Goal: Task Accomplishment & Management: Manage account settings

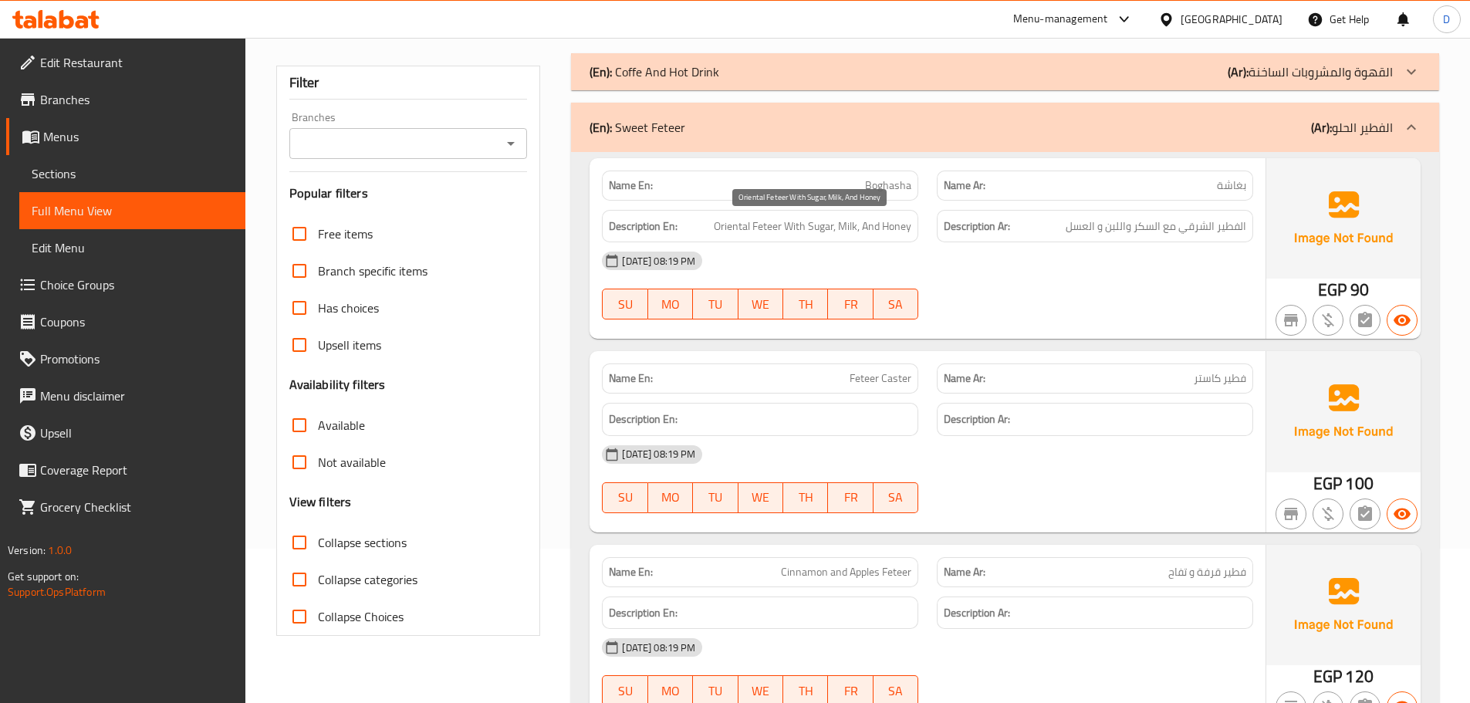
scroll to position [154, 0]
click at [899, 374] on span "Feteer Caster" at bounding box center [881, 378] width 62 height 16
click at [901, 374] on span "Feteer Caster" at bounding box center [881, 378] width 62 height 16
copy span "Caster"
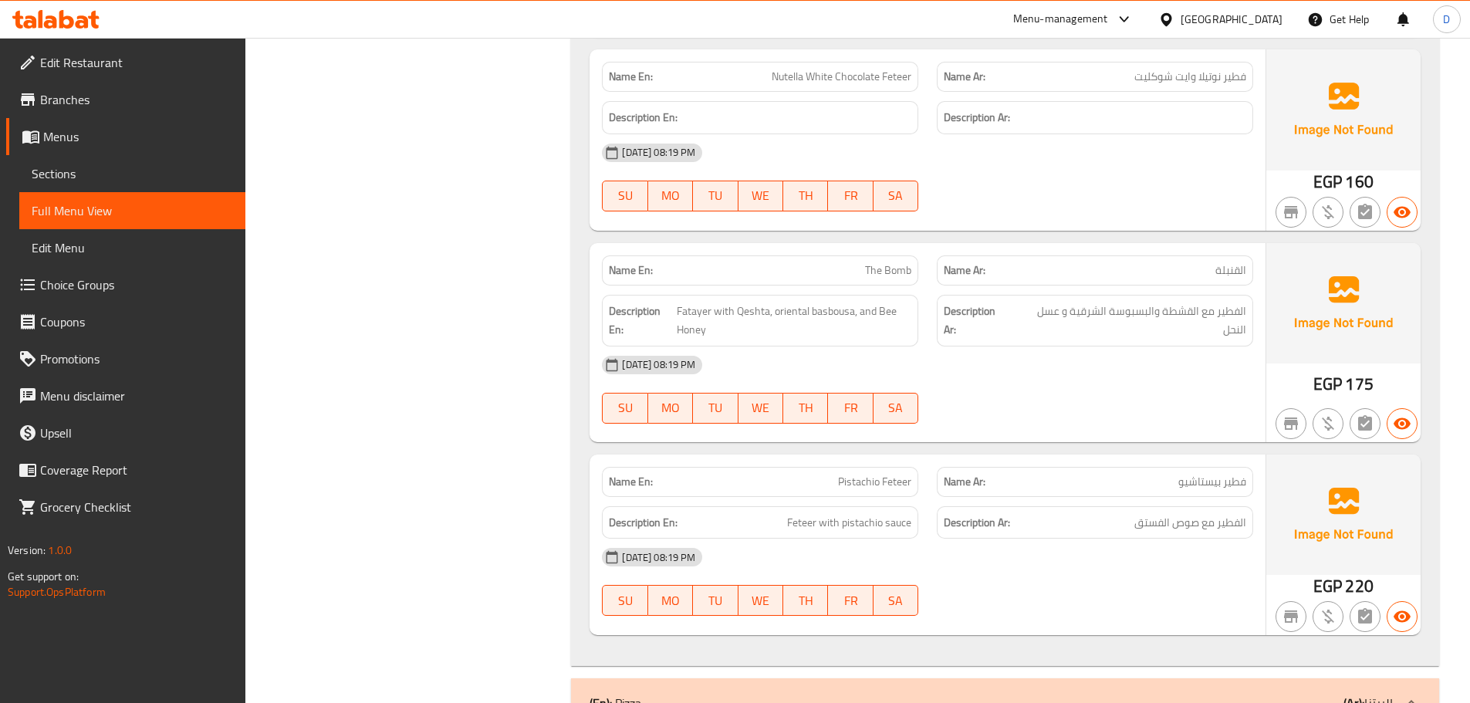
scroll to position [1621, 0]
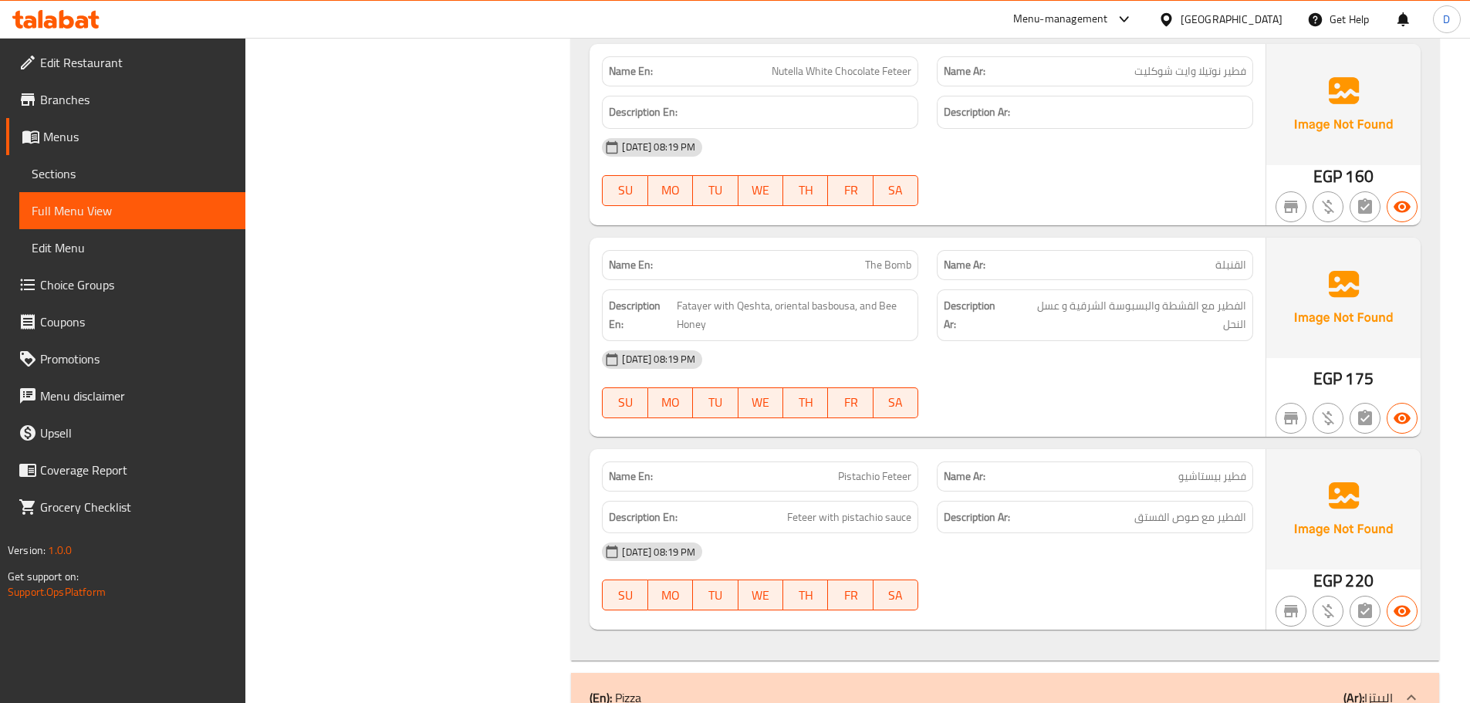
click at [1236, 270] on span "القنبلة" at bounding box center [1231, 265] width 31 height 16
click at [1237, 269] on span "القنبلة" at bounding box center [1231, 265] width 31 height 16
copy span "القنبلة"
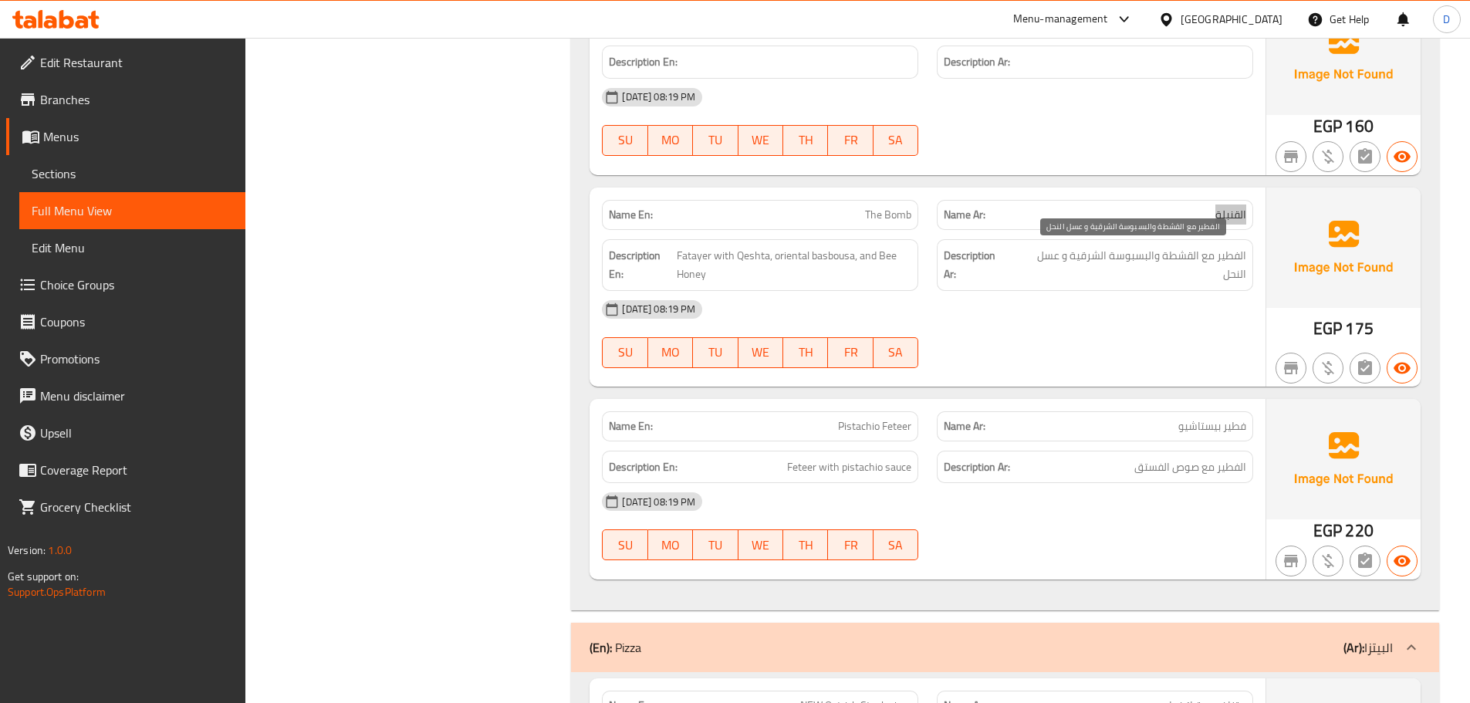
scroll to position [1698, 0]
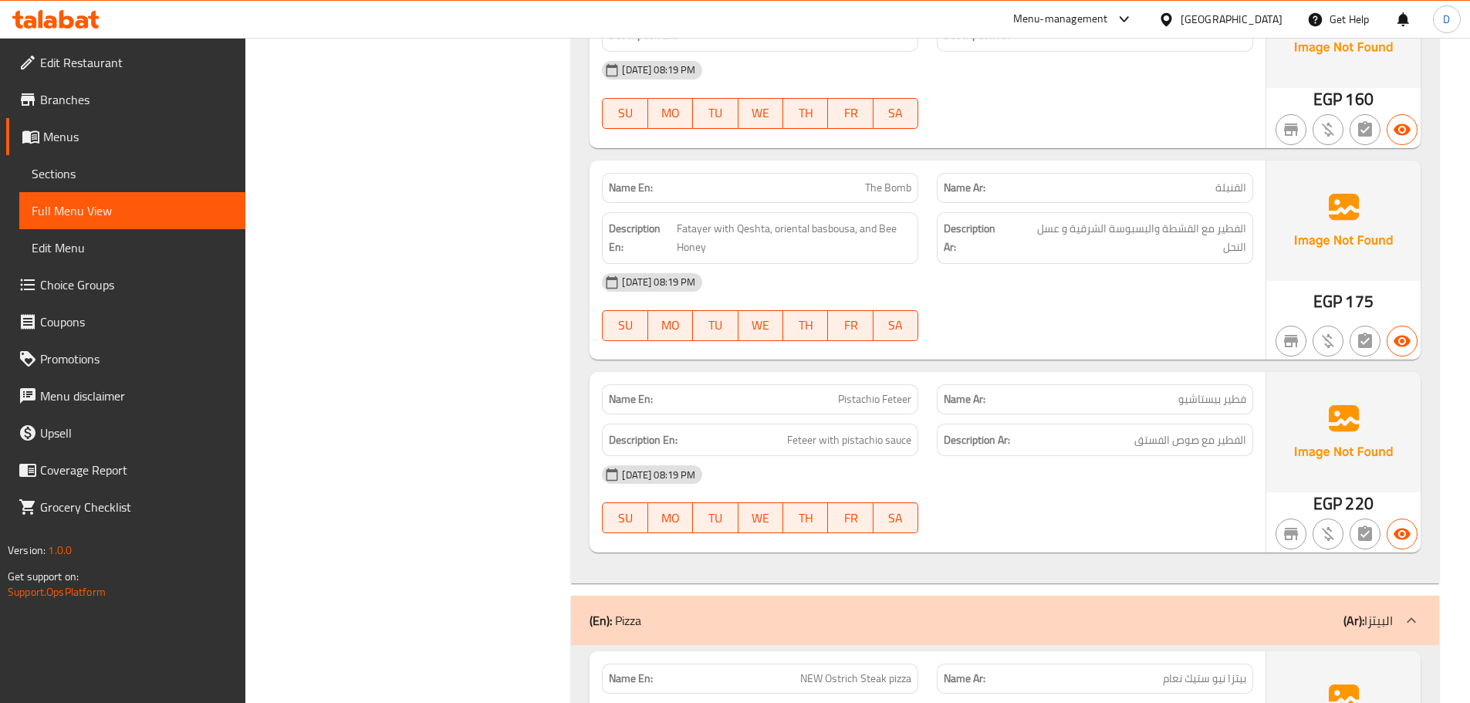
click at [944, 281] on div "05-09-2025 08:19 PM" at bounding box center [928, 282] width 670 height 37
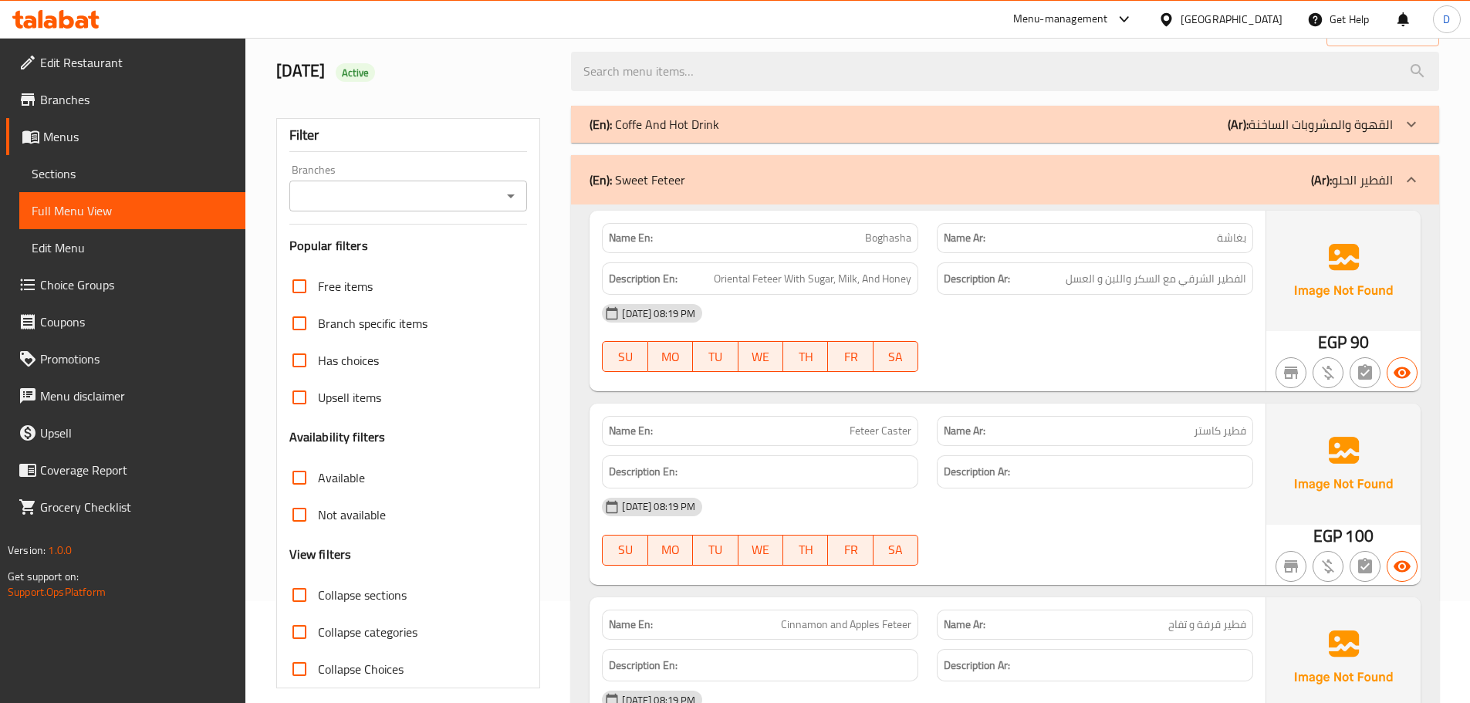
scroll to position [77, 0]
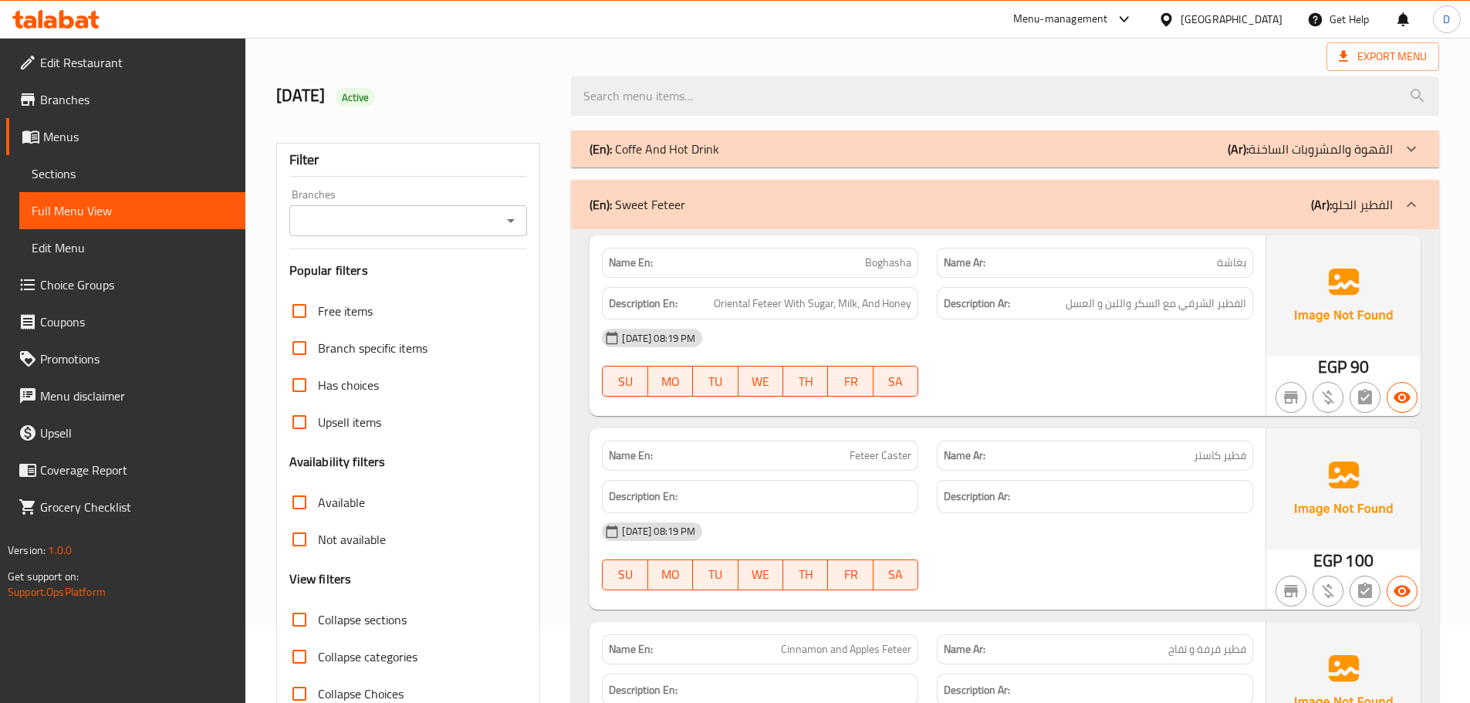
click at [1352, 204] on p "(Ar): الفطير الحلو" at bounding box center [1352, 204] width 82 height 19
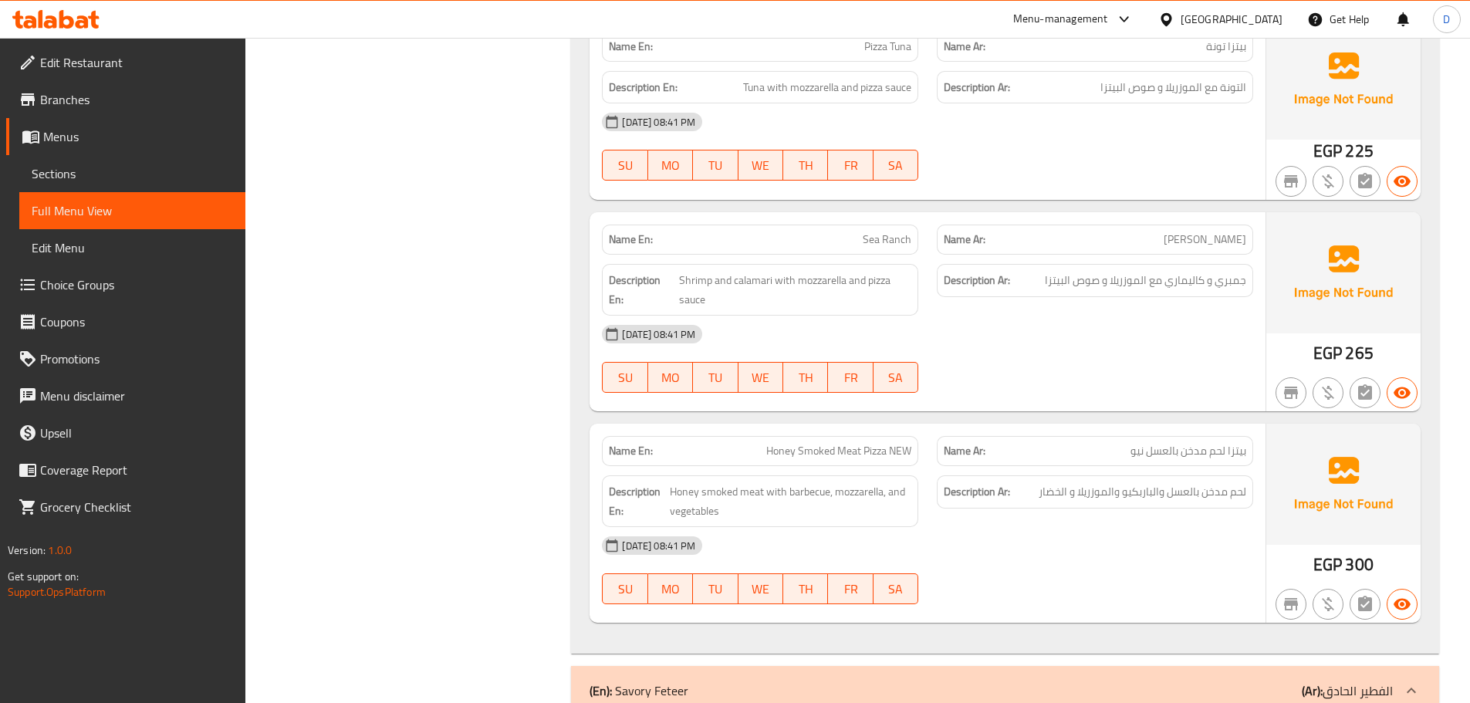
scroll to position [2624, 0]
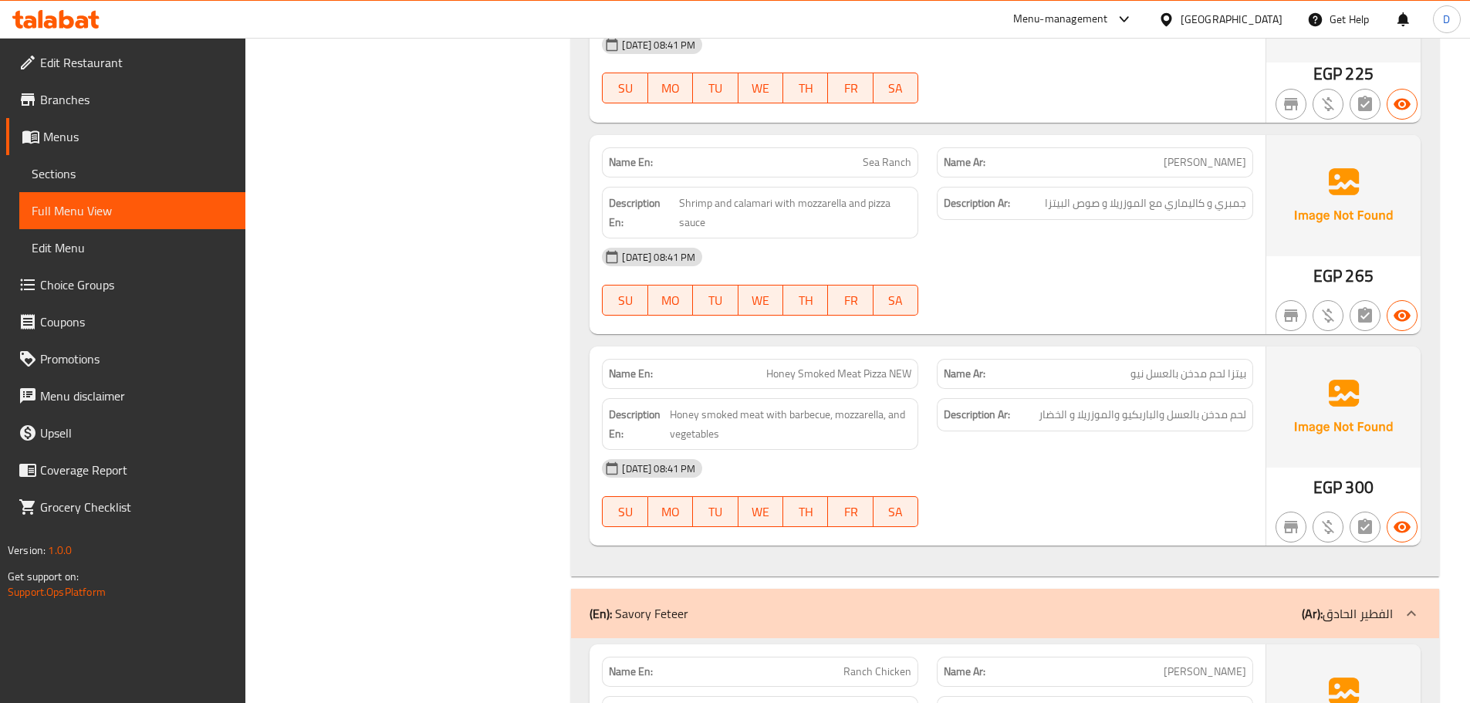
click at [1124, 254] on div "05-09-2025 08:41 PM" at bounding box center [928, 256] width 670 height 37
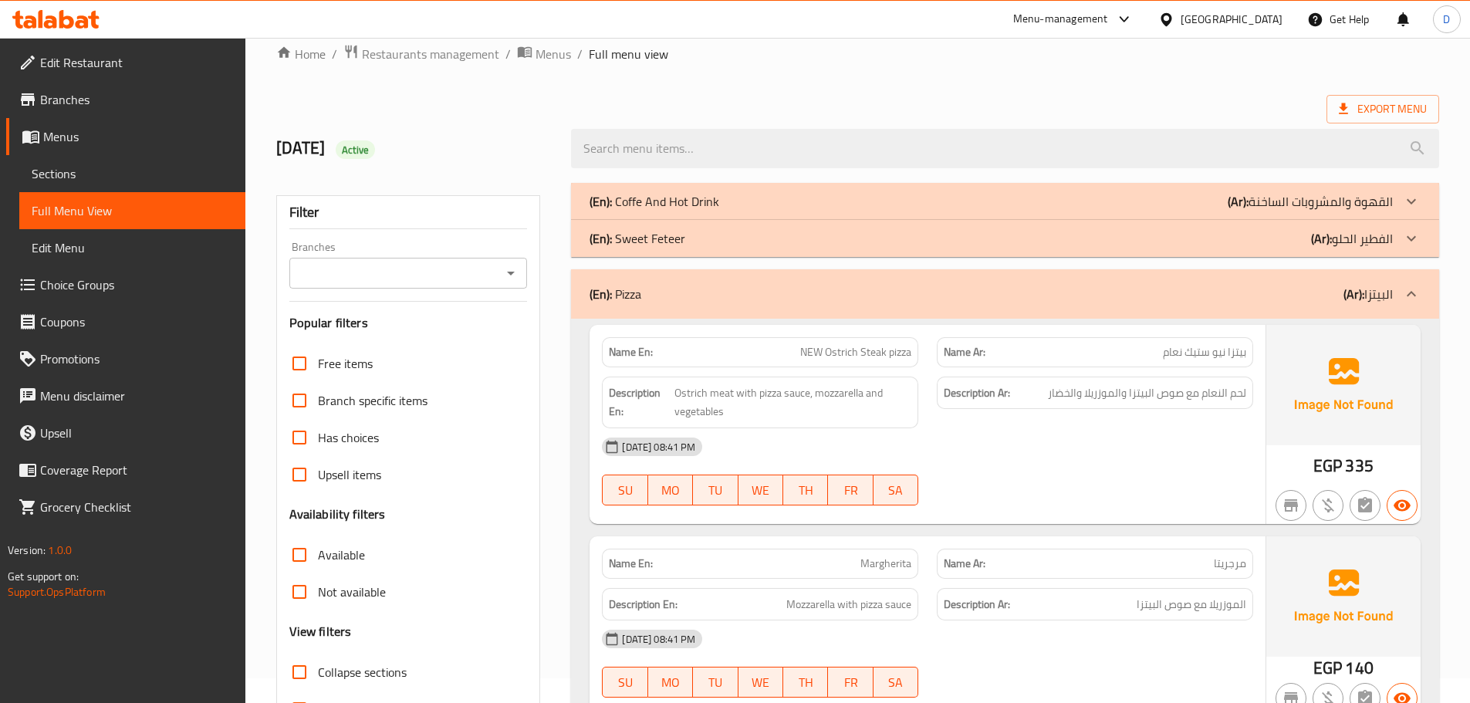
click at [854, 352] on span "NEW Ostrich Steak pizza" at bounding box center [855, 352] width 111 height 16
copy span "Ostrich"
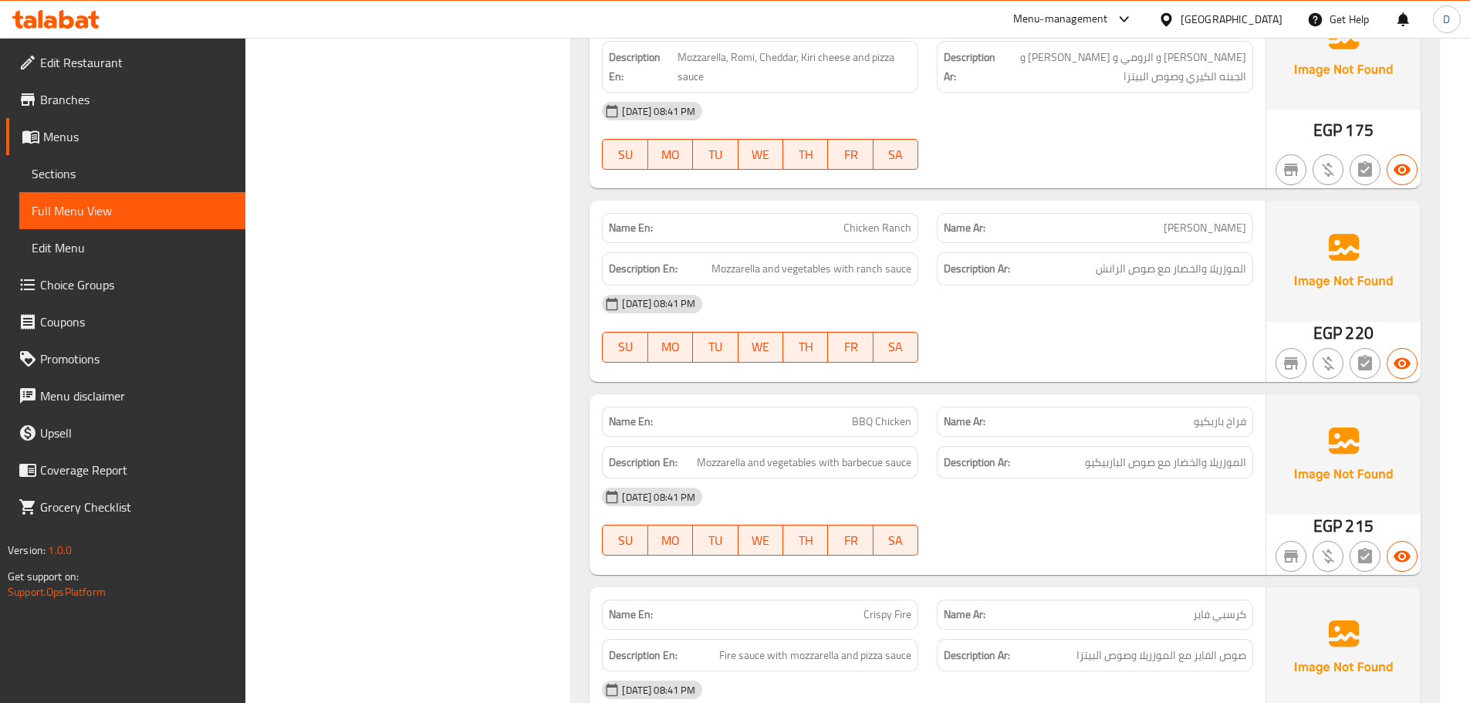
scroll to position [0, 0]
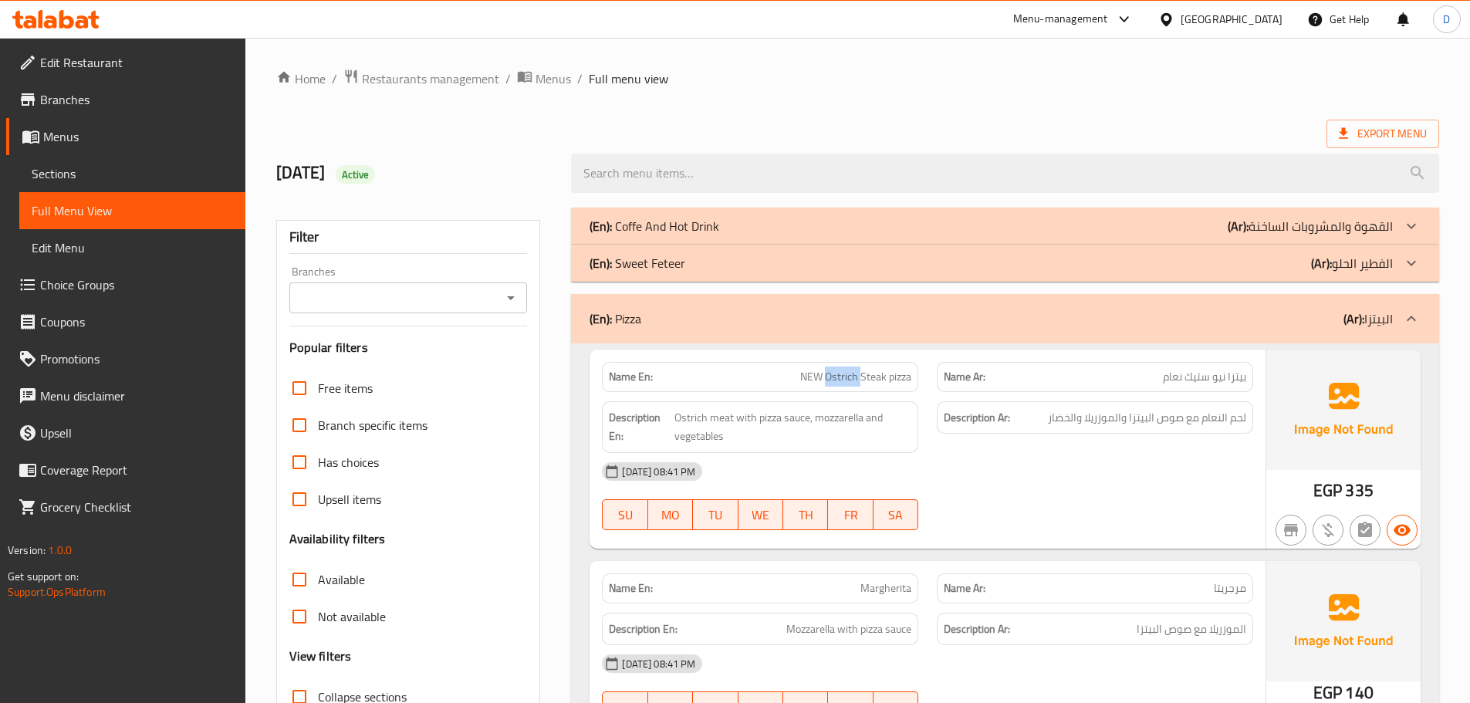
click at [1287, 320] on div "(En): Pizza (Ar): البيتزا" at bounding box center [991, 318] width 803 height 19
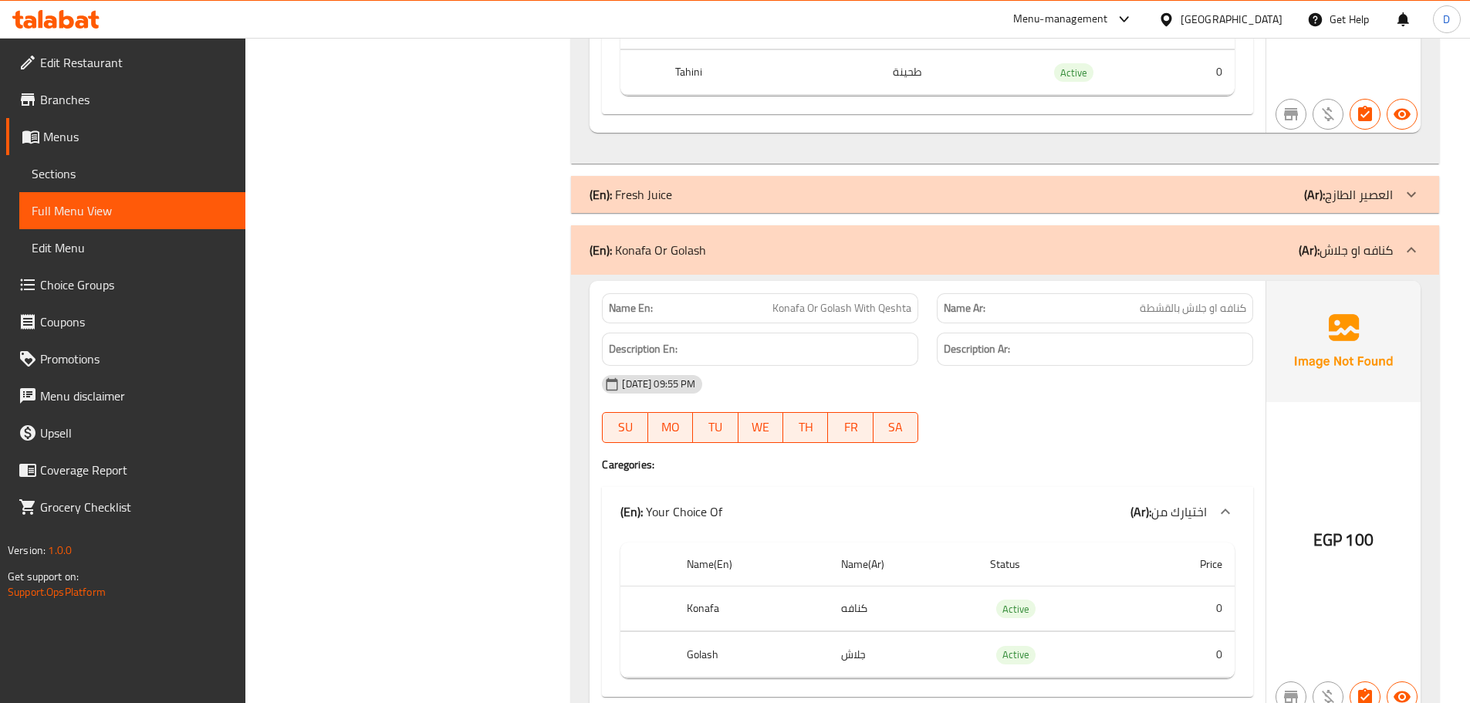
scroll to position [8284, 0]
click at [868, 239] on div "(En): Konafa Or Golash (Ar): كنافه او جلاش" at bounding box center [1005, 252] width 868 height 49
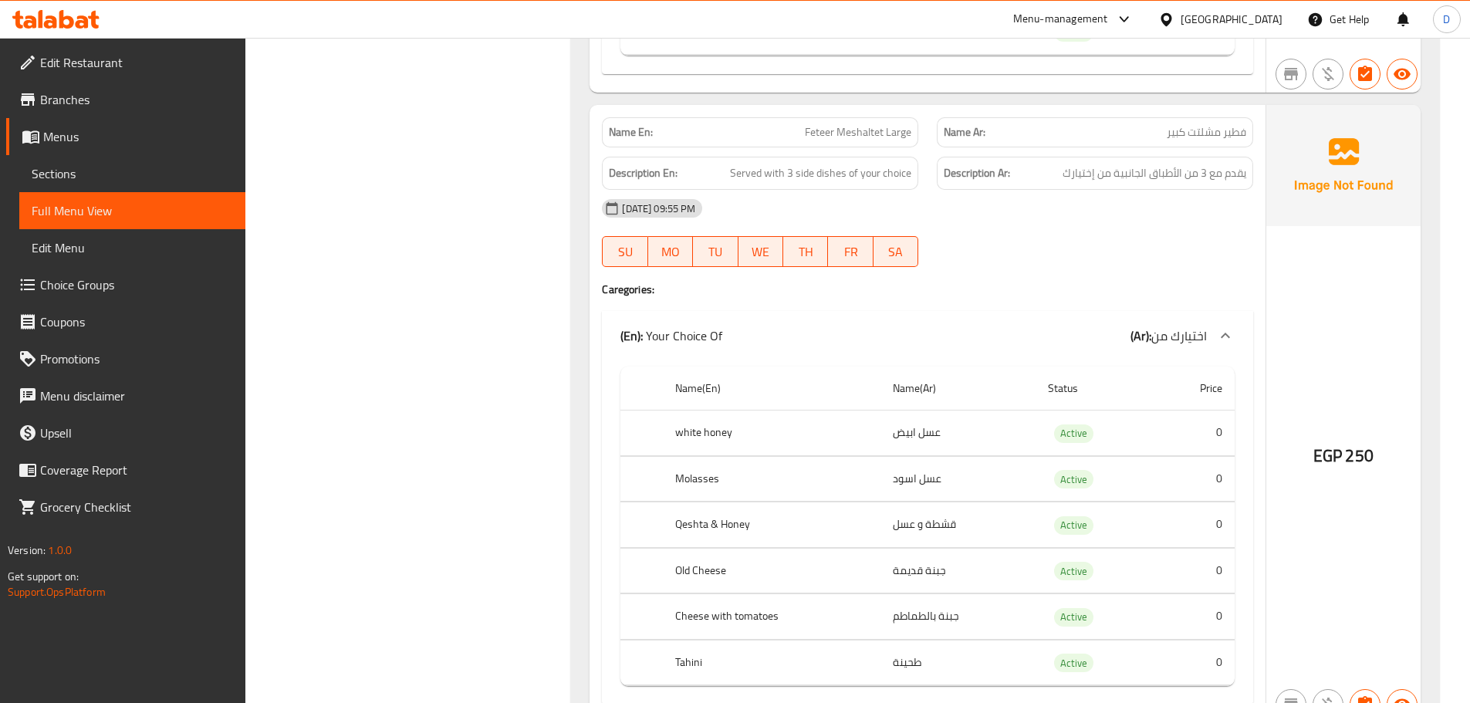
scroll to position [7671, 0]
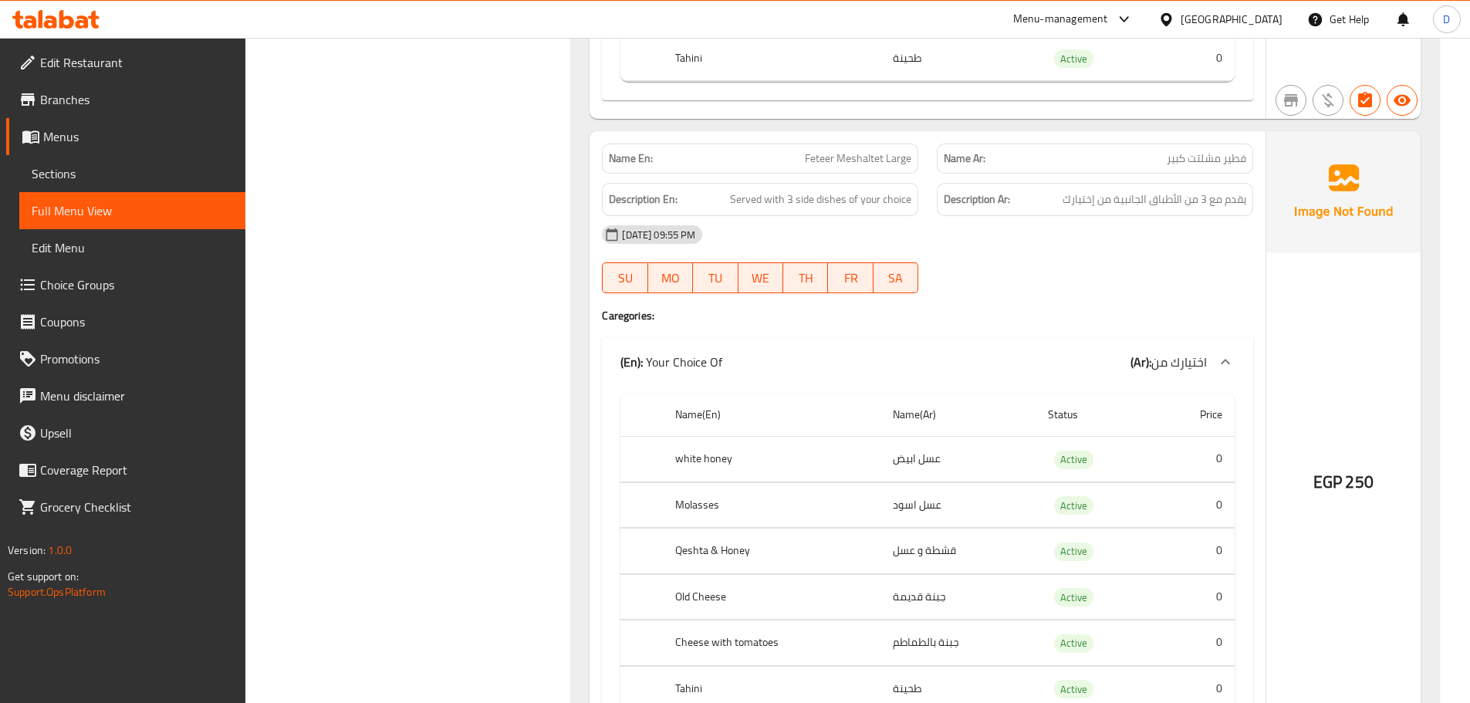
click at [817, 150] on span "Feteer Meshaltet Large" at bounding box center [858, 158] width 107 height 16
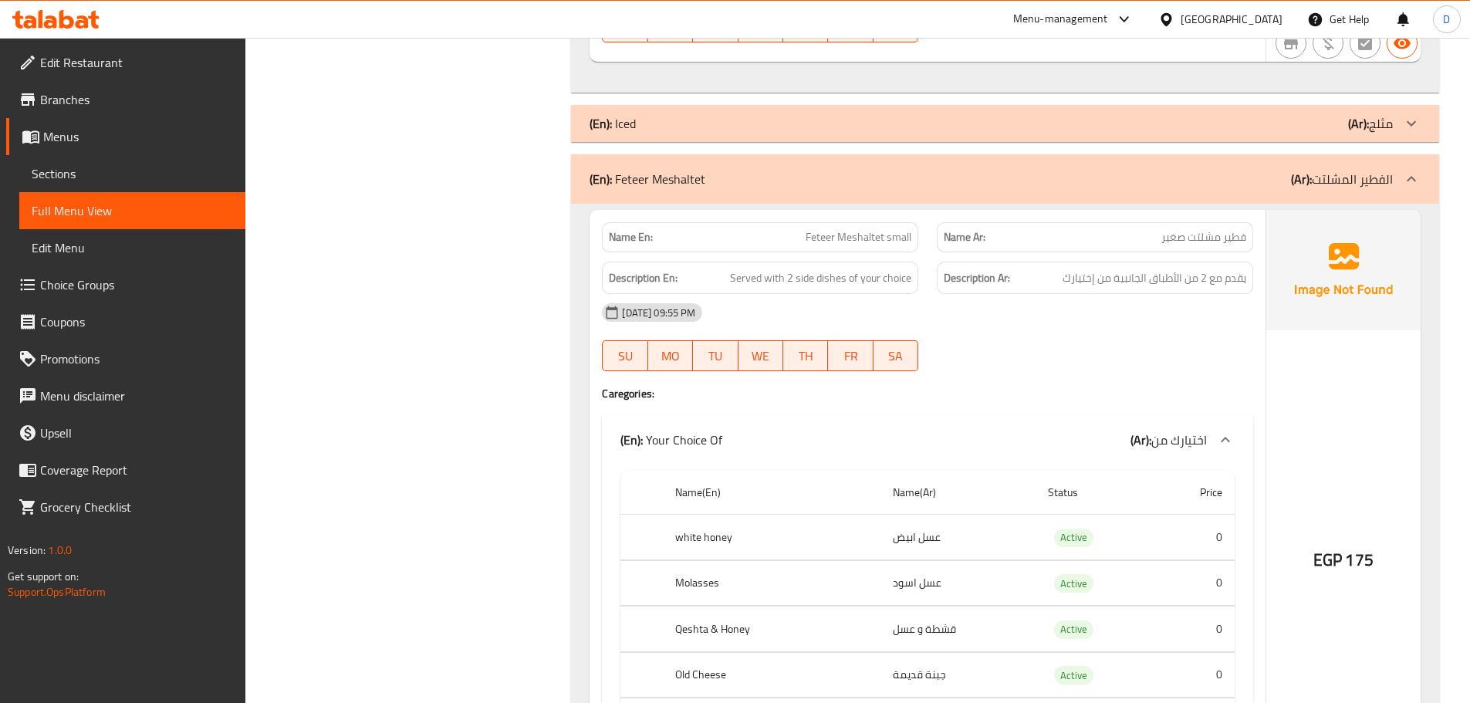
scroll to position [6899, 0]
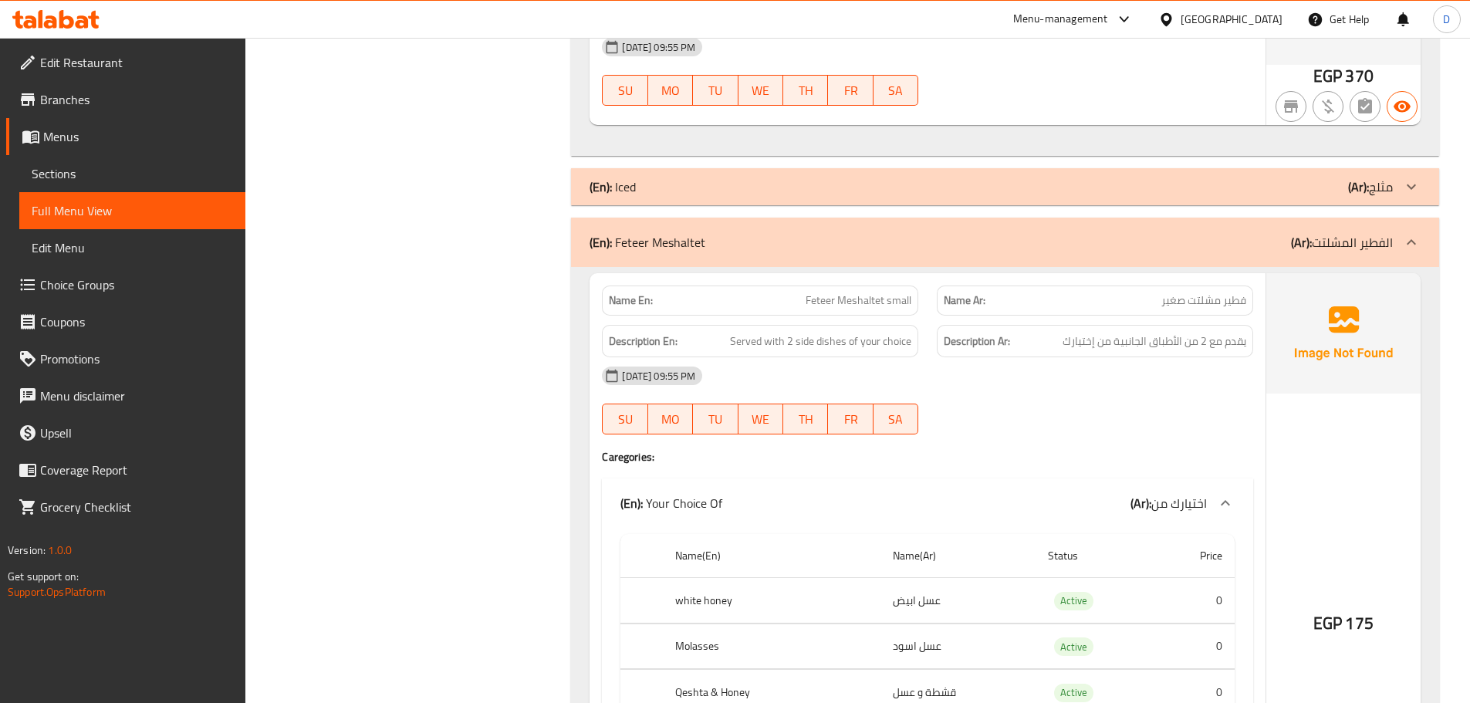
click at [662, 252] on p "(En): Feteer Meshaltet" at bounding box center [648, 242] width 116 height 19
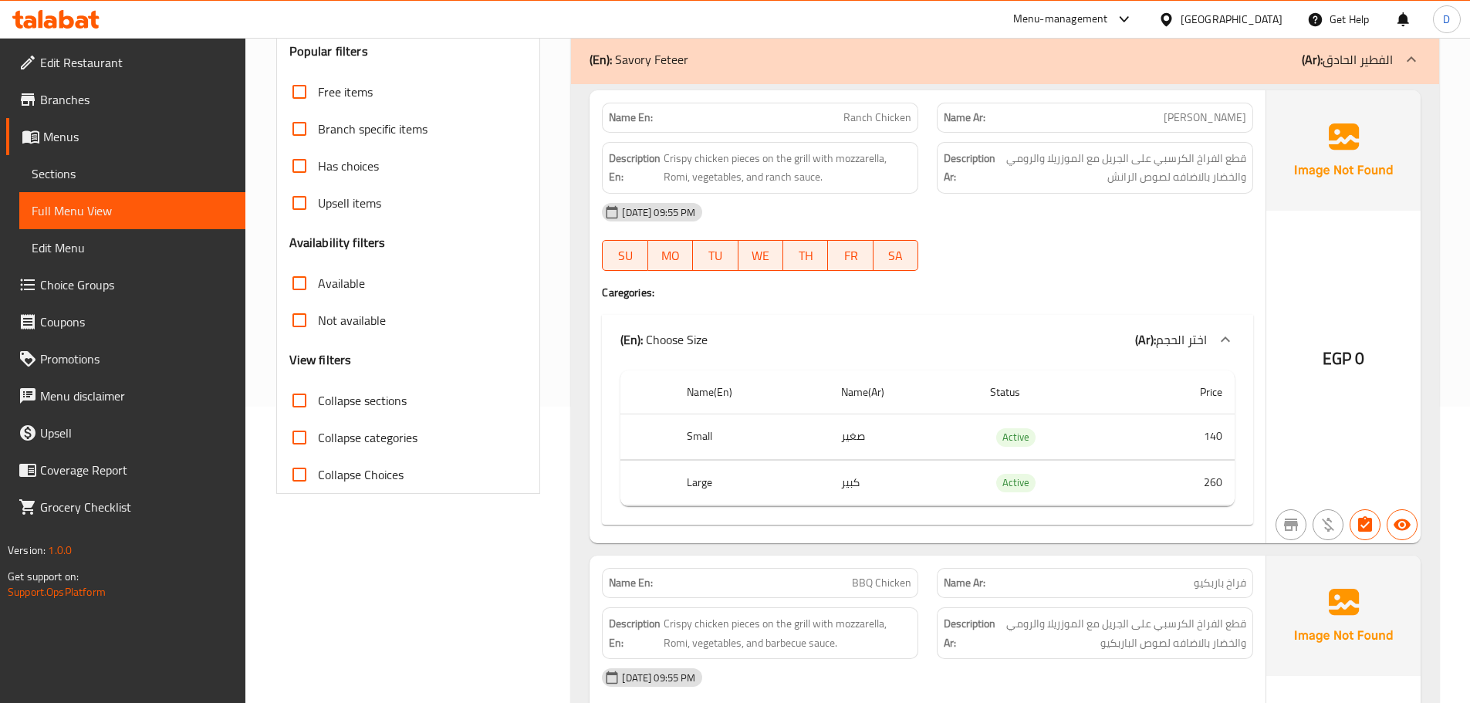
scroll to position [309, 0]
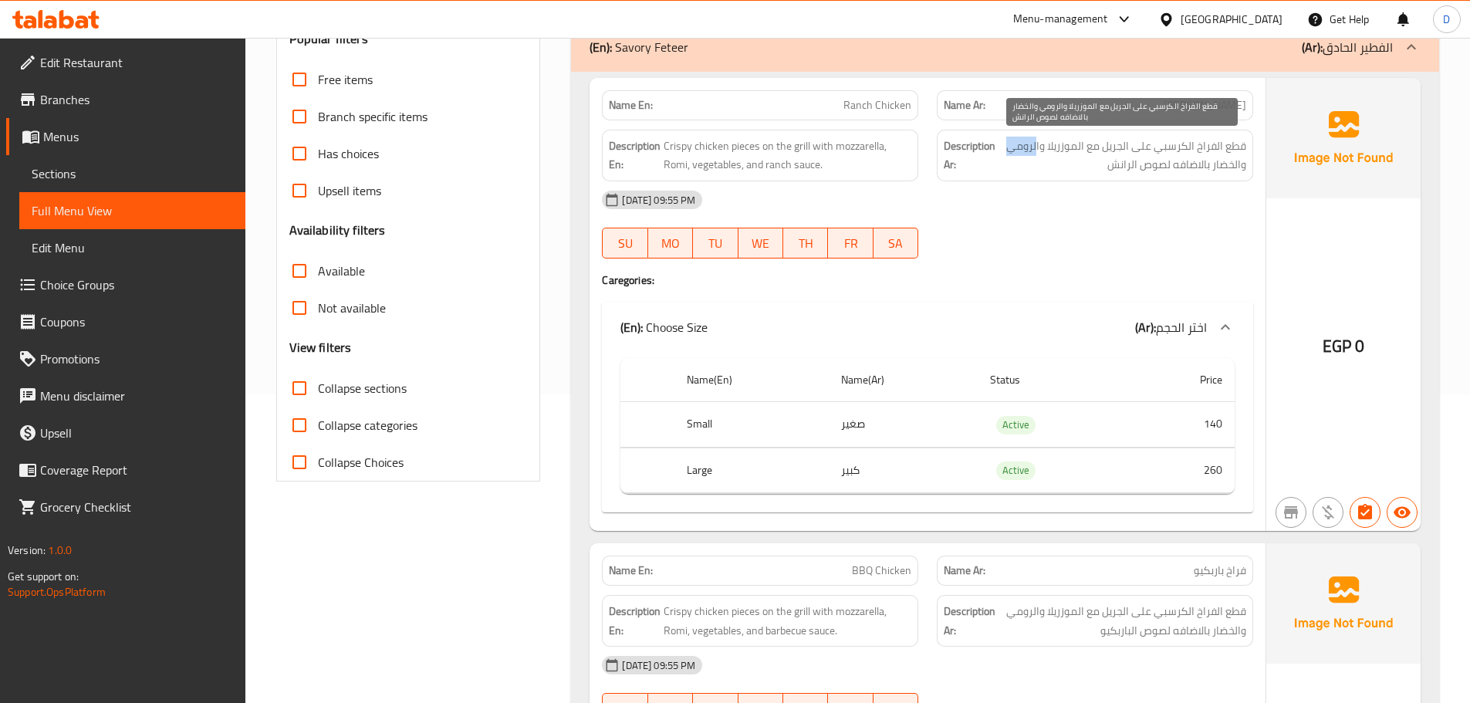
drag, startPoint x: 1037, startPoint y: 152, endPoint x: 1007, endPoint y: 142, distance: 31.0
click at [1007, 142] on span "قطع الفراخ الكرسبي على الجريل مع الموزريلا والرومي والخضار بالاضافه لصوص الرانش" at bounding box center [1123, 156] width 248 height 38
copy span "لرومي"
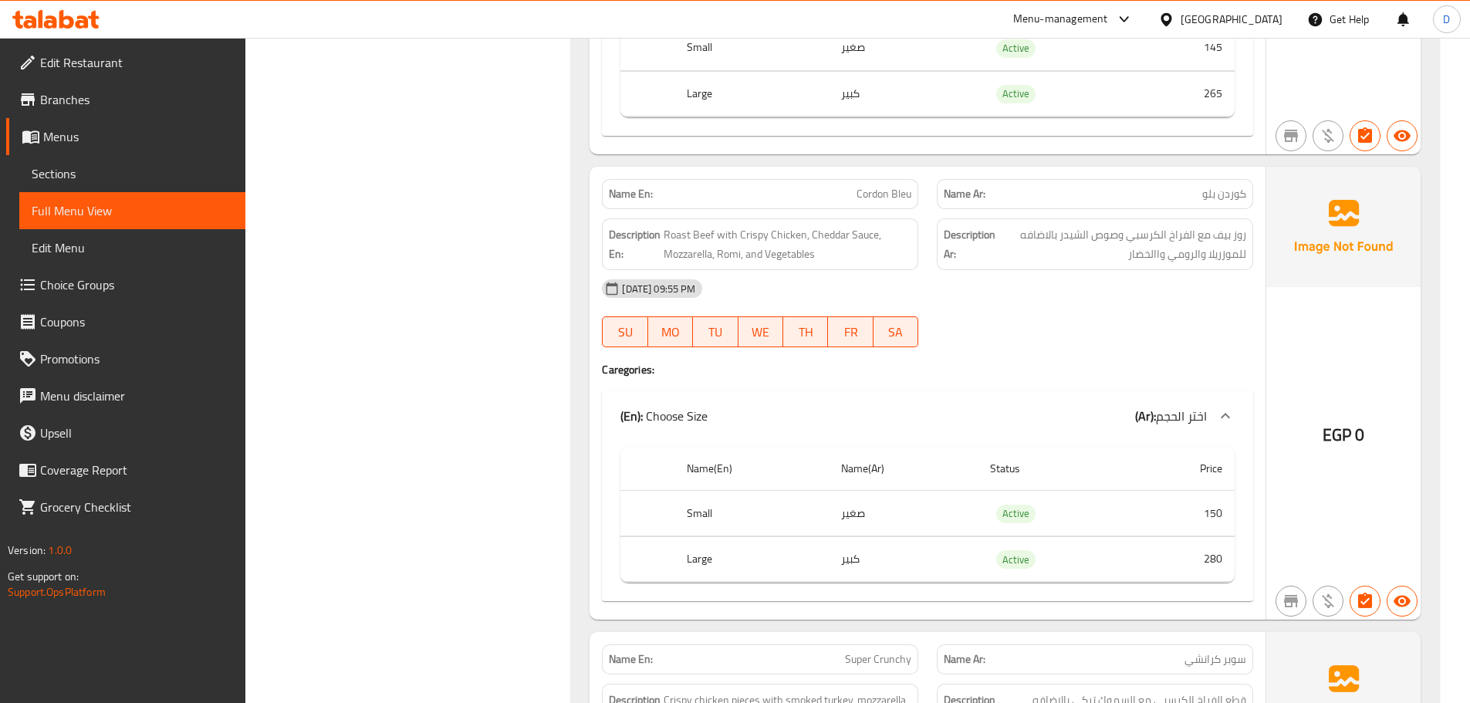
scroll to position [2624, 0]
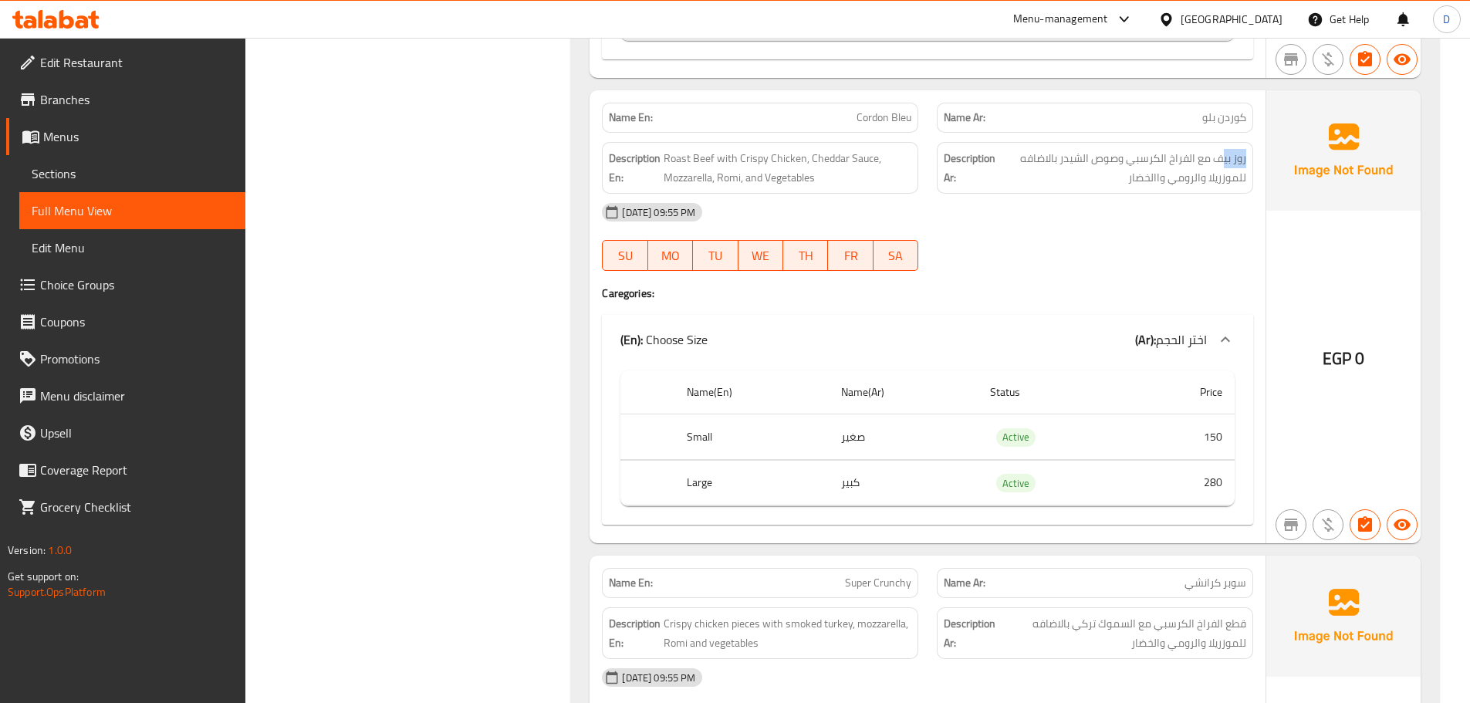
drag, startPoint x: 1219, startPoint y: 158, endPoint x: 1248, endPoint y: 159, distance: 28.6
click at [1248, 159] on div "Description Ar: روز بيف مع الفراخ الكرسبي وصوص الشيدر بالاضافه للموزريلا والروم…" at bounding box center [1095, 168] width 316 height 52
copy span "روز بي"
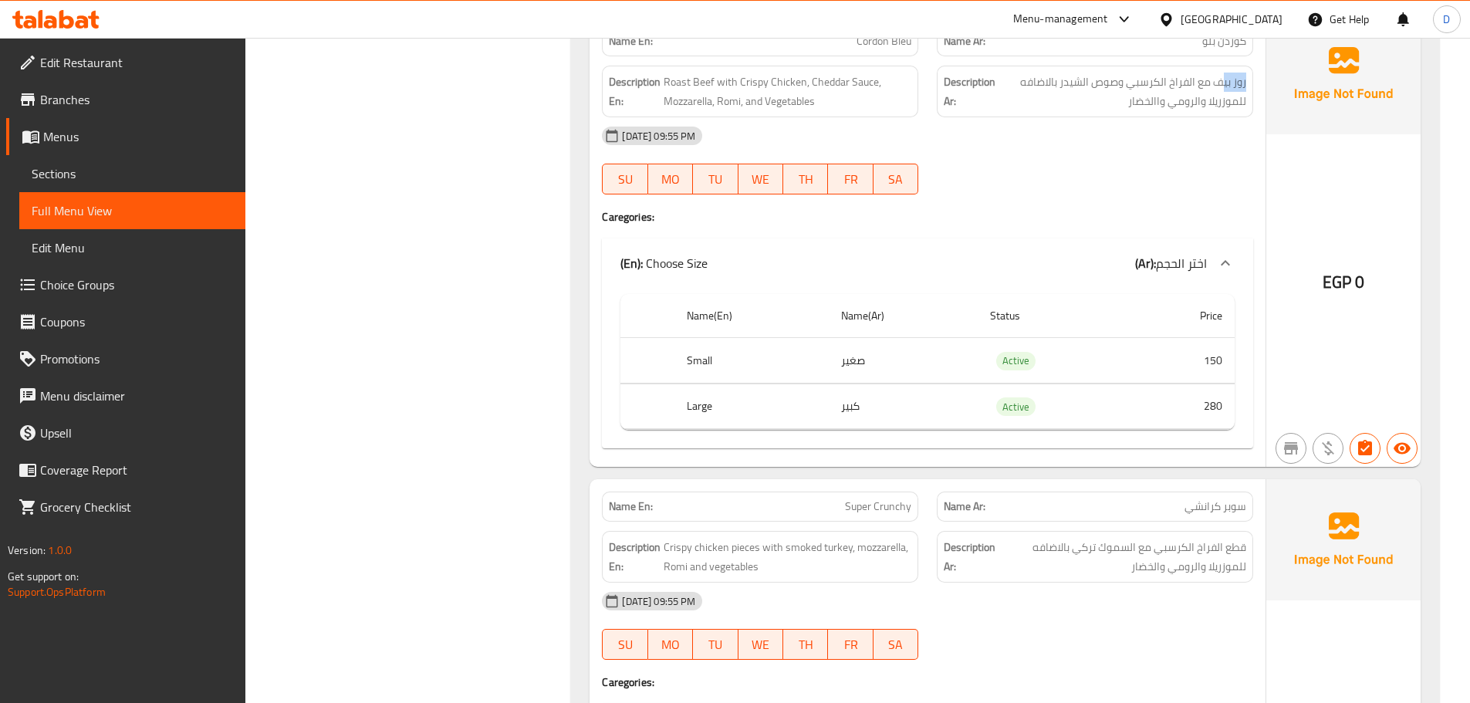
scroll to position [2701, 0]
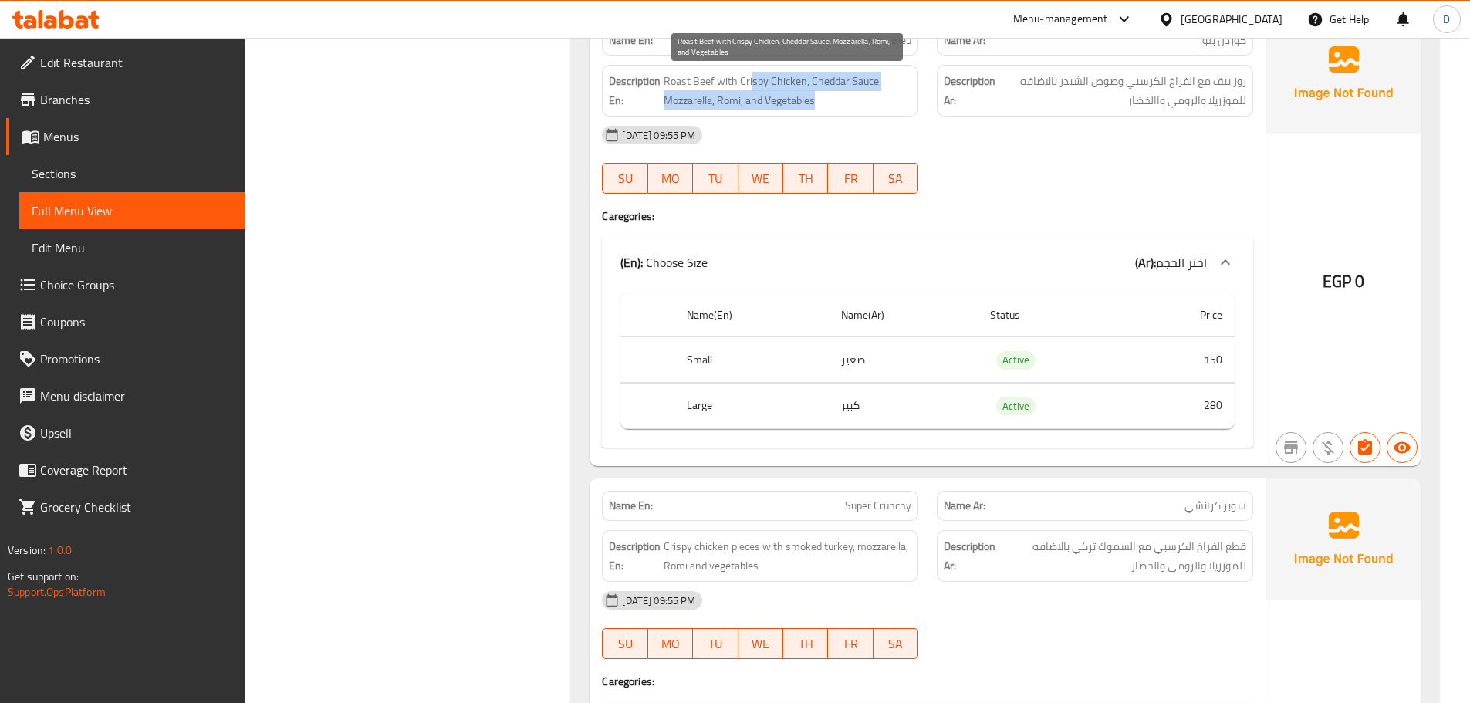
drag, startPoint x: 752, startPoint y: 90, endPoint x: 890, endPoint y: 96, distance: 138.3
click at [890, 96] on span "Roast Beef with Crispy Chicken, Cheddar Sauce, Mozzarella, Romi, and Vegetables" at bounding box center [788, 91] width 248 height 38
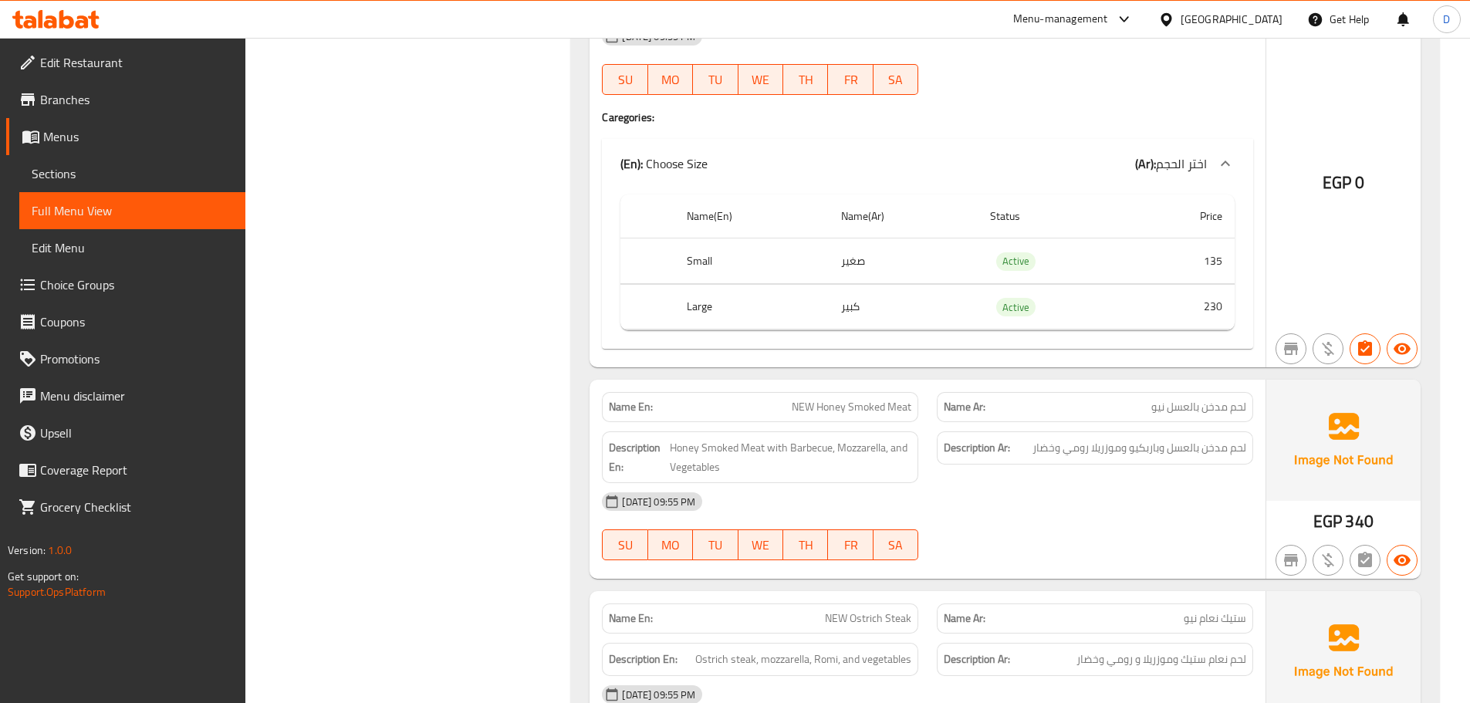
scroll to position [6329, 0]
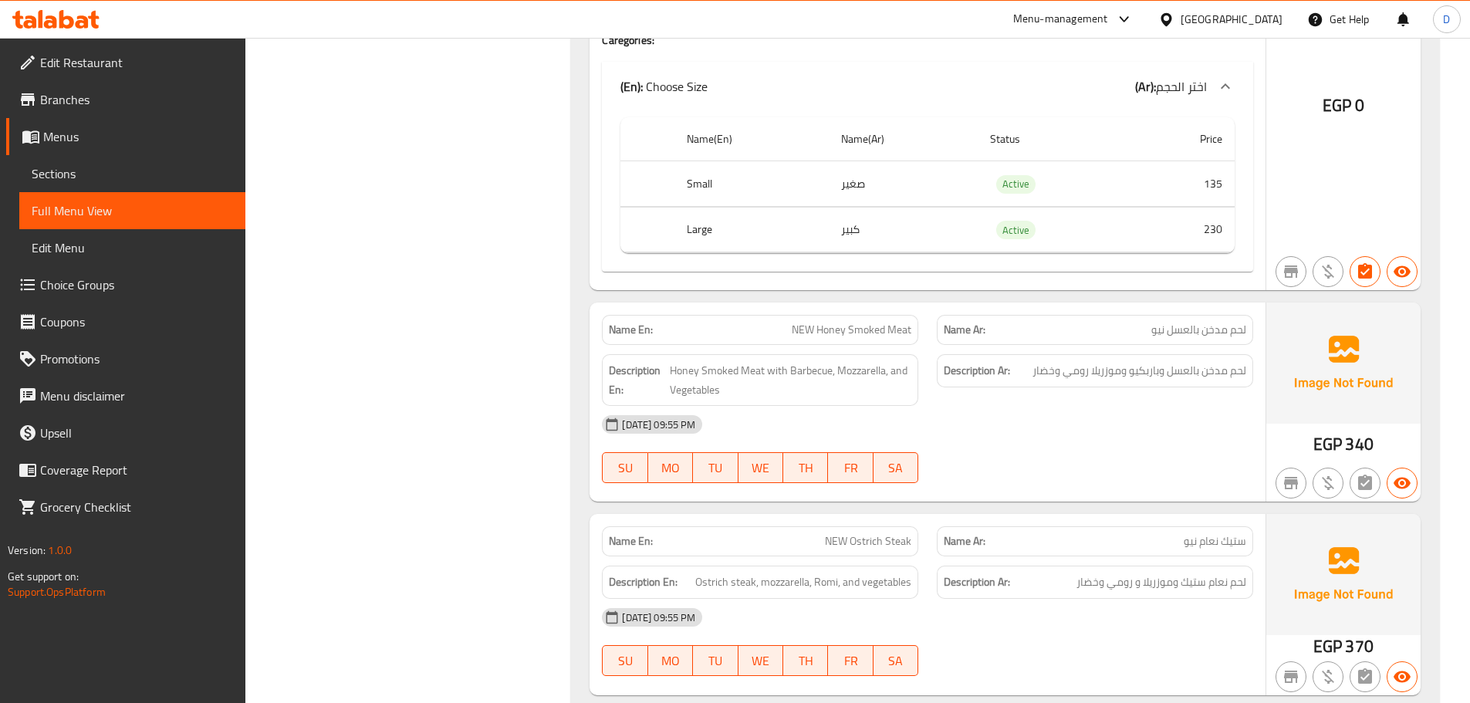
click at [859, 338] on span "NEW Honey Smoked Meat" at bounding box center [852, 330] width 120 height 16
copy span "NEW Honey Smoked Meat"
click at [1050, 467] on div "05-09-2025 09:55 PM SU MO TU WE TH FR SA" at bounding box center [928, 449] width 670 height 86
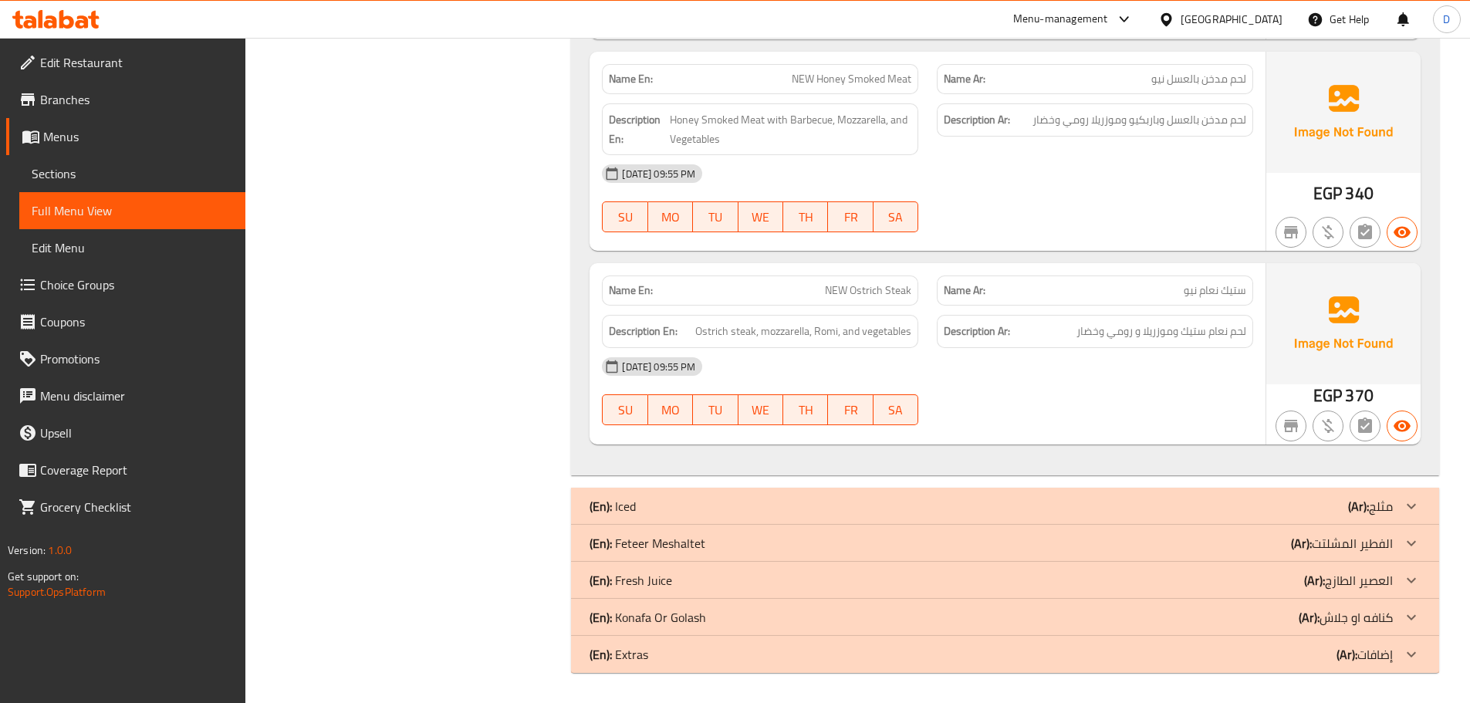
scroll to position [6580, 0]
drag, startPoint x: 725, startPoint y: 330, endPoint x: 698, endPoint y: 325, distance: 28.3
click at [698, 325] on span "Ostrich steak, mozzarella, Romi, and vegetables" at bounding box center [803, 330] width 216 height 19
click at [1206, 289] on span "ستيك نعام نيو" at bounding box center [1215, 290] width 63 height 16
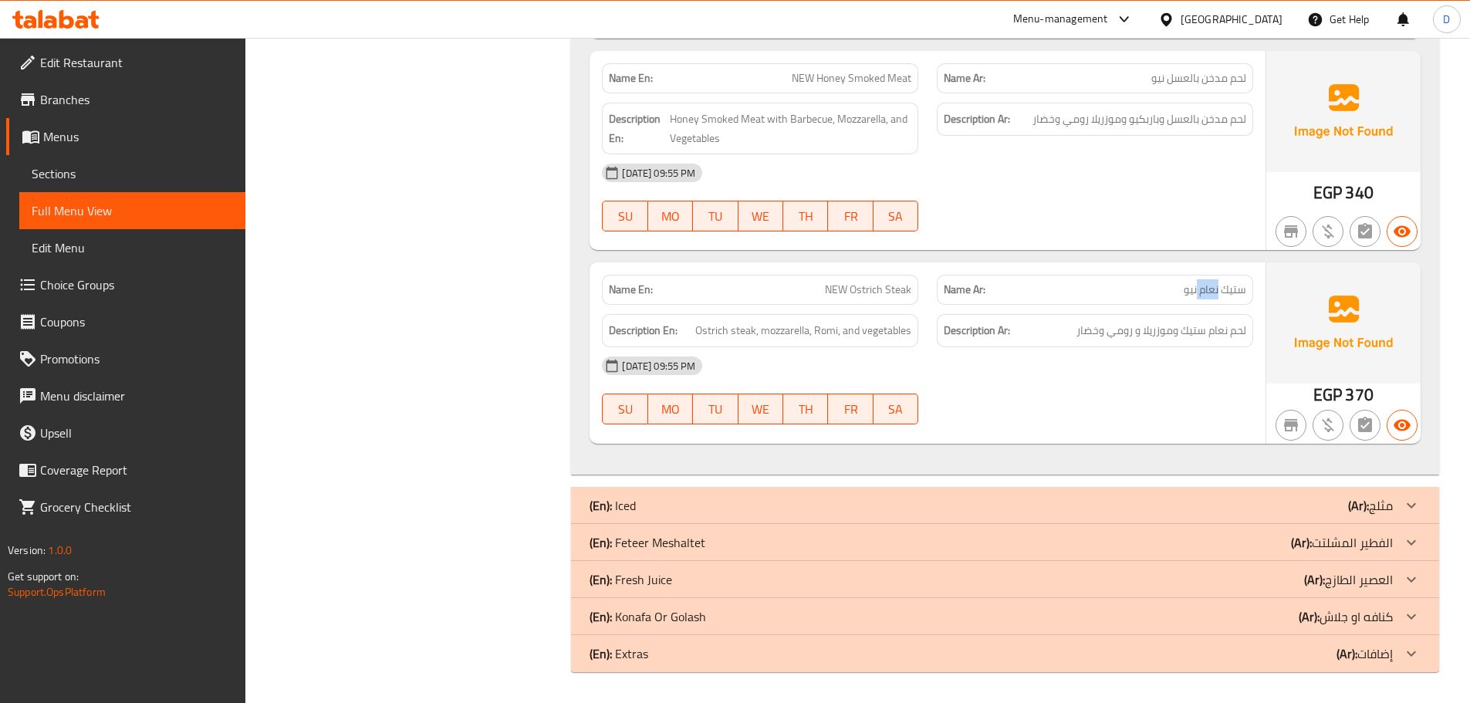
copy span "نعام"
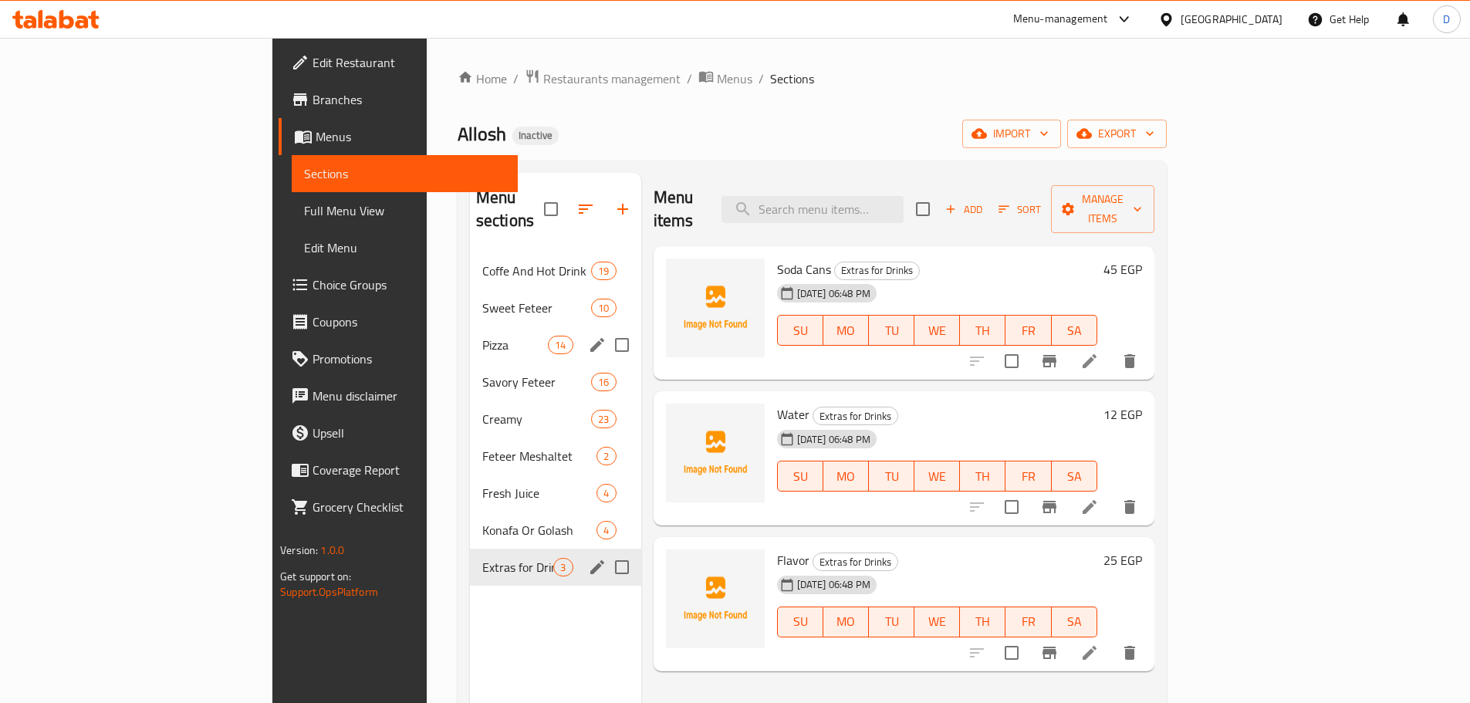
scroll to position [156, 0]
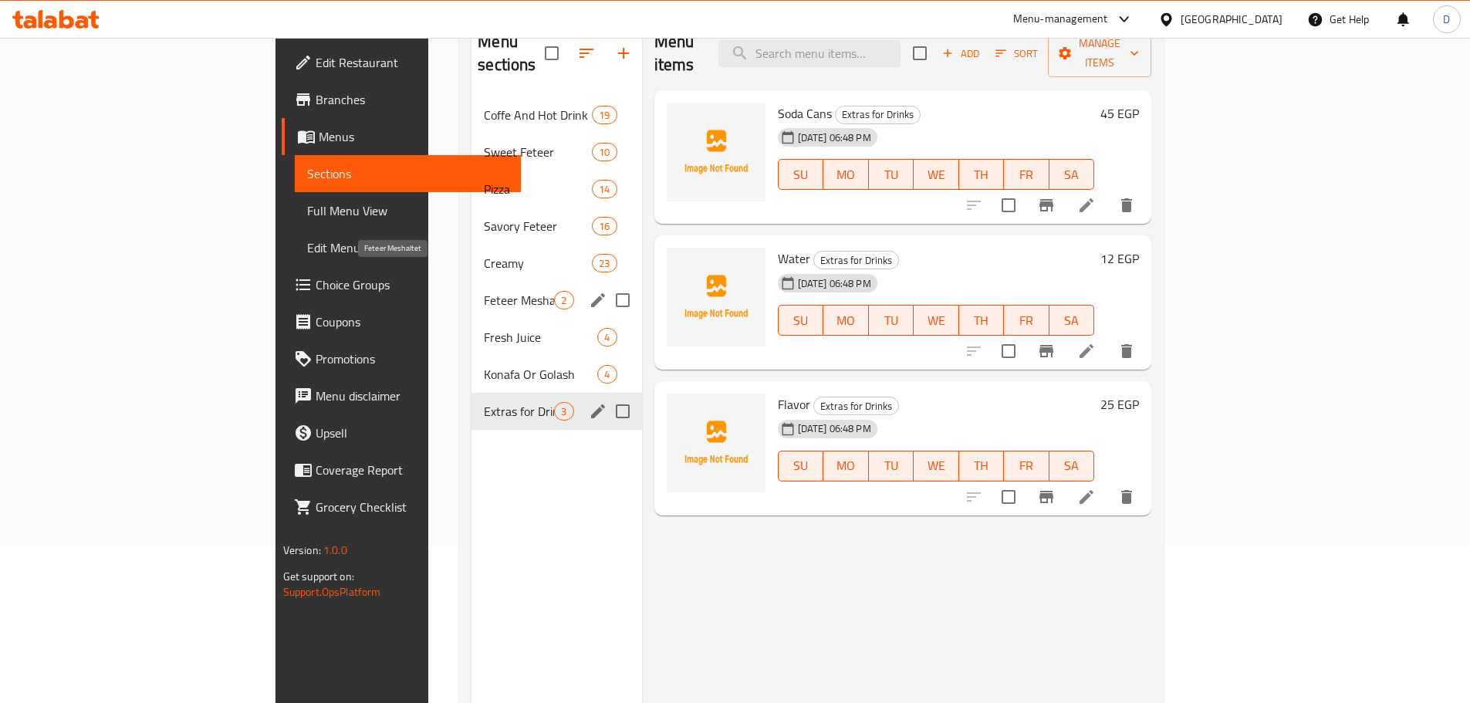
drag, startPoint x: 407, startPoint y: 277, endPoint x: 450, endPoint y: 293, distance: 46.2
click at [484, 291] on span "Feteer Meshaltet" at bounding box center [519, 300] width 70 height 19
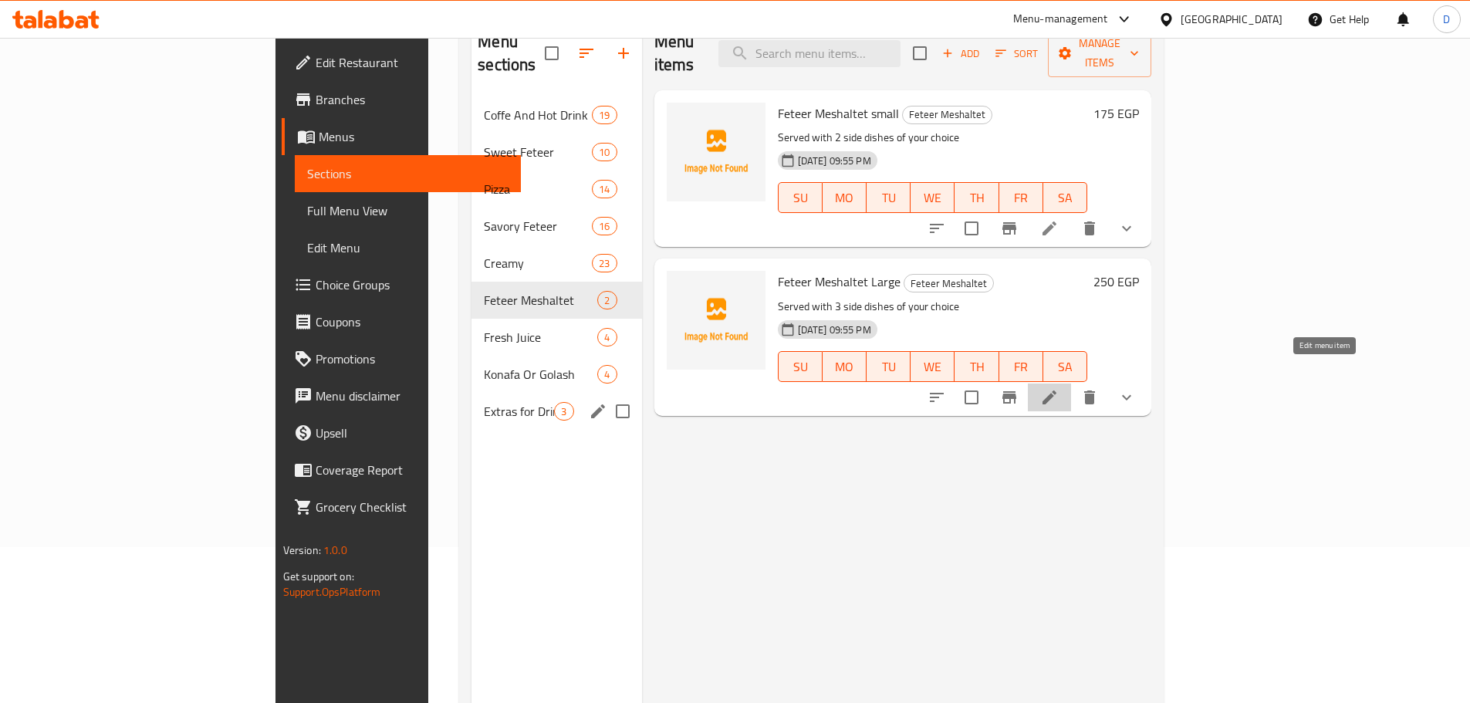
click at [1059, 388] on icon at bounding box center [1049, 397] width 19 height 19
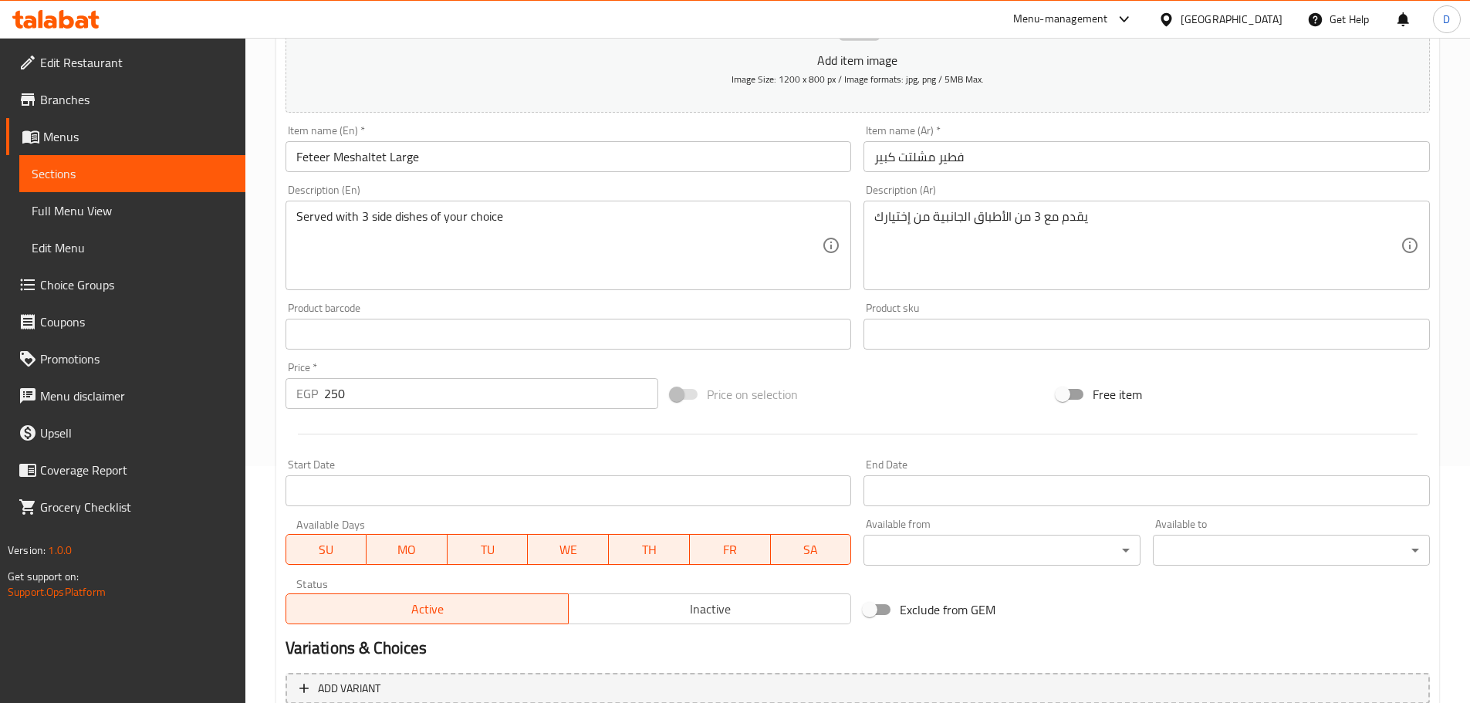
scroll to position [181, 0]
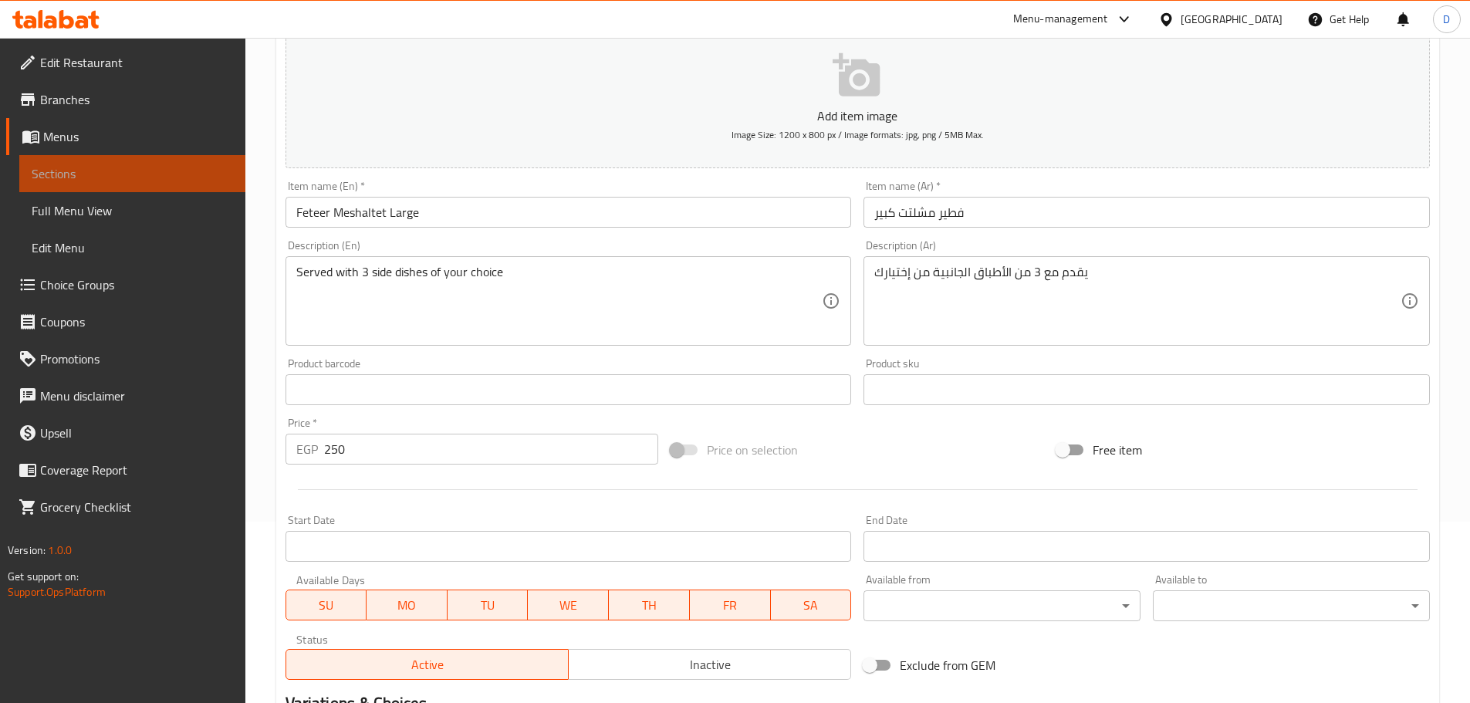
click at [226, 165] on span "Sections" at bounding box center [132, 173] width 201 height 19
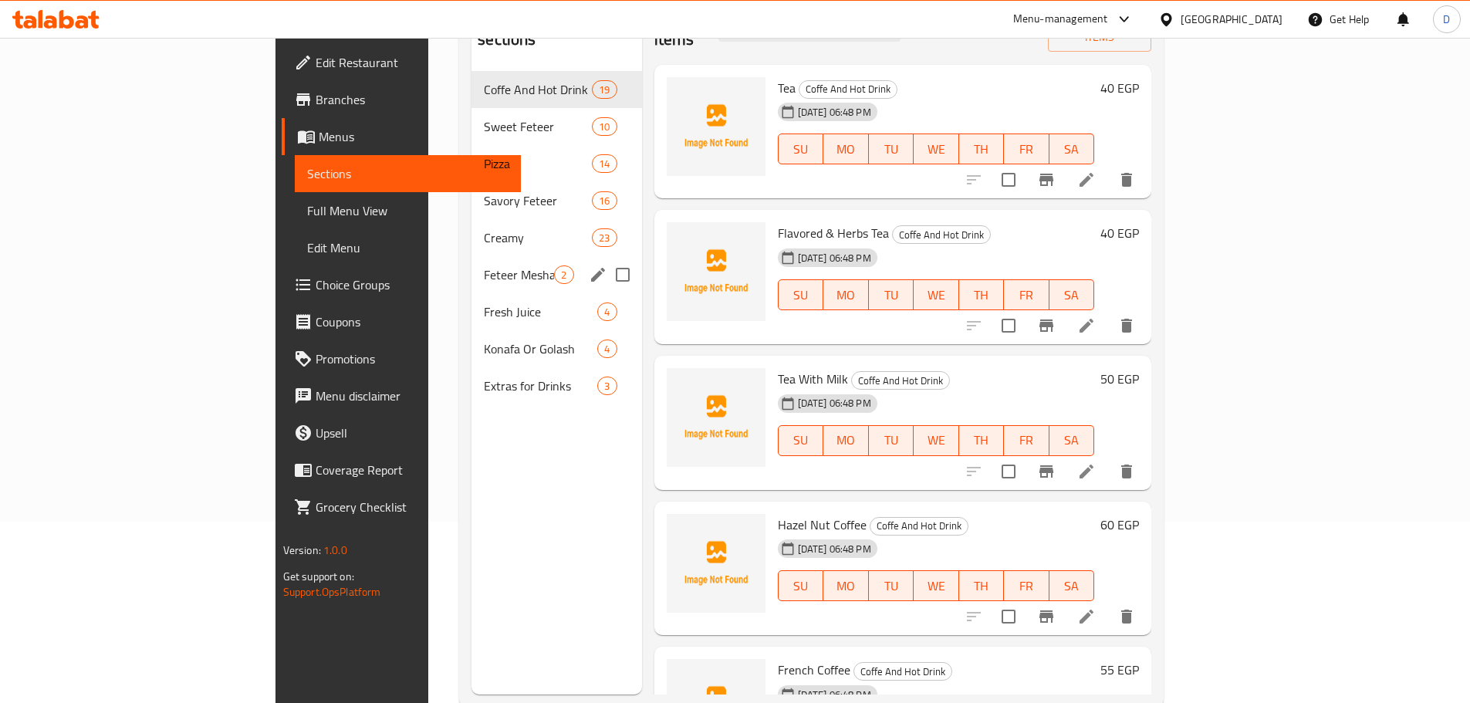
click at [472, 262] on div "Feteer Meshaltet 2" at bounding box center [557, 274] width 170 height 37
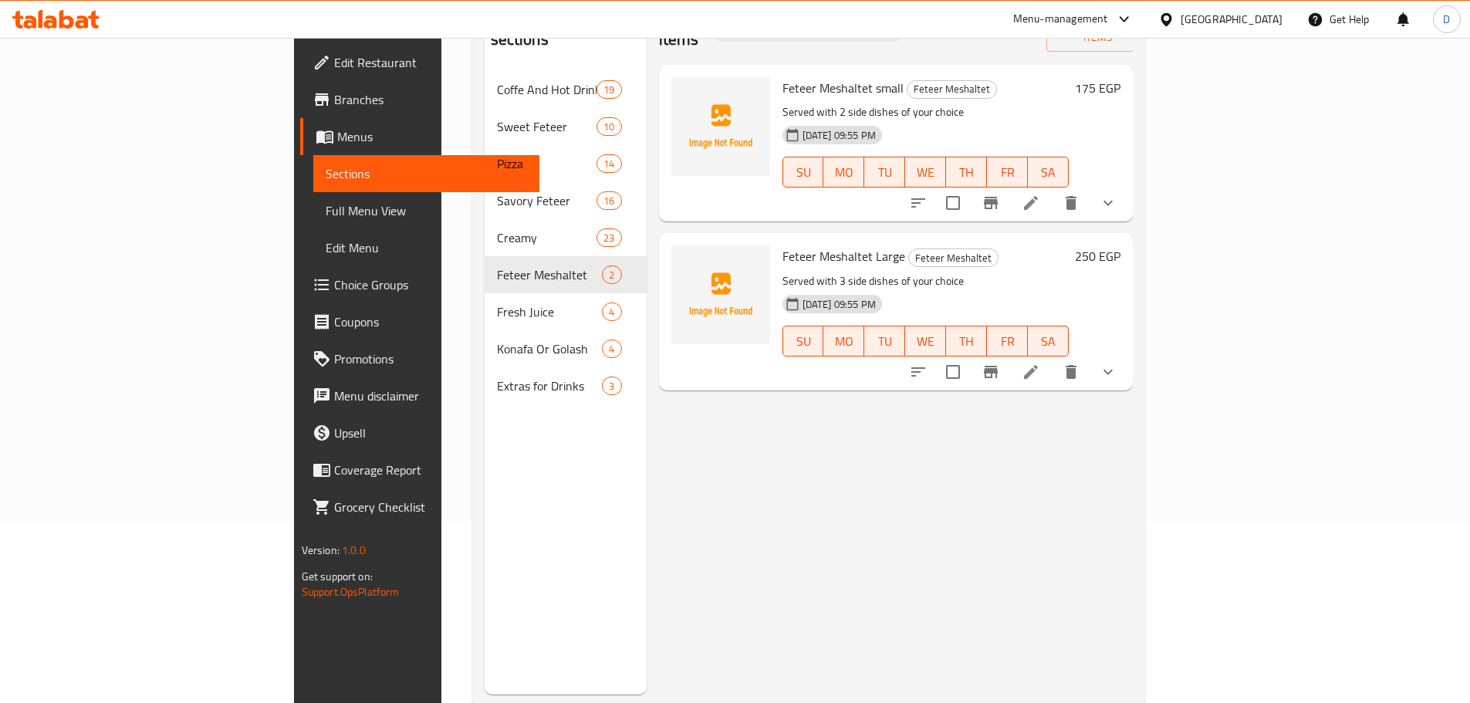
scroll to position [104, 0]
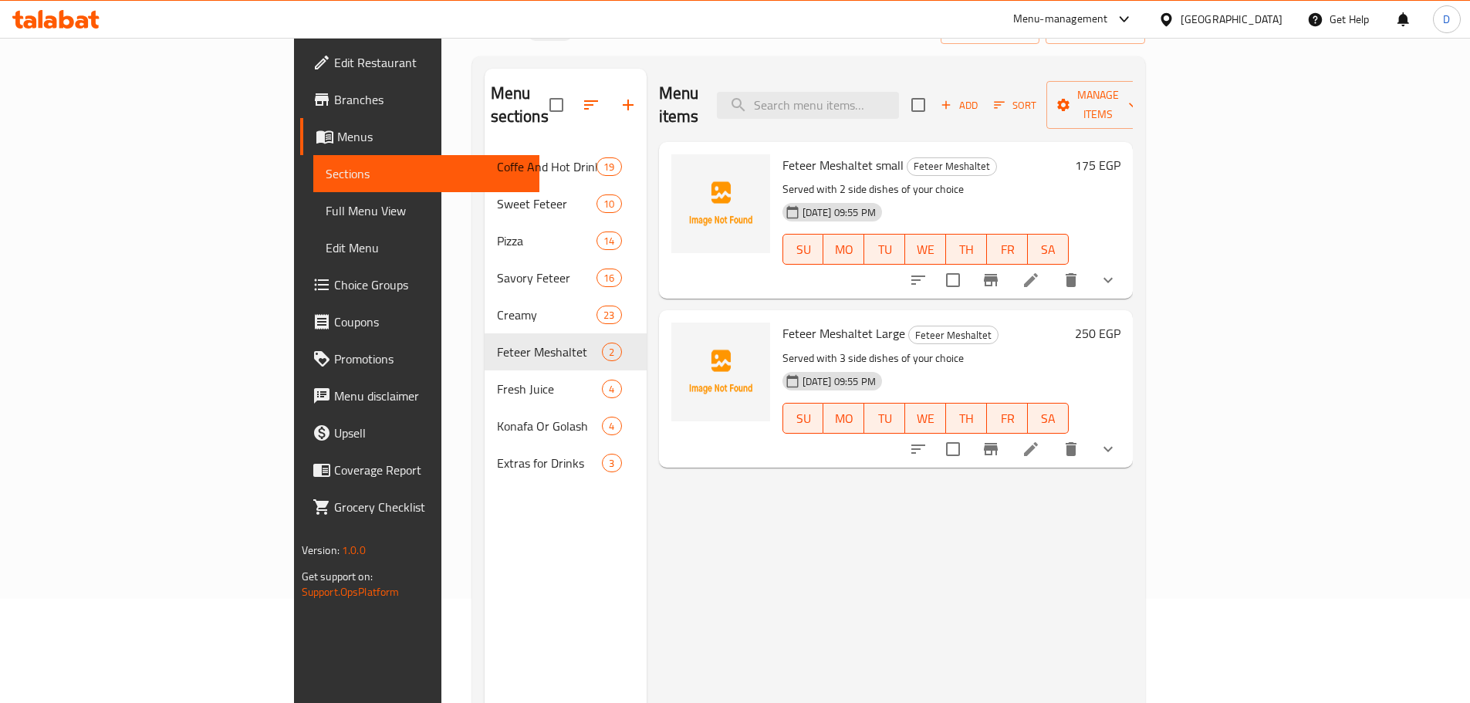
click at [1040, 271] on icon at bounding box center [1031, 280] width 19 height 19
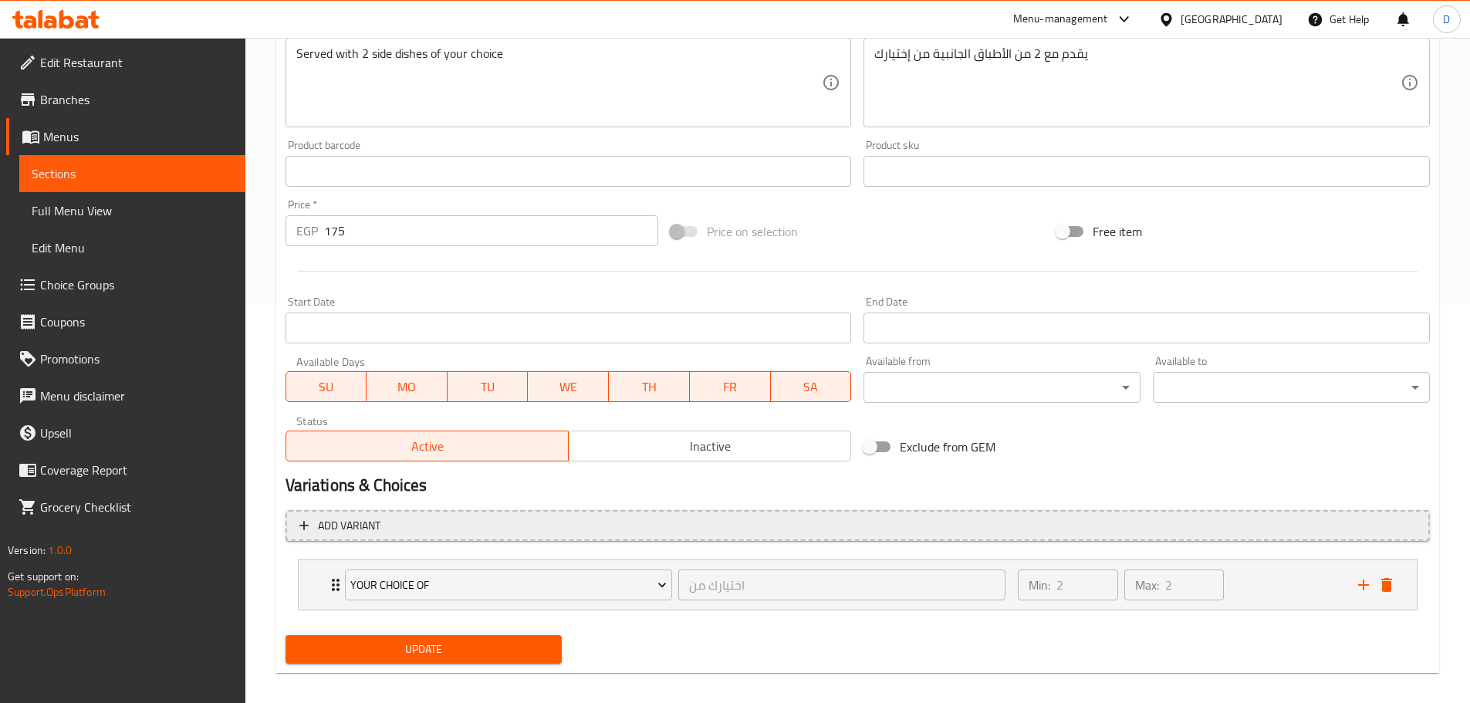
scroll to position [413, 0]
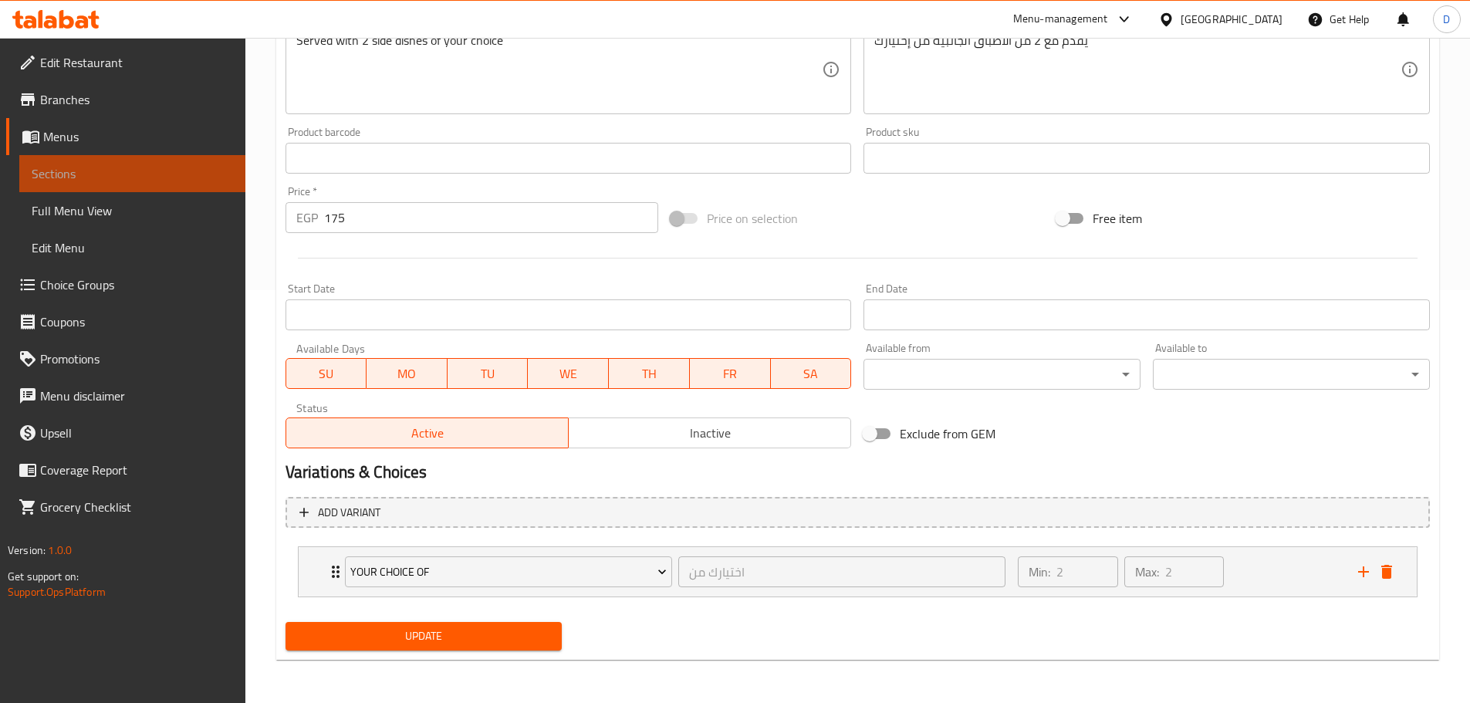
click at [208, 181] on span "Sections" at bounding box center [132, 173] width 201 height 19
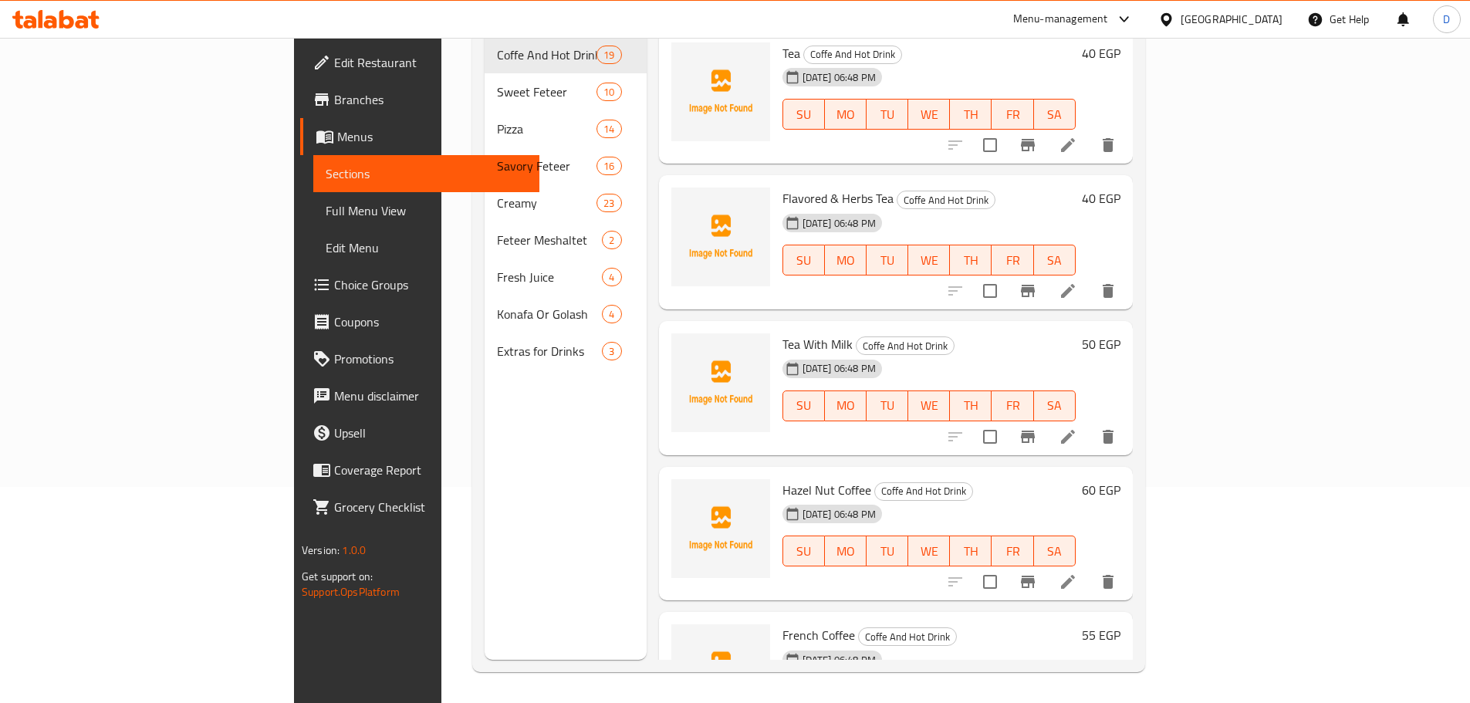
scroll to position [216, 0]
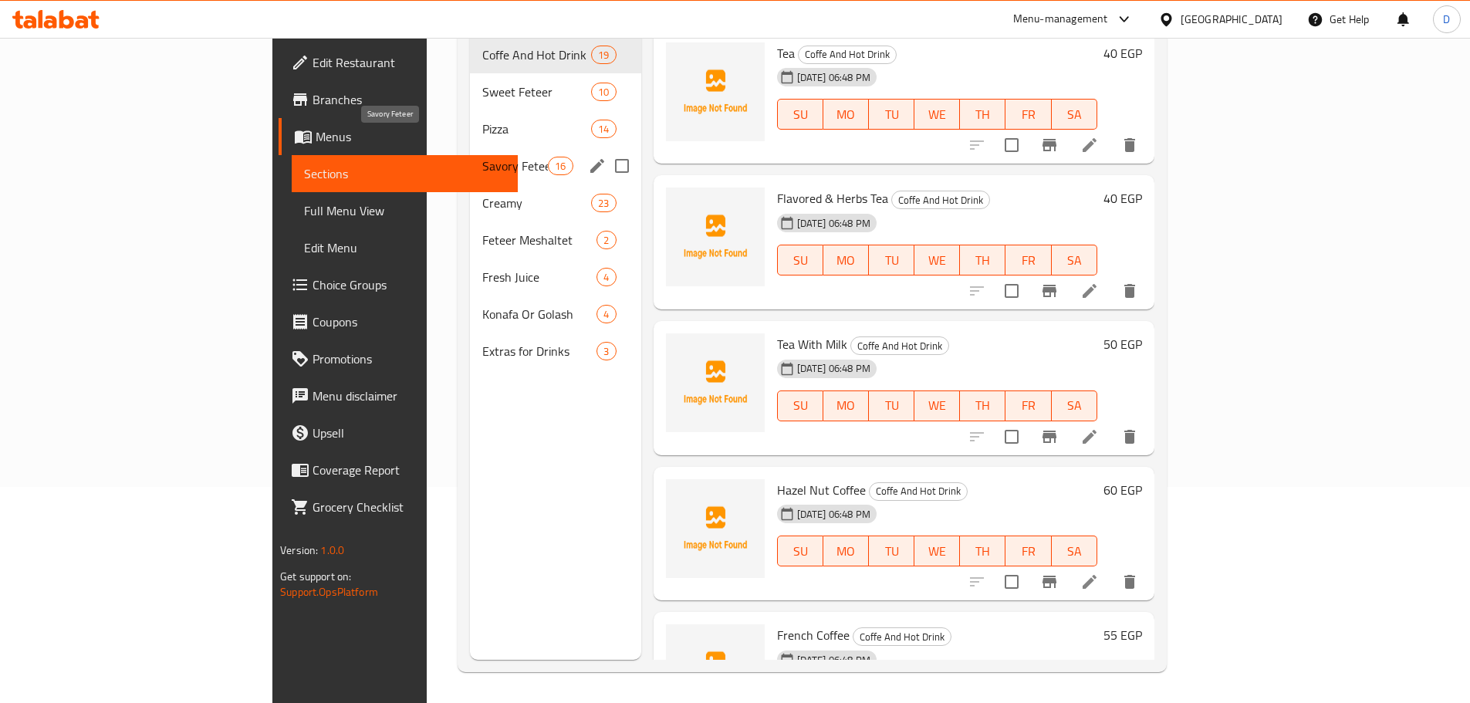
click at [482, 157] on span "Savory Feteer" at bounding box center [515, 166] width 66 height 19
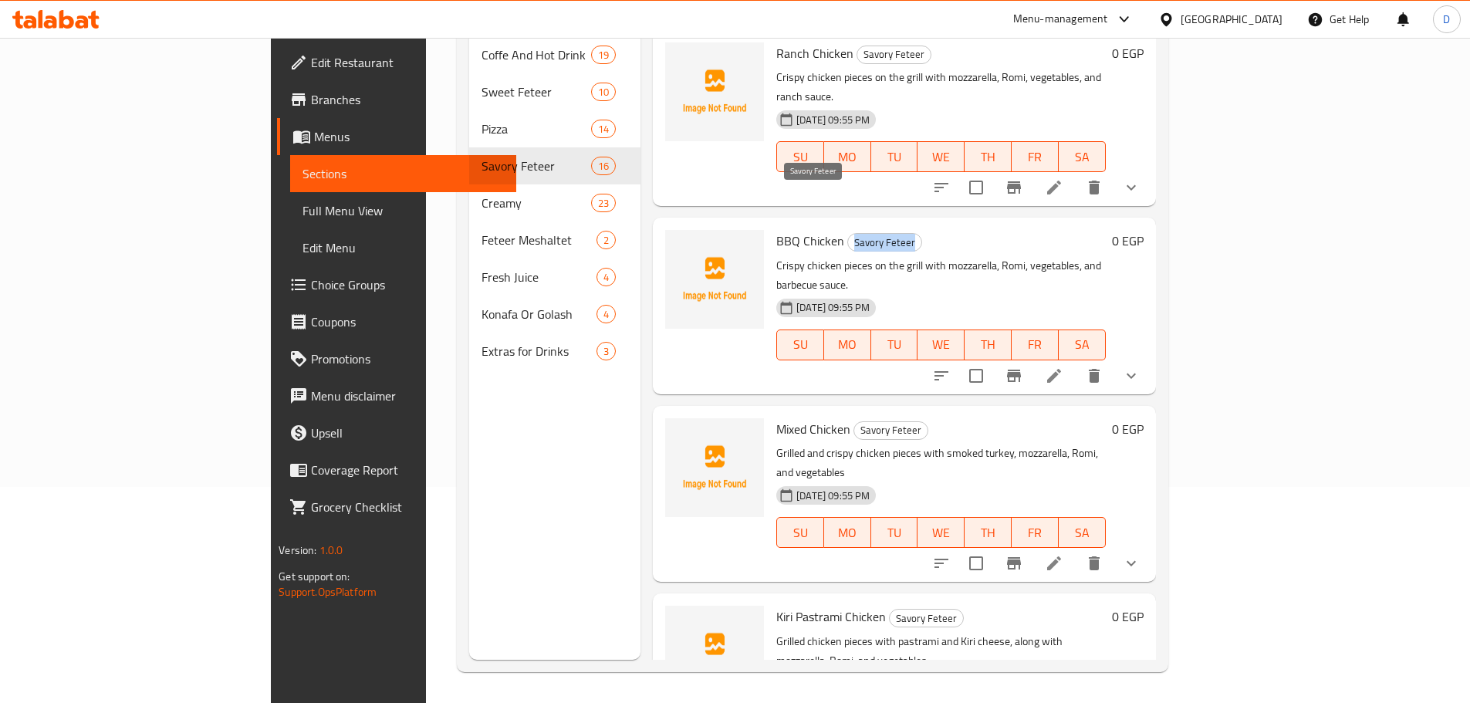
drag, startPoint x: 780, startPoint y: 196, endPoint x: 845, endPoint y: 205, distance: 65.4
click at [848, 234] on span "Savory Feteer" at bounding box center [884, 243] width 73 height 18
copy span "Savory Feteer"
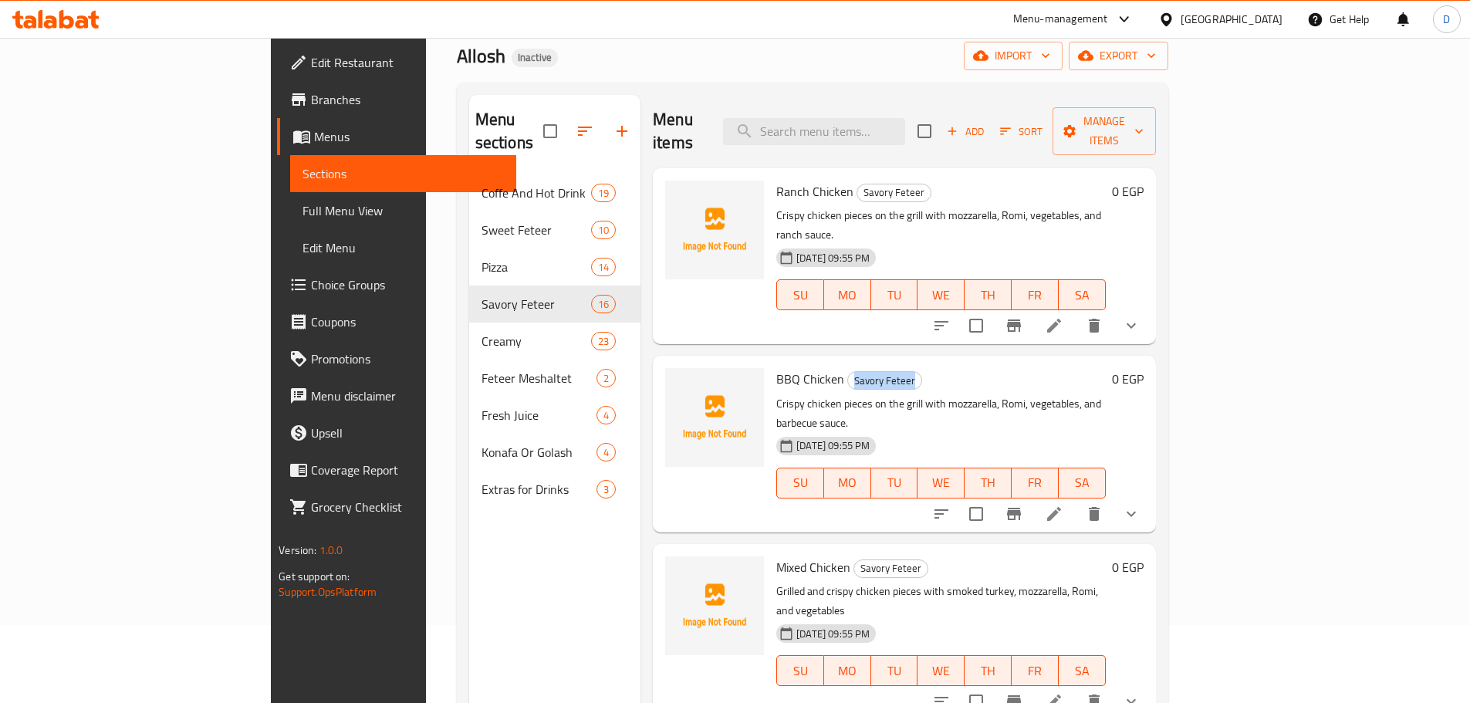
scroll to position [62, 0]
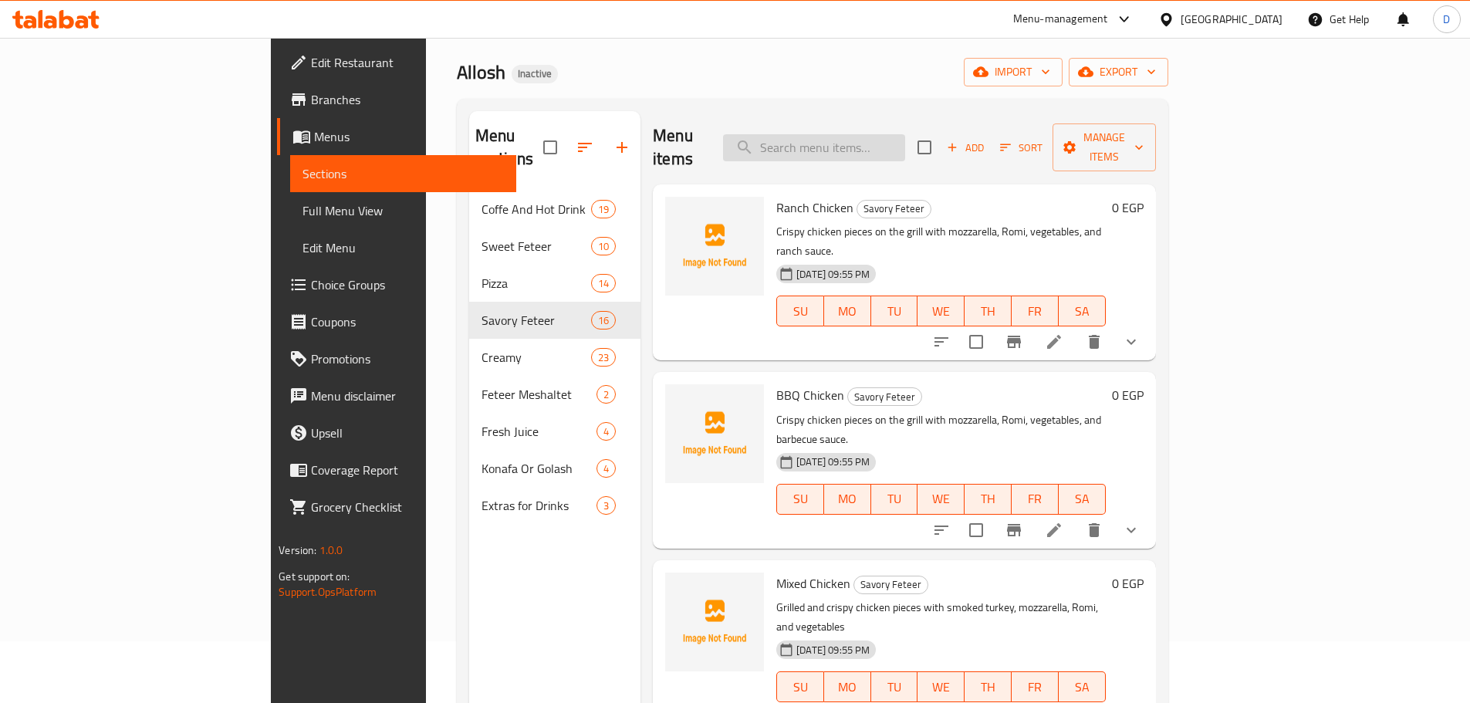
click at [820, 147] on input "search" at bounding box center [814, 147] width 182 height 27
paste input "نعام"
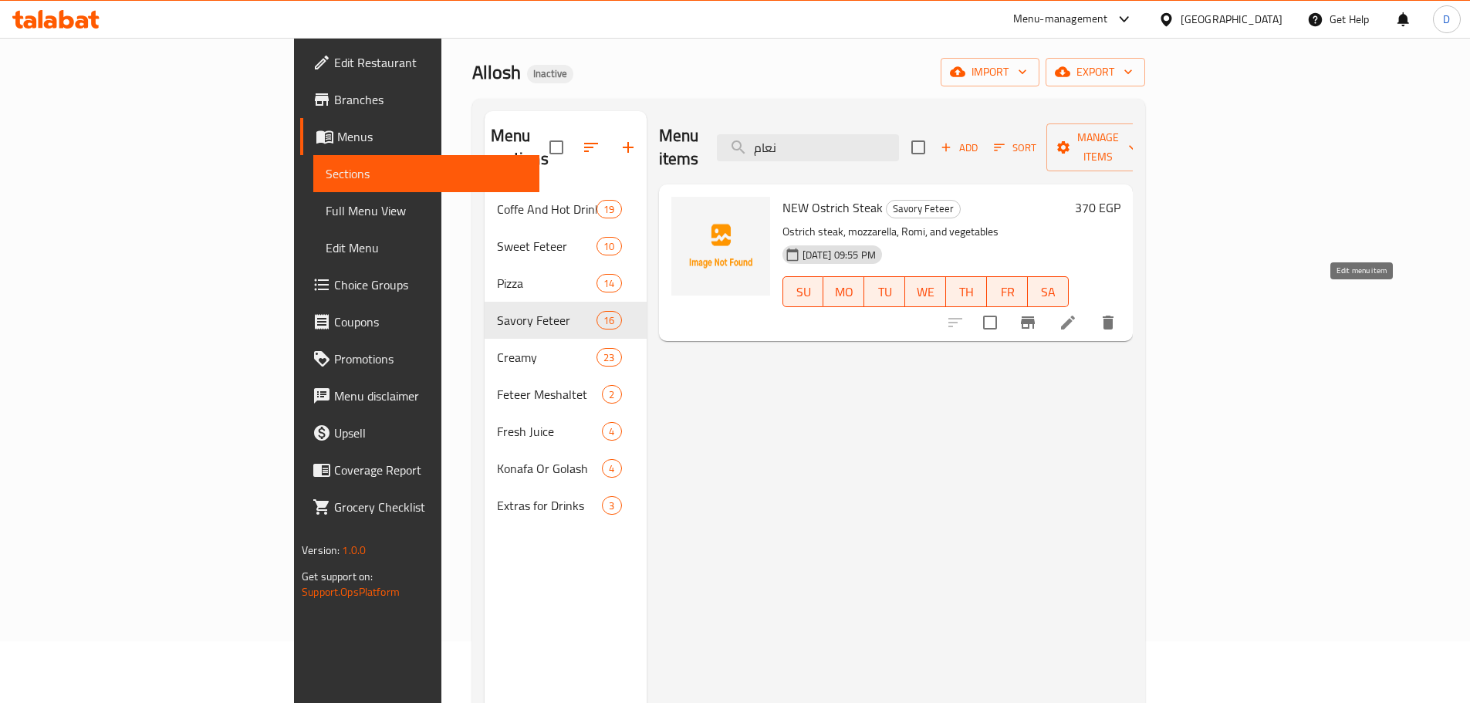
type input "نعام"
click at [1075, 316] on icon at bounding box center [1068, 323] width 14 height 14
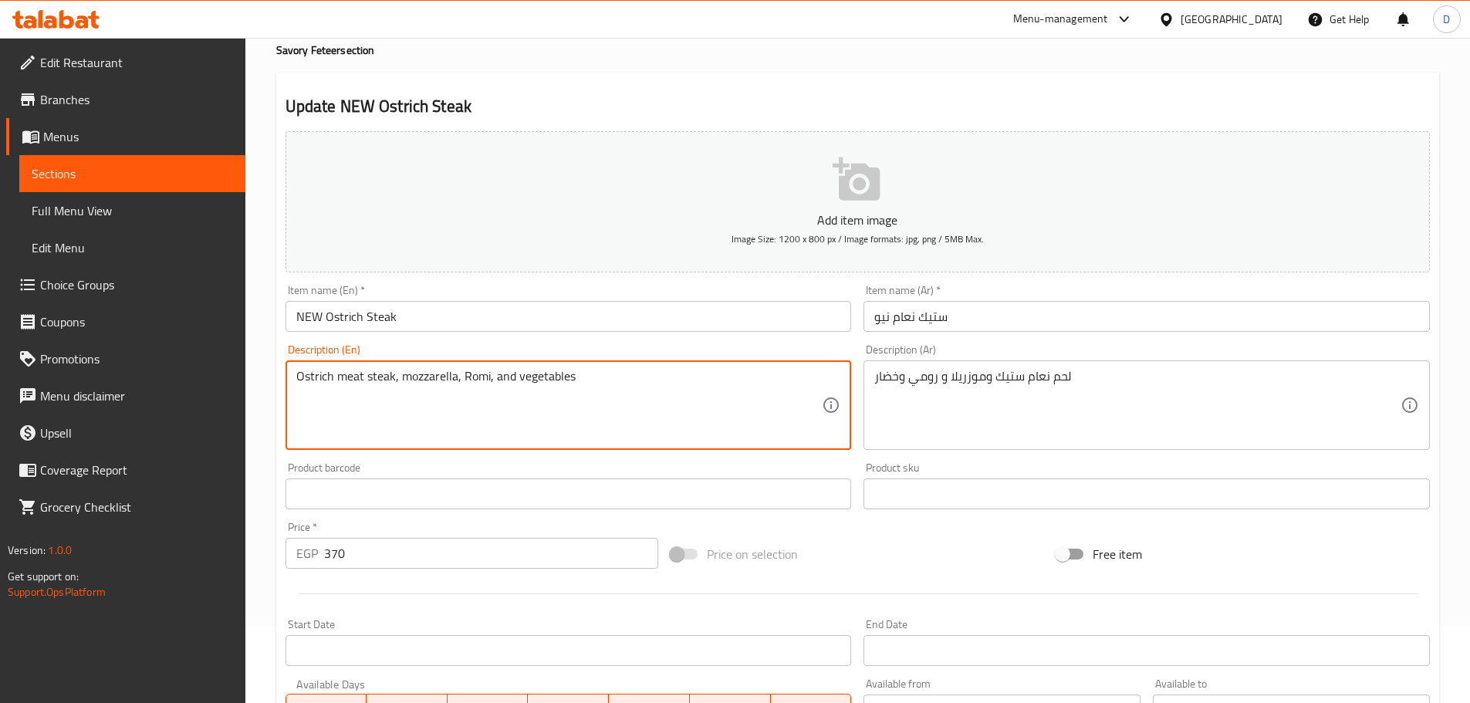
scroll to position [387, 0]
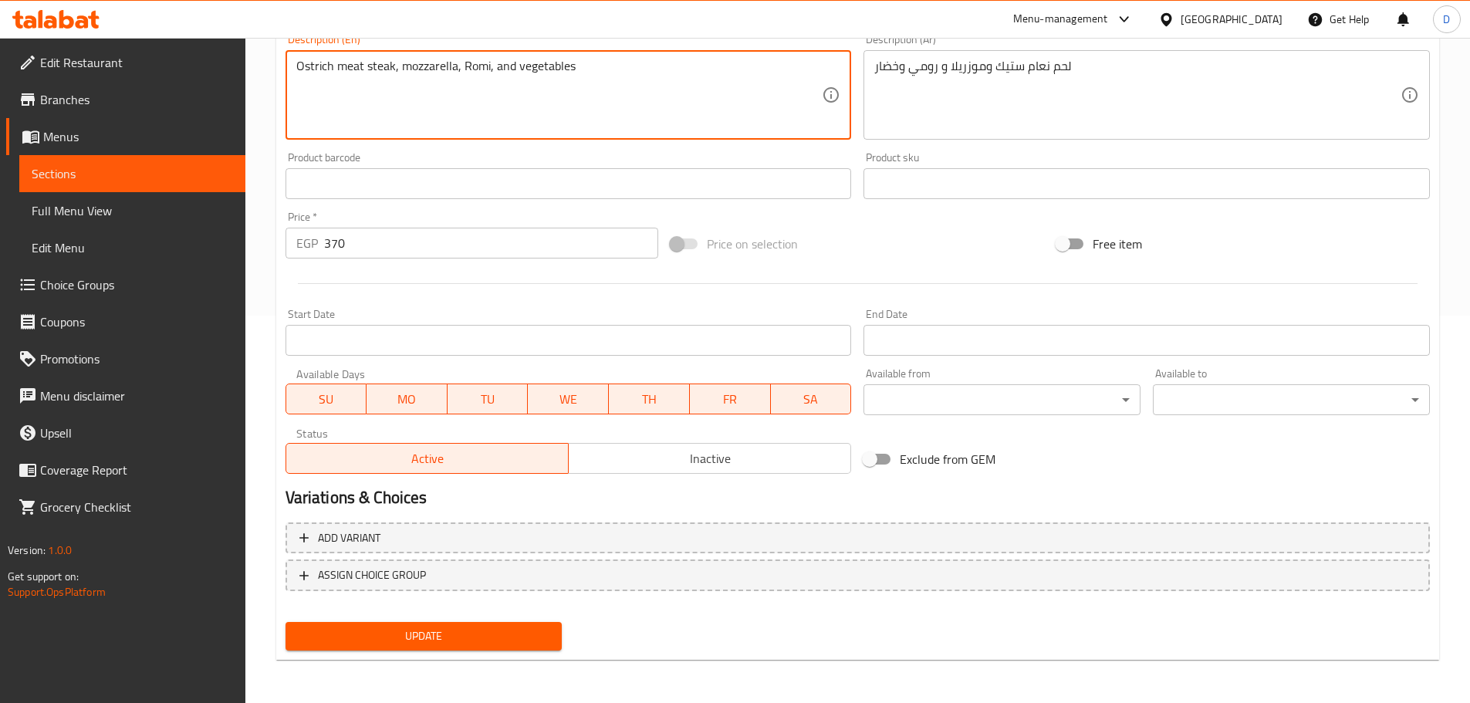
type textarea "Ostrich meat steak, mozzarella, Romi, and vegetables"
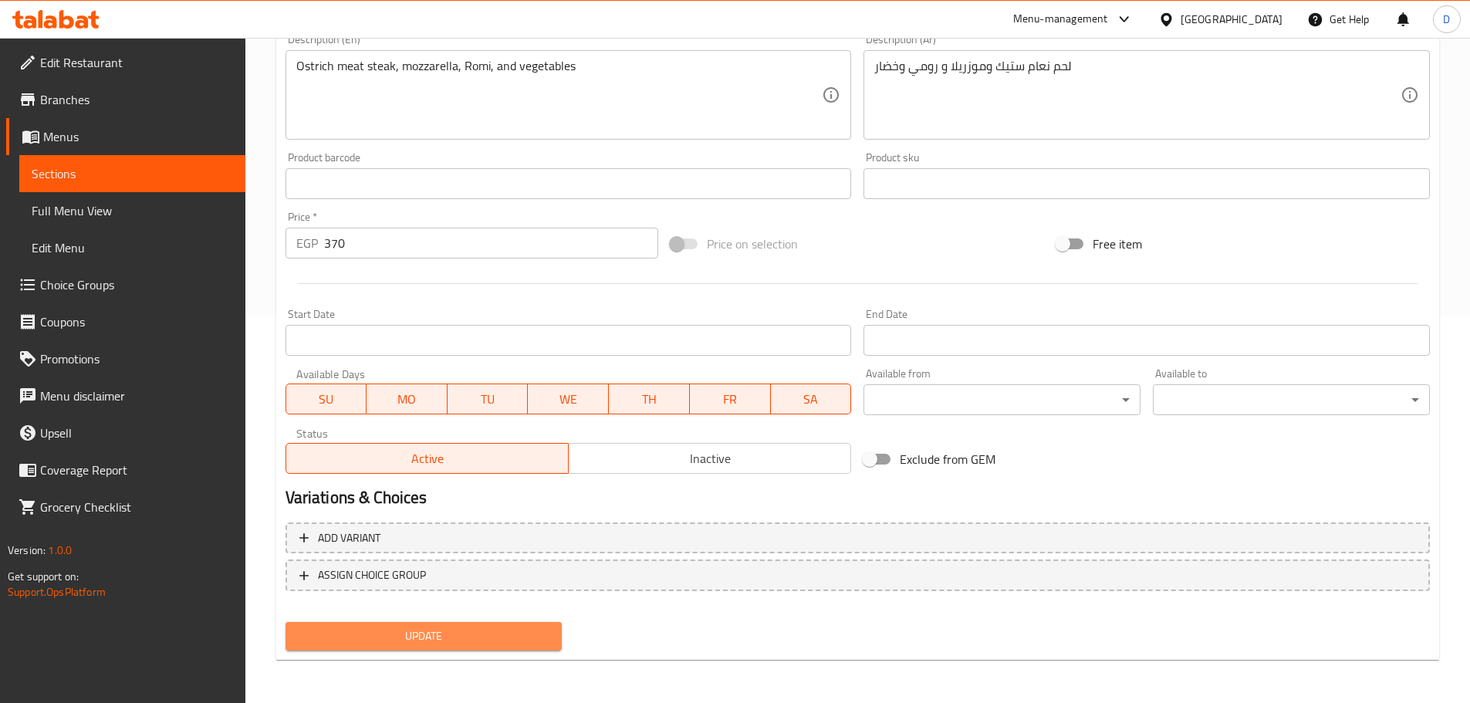
click at [465, 633] on span "Update" at bounding box center [424, 636] width 252 height 19
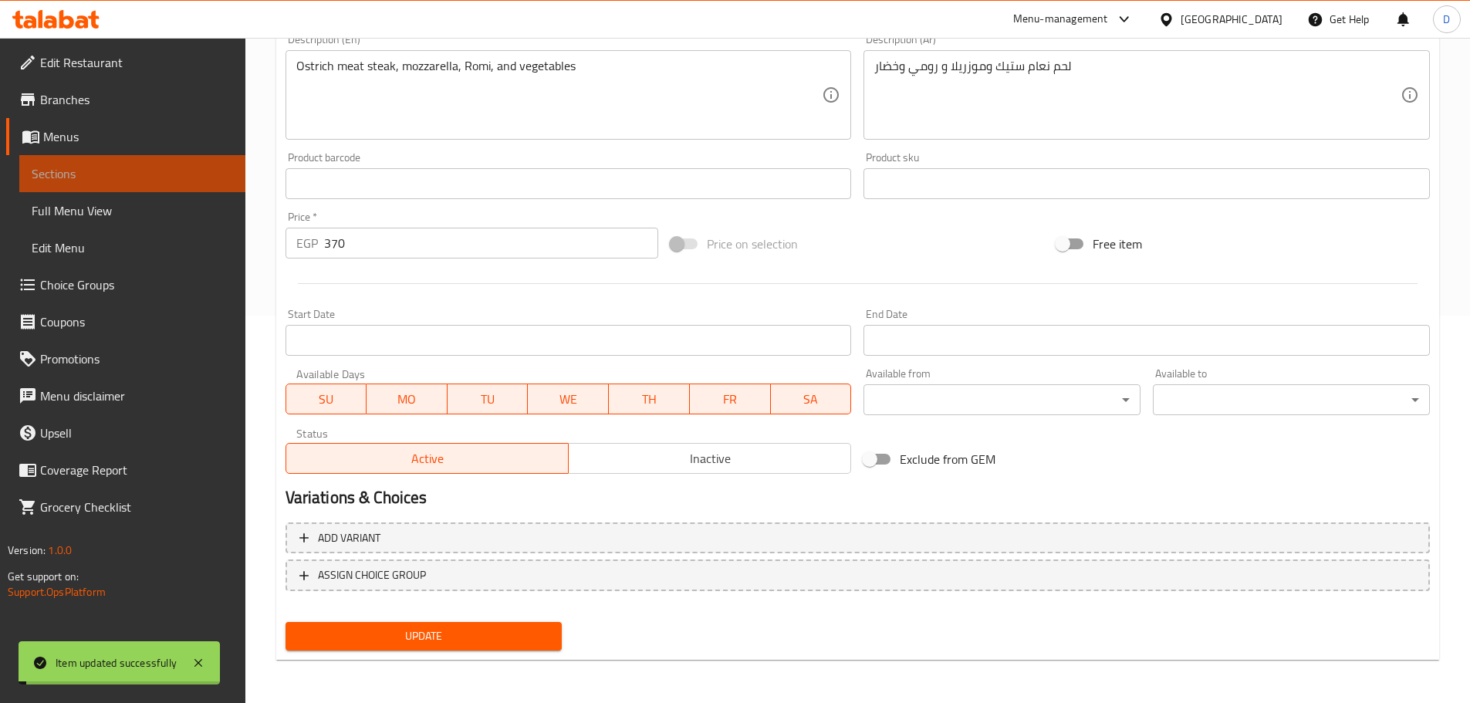
click at [200, 177] on span "Sections" at bounding box center [132, 173] width 201 height 19
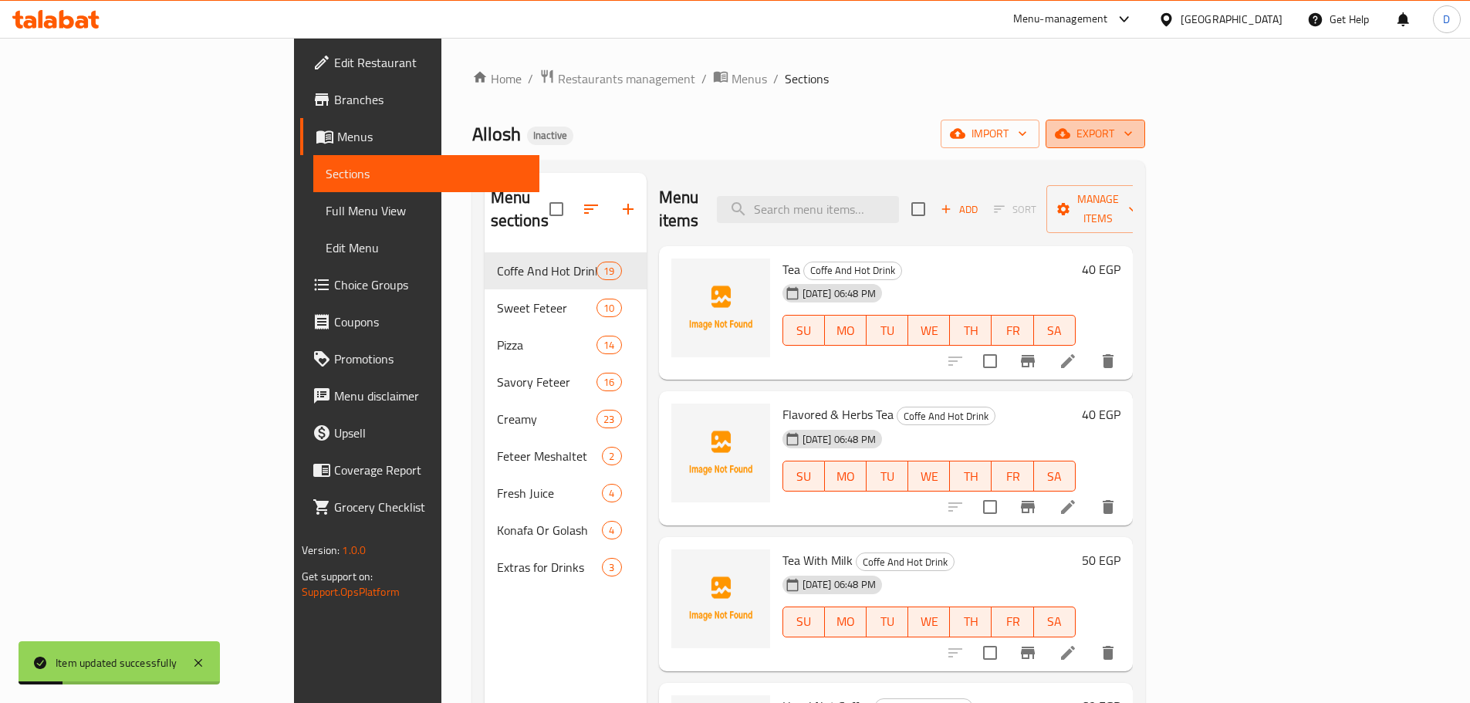
click at [1133, 125] on span "export" at bounding box center [1095, 133] width 75 height 19
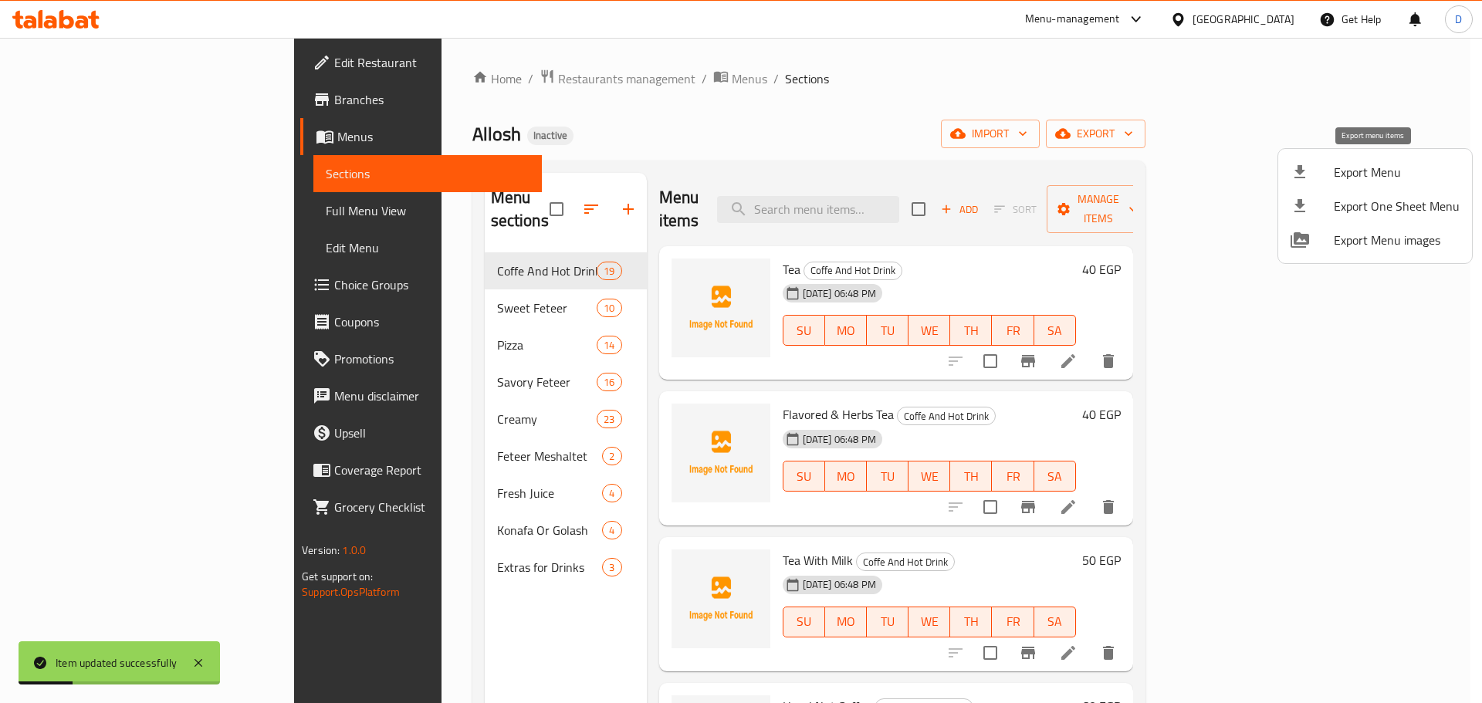
click at [1378, 170] on span "Export Menu" at bounding box center [1397, 172] width 126 height 19
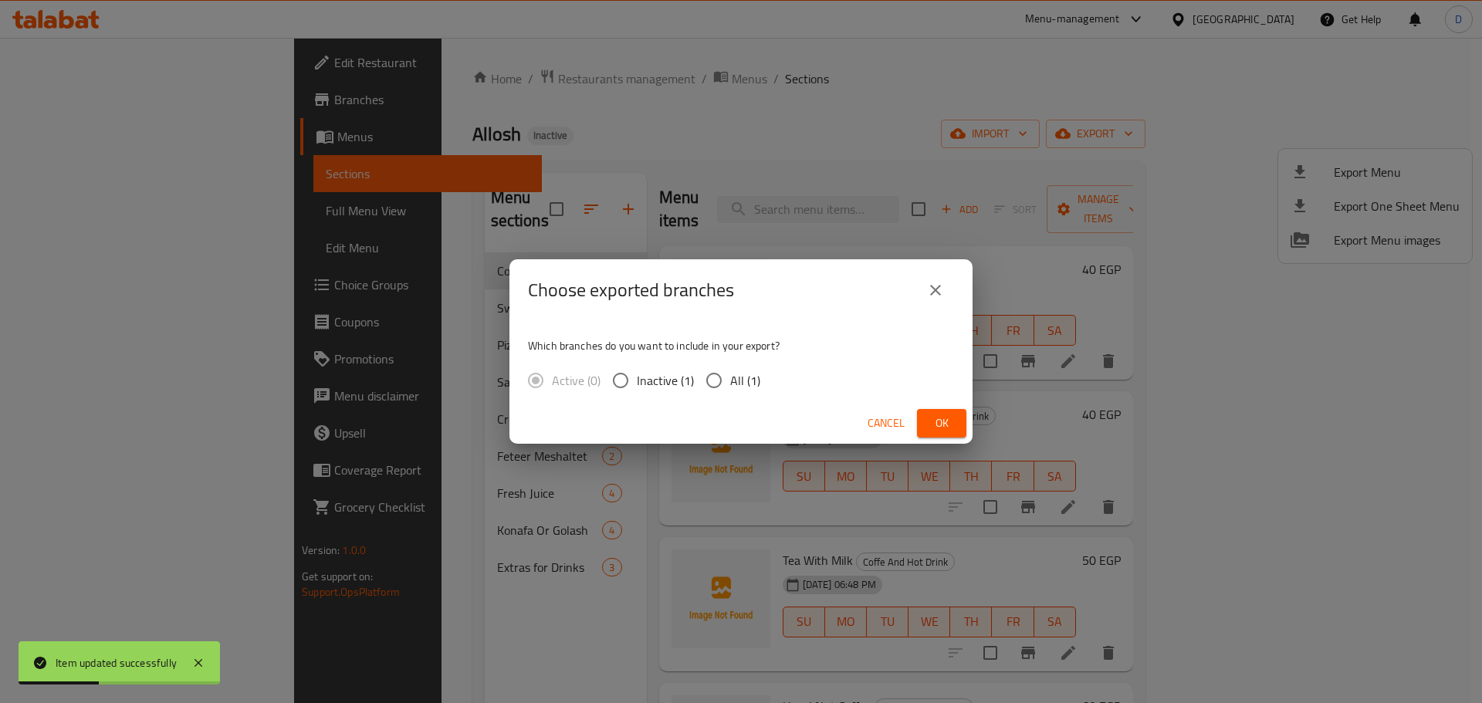
click at [754, 377] on span "All (1)" at bounding box center [745, 380] width 30 height 19
click at [730, 377] on input "All (1)" at bounding box center [714, 380] width 32 height 32
radio input "true"
click at [941, 414] on span "Ok" at bounding box center [941, 423] width 25 height 19
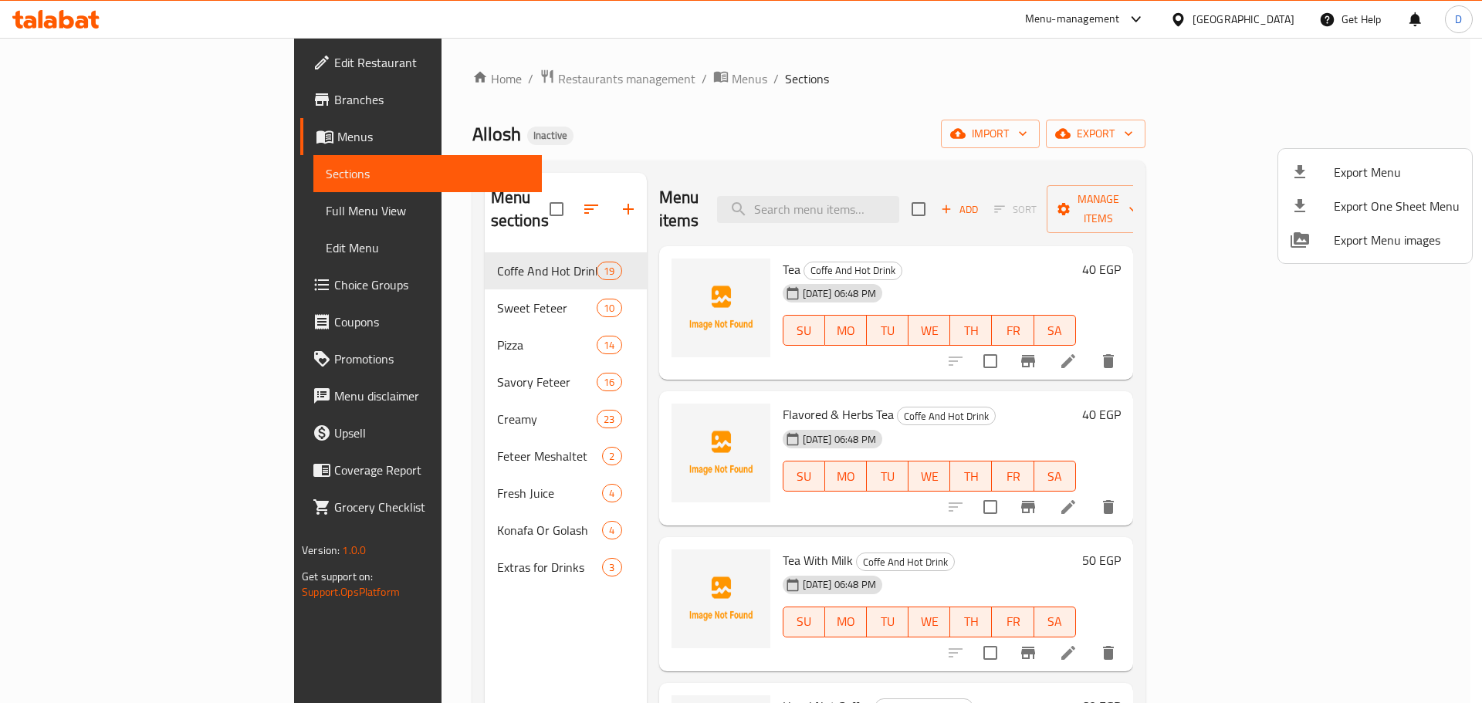
click at [66, 17] on div at bounding box center [741, 351] width 1482 height 703
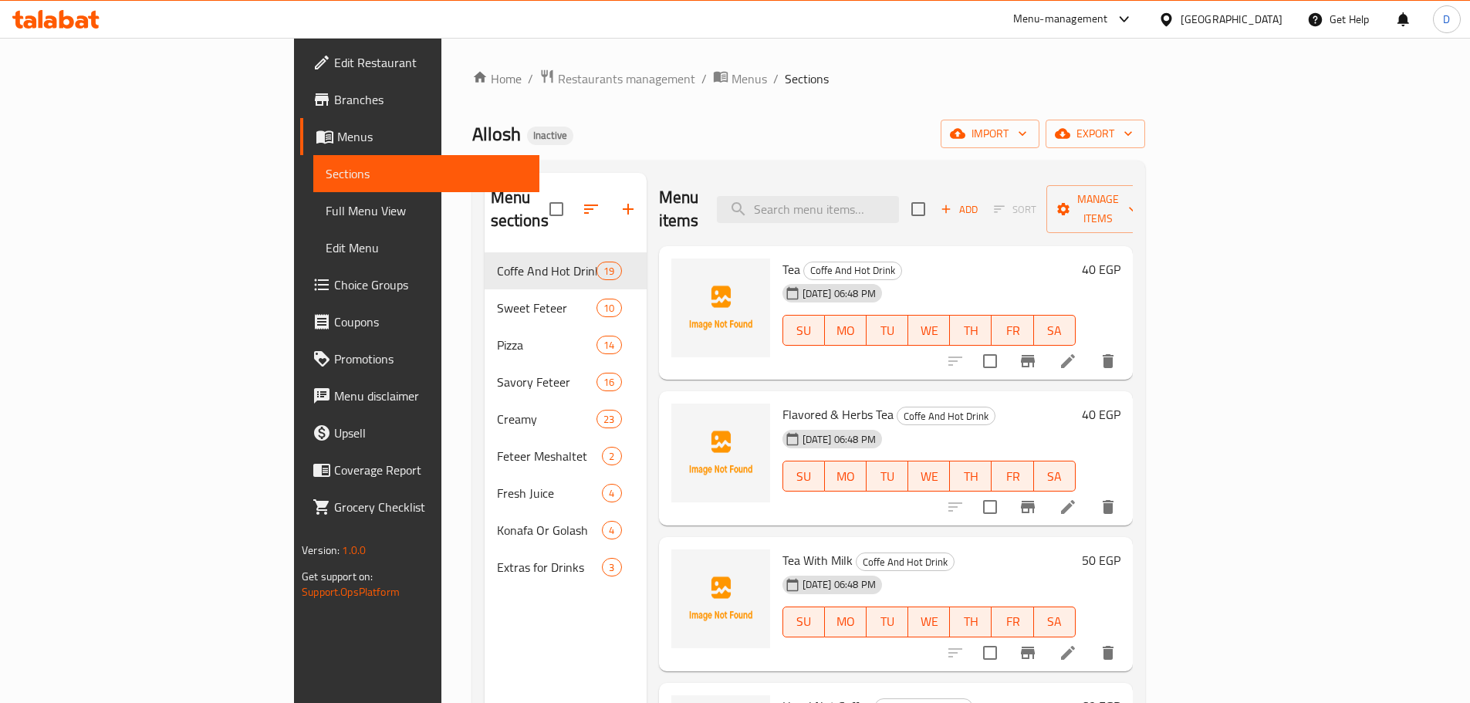
click at [67, 19] on icon at bounding box center [66, 19] width 15 height 19
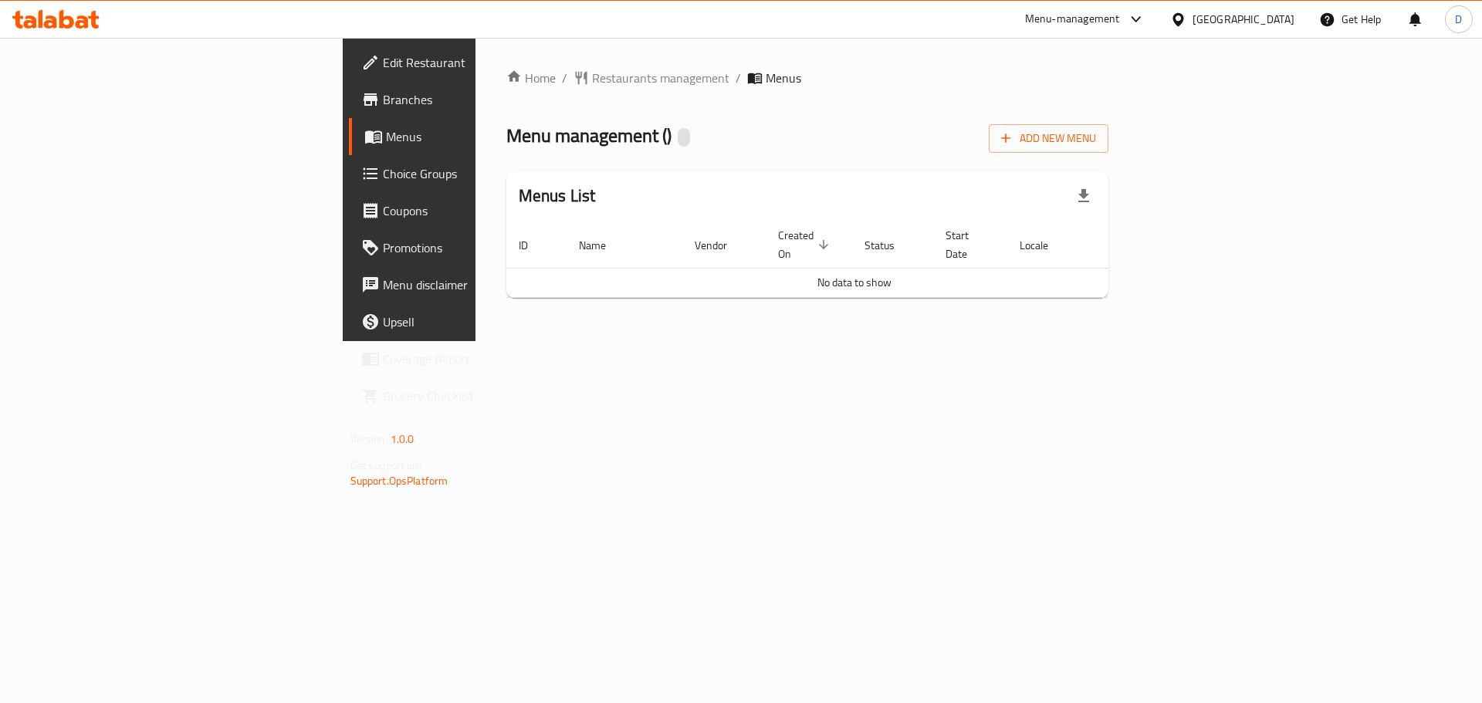
click at [796, 341] on div "Home / Restaurants management / Menus Menu management ( ) Add New Menu Menus Li…" at bounding box center [807, 189] width 665 height 303
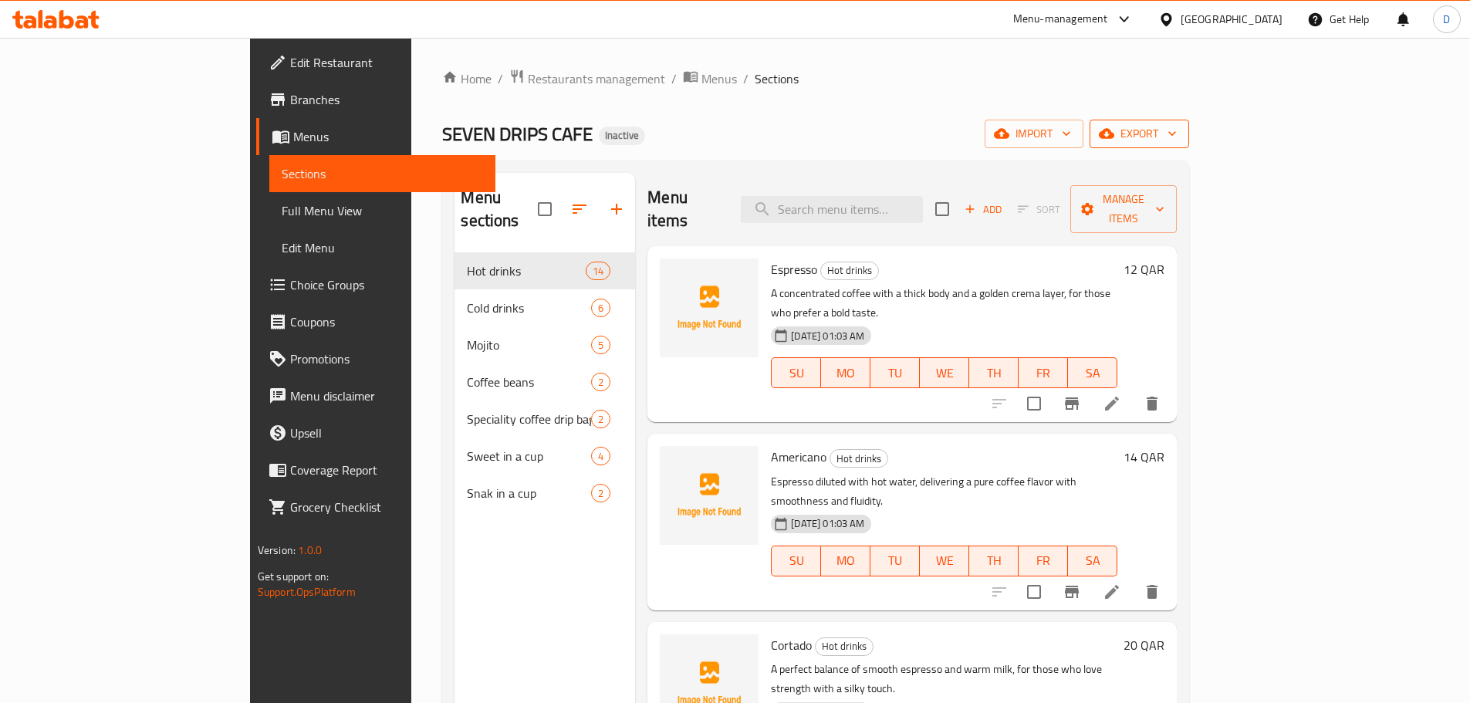
click at [1177, 143] on span "export" at bounding box center [1139, 133] width 75 height 19
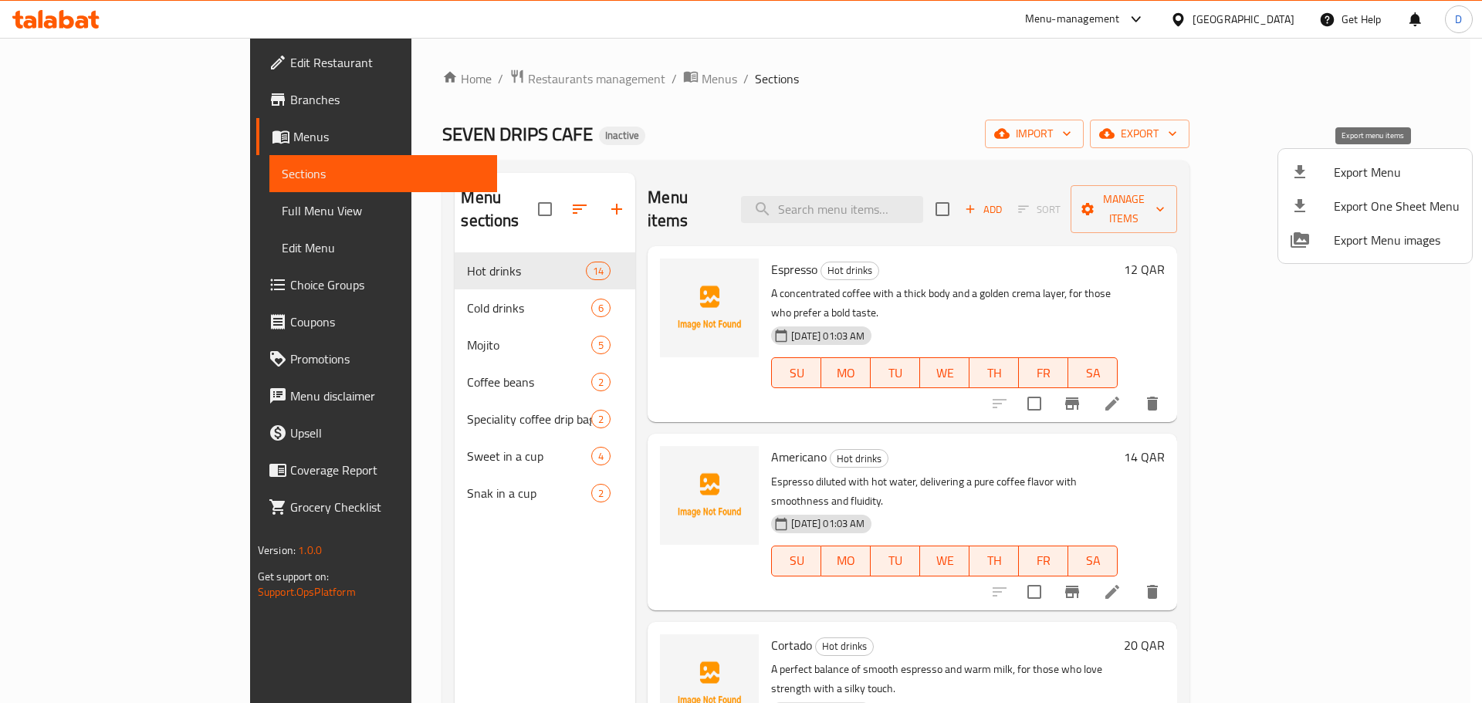
click at [1373, 174] on span "Export Menu" at bounding box center [1397, 172] width 126 height 19
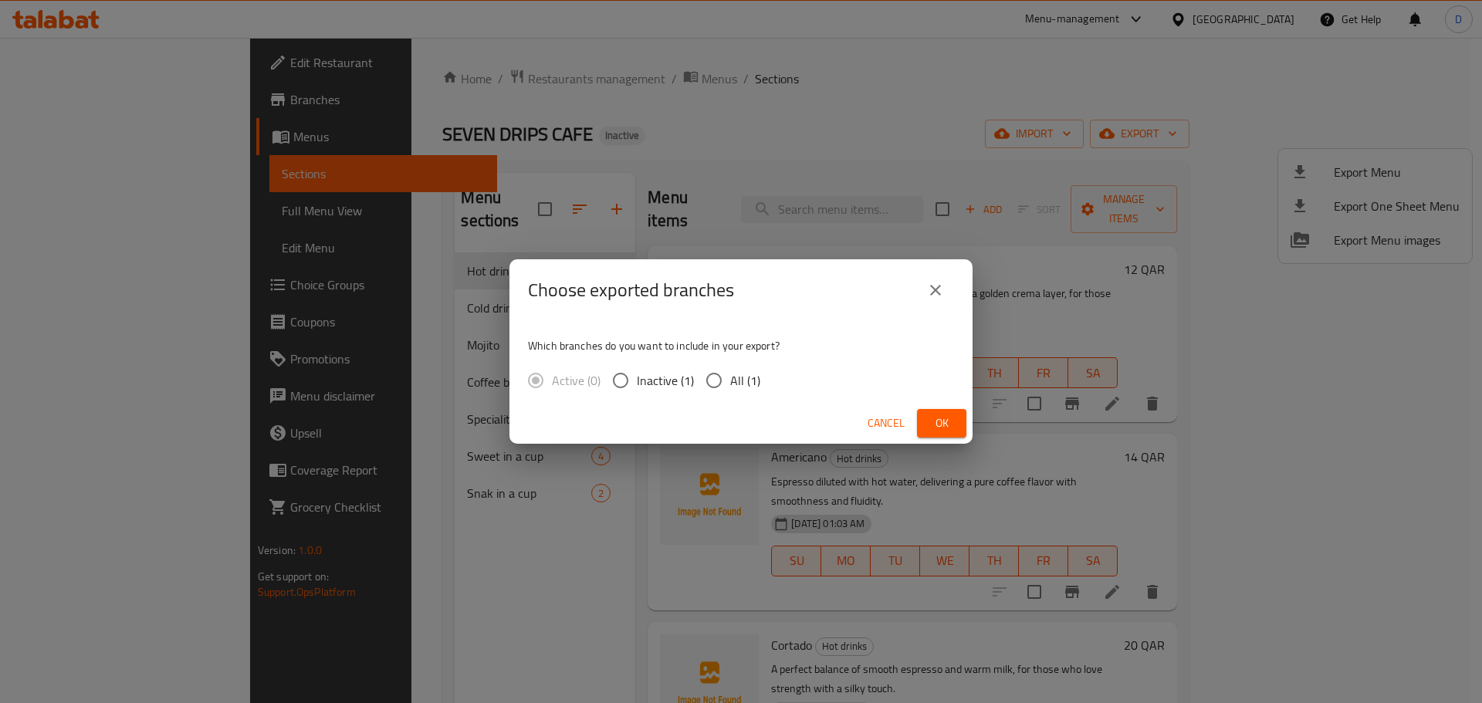
click at [742, 376] on span "All (1)" at bounding box center [745, 380] width 30 height 19
click at [730, 376] on input "All (1)" at bounding box center [714, 380] width 32 height 32
radio input "true"
click at [955, 409] on button "Ok" at bounding box center [941, 423] width 49 height 29
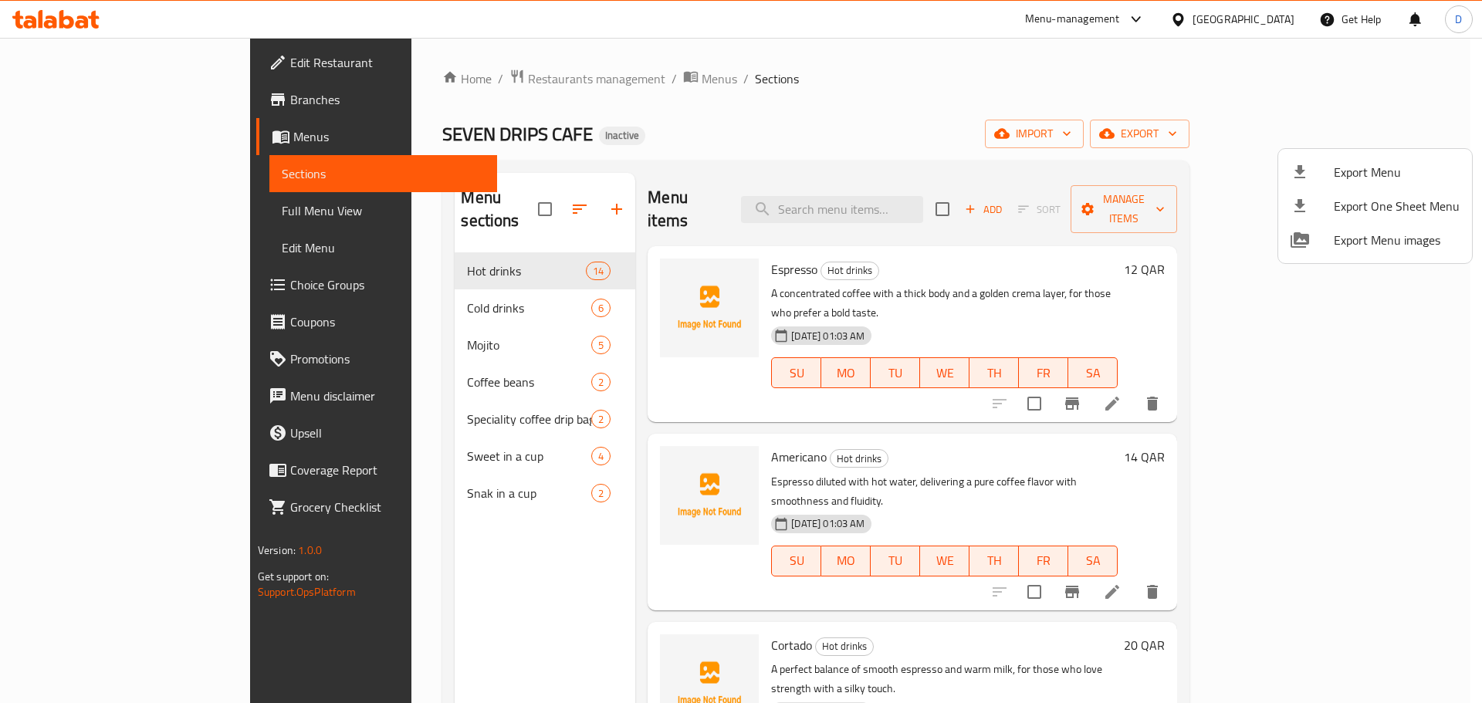
click at [876, 196] on div at bounding box center [741, 351] width 1482 height 703
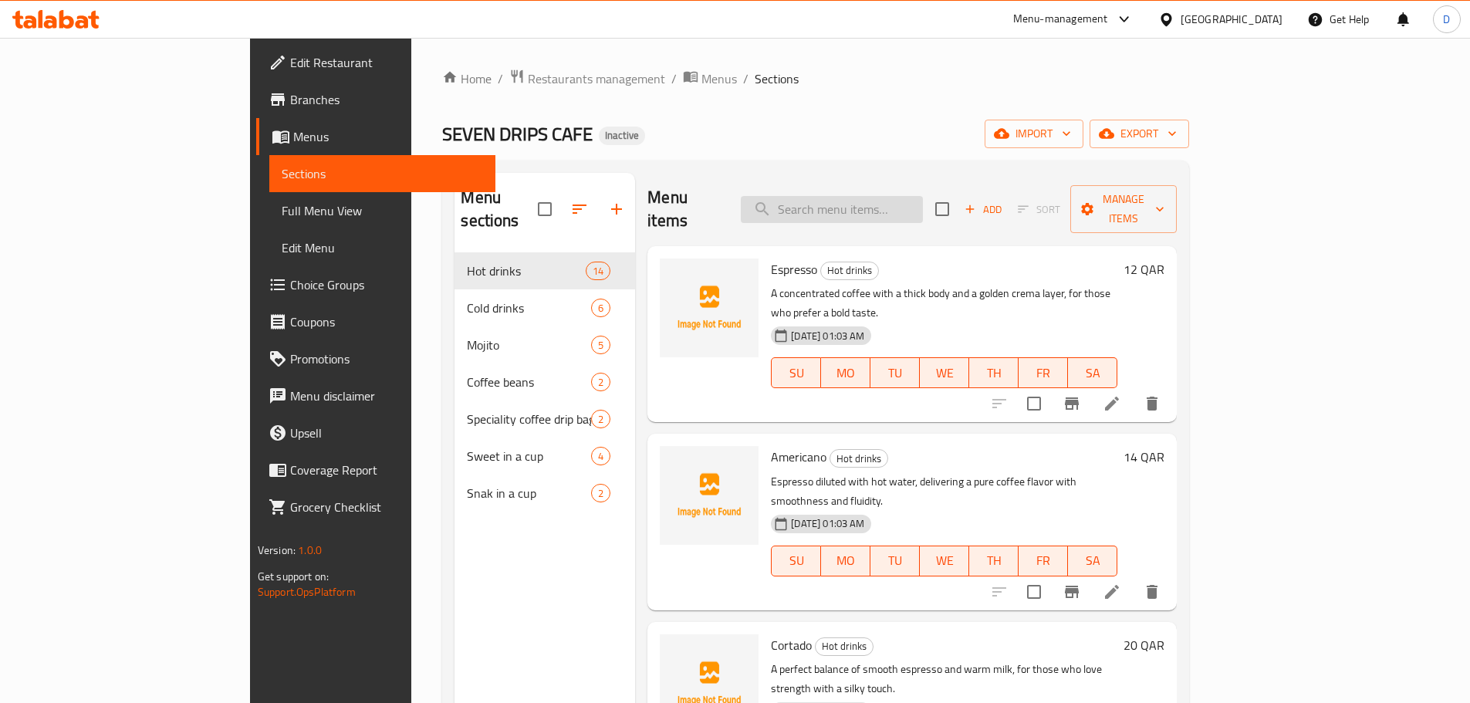
click at [876, 196] on input "search" at bounding box center [832, 209] width 182 height 27
paste input "A concentrated coffee with a thick body and a golden crema layer"
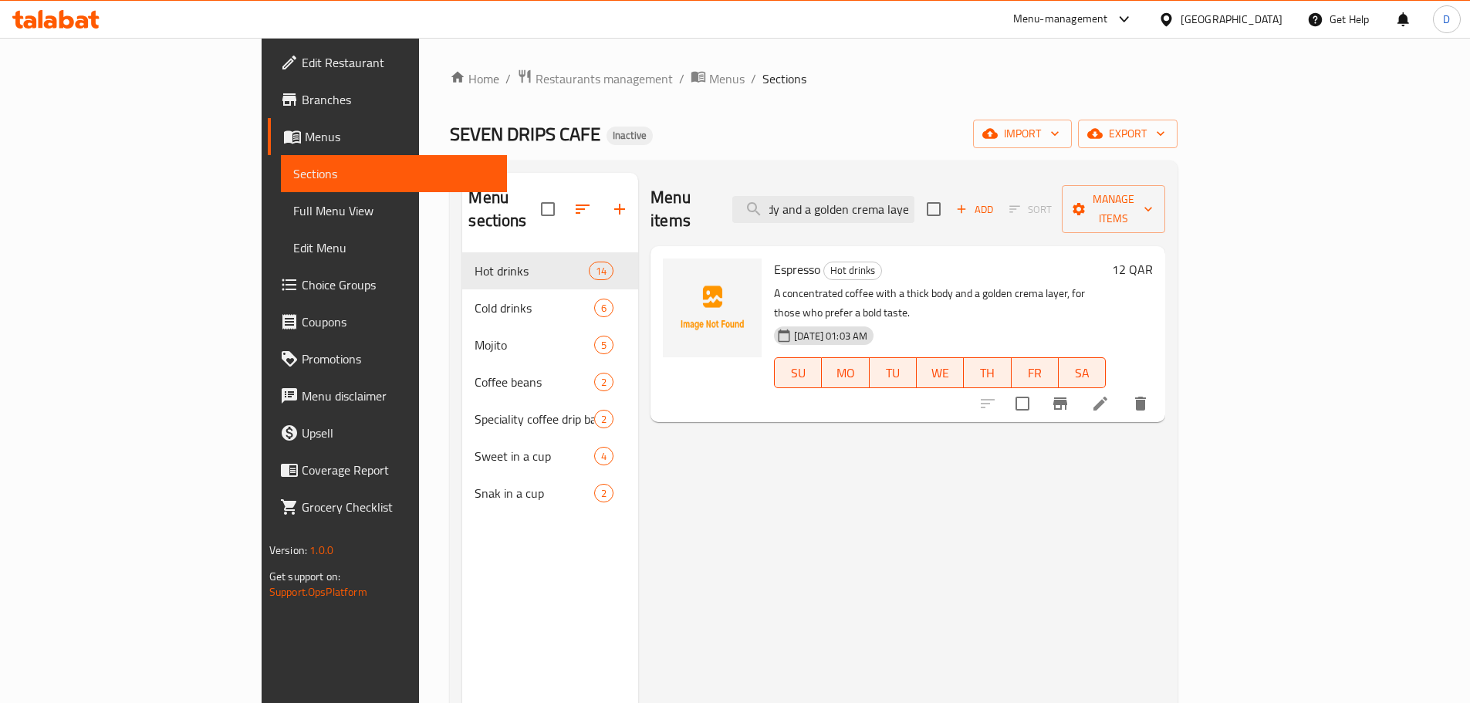
type input "A concentrated coffee with a thick body and a golden crema layer"
click at [1108, 397] on icon at bounding box center [1101, 404] width 14 height 14
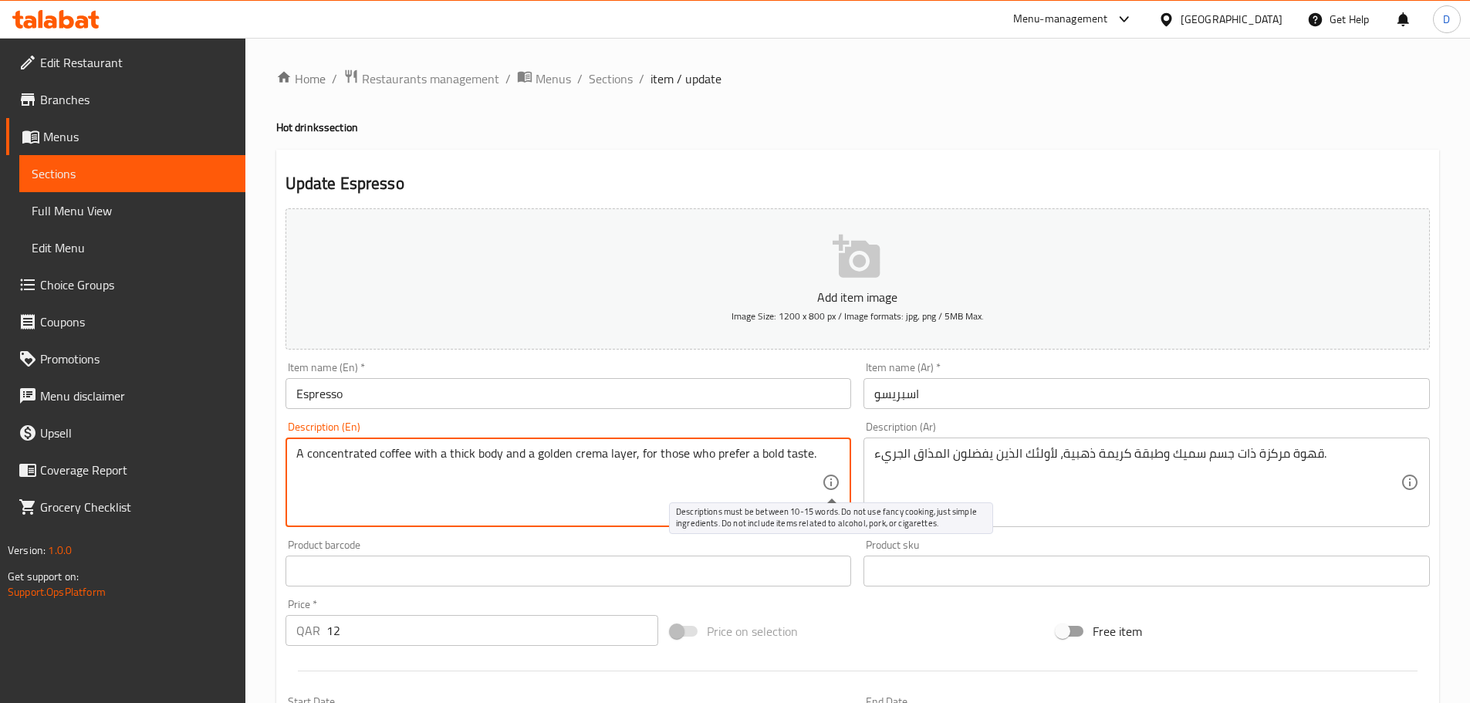
drag, startPoint x: 630, startPoint y: 451, endPoint x: 827, endPoint y: 475, distance: 199.1
type textarea "A concentrated coffee with a thick body and a golden crema layer"
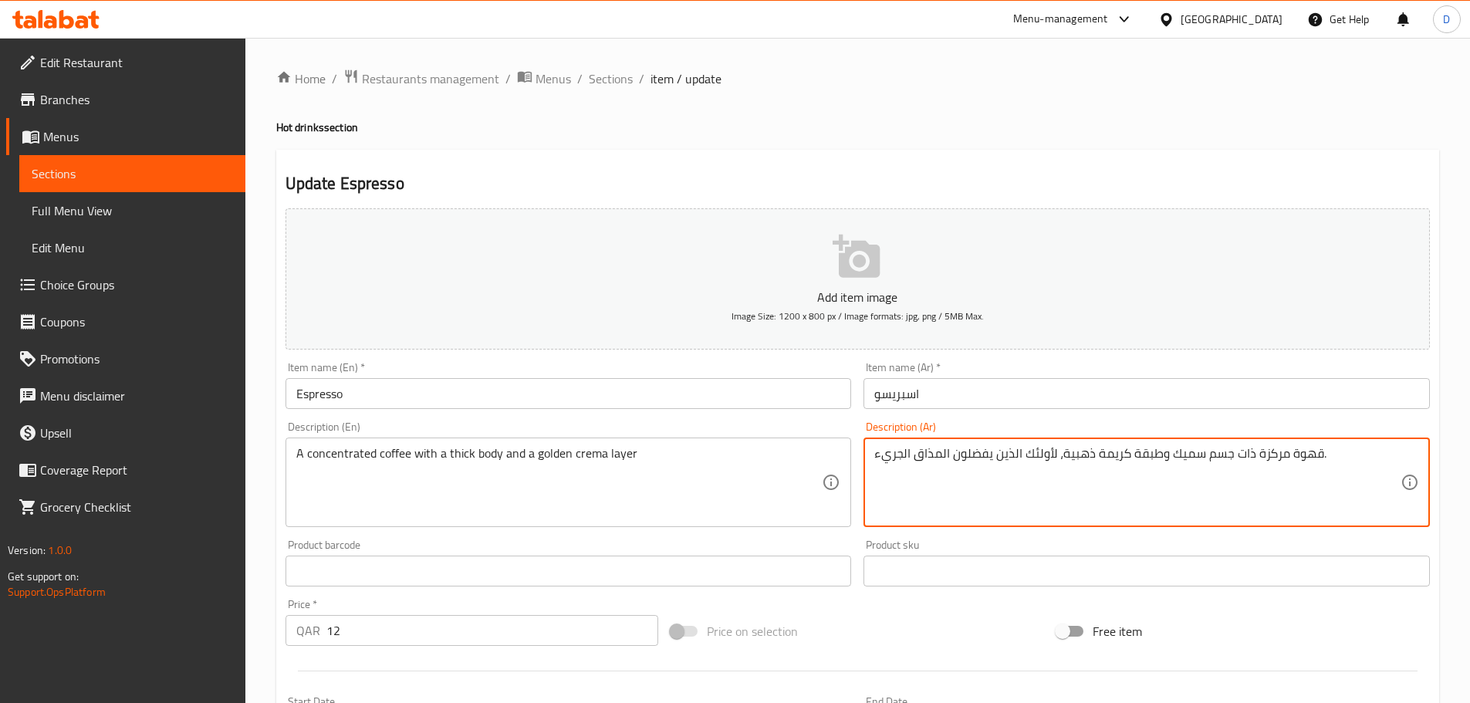
drag, startPoint x: 1061, startPoint y: 459, endPoint x: 840, endPoint y: 449, distance: 221.7
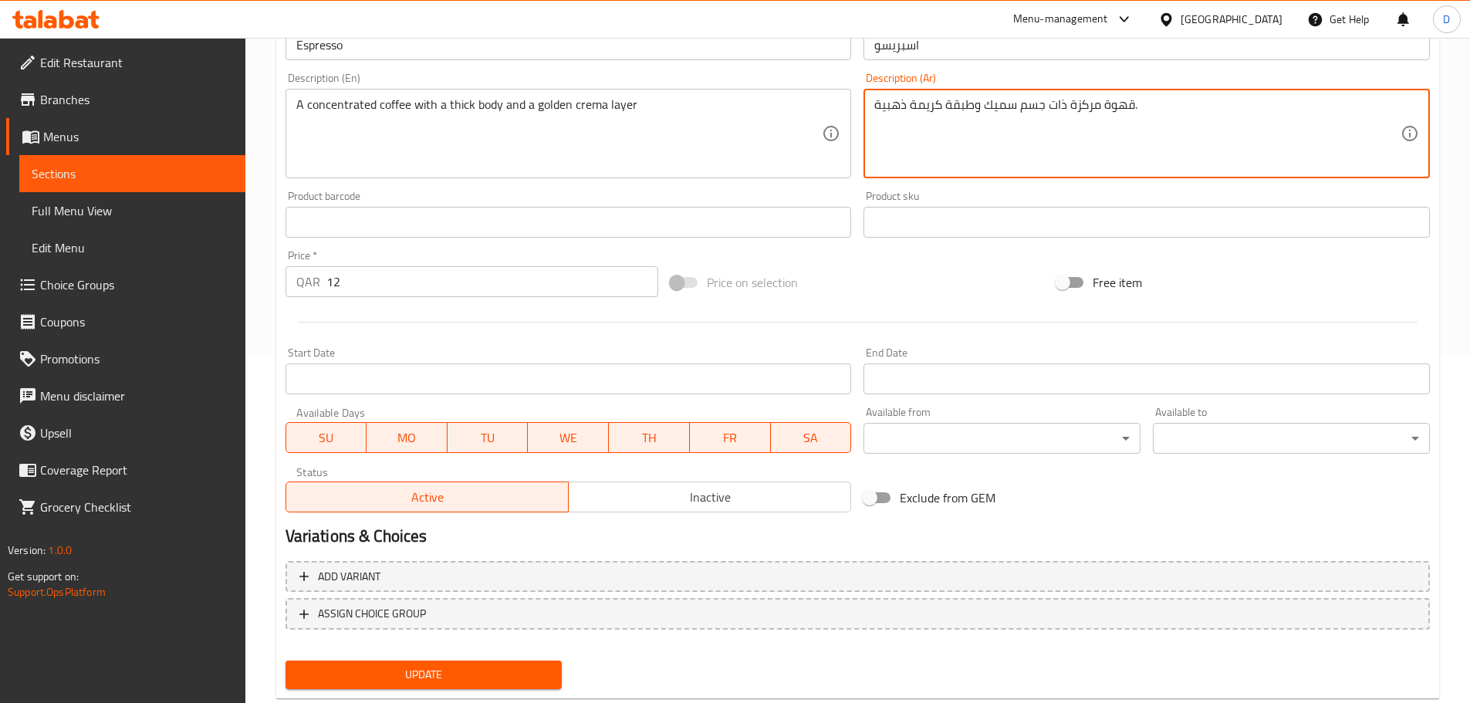
scroll to position [387, 0]
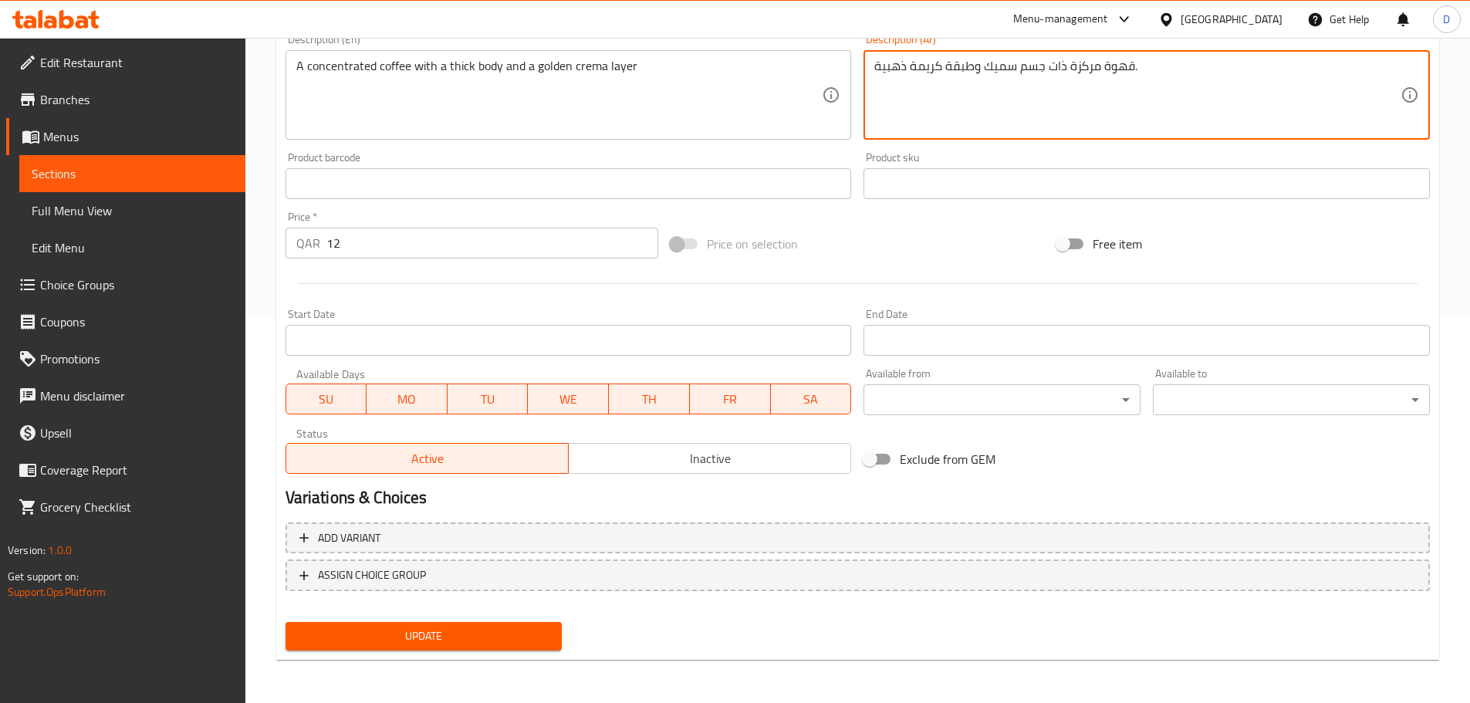
type textarea "قهوة مركزة ذات جسم سميك وطبقة كريمة ذهبية."
click at [521, 640] on span "Update" at bounding box center [424, 636] width 252 height 19
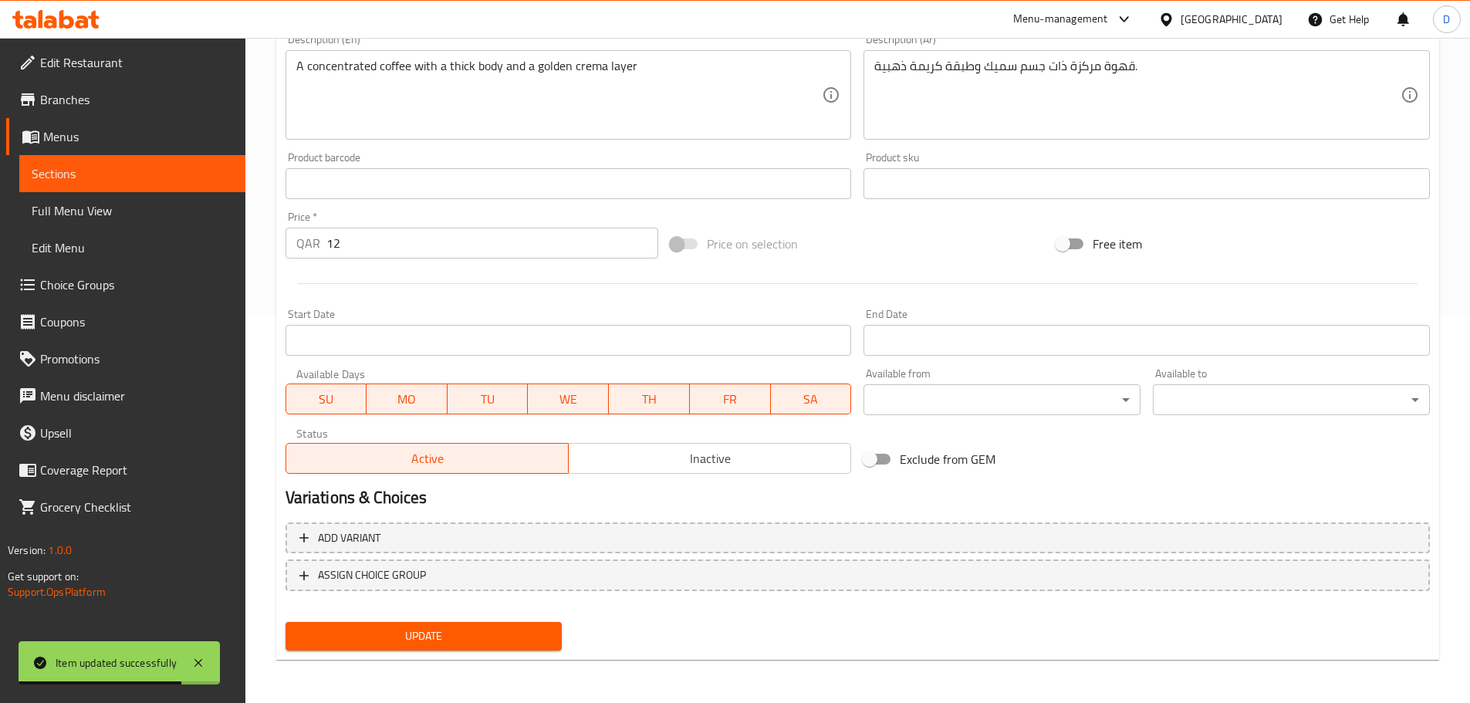
click at [144, 176] on span "Sections" at bounding box center [132, 173] width 201 height 19
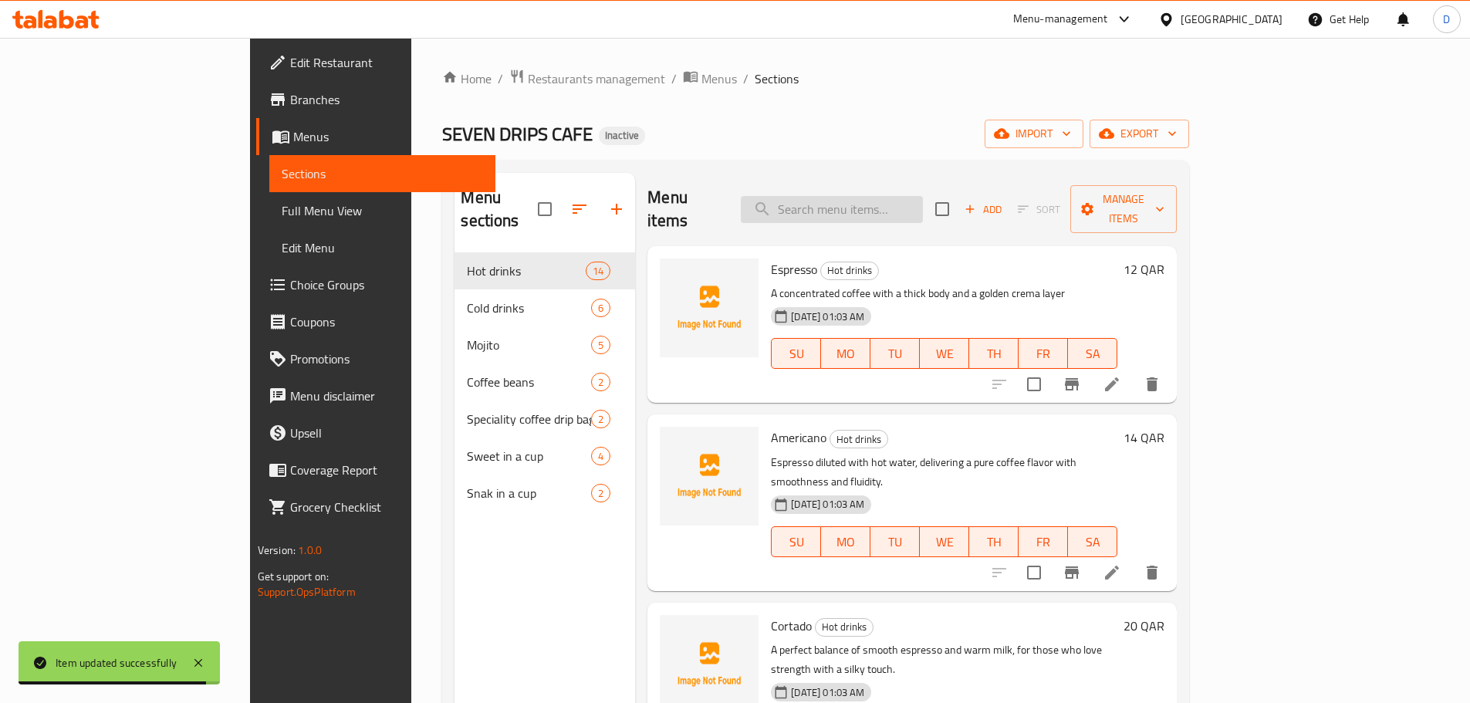
click at [905, 196] on input "search" at bounding box center [832, 209] width 182 height 27
paste input "A perfect balance of smooth espresso and warm milk"
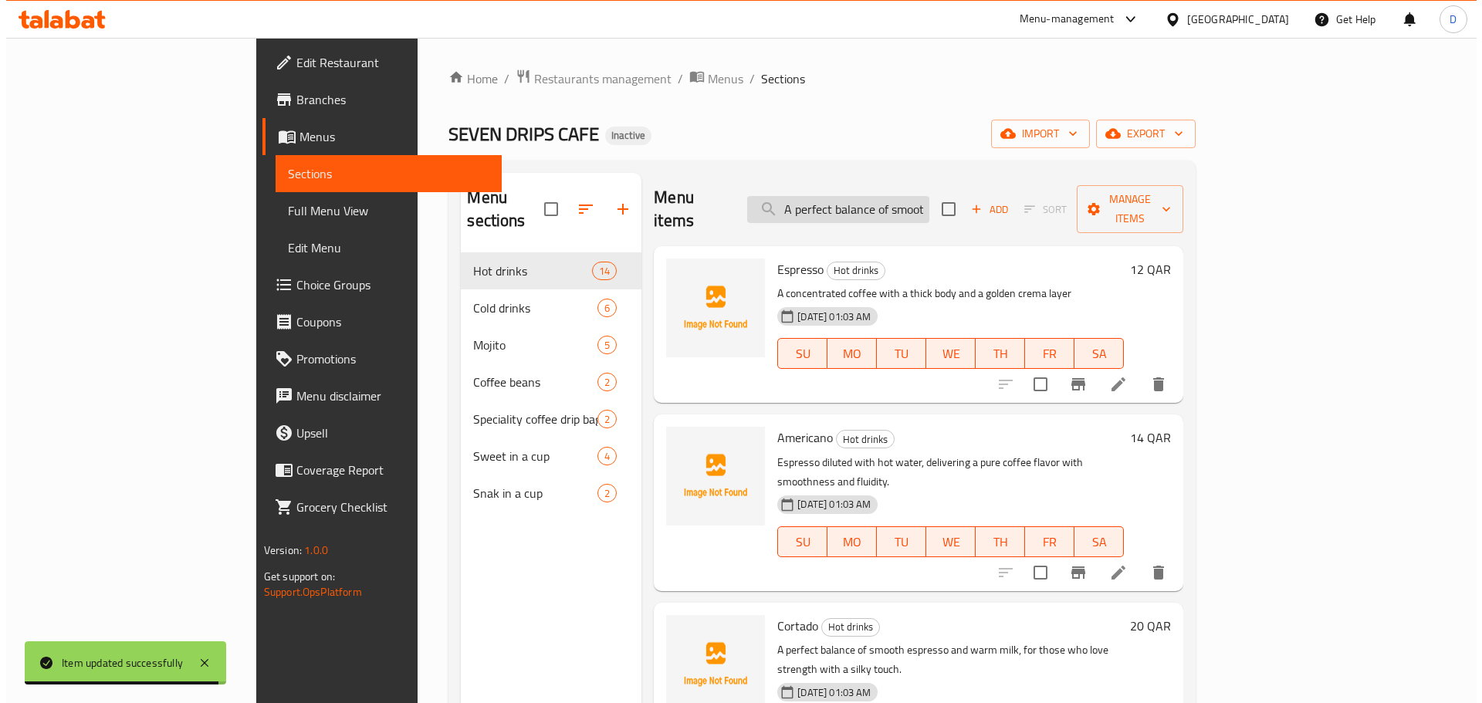
scroll to position [0, 136]
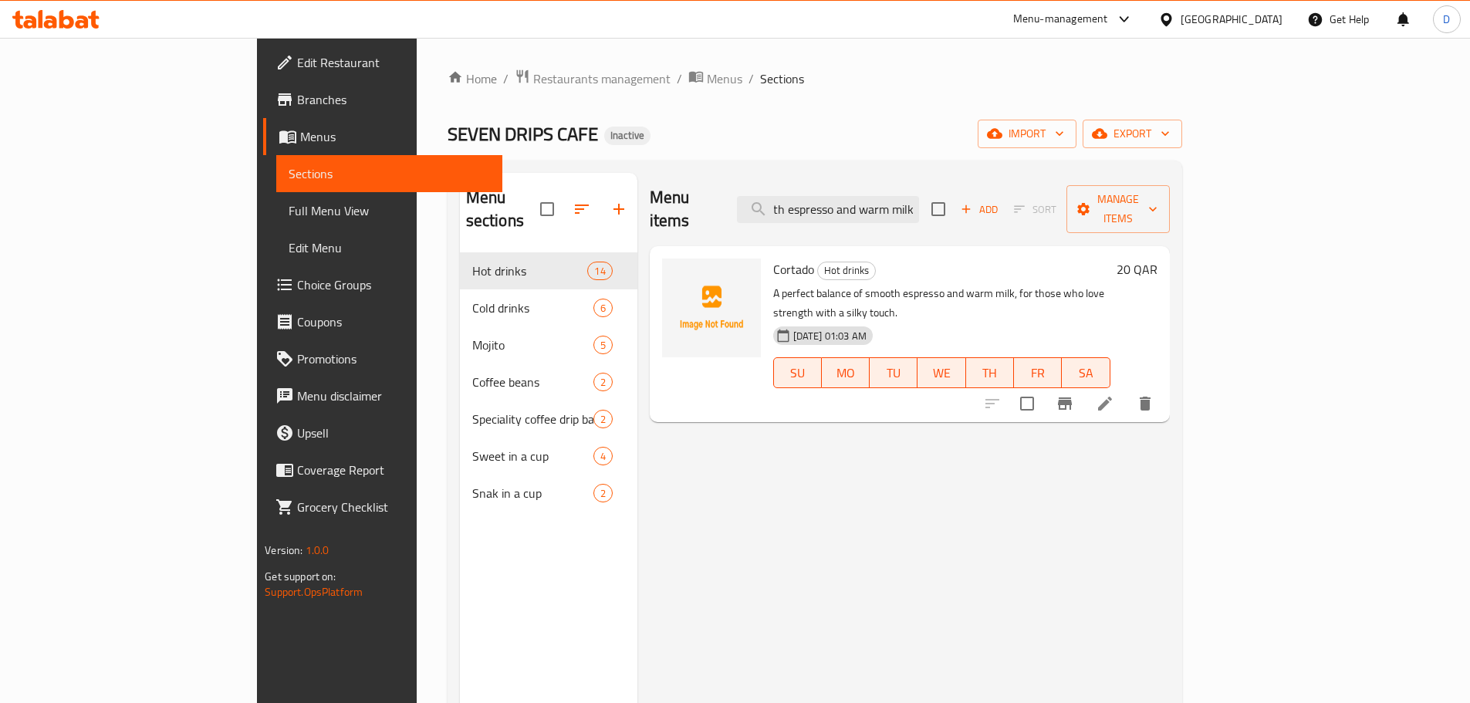
type input "A perfect balance of smooth espresso and warm milk"
click at [1114, 394] on icon at bounding box center [1105, 403] width 19 height 19
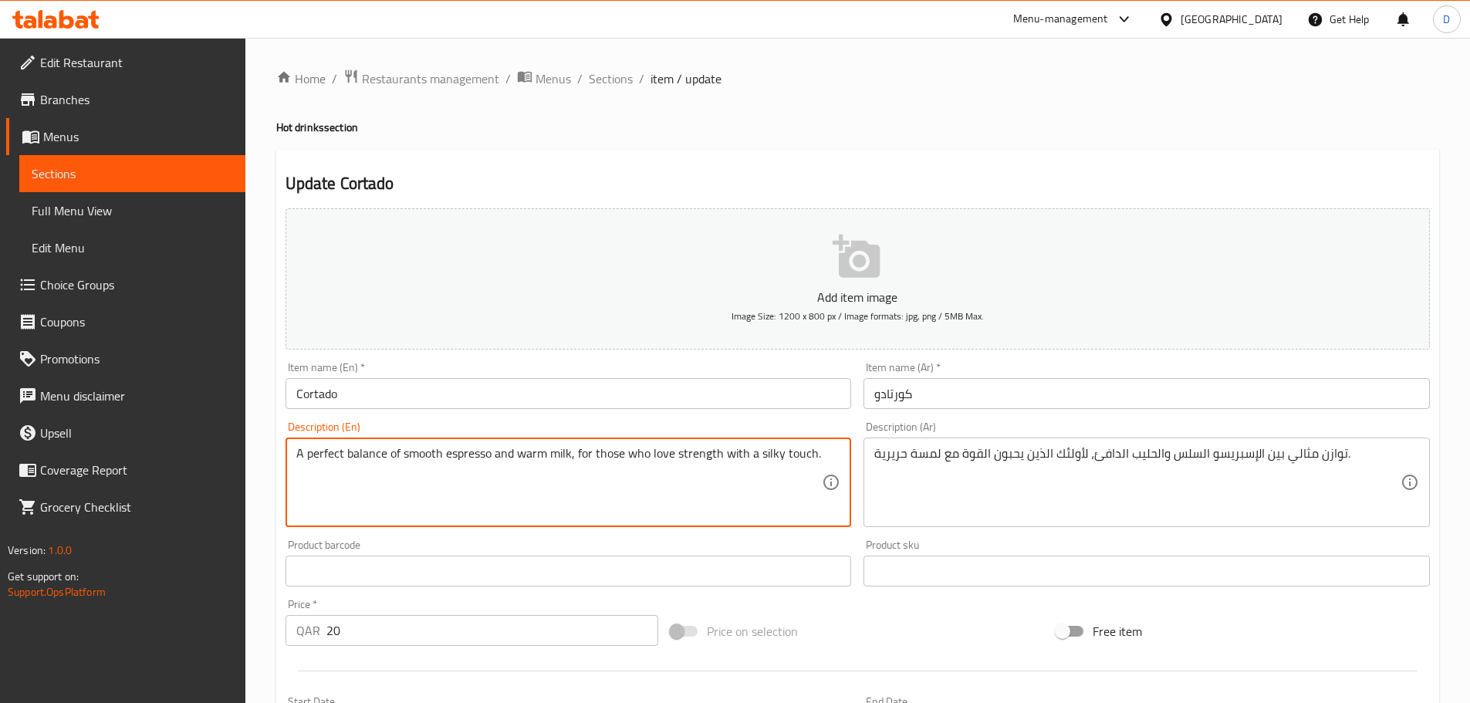
drag, startPoint x: 573, startPoint y: 454, endPoint x: 834, endPoint y: 470, distance: 262.1
type textarea "A perfect balance of smooth espresso and warm milk"
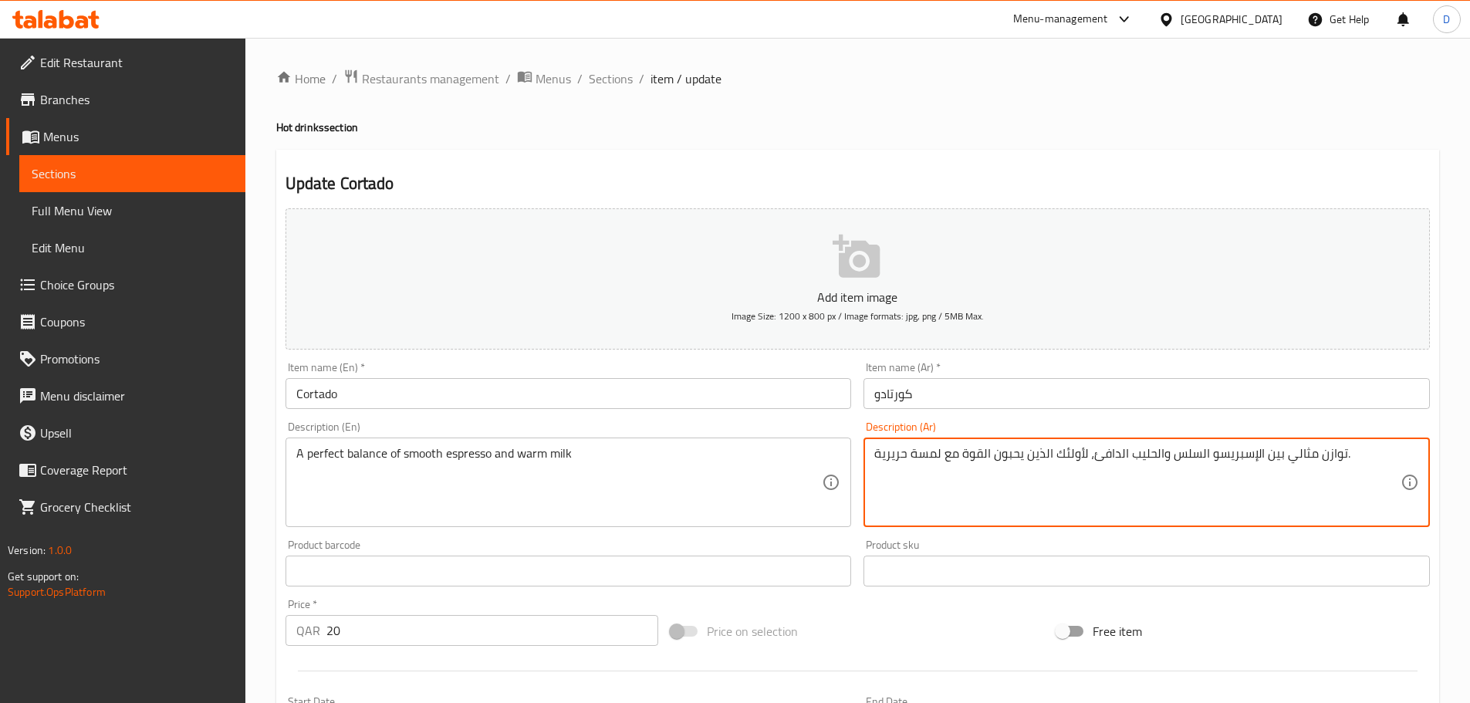
drag, startPoint x: 1090, startPoint y: 463, endPoint x: 859, endPoint y: 420, distance: 234.8
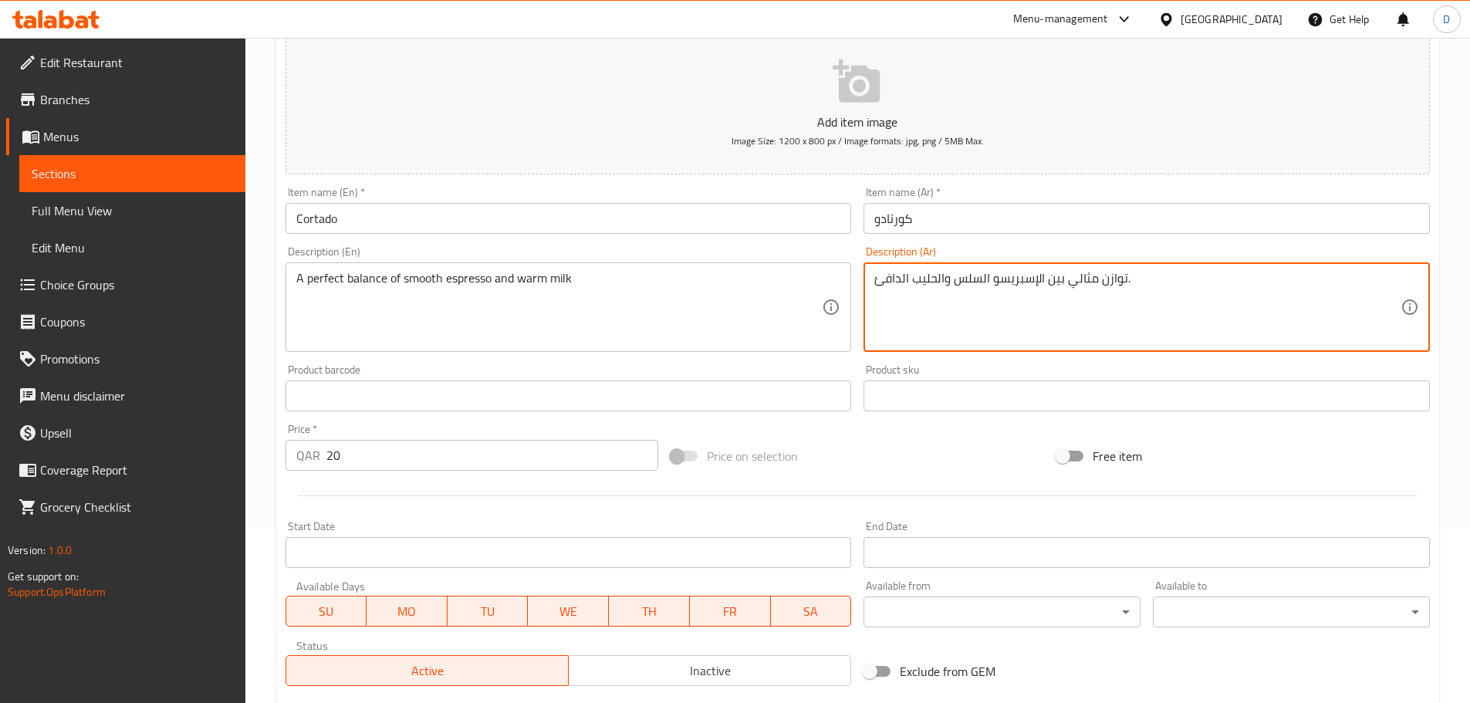
scroll to position [387, 0]
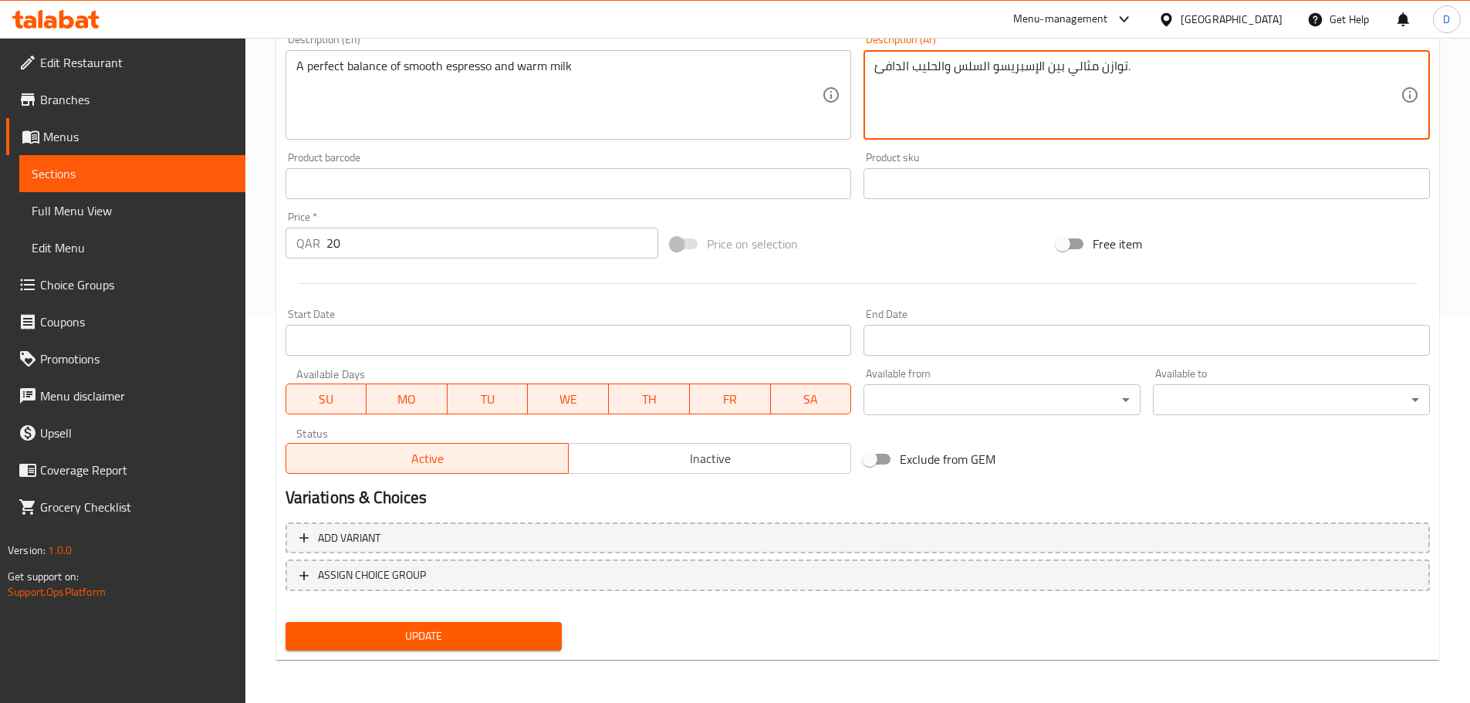
type textarea "توازن مثالي بين الإسبريسو السلس والحليب الدافئ."
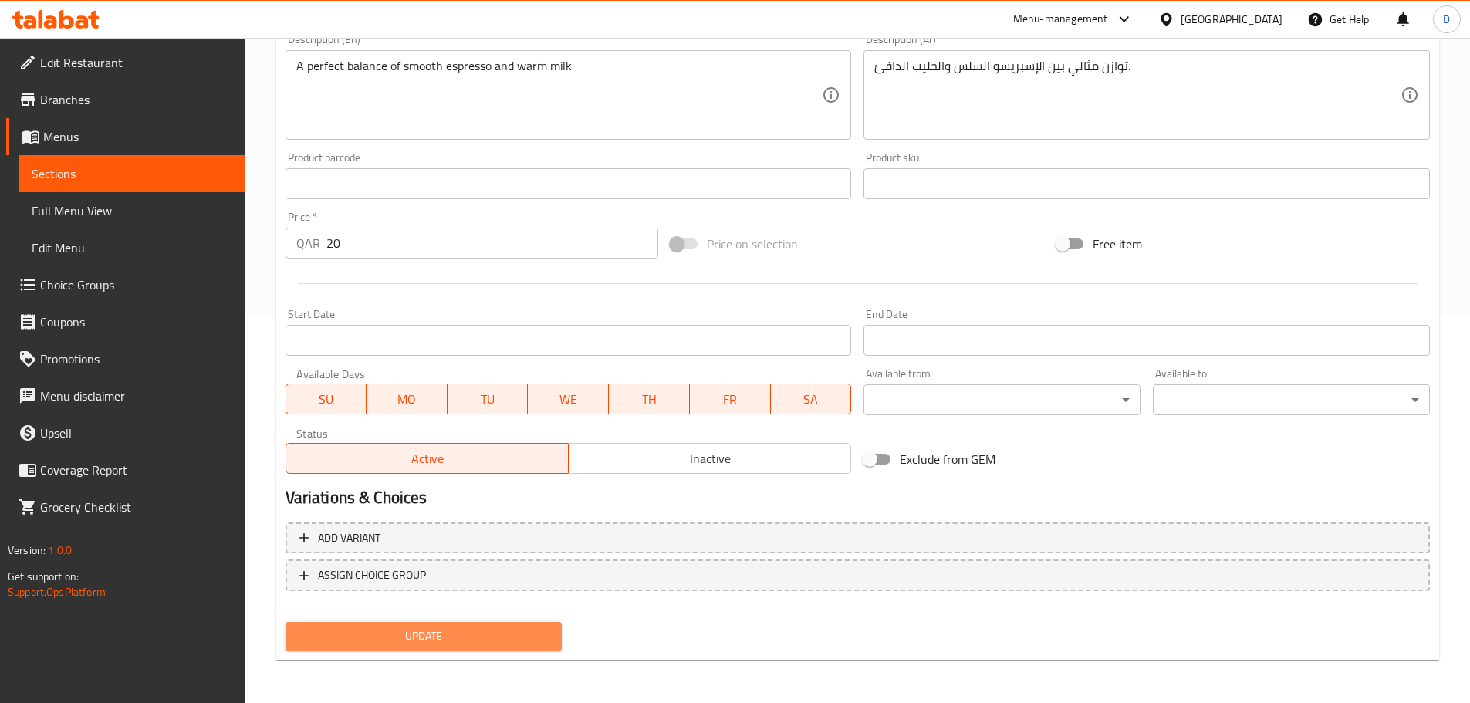
click at [499, 641] on span "Update" at bounding box center [424, 636] width 252 height 19
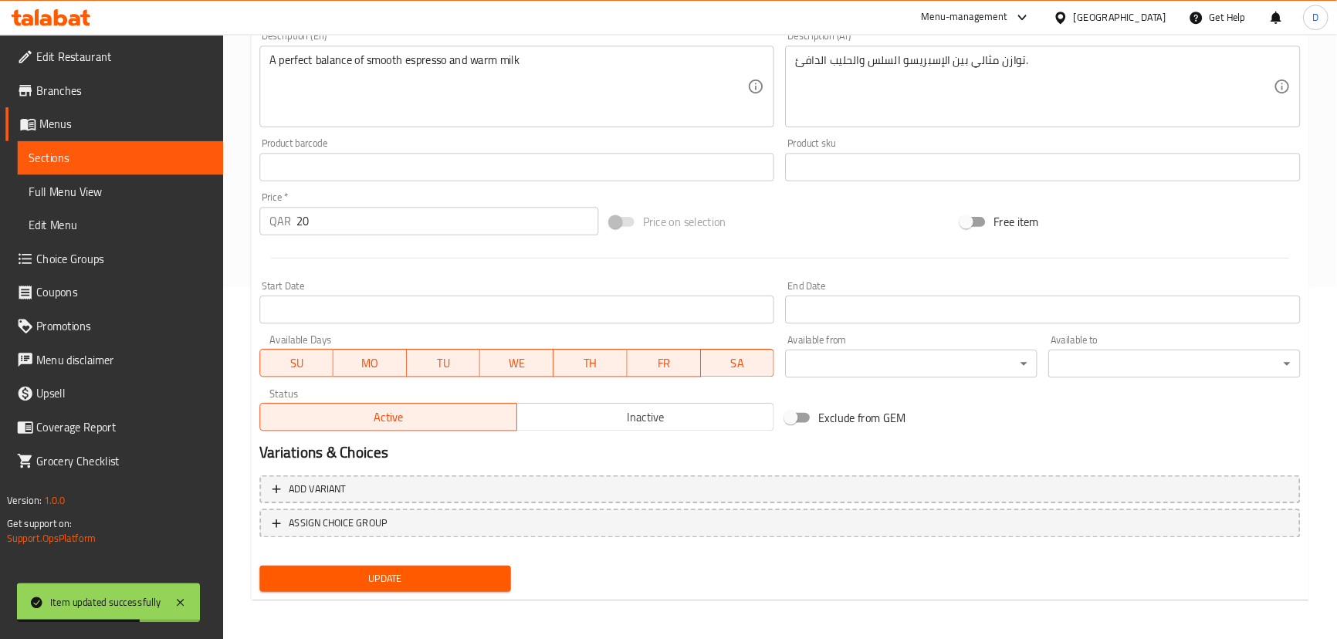
scroll to position [307, 0]
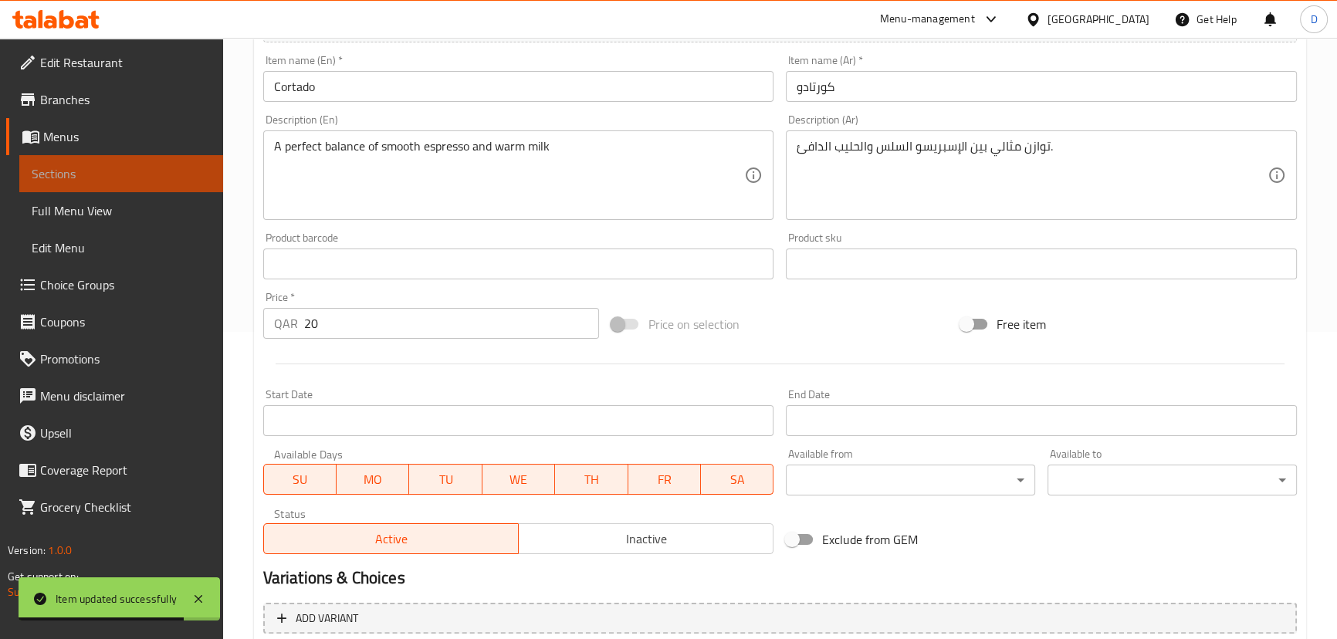
click at [151, 175] on span "Sections" at bounding box center [121, 173] width 179 height 19
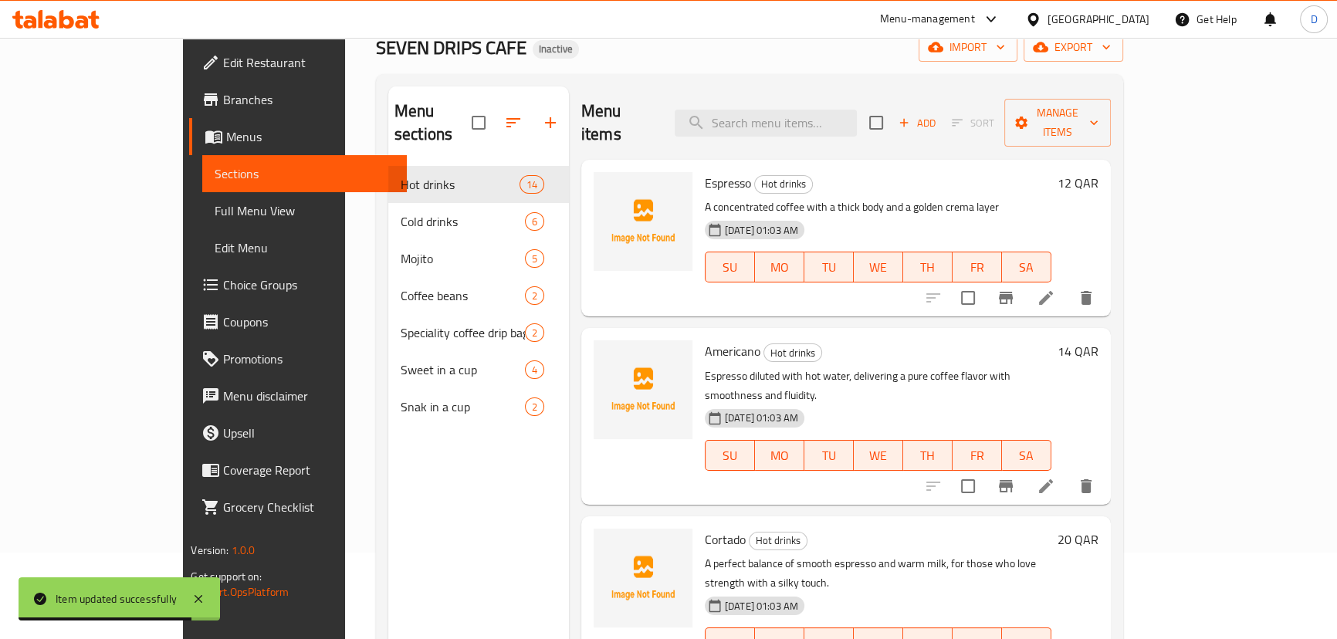
scroll to position [6, 0]
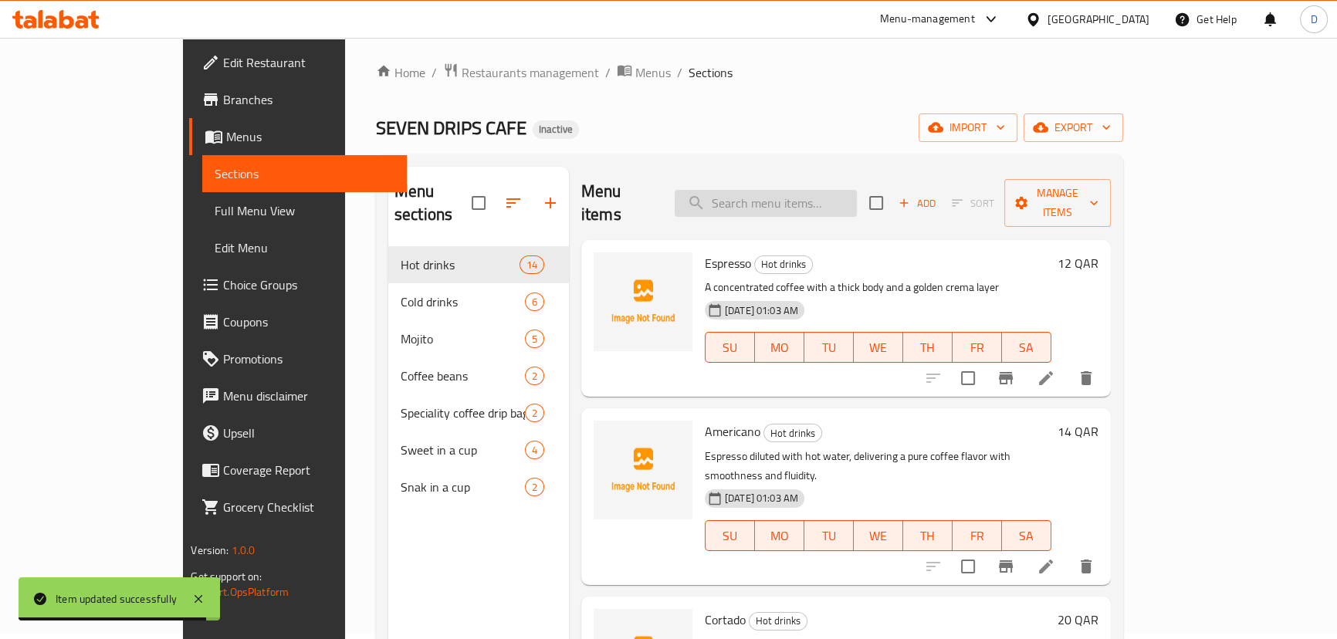
click at [857, 199] on input "search" at bounding box center [766, 203] width 182 height 27
paste input "Cappuccino"
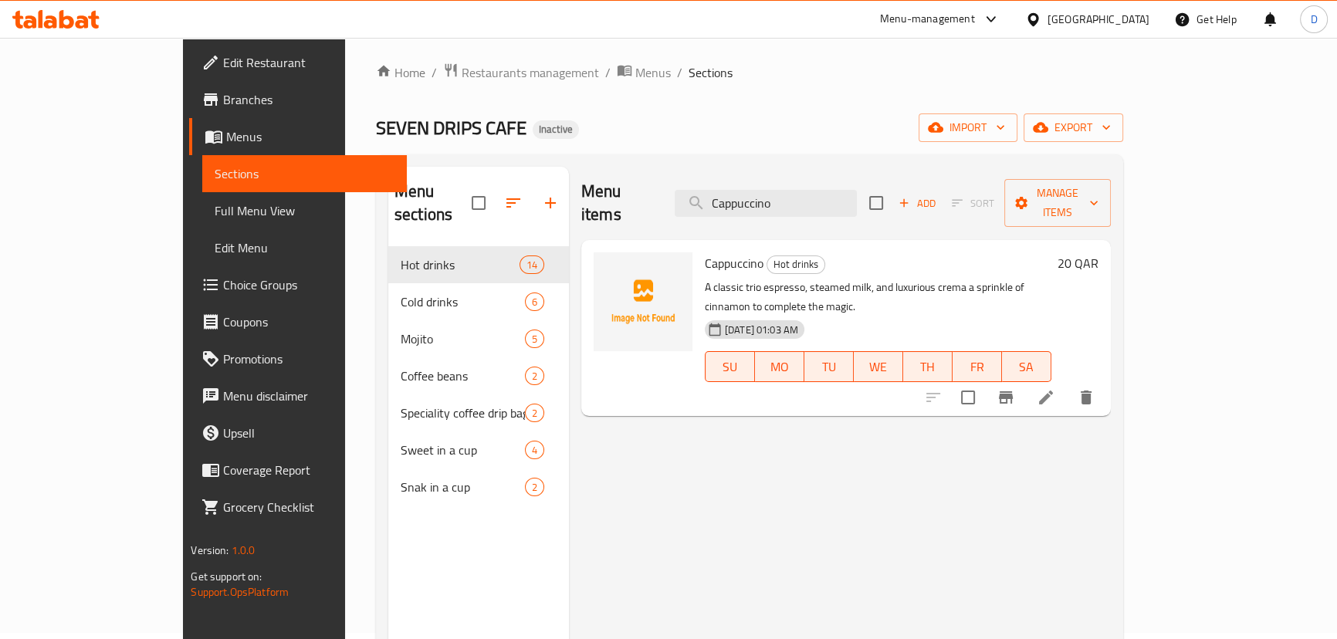
type input "Cappuccino"
click at [1055, 388] on icon at bounding box center [1046, 397] width 19 height 19
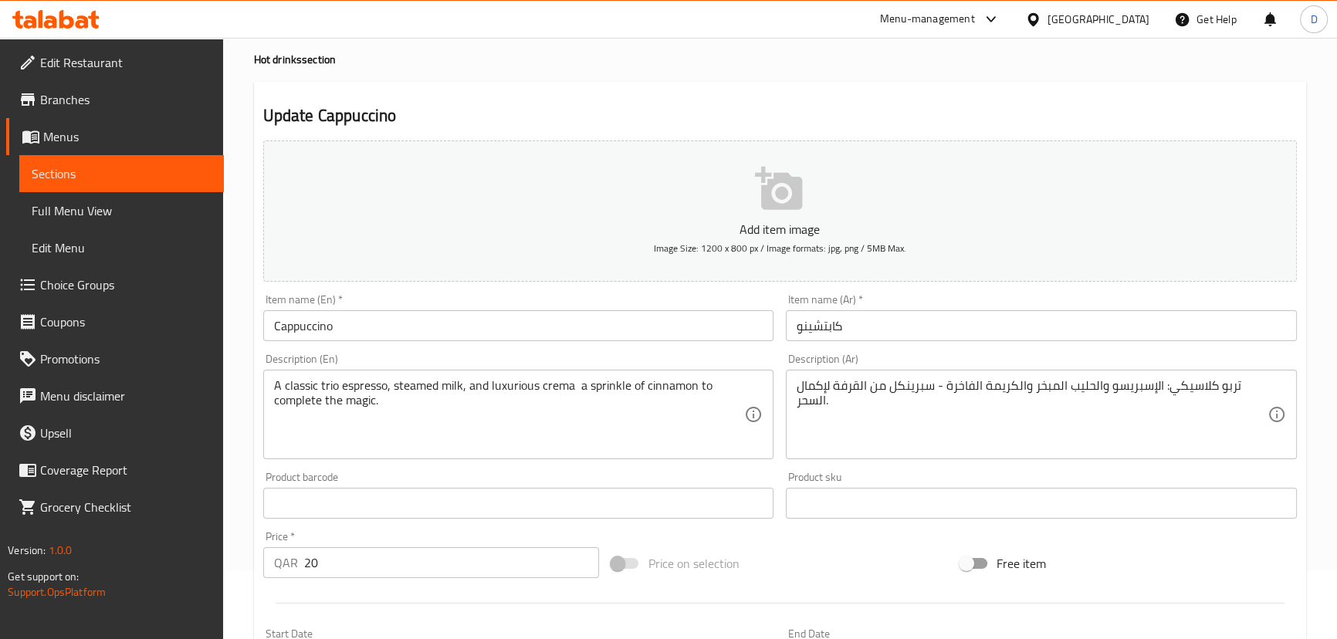
scroll to position [140, 0]
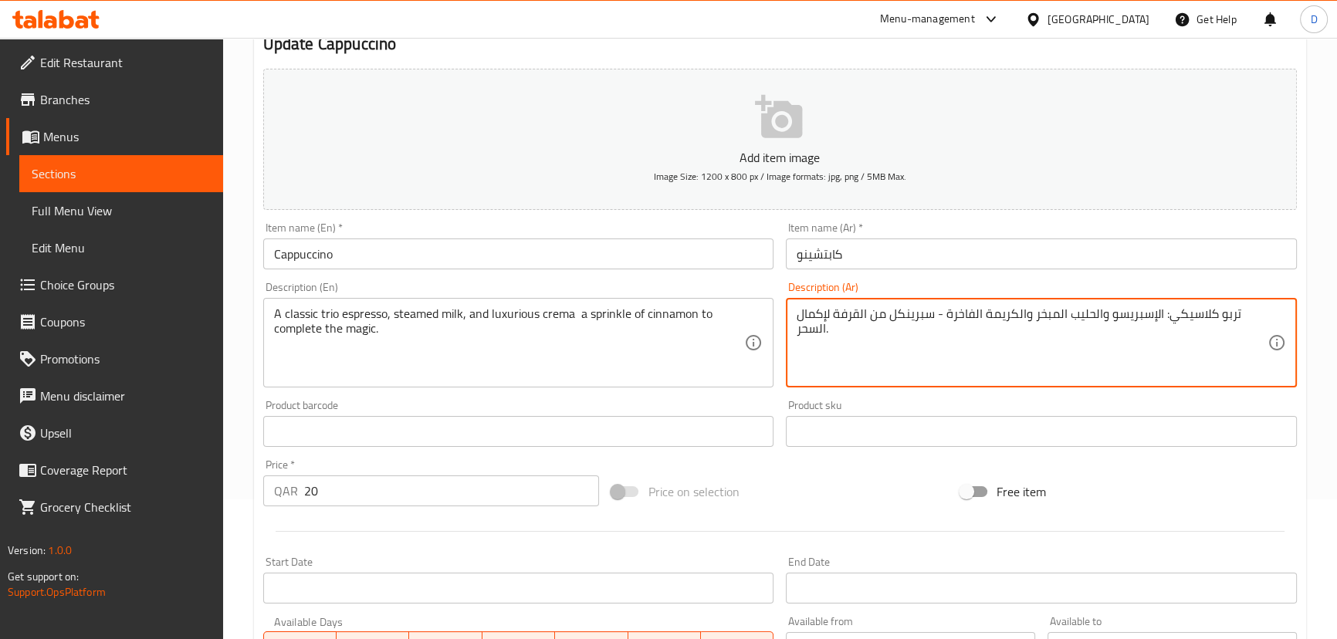
click at [1226, 313] on textarea "تربو كلاسيكي: الإسبريسو والحليب المبخر والكريمة الفاخرة - سبرينكل من القرفة لإك…" at bounding box center [1031, 342] width 471 height 73
type textarea "تريو كلاسيكي: الإسبريسو والحليب المبخر والكريمة الفاخرة - سبرينكل من القرفة لإك…"
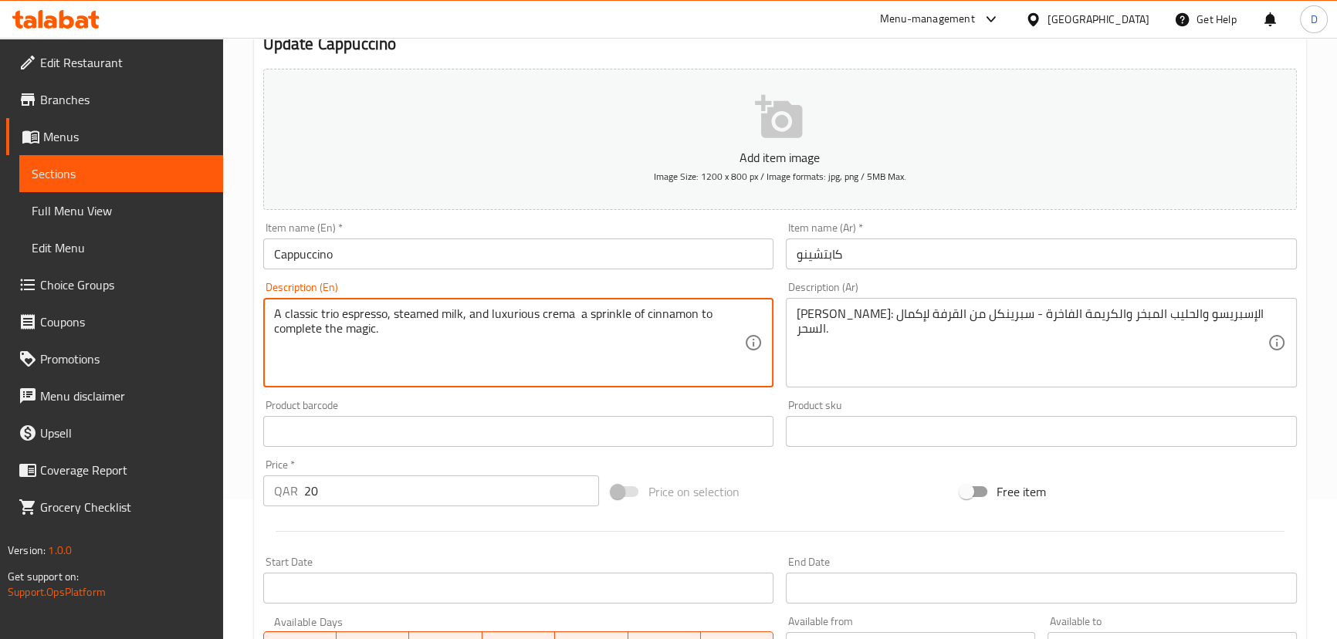
drag, startPoint x: 694, startPoint y: 312, endPoint x: 698, endPoint y: 331, distance: 19.8
type textarea "A classic trio espresso, steamed milk, and luxurious crema a sprinkle of cinnam…"
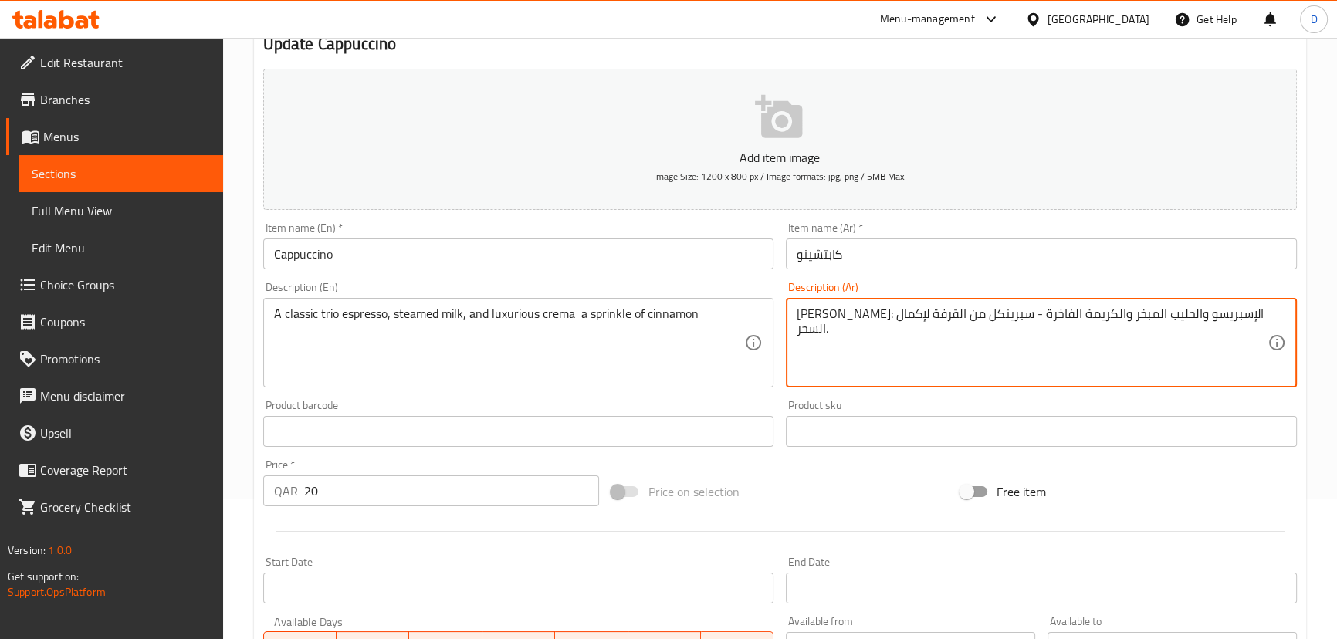
drag, startPoint x: 835, startPoint y: 303, endPoint x: 841, endPoint y: 339, distance: 36.0
click at [841, 339] on div "تريو كلاسيكي: الإسبريسو والحليب المبخر والكريمة الفاخرة - سبرينكل من القرفة لإك…" at bounding box center [1041, 343] width 511 height 90
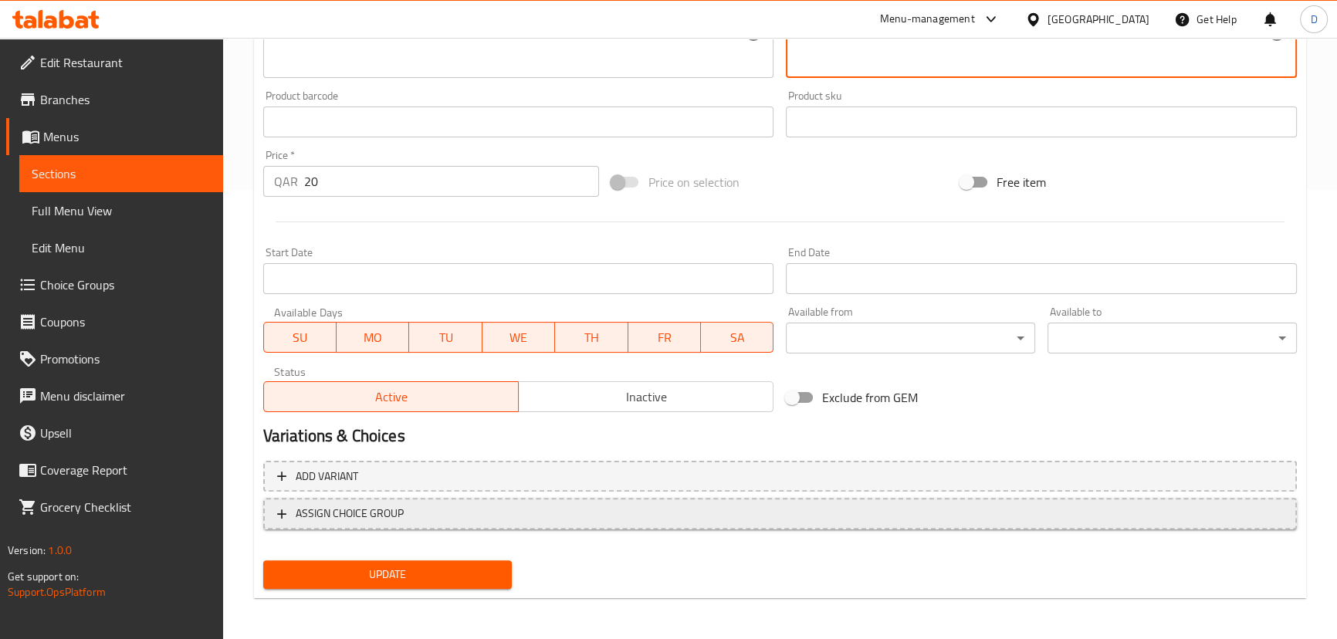
scroll to position [450, 0]
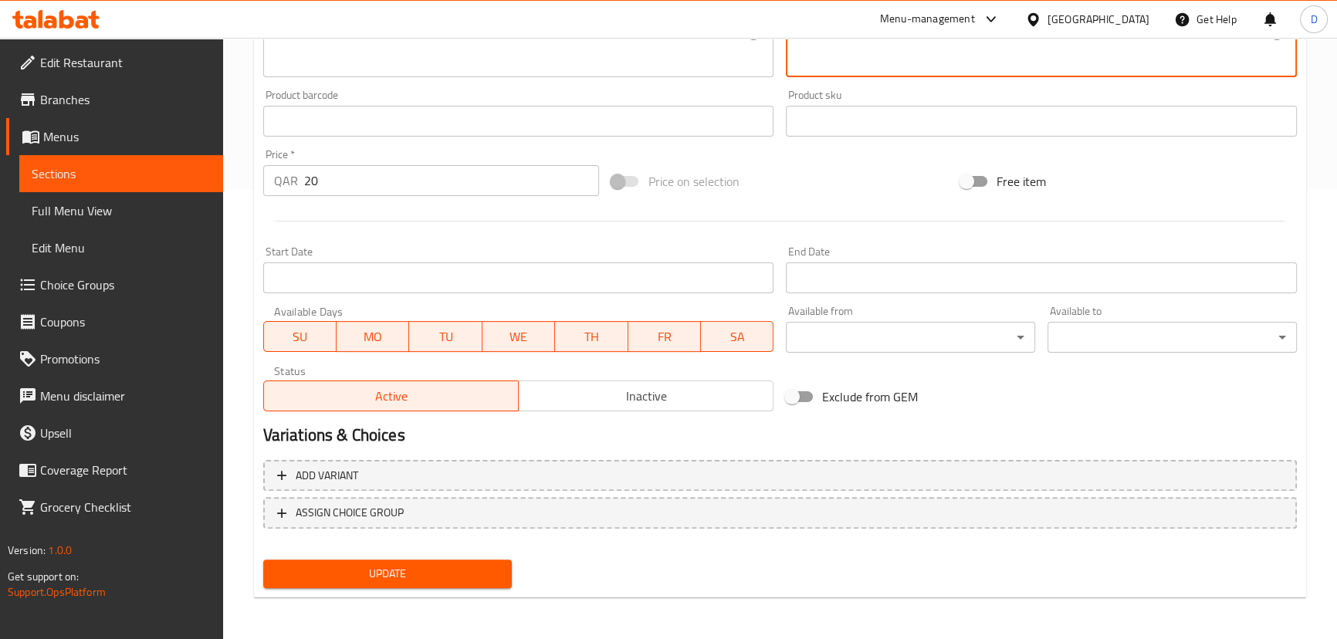
type textarea "تريو كلاسيكي: الإسبريسو والحليب المبخر والكريمة الفاخرة - سبرينكل من القرفة"
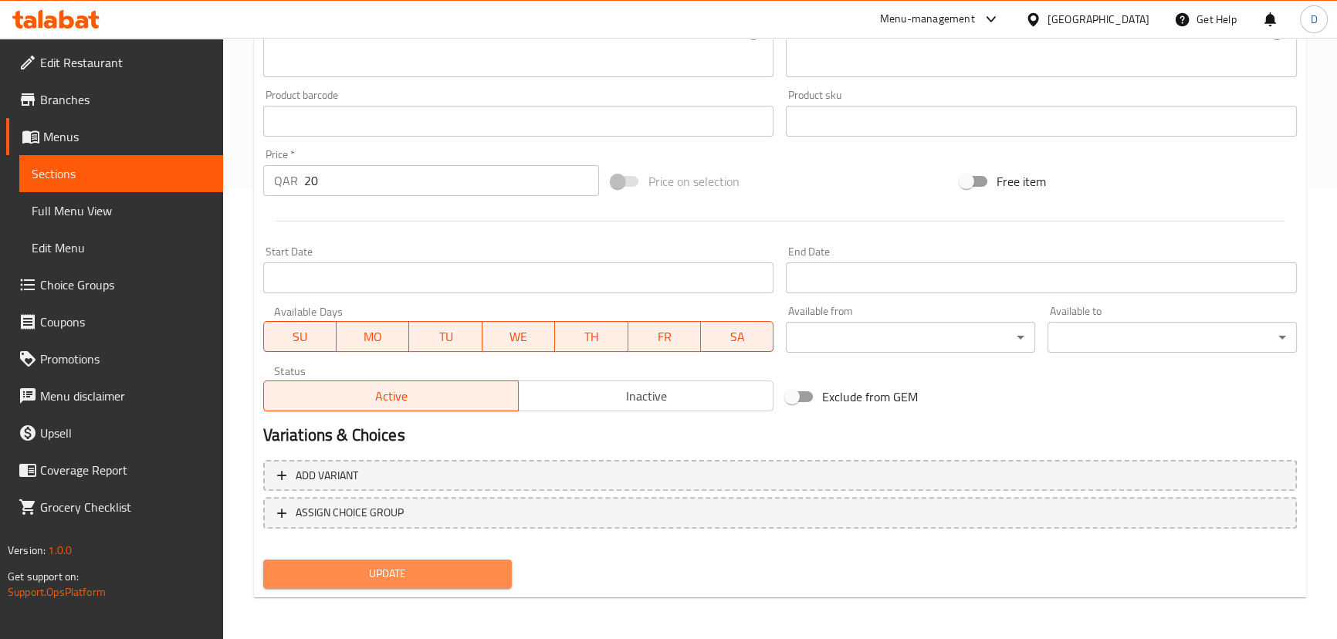
click at [455, 580] on span "Update" at bounding box center [388, 573] width 225 height 19
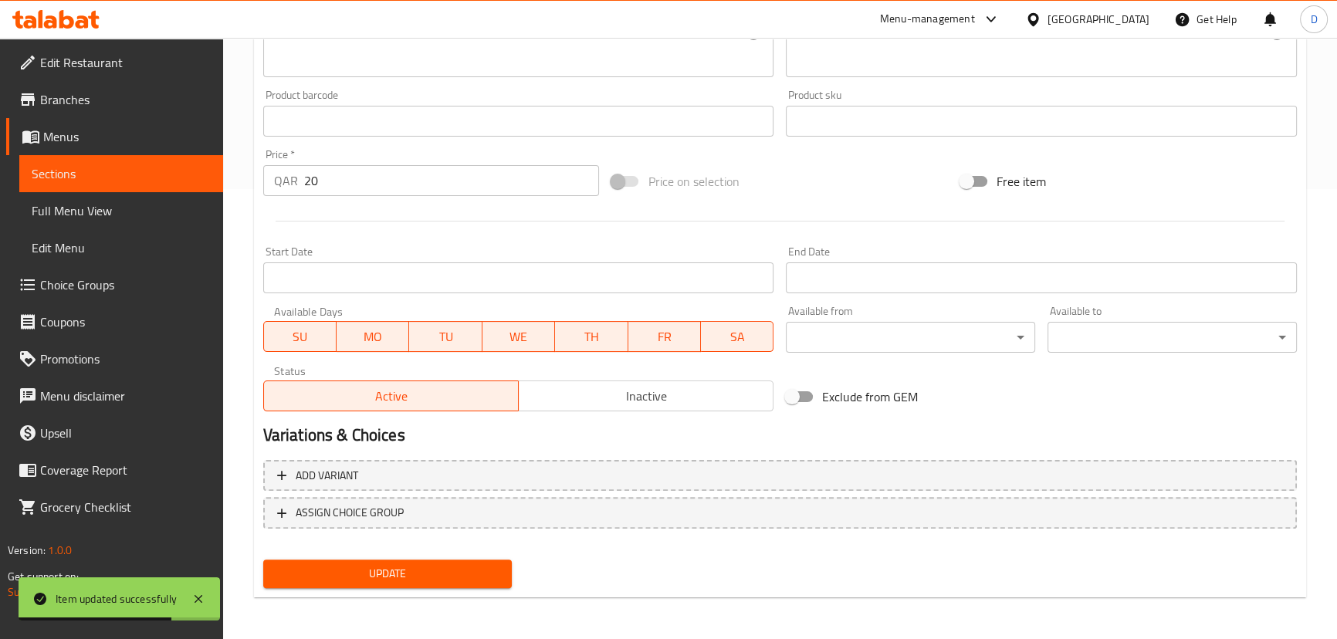
click at [184, 179] on span "Sections" at bounding box center [121, 173] width 179 height 19
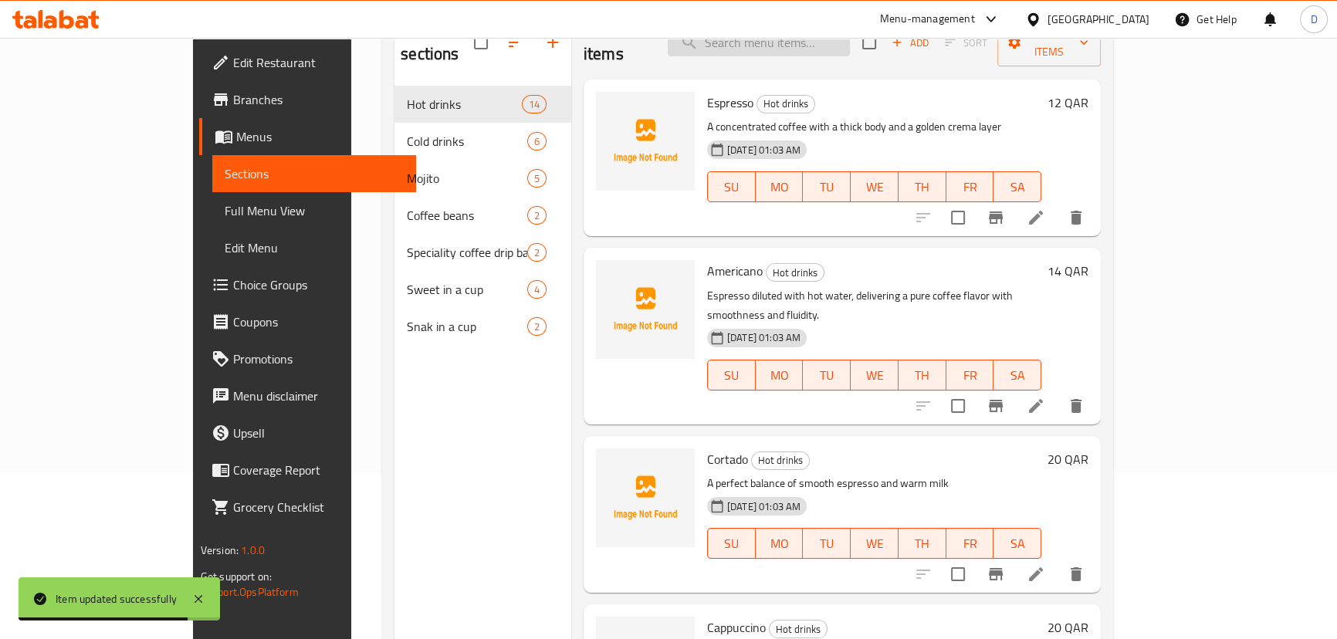
scroll to position [76, 0]
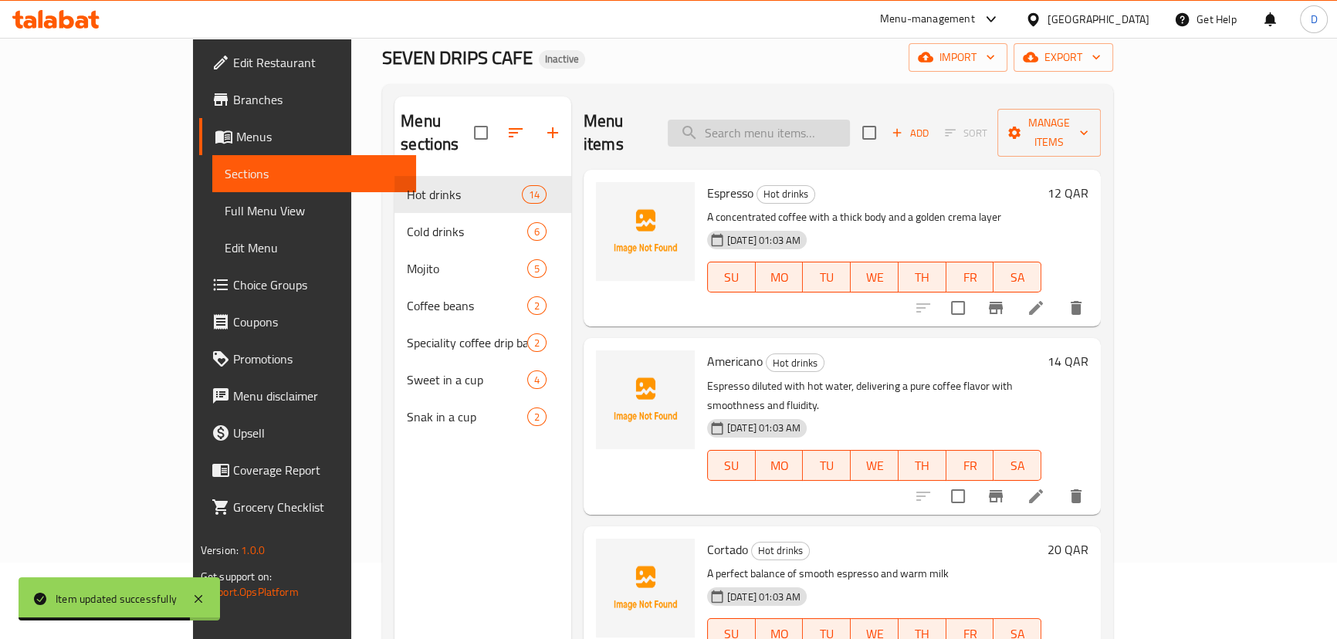
click at [841, 123] on input "search" at bounding box center [759, 133] width 182 height 27
paste input "fillers"
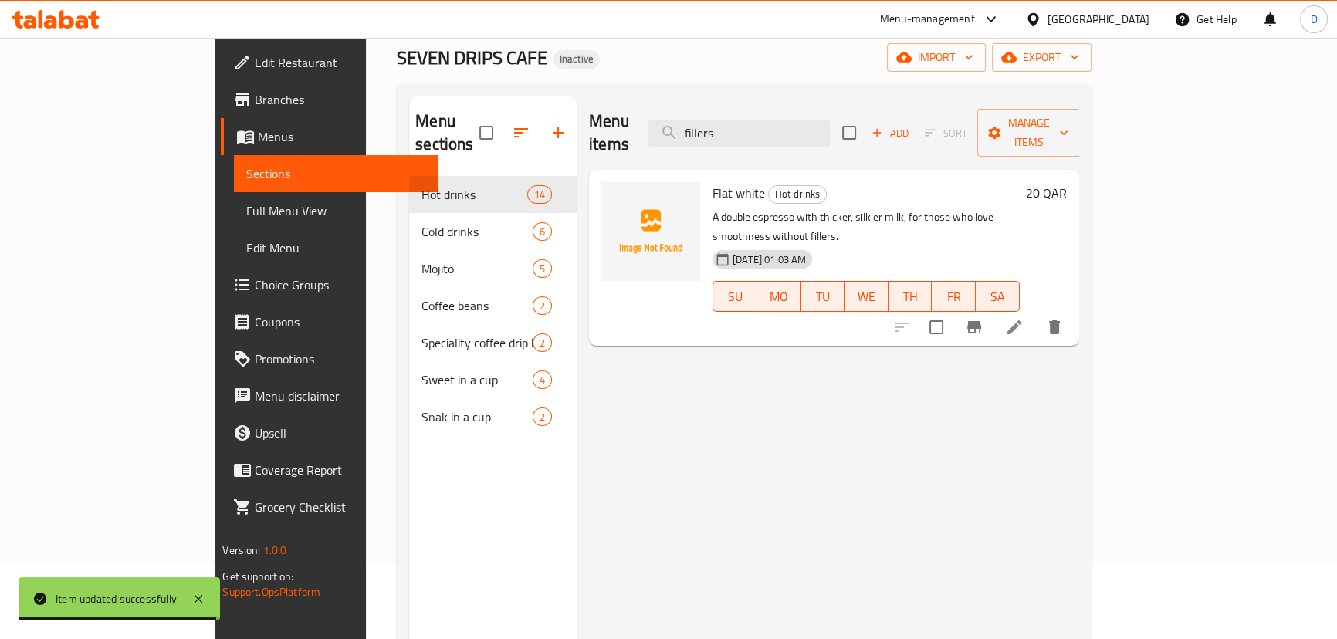
type input "fillers"
click at [1023, 318] on icon at bounding box center [1014, 327] width 19 height 19
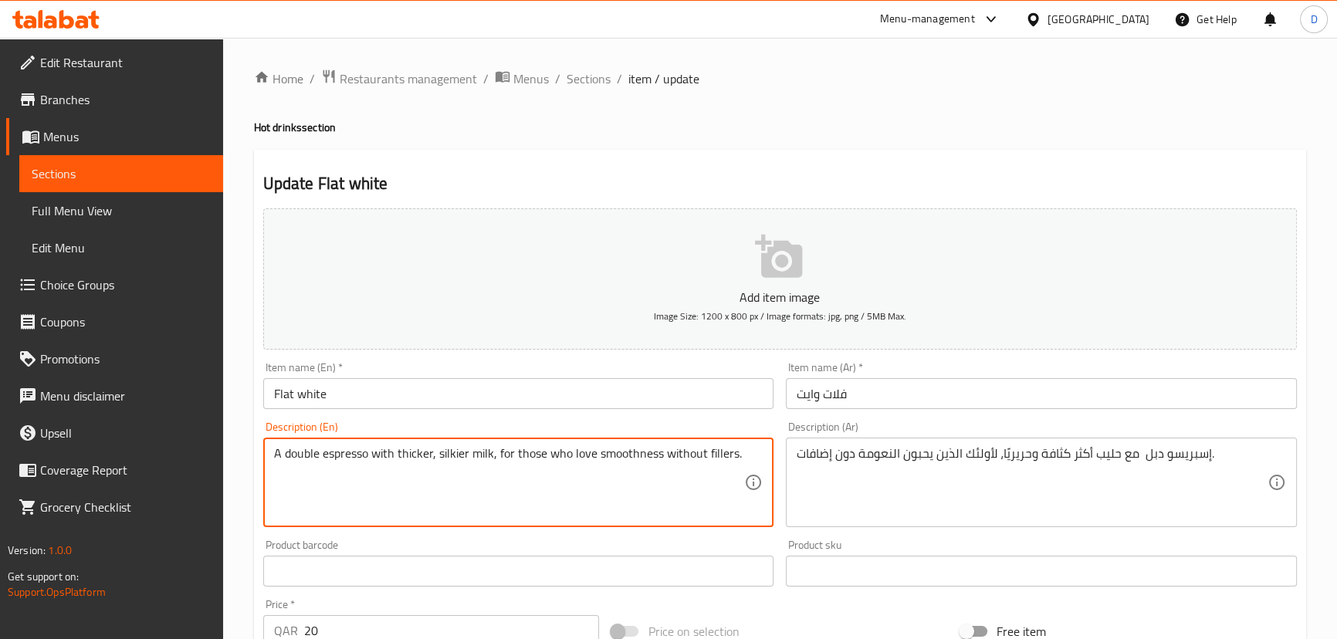
drag, startPoint x: 490, startPoint y: 458, endPoint x: 790, endPoint y: 504, distance: 303.0
type textarea "A double espresso with thicker, silkier milk"
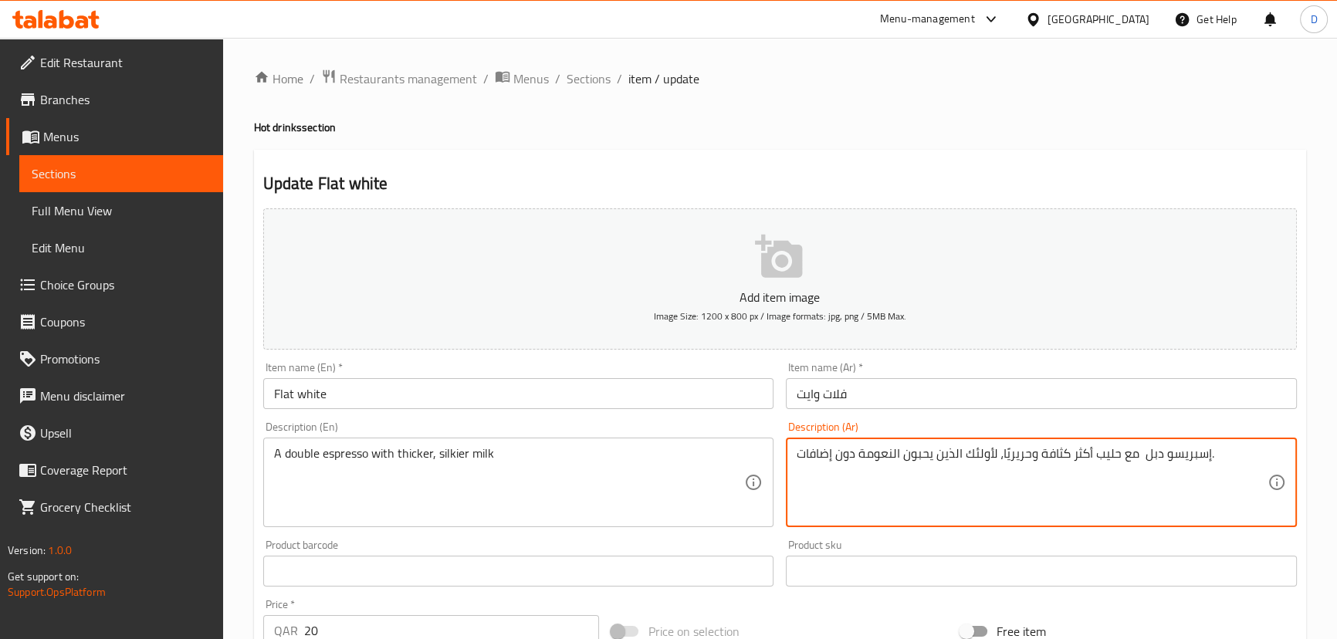
drag, startPoint x: 1001, startPoint y: 459, endPoint x: 703, endPoint y: 422, distance: 300.2
click at [952, 454] on textarea "إسبريسو دبل مع حليب أكثر كثافة وحريريًا." at bounding box center [1031, 482] width 471 height 73
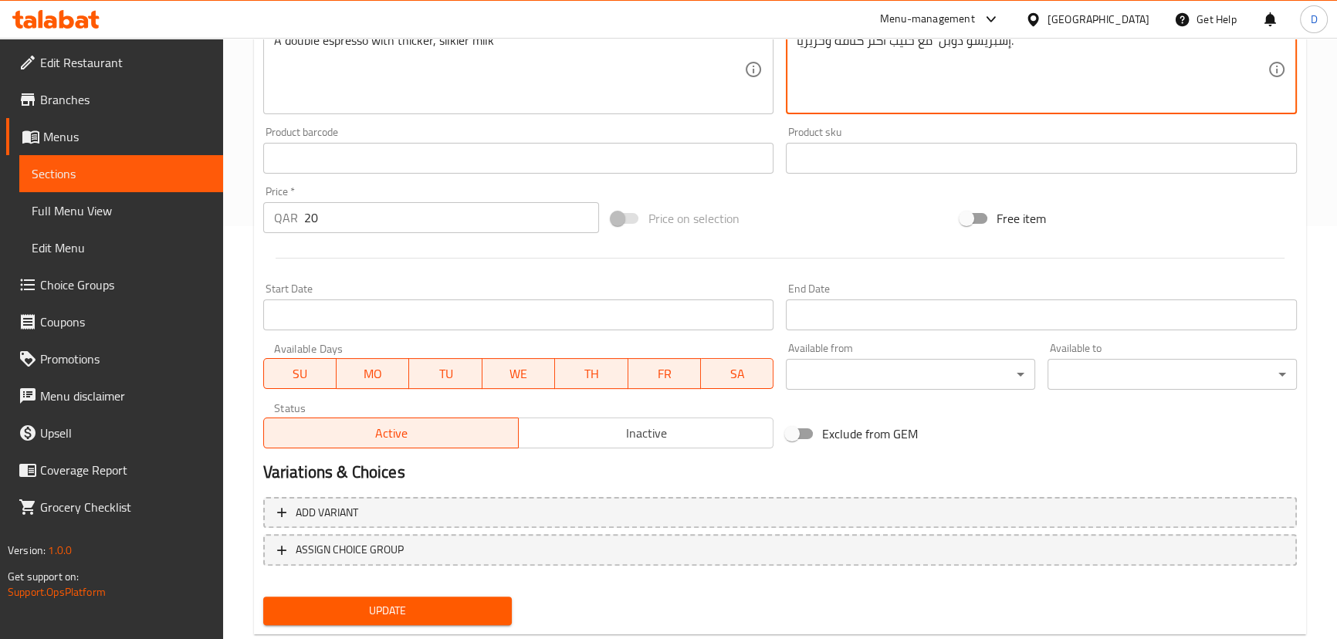
scroll to position [450, 0]
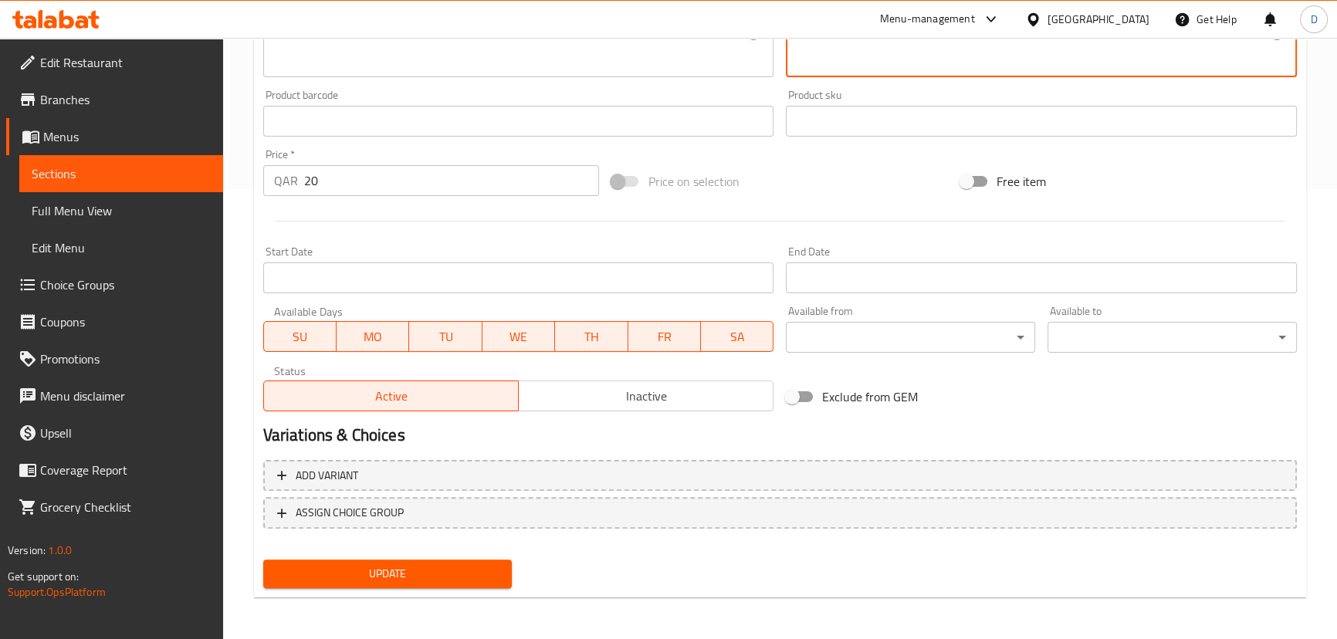
type textarea "إسبريسو دوبل مع حليب أكثر كثافة وحريريًا."
click at [455, 574] on span "Update" at bounding box center [388, 573] width 225 height 19
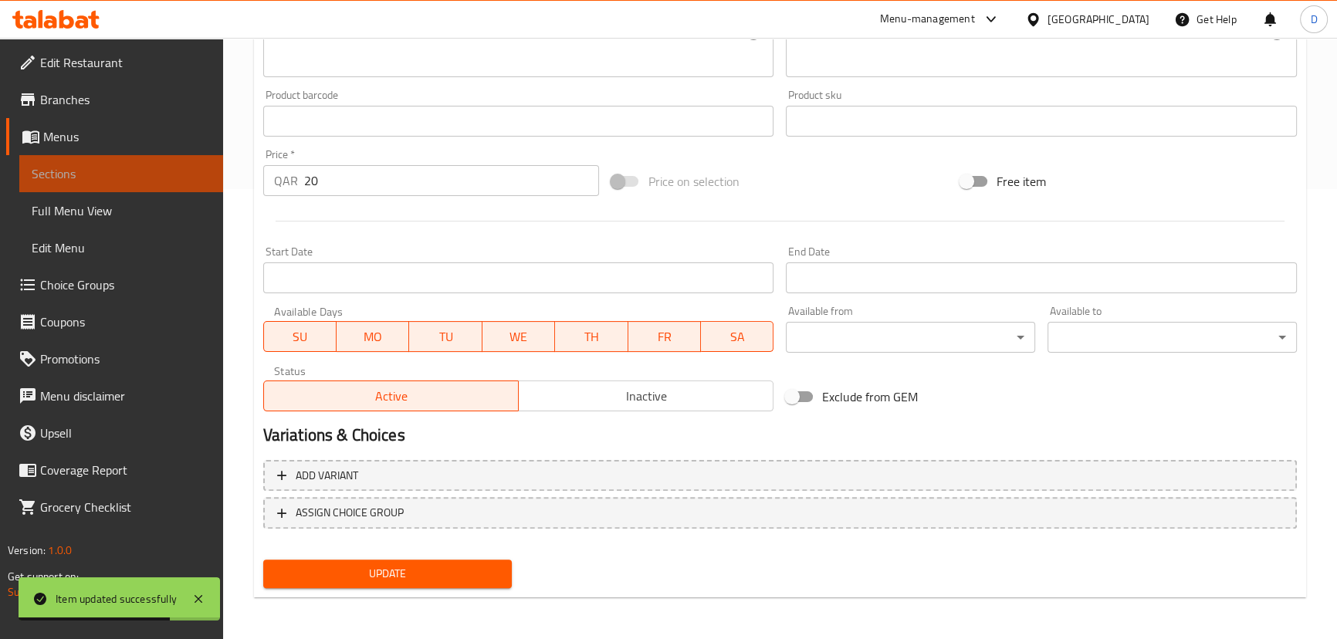
click at [208, 179] on span "Sections" at bounding box center [121, 173] width 179 height 19
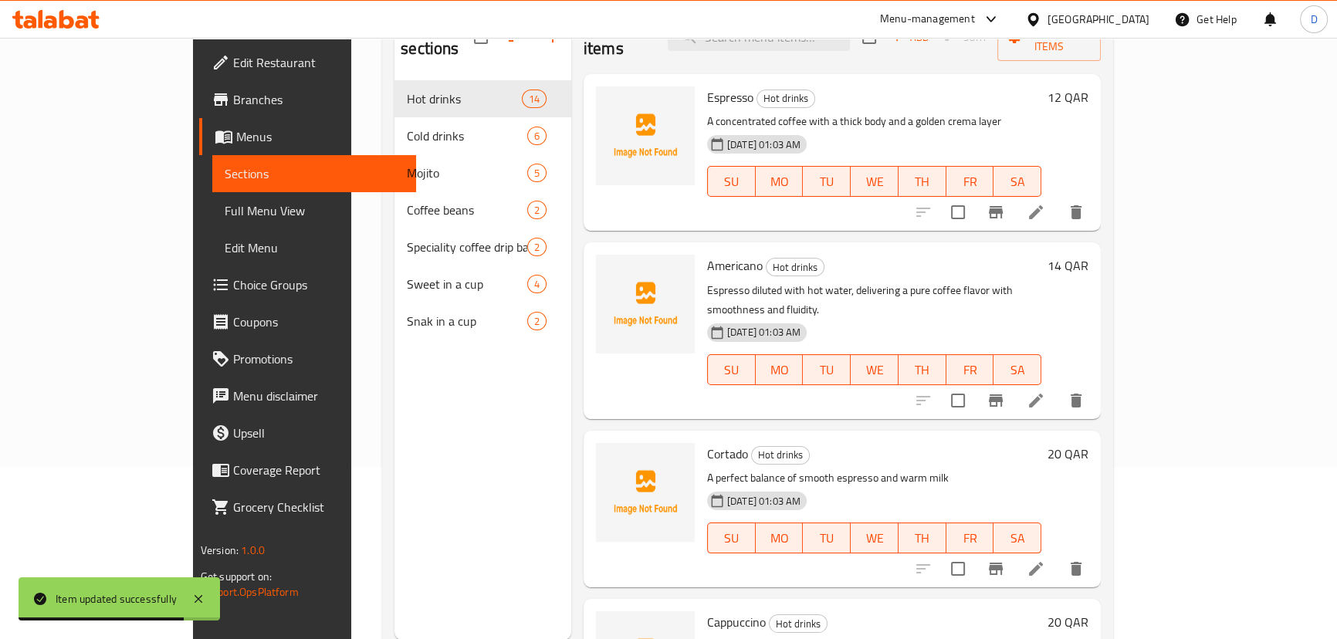
scroll to position [6, 0]
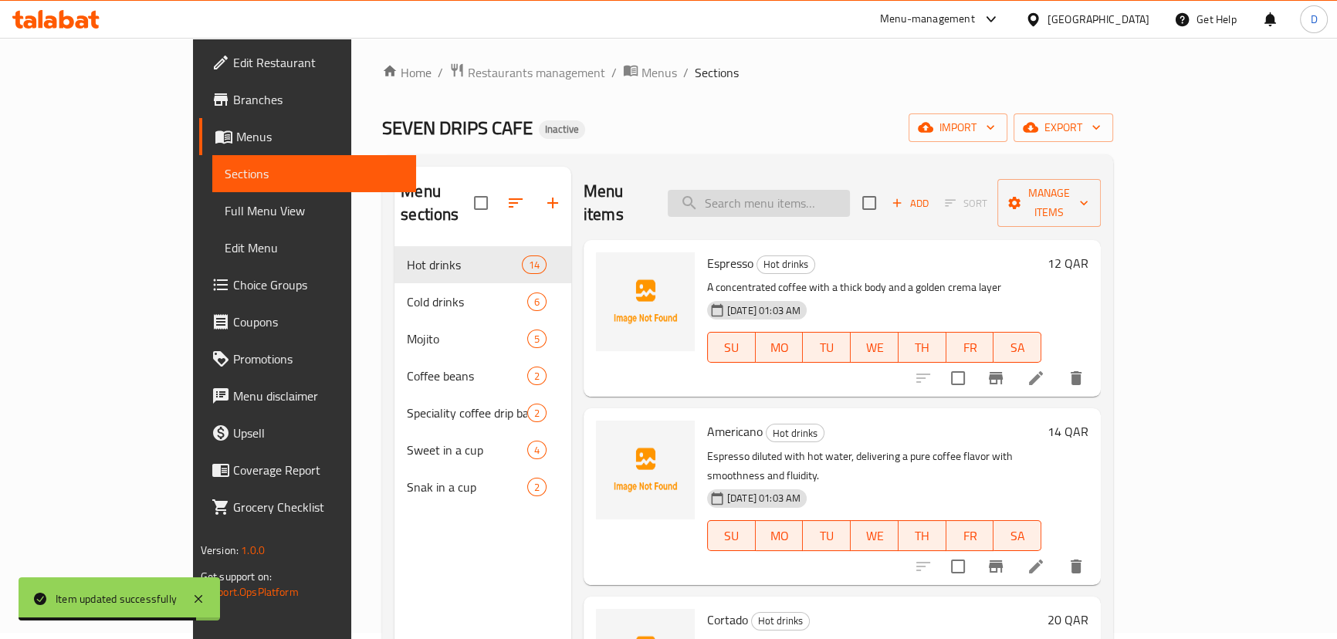
click at [850, 190] on input "search" at bounding box center [759, 203] width 182 height 27
paste input "An authentic Spanish experience: smooth coffee and creamy condensed milk."
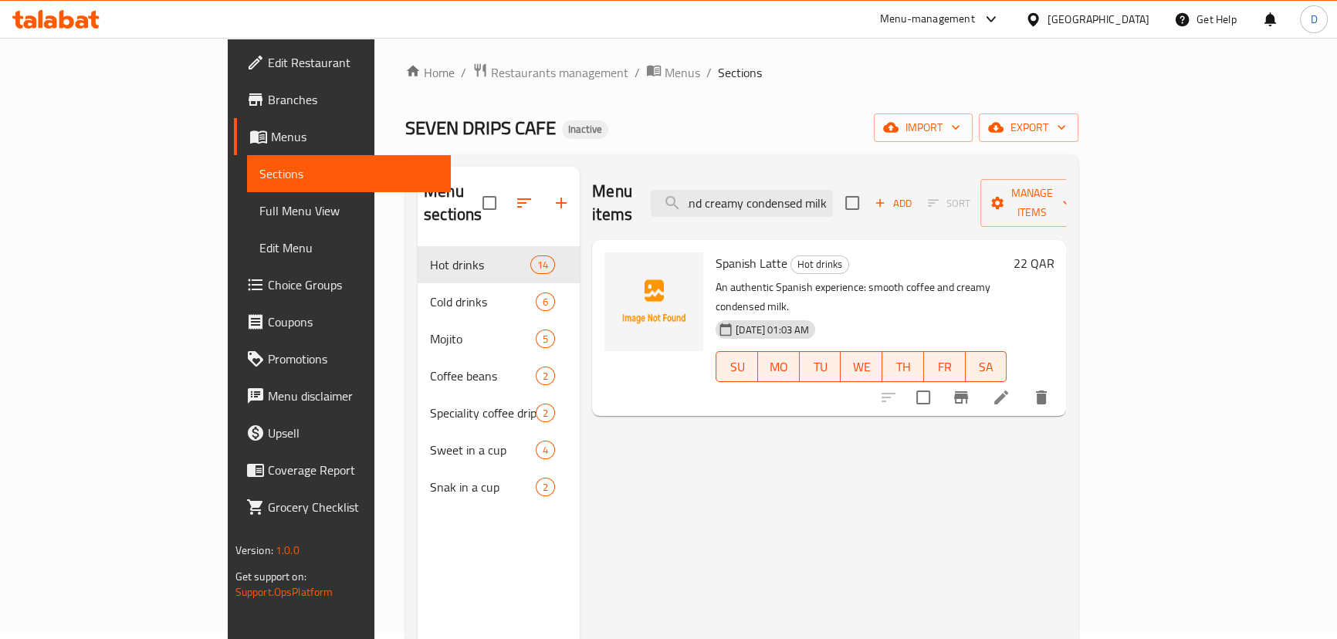
type input "An authentic Spanish experience: smooth coffee and creamy condensed milk."
click at [1010, 388] on icon at bounding box center [1001, 397] width 19 height 19
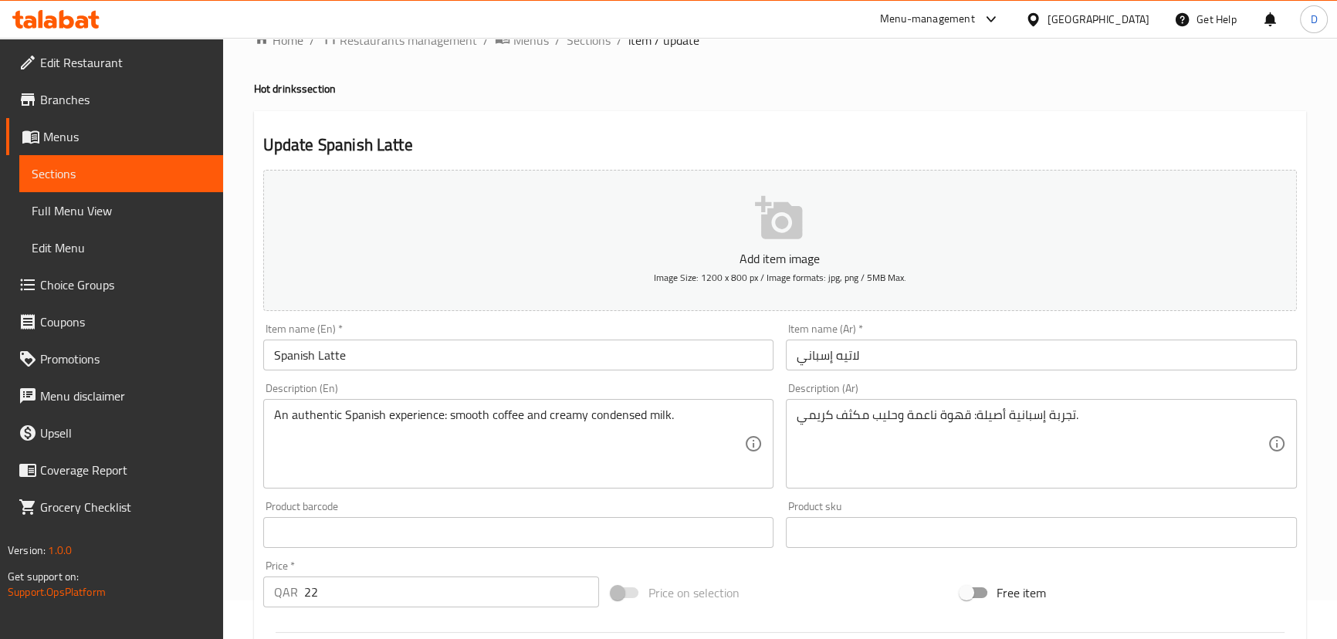
scroll to position [69, 0]
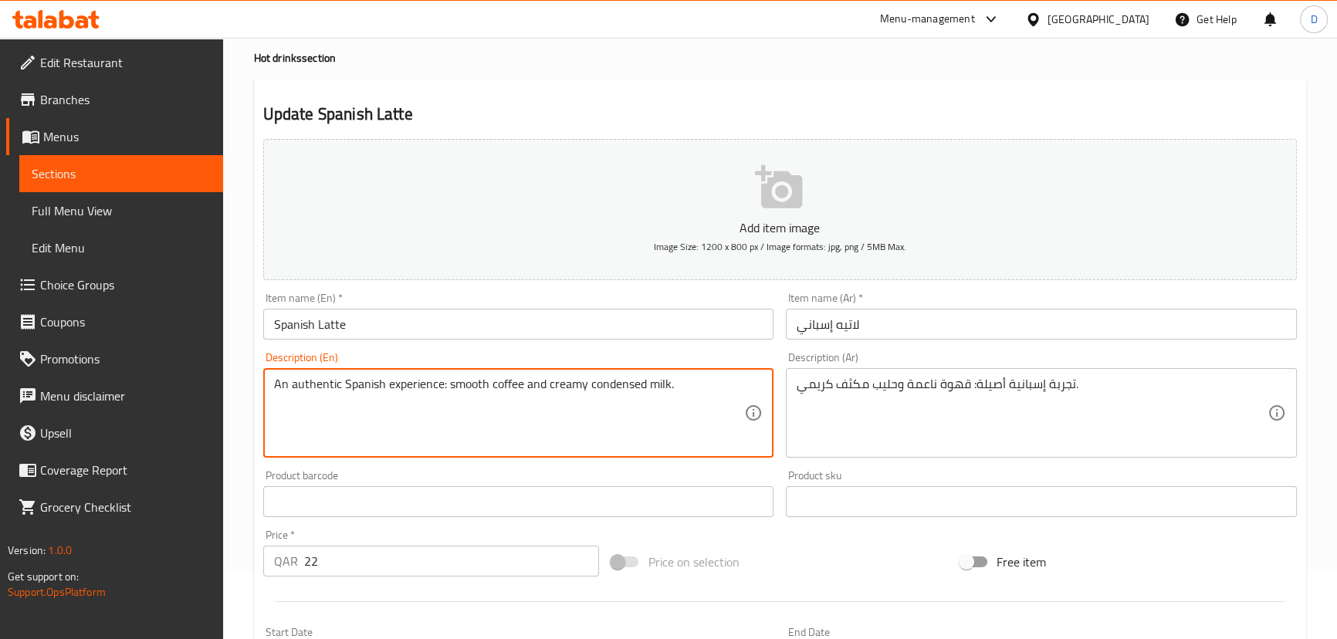
drag, startPoint x: 448, startPoint y: 387, endPoint x: 241, endPoint y: 385, distance: 207.6
type textarea "smooth coffee and creamy condensed milk."
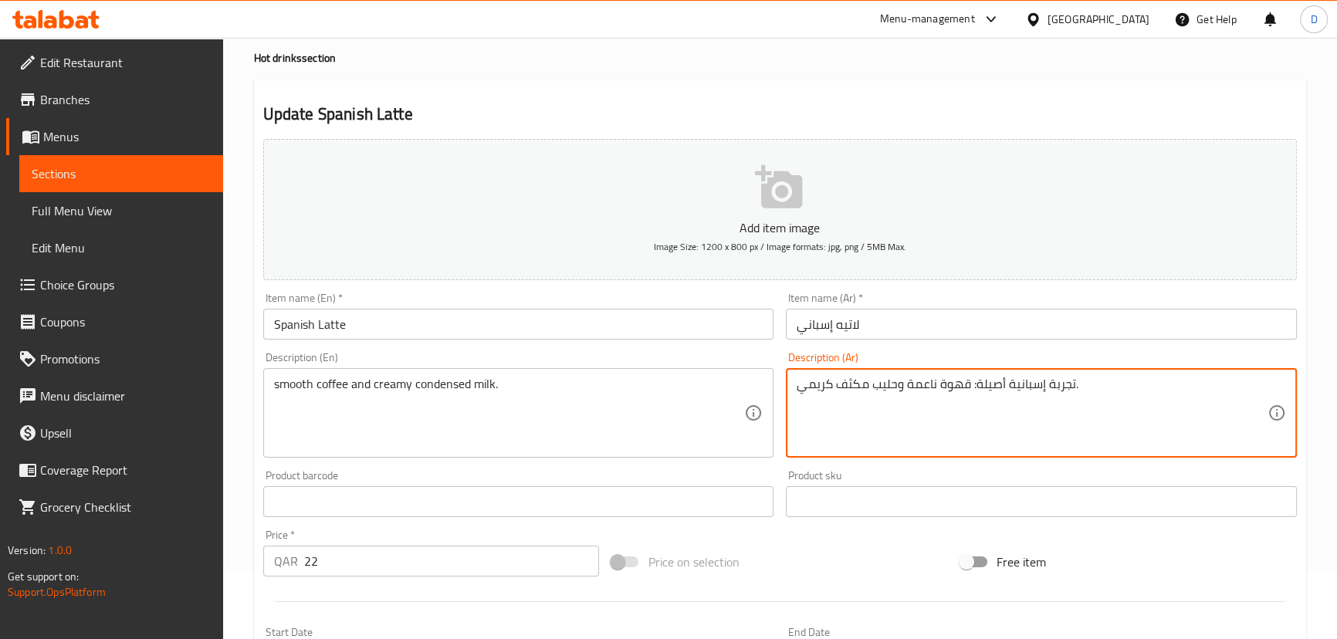
drag, startPoint x: 972, startPoint y: 385, endPoint x: 1097, endPoint y: 391, distance: 125.1
drag, startPoint x: 1053, startPoint y: 401, endPoint x: 1043, endPoint y: 395, distance: 10.7
click at [1050, 398] on textarea "تجربة إسبانية أصيلة: قهوة ناعمة وحليب مكثف كريمي." at bounding box center [1031, 413] width 471 height 73
drag, startPoint x: 970, startPoint y: 384, endPoint x: 1074, endPoint y: 384, distance: 104.2
click at [1074, 384] on textarea "تجربة إسبانية أصيلة: قهوة ناعمة وحليب مكثف كريمي." at bounding box center [1031, 413] width 471 height 73
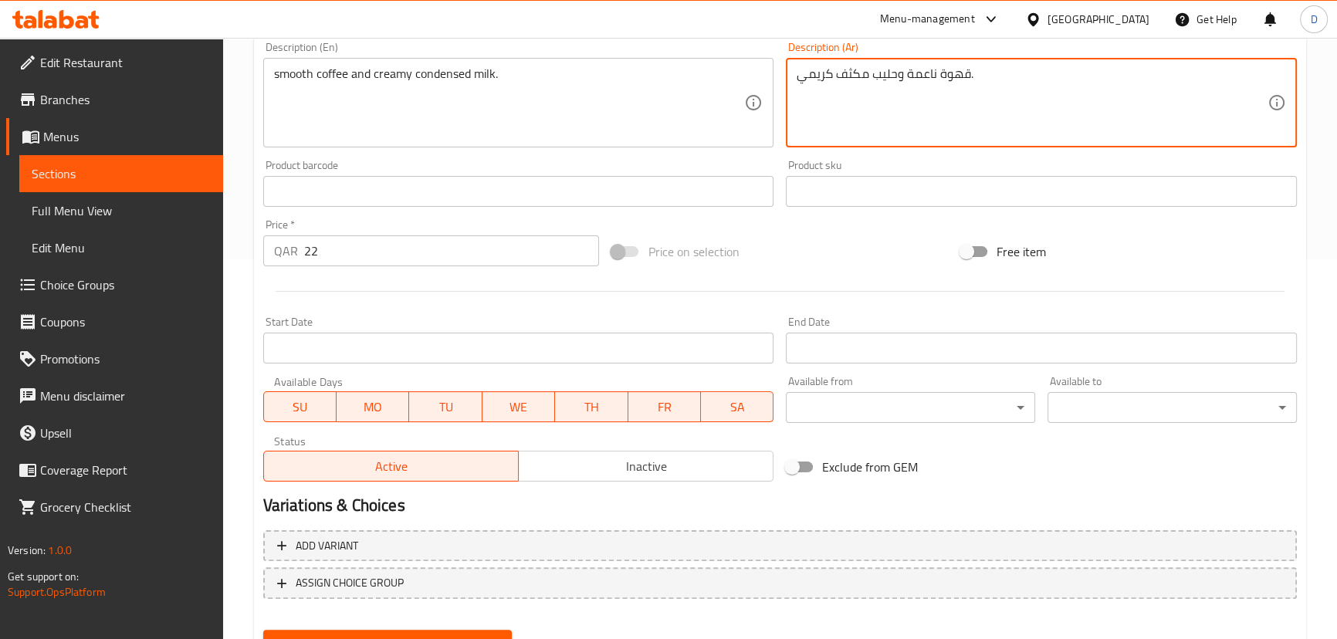
scroll to position [450, 0]
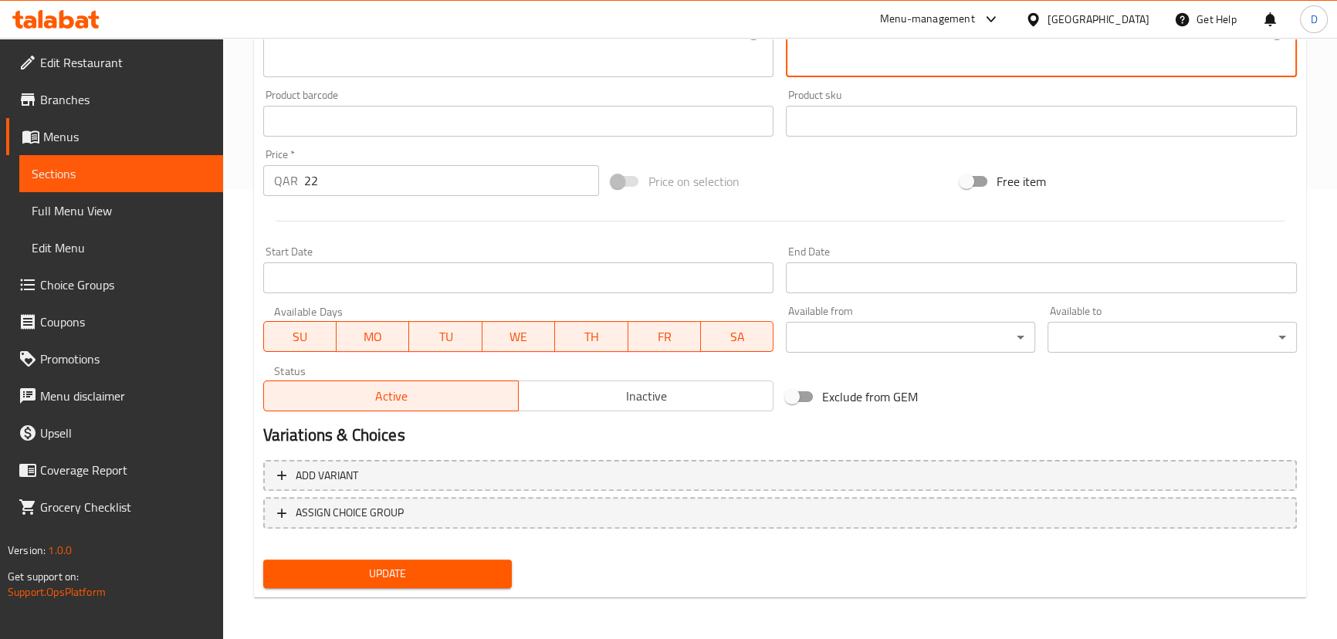
type textarea "قهوة ناعمة وحليب مكثف كريمي."
click at [477, 573] on span "Update" at bounding box center [388, 573] width 225 height 19
click at [160, 179] on span "Sections" at bounding box center [121, 173] width 179 height 19
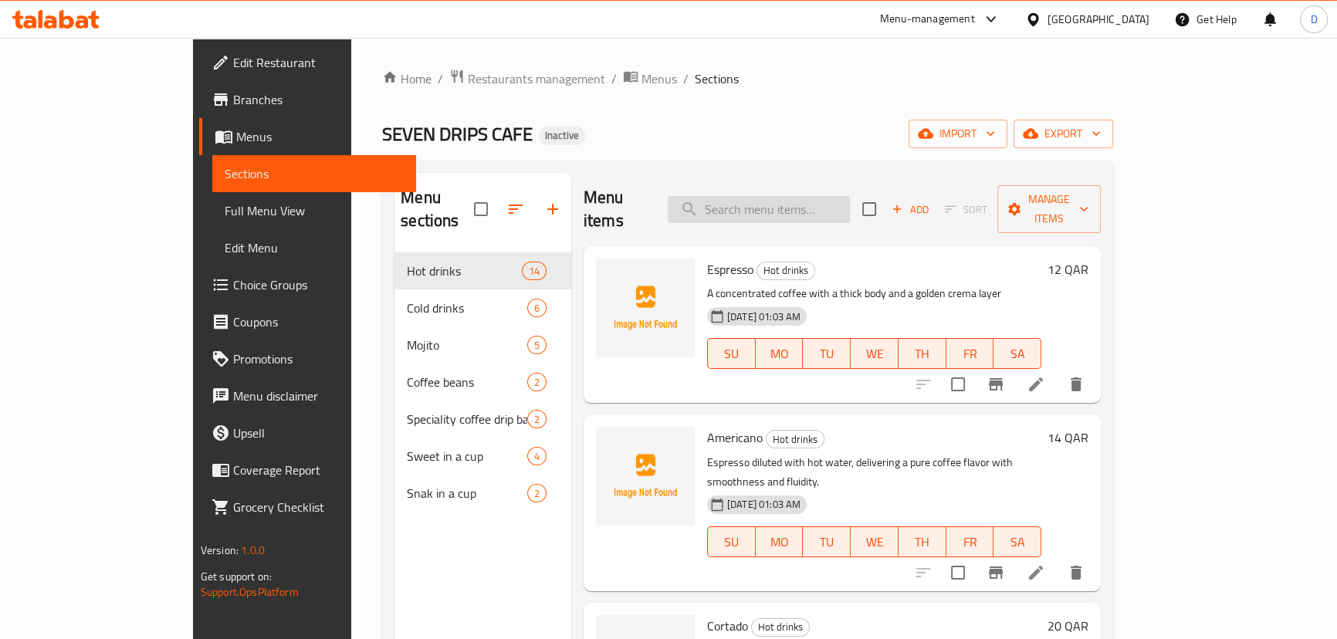
click at [843, 201] on input "search" at bounding box center [759, 209] width 182 height 27
paste input "A latte sweetened with rich caramel syrup, for a sugary experience with a smoot…"
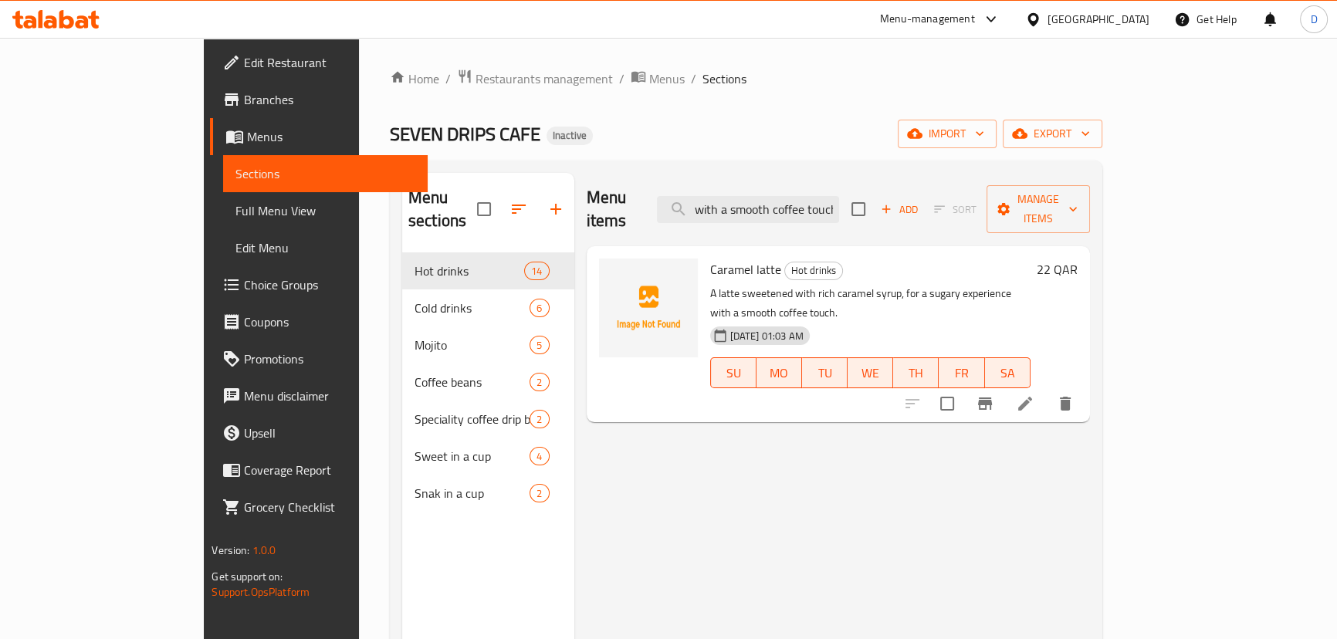
type input "A latte sweetened with rich caramel syrup, for a sugary experience with a smoot…"
click at [1047, 390] on li at bounding box center [1024, 404] width 43 height 28
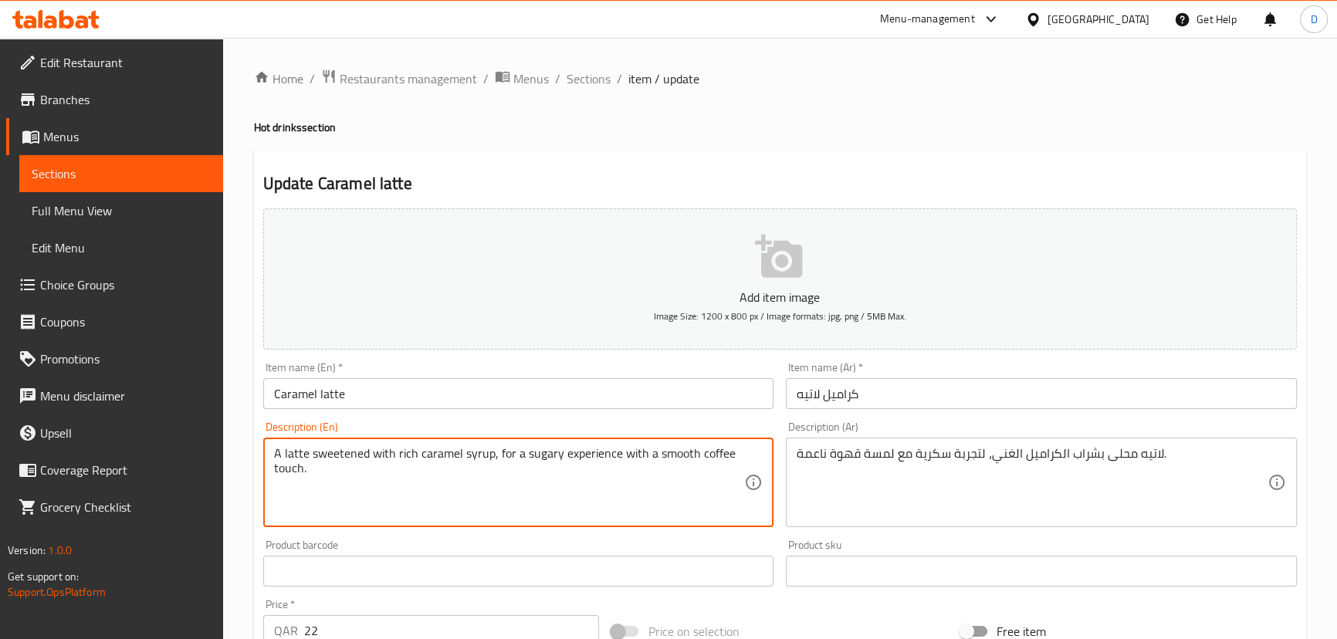
drag, startPoint x: 489, startPoint y: 454, endPoint x: 637, endPoint y: 451, distance: 148.2
click at [641, 456] on textarea "A latte sweetened with rich caramel syrup, for a sugary experience with a smoot…" at bounding box center [509, 482] width 471 height 73
drag, startPoint x: 641, startPoint y: 456, endPoint x: 495, endPoint y: 459, distance: 146.7
click at [495, 459] on textarea "A latte sweetened with rich caramel syrup, for a sugary experience with a smoot…" at bounding box center [509, 482] width 471 height 73
type textarea "A latte sweetened with rich caramel syrup, a smooth coffee touch."
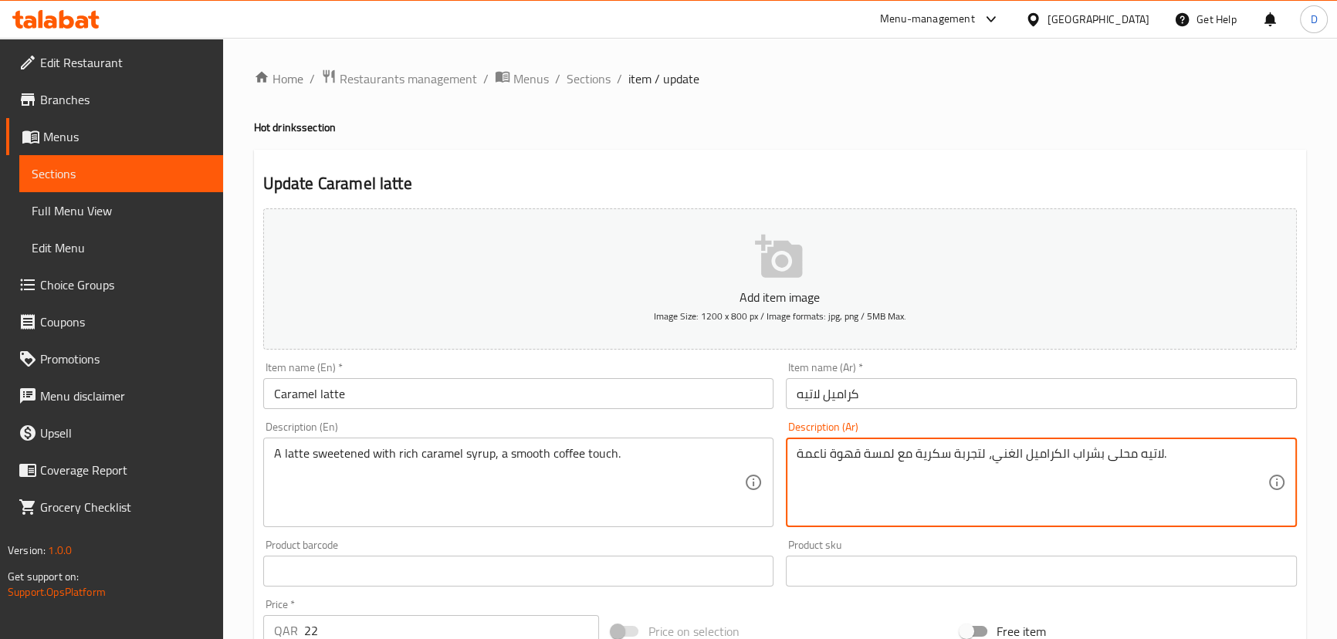
drag, startPoint x: 895, startPoint y: 458, endPoint x: 979, endPoint y: 466, distance: 84.6
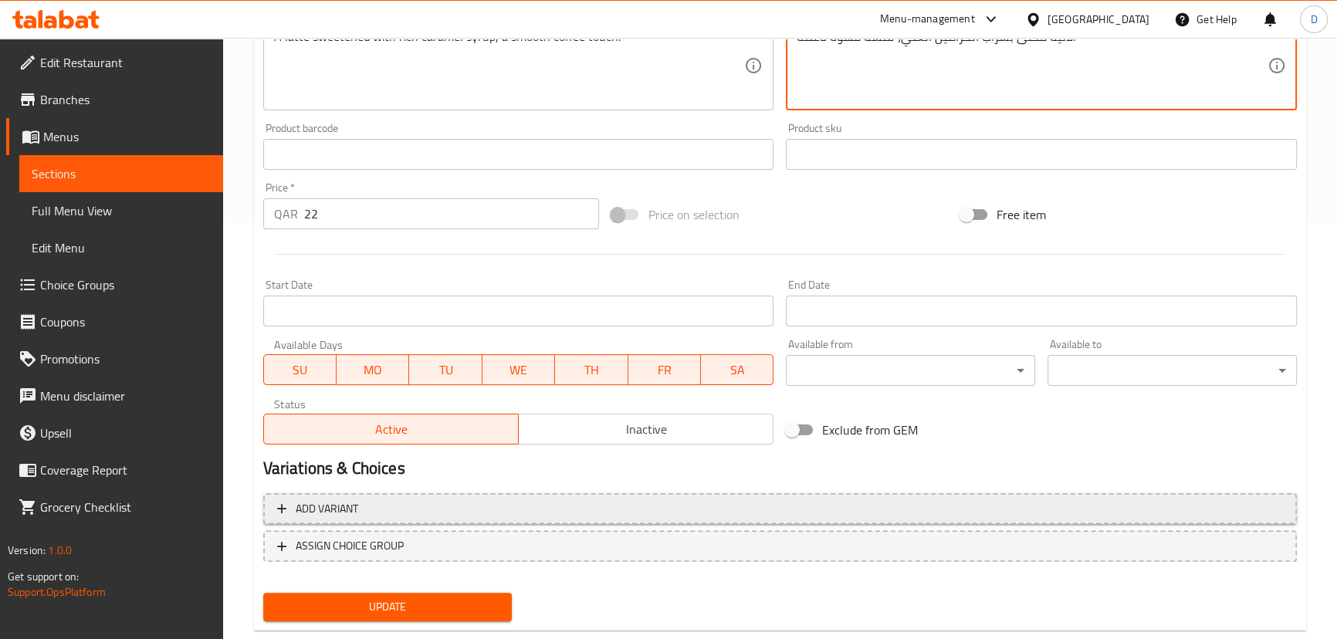
scroll to position [421, 0]
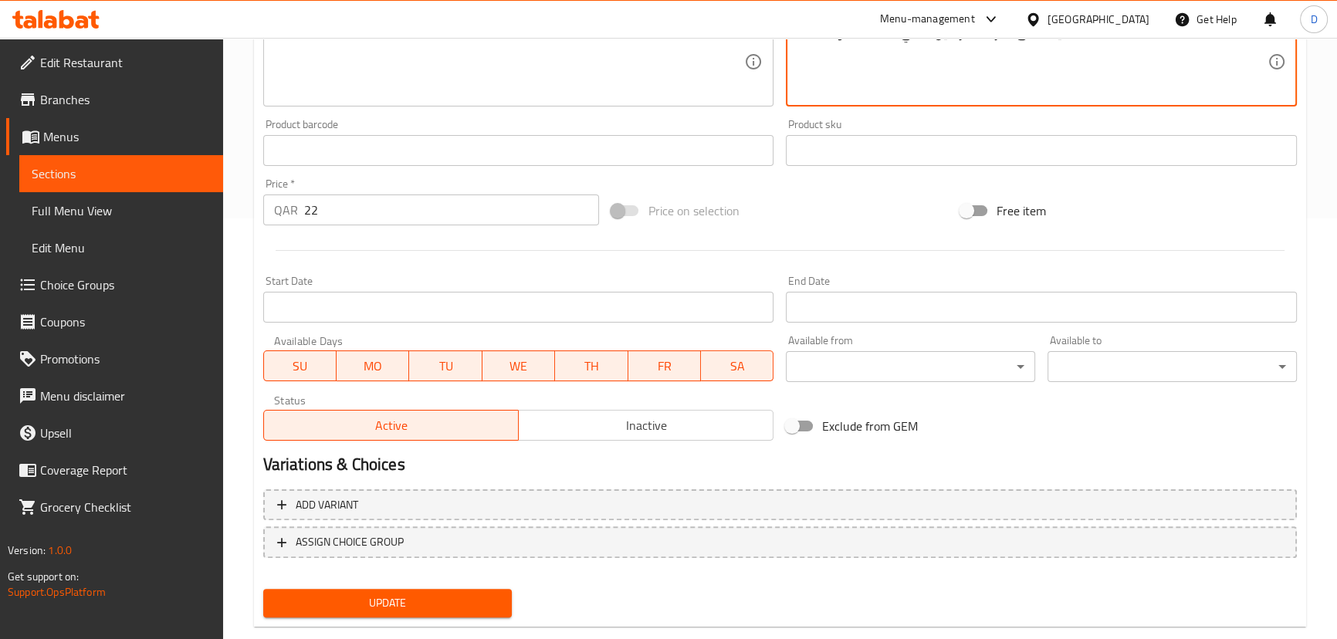
type textarea "لاتيه محلى بشراب الكراميل الغني، لمسة قهوة ناعمة."
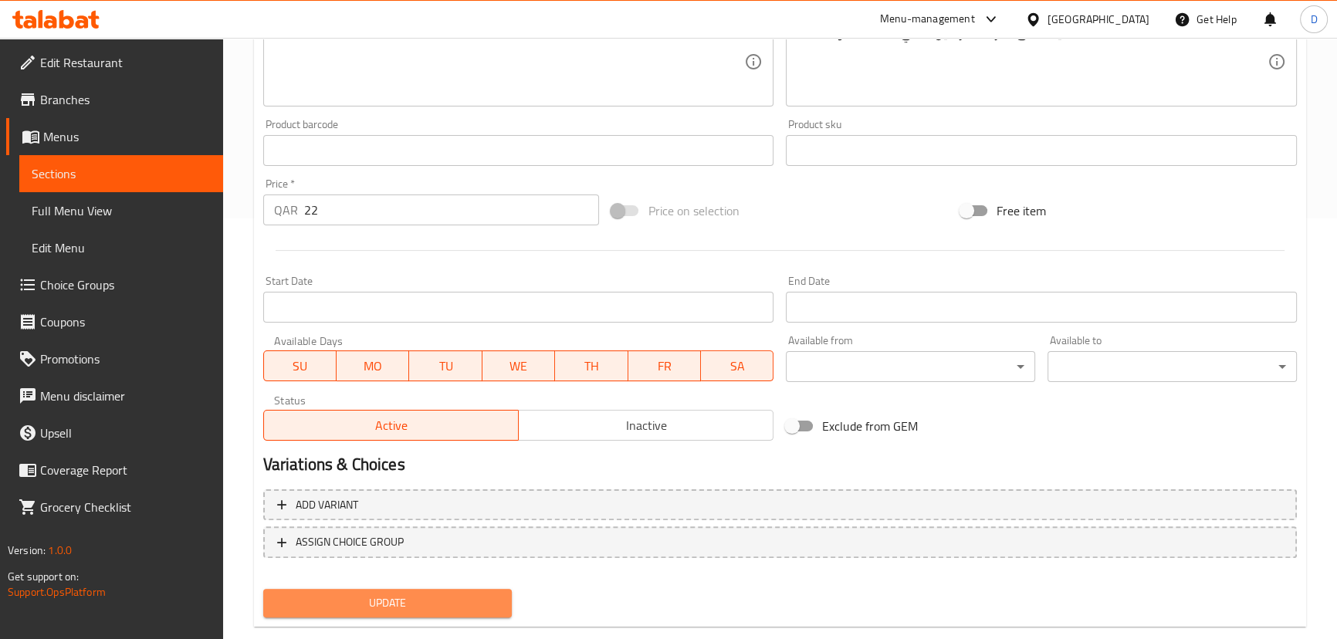
click at [467, 603] on span "Update" at bounding box center [388, 603] width 225 height 19
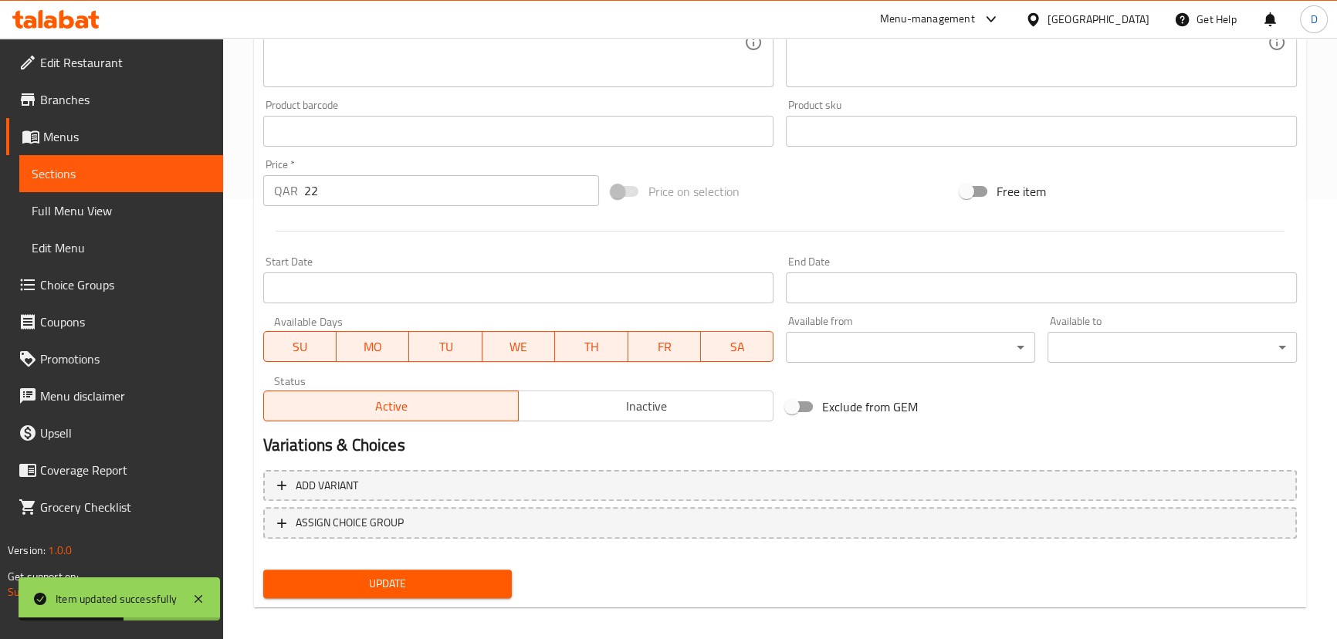
scroll to position [450, 0]
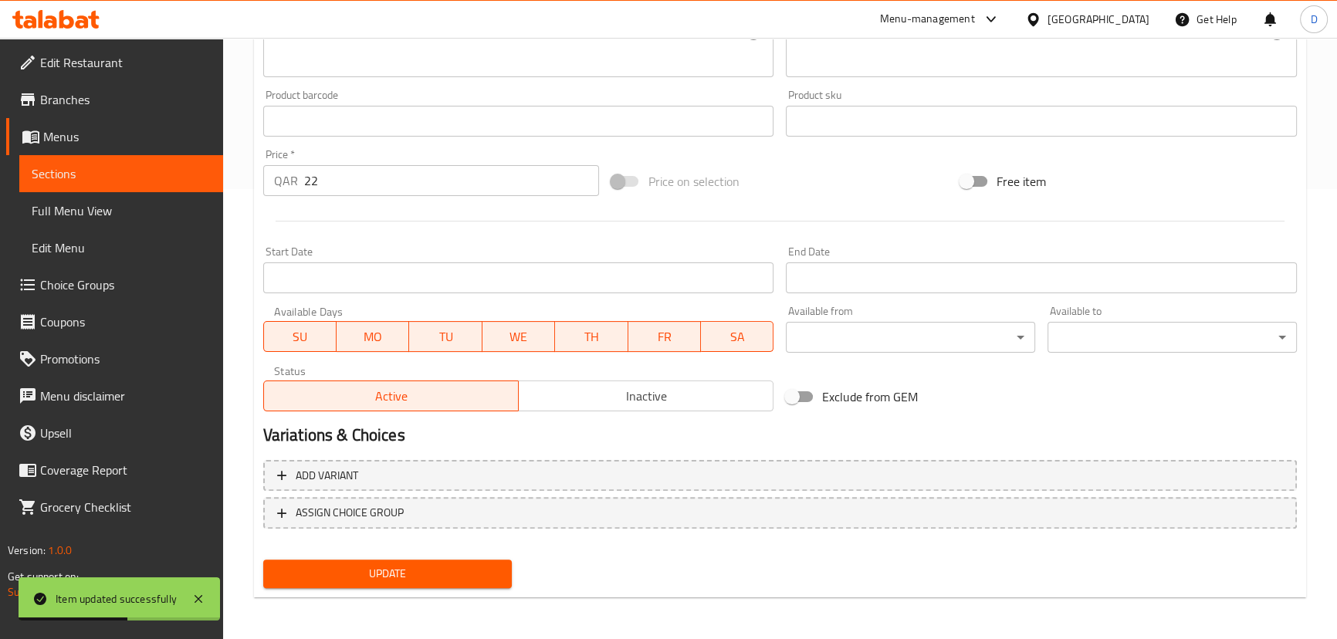
click at [438, 571] on span "Update" at bounding box center [388, 573] width 225 height 19
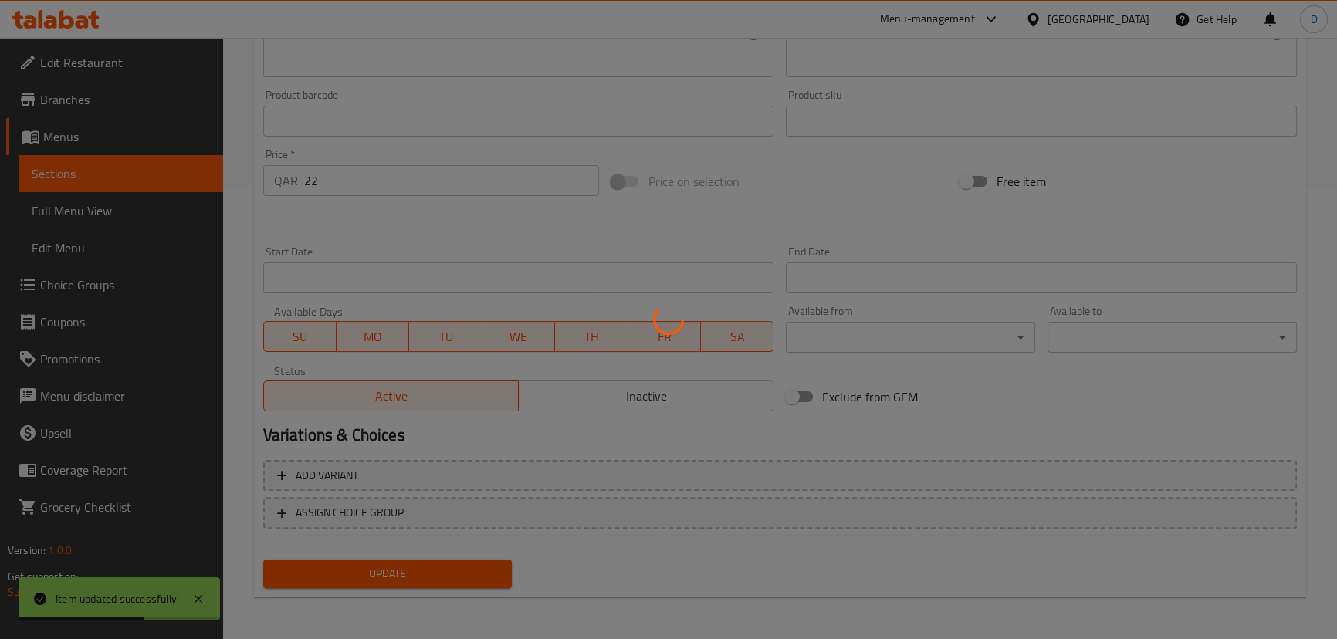
scroll to position [170, 0]
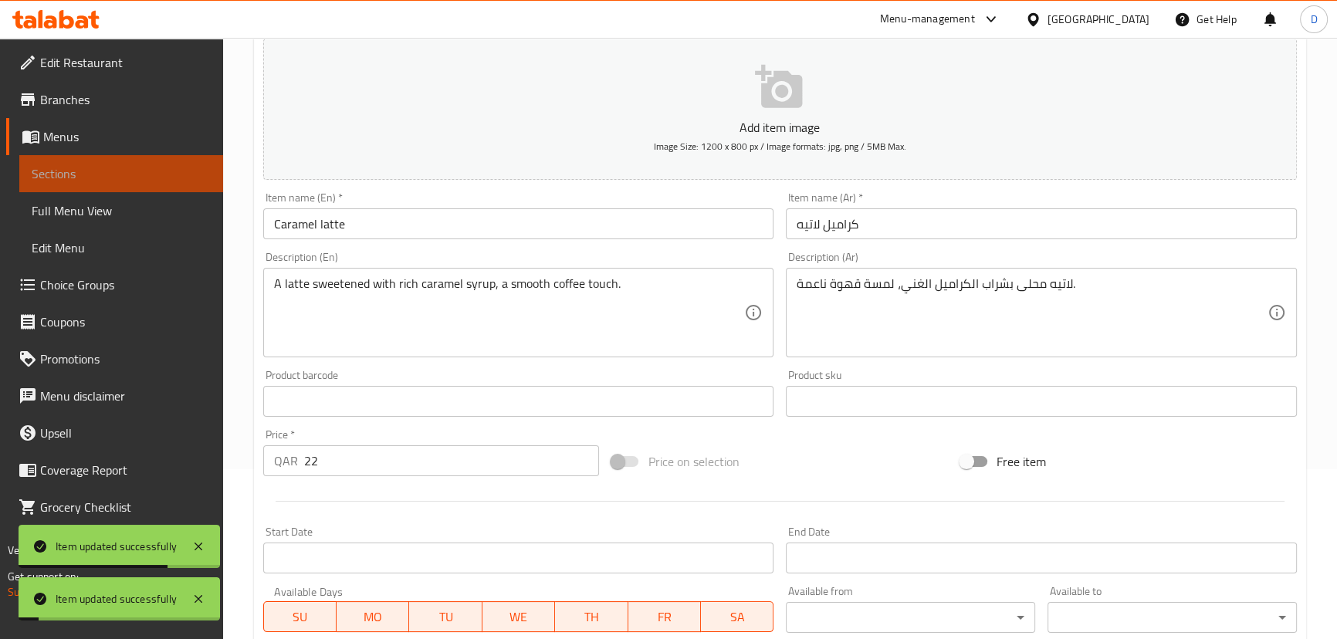
click at [175, 164] on span "Sections" at bounding box center [121, 173] width 179 height 19
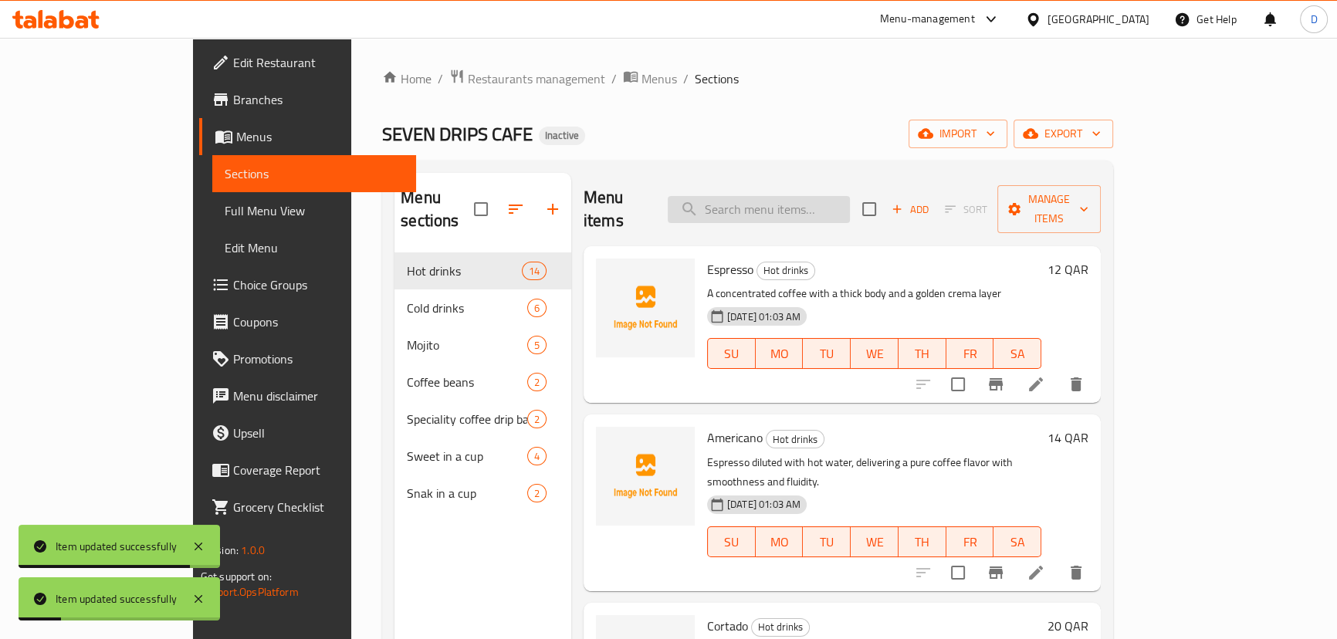
click at [850, 198] on input "search" at bounding box center [759, 209] width 182 height 27
paste input "A latte with an aromatic vanilla flavor, a sweet classic suitable for all times."
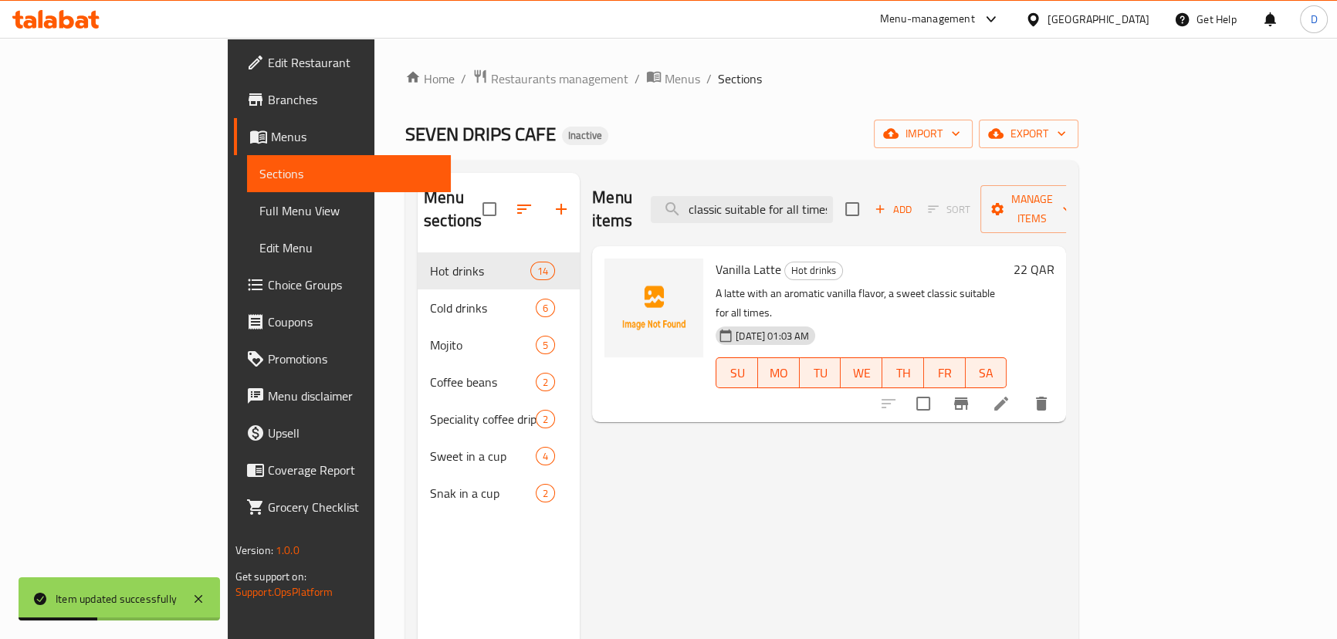
type input "A latte with an aromatic vanilla flavor, a sweet classic suitable for all times."
click at [1023, 390] on li at bounding box center [1000, 404] width 43 height 28
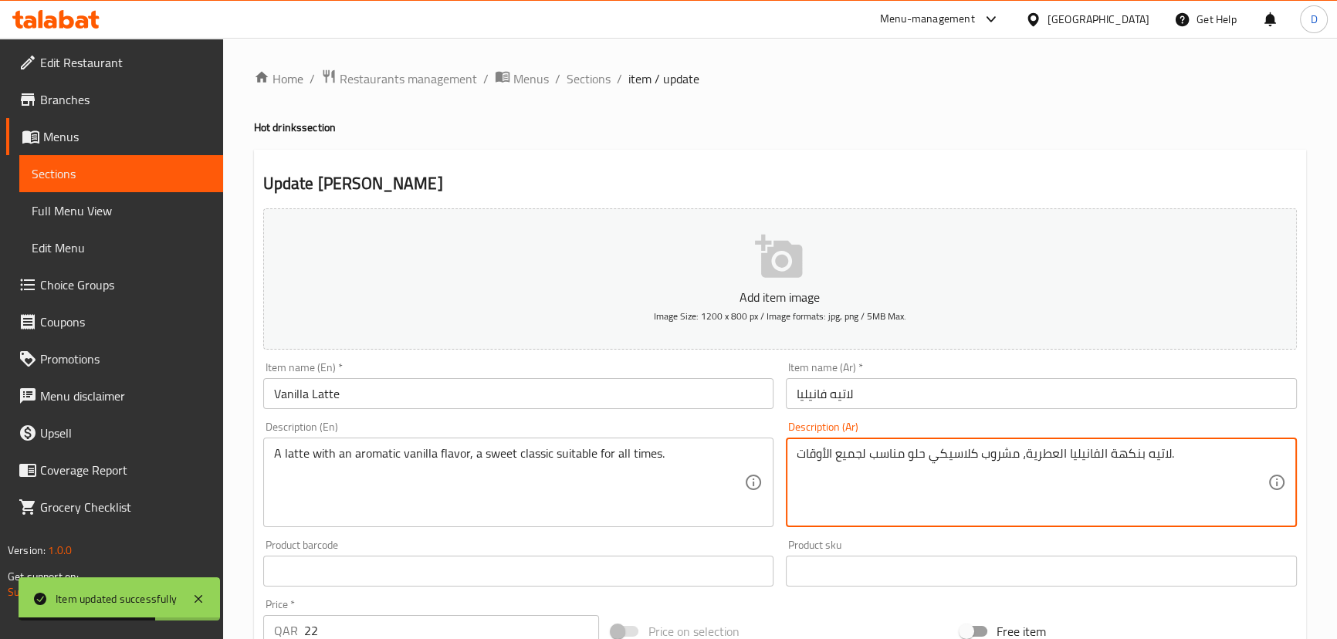
click at [994, 455] on textarea "لاتيه بنكهة الفانيليا العطرية، مشروب كلاسيكي حلو مناسب لجميع الأوقات." at bounding box center [1031, 482] width 471 height 73
drag, startPoint x: 905, startPoint y: 455, endPoint x: 795, endPoint y: 466, distance: 110.2
click at [795, 466] on div "لاتيه بنكهة الفانيليا العطرية،كلاسيكي حلو مناسب لجميع الأوقات. Description (Ar)" at bounding box center [1041, 483] width 511 height 90
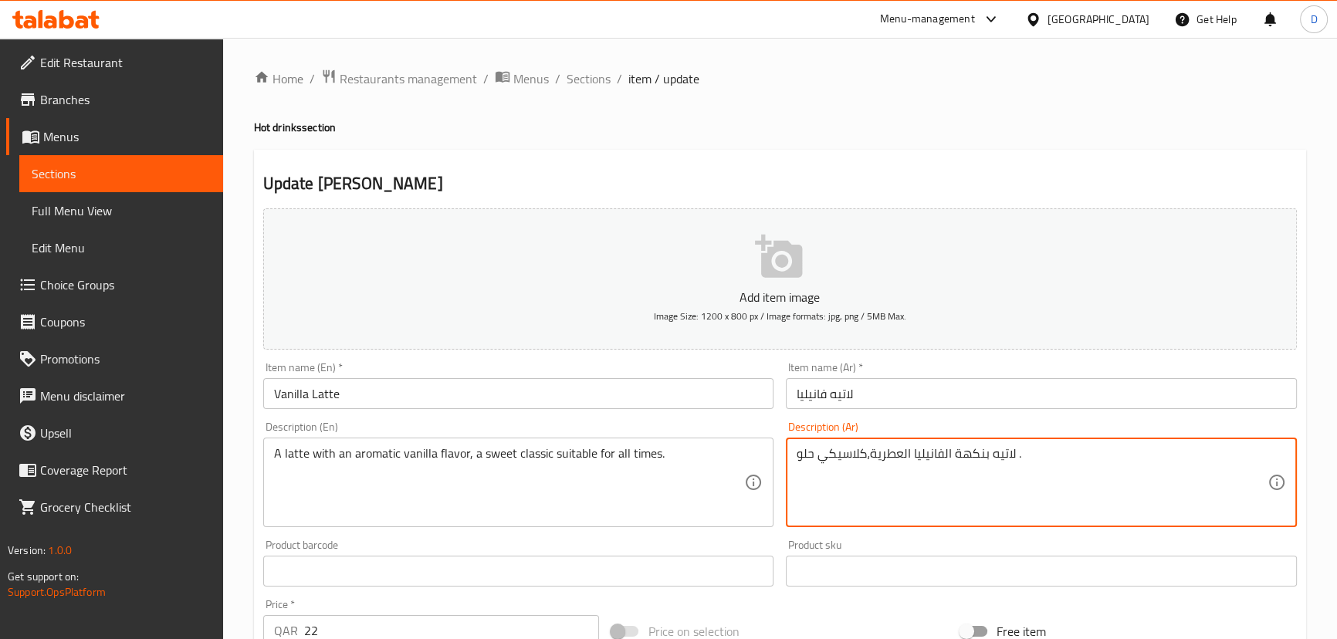
type textarea "لاتيه بنكهة الفانيليا العطرية،كلاسيكي حلو ."
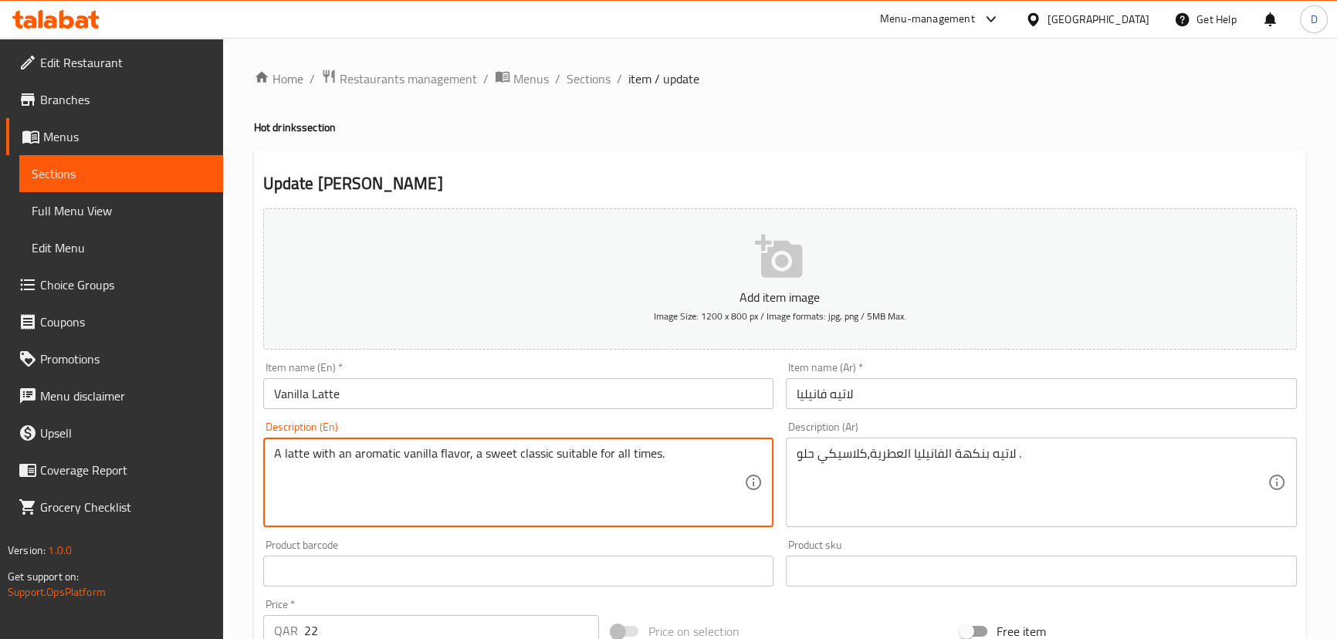
drag, startPoint x: 548, startPoint y: 453, endPoint x: 696, endPoint y: 451, distance: 148.2
type textarea "A latte with an aromatic vanilla flavor, a sweet classic"
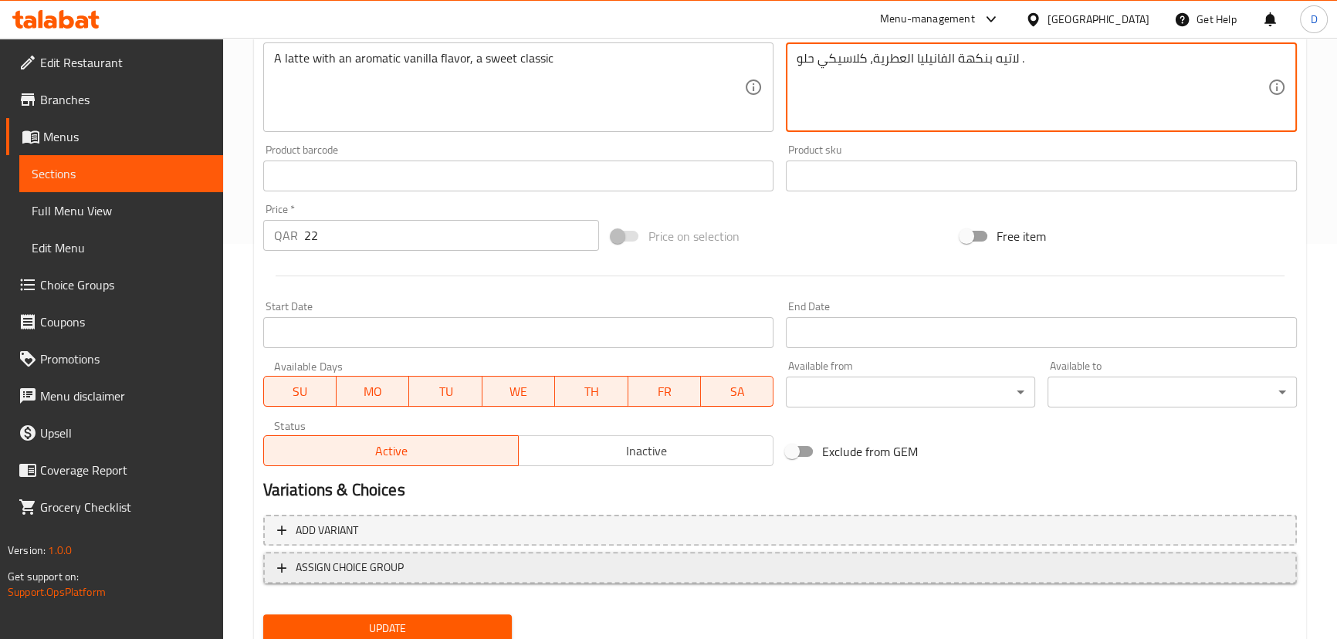
scroll to position [421, 0]
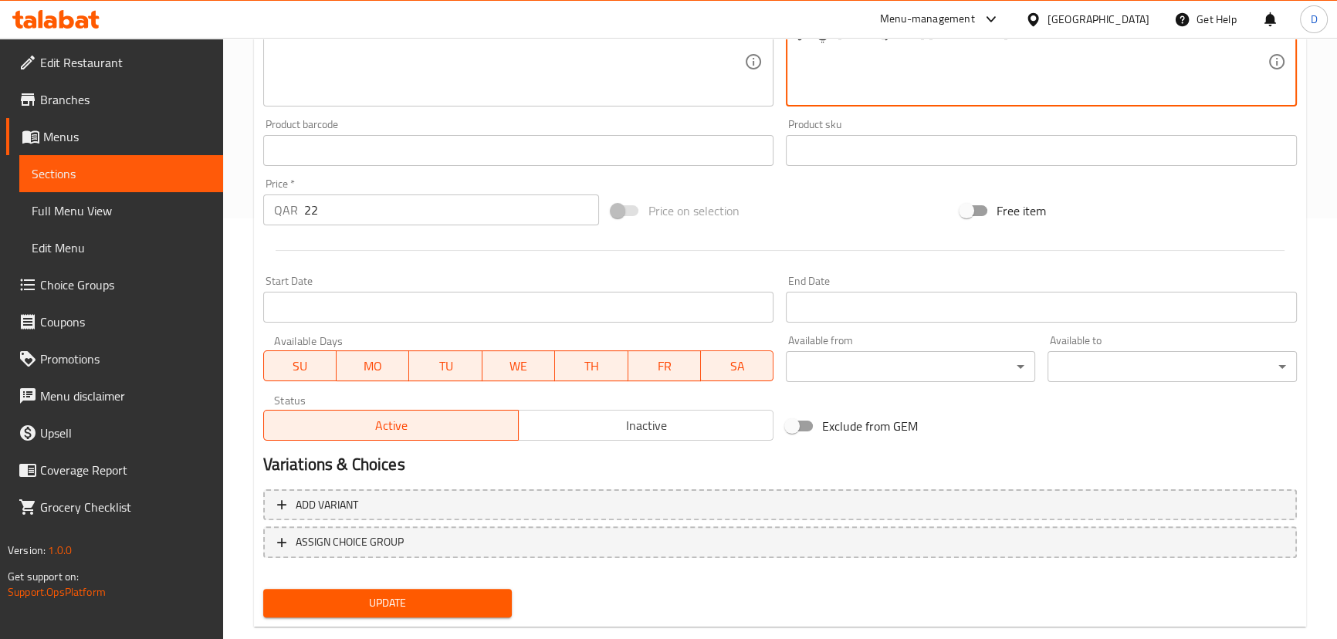
type textarea "لاتيه بنكهة الفانيليا العطرية، كلاسيكي حلو ."
click at [448, 596] on span "Update" at bounding box center [388, 603] width 225 height 19
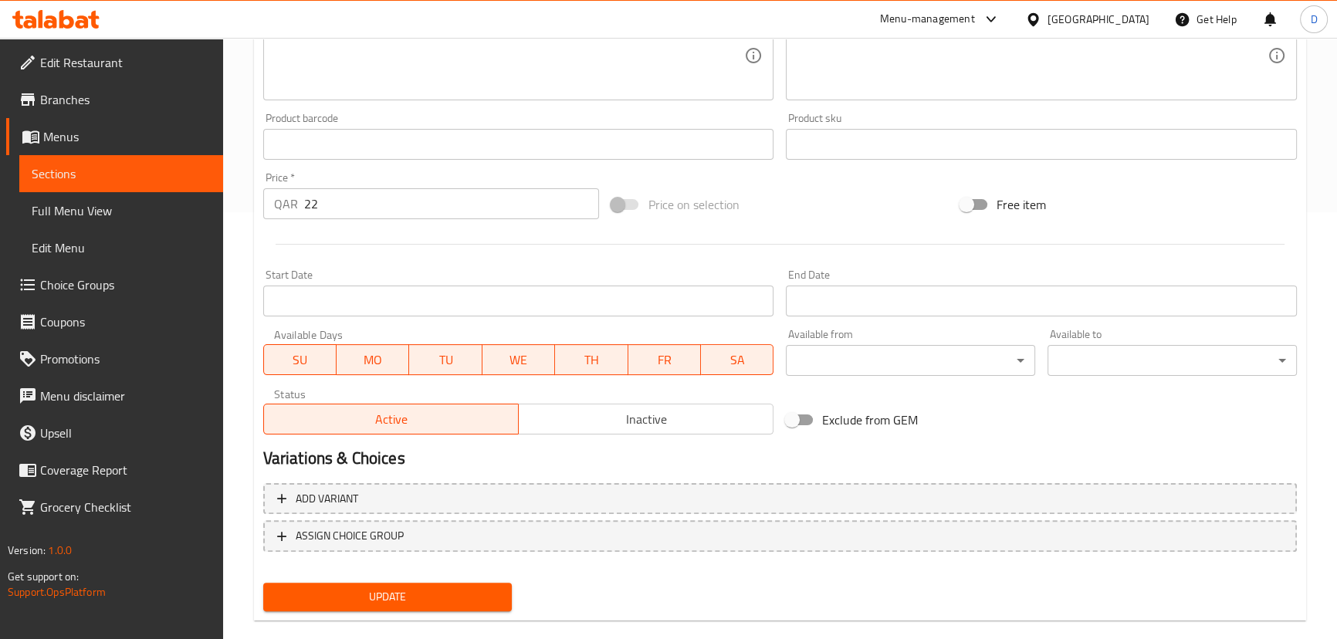
scroll to position [450, 0]
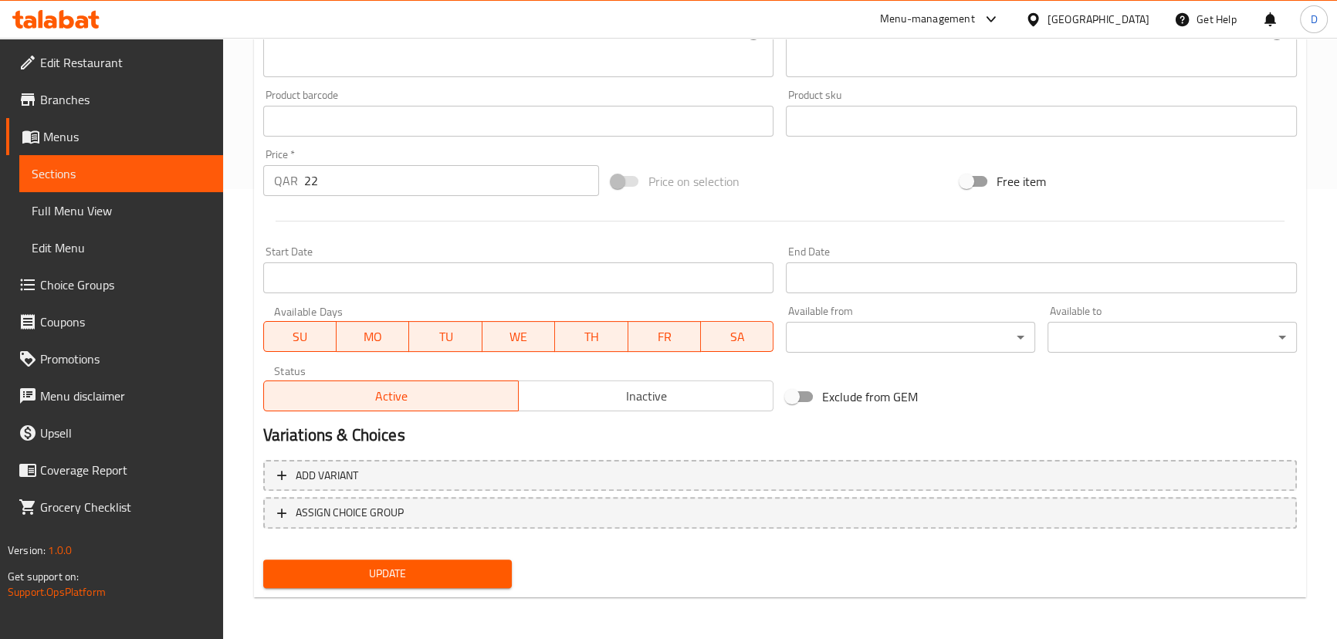
click at [480, 573] on span "Update" at bounding box center [388, 573] width 225 height 19
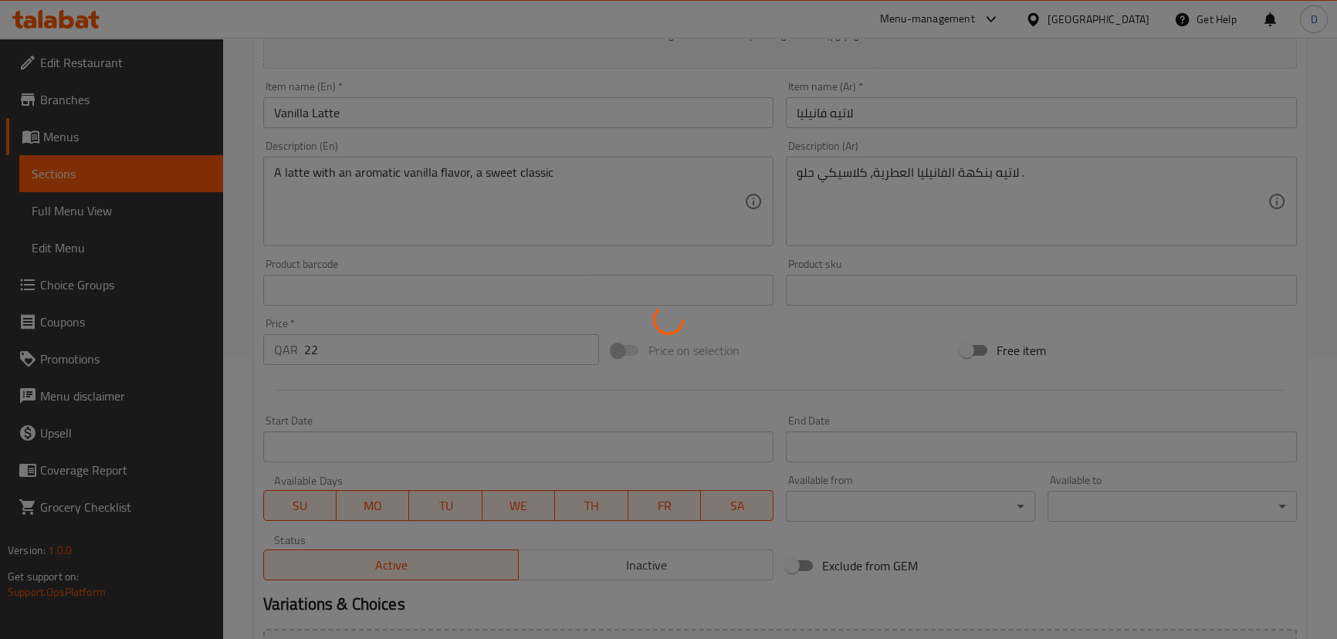
scroll to position [170, 0]
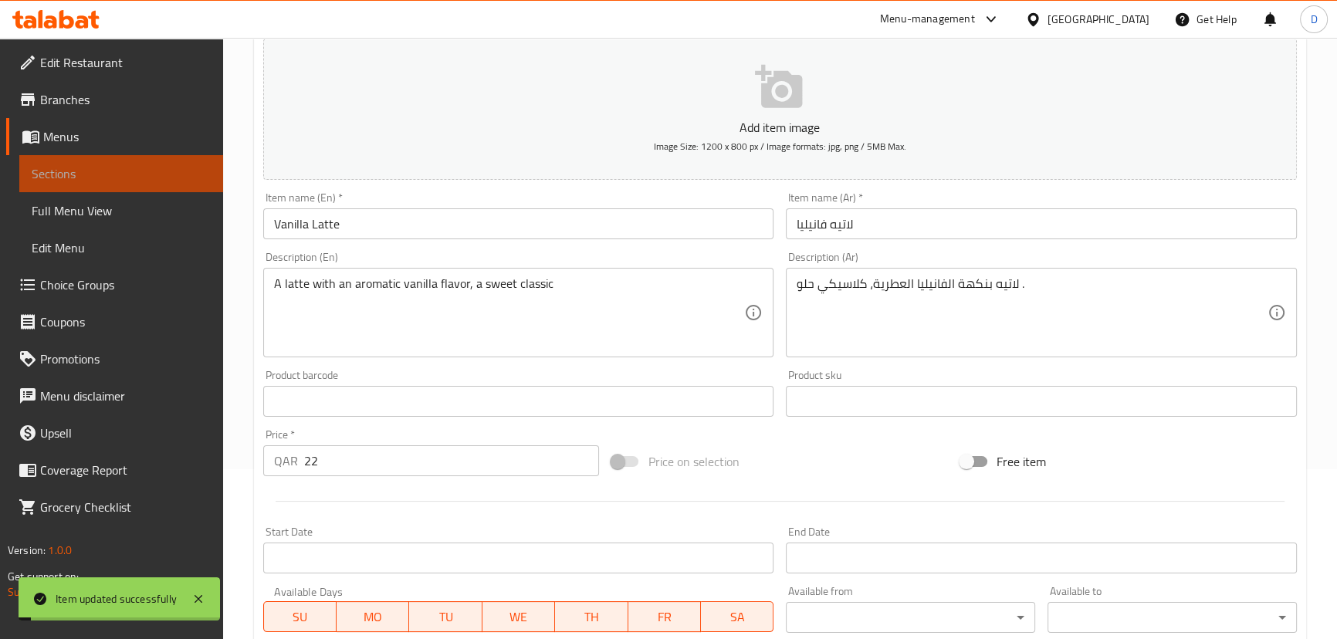
click at [201, 164] on span "Sections" at bounding box center [121, 173] width 179 height 19
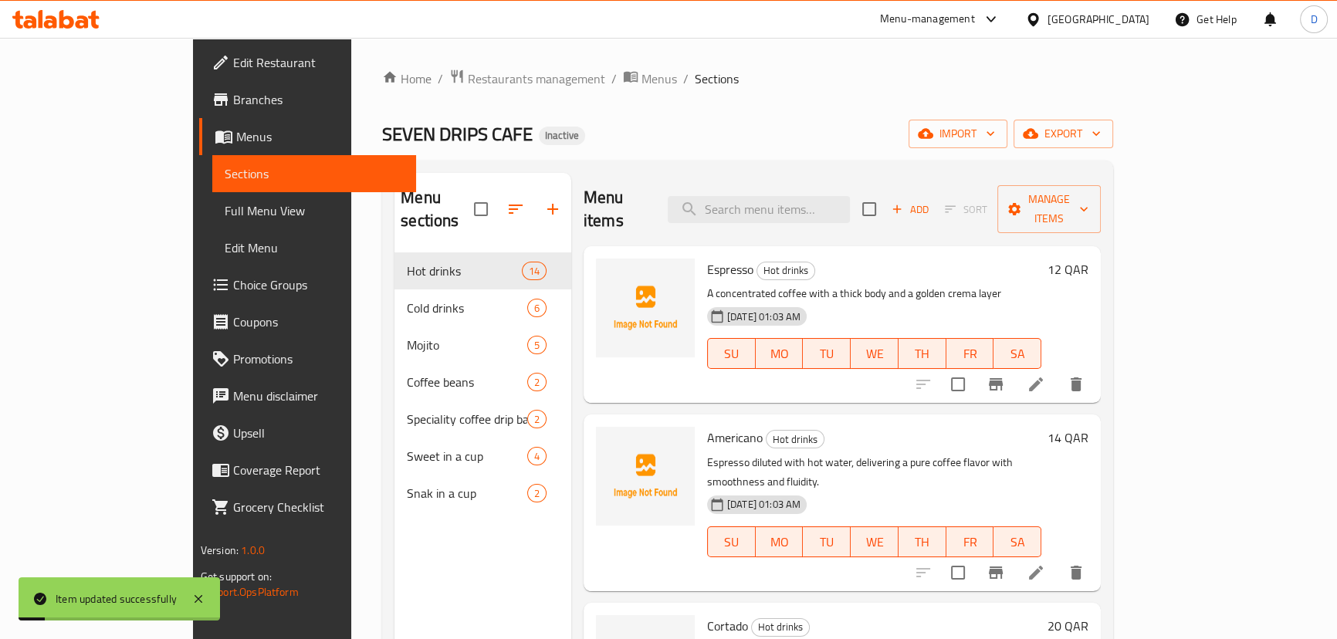
click at [792, 180] on div "Menu items Add Sort Manage items" at bounding box center [841, 209] width 517 height 73
click at [792, 196] on input "search" at bounding box center [759, 209] width 182 height 27
click at [847, 204] on input "search" at bounding box center [759, 209] width 182 height 27
paste input "Creamy Brazilian coffee with chocolate and hazelnut flavors, for those who love…"
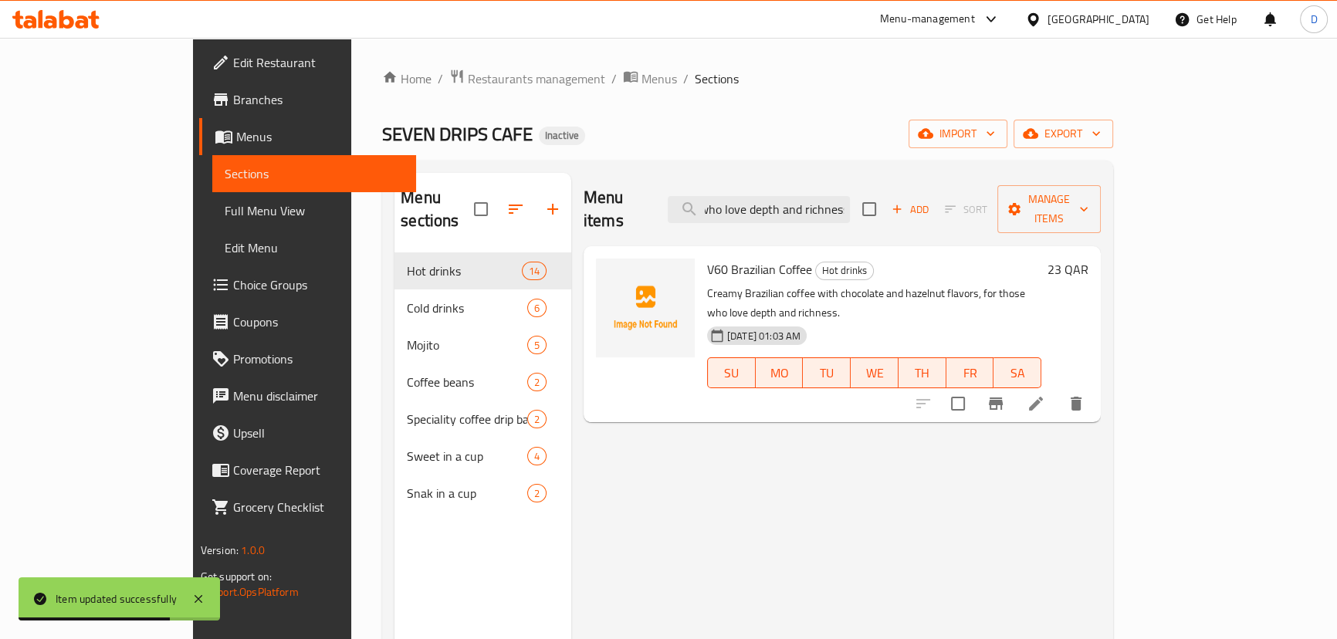
type input "Creamy Brazilian coffee with chocolate and hazelnut flavors, for those who love…"
click at [1045, 394] on icon at bounding box center [1035, 403] width 19 height 19
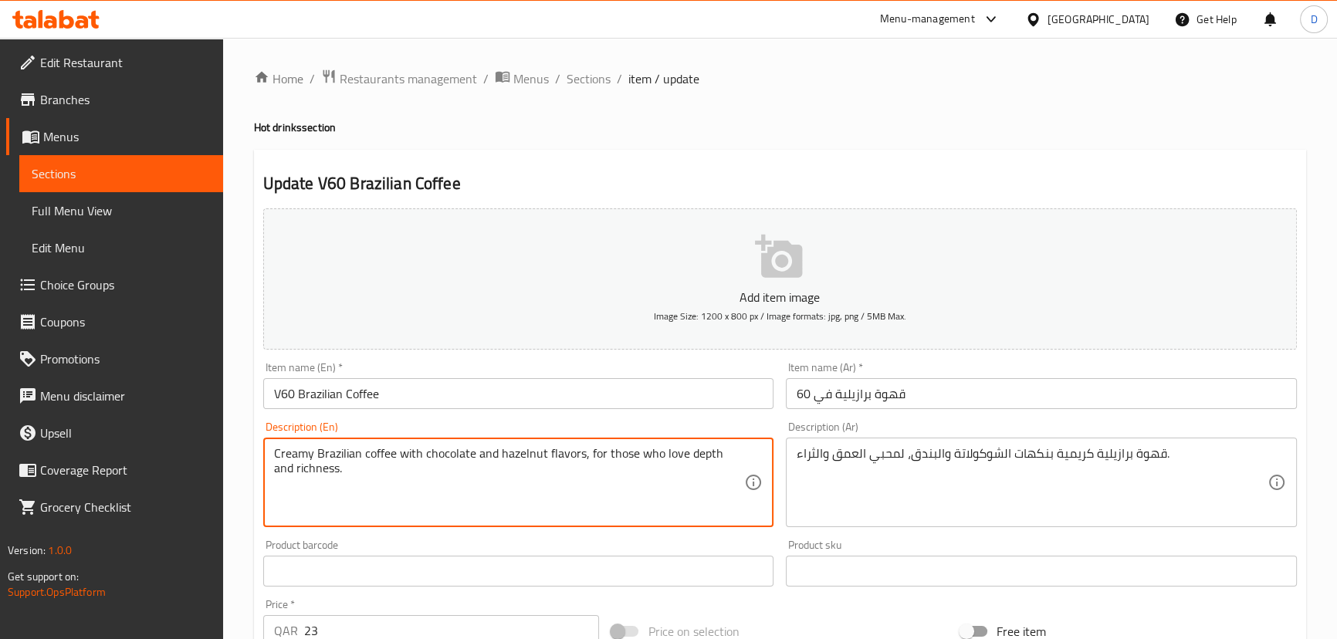
drag, startPoint x: 580, startPoint y: 448, endPoint x: 595, endPoint y: 488, distance: 42.7
type textarea "Creamy Brazilian coffee with chocolate and hazelnut flavors"
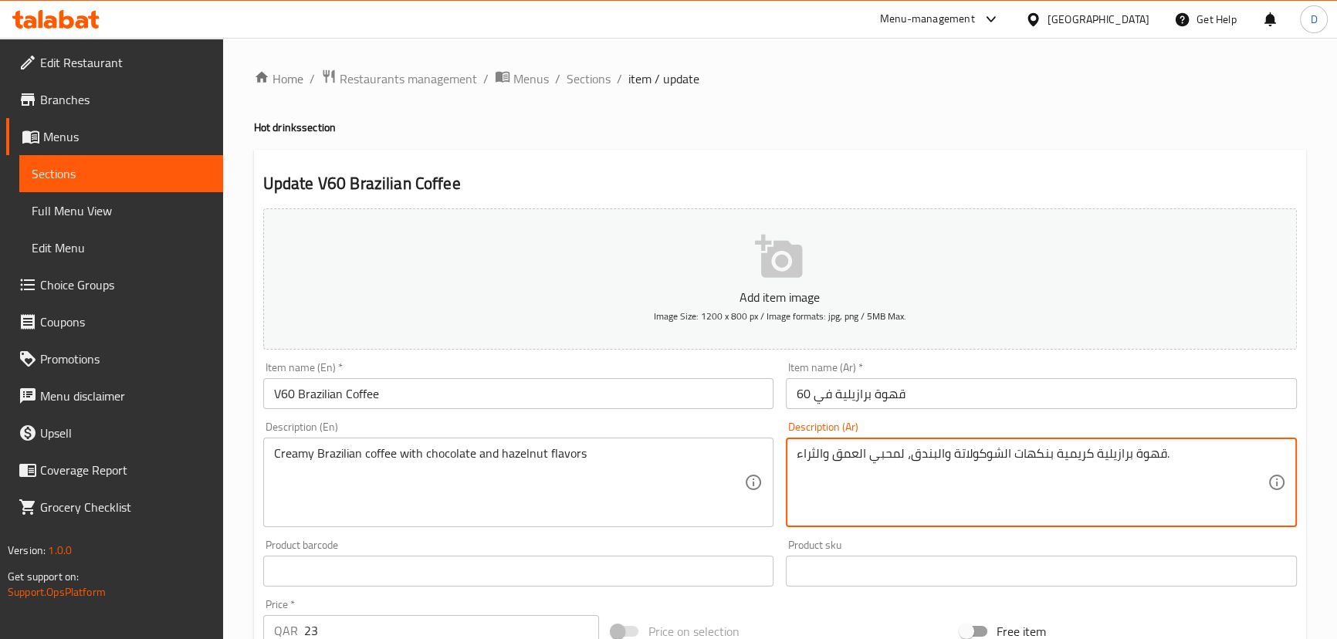
drag, startPoint x: 911, startPoint y: 455, endPoint x: 769, endPoint y: 478, distance: 143.8
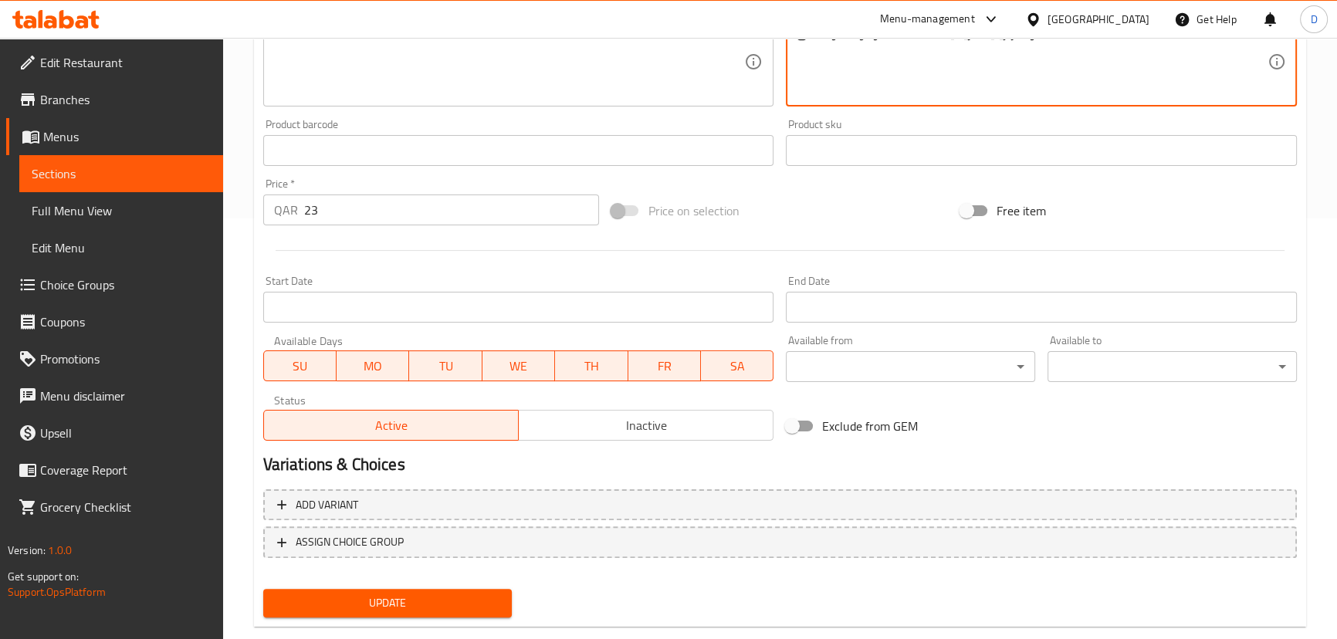
scroll to position [450, 0]
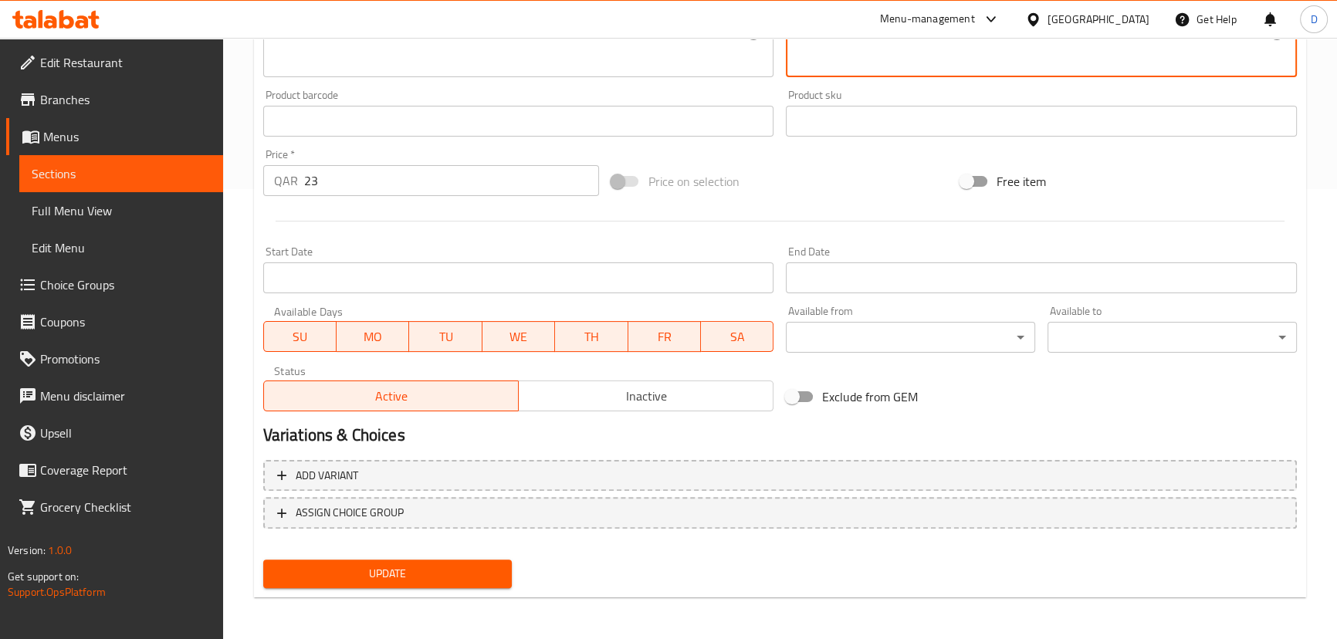
type textarea "قهوة برازيلية كريمية بنكهات الشوكولاتة والبندق."
click at [453, 566] on span "Update" at bounding box center [388, 573] width 225 height 19
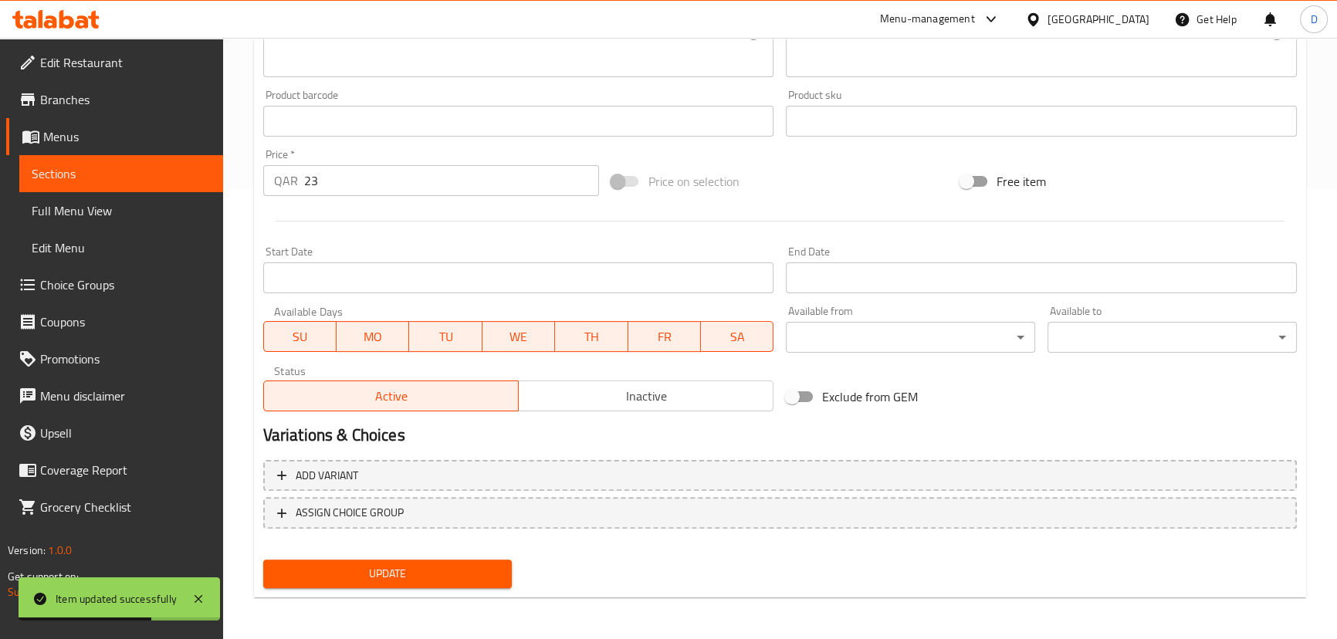
click at [181, 163] on link "Sections" at bounding box center [121, 173] width 204 height 37
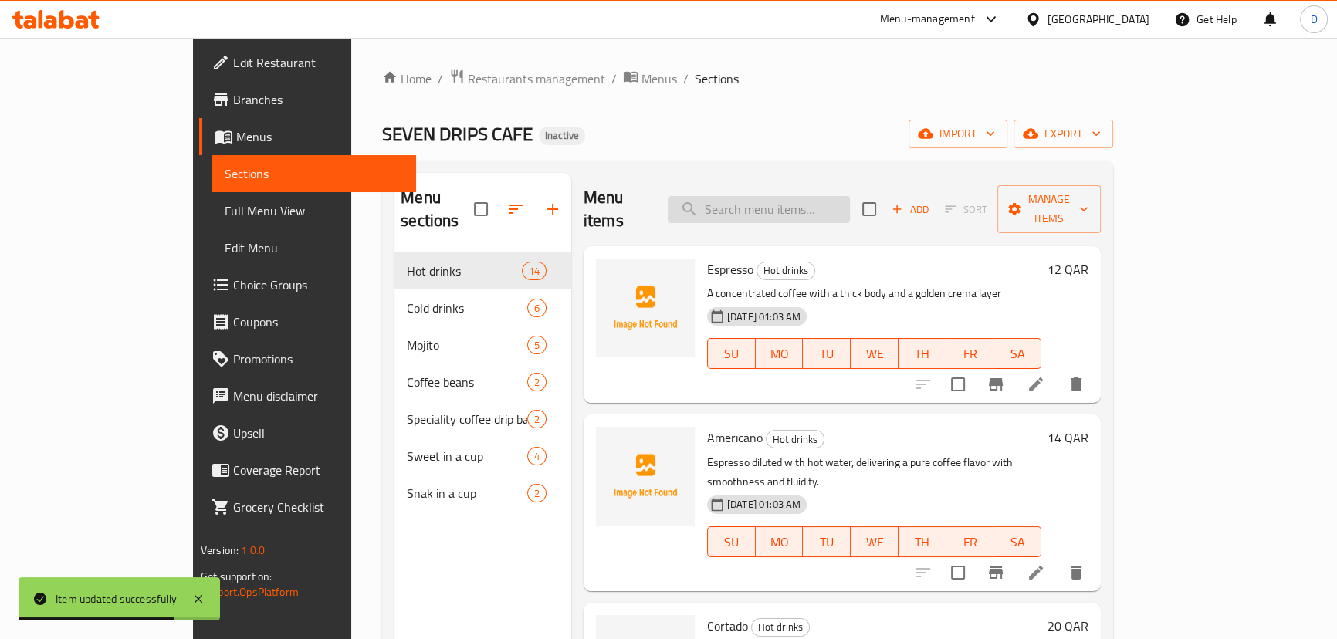
click at [828, 197] on input "search" at bounding box center [759, 209] width 182 height 27
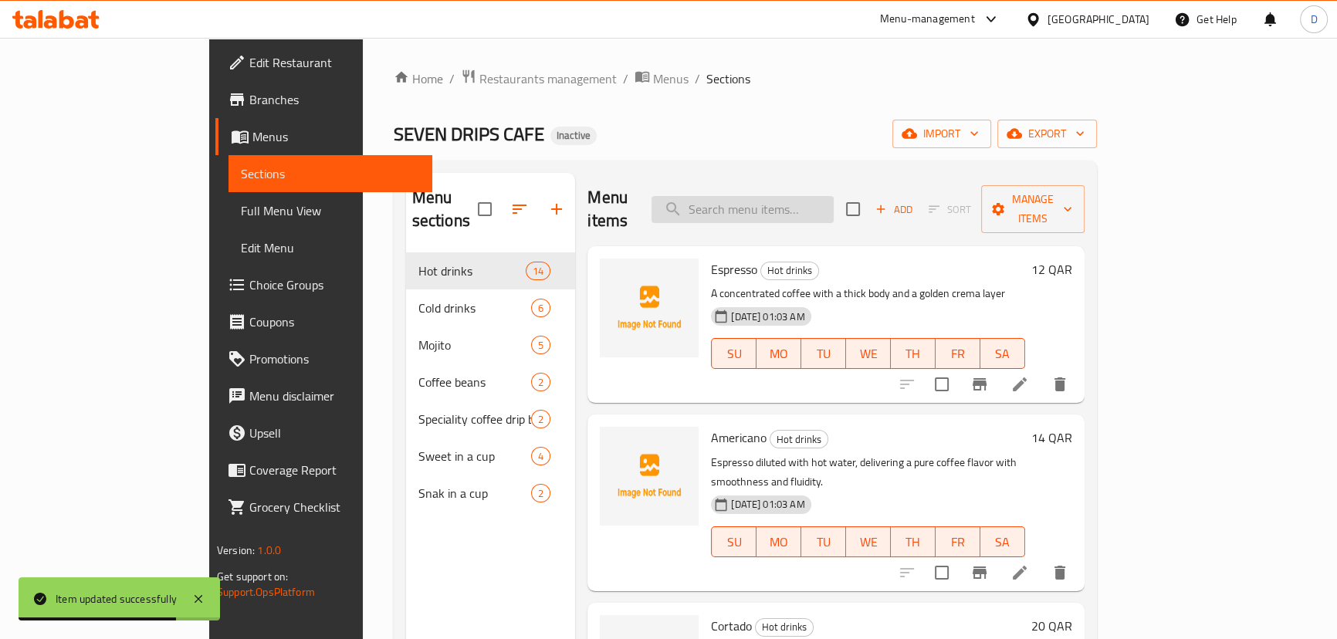
paste input "Turkish coffee"
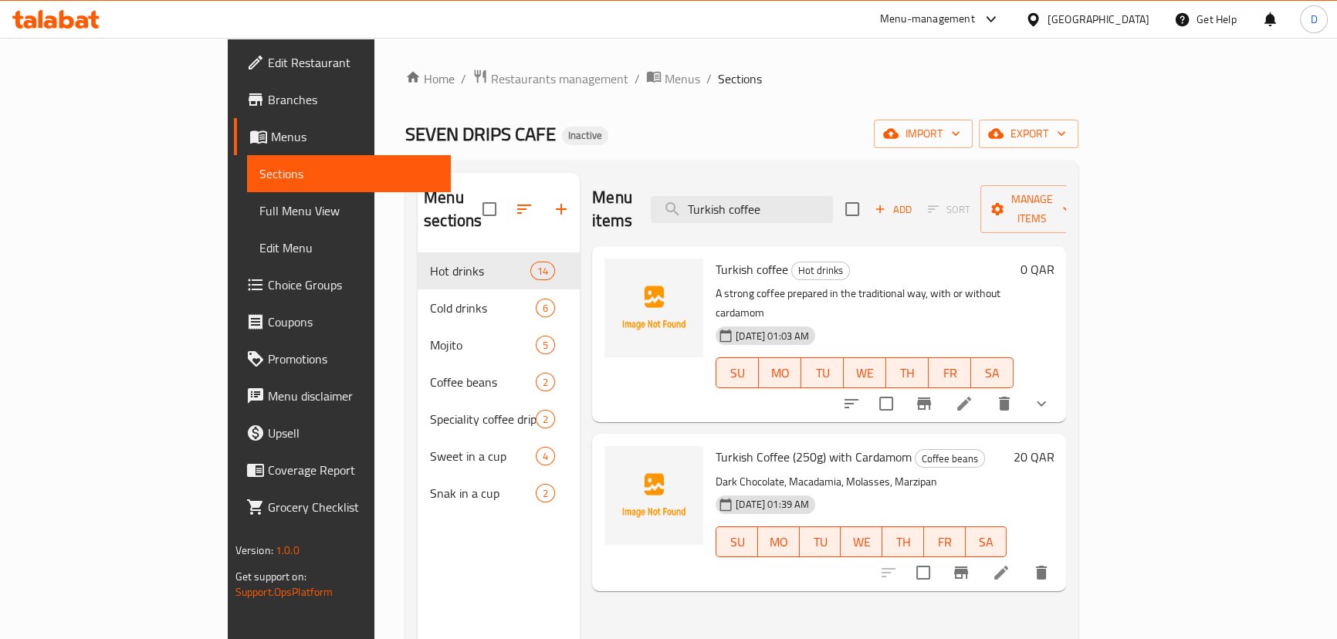
type input "Turkish coffee"
click at [986, 390] on li at bounding box center [963, 404] width 43 height 28
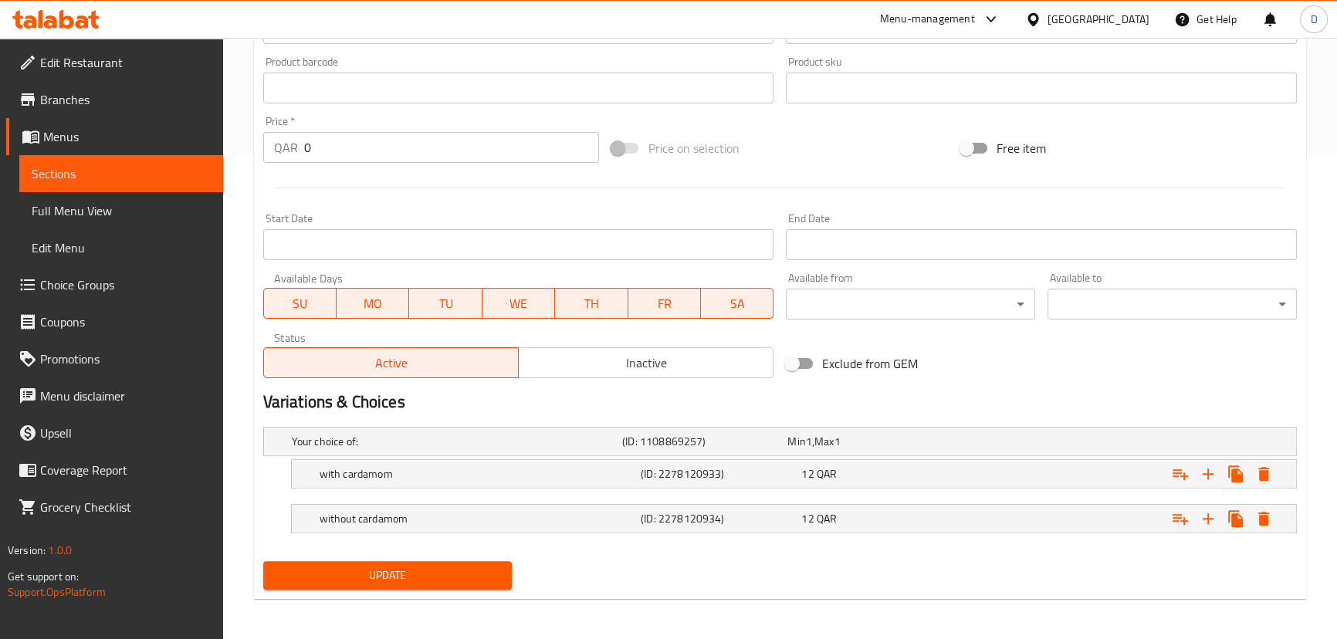
scroll to position [485, 0]
click at [458, 470] on h5 "with cardamom" at bounding box center [477, 472] width 315 height 15
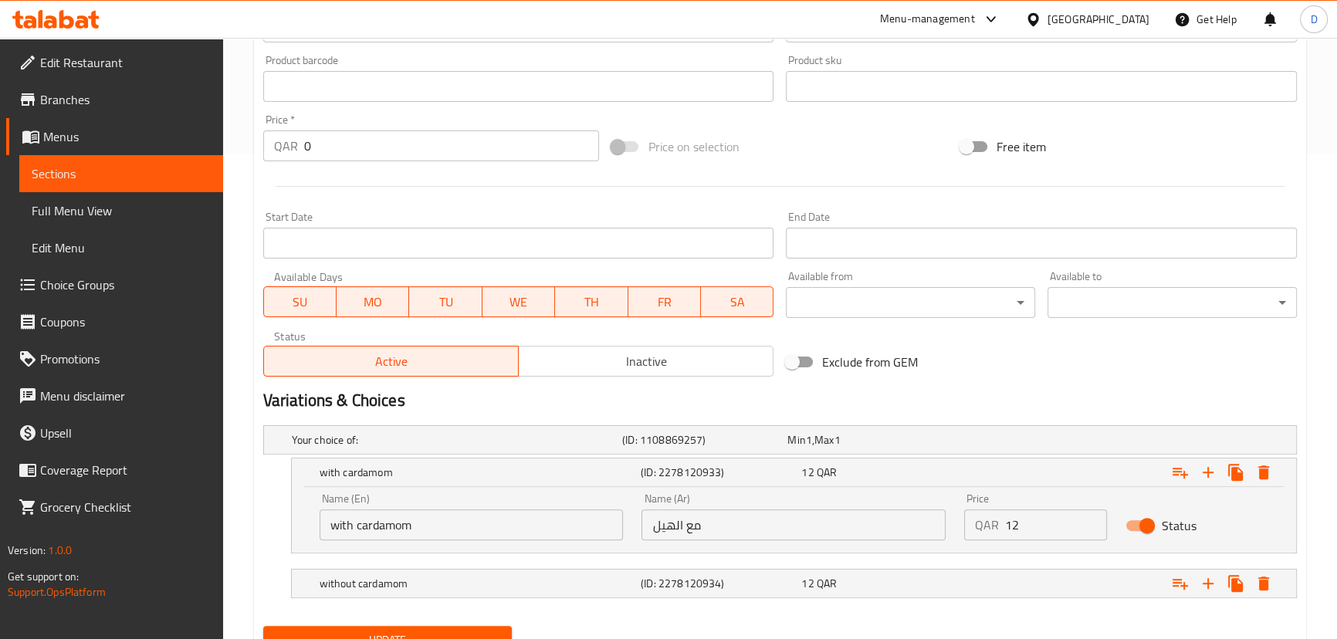
scroll to position [550, 0]
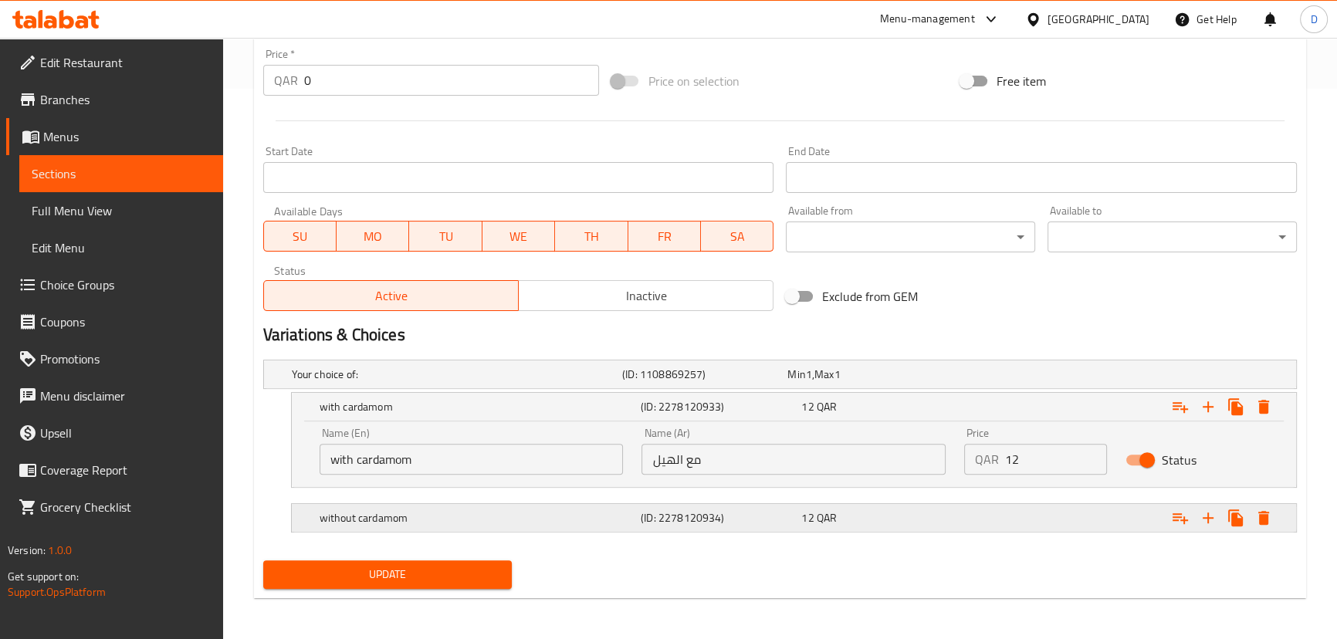
click at [480, 510] on h5 "without cardamom" at bounding box center [477, 517] width 315 height 15
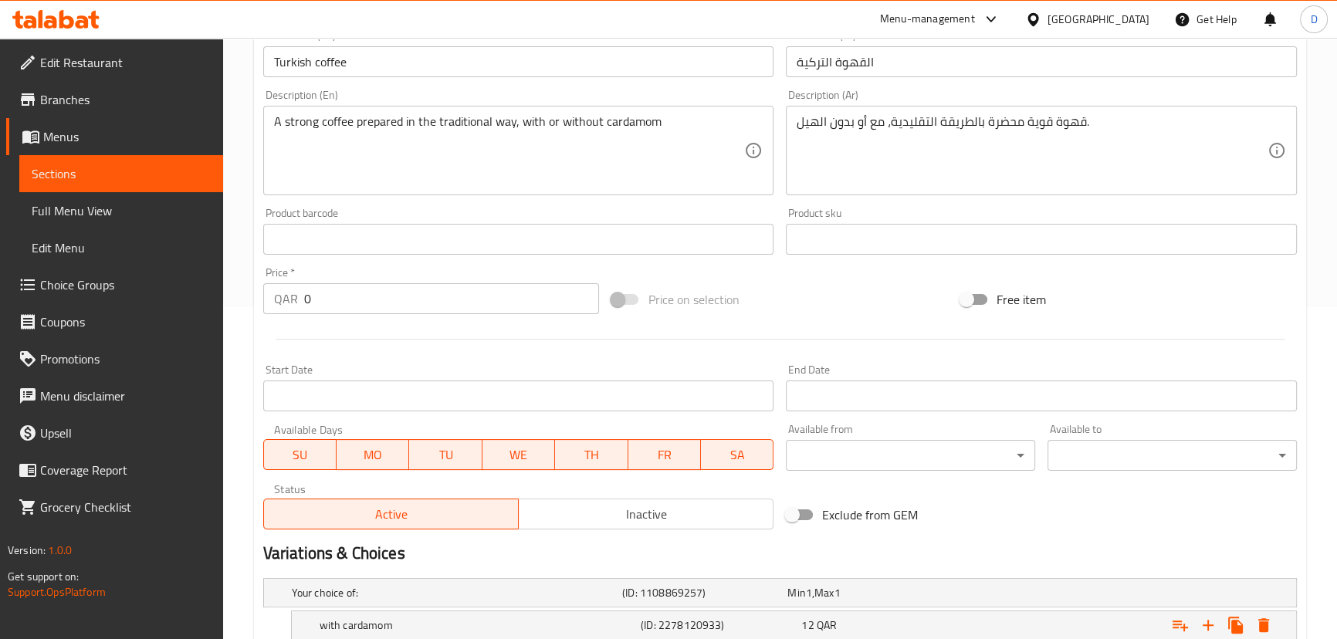
scroll to position [270, 0]
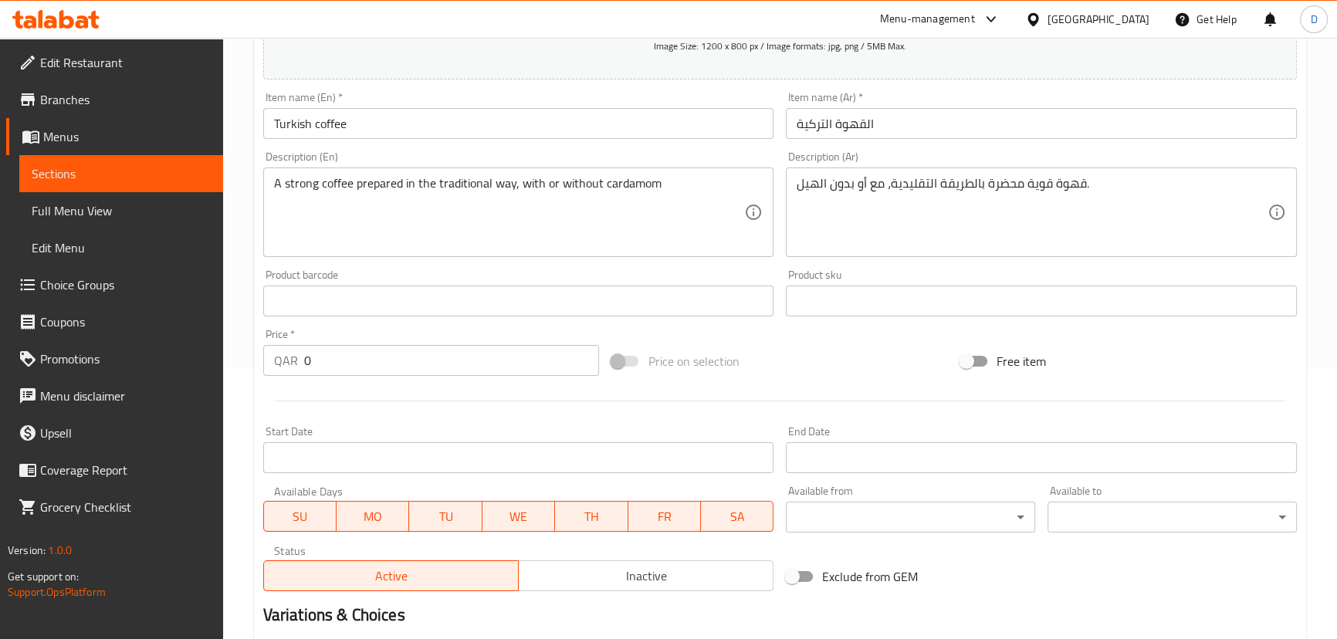
drag, startPoint x: 180, startPoint y: 171, endPoint x: 363, endPoint y: 5, distance: 247.5
click at [180, 171] on span "Sections" at bounding box center [121, 173] width 179 height 19
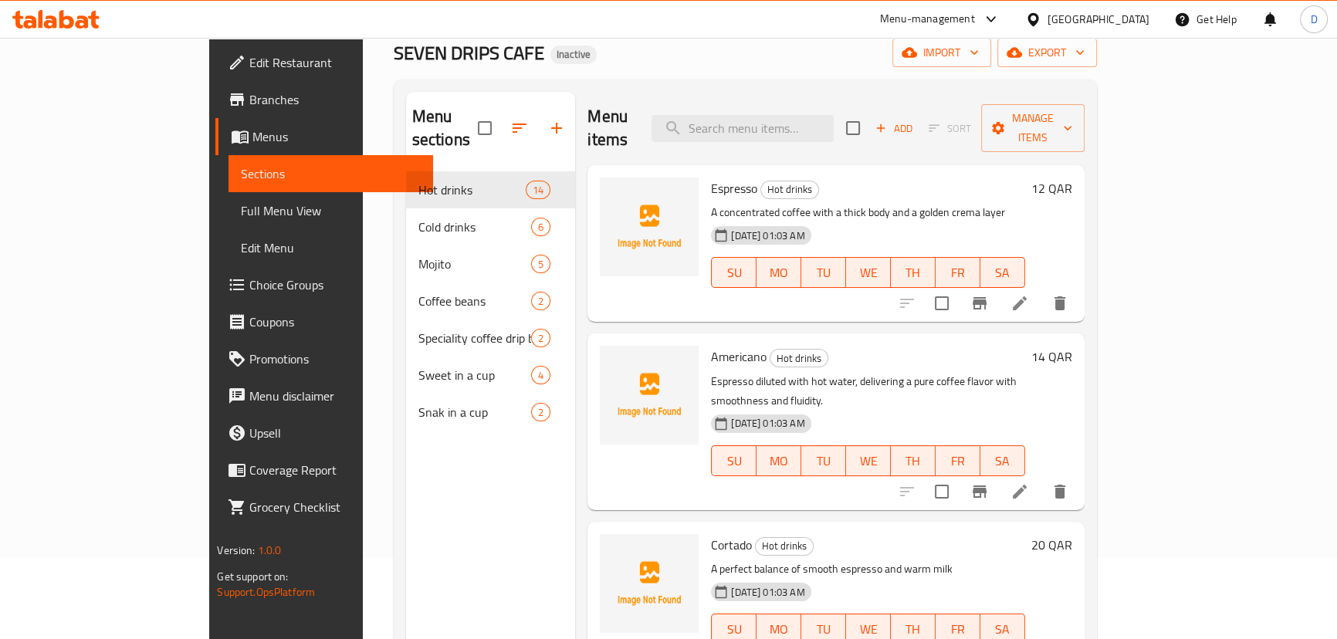
scroll to position [76, 0]
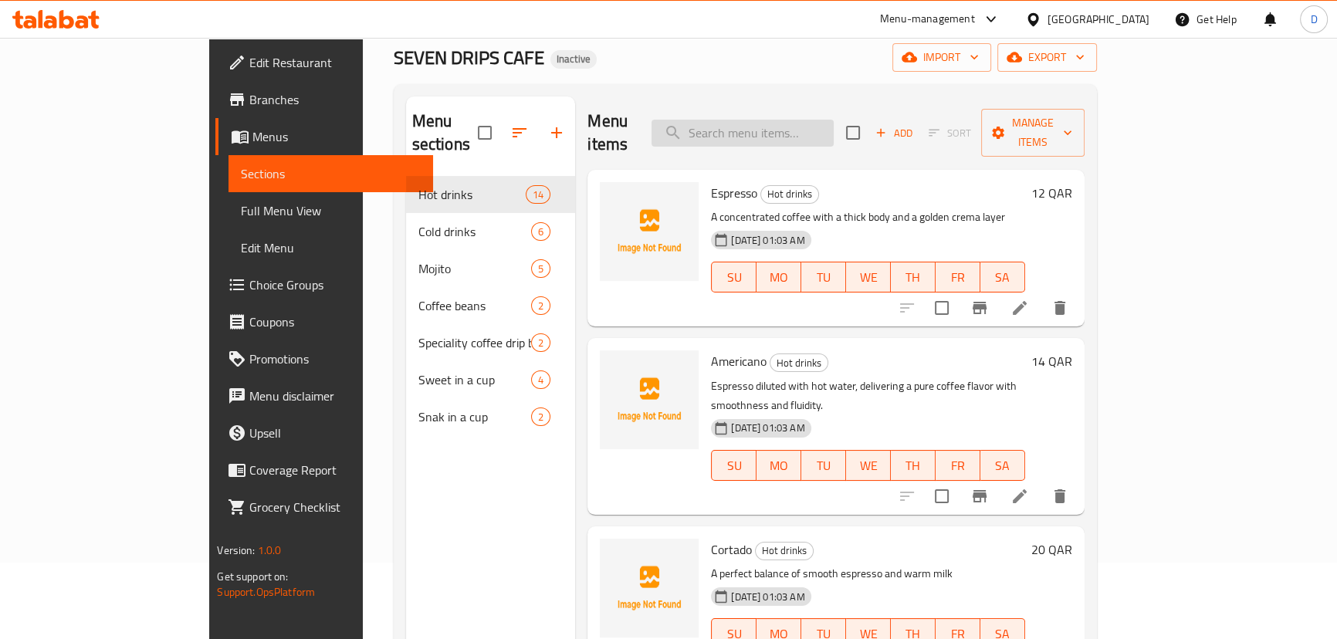
click at [828, 123] on input "search" at bounding box center [742, 133] width 182 height 27
click at [834, 120] on input "search" at bounding box center [742, 133] width 182 height 27
paste input "Smooth espresso floating in ice-cold milk, with a slowly melting layer of cream…"
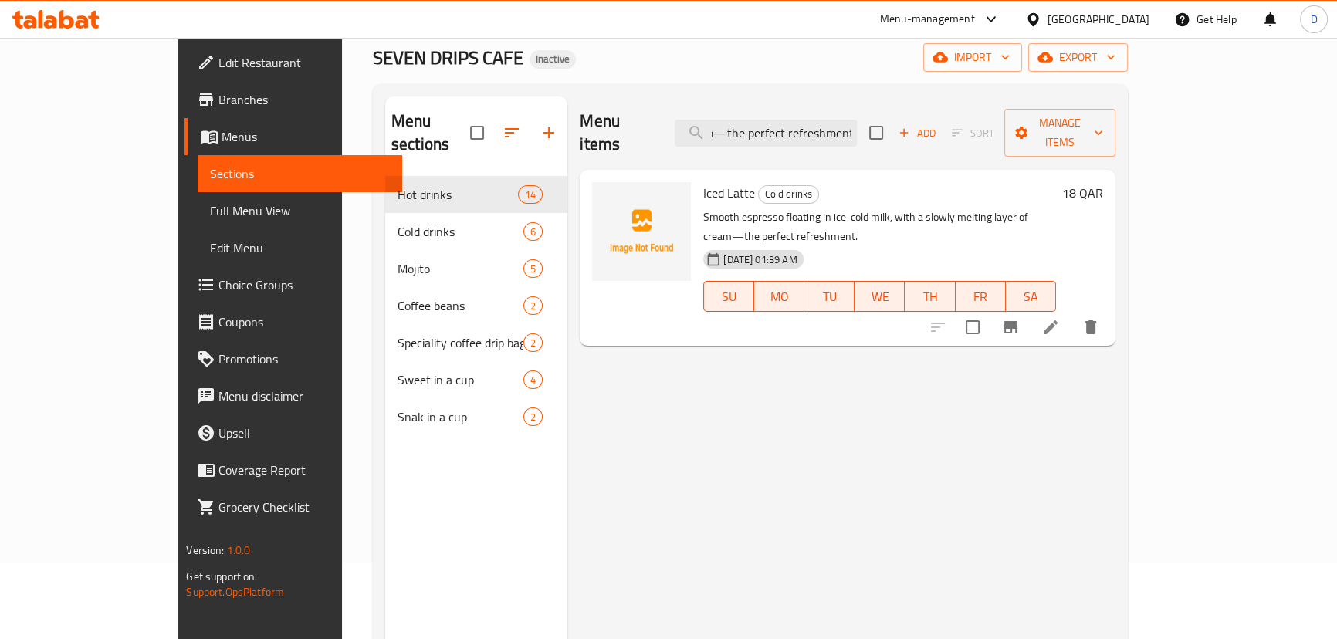
type input "Smooth espresso floating in ice-cold milk, with a slowly melting layer of cream…"
click at [1057, 320] on icon at bounding box center [1050, 327] width 14 height 14
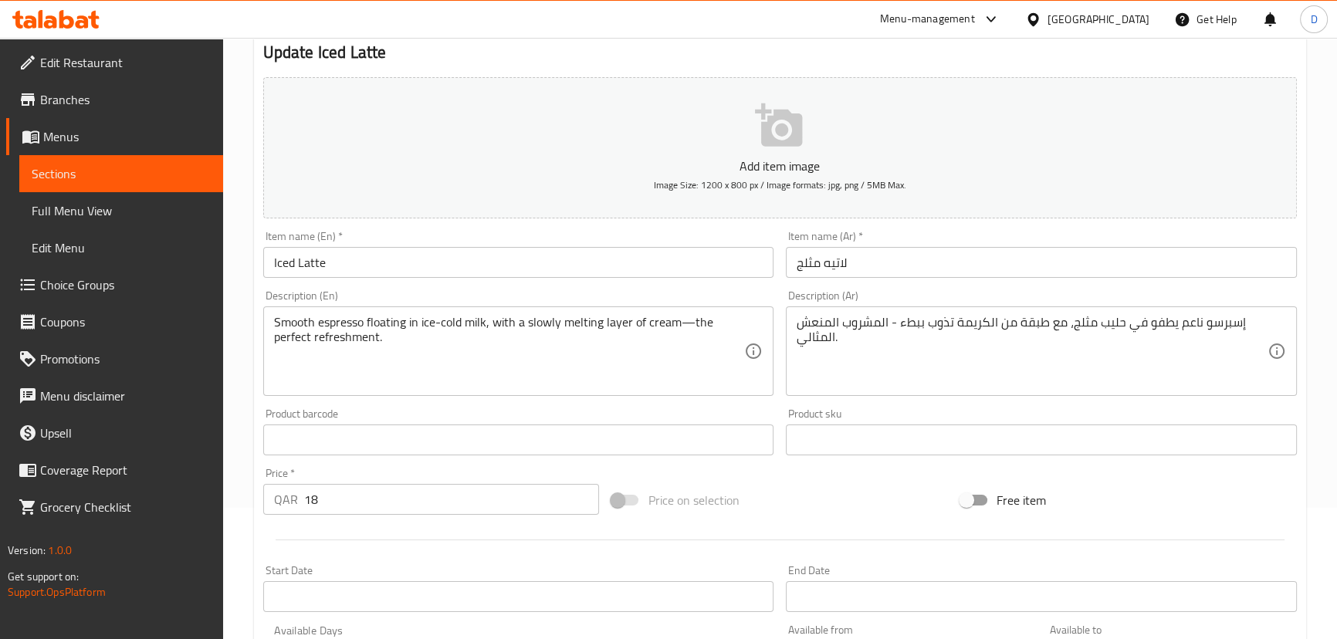
scroll to position [140, 0]
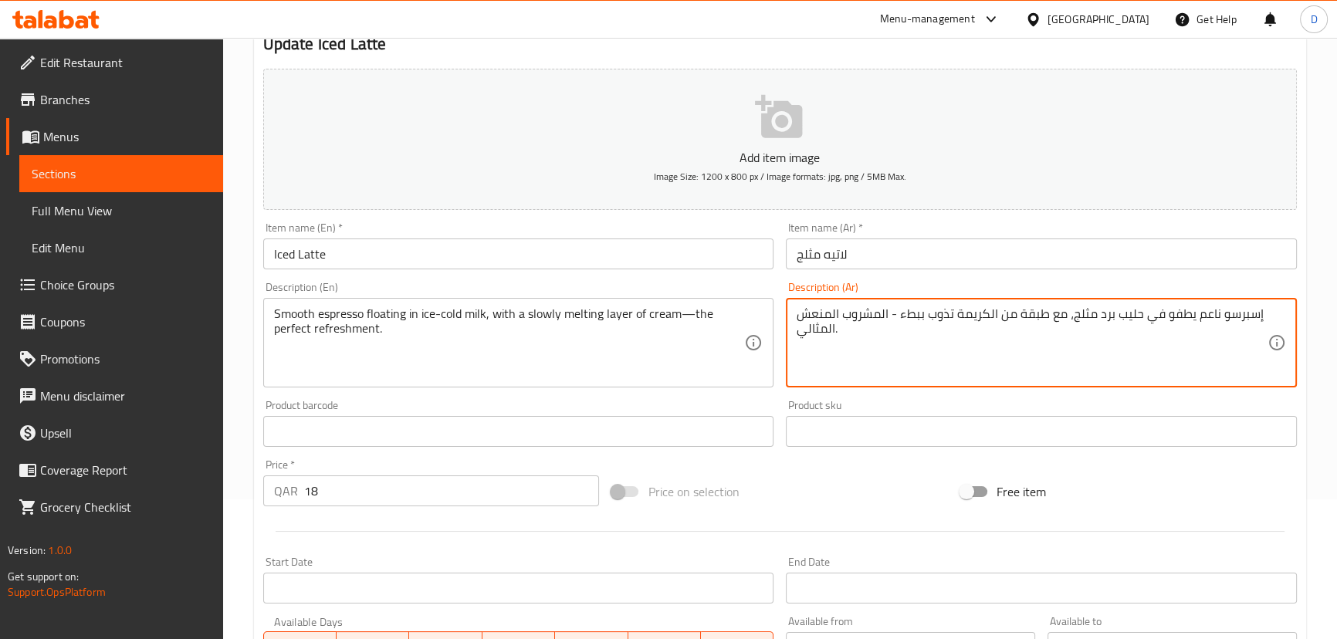
click at [1106, 316] on textarea "إسبرسو ناعم يطفو في حليب برد مثلج، مع طبقة من الكريمة تذوب ببطء - المشروب المنع…" at bounding box center [1031, 342] width 471 height 73
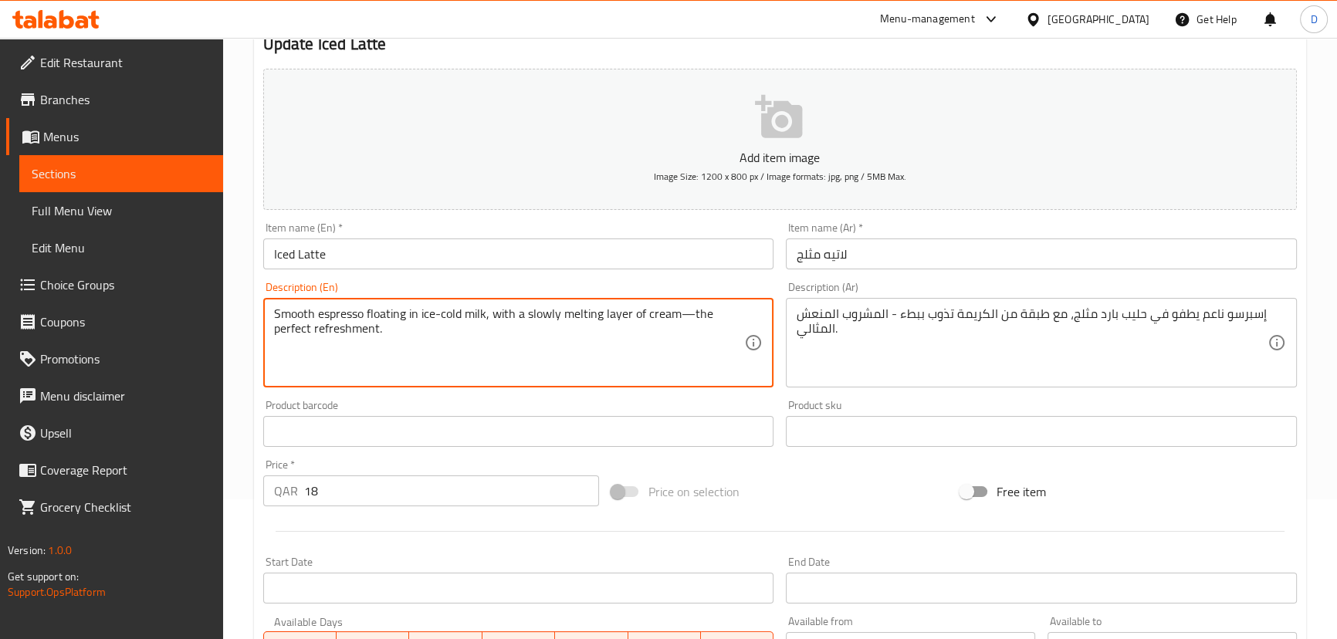
click at [374, 312] on textarea "Smooth espresso floating in ice-cold milk, with a slowly melting layer of cream…" at bounding box center [509, 342] width 471 height 73
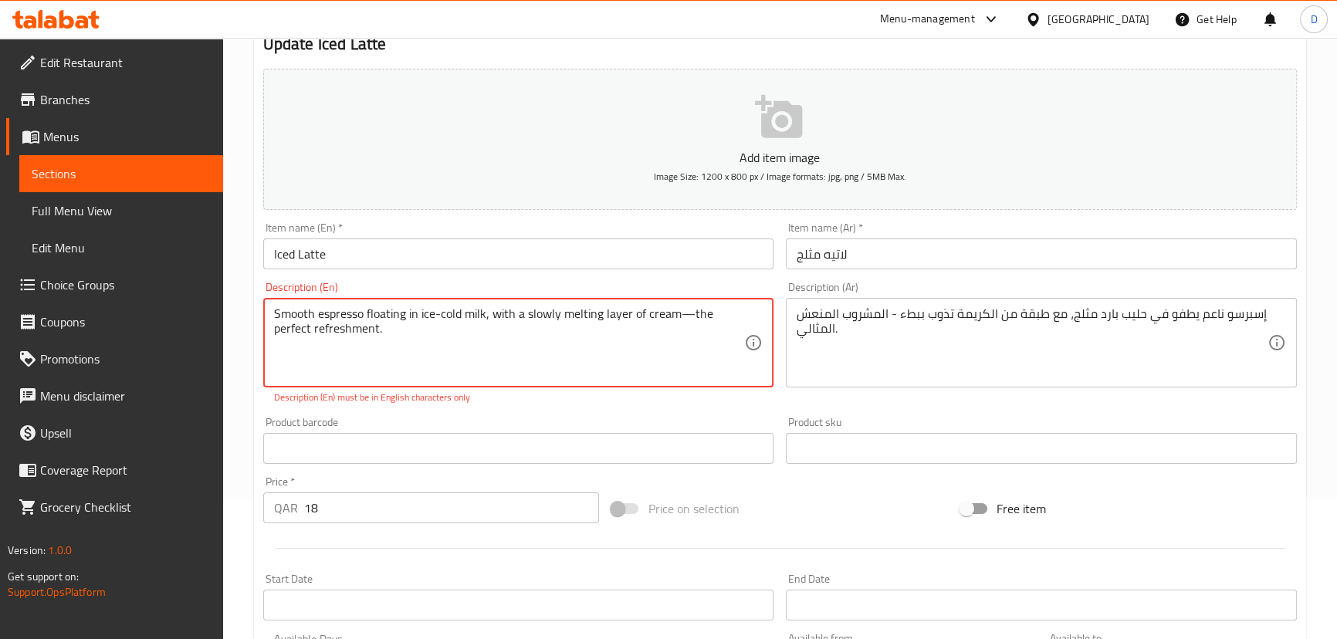
click at [678, 314] on textarea "Smooth espresso floating in ice-cold milk, with a slowly melting layer of cream…" at bounding box center [509, 342] width 471 height 73
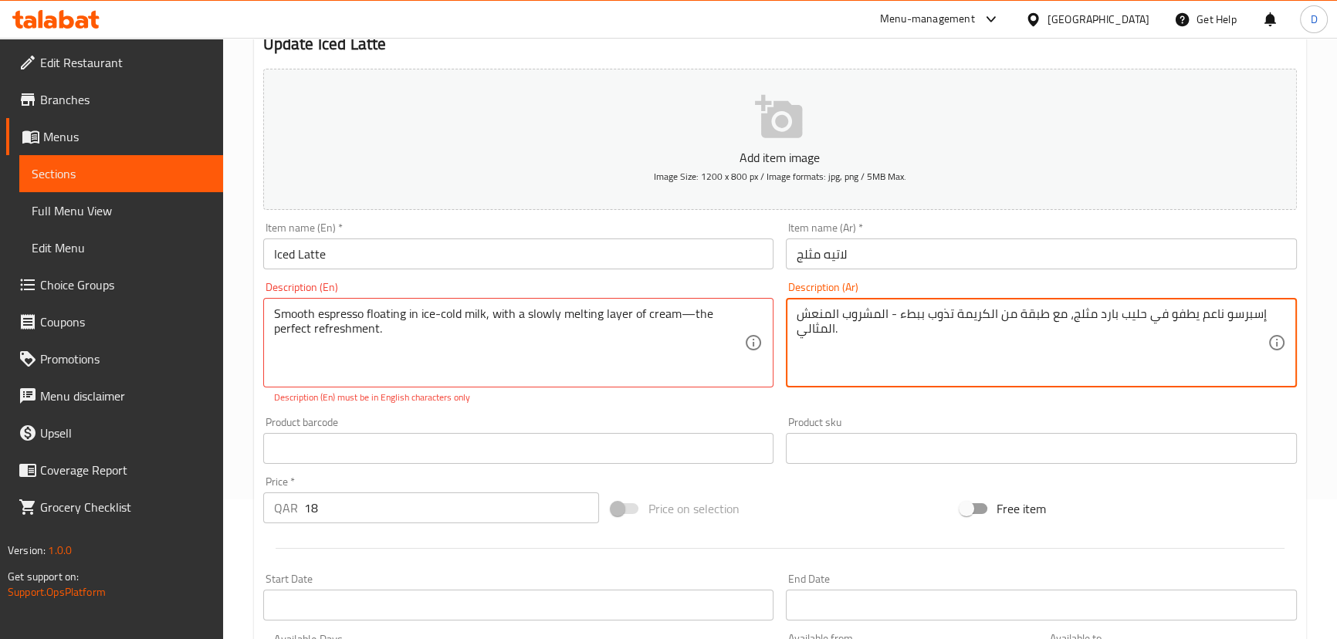
click at [879, 315] on textarea "إسبرسو ناعم يطفو في حليب بارد مثلج، مع طبقة من الكريمة تذوب ببطء - المشروب المن…" at bounding box center [1031, 342] width 471 height 73
type textarea "إسبرسو ناعم يطفو في حليب بارد مثلج، مع طبقة من الكريمة تذوب ببطء - المنعش المثا…"
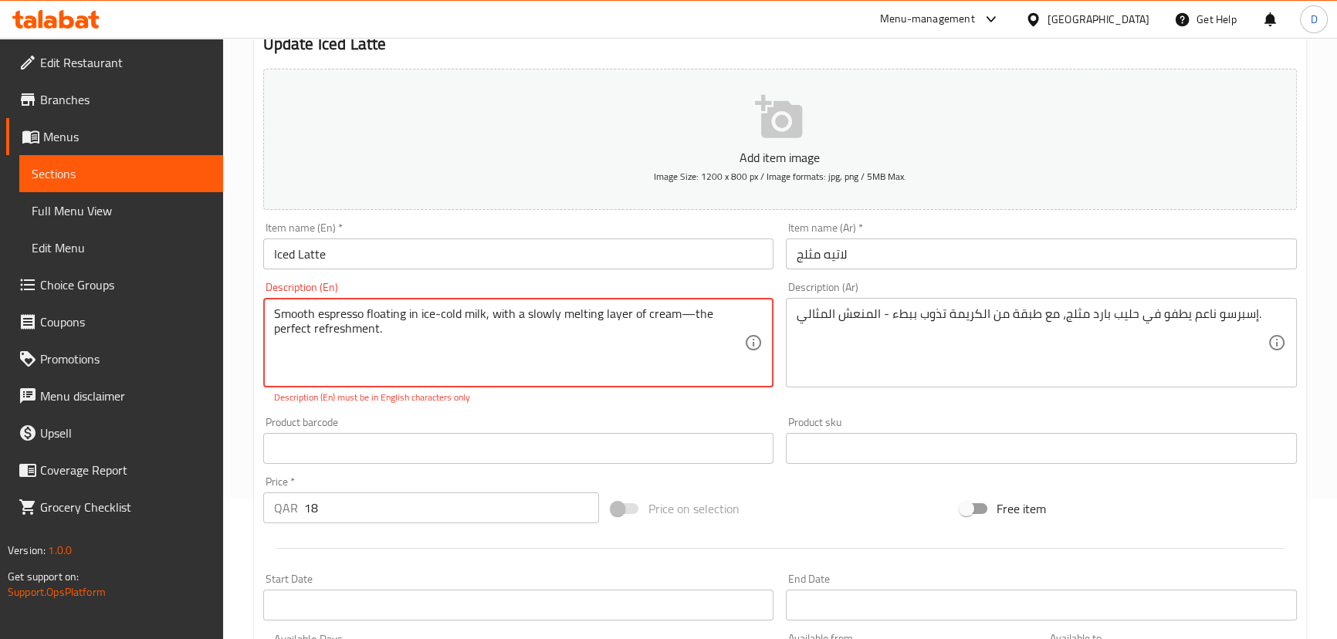
drag, startPoint x: 691, startPoint y: 316, endPoint x: 682, endPoint y: 315, distance: 8.5
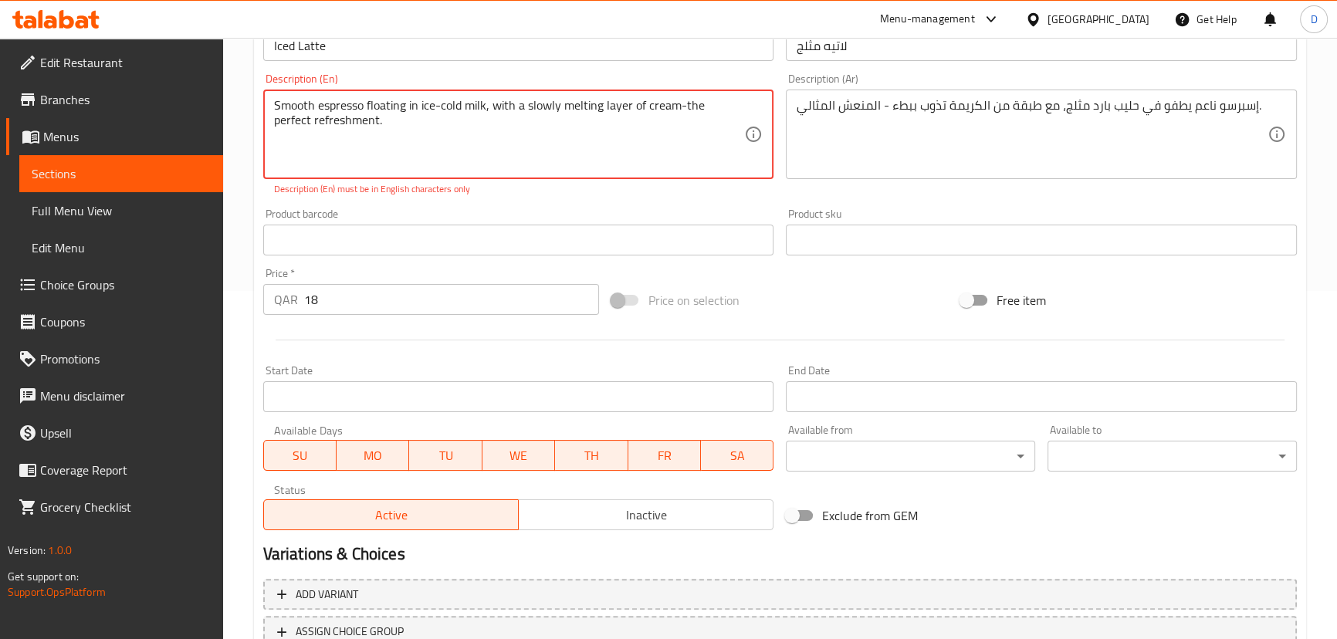
scroll to position [421, 0]
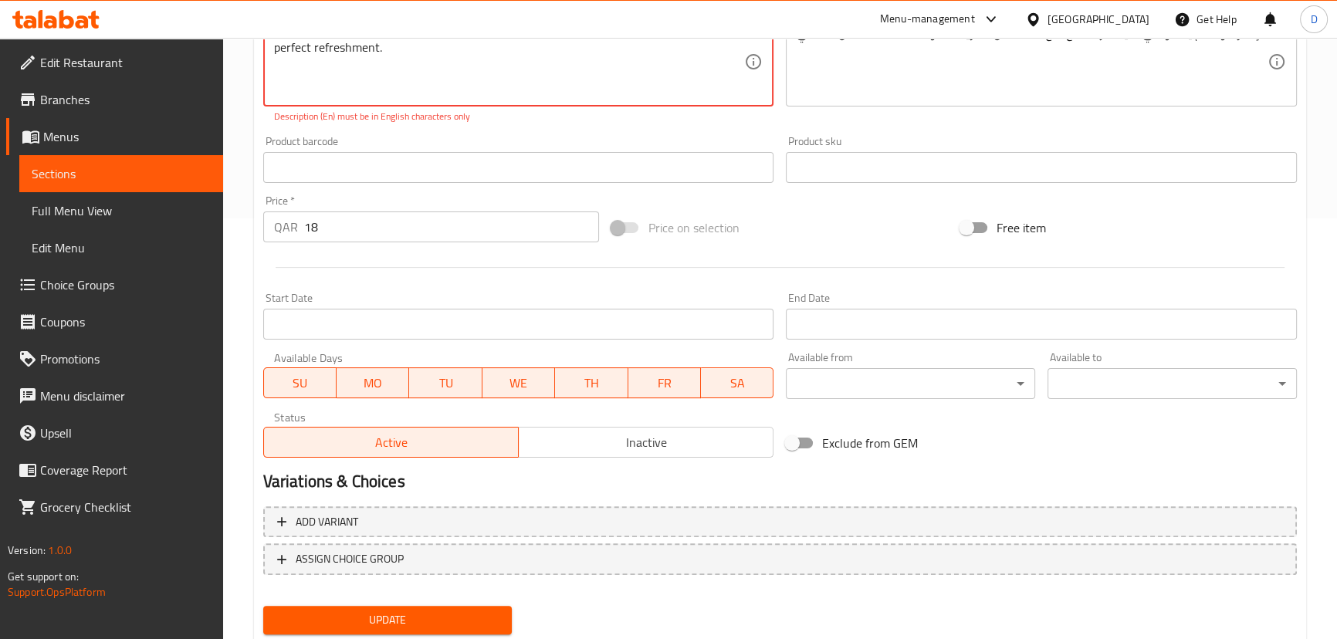
type textarea "Smooth espresso floating in ice-cold milk, with a slowly melting layer of cream…"
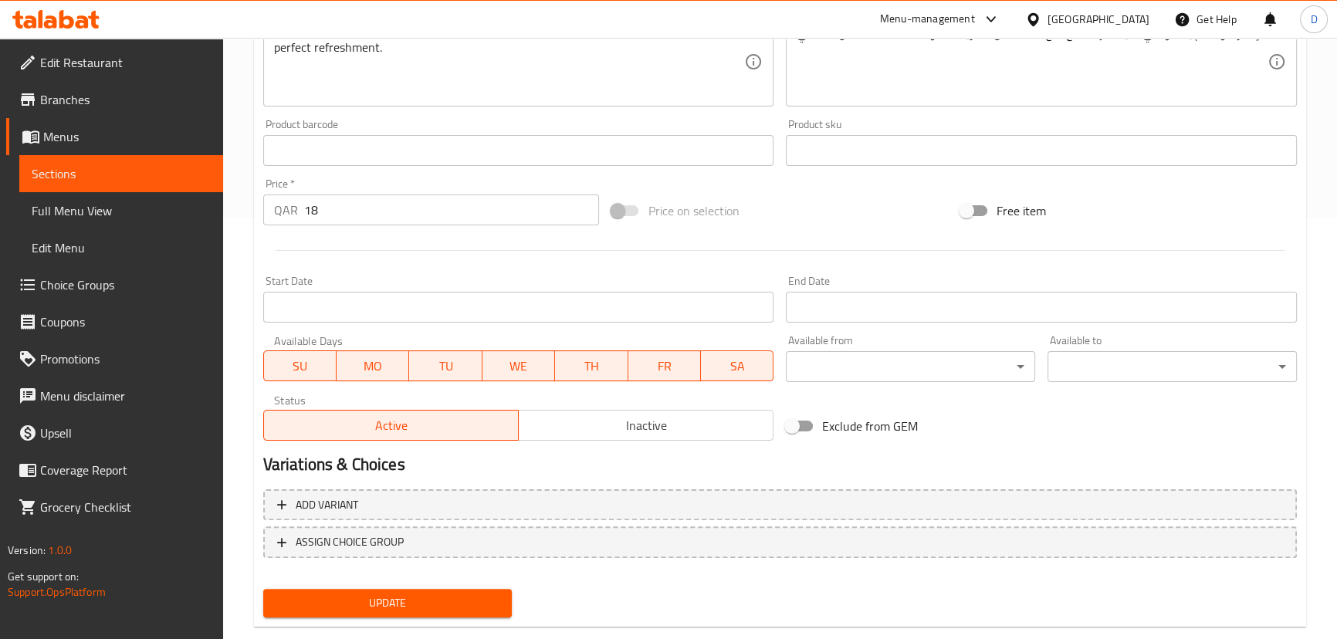
click at [392, 623] on div "Update Iced Latte Add item image Image Size: 1200 x 800 px / Image formats: jpg…" at bounding box center [780, 178] width 1052 height 898
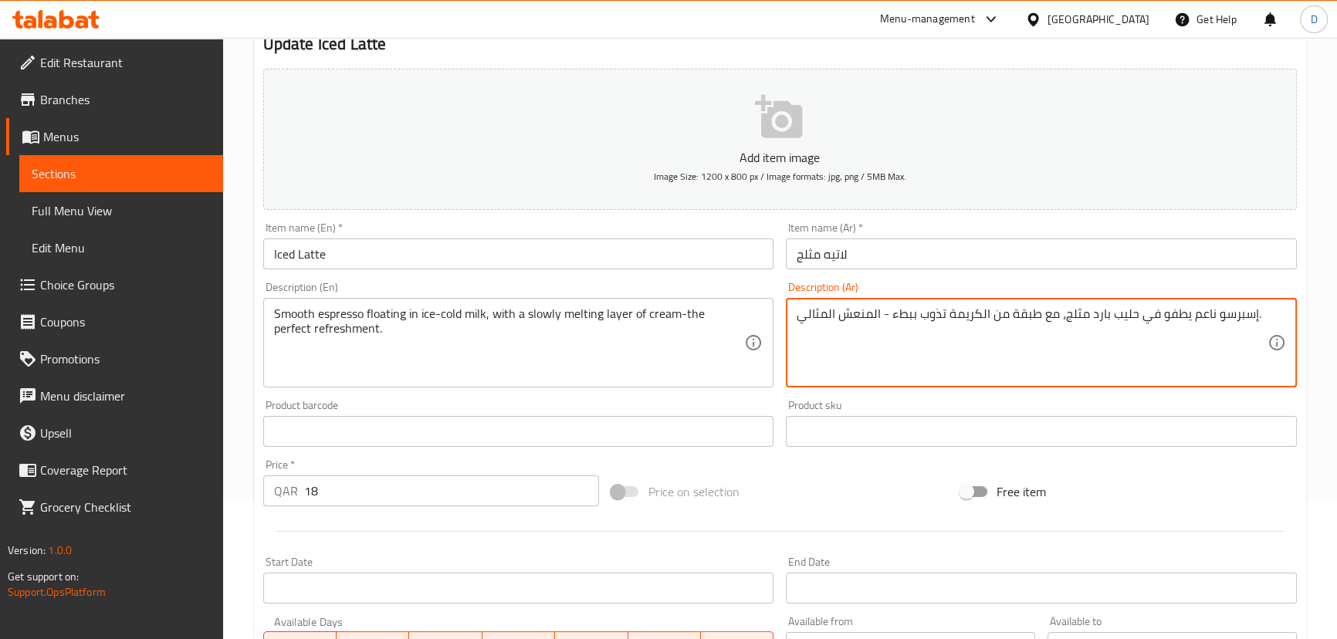
drag, startPoint x: 871, startPoint y: 314, endPoint x: 852, endPoint y: 315, distance: 19.3
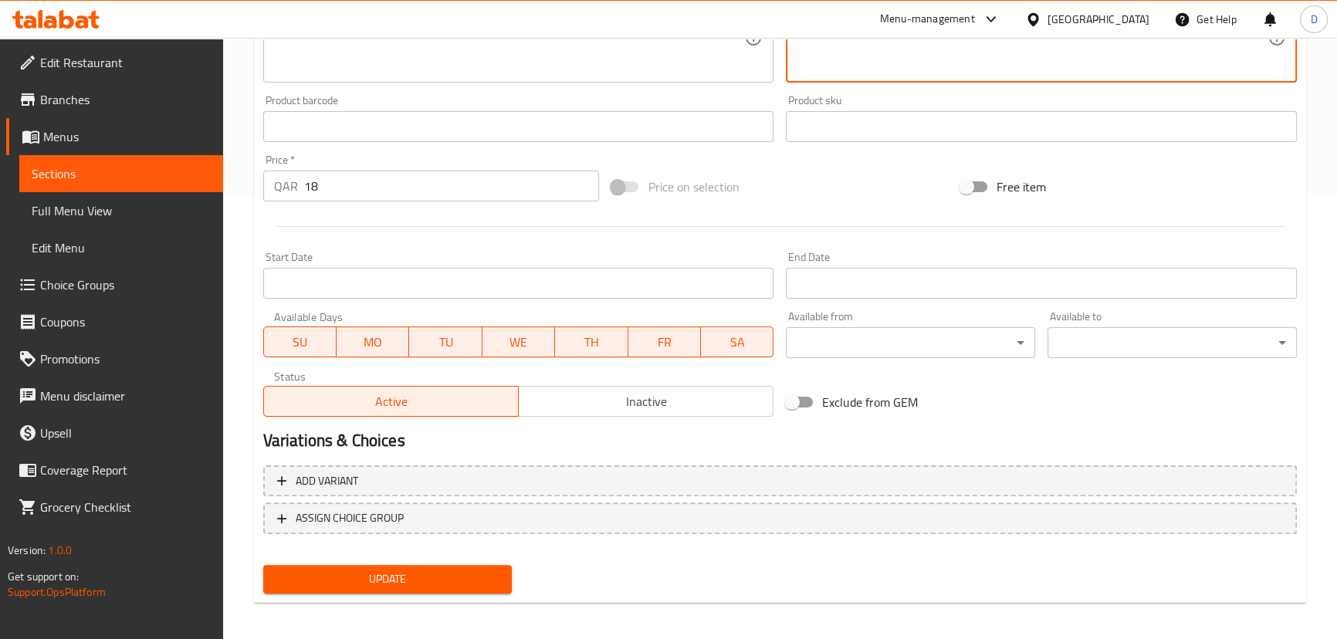
scroll to position [450, 0]
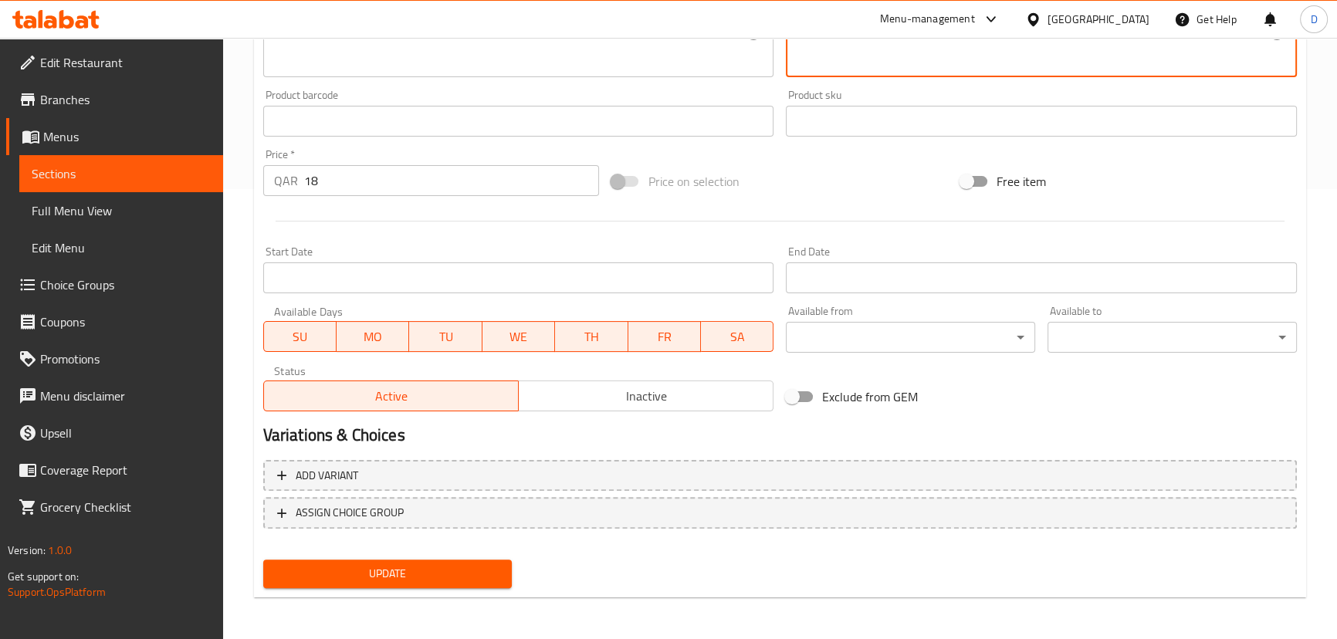
type textarea "إسبرسو ناعم يطفو في حليب بارد مثلج، مع طبقة من الكريمة تذوب ببطء - الانتعاش الم…"
click at [482, 572] on span "Update" at bounding box center [388, 573] width 225 height 19
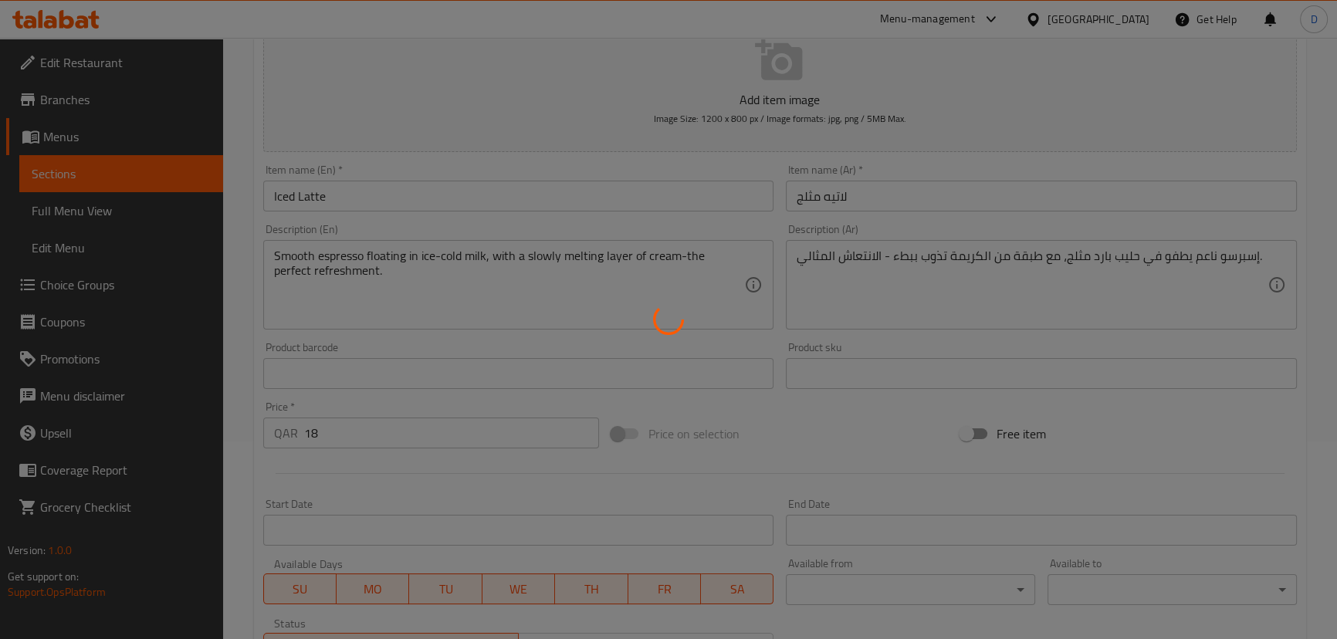
scroll to position [170, 0]
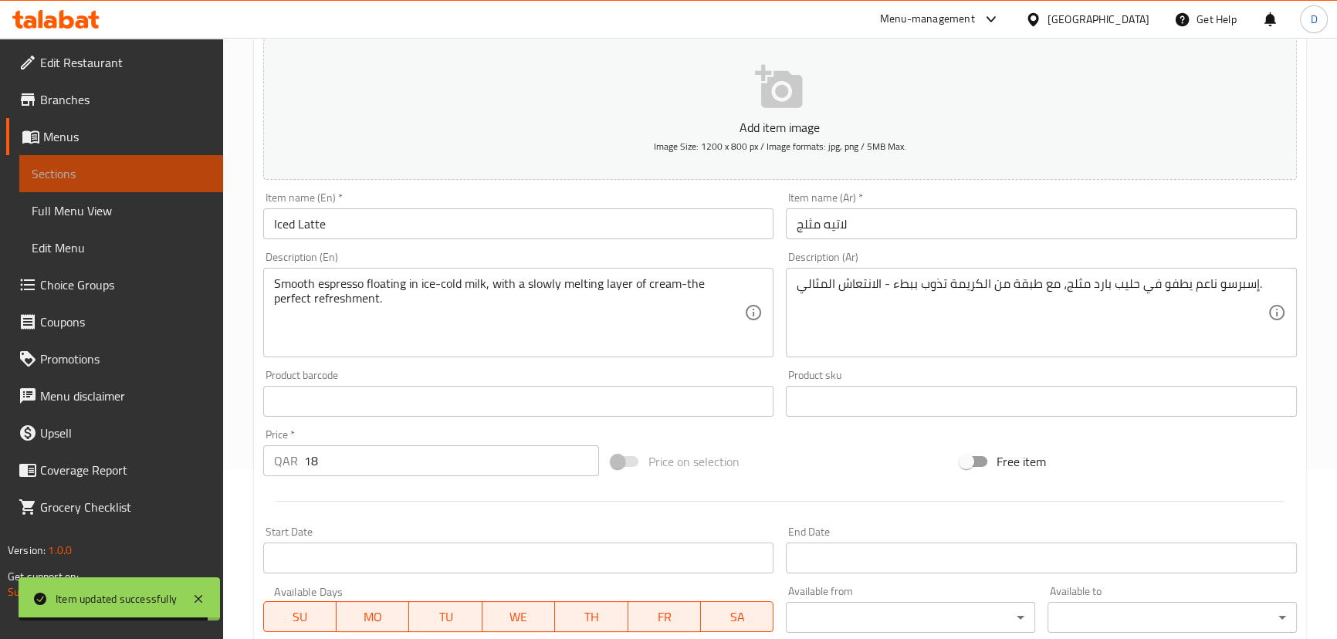
click at [205, 173] on span "Sections" at bounding box center [121, 173] width 179 height 19
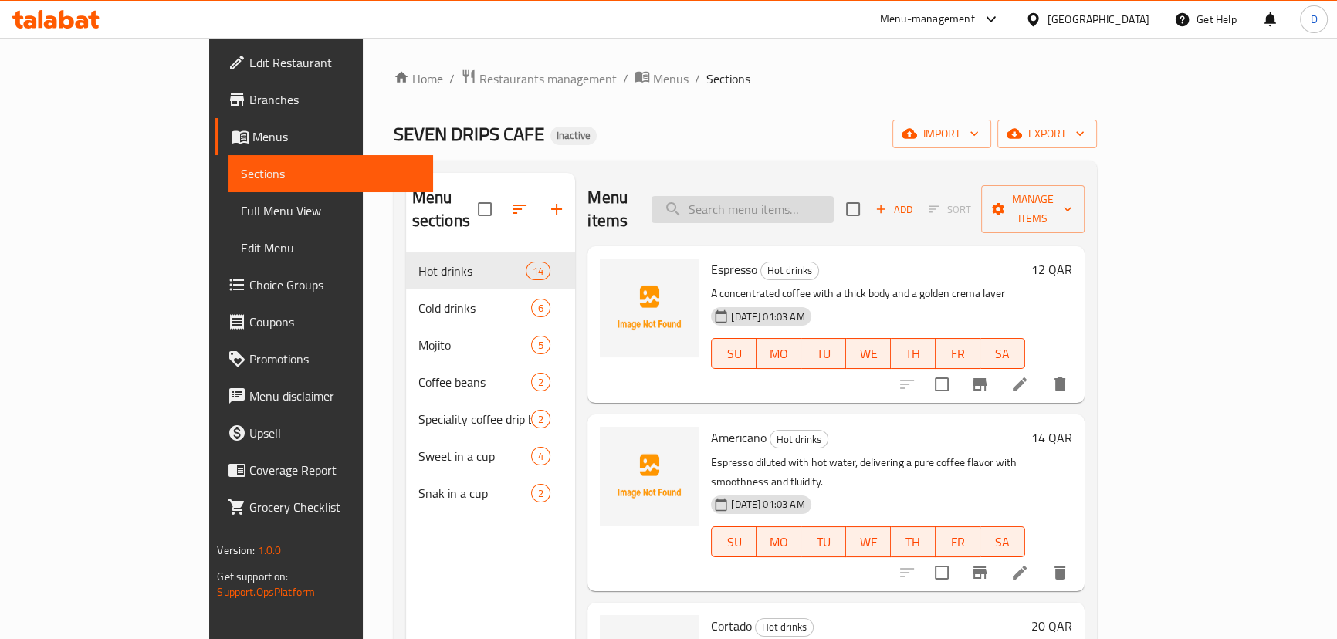
click at [834, 196] on input "search" at bounding box center [742, 209] width 182 height 27
paste input "Elegant simplicity: a double espresso poured over pure ice cubes for a clear, r…"
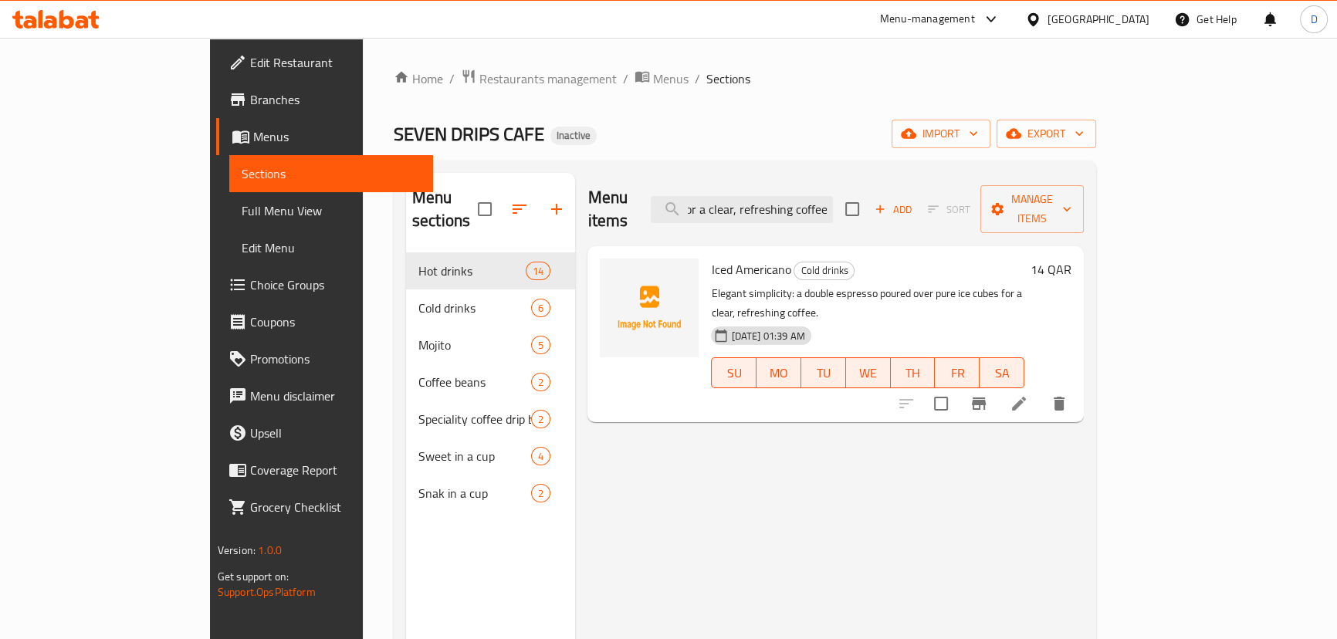
type input "Elegant simplicity: a double espresso poured over pure ice cubes for a clear, r…"
click at [1040, 390] on li at bounding box center [1018, 404] width 43 height 28
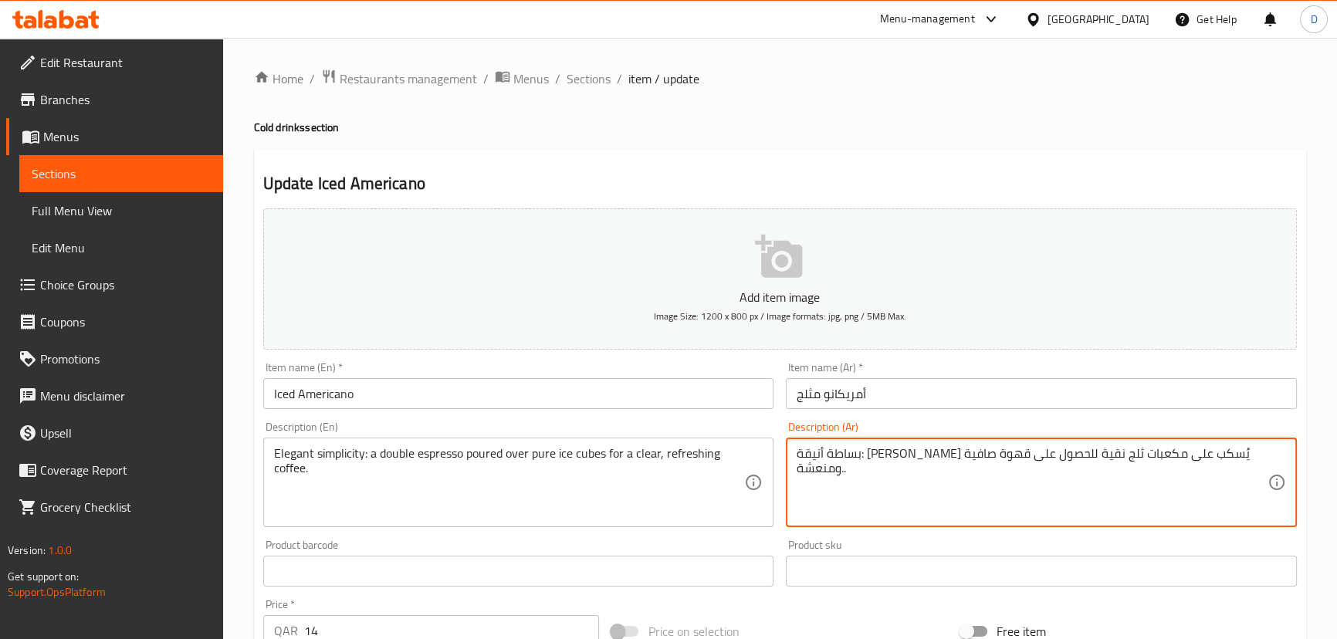
drag, startPoint x: 1148, startPoint y: 453, endPoint x: 1215, endPoint y: 453, distance: 67.1
click at [1204, 455] on textarea "إسبرسو دوبل يُسكب على مكعبات ثلج نقية للحصول على قهوة صافية ومنعشة.." at bounding box center [1031, 482] width 471 height 73
type textarea "إسبرسو دوبل يُسكب على مكعبات ثلج نقية للحصول على قهوة صافية ومنعشة."
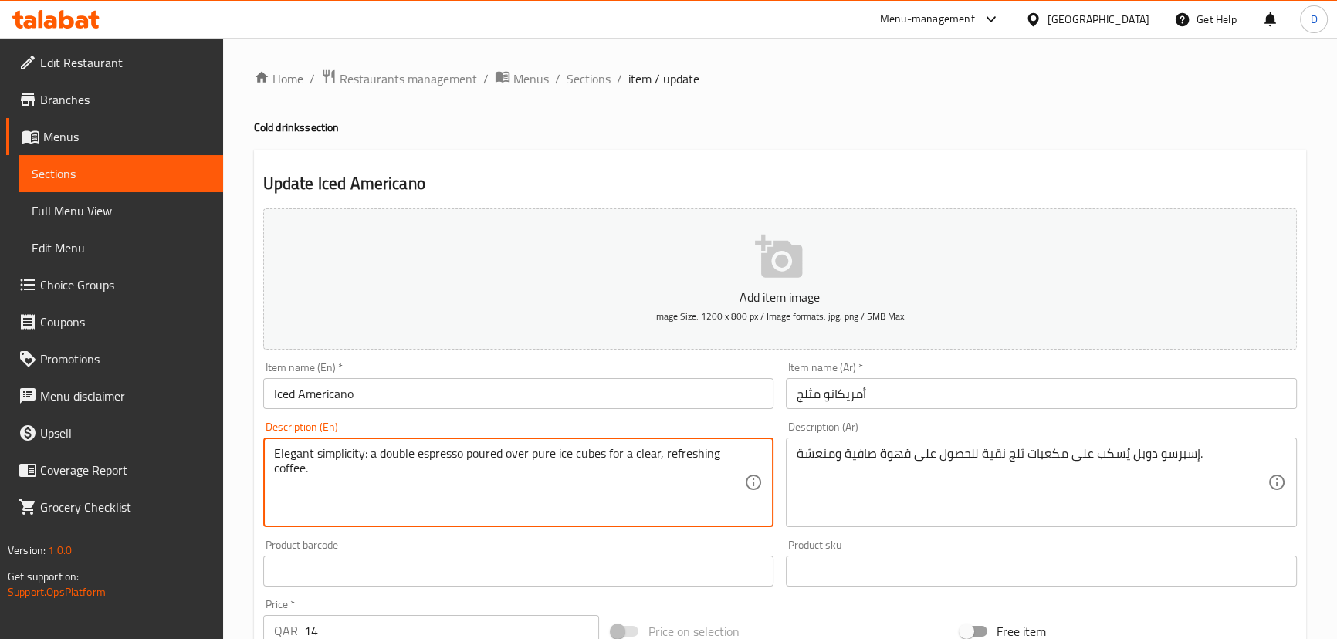
drag, startPoint x: 380, startPoint y: 453, endPoint x: 267, endPoint y: 435, distance: 114.8
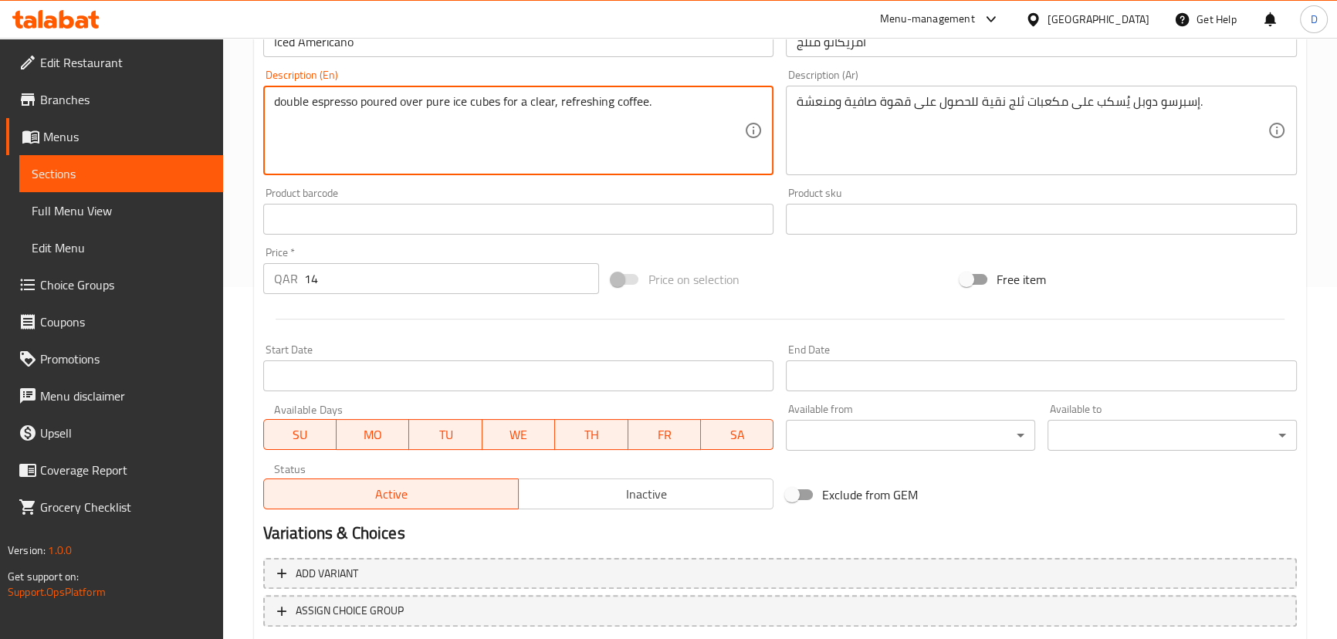
scroll to position [450, 0]
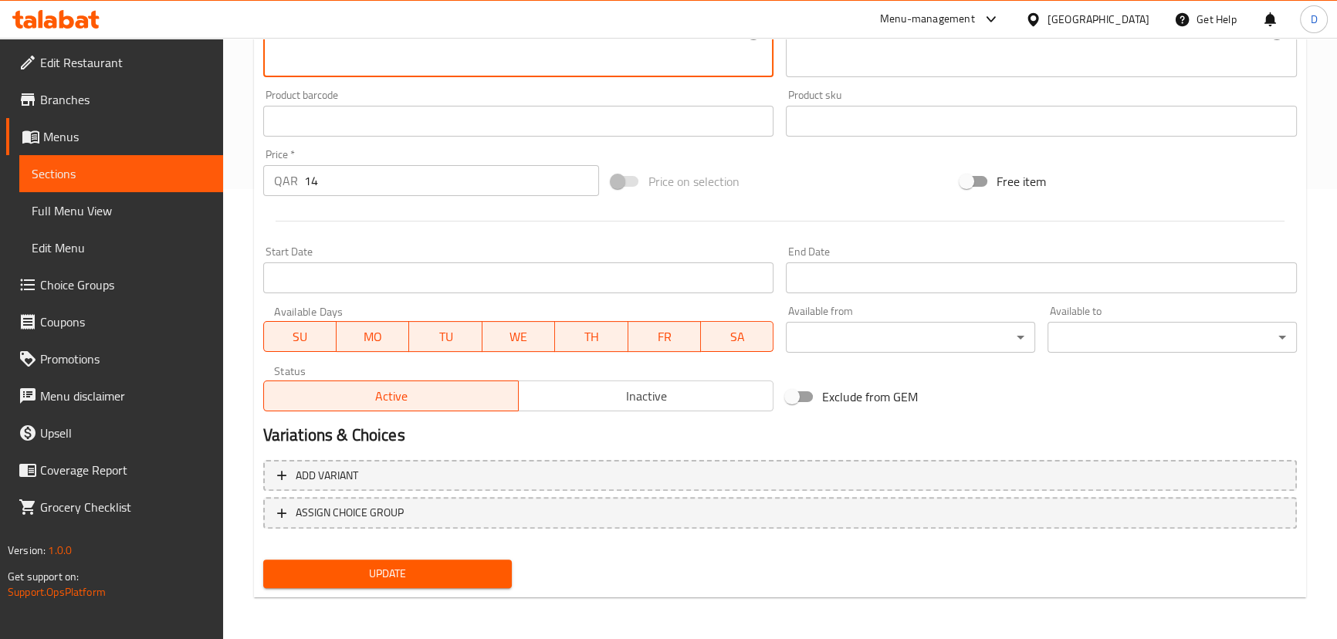
type textarea "double espresso poured over pure ice cubes for a clear, refreshing coffee."
click at [486, 575] on span "Update" at bounding box center [388, 573] width 225 height 19
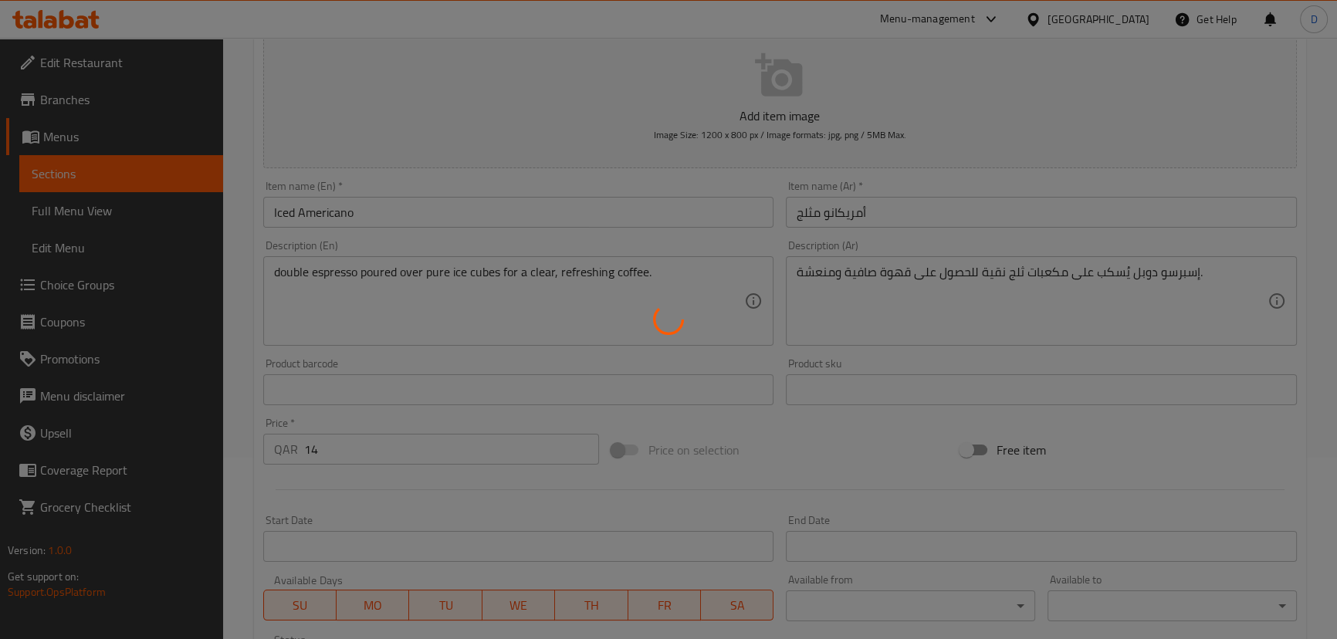
scroll to position [170, 0]
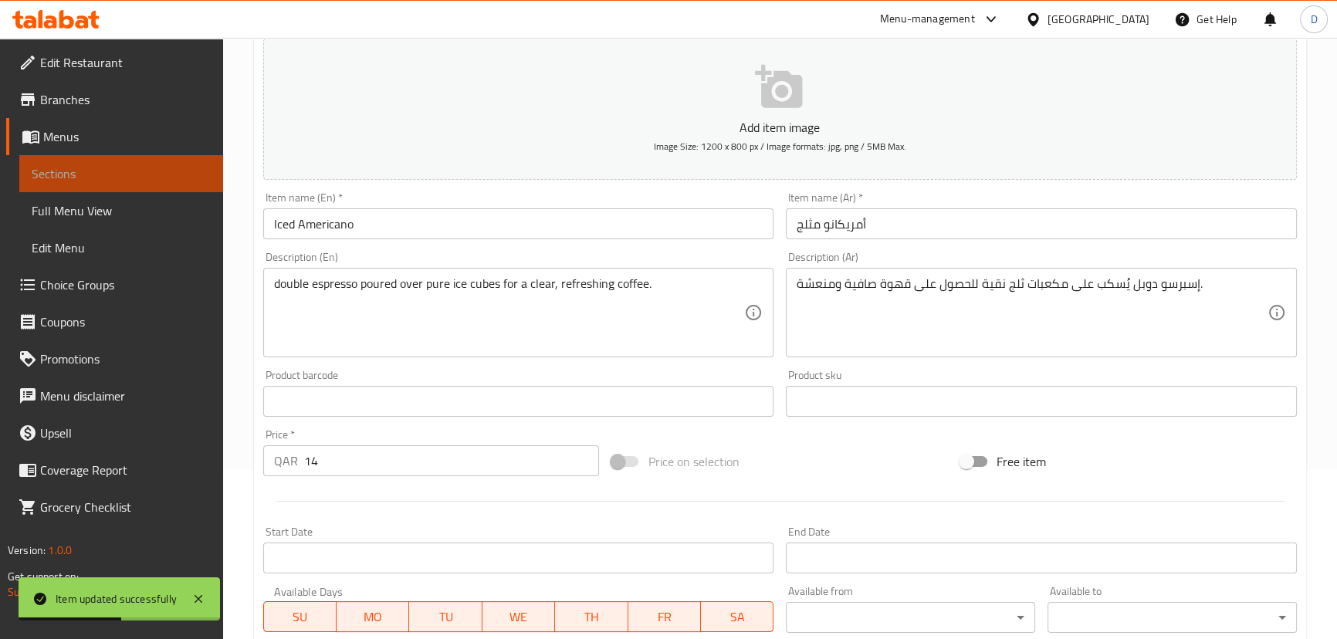
click at [133, 171] on span "Sections" at bounding box center [121, 173] width 179 height 19
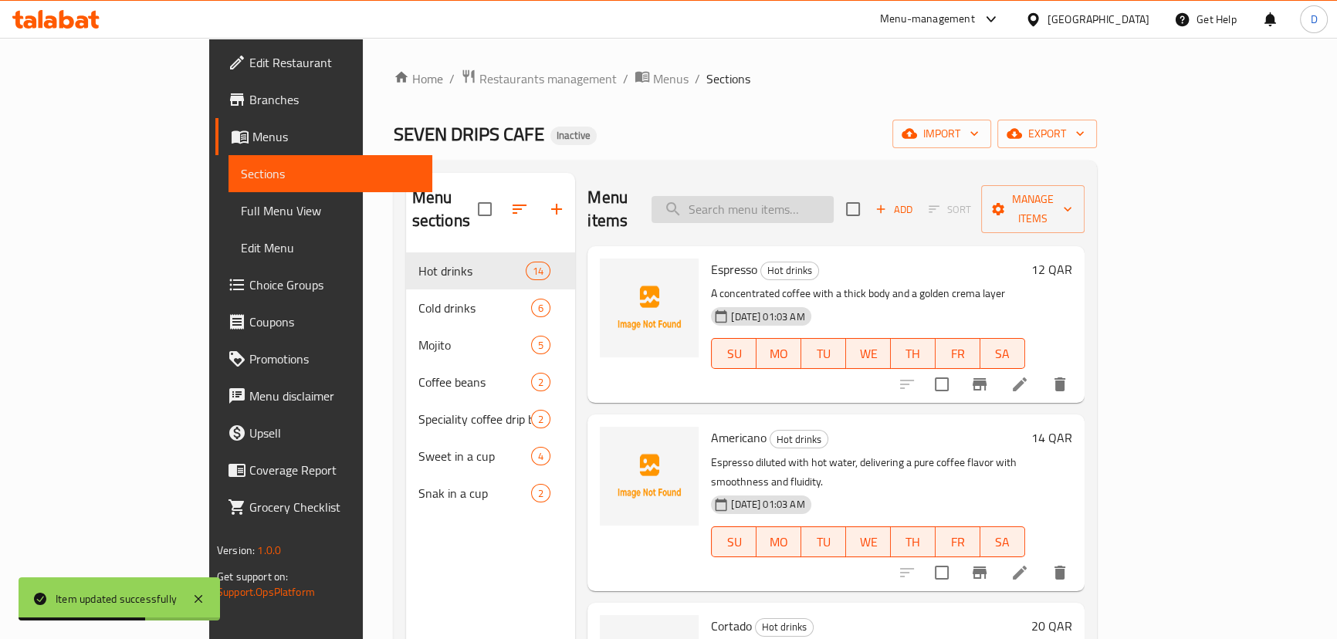
click at [834, 196] on input "search" at bounding box center [742, 209] width 182 height 27
paste input "Premium Japanese matcha tea dances with iced milk—a green refreshment rich in a…"
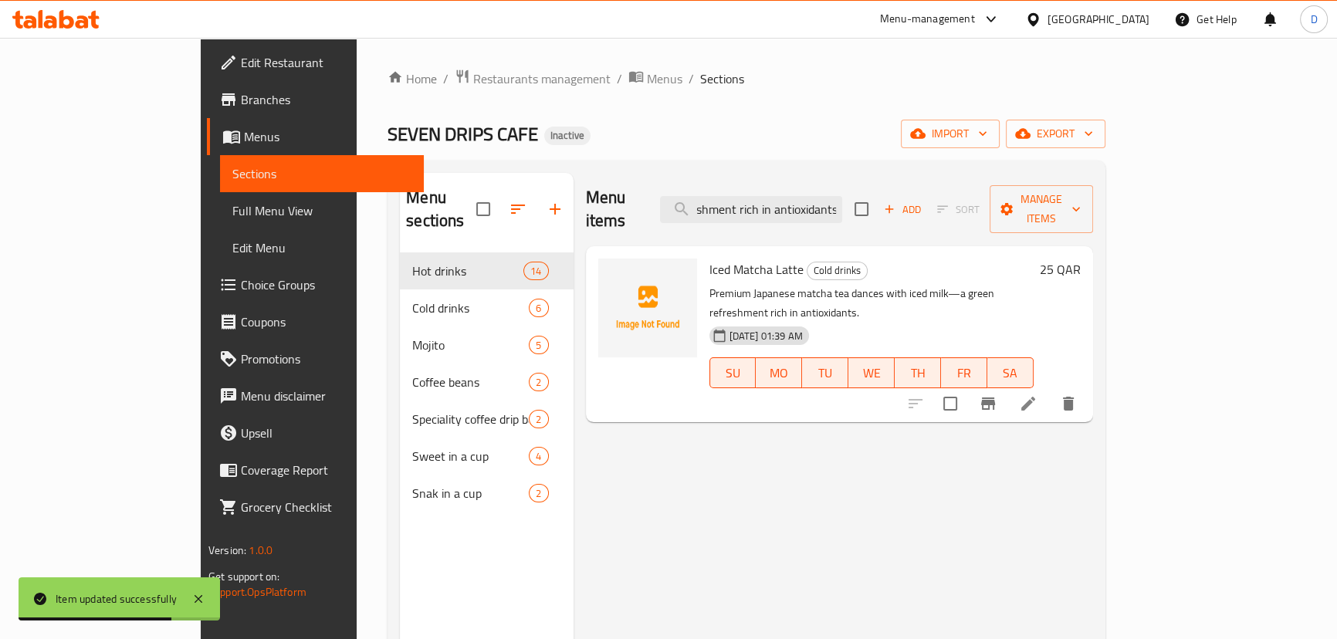
type input "Premium Japanese matcha tea dances with iced milk—a green refreshment rich in a…"
click at [1037, 394] on icon at bounding box center [1028, 403] width 19 height 19
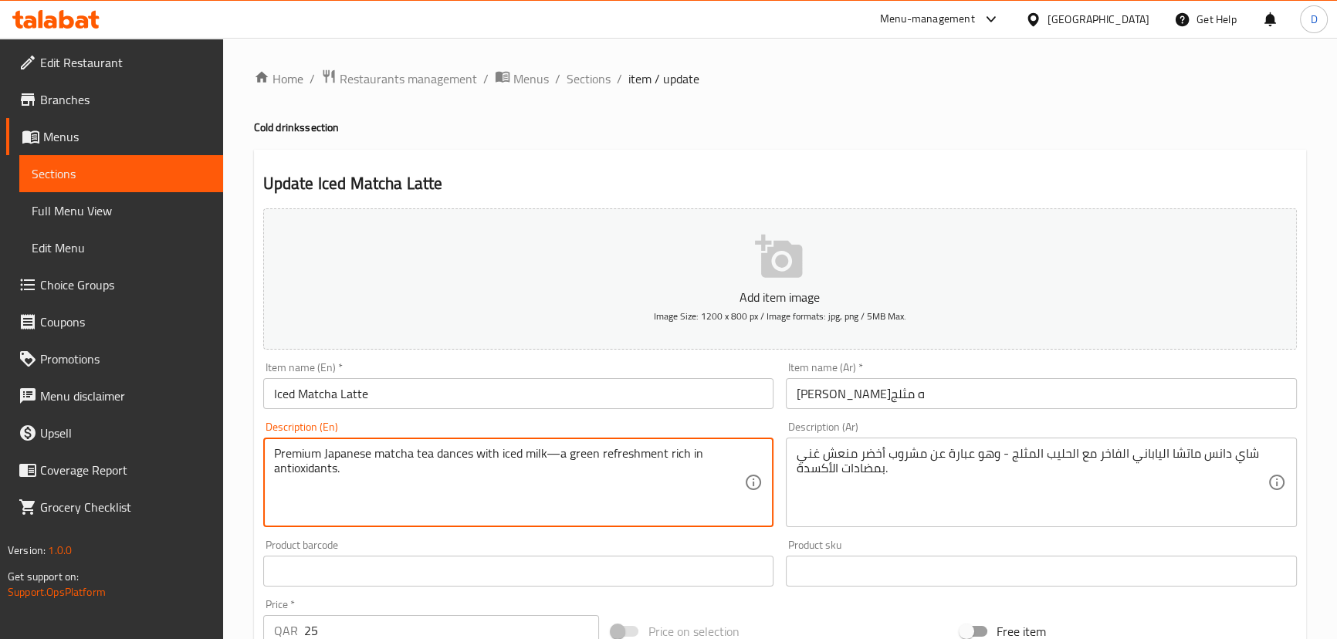
click at [450, 455] on textarea "Premium Japanese matcha tea dances with iced milk—a green refreshment rich in a…" at bounding box center [509, 482] width 471 height 73
type textarea "Premium Japanese matcha tea with iced milk—a green refreshment rich in antioxid…"
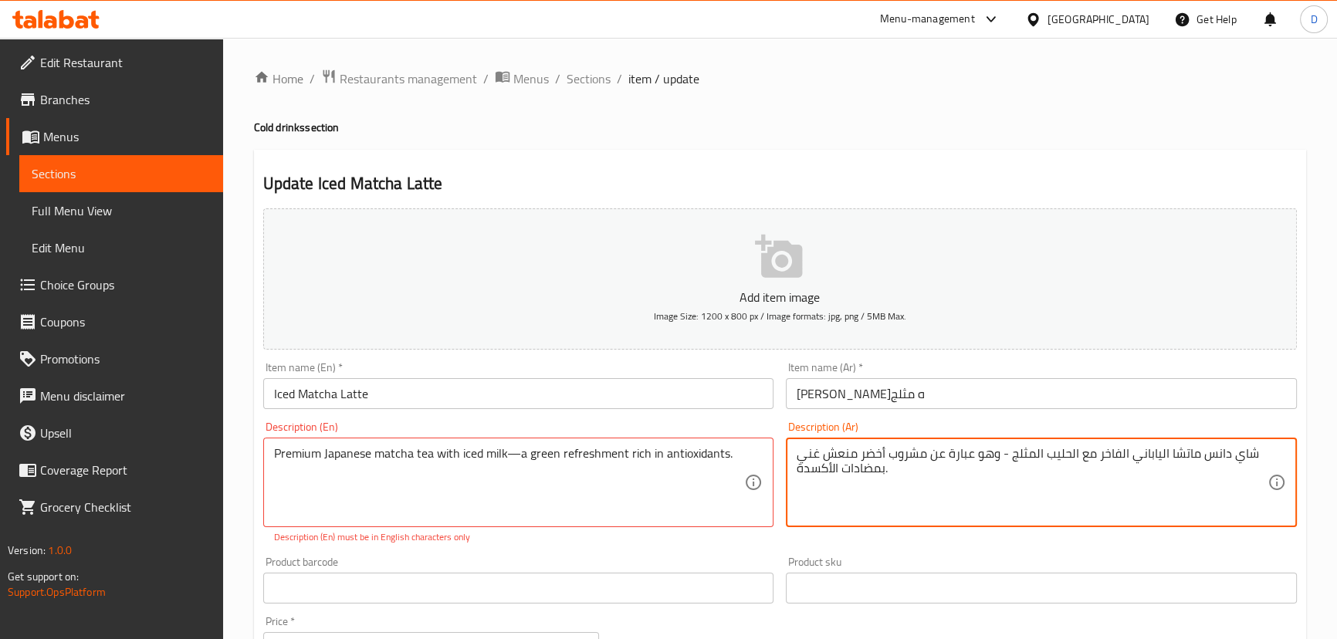
click at [1220, 452] on textarea "شاي دانس ماتشا الياباني الفاخر مع الحليب المثلج - وهو عبارة عن مشروب أخضر منعش …" at bounding box center [1031, 482] width 471 height 73
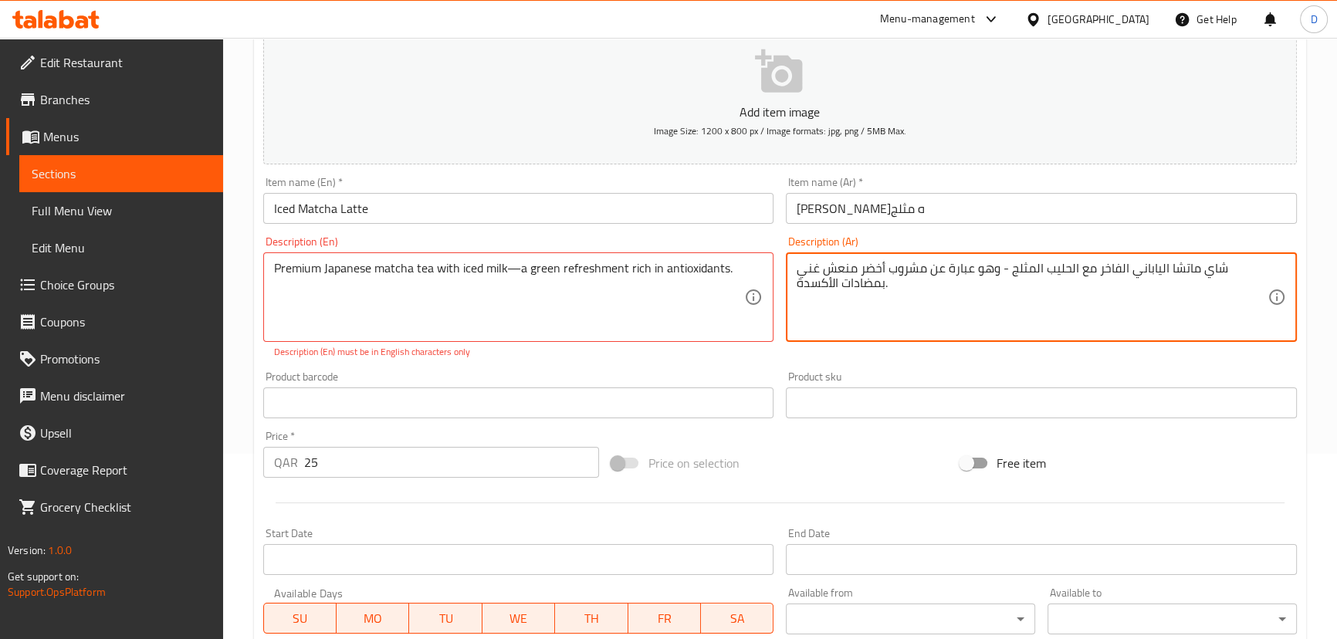
scroll to position [210, 0]
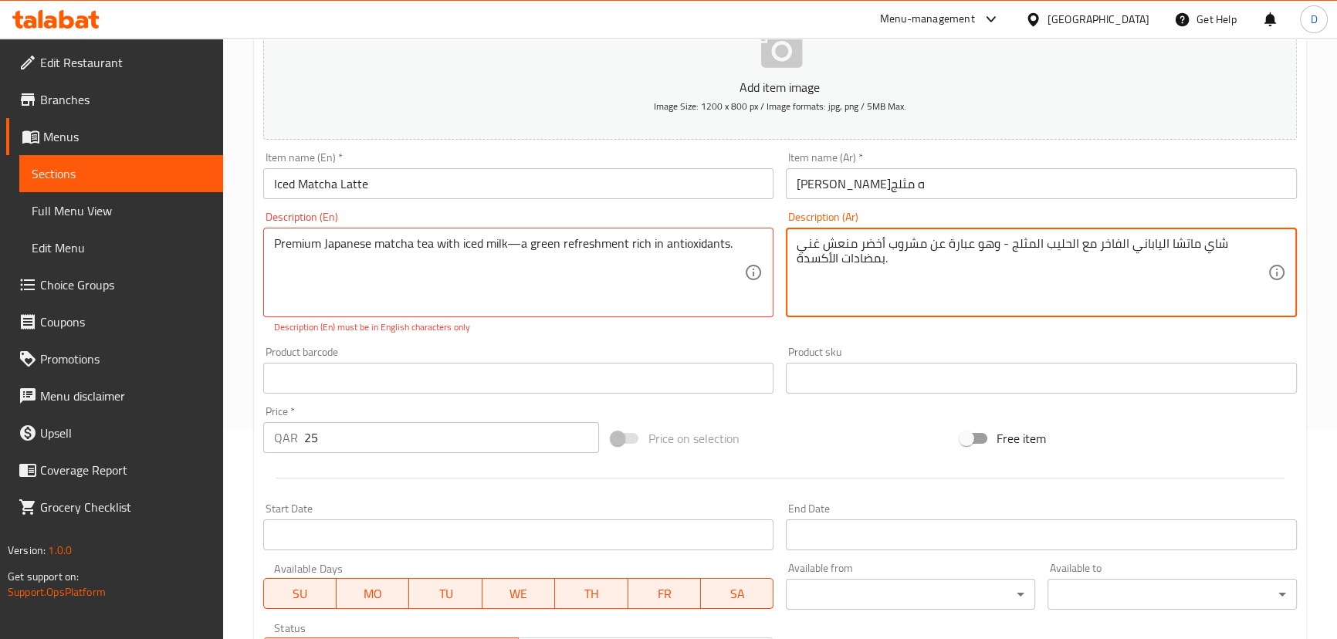
type textarea "شاي ماتشا الياباني الفاخر مع الحليب المثلج - وهو عبارة عن مشروب أخضر منعش غني ب…"
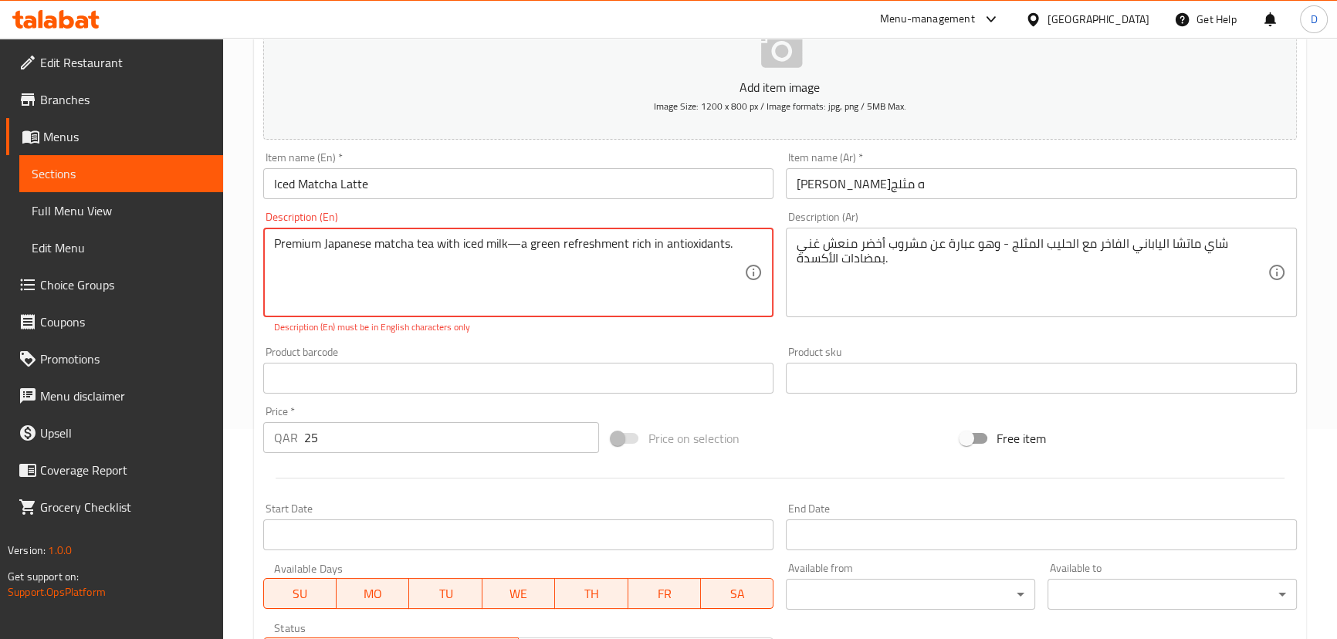
drag, startPoint x: 509, startPoint y: 245, endPoint x: 521, endPoint y: 245, distance: 11.6
click at [506, 239] on textarea "Premium Japanese matcha tea with iced milk- a green refreshment rich in antioxi…" at bounding box center [509, 272] width 471 height 73
type textarea "Premium Japanese matcha tea with iced milk - a green refreshment rich in antiox…"
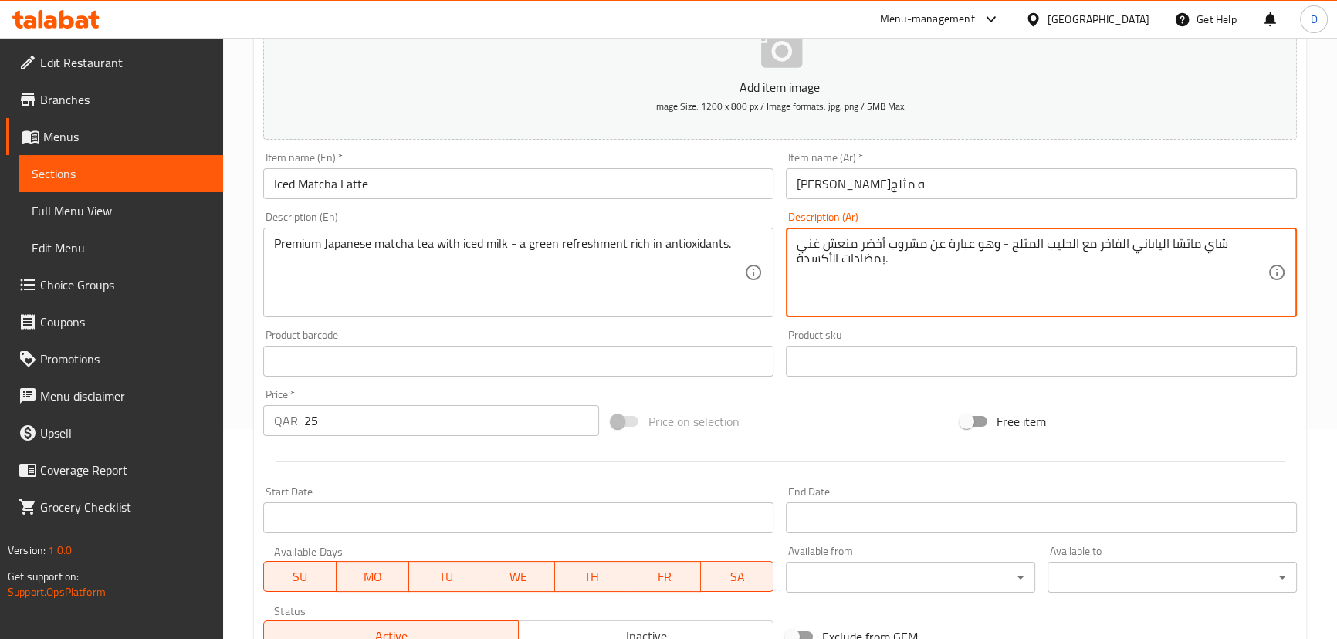
drag, startPoint x: 998, startPoint y: 245, endPoint x: 890, endPoint y: 238, distance: 108.3
click at [921, 246] on textarea "شاي ماتشا الياباني الفاخر مع الحليب المثلج - انتعاش أخضر منعش غني بمضادات الأكس…" at bounding box center [1031, 272] width 471 height 73
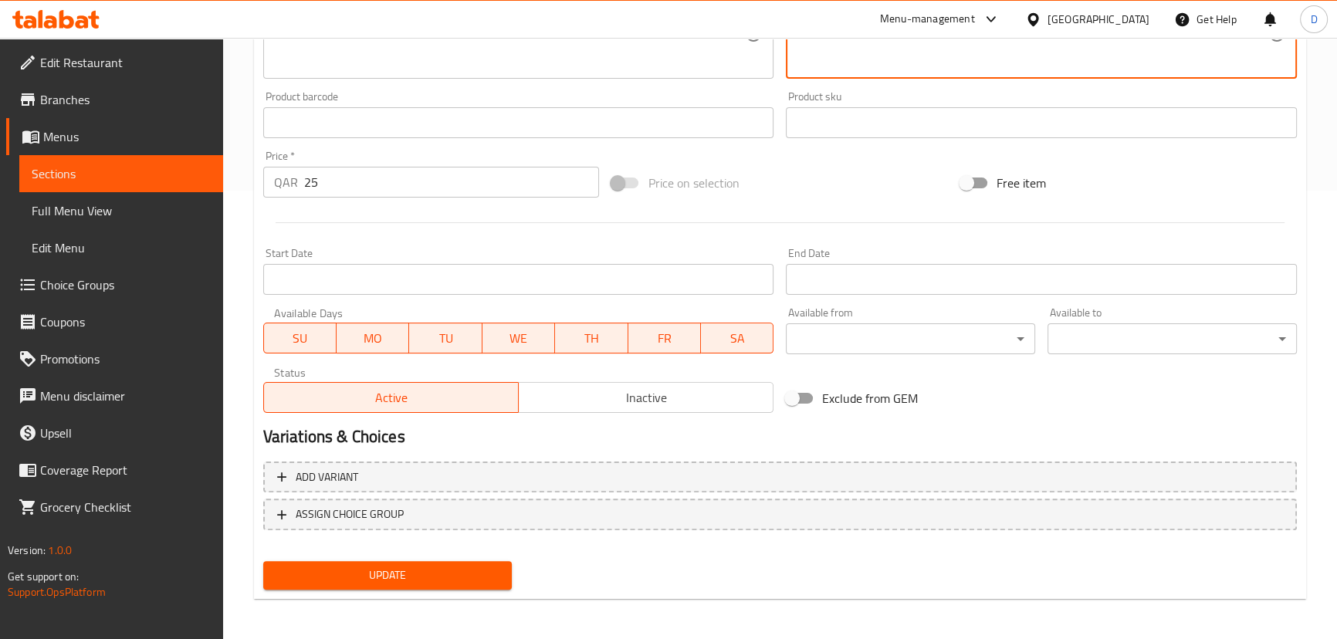
scroll to position [450, 0]
type textarea "شاي ماتشا الياباني الفاخر مع الحليب المثلج - انتعاش أخضر غني بمضادات الأكسدة."
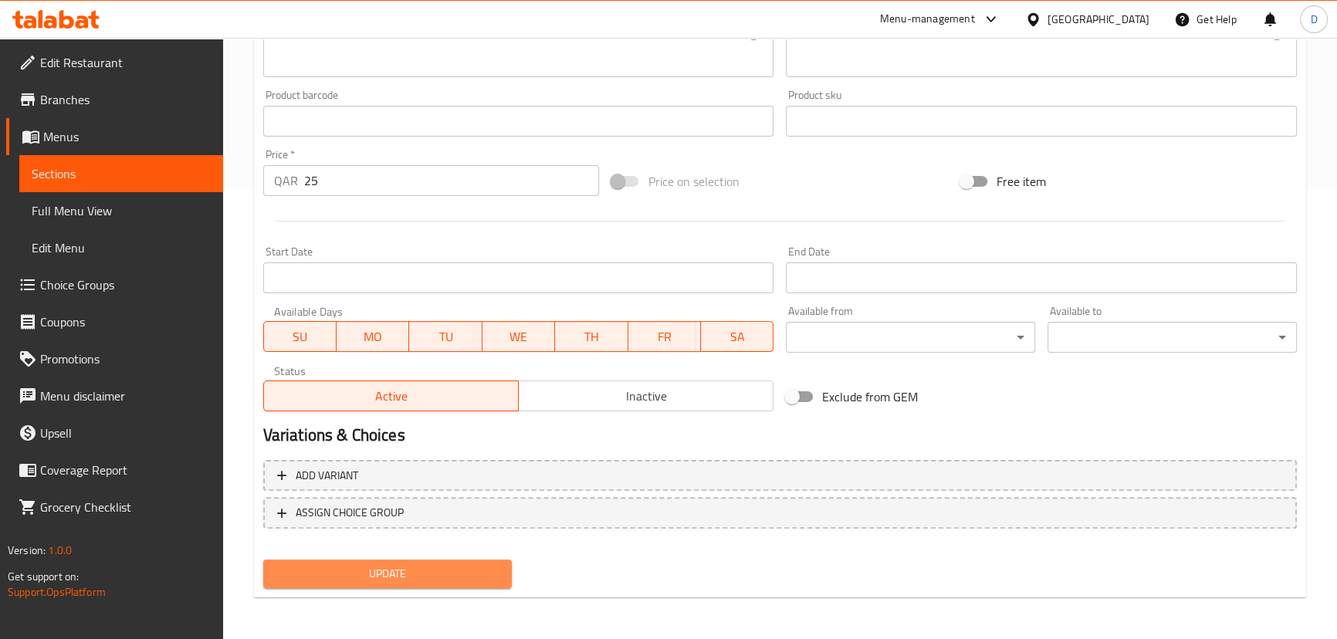
click at [427, 576] on span "Update" at bounding box center [388, 573] width 225 height 19
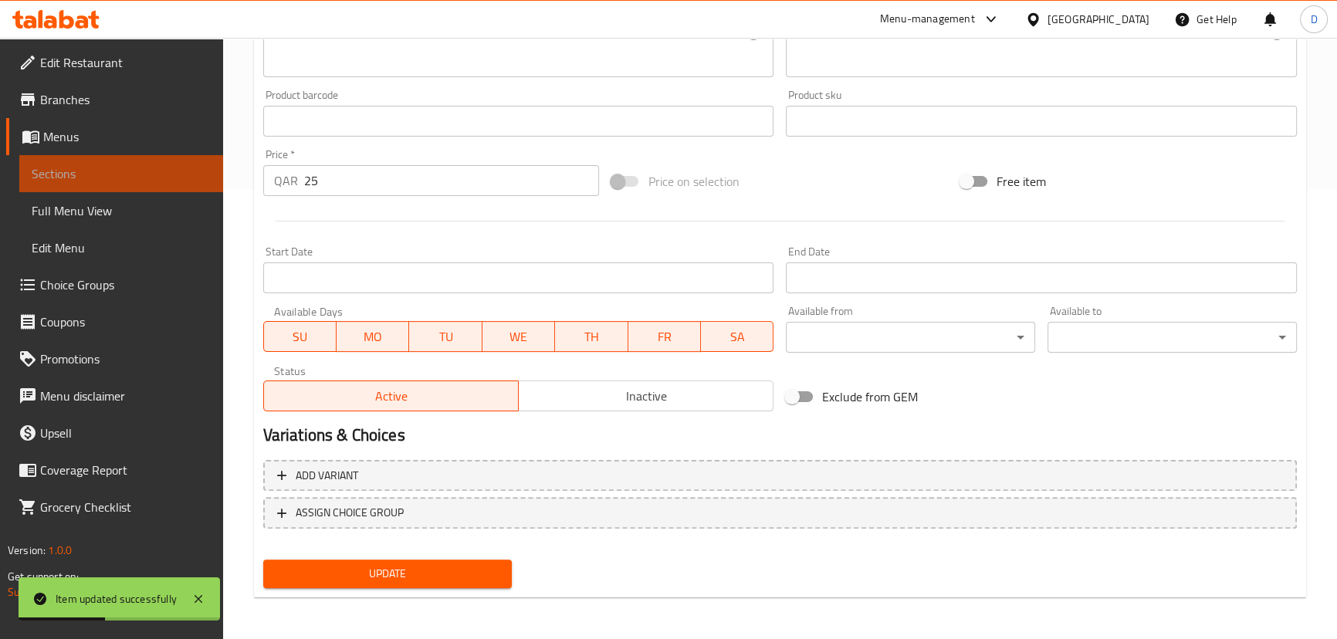
click at [161, 174] on span "Sections" at bounding box center [121, 173] width 179 height 19
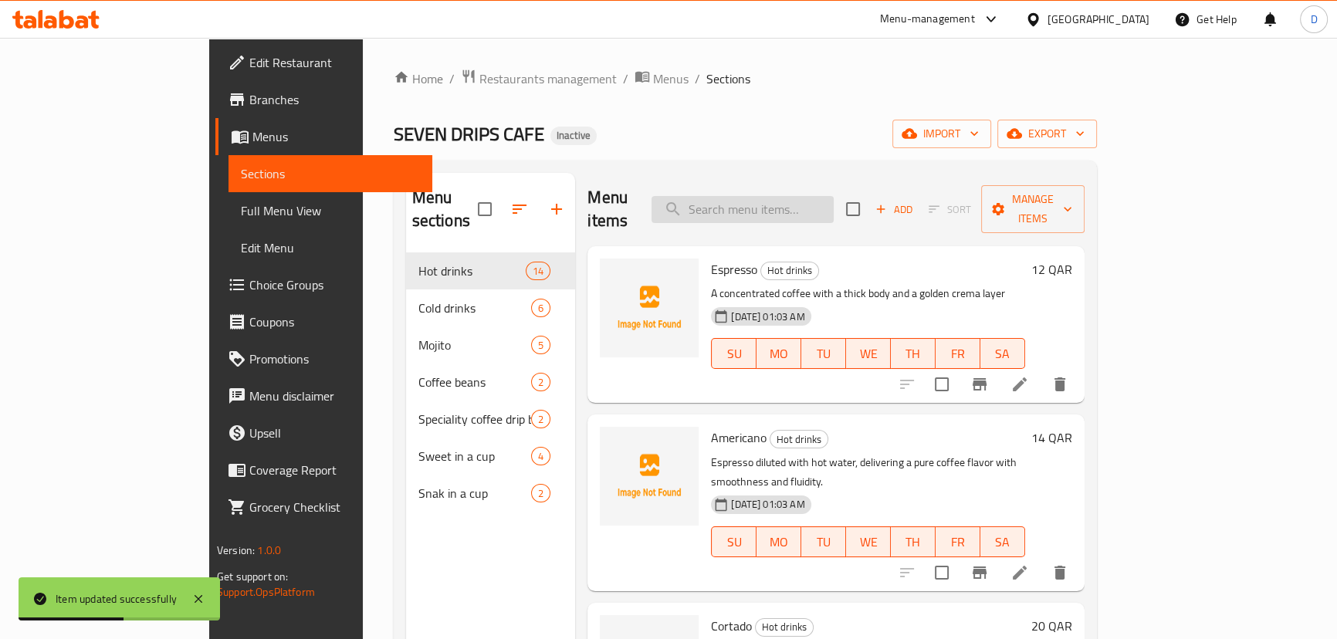
click at [834, 196] on input "search" at bounding box center [742, 209] width 182 height 27
paste input "drip"
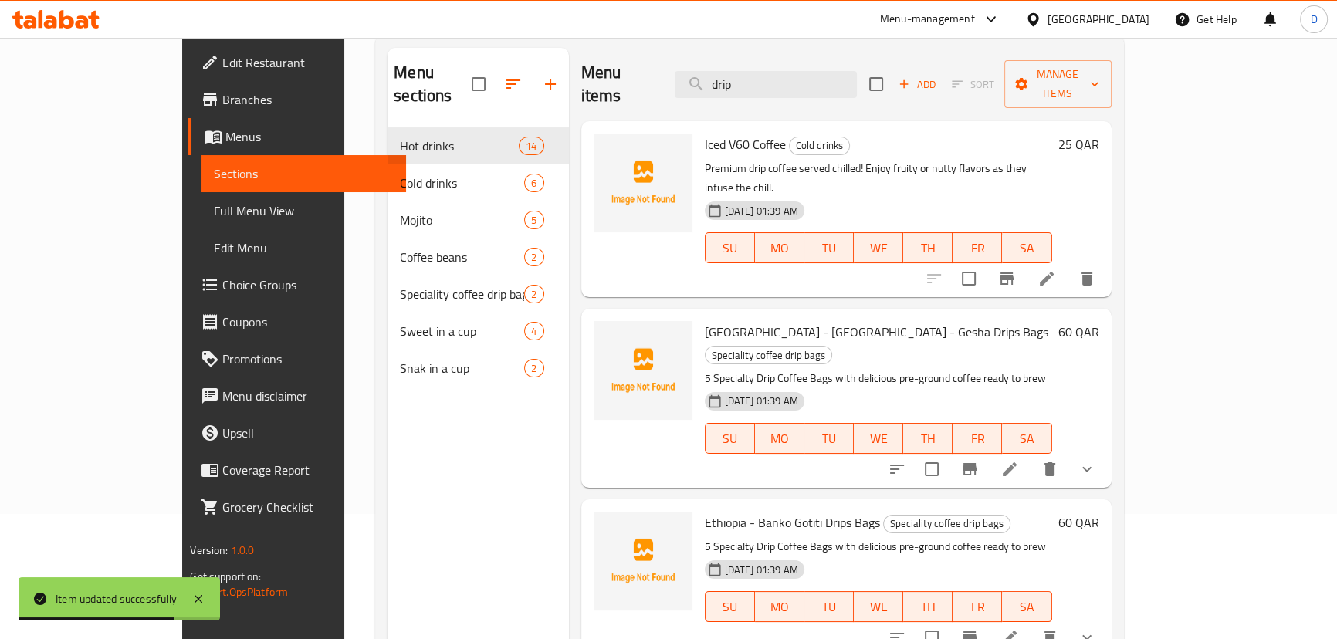
scroll to position [140, 0]
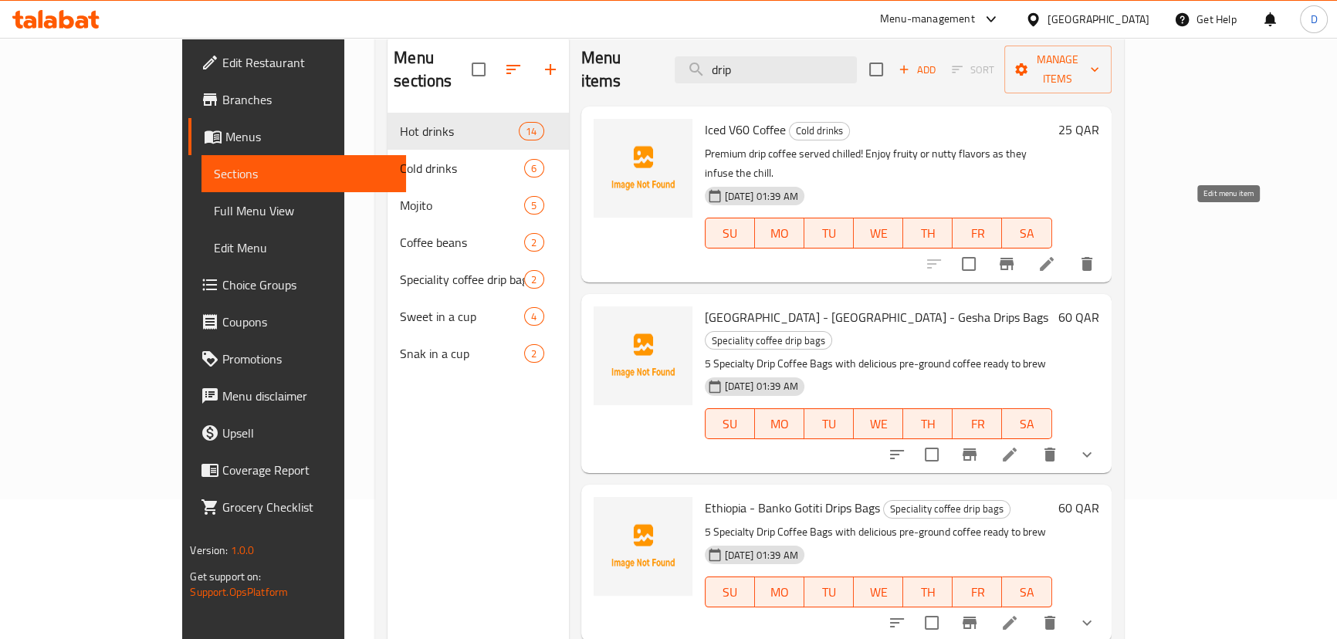
type input "drip"
click at [1056, 255] on icon at bounding box center [1046, 264] width 19 height 19
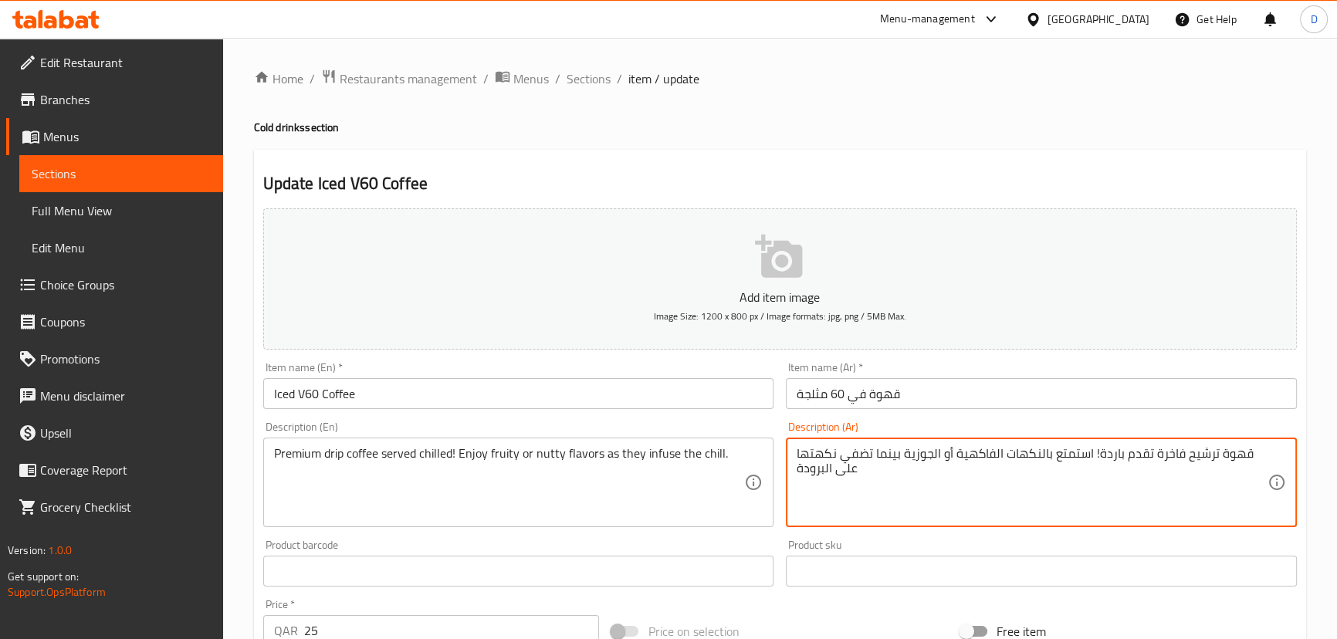
click at [1196, 456] on textarea "قهوة ترشيح فاخرة تقدم باردة! استمتع بالنكهات الفاكهية أو الجوزية بينما تضفي نكه…" at bounding box center [1031, 482] width 471 height 73
type textarea "قهوة مقطرة فاخرة تقدم باردة! استمتع بالنكهات الفاكهية أو الجوزية بينما تضفي نكه…"
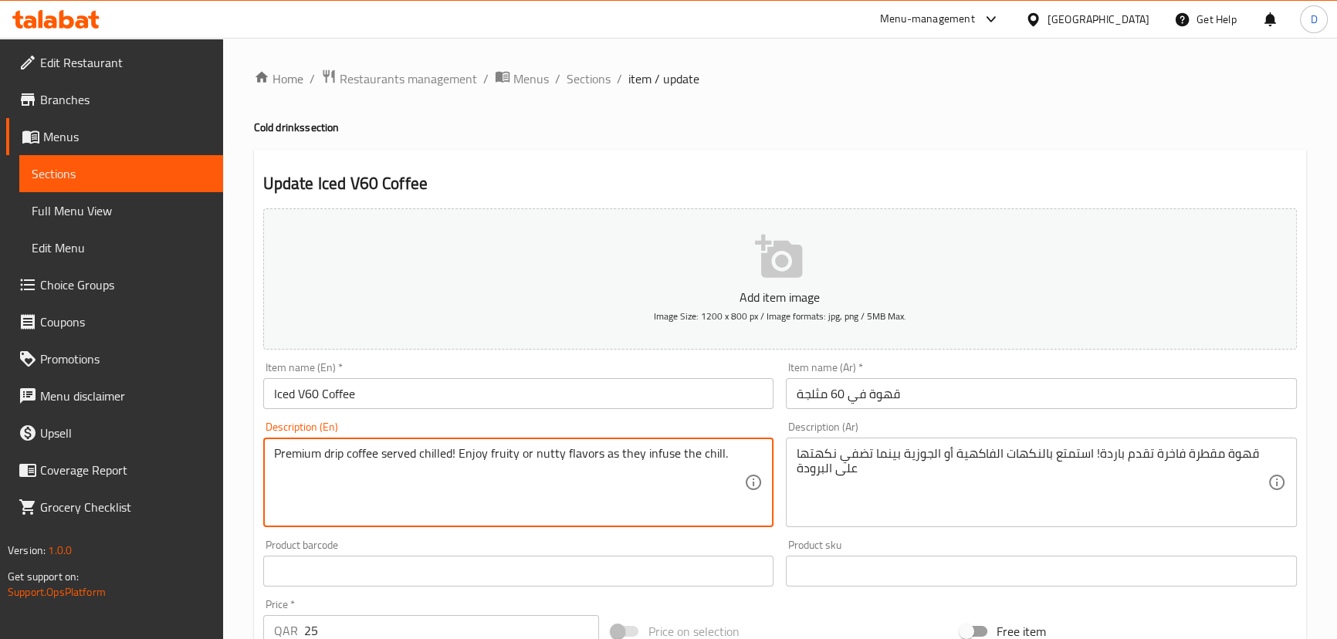
click at [476, 455] on textarea "Premium drip coffee served chilled! Enjoy fruity or nutty flavors as they infus…" at bounding box center [509, 482] width 471 height 73
type textarea "Premium drip coffee served chilled, fruity or nutty flavors as they infuse the …"
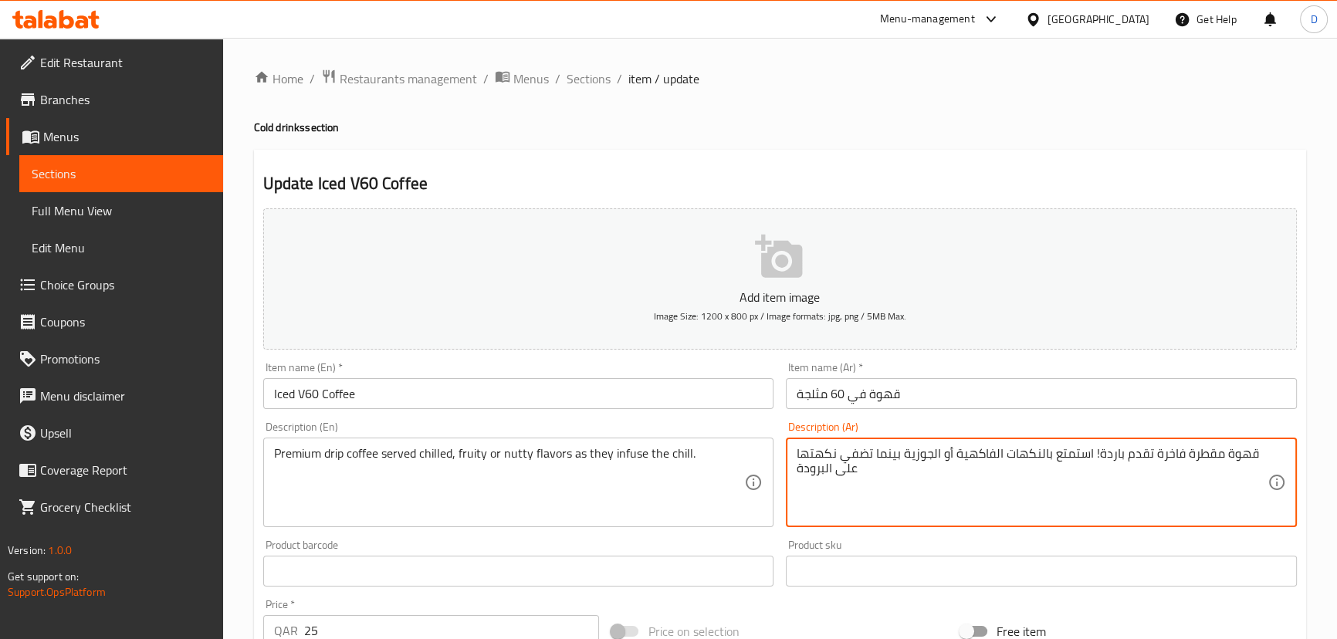
drag, startPoint x: 1046, startPoint y: 452, endPoint x: 1094, endPoint y: 455, distance: 48.7
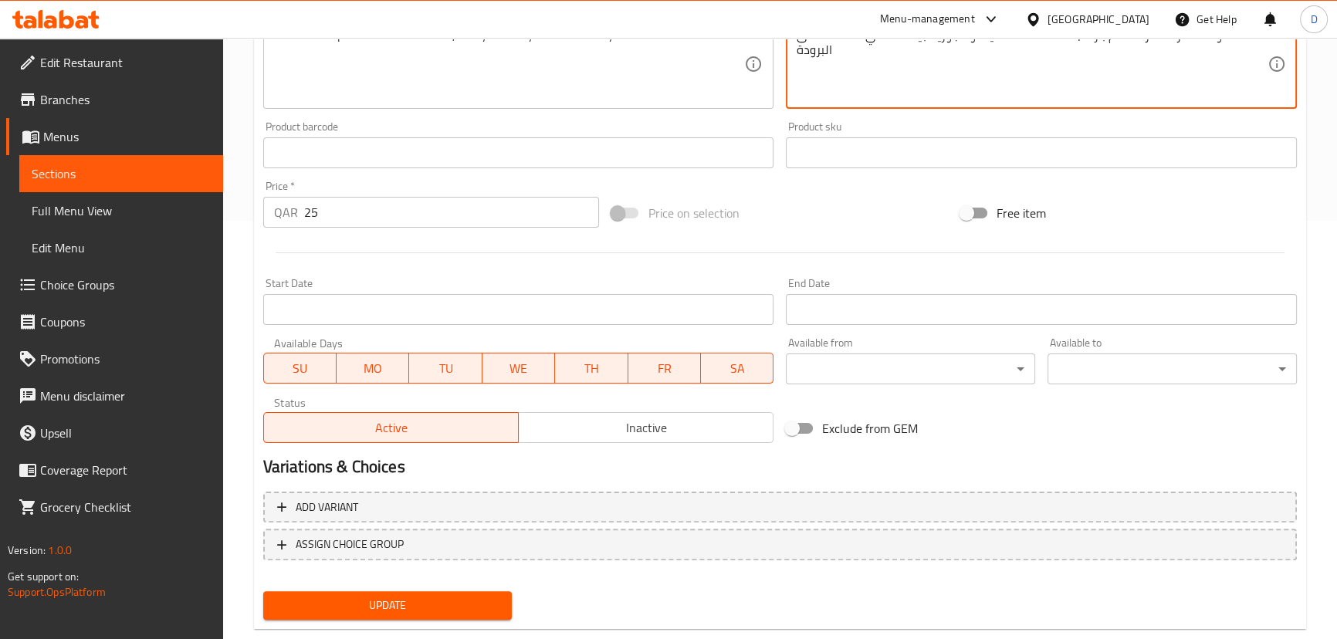
scroll to position [421, 0]
type textarea "قهوة مقطرة فاخرة تقدم باردة، النكهات الفاكهية أو الجوزية بينما تضفي نكهتها على …"
click at [456, 589] on button "Update" at bounding box center [387, 603] width 249 height 29
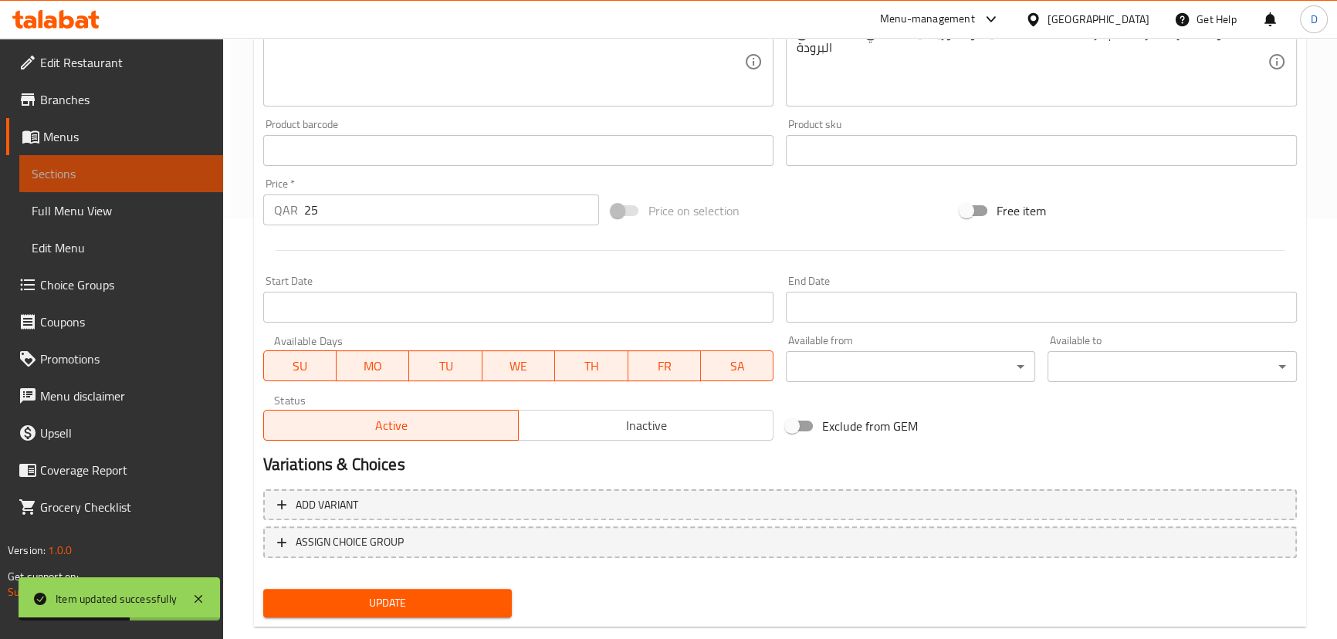
click at [202, 165] on span "Sections" at bounding box center [121, 173] width 179 height 19
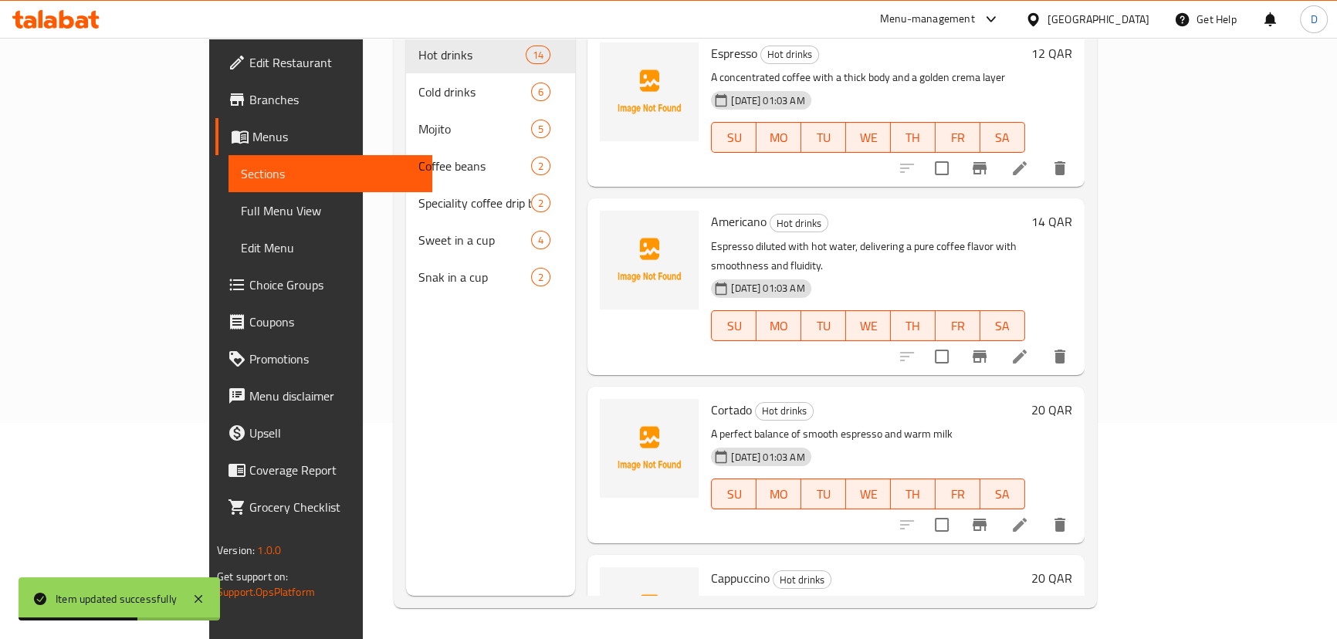
scroll to position [6, 0]
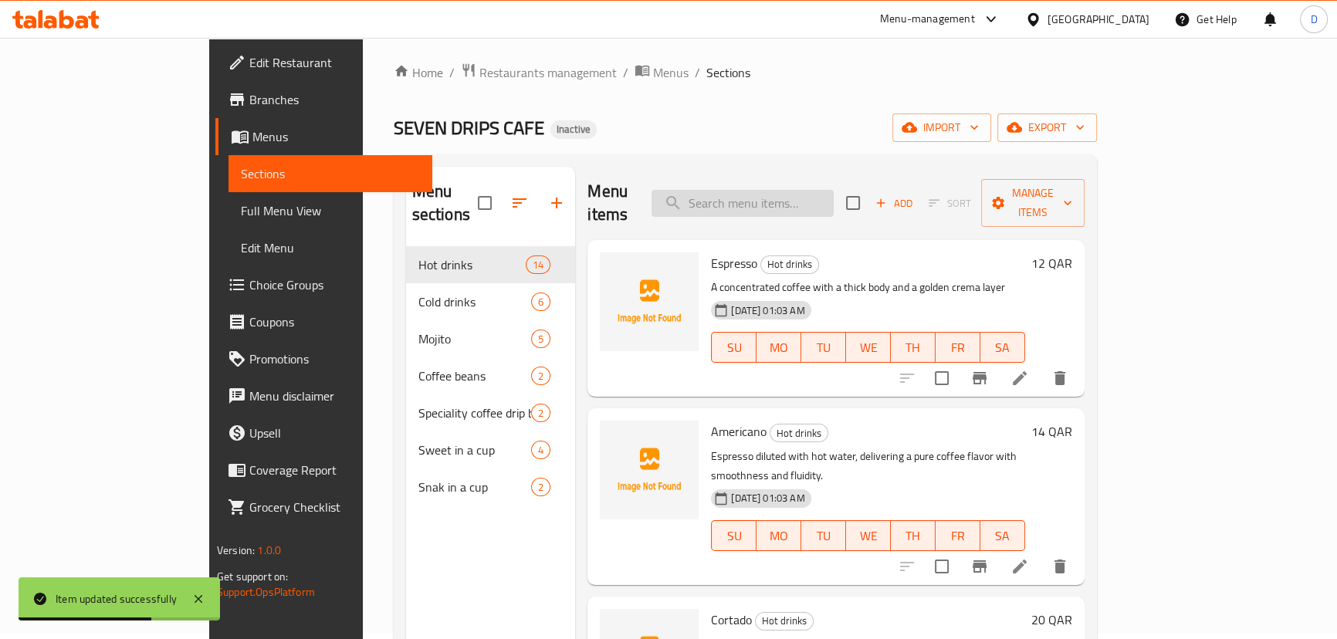
click at [834, 190] on input "search" at bounding box center [742, 203] width 182 height 27
paste input "A refreshing journey of flavors! Choose your favorite peach, strawberry, mint, …"
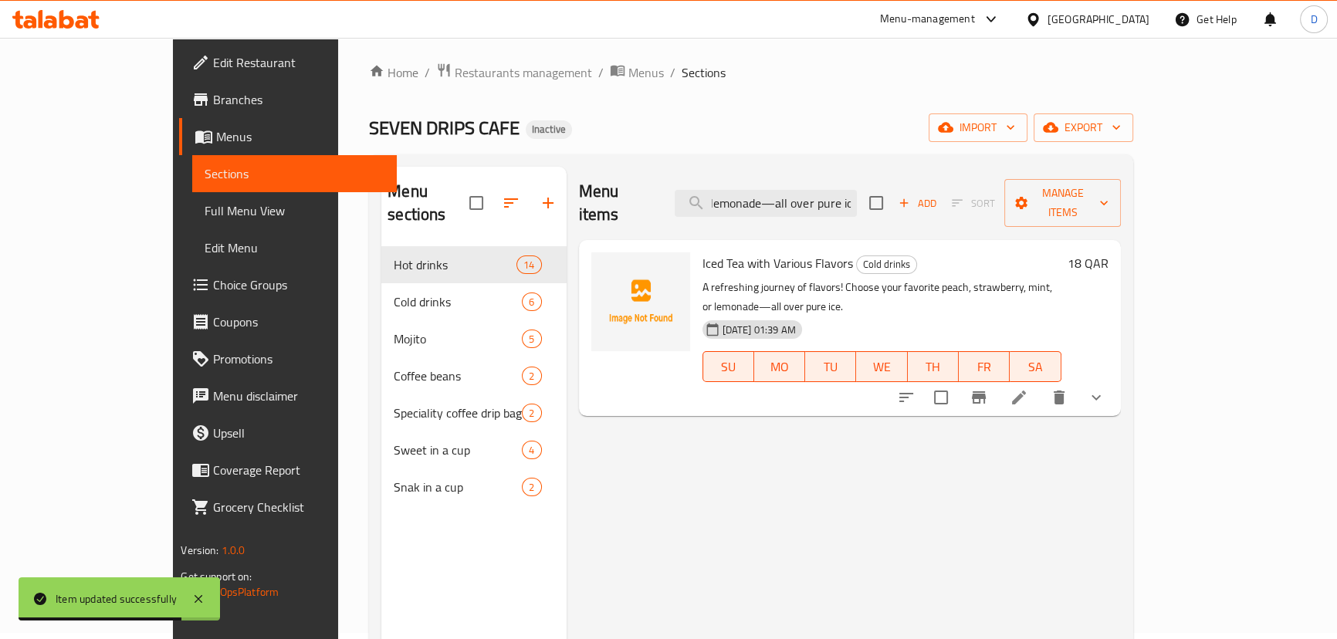
type input "A refreshing journey of flavors! Choose your favorite peach, strawberry, mint, …"
click at [1028, 388] on icon at bounding box center [1019, 397] width 19 height 19
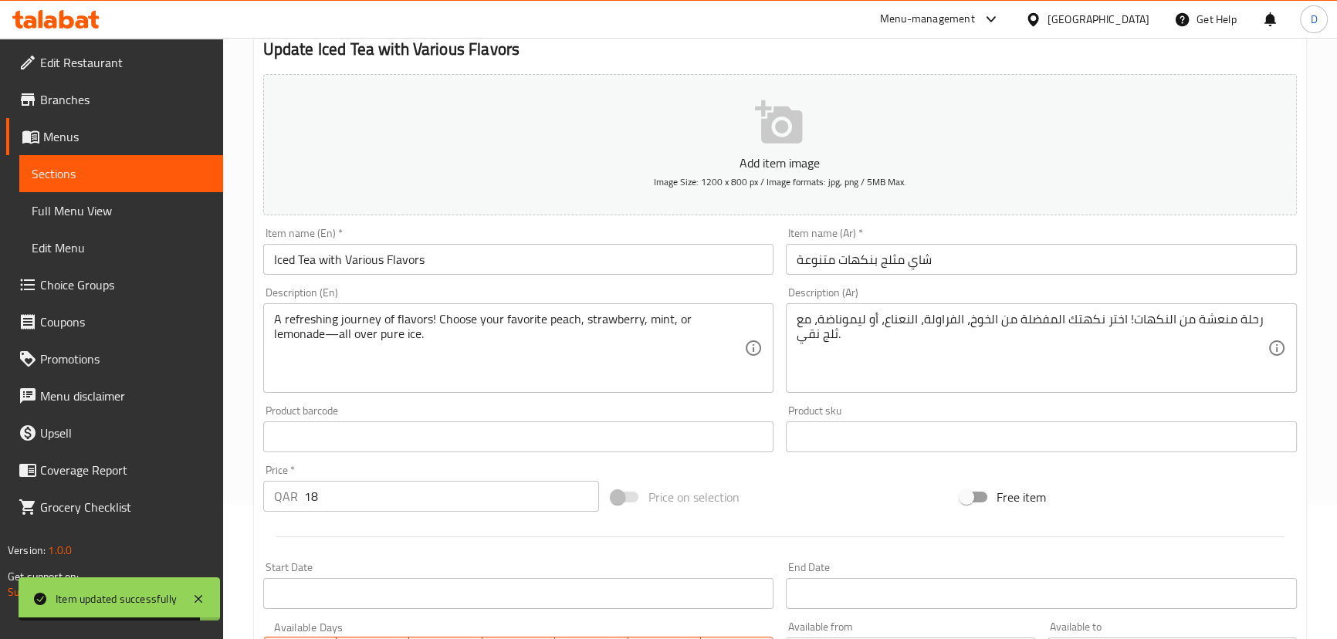
scroll to position [140, 0]
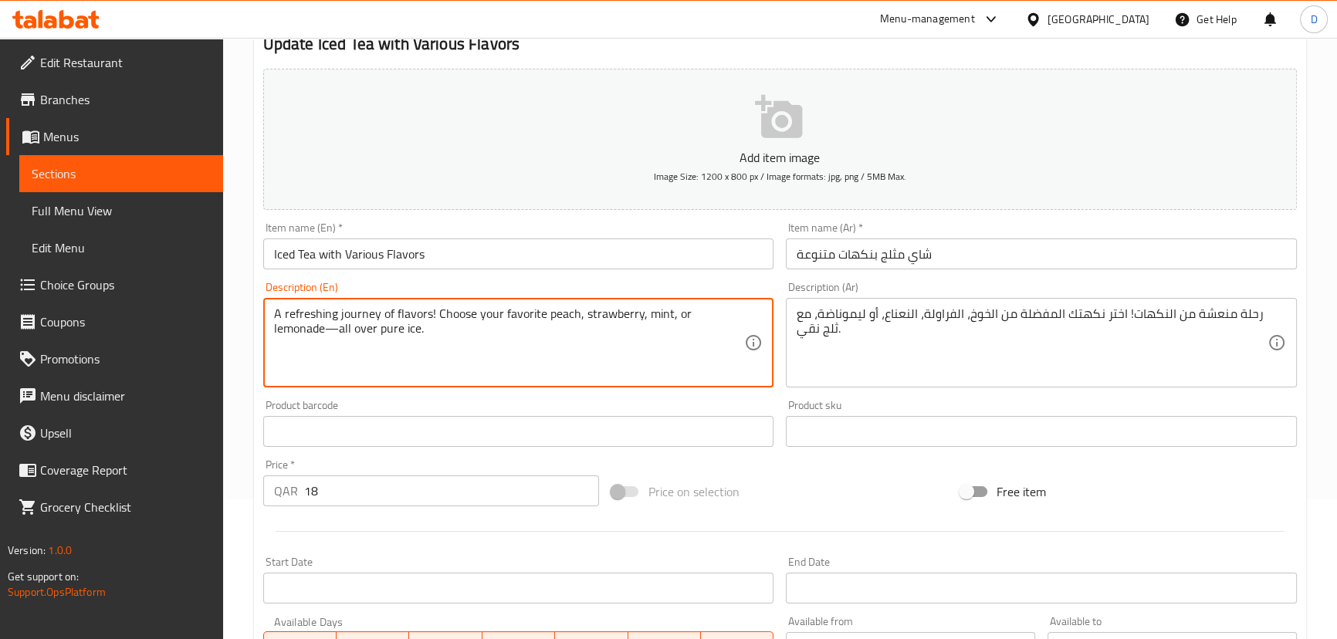
click at [367, 313] on textarea "A refreshing journey of flavors! Choose your favorite peach, strawberry, mint, …" at bounding box center [509, 342] width 471 height 73
drag, startPoint x: 395, startPoint y: 316, endPoint x: 338, endPoint y: 305, distance: 58.3
click at [338, 306] on textarea "A refreshing journey of flavors! Choose your favorite peach, strawberry, mint, …" at bounding box center [509, 342] width 471 height 73
type textarea "A refreshing flavors! Choose your favorite peach, strawberry, mint, or lemonade…"
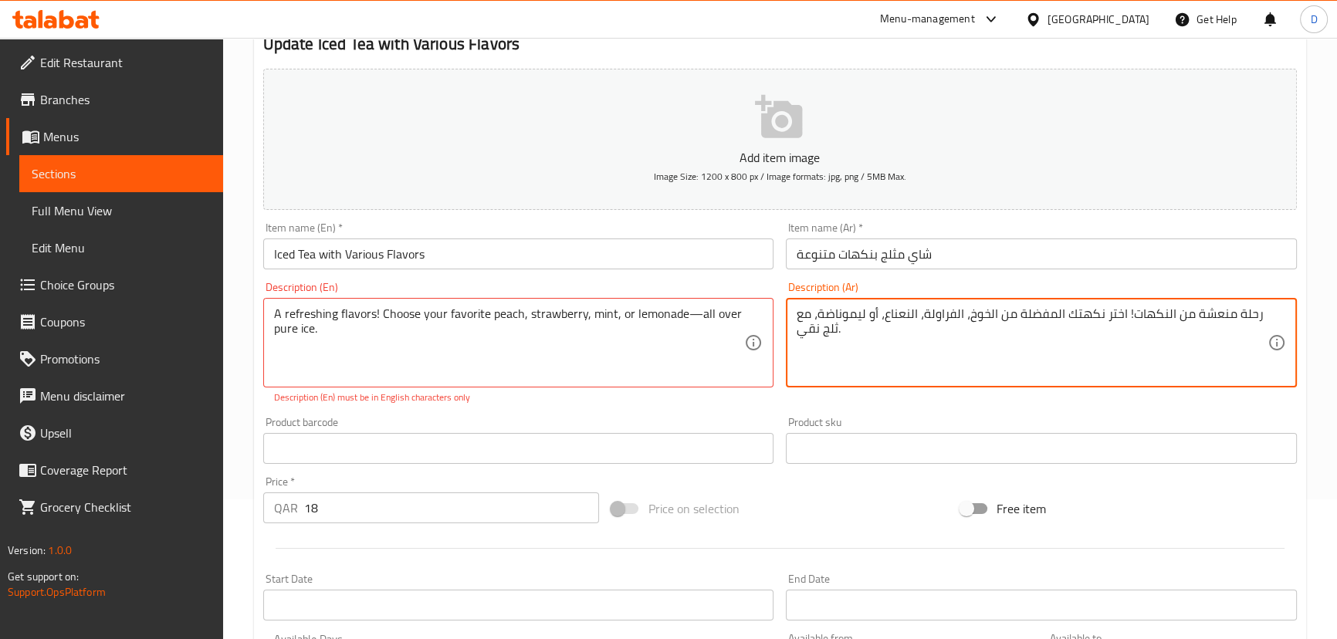
drag, startPoint x: 1161, startPoint y: 312, endPoint x: 1144, endPoint y: 312, distance: 17.0
drag, startPoint x: 1165, startPoint y: 313, endPoint x: 1127, endPoint y: 310, distance: 38.7
click at [1127, 310] on textarea "رحلة منعشة من النكهات! اختر نكهتك المفضلة من الخوخ، الفراولة، النعناع، ​​أو ليم…" at bounding box center [1031, 342] width 471 height 73
drag, startPoint x: 1127, startPoint y: 310, endPoint x: 1135, endPoint y: 309, distance: 7.9
click at [1135, 309] on textarea "رحلة منعشة من ال! اختر نكهتك المفضلة من الخوخ، الفراولة، النعناع، ​​أو ليموناضة…" at bounding box center [1031, 342] width 471 height 73
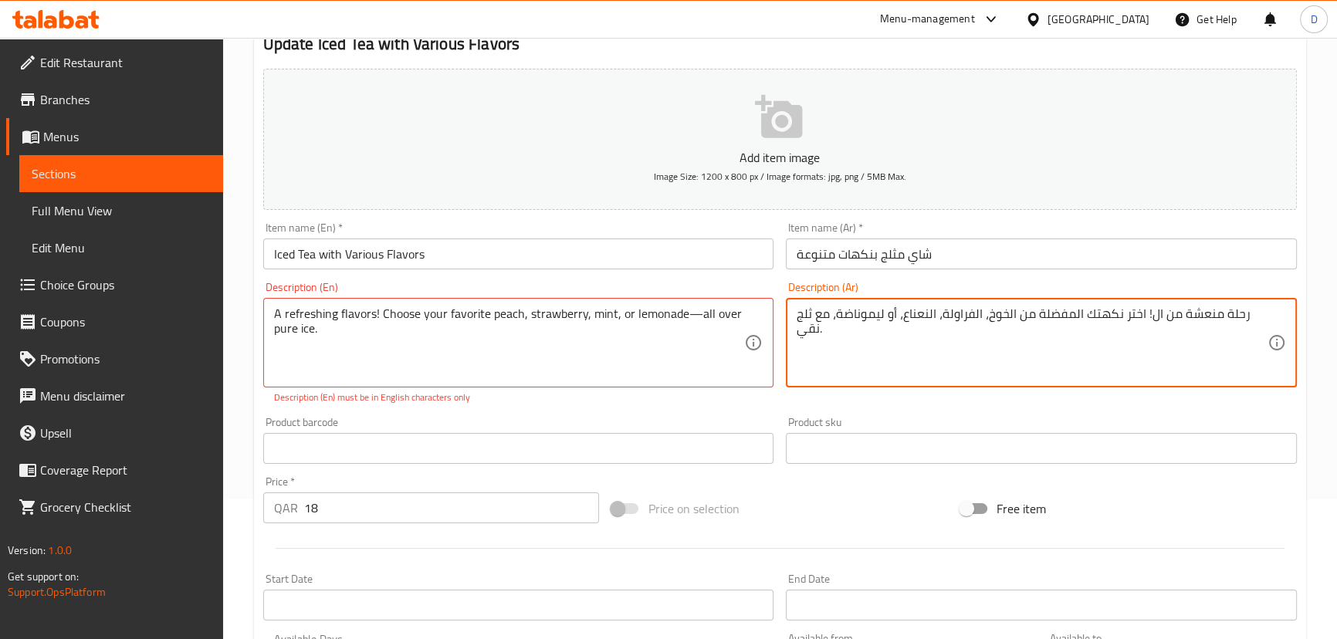
click at [1144, 310] on textarea "رحلة منعشة من ال! اختر نكهتك المفضلة من الخوخ، الفراولة، النعناع، ​​أو ليموناضة…" at bounding box center [1031, 342] width 471 height 73
drag, startPoint x: 1144, startPoint y: 310, endPoint x: 1181, endPoint y: 314, distance: 37.2
click at [1181, 314] on textarea "رحلة منعشة من ال! اختر نكهتك المفضلة من الخوخ، الفراولة، النعناع، ​​أو ليموناضة…" at bounding box center [1031, 342] width 471 height 73
drag, startPoint x: 1212, startPoint y: 310, endPoint x: 1235, endPoint y: 316, distance: 23.0
click at [1235, 316] on textarea "رحلة منعشة. اختر نكهتك المفضلة من الخوخ، الفراولة، النعناع، ​​أو ليموناضة، مع ث…" at bounding box center [1031, 342] width 471 height 73
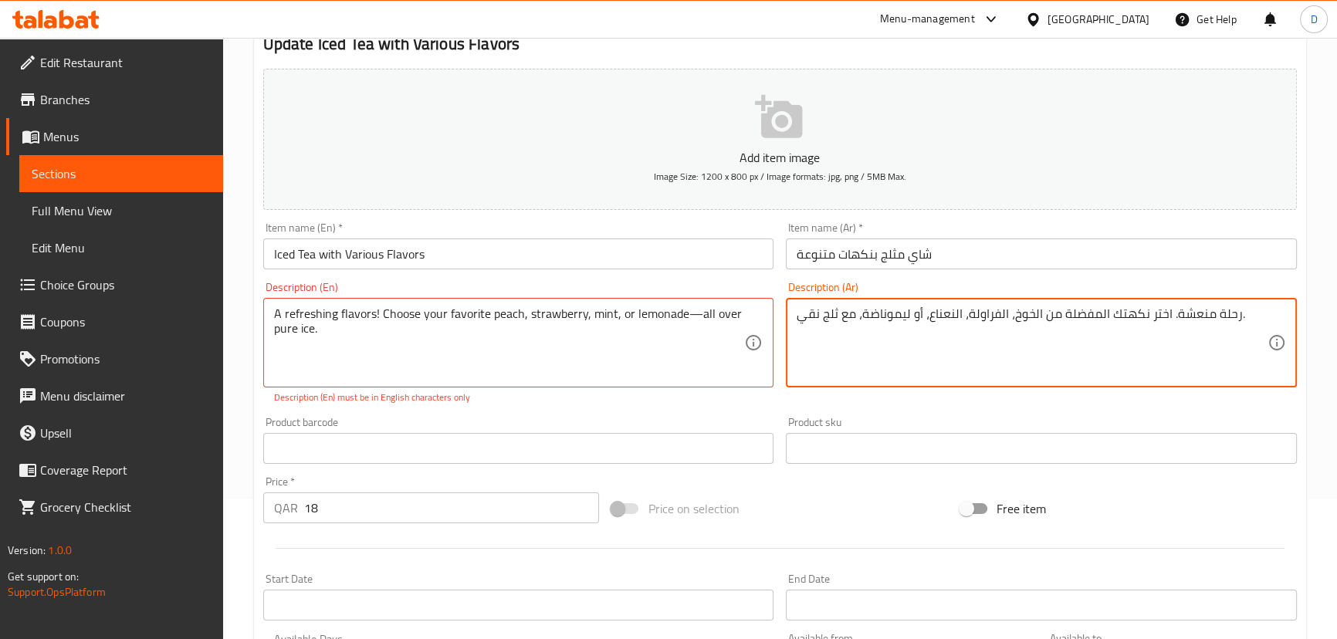
paste textarea "نكهات"
type textarea "نكهات منعشة. اختر نكهتك المفضلة من الخوخ، الفراولة، النعناع، ​​أو ليموناضة، مع …"
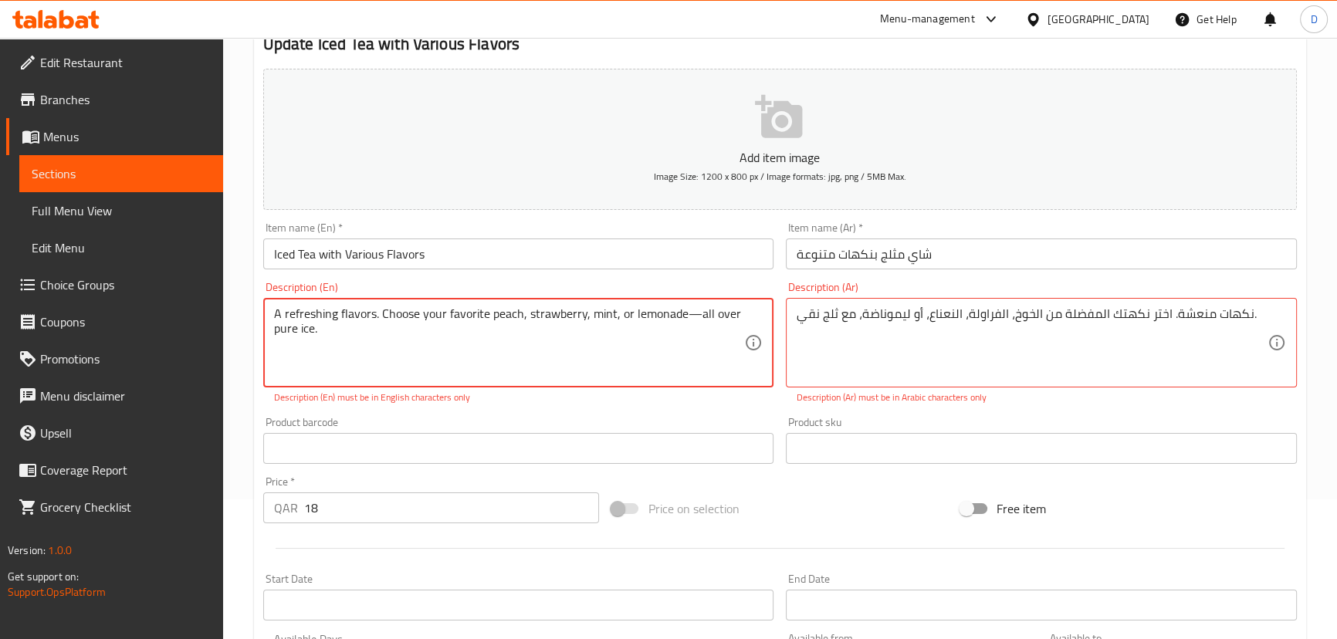
type textarea "A refreshing flavors. Choose your favorite peach, strawberry, mint, or lemonade…"
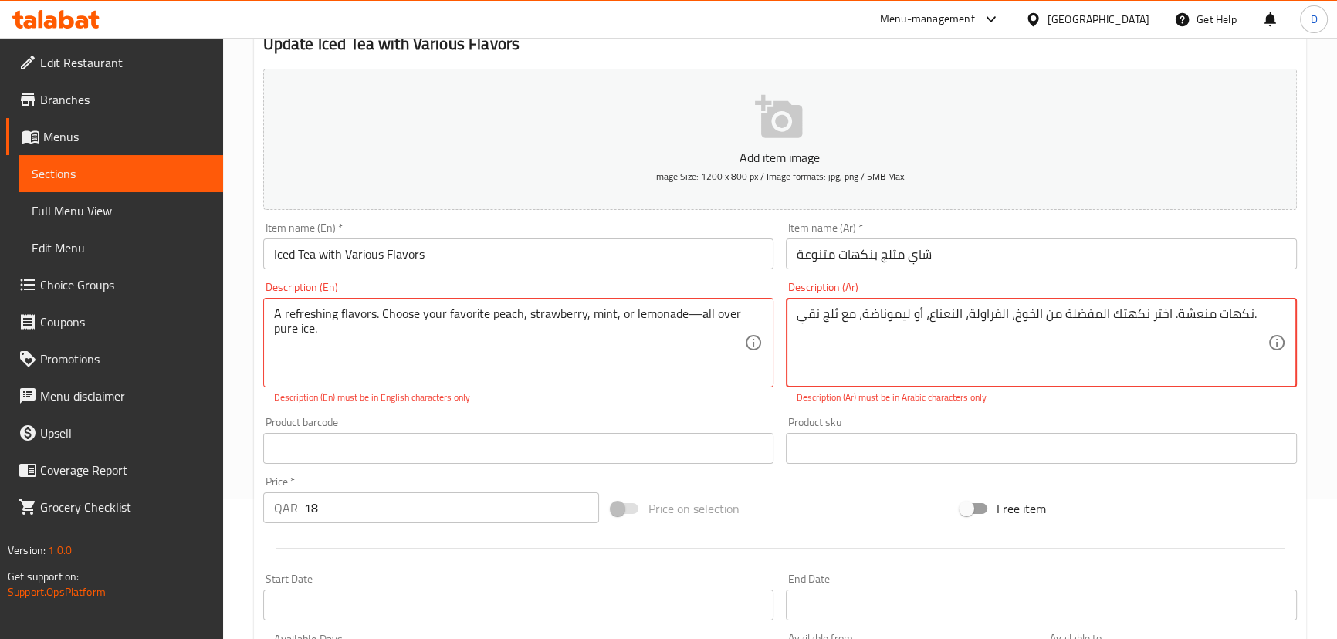
click at [1135, 313] on textarea "نكهات منعشة. اختر نكهتك المفضلة من الخوخ، الفراولة، النعناع، ​​أو ليموناضة، مع …" at bounding box center [1031, 342] width 471 height 73
click at [1061, 315] on textarea "نكهات منعشة. اختر المفضلة من الخوخ، الفراولة، النعناع، ​​أو ليموناضة، مع ثلج نق…" at bounding box center [1031, 342] width 471 height 73
click at [854, 316] on textarea "نكهات منعشة. اختر المفضل من الخوخ، الفراولة، النعناع، ​​أو ليموناضة، مع ثلج نقي." at bounding box center [1031, 342] width 471 height 73
type textarea "نكهات منعشة. اختر المفضل من الخوخ، الفراولة، النعناع، ​​أو ليموناضة، مع ثلج نقي."
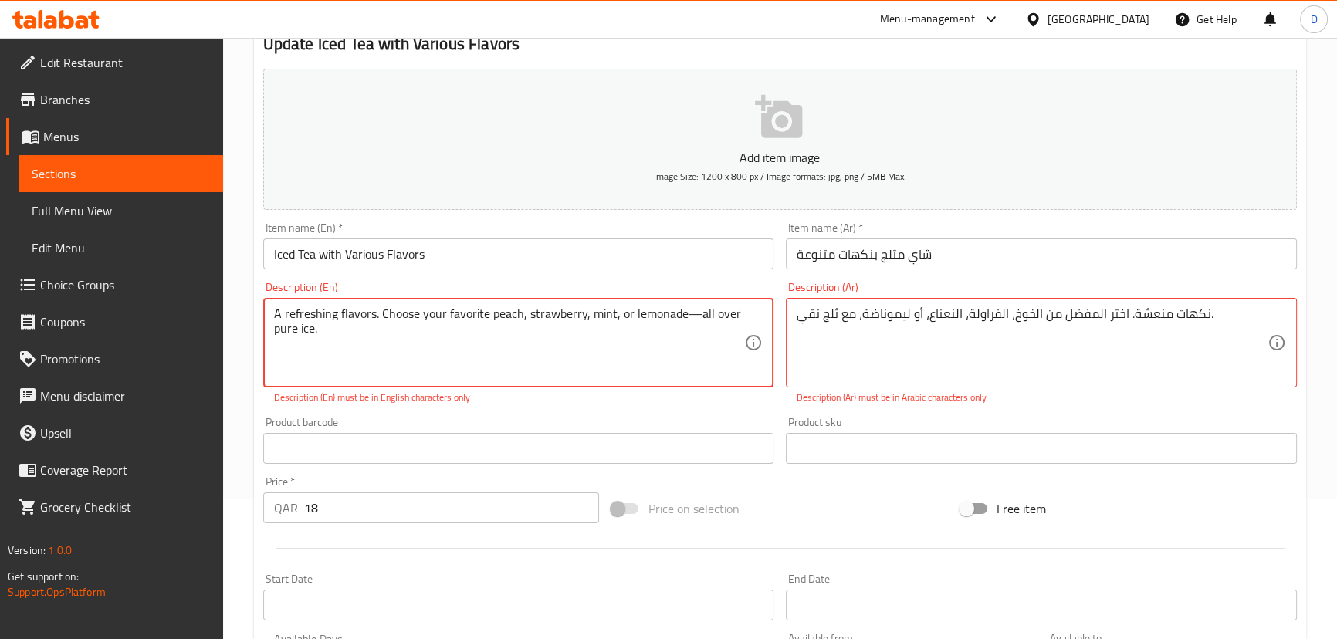
drag, startPoint x: 685, startPoint y: 313, endPoint x: 695, endPoint y: 316, distance: 11.2
drag, startPoint x: 695, startPoint y: 316, endPoint x: 695, endPoint y: 345, distance: 29.3
click at [695, 345] on textarea "A refreshing flavors. Choose your favorite peach, strawberry, mint, or lemonade…" at bounding box center [509, 342] width 471 height 73
type textarea "A refreshing flavors. Choose your favorite peach, strawberry, mint, or lemonade…"
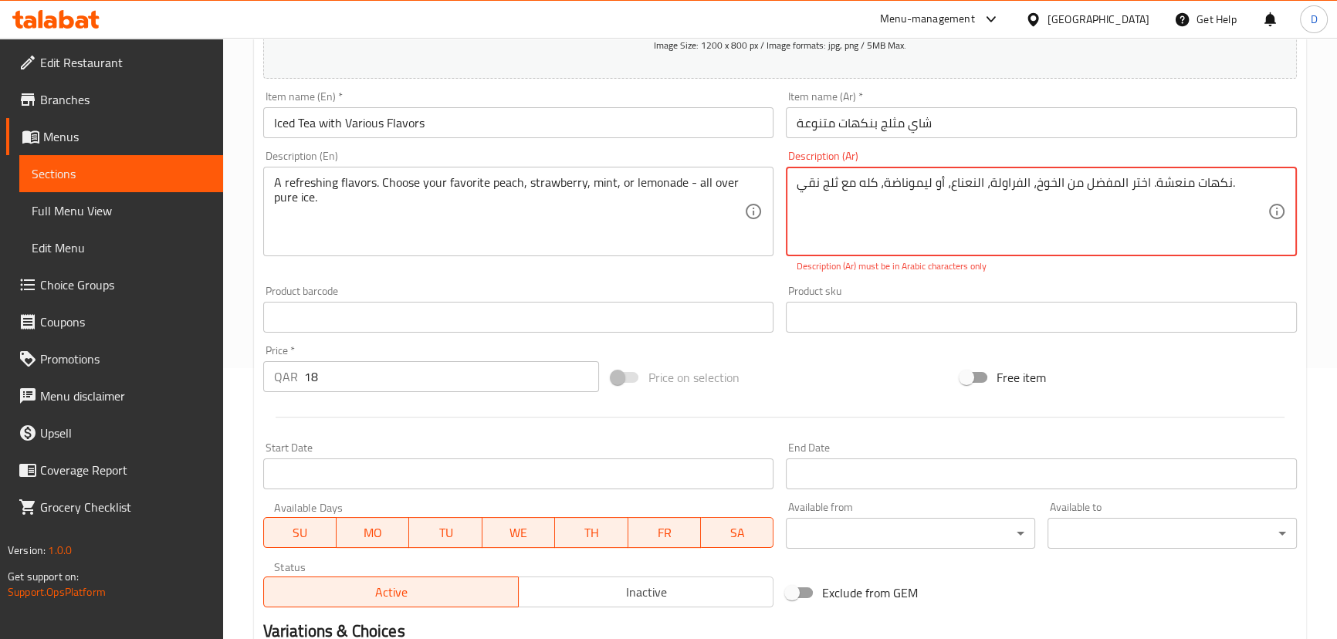
scroll to position [493, 0]
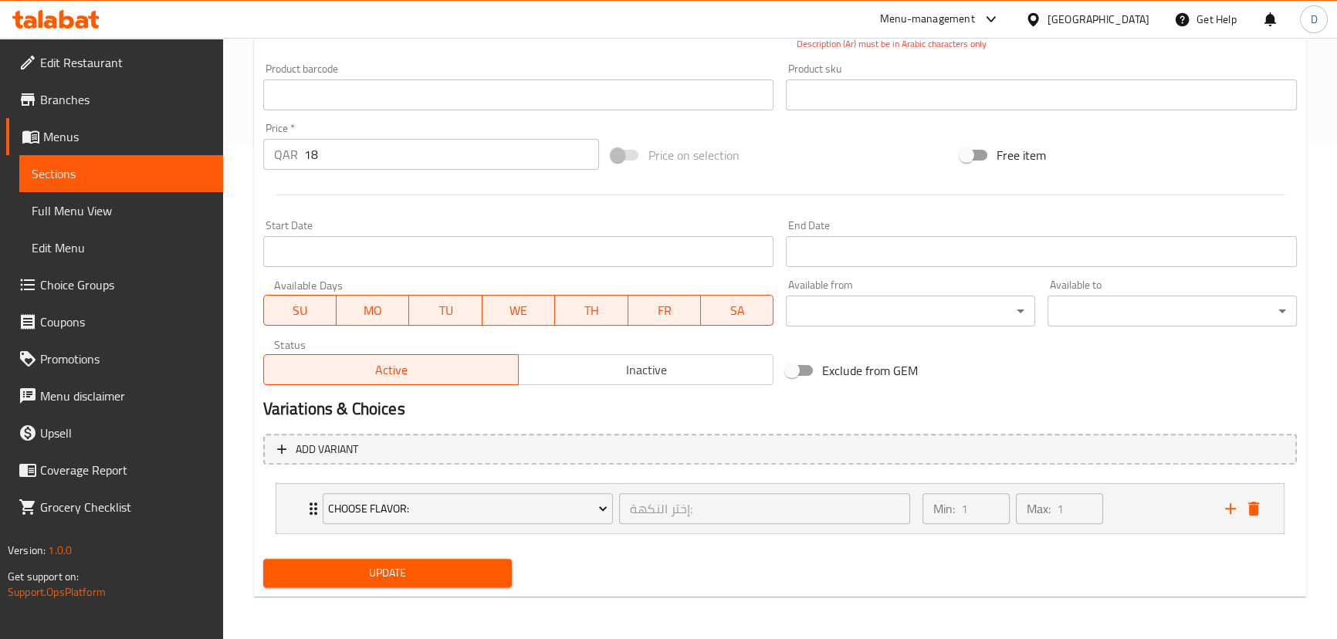
click at [479, 563] on span "Update" at bounding box center [388, 572] width 225 height 19
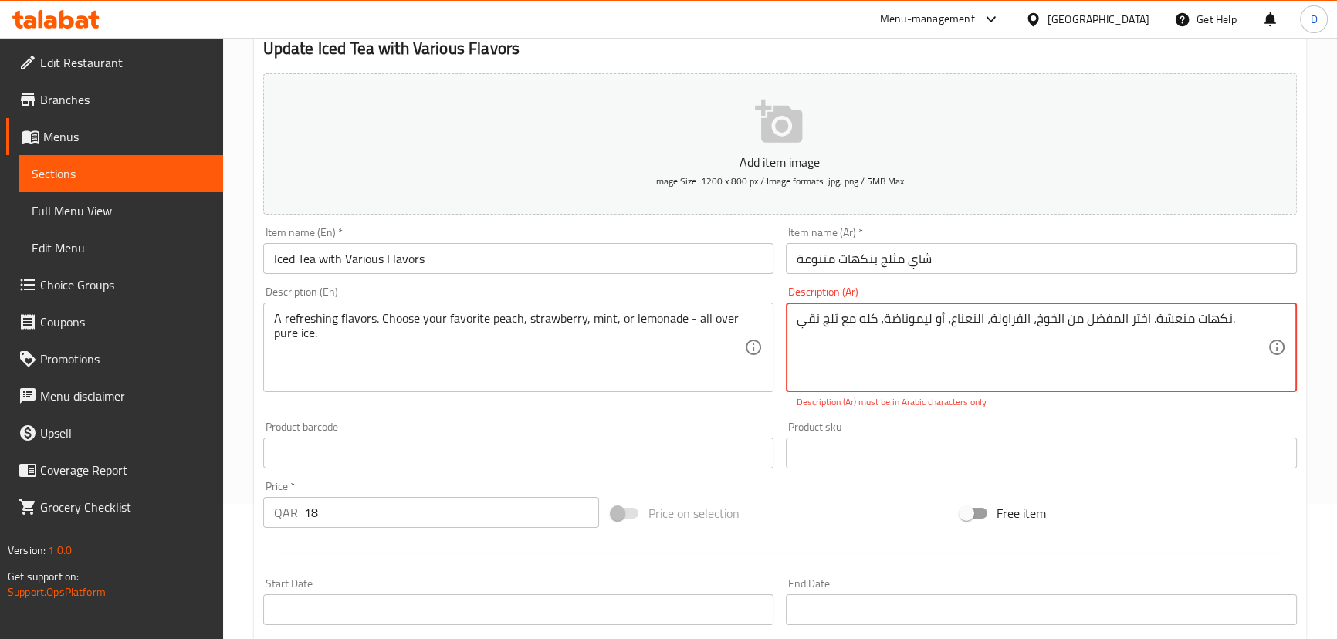
click at [941, 320] on textarea "نكهات منعشة. اختر المفضل من الخوخ، الفراولة، النعناع، ​​أو ليموناضة، كله مع ثلج…" at bounding box center [1031, 347] width 471 height 73
click at [942, 323] on textarea "نكهات منعشة. اختر المفضل من الخوخ، الفراولة، النعناع، ​​أو ليموناضة، كله مع ثلج…" at bounding box center [1031, 347] width 471 height 73
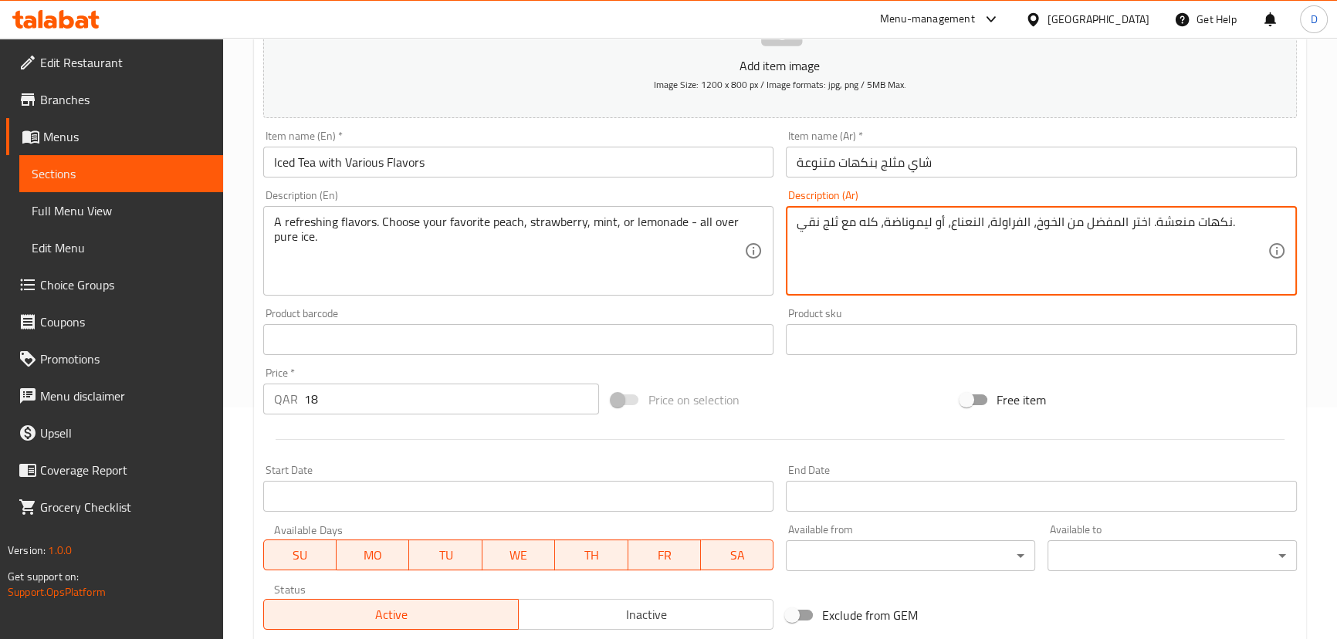
scroll to position [475, 0]
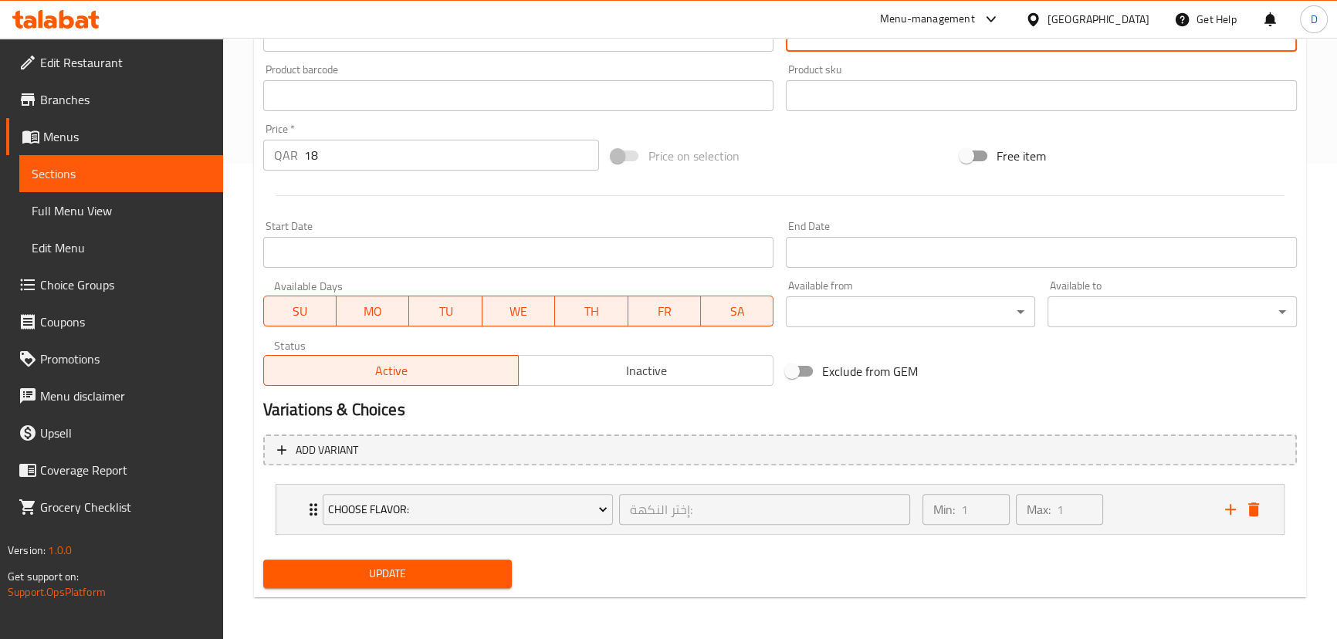
type textarea "نكهات منعشة. اختر المفضل من الخوخ، الفراولة، النعناع، أو ليموناضة، كله مع ثلج ن…"
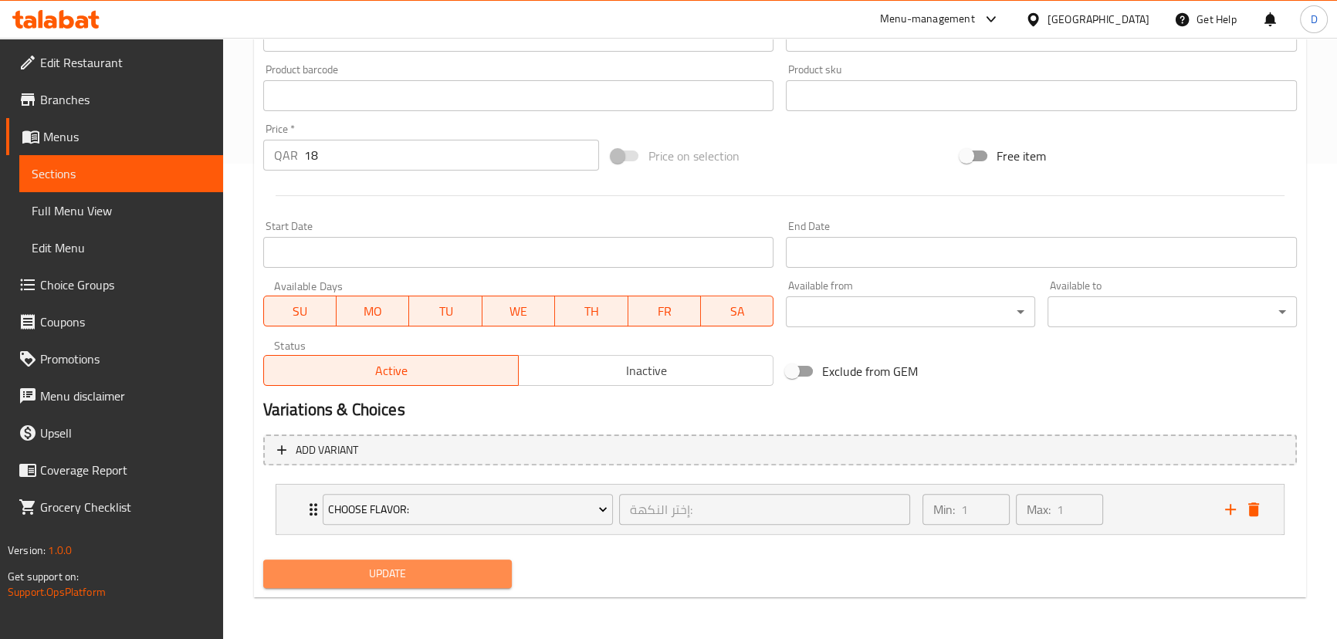
click at [502, 579] on button "Update" at bounding box center [387, 574] width 249 height 29
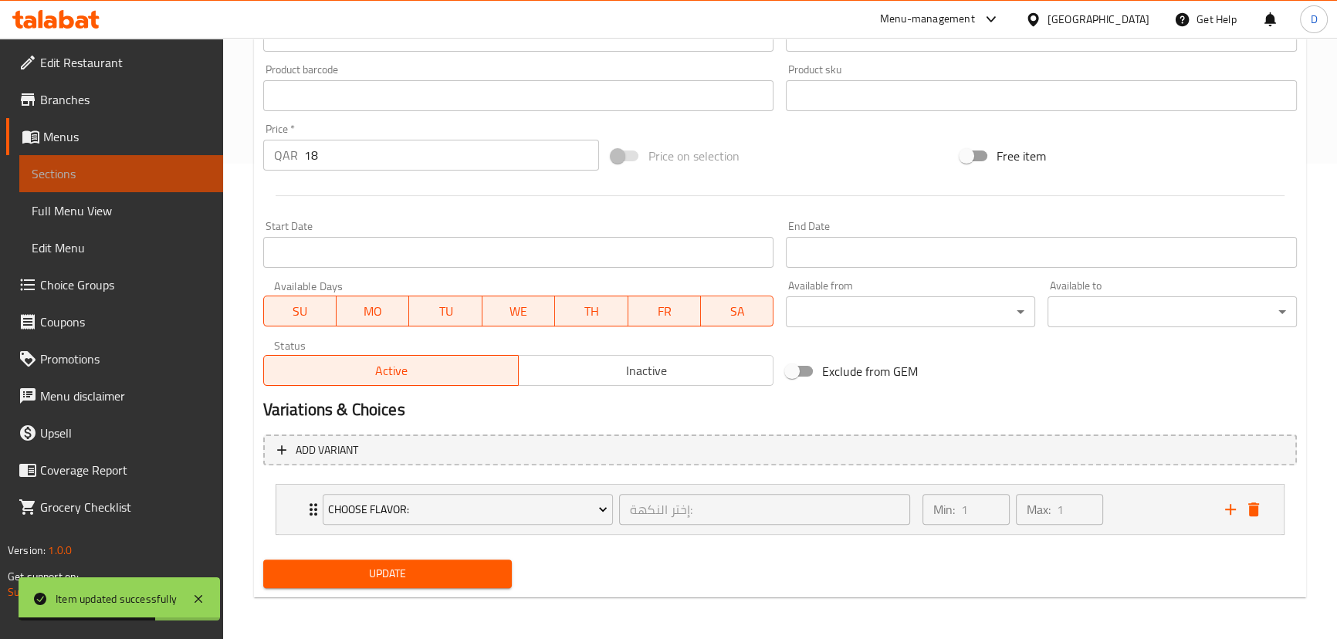
click at [208, 171] on span "Sections" at bounding box center [121, 173] width 179 height 19
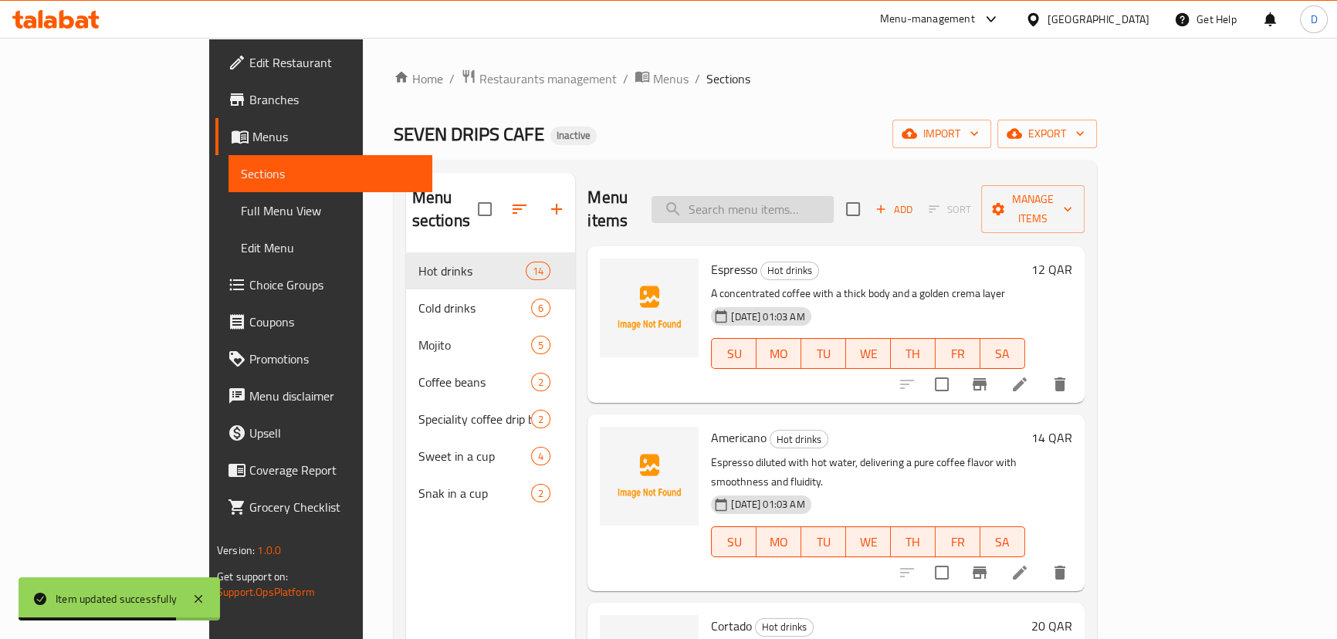
click at [834, 198] on input "search" at bounding box center [742, 209] width 182 height 27
paste input "A sweet strawberry refreshment with fresh mint and lemon—your favorite summer d…"
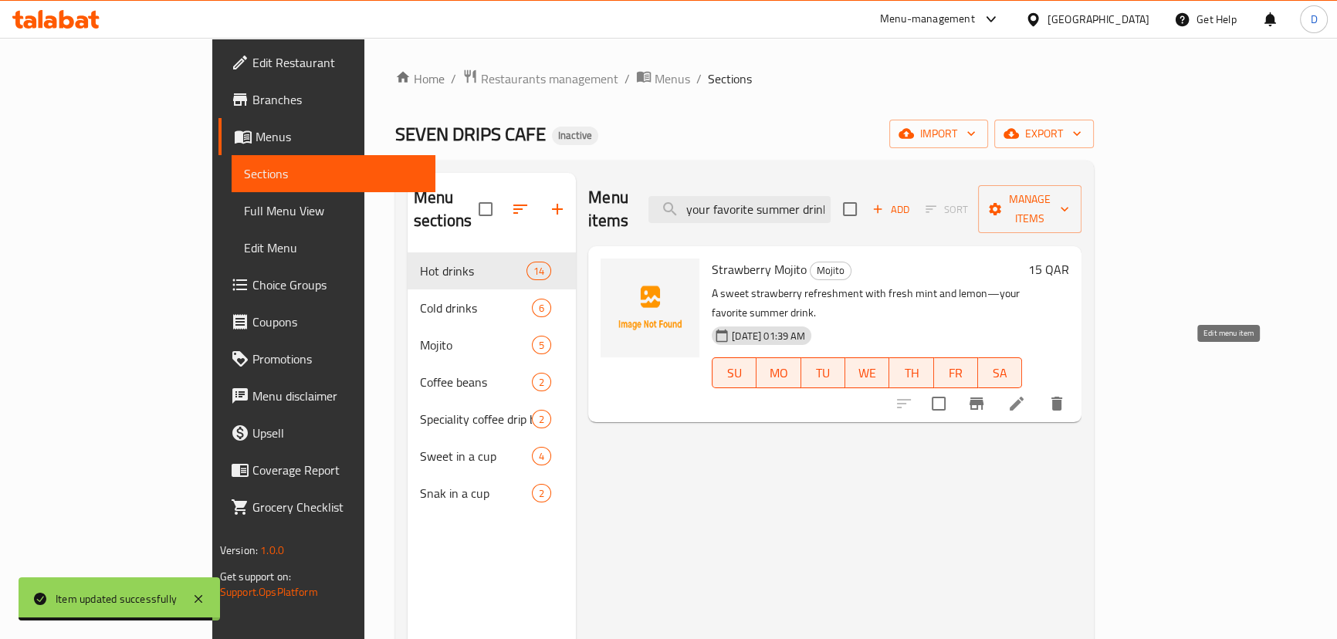
type input "A sweet strawberry refreshment with fresh mint and lemon—your favorite summer d…"
click at [1026, 394] on icon at bounding box center [1016, 403] width 19 height 19
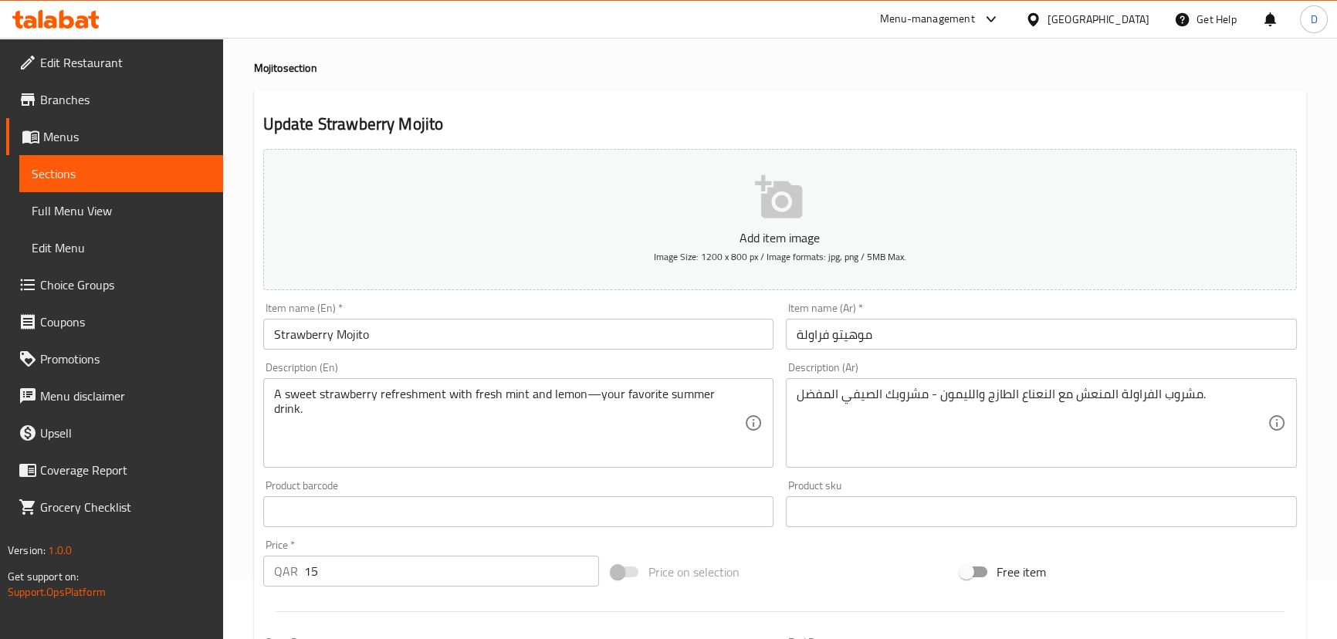
scroll to position [140, 0]
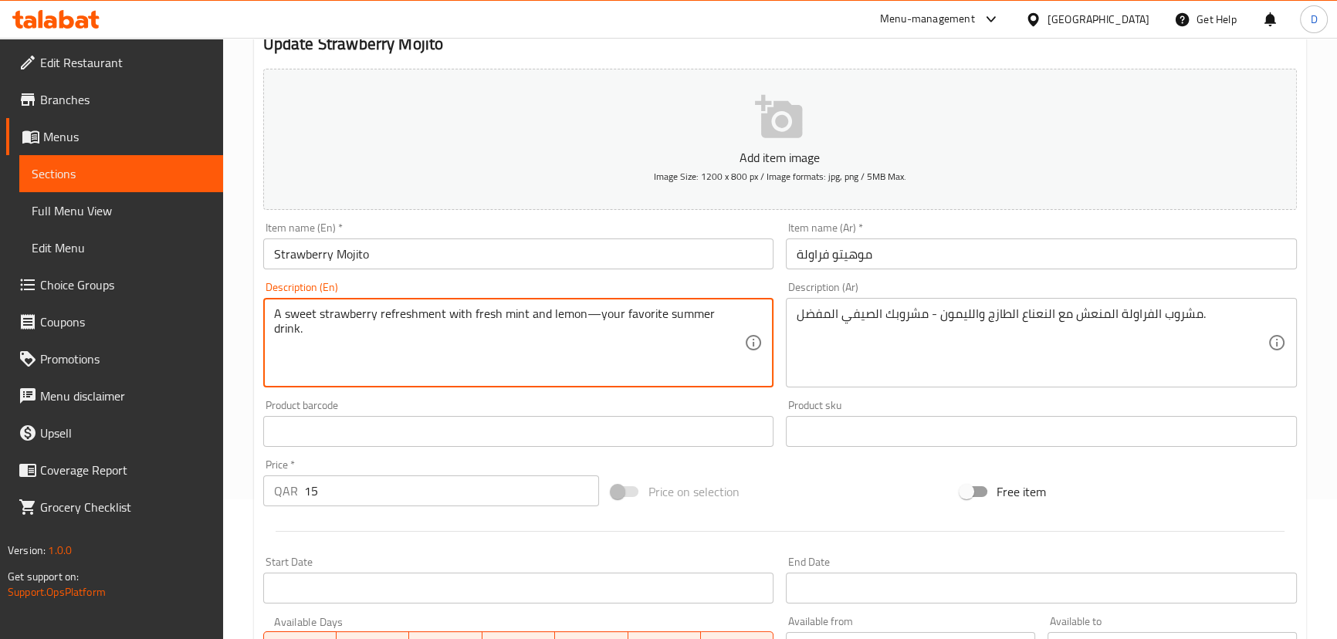
drag, startPoint x: 588, startPoint y: 314, endPoint x: 779, endPoint y: 348, distance: 193.6
type textarea "A sweet strawberry refreshment with fresh mint and lemon"
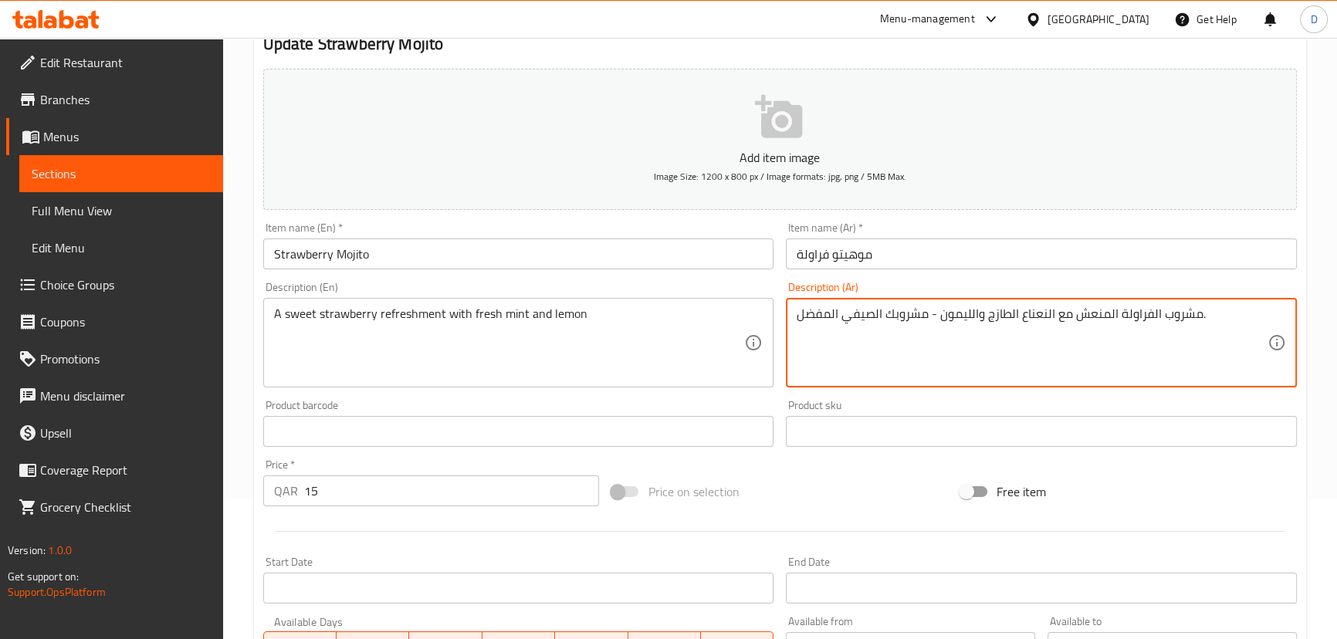
drag, startPoint x: 938, startPoint y: 313, endPoint x: 788, endPoint y: 300, distance: 151.0
click at [1022, 313] on textarea "مشروب الفراولة المنعش مع النعناع الطازج والليمون." at bounding box center [1031, 342] width 471 height 73
click at [957, 309] on textarea "مشروب الفراولة المنعش مع النعناع الطازج والليمون." at bounding box center [1031, 342] width 471 height 73
drag, startPoint x: 1005, startPoint y: 313, endPoint x: 1039, endPoint y: 314, distance: 34.0
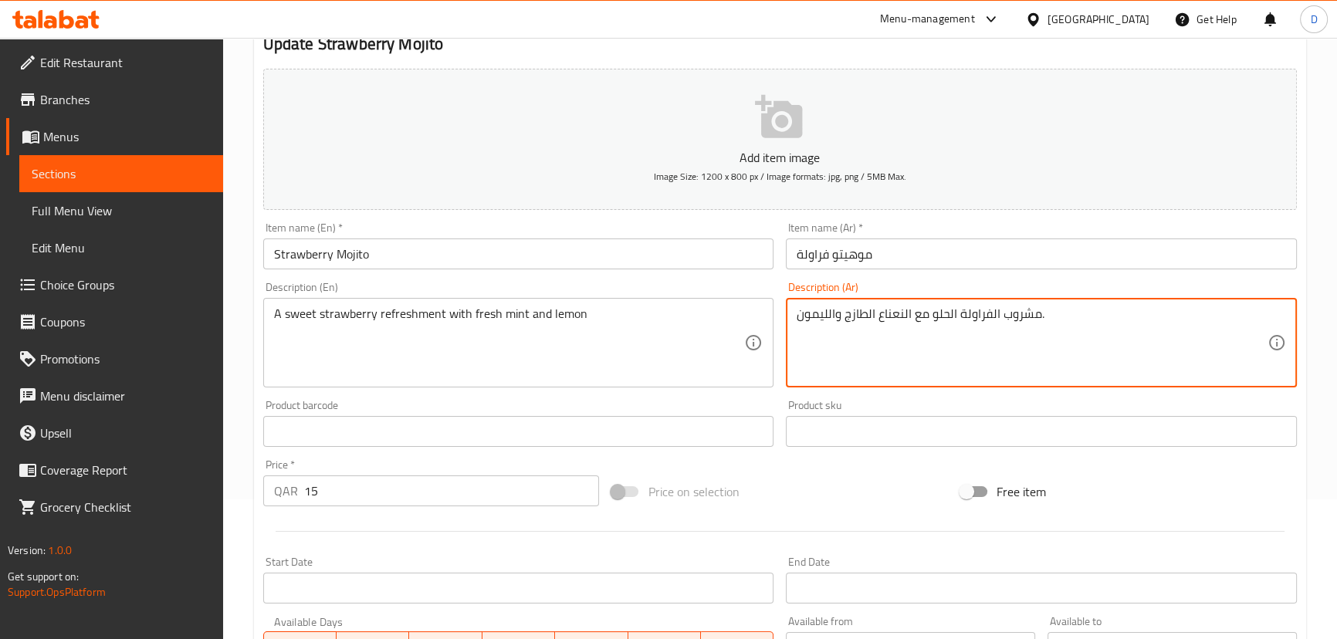
click at [1039, 314] on textarea "مشروب الفراولة الحلو مع النعناع الطازج والليمون." at bounding box center [1031, 342] width 471 height 73
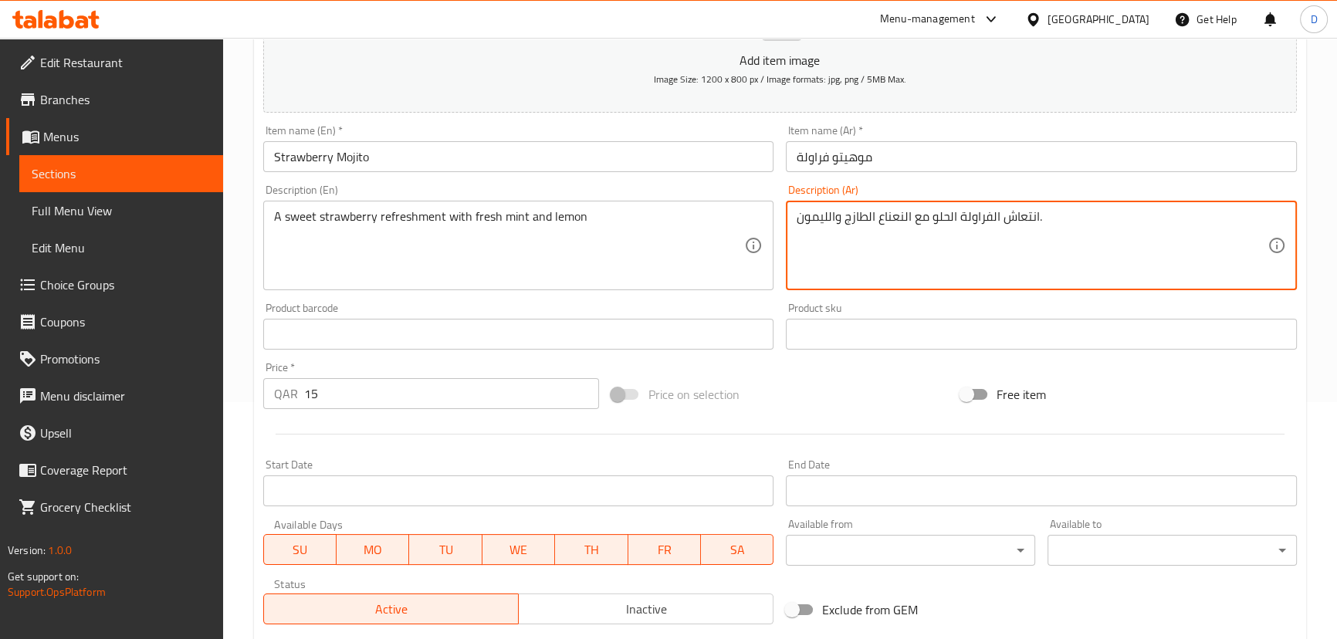
scroll to position [450, 0]
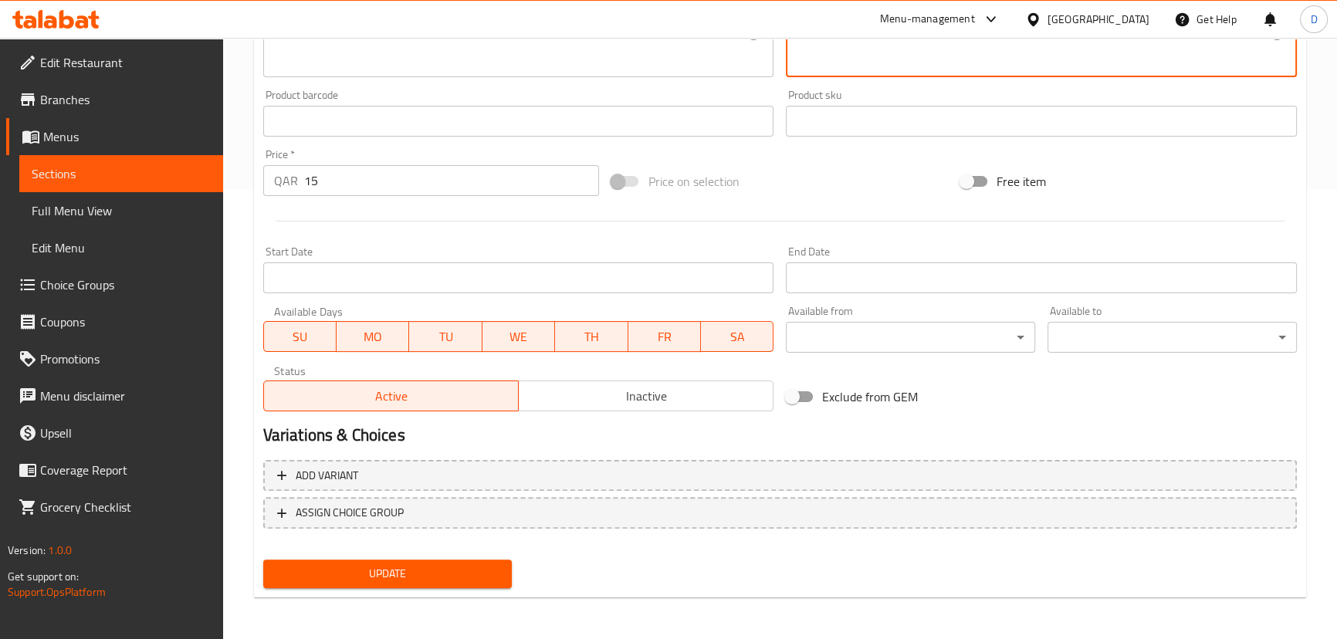
type textarea "انتعاش الفراولة الحلو مع النعناع الطازج والليمون."
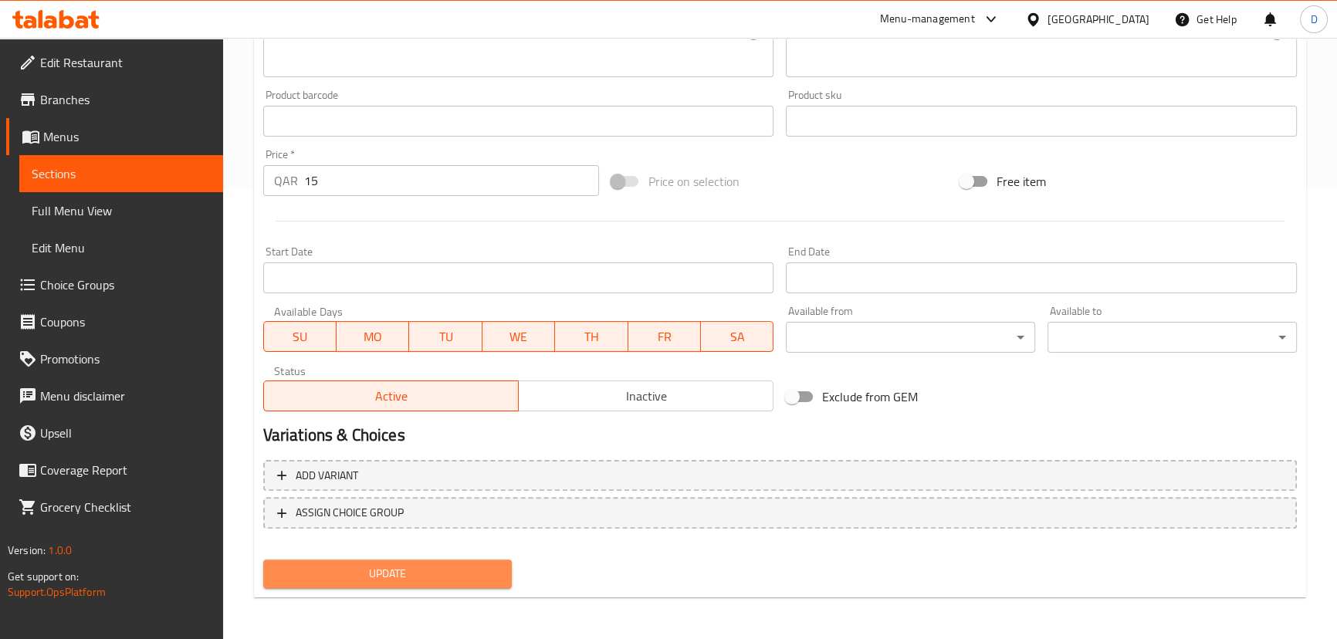
click at [471, 577] on span "Update" at bounding box center [388, 573] width 225 height 19
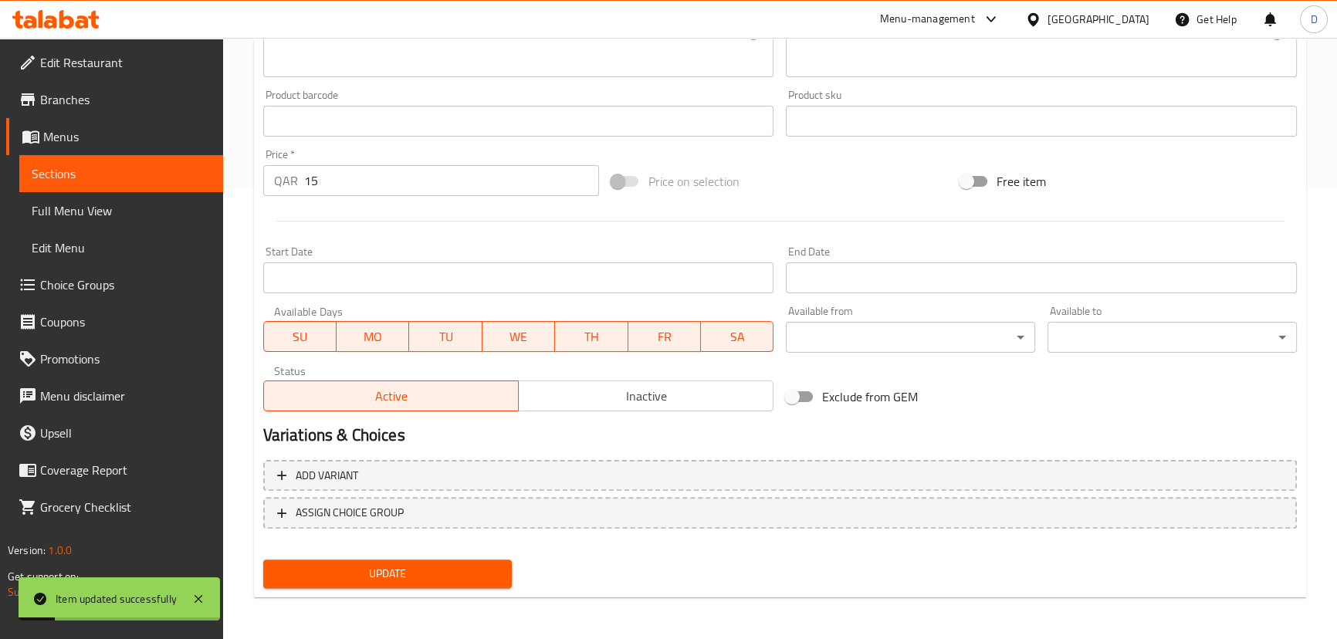
click at [196, 173] on span "Sections" at bounding box center [121, 173] width 179 height 19
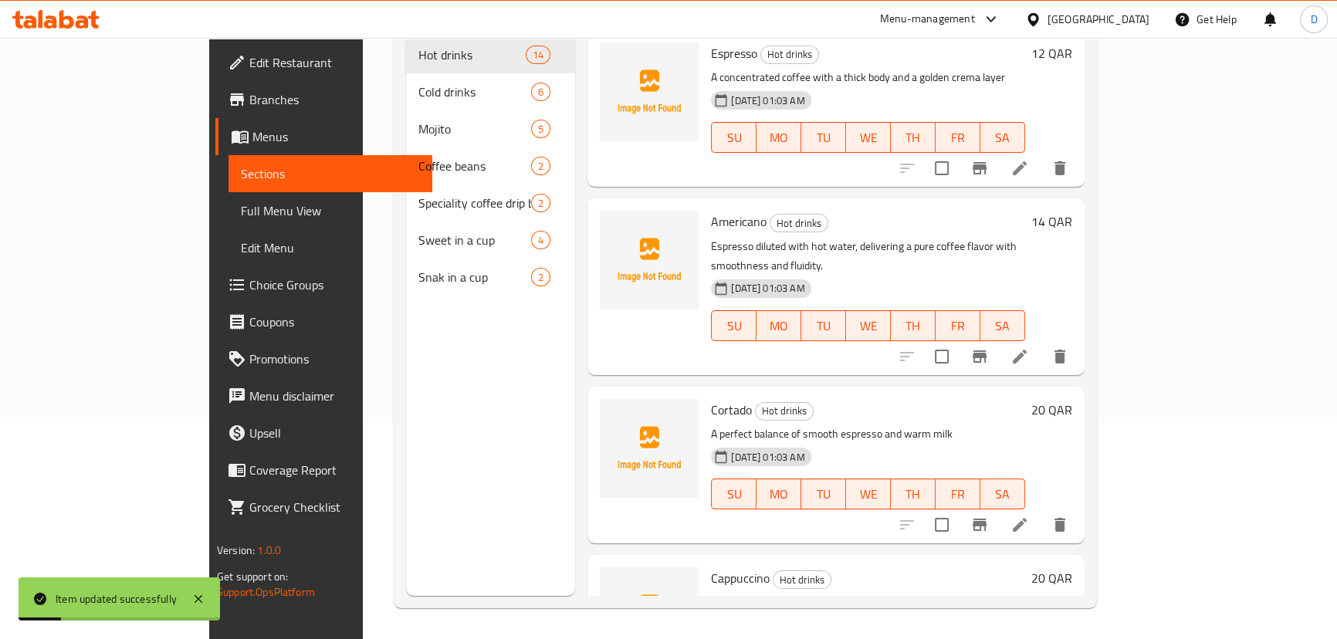
scroll to position [6, 0]
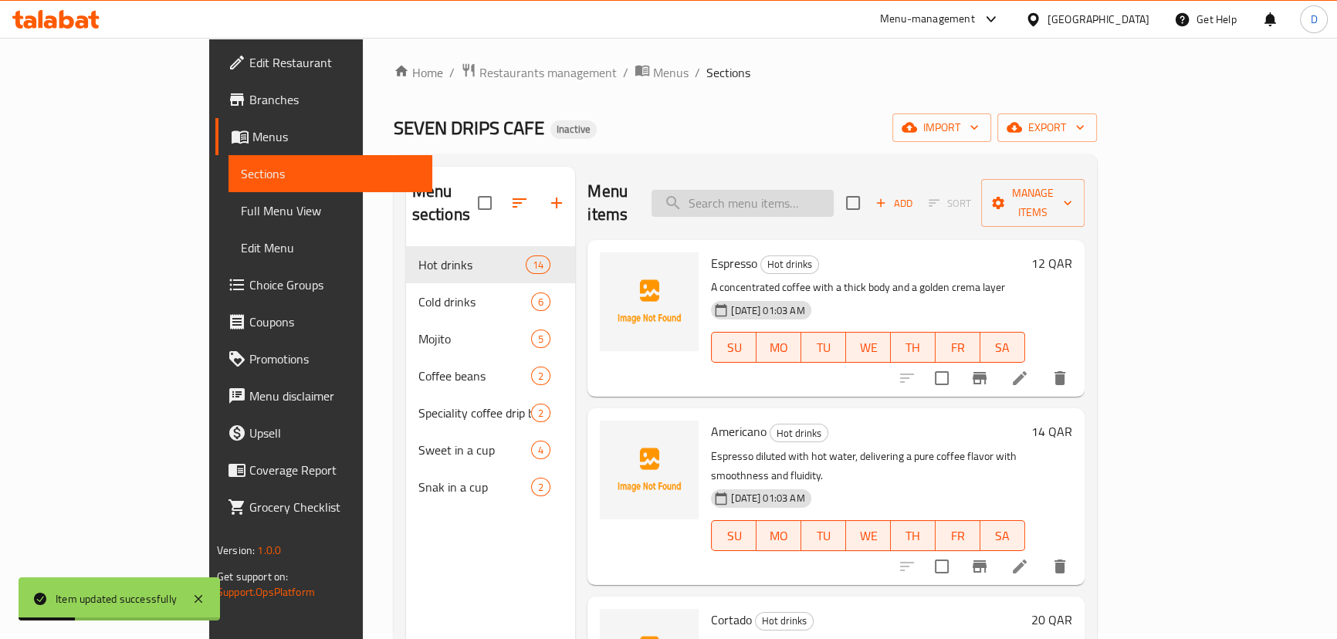
click at [762, 190] on input "search" at bounding box center [742, 203] width 182 height 27
paste input "A refreshing blend of blueberry and mint—sweet and refreshing in every sip."
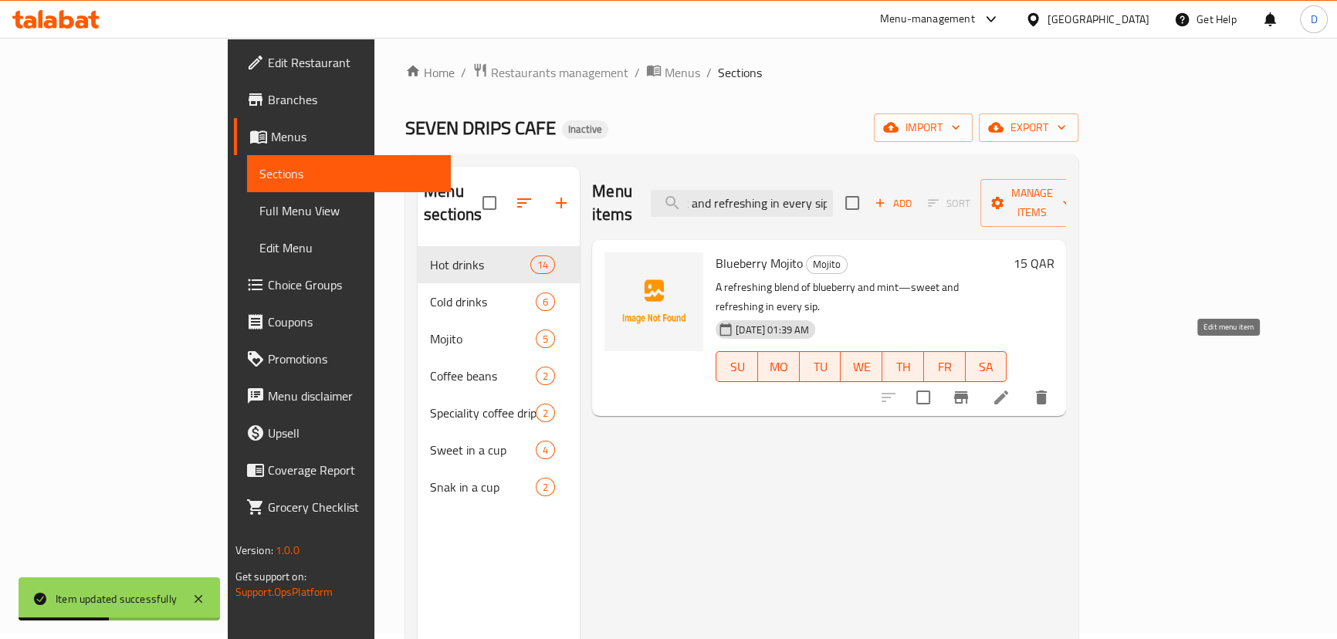
type input "A refreshing blend of blueberry and mint—sweet and refreshing in every sip."
click at [1010, 388] on icon at bounding box center [1001, 397] width 19 height 19
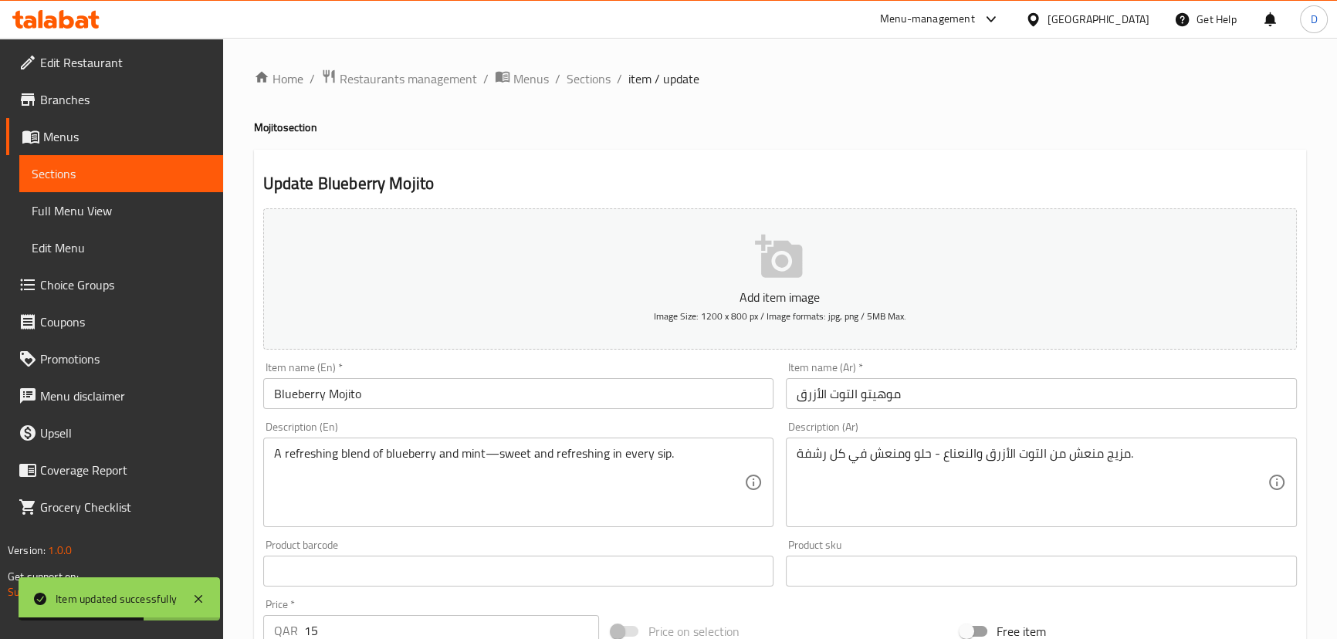
scroll to position [69, 0]
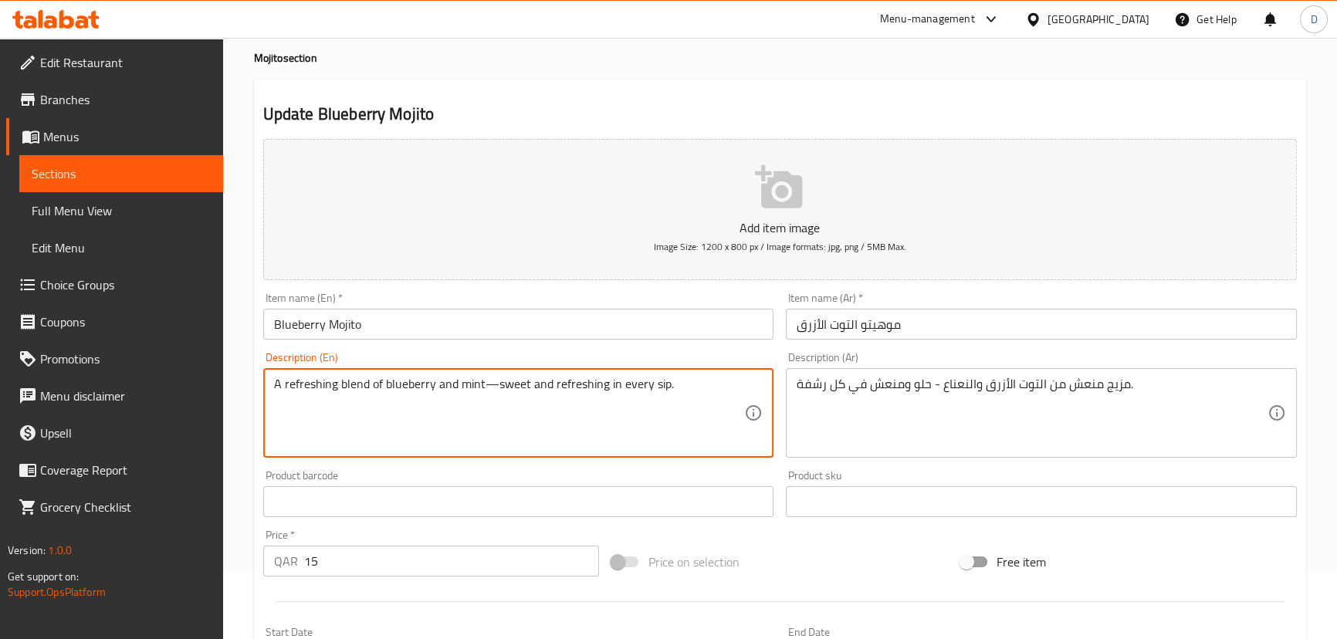
drag, startPoint x: 610, startPoint y: 385, endPoint x: 709, endPoint y: 387, distance: 99.6
drag, startPoint x: 498, startPoint y: 387, endPoint x: 484, endPoint y: 386, distance: 13.9
click at [484, 386] on textarea "A refreshing blend of blueberry and mint—sweet and refreshing" at bounding box center [509, 413] width 471 height 73
click at [480, 385] on textarea "A refreshing blend of blueberry and mint- sweet and refreshing" at bounding box center [509, 413] width 471 height 73
type textarea "A refreshing blend of blueberry and mint - sweet and refreshing"
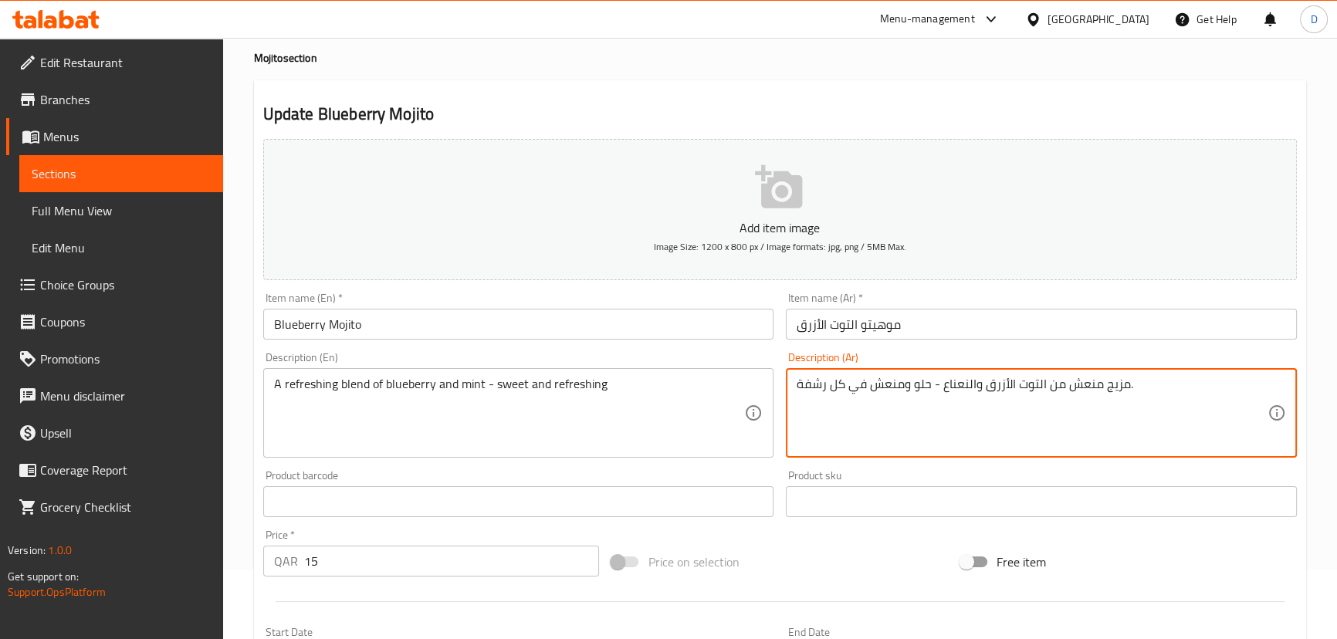
drag, startPoint x: 867, startPoint y: 384, endPoint x: 781, endPoint y: 385, distance: 86.5
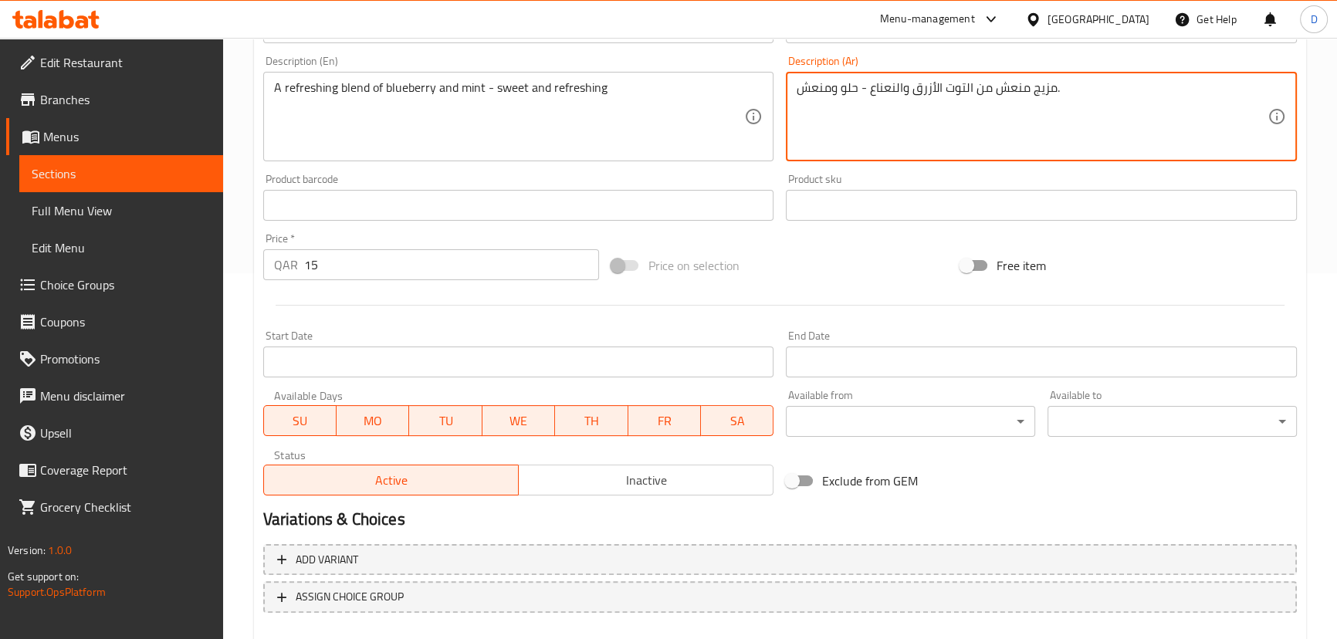
scroll to position [450, 0]
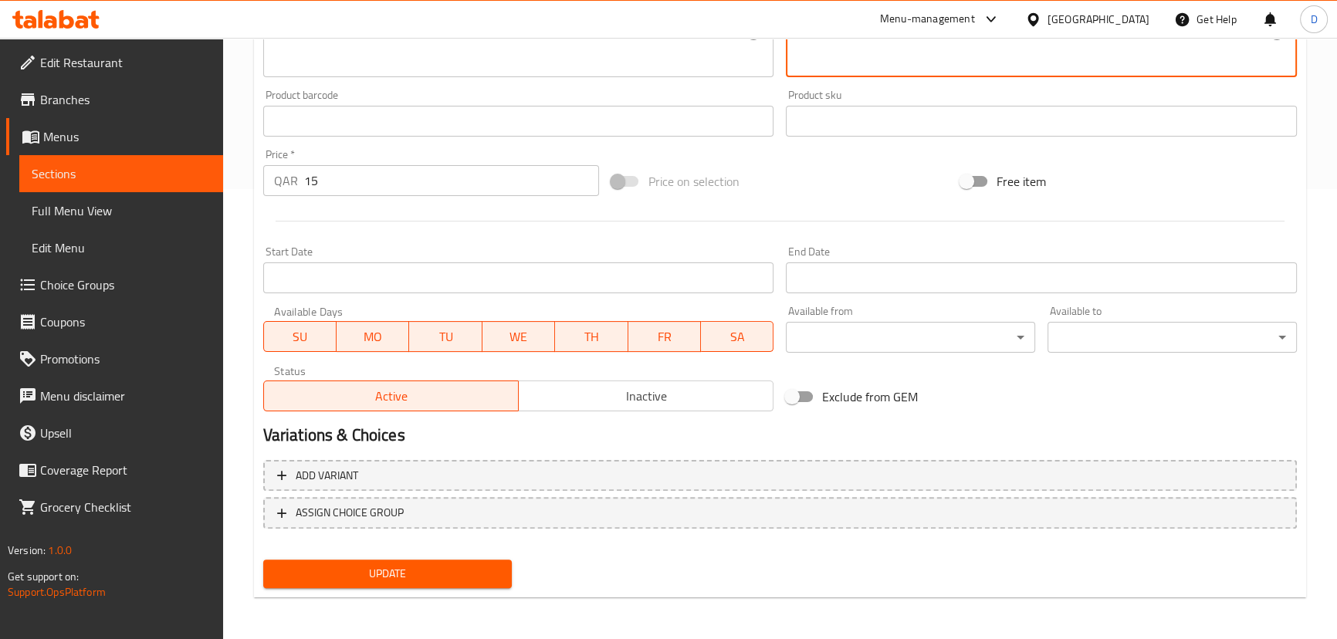
type textarea "مزيج منعش من التوت الأزرق والنعناع - حلو ومنعش."
click at [497, 564] on span "Update" at bounding box center [388, 573] width 225 height 19
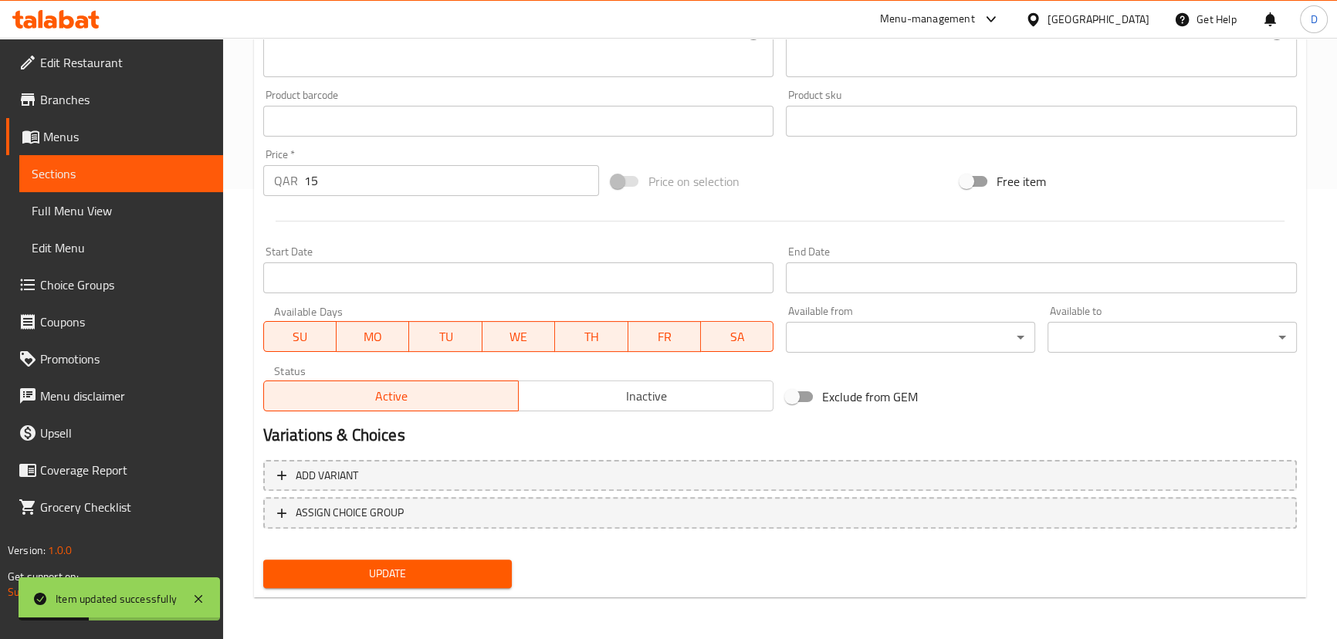
click at [417, 564] on span "Update" at bounding box center [388, 573] width 225 height 19
drag, startPoint x: 435, startPoint y: 578, endPoint x: 432, endPoint y: 548, distance: 30.2
click at [435, 577] on span "Update" at bounding box center [388, 573] width 225 height 19
click at [192, 170] on span "Sections" at bounding box center [121, 173] width 179 height 19
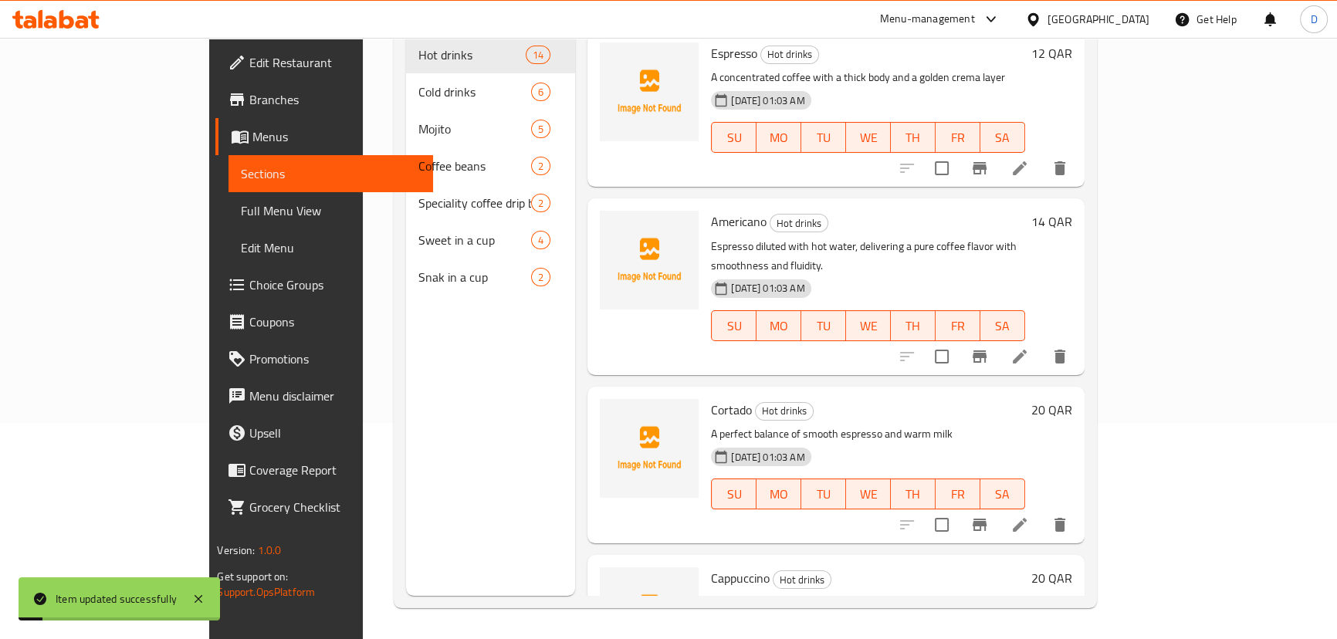
scroll to position [6, 0]
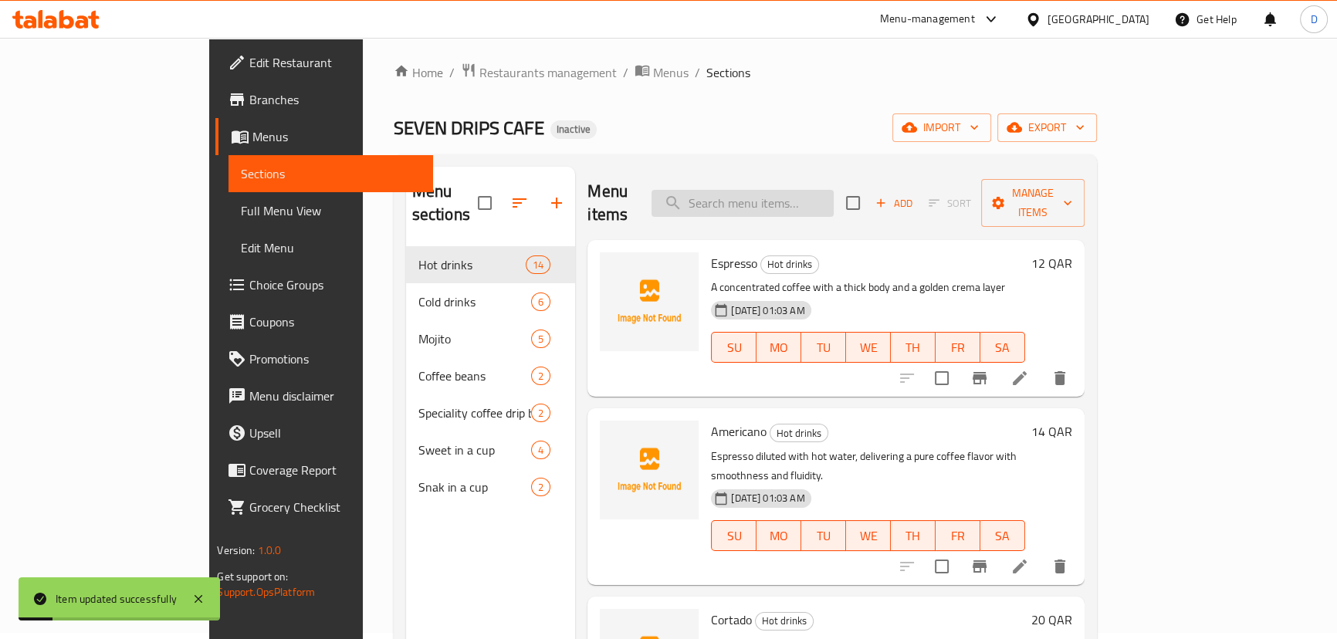
click at [775, 201] on input "search" at bounding box center [742, 203] width 182 height 27
paste input "Passion fruit meets mint and lemon—a unique tropical refreshment."
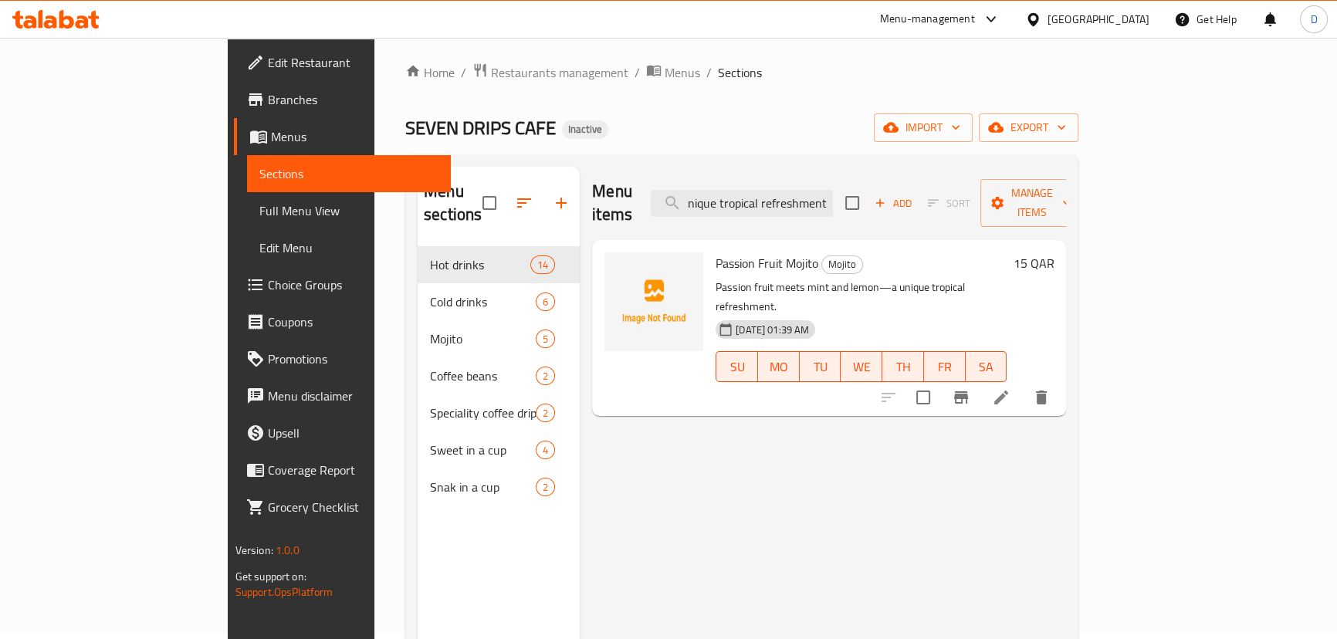
type input "Passion fruit meets mint and lemon—a unique tropical refreshment."
click at [1010, 388] on icon at bounding box center [1001, 397] width 19 height 19
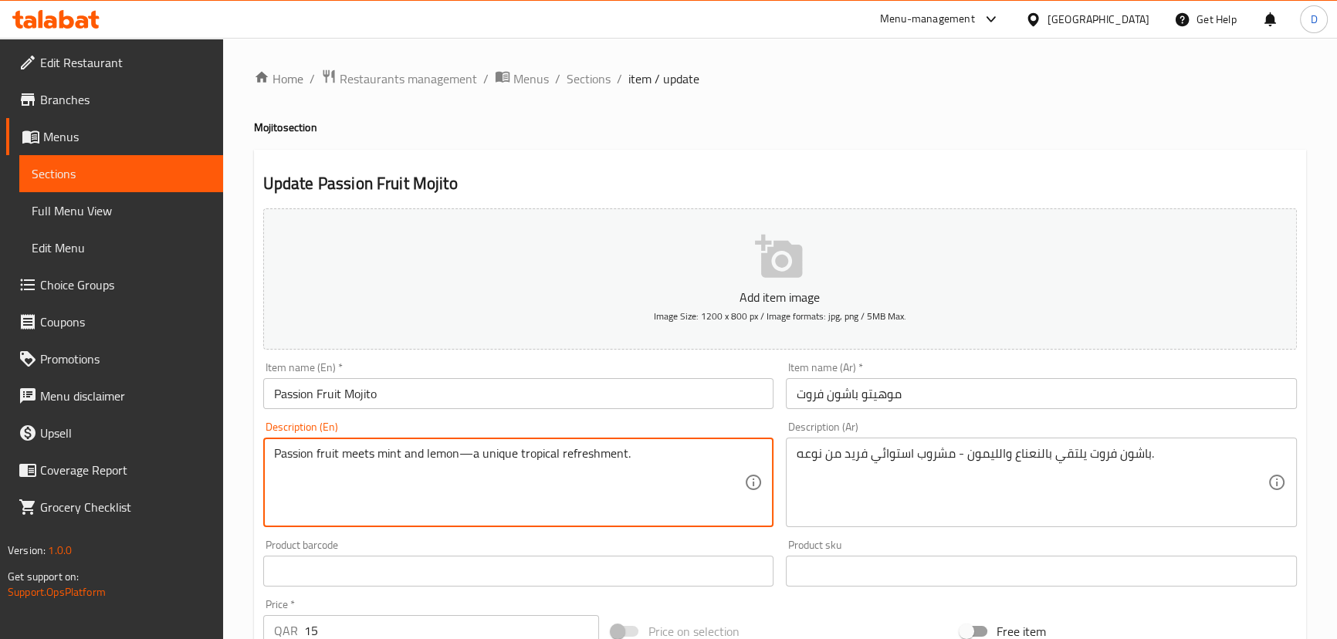
drag, startPoint x: 480, startPoint y: 455, endPoint x: 462, endPoint y: 454, distance: 17.8
type textarea "Passion fruit meets mint and lemon - unique tropical refreshment."
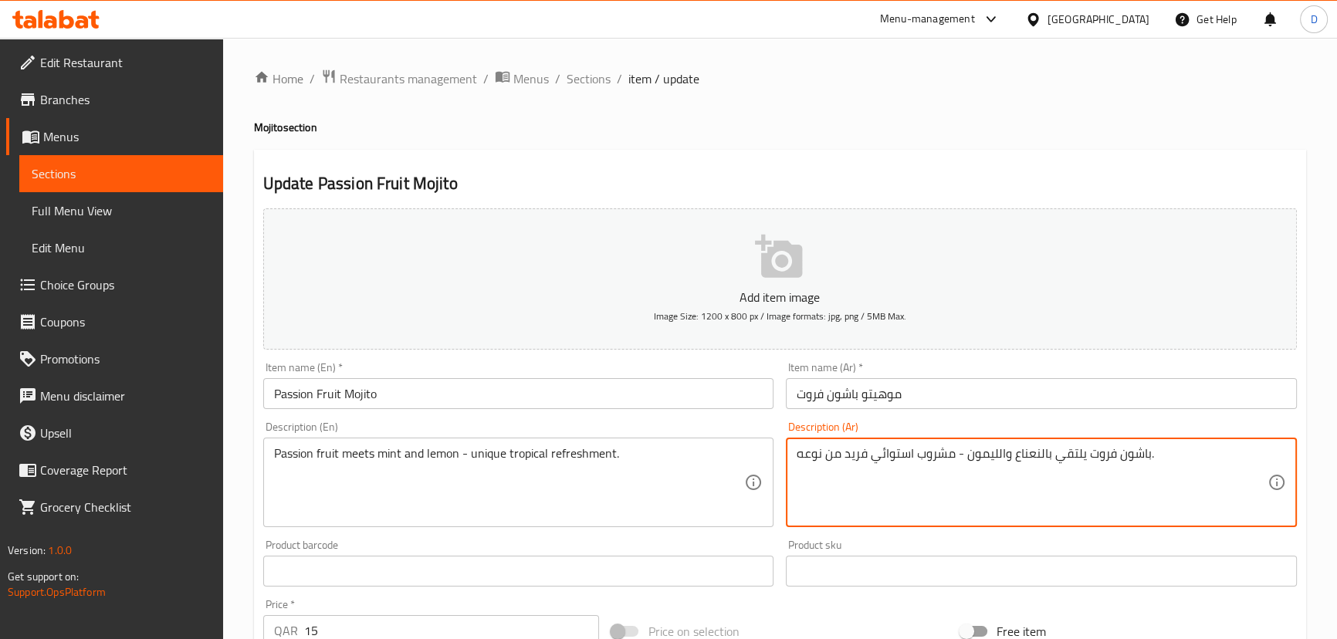
click at [947, 455] on textarea "باشون فروت يلتقي بالنعناع والليمون - مشروب استوائي فريد من نوعه." at bounding box center [1031, 482] width 471 height 73
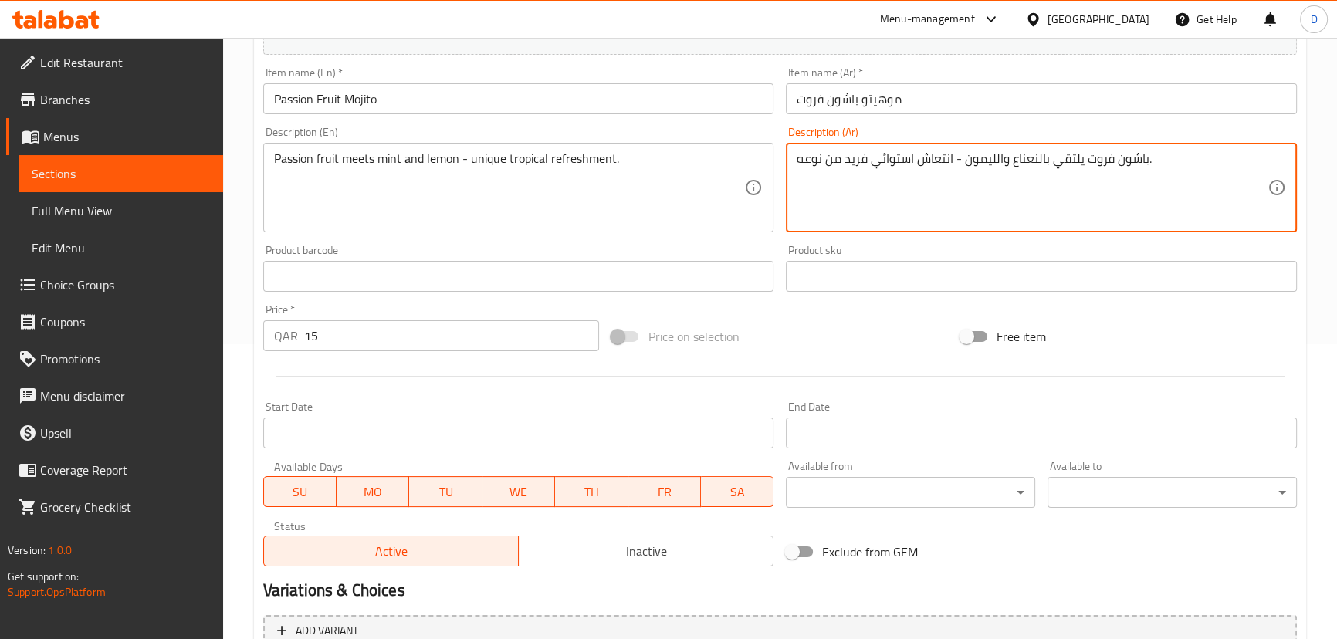
scroll to position [450, 0]
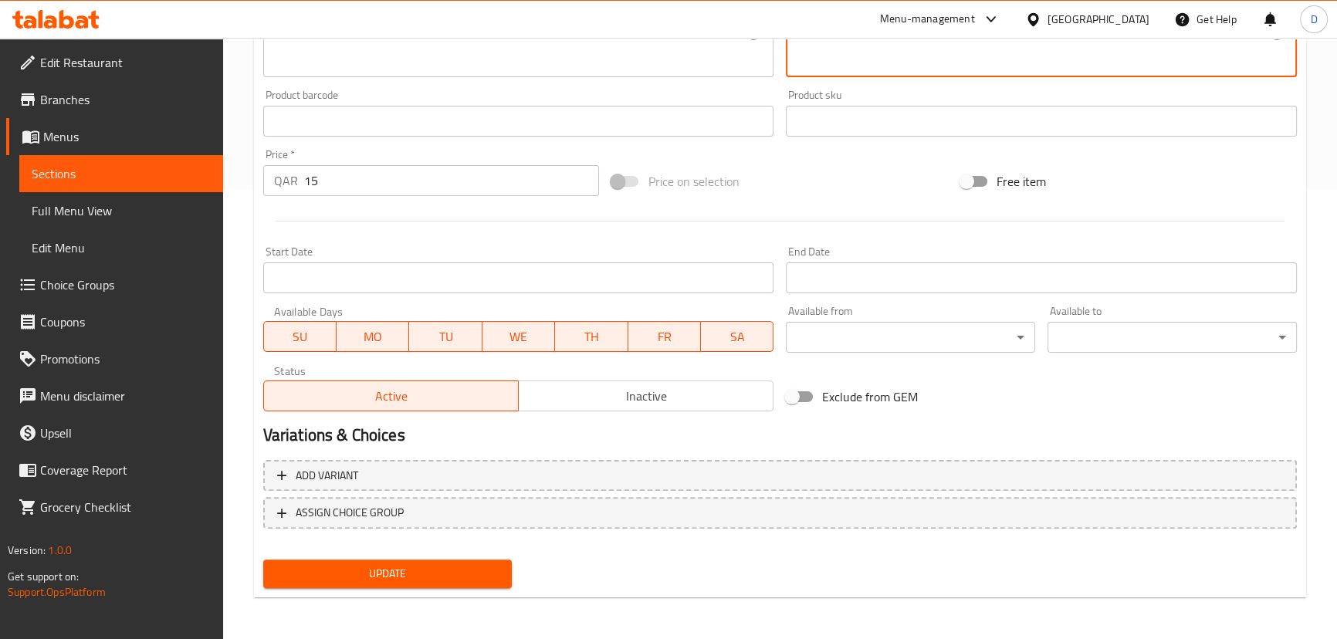
type textarea "باشون فروت يلتقي بالنعناع والليمون - انتعاش استوائي فريد من نوعه."
click at [450, 576] on span "Update" at bounding box center [388, 573] width 225 height 19
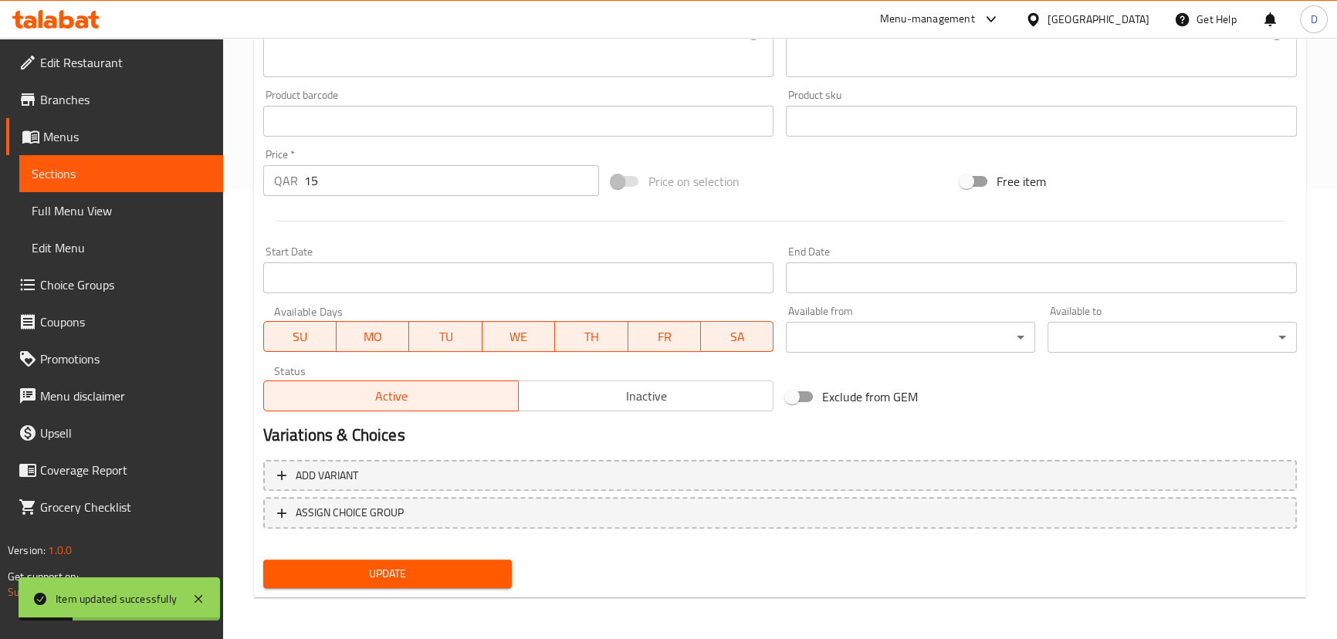
click at [184, 164] on span "Sections" at bounding box center [121, 173] width 179 height 19
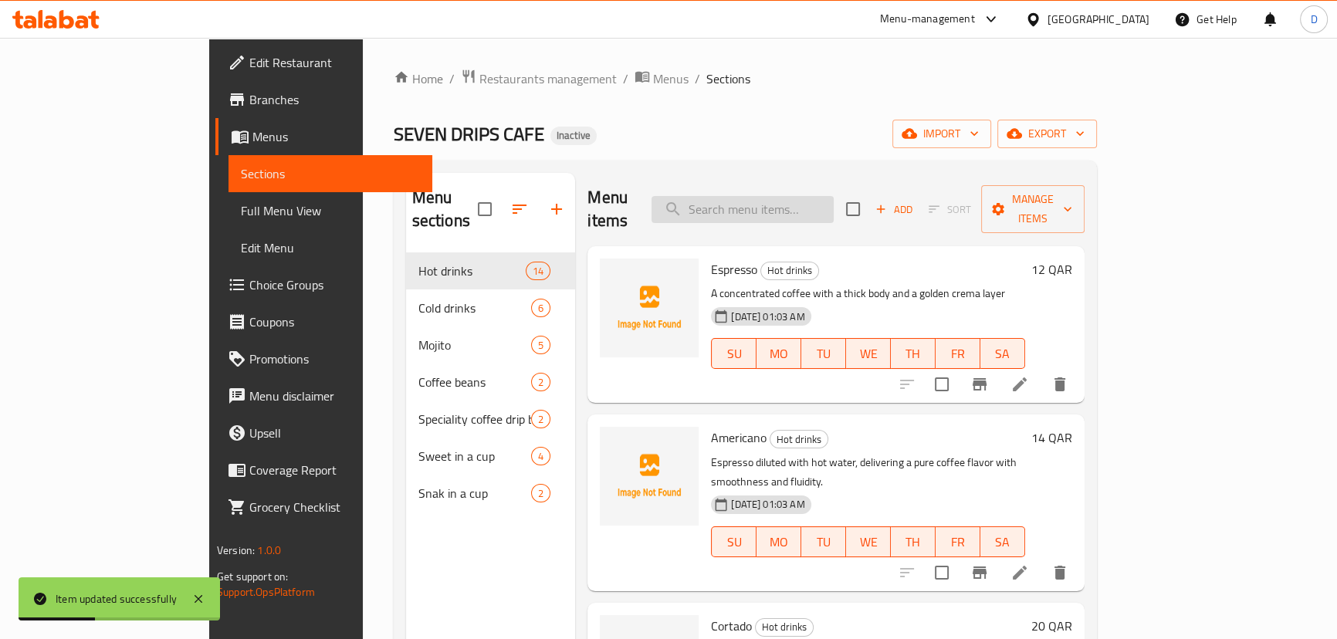
click at [816, 205] on input "search" at bounding box center [742, 209] width 182 height 27
paste input "Sweet and tart cherry with a refreshing mint twist—a vibrant drink."
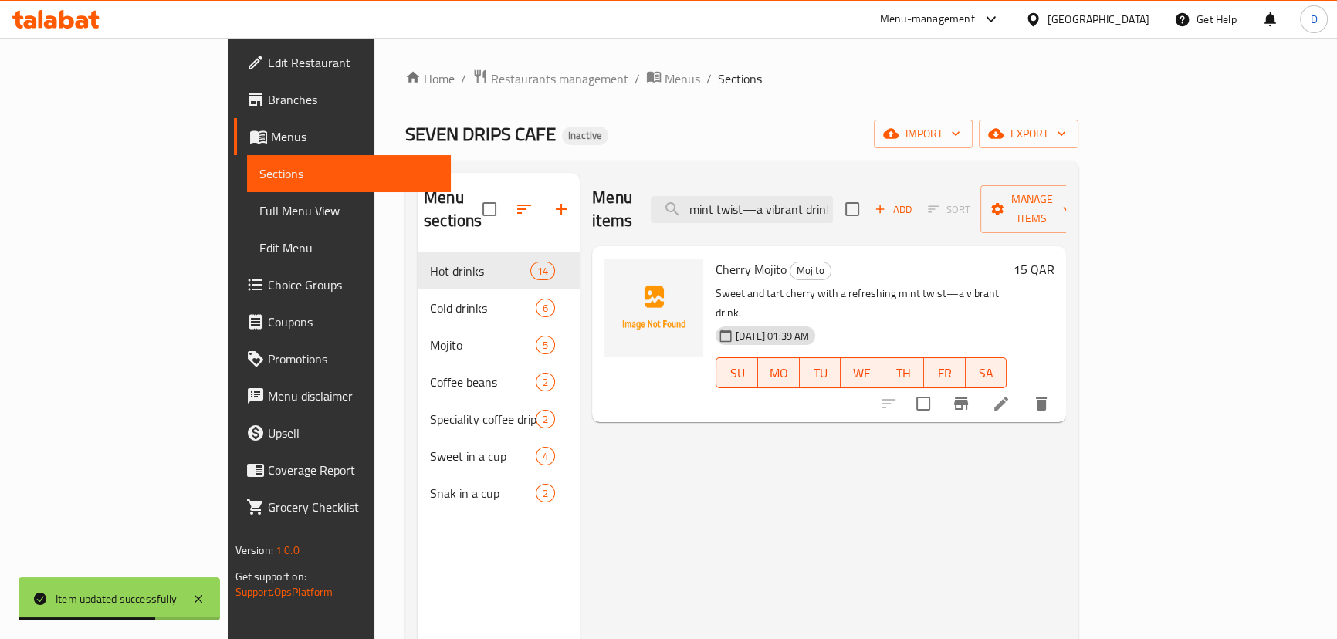
type input "Sweet and tart cherry with a refreshing mint twist—a vibrant drink."
click at [1023, 390] on li at bounding box center [1000, 404] width 43 height 28
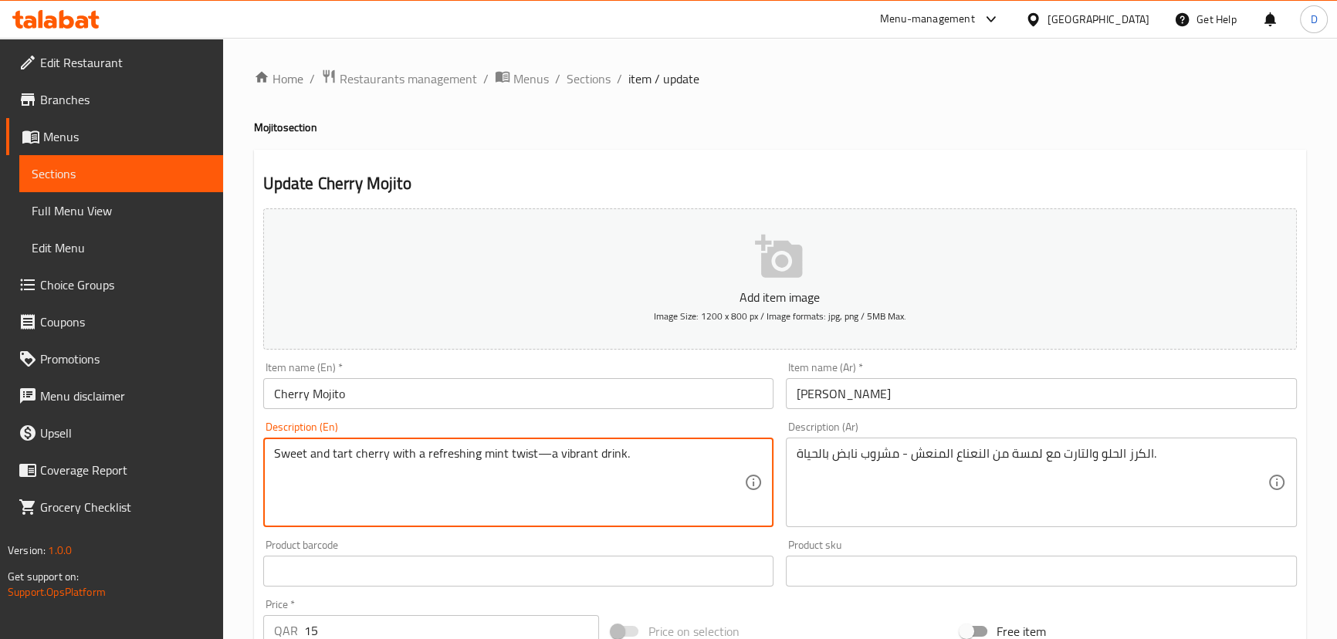
drag, startPoint x: 534, startPoint y: 450, endPoint x: 546, endPoint y: 453, distance: 12.0
type textarea "Sweet and tart cherry with a refreshing mint twist - a vibrant drink."
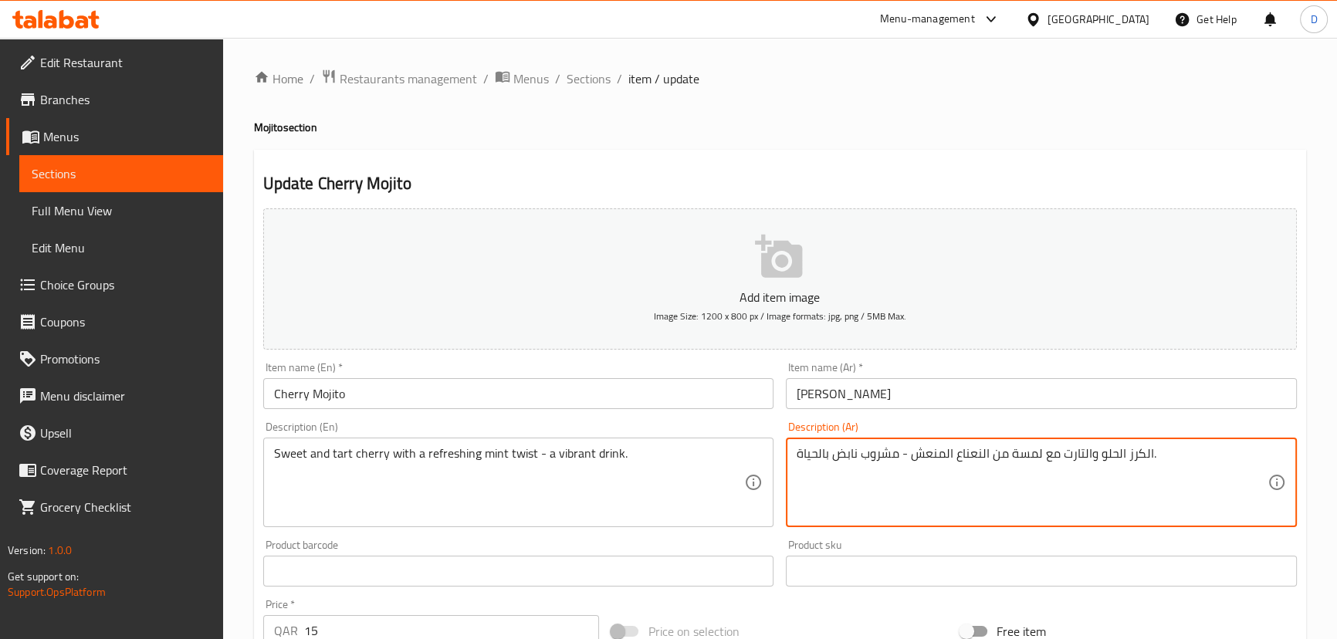
click at [1030, 455] on textarea "الكرز الحلو والتارت مع لمسة من النعناع المنعش - مشروب نابض بالحياة." at bounding box center [1031, 482] width 471 height 73
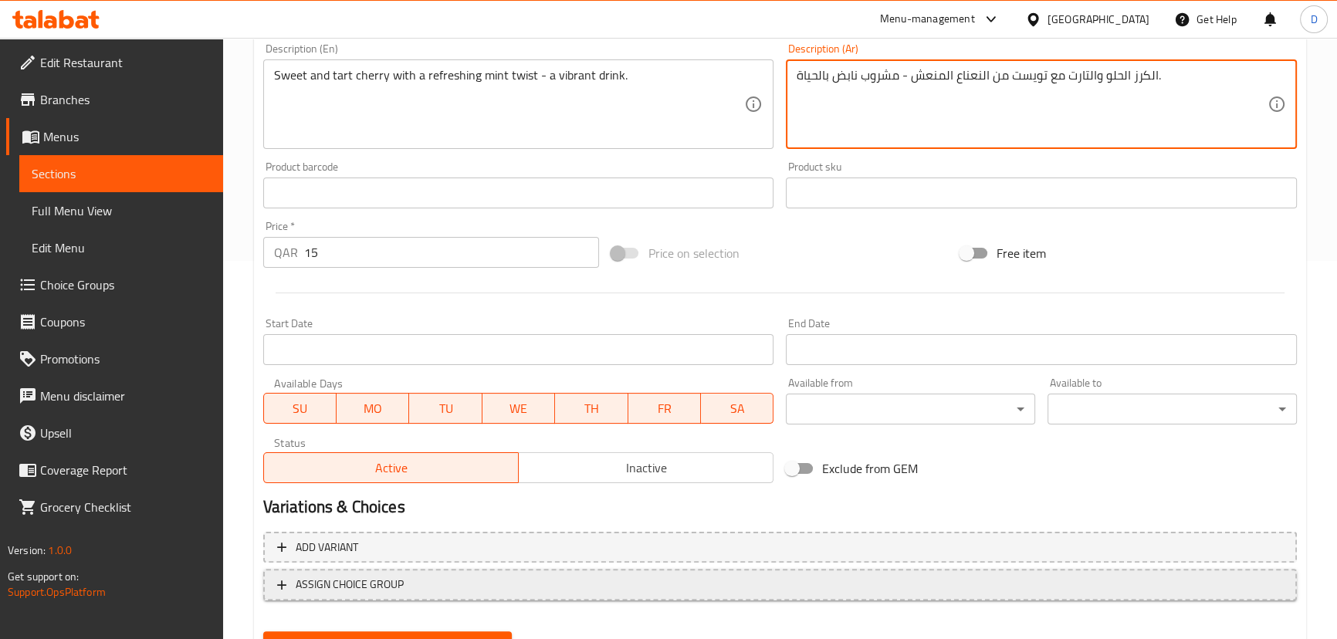
scroll to position [421, 0]
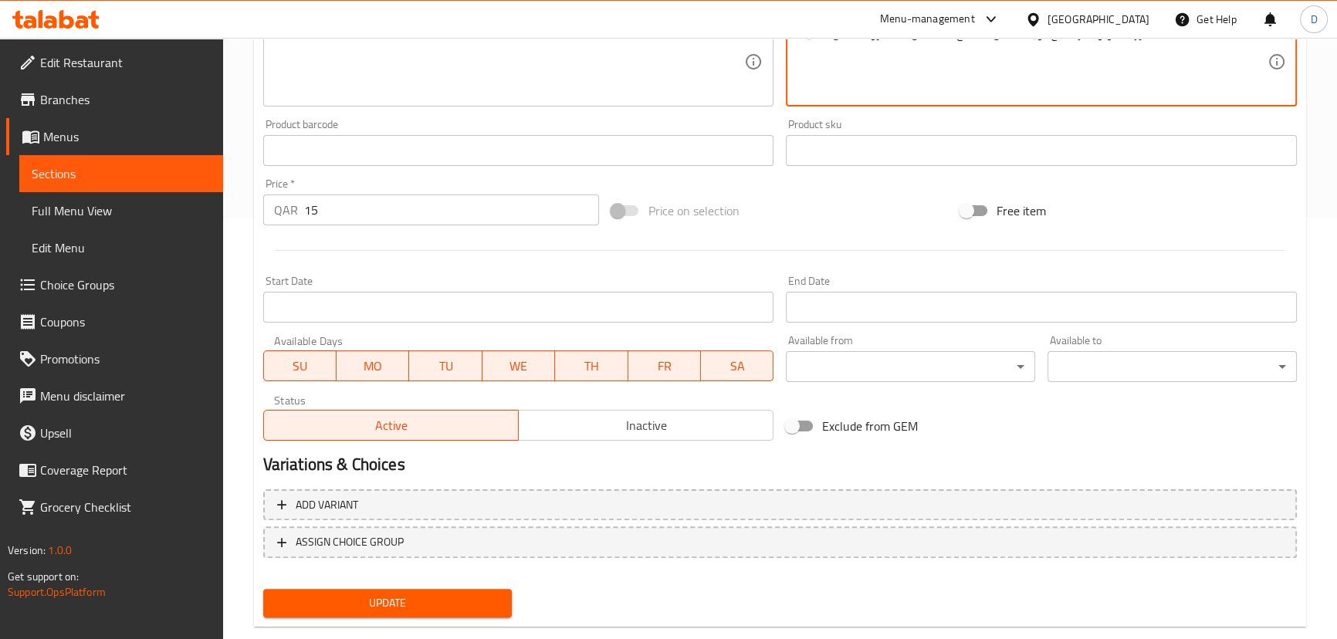
type textarea "الكرز الحلو والتارت مع تويست من النعناع المنعش - مشروب نابض بالحياة."
click at [444, 589] on button "Update" at bounding box center [387, 603] width 249 height 29
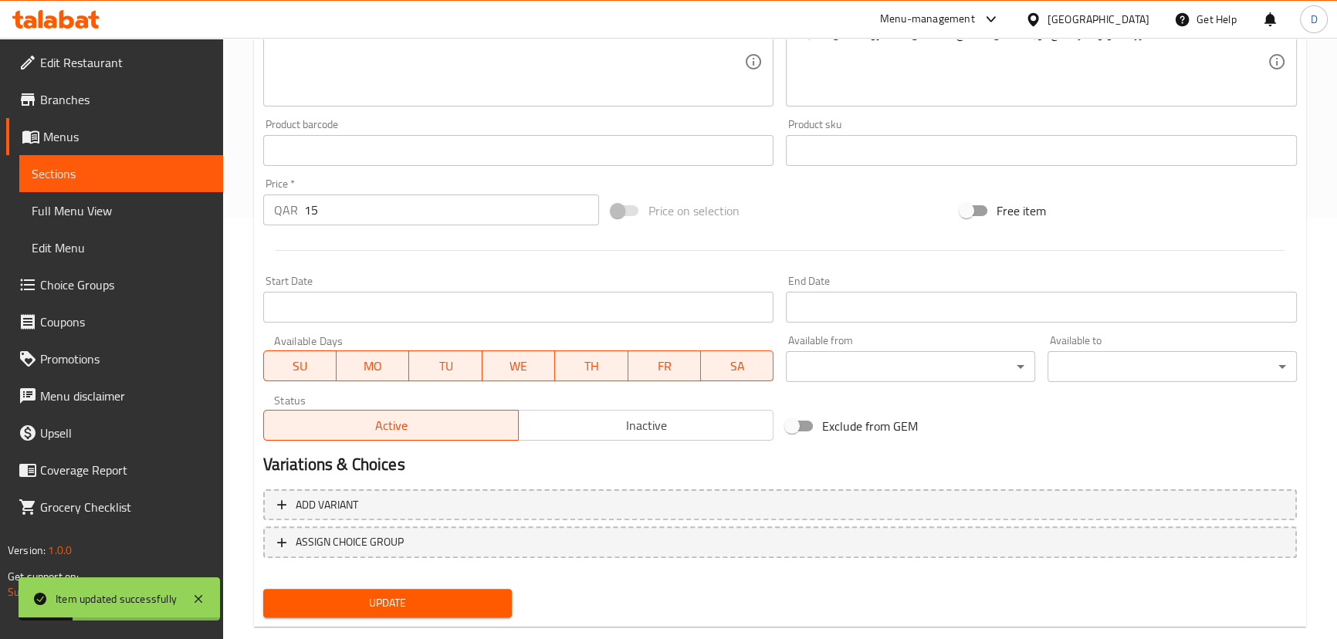
click at [195, 171] on span "Sections" at bounding box center [121, 173] width 179 height 19
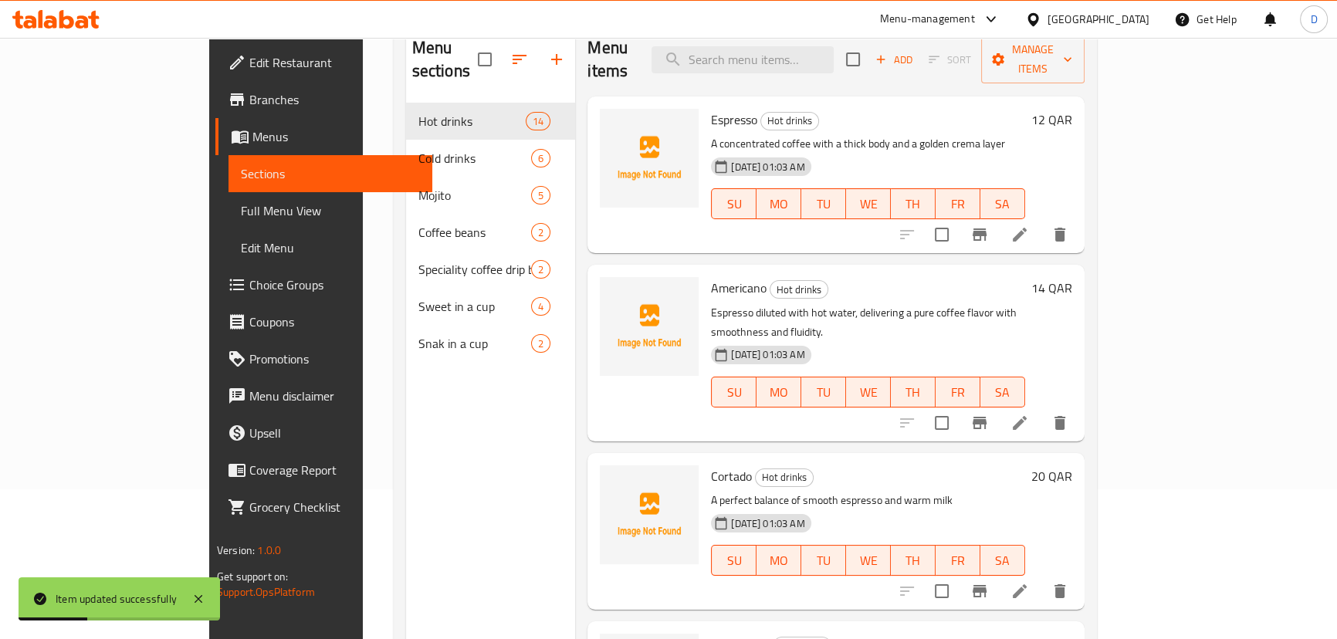
scroll to position [6, 0]
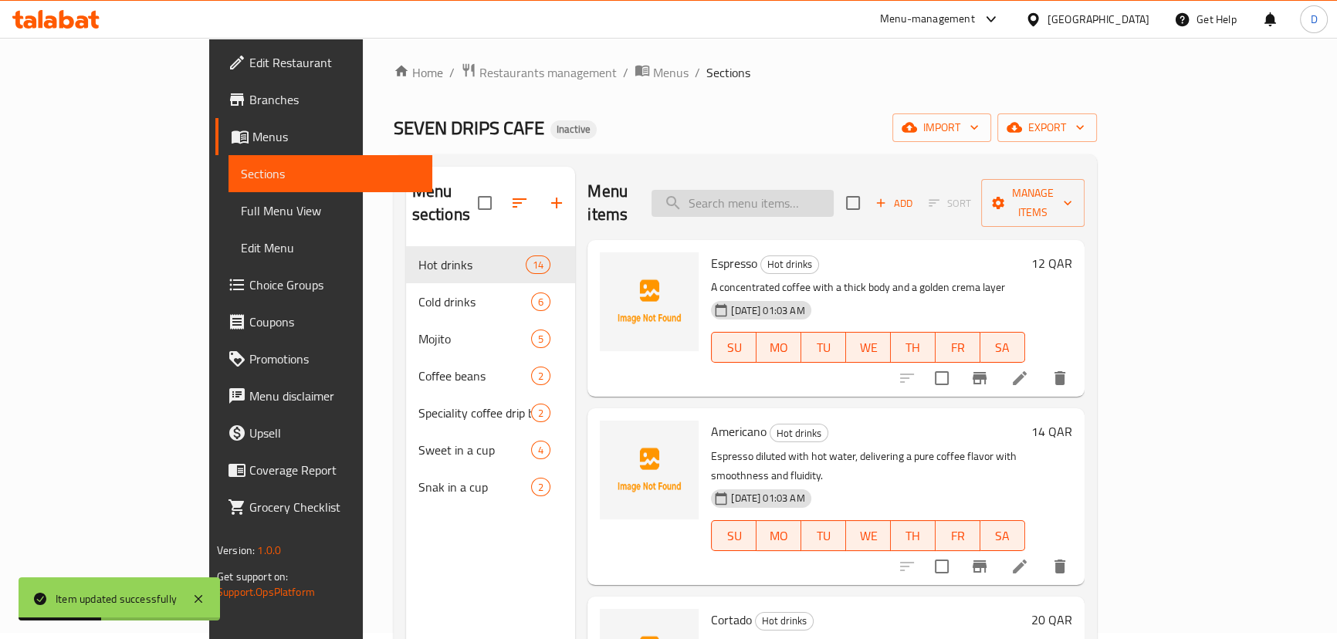
click at [815, 199] on input "search" at bounding box center [742, 203] width 182 height 27
paste input "Red Bull energy meets mint and lemon—a refreshment that invigorates your senses."
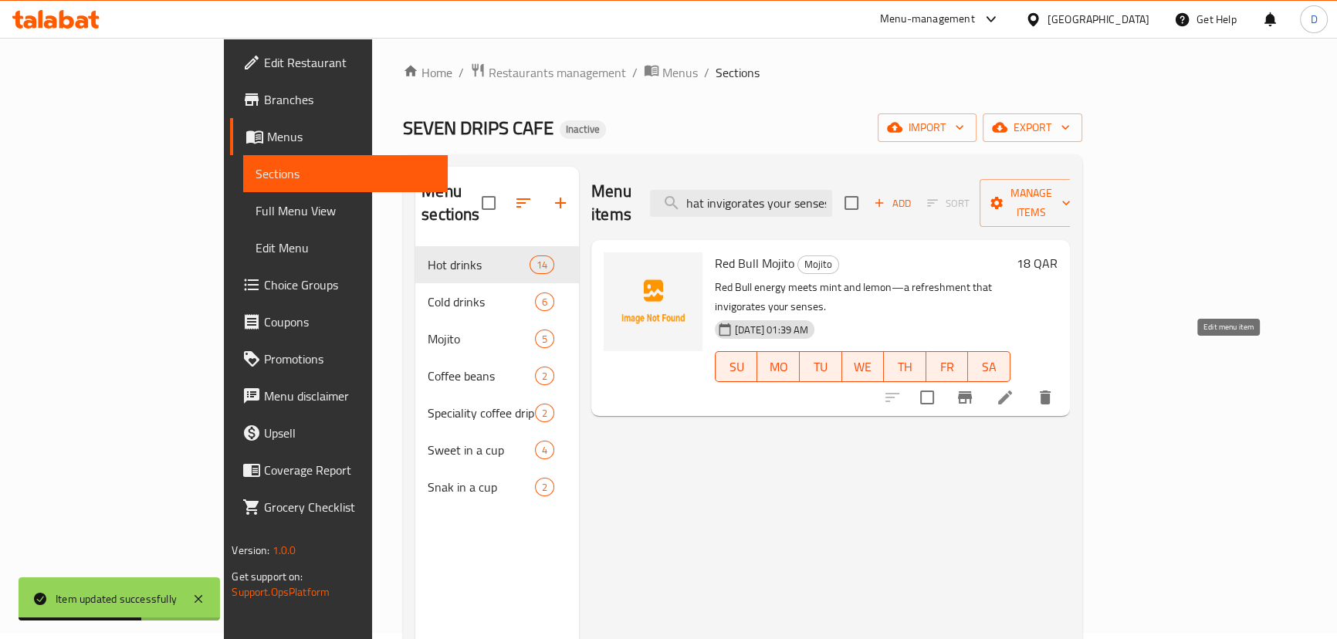
type input "Red Bull energy meets mint and lemon—a refreshment that invigorates your senses."
click at [1014, 388] on icon at bounding box center [1005, 397] width 19 height 19
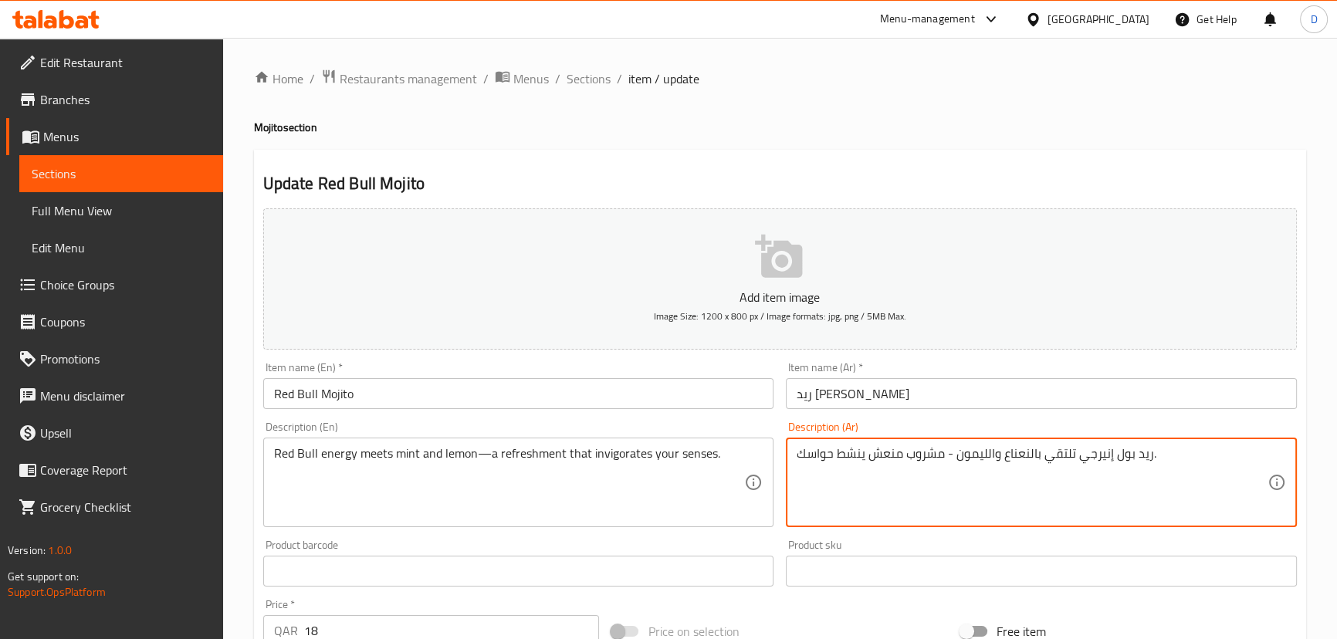
click at [1098, 468] on textarea "ريد بول إنيرجي تلتقي بالنعناع والليمون - مشروب منعش ينشط حواسك." at bounding box center [1031, 482] width 471 height 73
type textarea "ريد بول طاقة تلتقي بالنعناع والليمون - مشروب منعش ينشط حواسك."
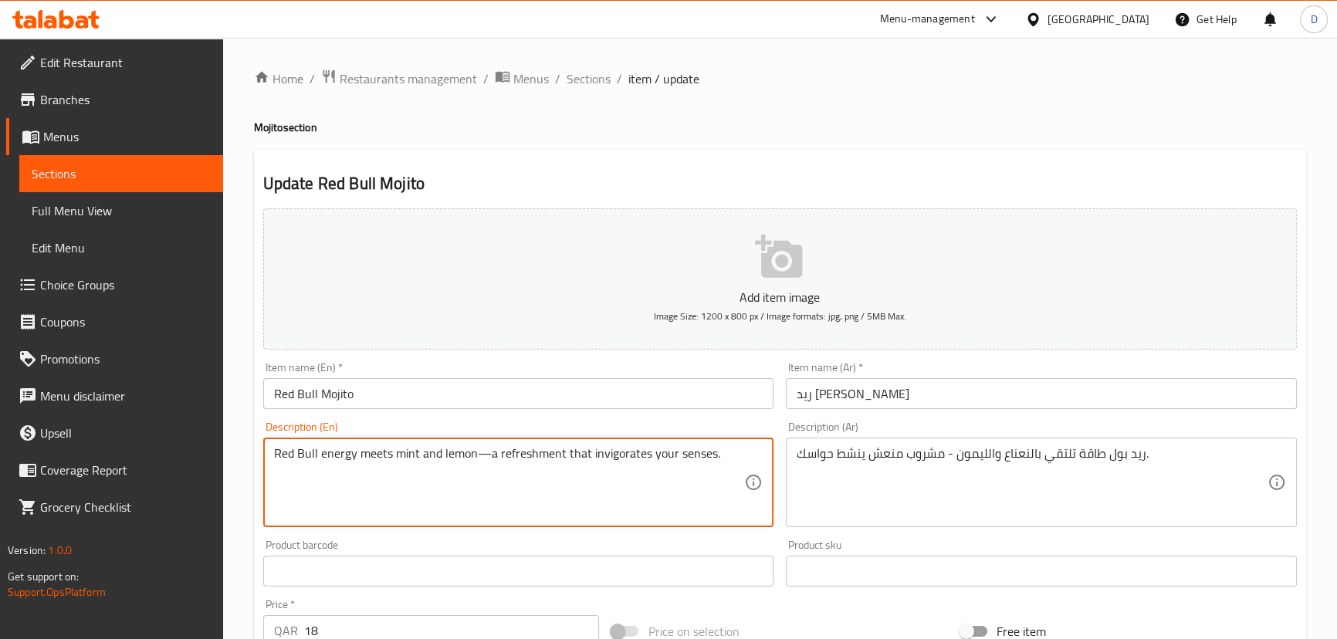
drag, startPoint x: 489, startPoint y: 455, endPoint x: 471, endPoint y: 451, distance: 18.9
drag, startPoint x: 560, startPoint y: 457, endPoint x: 715, endPoint y: 465, distance: 155.3
click at [715, 465] on textarea "Red Bull energy meets mint and lemon - a refreshment that invigorates your sens…" at bounding box center [509, 482] width 471 height 73
type textarea "Red Bull energy meets mint and lemon - a refreshment"
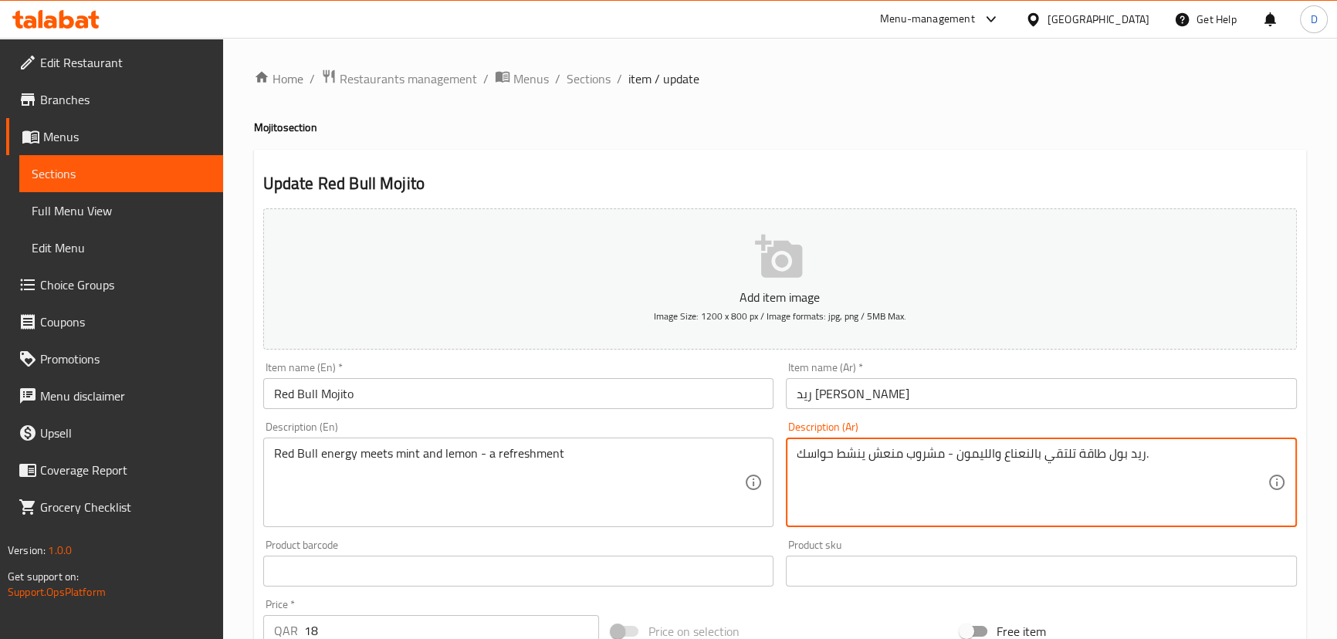
click at [928, 454] on textarea "ريد بول طاقة تلتقي بالنعناع والليمون - مشروب منعش ينشط حواسك." at bounding box center [1031, 482] width 471 height 73
drag, startPoint x: 864, startPoint y: 455, endPoint x: 766, endPoint y: 448, distance: 98.3
click at [766, 448] on div "Add item image Image Size: 1200 x 800 px / Image formats: jpg, png / 5MB Max. I…" at bounding box center [780, 534] width 1046 height 665
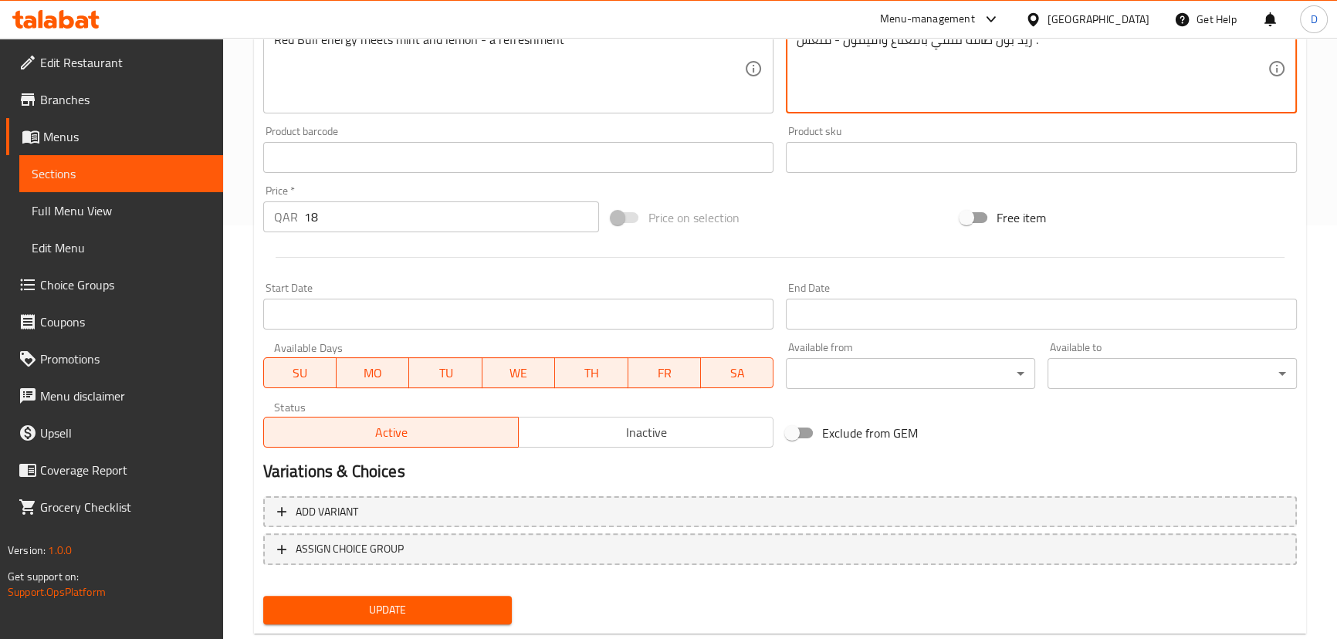
scroll to position [450, 0]
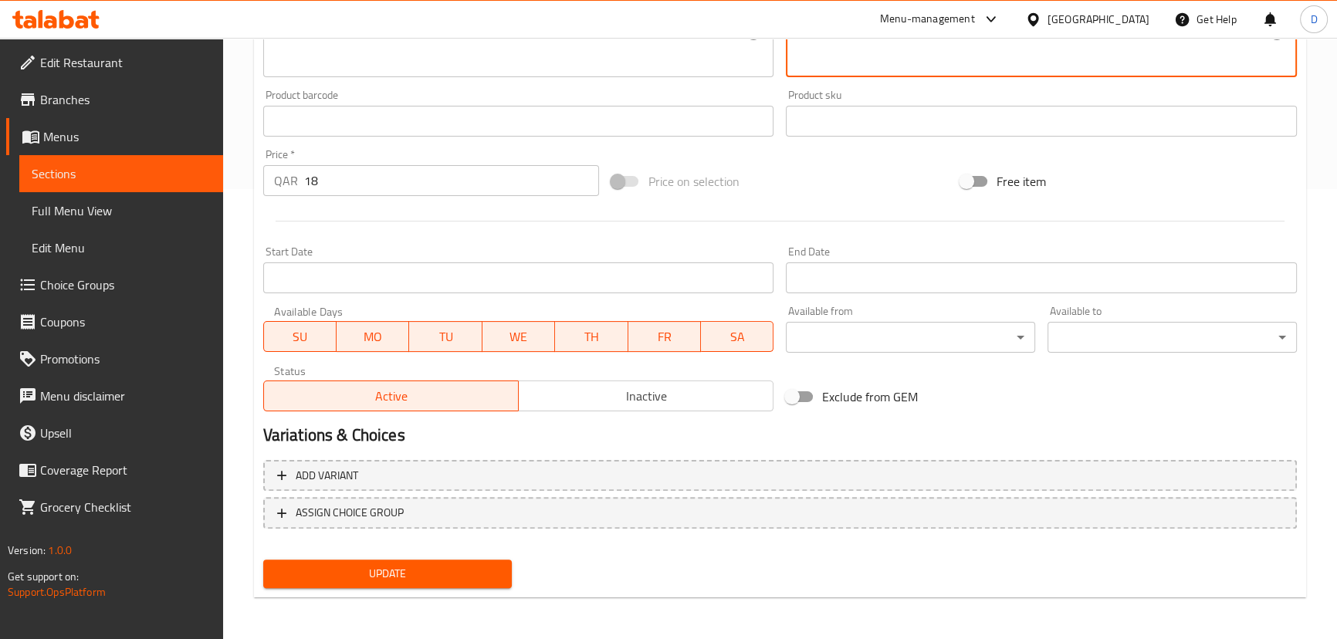
type textarea "ريد بول طاقة تلتقي بالنعناع والليمون - منعش ."
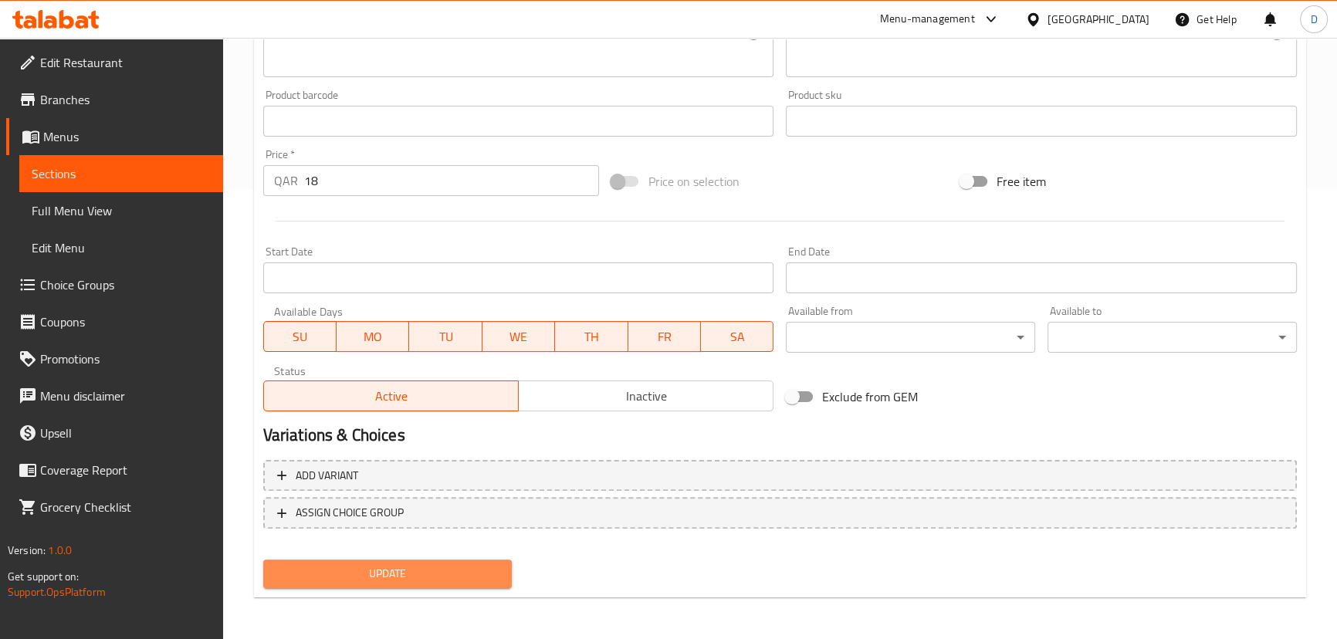
click at [486, 570] on span "Update" at bounding box center [388, 573] width 225 height 19
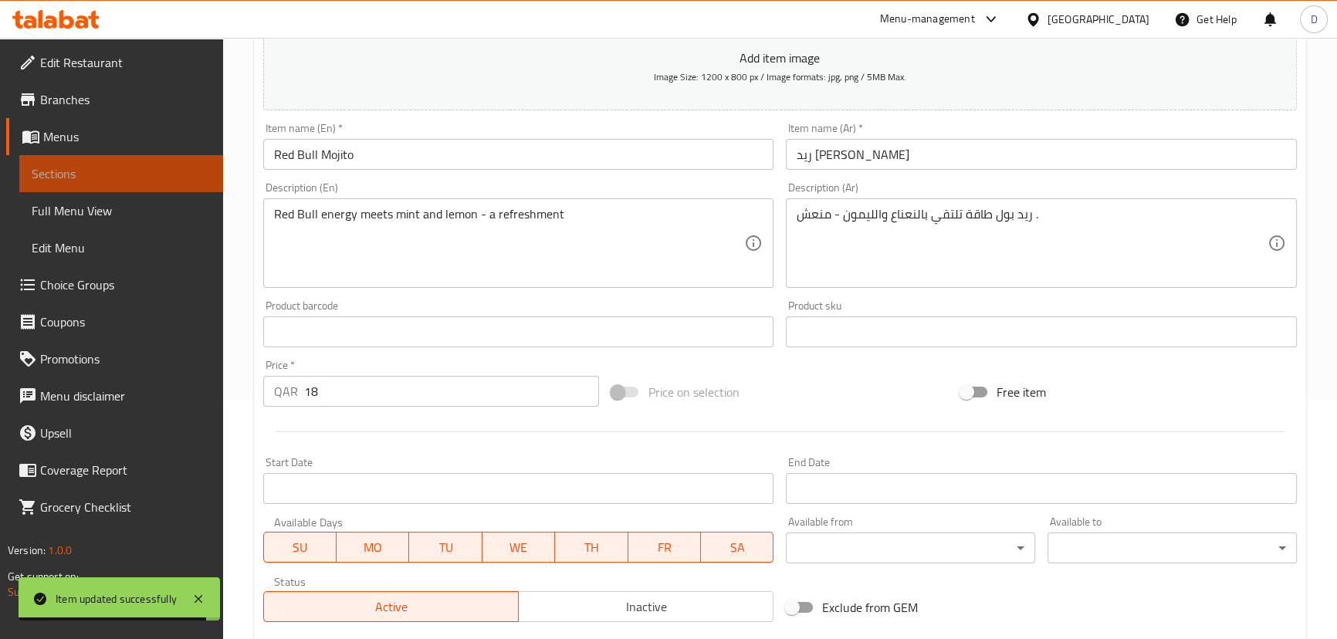
click at [198, 169] on span "Sections" at bounding box center [121, 173] width 179 height 19
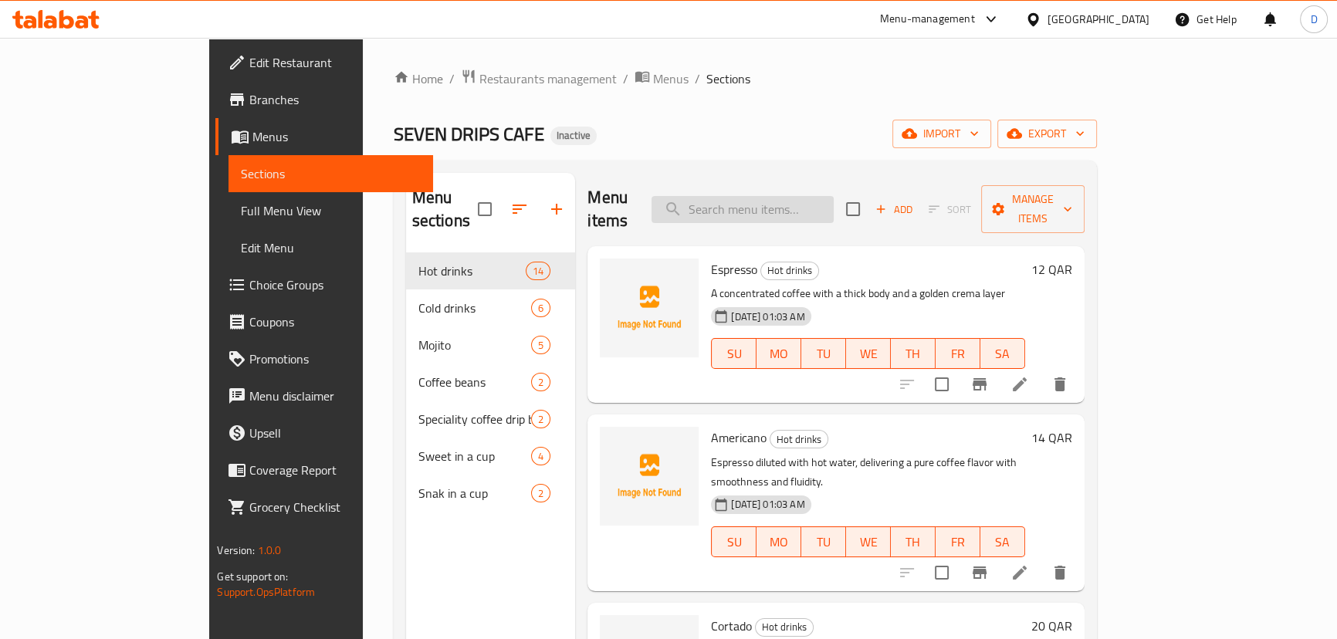
click at [790, 196] on input "search" at bounding box center [742, 209] width 182 height 27
paste input "Molasses"
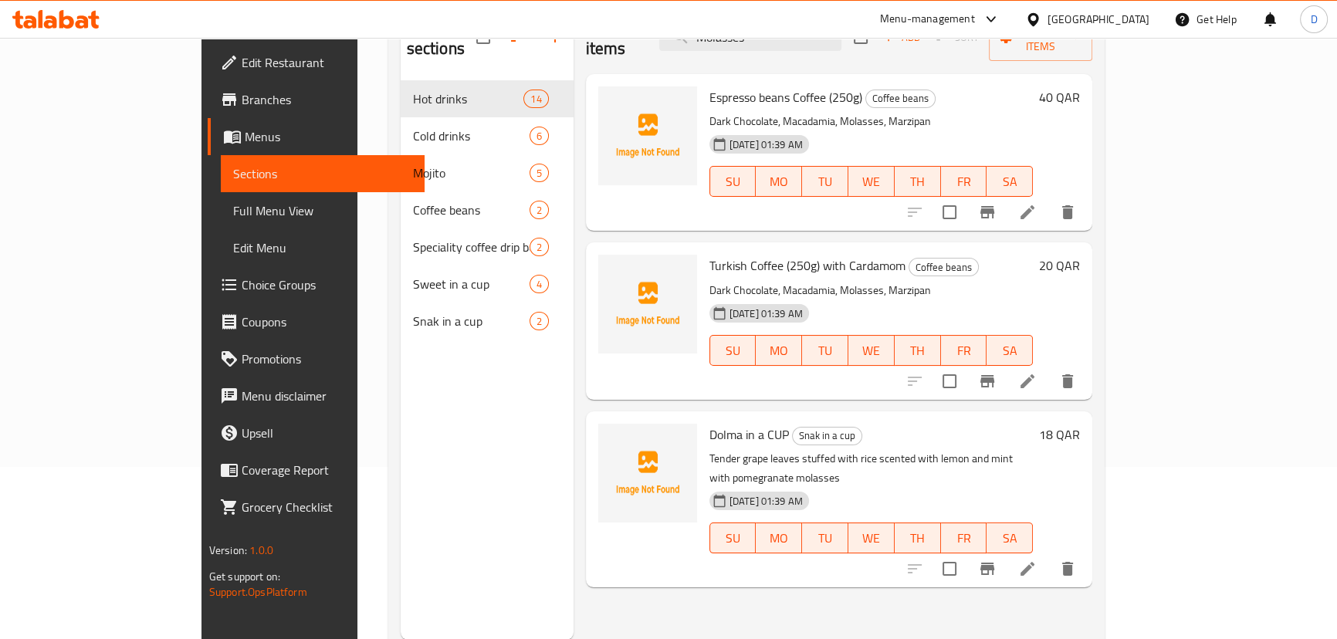
scroll to position [140, 0]
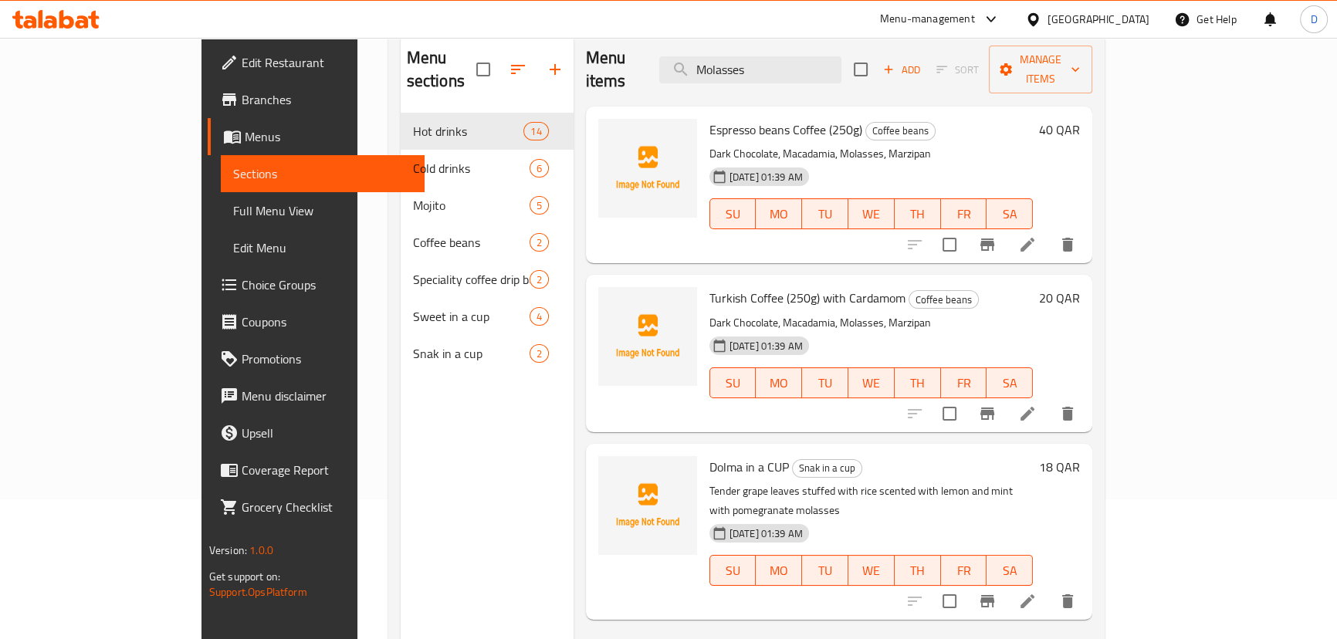
type input "Molasses"
click at [1037, 235] on icon at bounding box center [1027, 244] width 19 height 19
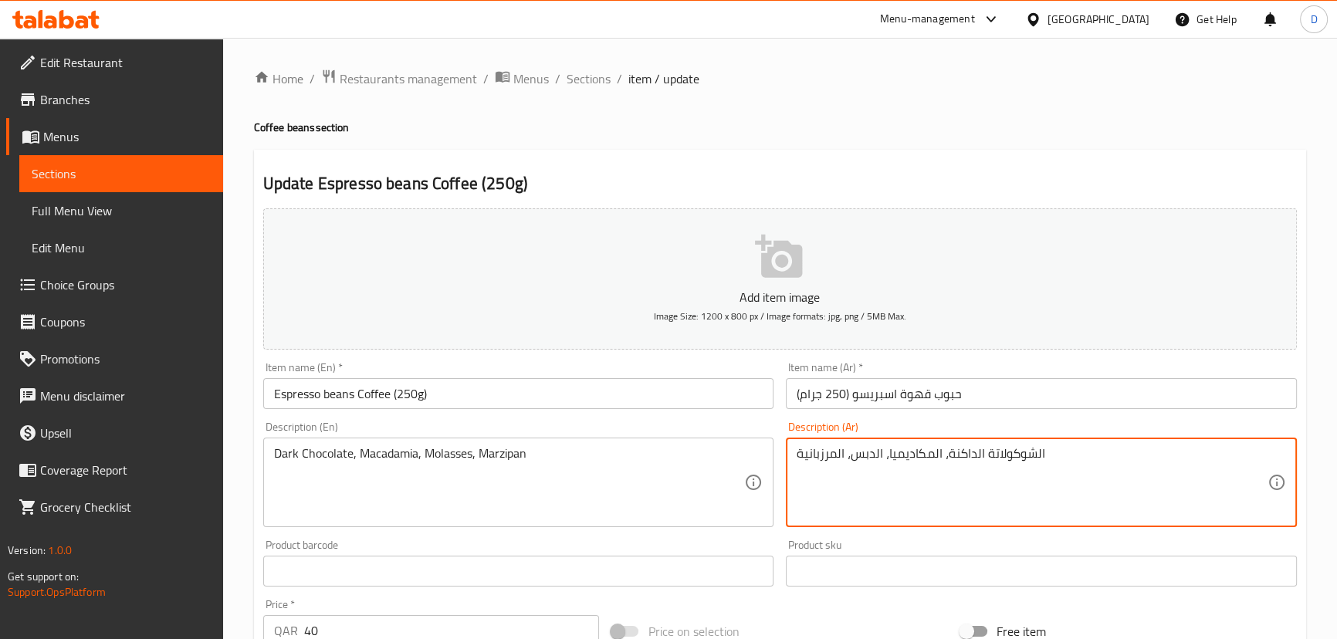
click at [868, 447] on textarea "الشوكولاتة الداكنة، المكاديميا، الدبس، المرزبانية" at bounding box center [1031, 482] width 471 height 73
paste textarea "سل أسود"
type textarea "الشوكولاتة الداكنة، المكاديميا، عسل أسود، المرزبانية"
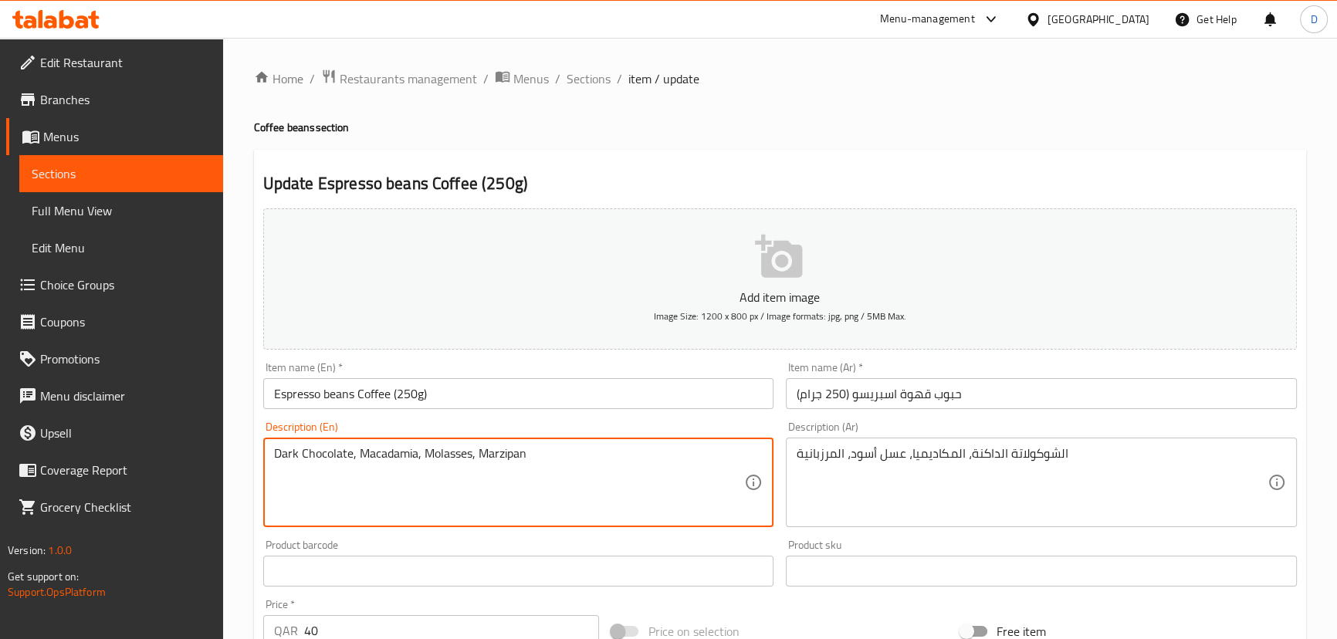
click at [405, 451] on textarea "Dark Chocolate, Macadamia, Molasses, Marzipan" at bounding box center [509, 482] width 471 height 73
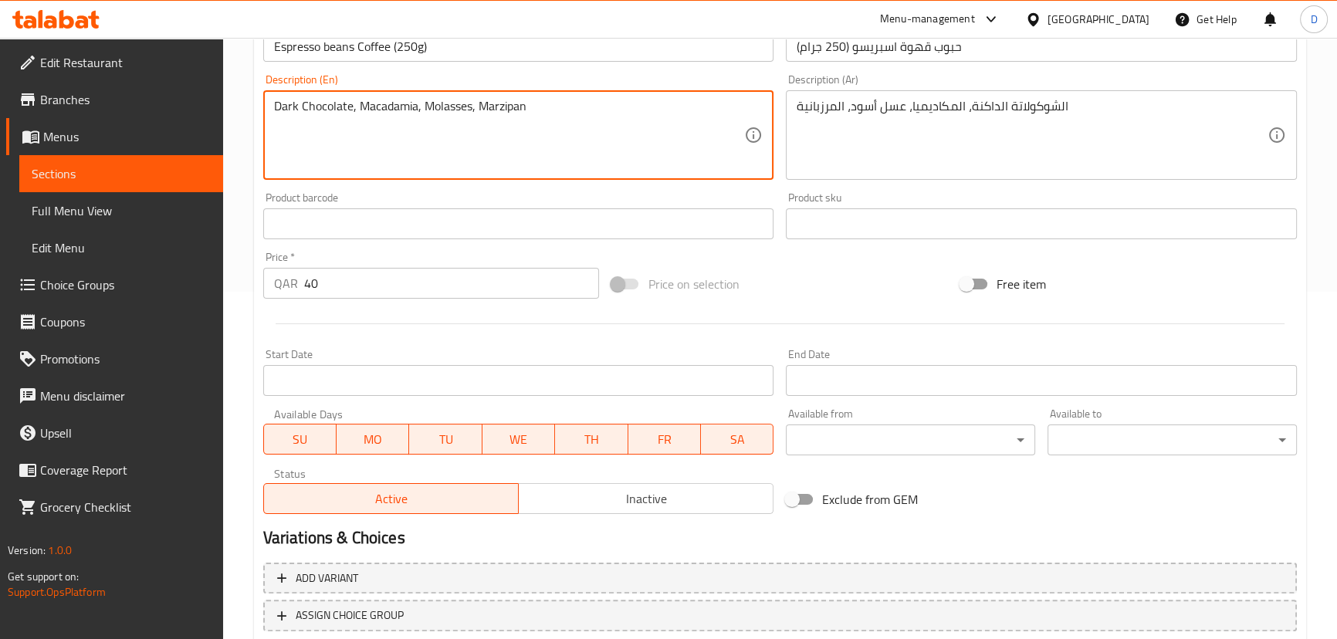
scroll to position [450, 0]
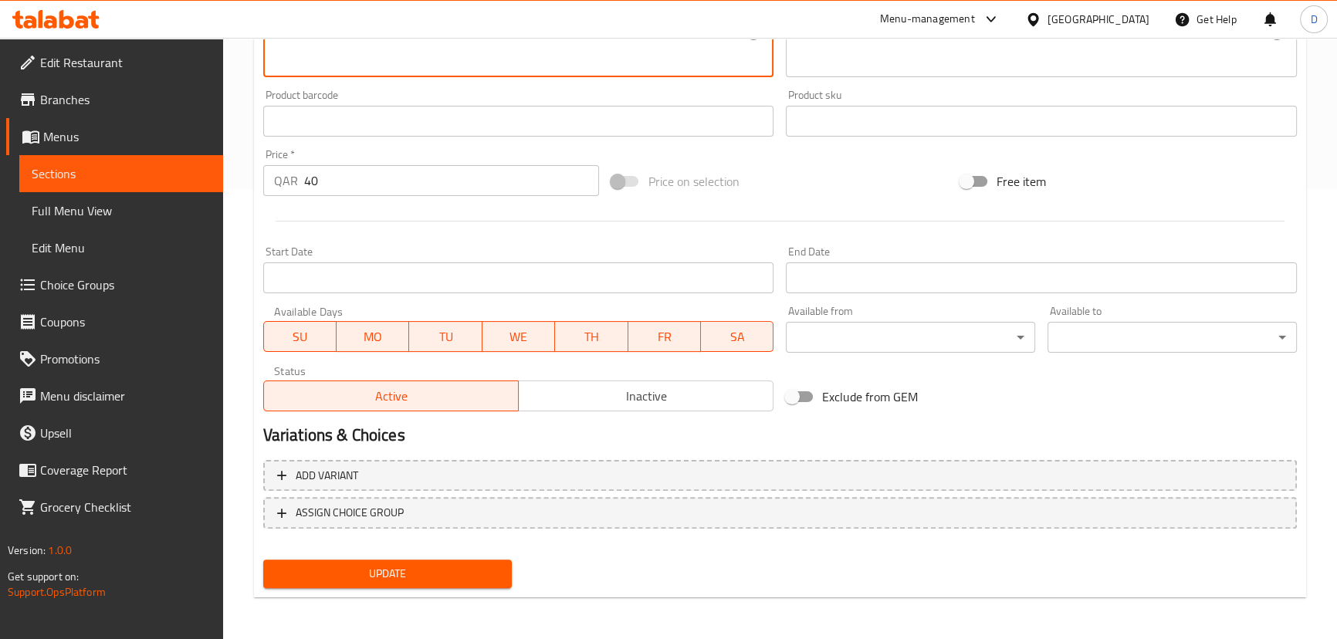
click at [455, 564] on span "Update" at bounding box center [388, 573] width 225 height 19
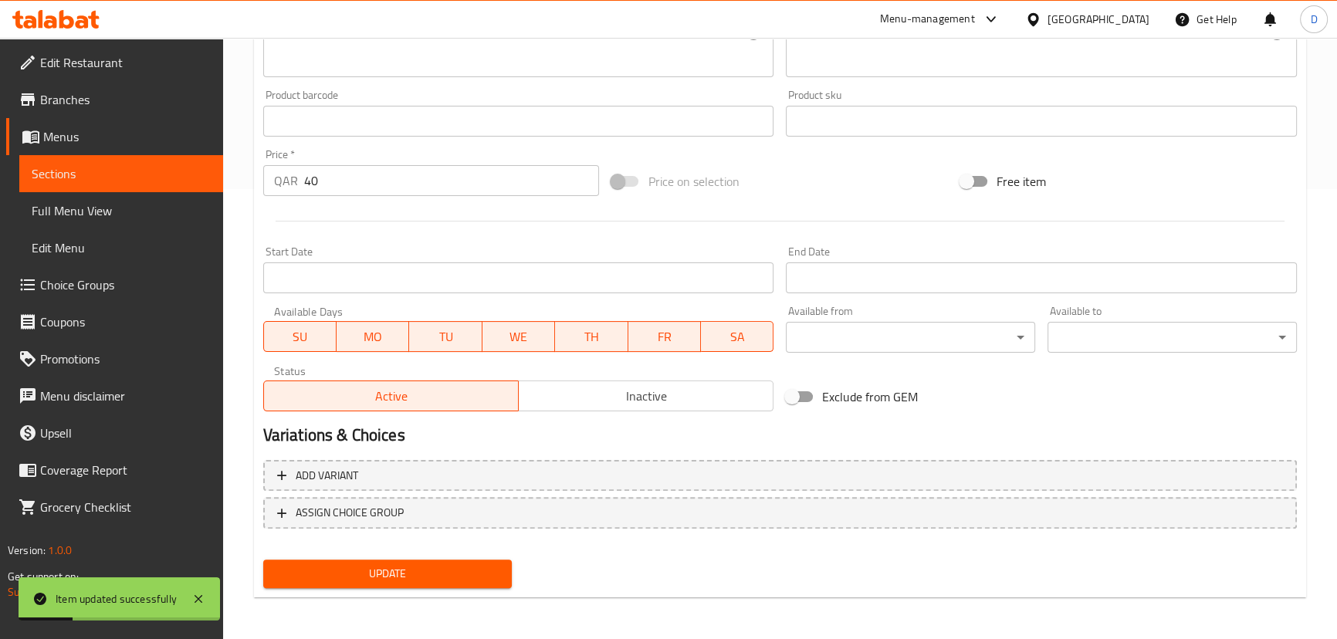
click at [209, 176] on span "Sections" at bounding box center [121, 173] width 179 height 19
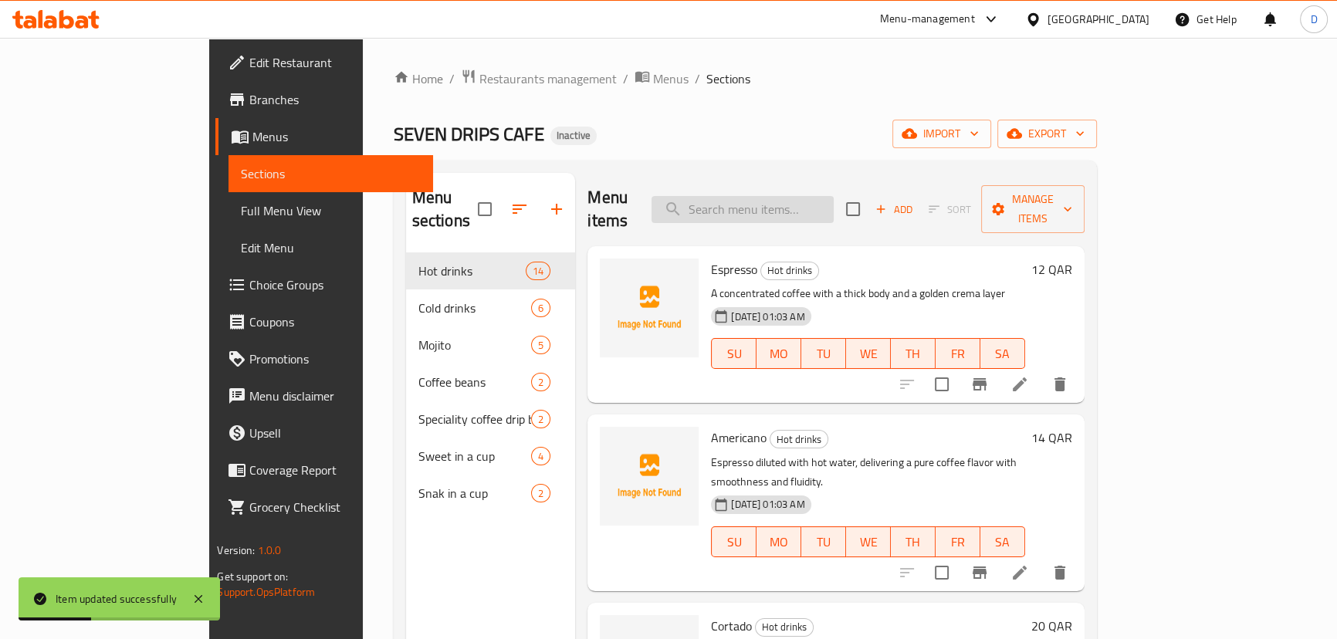
click at [834, 196] on input "search" at bounding box center [742, 209] width 182 height 27
paste input "Dark Chocolate, Macadamia, Molasses, Marzipan"
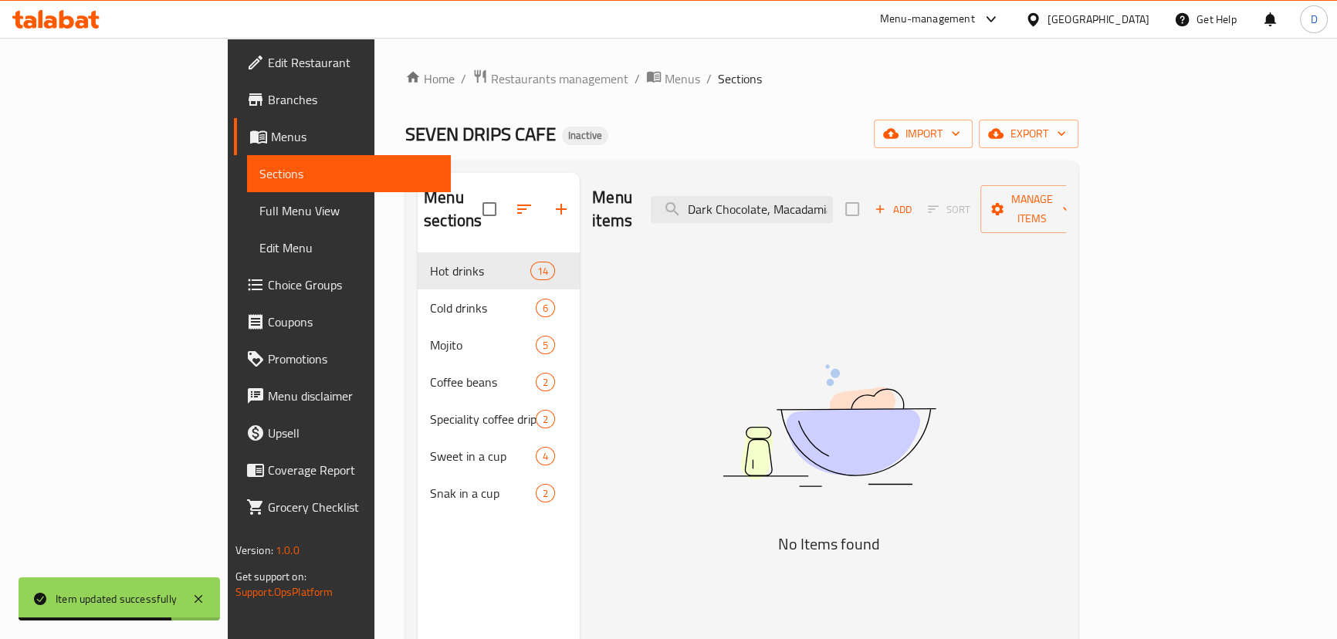
drag, startPoint x: 879, startPoint y: 196, endPoint x: 732, endPoint y: 172, distance: 148.6
click at [732, 173] on div "Menu items Dark Chocolate, Macadamia, Molasses, Marzipan Add Sort Manage items" at bounding box center [829, 209] width 474 height 73
click at [778, 202] on input "Dark Chocolate, Macadamia, Molasses, Marzipan" at bounding box center [742, 209] width 182 height 27
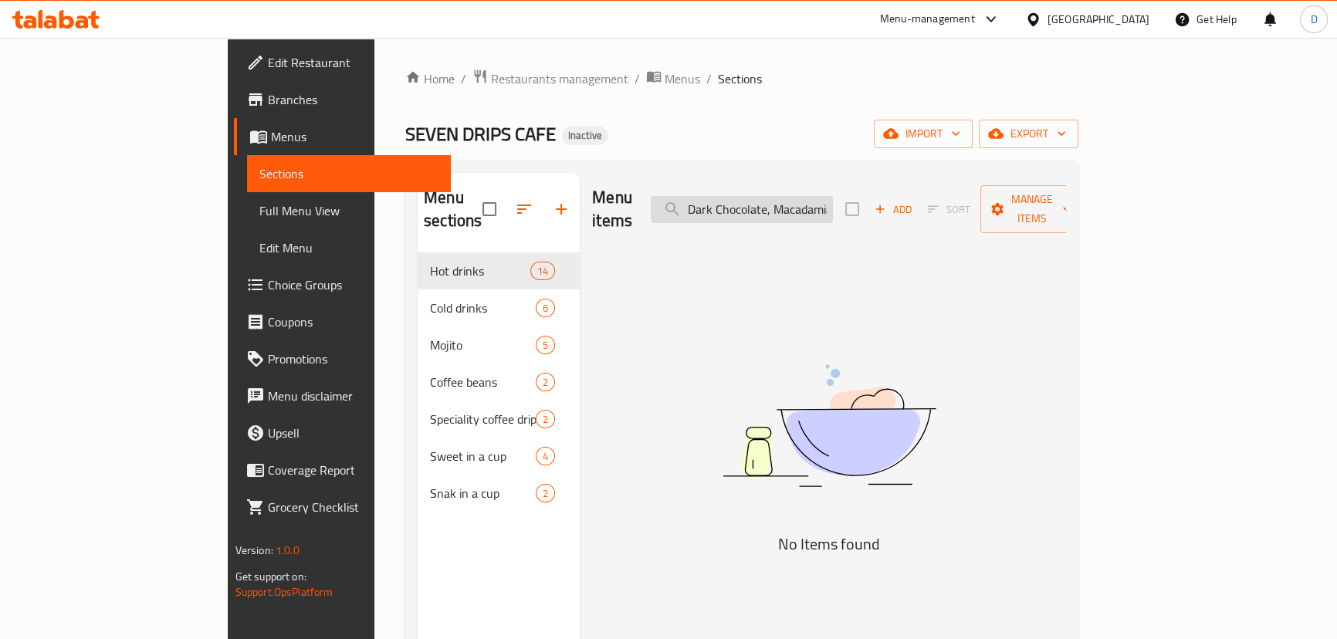
drag, startPoint x: 778, startPoint y: 202, endPoint x: 749, endPoint y: 192, distance: 31.0
click at [749, 196] on input "Dark Chocolate, Macadamia, Molasses, Marzipan" at bounding box center [742, 209] width 182 height 27
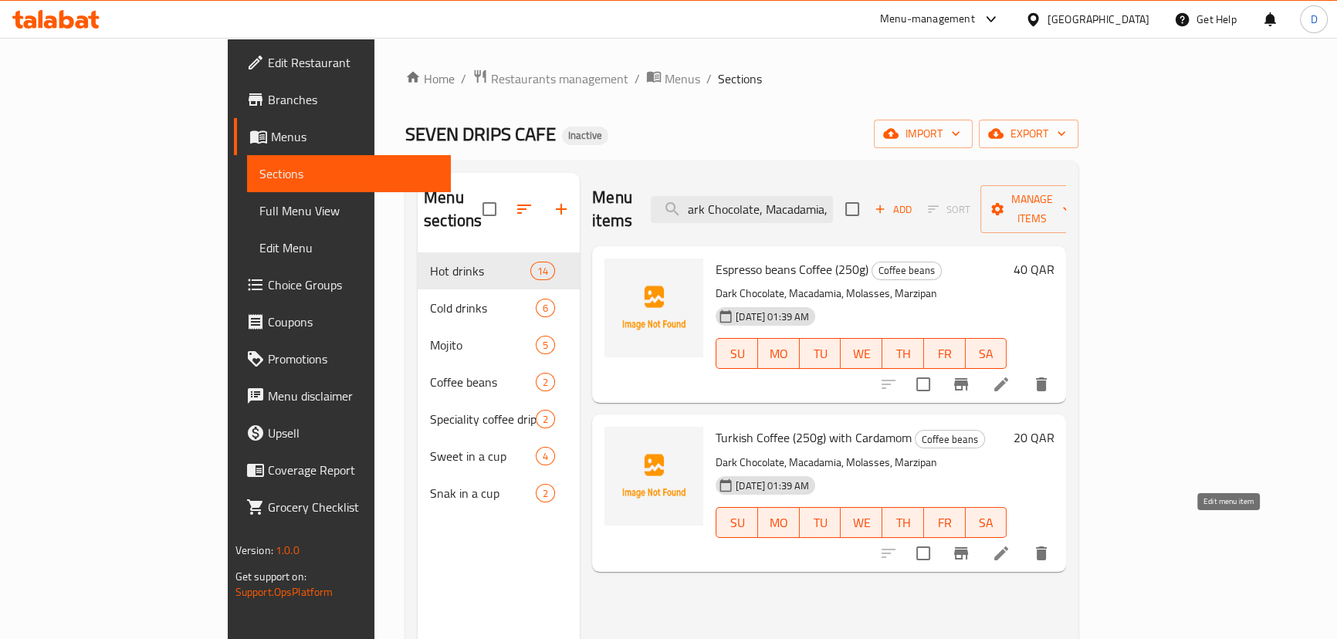
type input "ark Chocolate, Macadamia, Molasses, Marzipan"
click at [1010, 544] on icon at bounding box center [1001, 553] width 19 height 19
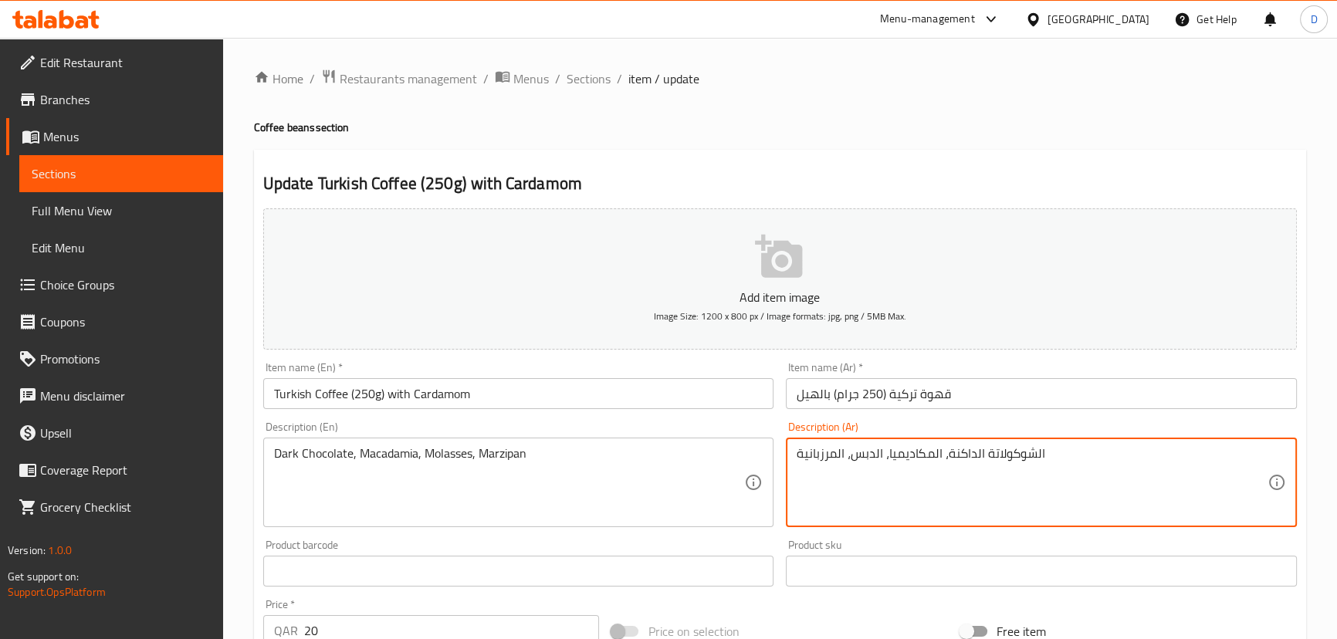
click at [867, 449] on textarea "الشوكولاتة الداكنة، المكاديميا، الدبس، المرزبانية" at bounding box center [1031, 482] width 471 height 73
paste textarea "سل أسود"
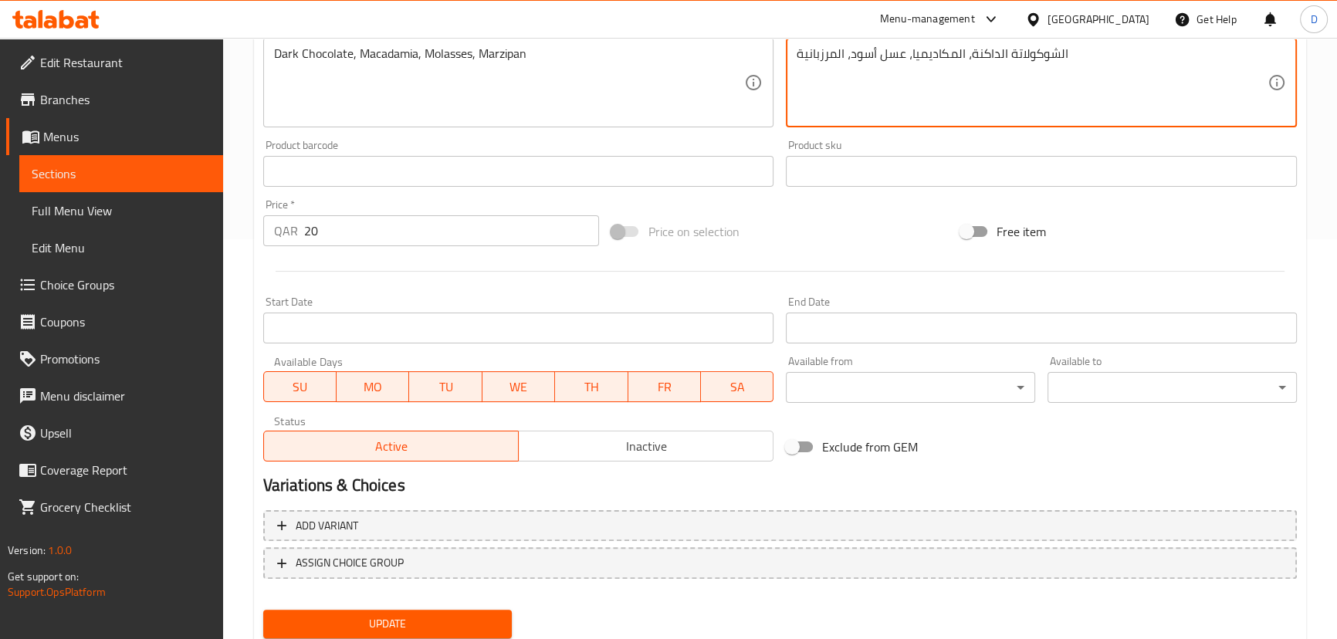
scroll to position [450, 0]
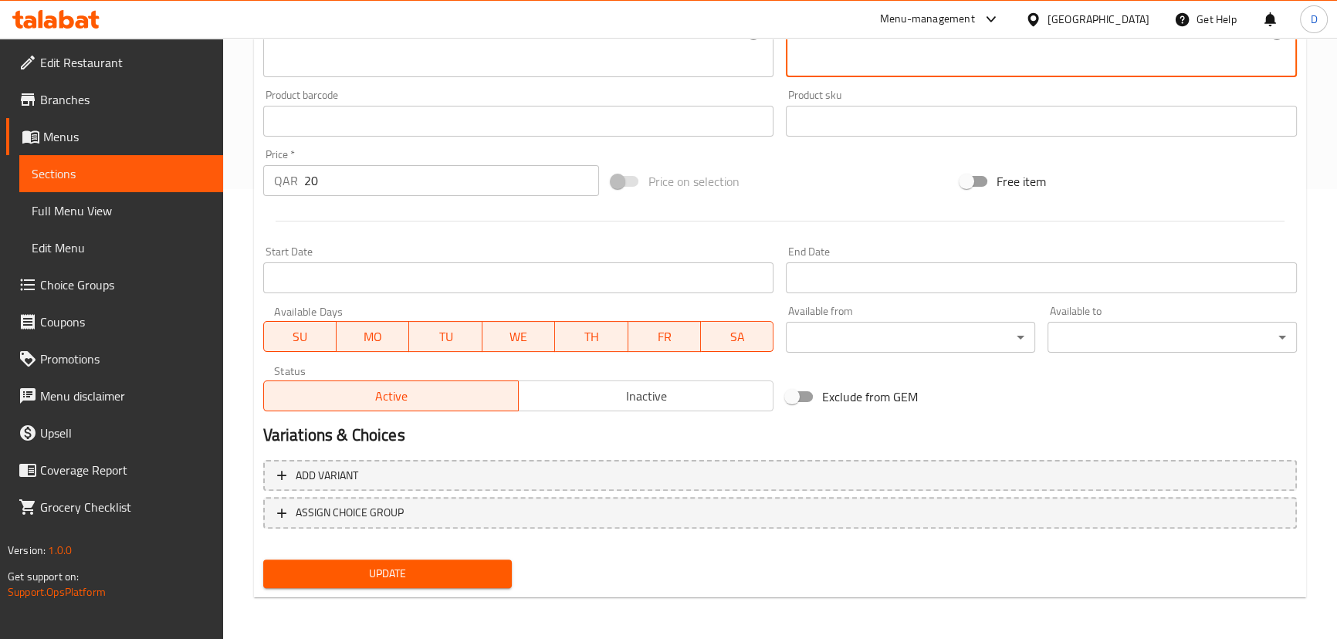
type textarea "الشوكولاتة الداكنة، المكاديميا، عسل أسود، المرزبانية"
click at [446, 560] on button "Update" at bounding box center [387, 574] width 249 height 29
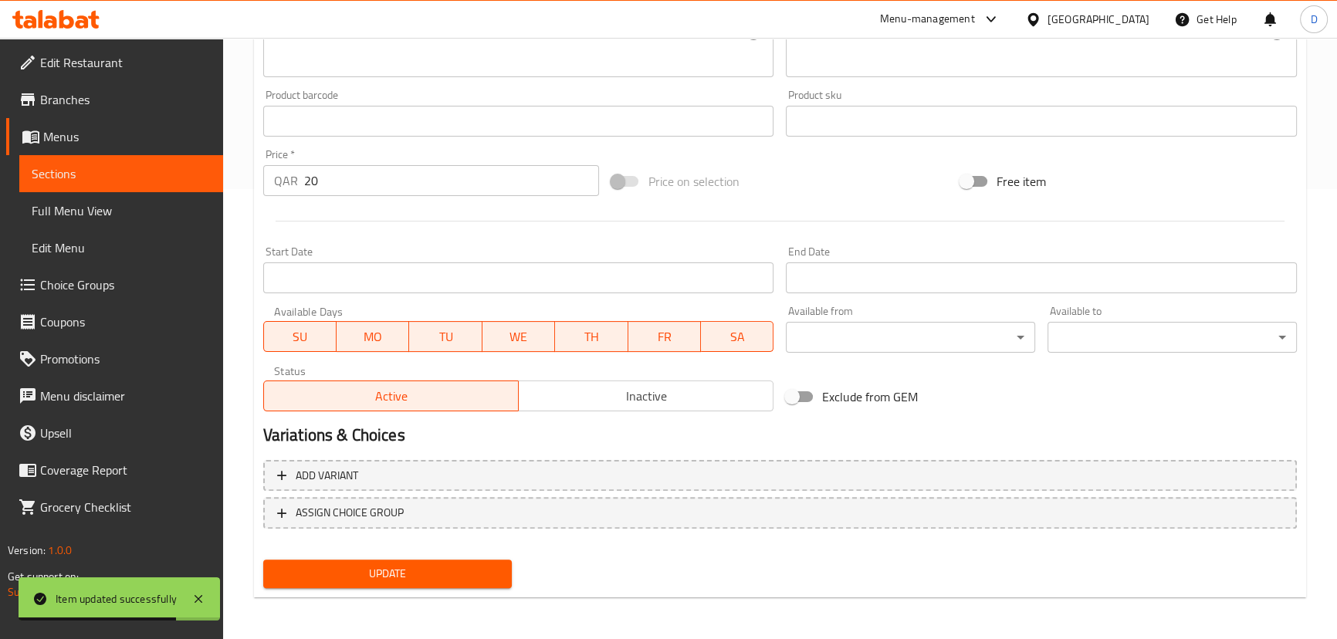
click at [156, 167] on span "Sections" at bounding box center [121, 173] width 179 height 19
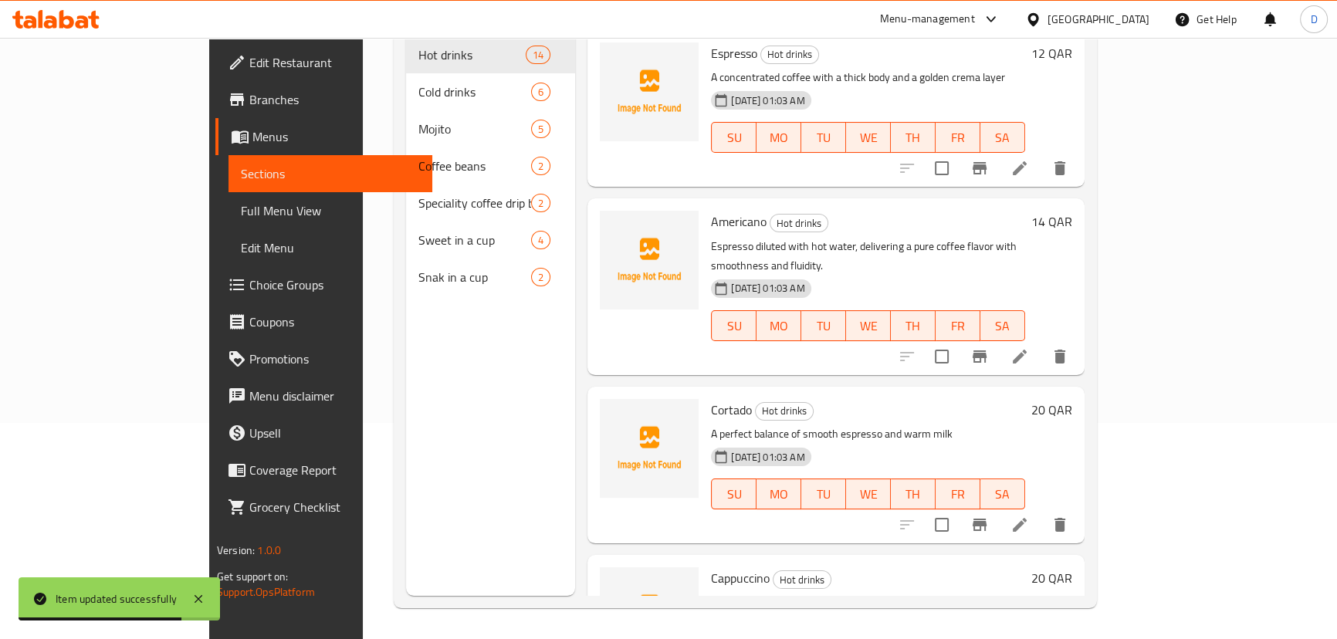
scroll to position [216, 0]
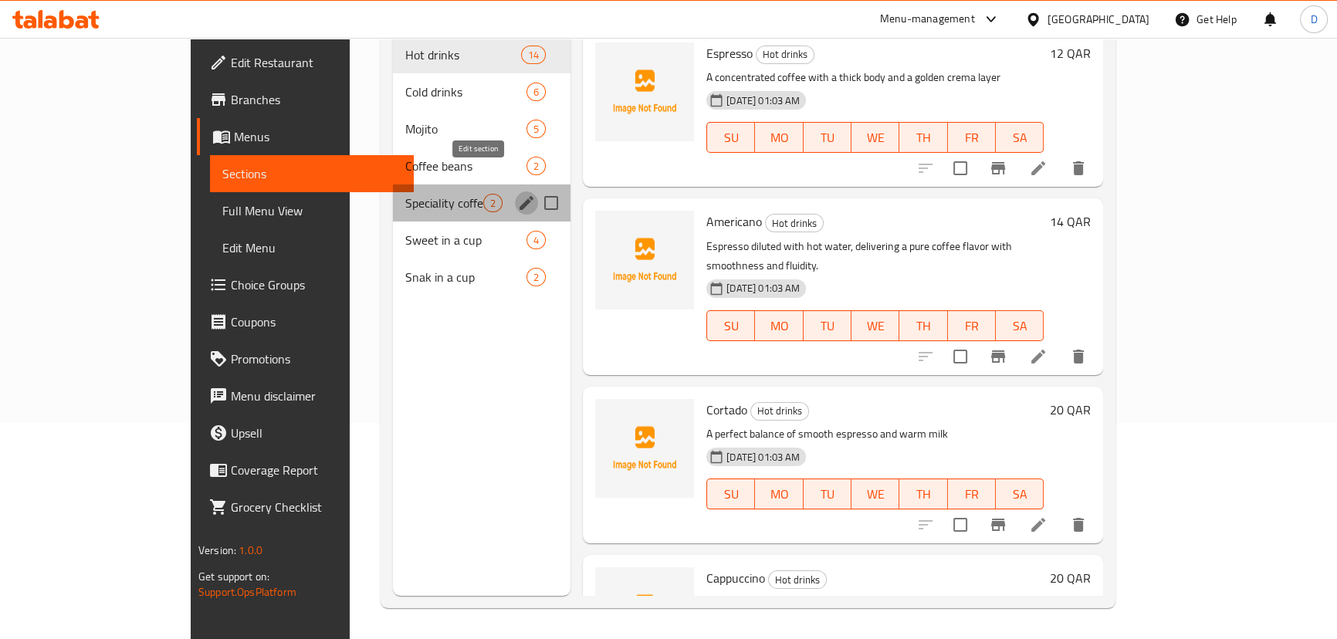
click at [515, 191] on button "edit" at bounding box center [526, 202] width 23 height 23
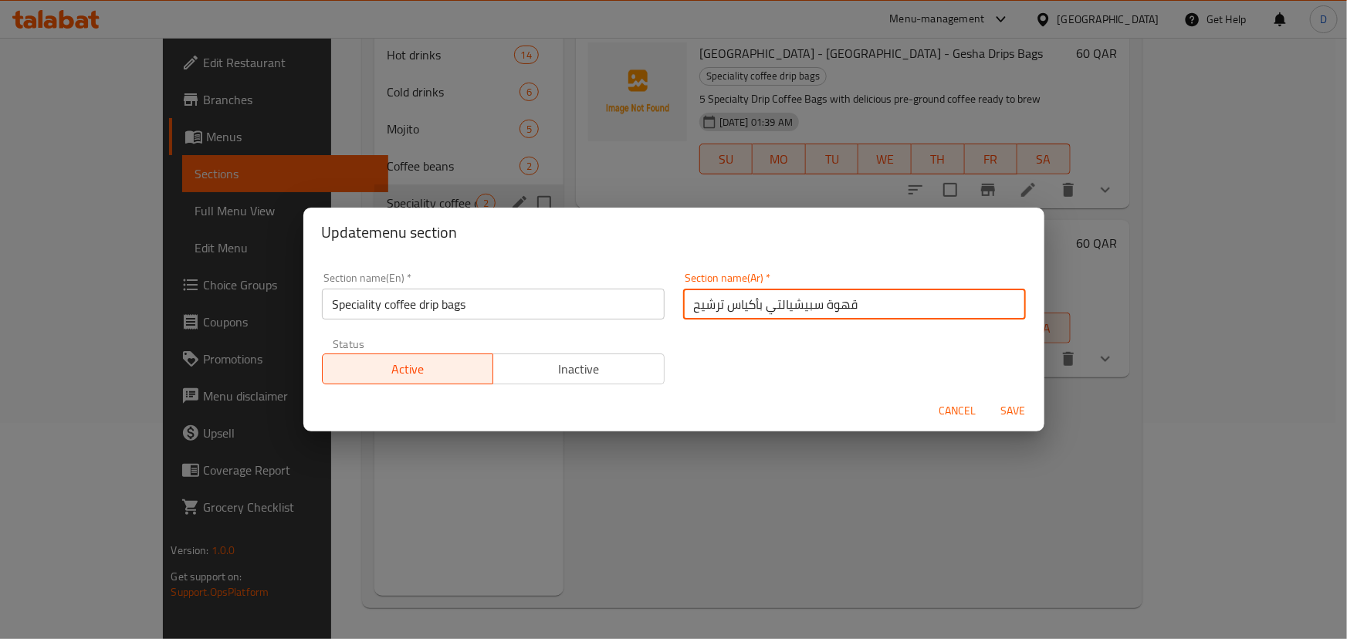
drag, startPoint x: 715, startPoint y: 305, endPoint x: 659, endPoint y: 293, distance: 56.9
click at [659, 293] on div "Section name(En)   * Speciality coffee drip bags Section name(En) * Section nam…" at bounding box center [674, 328] width 722 height 130
type input "قهوة سبيشيالتي بأكياس تقطير"
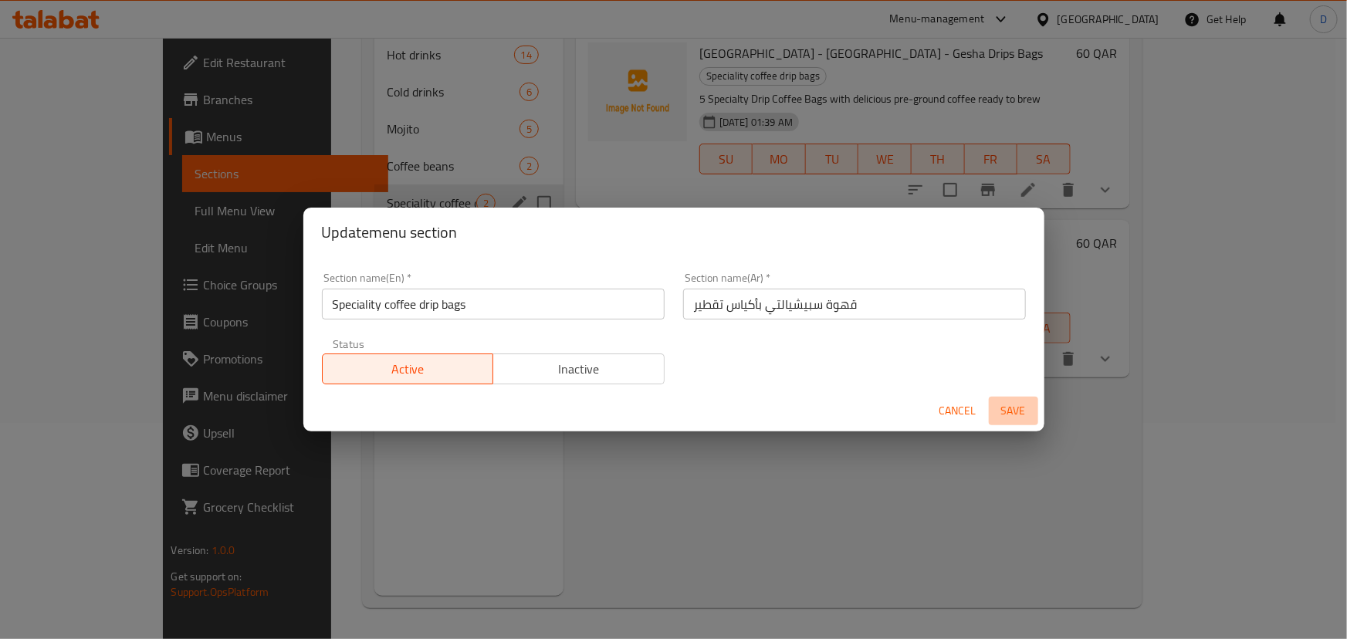
click at [1011, 411] on span "Save" at bounding box center [1013, 410] width 37 height 19
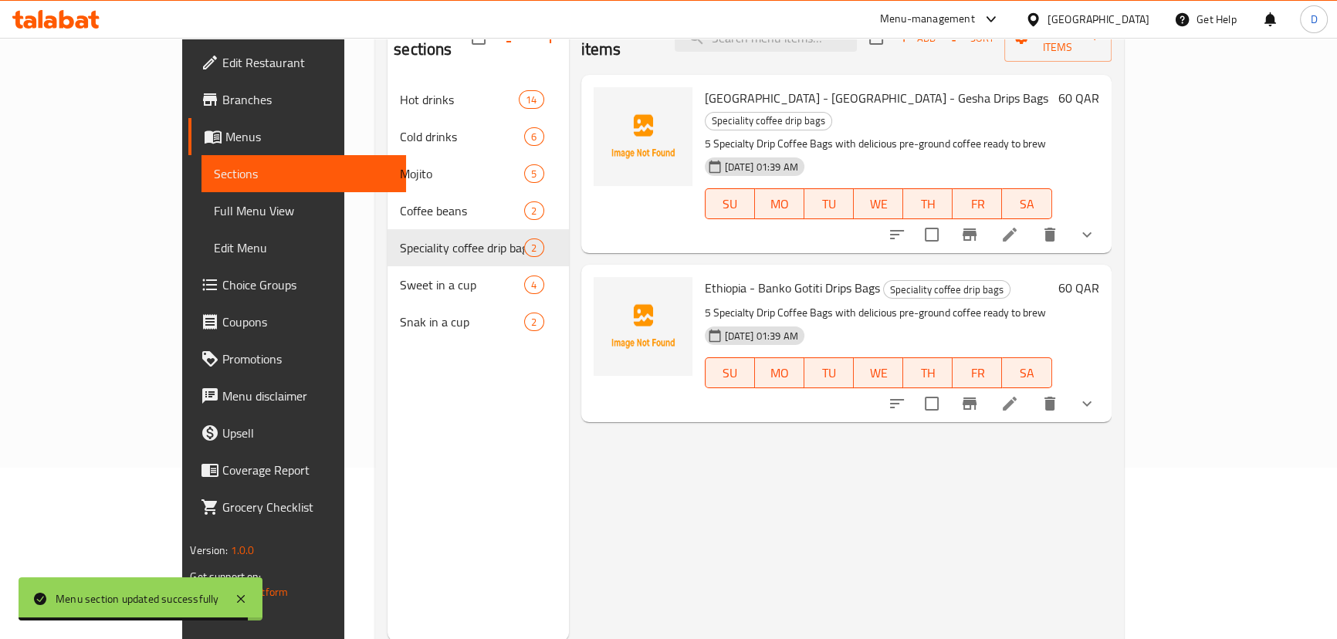
scroll to position [147, 0]
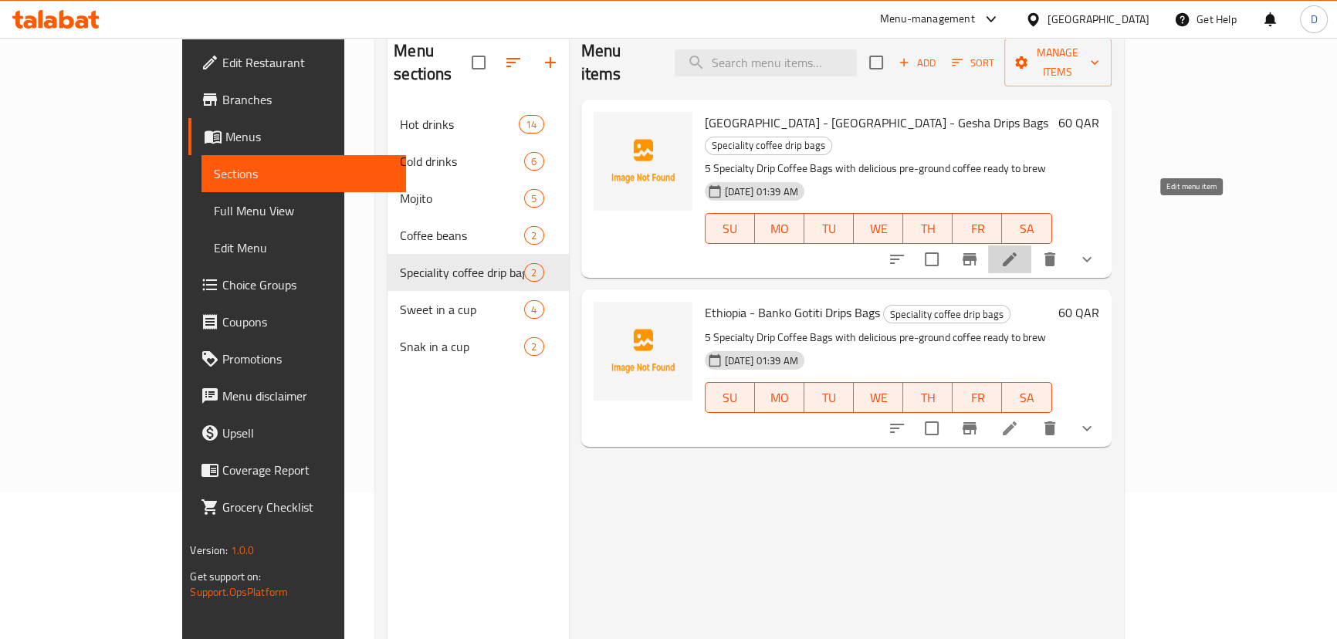
click at [1016, 252] on icon at bounding box center [1010, 259] width 14 height 14
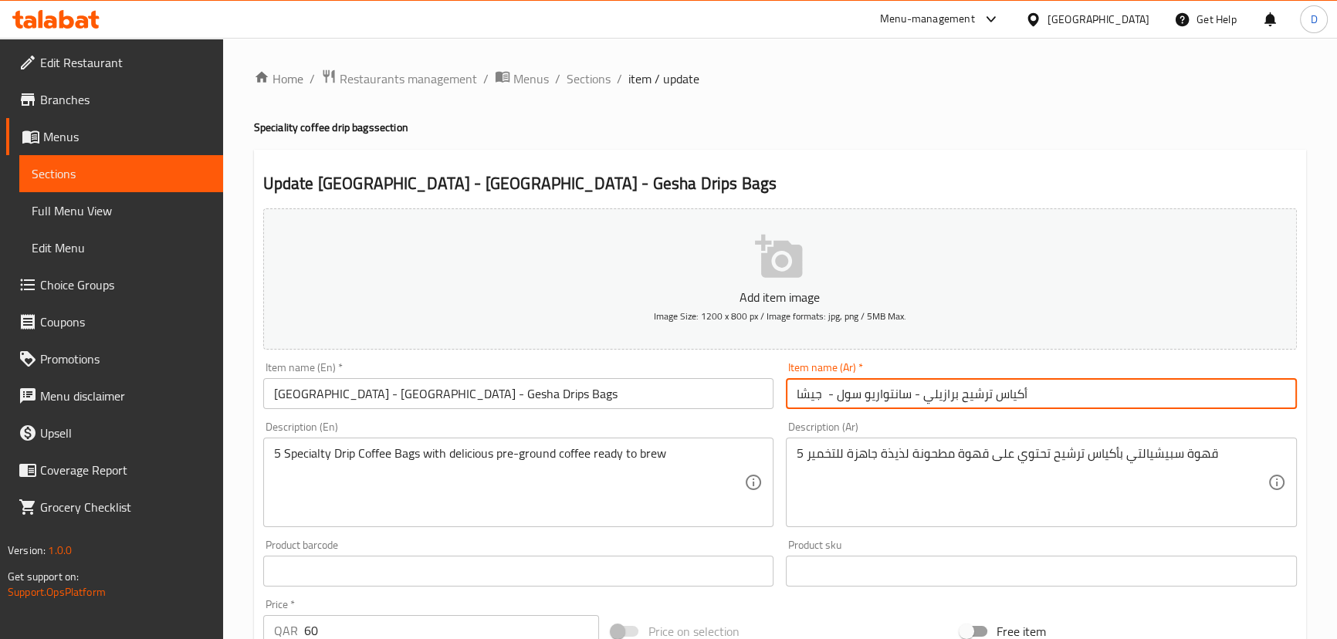
drag, startPoint x: 987, startPoint y: 398, endPoint x: 959, endPoint y: 389, distance: 29.3
click at [959, 389] on input "أكياس ترشيح برازيلي - سانتواريو سول - جيشا" at bounding box center [1041, 393] width 511 height 31
type input "أكياس تقطير برازيلي - سانتواريو سول - جيشا"
click at [438, 393] on input "[GEOGRAPHIC_DATA] - [GEOGRAPHIC_DATA] - Gesha Drips Bags" at bounding box center [518, 393] width 511 height 31
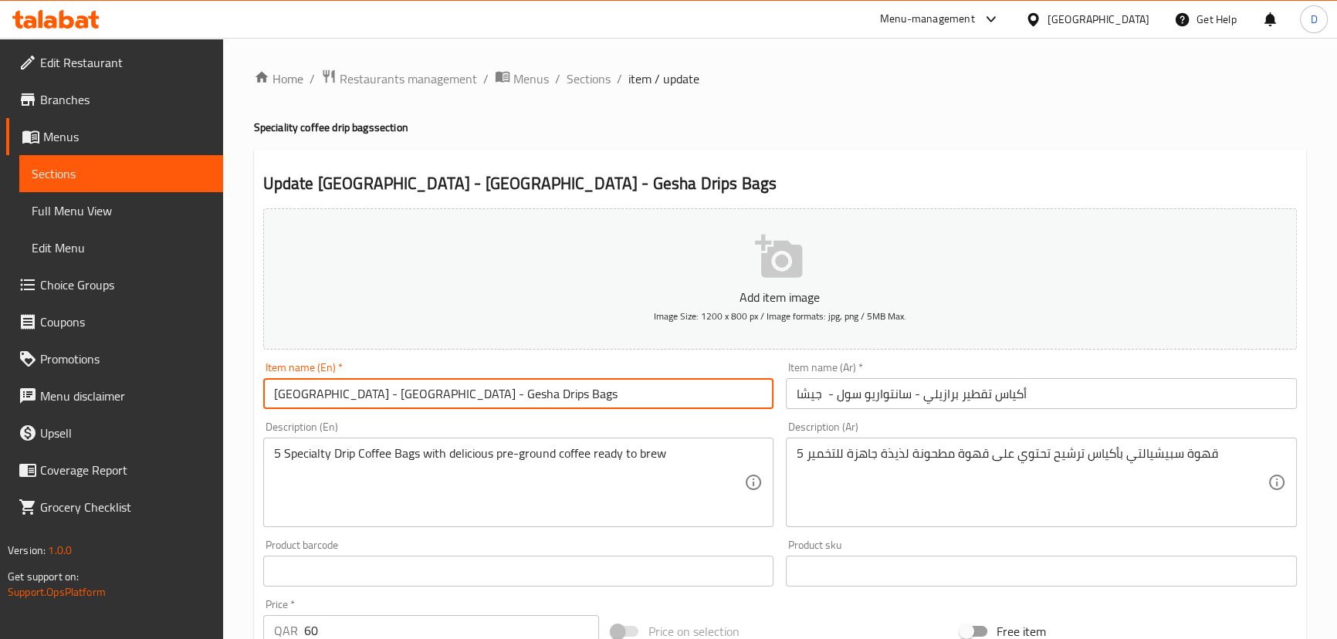
click at [438, 393] on input "[GEOGRAPHIC_DATA] - [GEOGRAPHIC_DATA] - Gesha Drips Bags" at bounding box center [518, 393] width 511 height 31
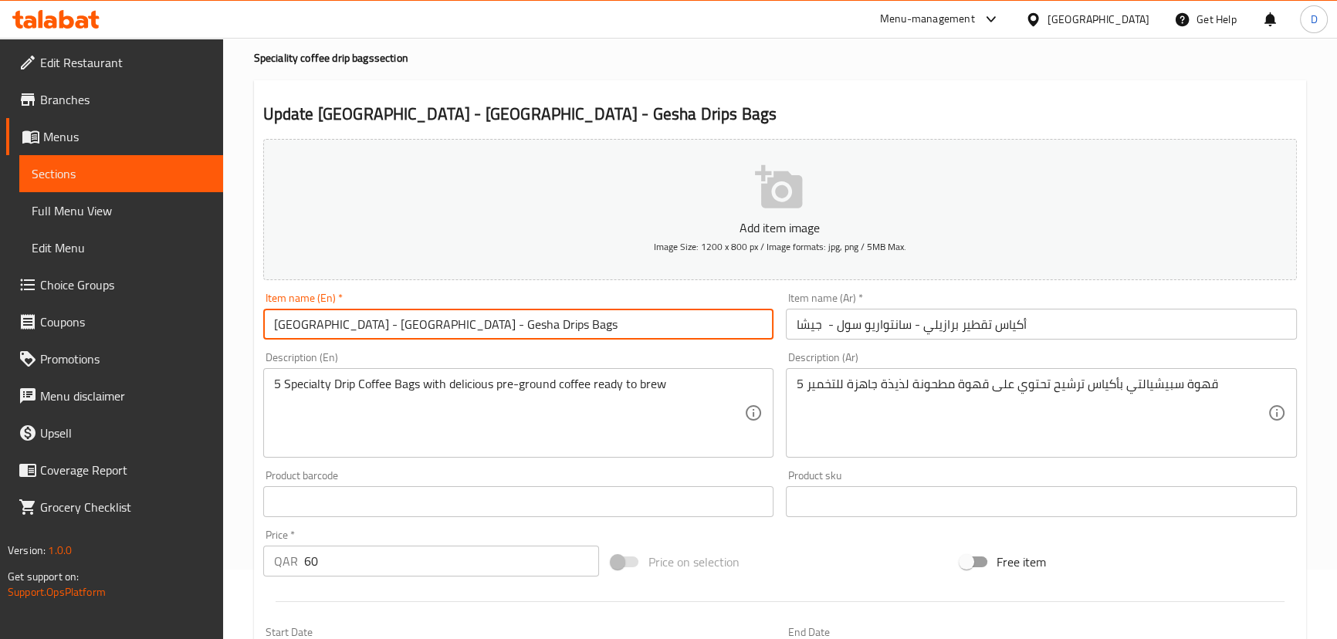
scroll to position [69, 0]
click at [984, 330] on input "أكياس تقطير برازيلي - سانتواريو سول - جيشا" at bounding box center [1041, 324] width 511 height 31
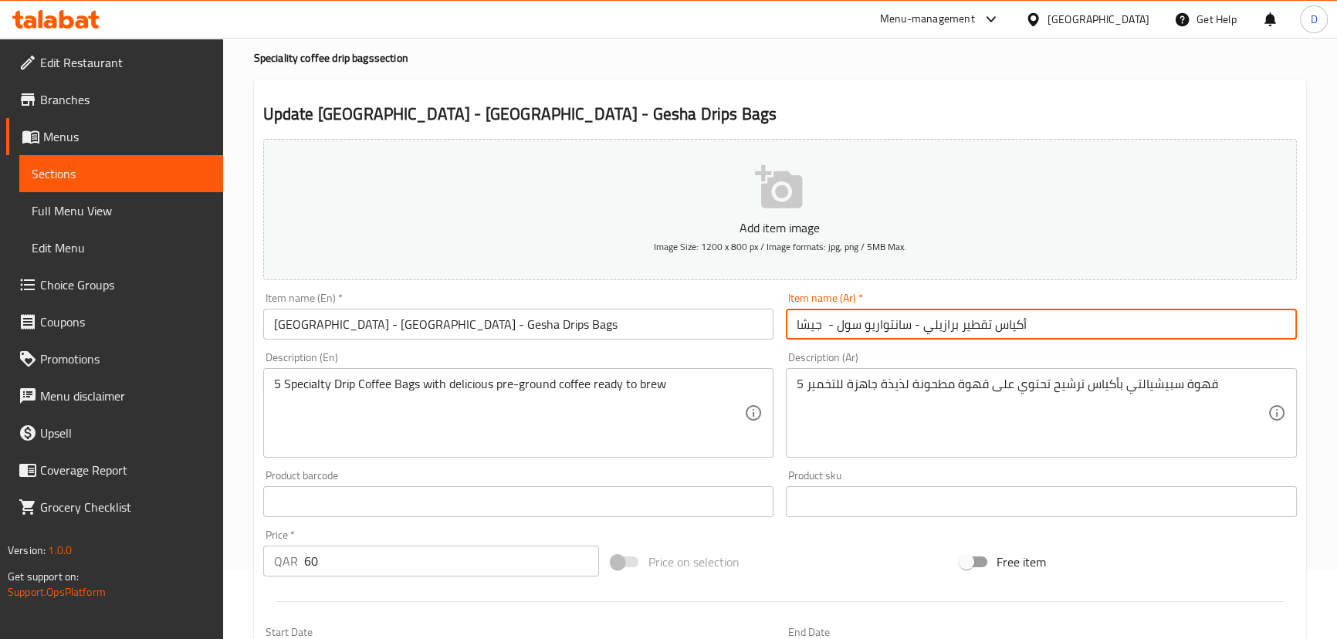
click at [984, 330] on input "أكياس تقطير برازيلي - سانتواريو سول - جيشا" at bounding box center [1041, 324] width 511 height 31
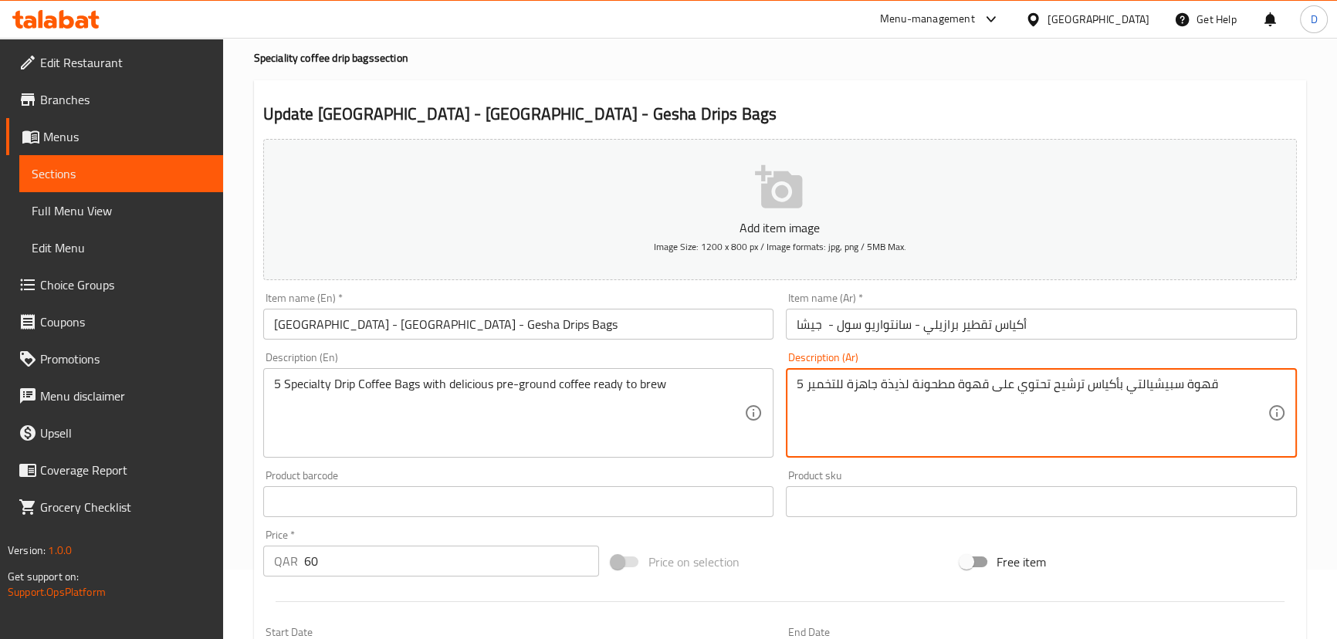
click at [1064, 380] on textarea "5 قهوة سبيشيالتي بأكياس ترشيح تحتوي على قهوة مطحونة لذيذة جاهزة للتخمير" at bounding box center [1031, 413] width 471 height 73
paste textarea "قطير"
click at [897, 387] on textarea "5 قهوة سبيشيالتي بأكياس تقطير تحتوي على قهوة مطحونة لذيذة جاهزة للتخمير" at bounding box center [1031, 413] width 471 height 73
type textarea "5 قهوة سبيشيالتي بأكياس تقطير تحتوي على قهوة مطحونة مسبقا جاهزة للتخمير"
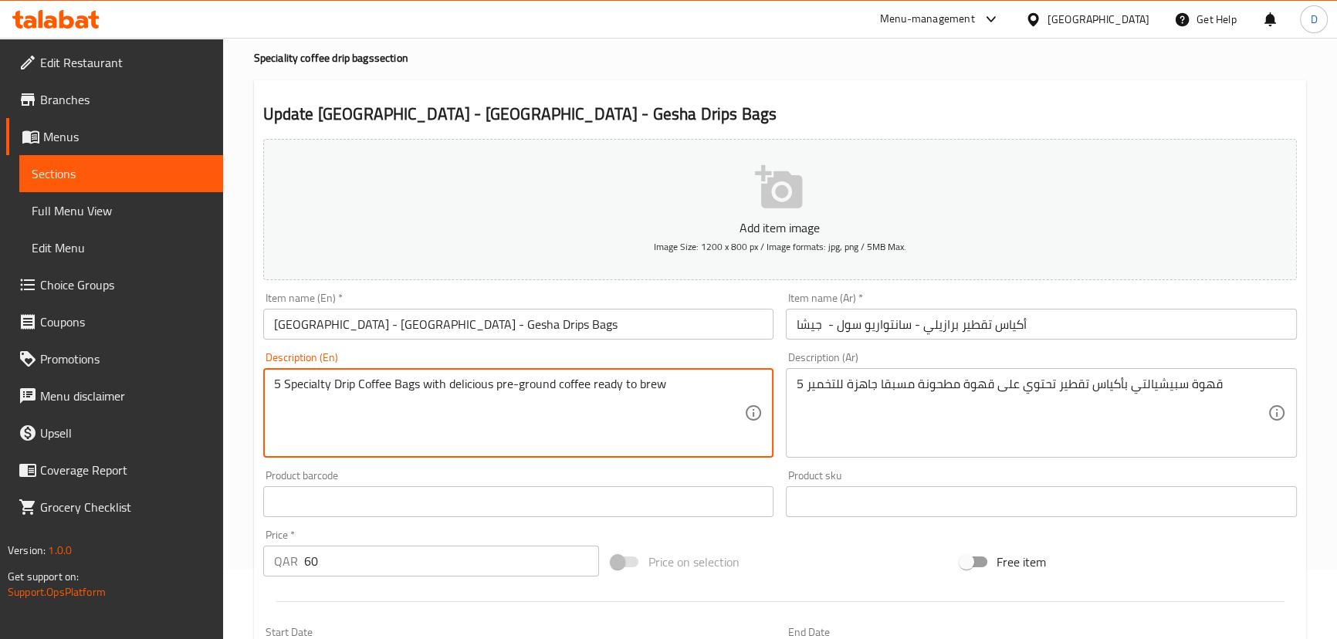
click at [468, 385] on textarea "5 Specialty Drip Coffee Bags with delicious pre-ground coffee ready to brew" at bounding box center [509, 413] width 471 height 73
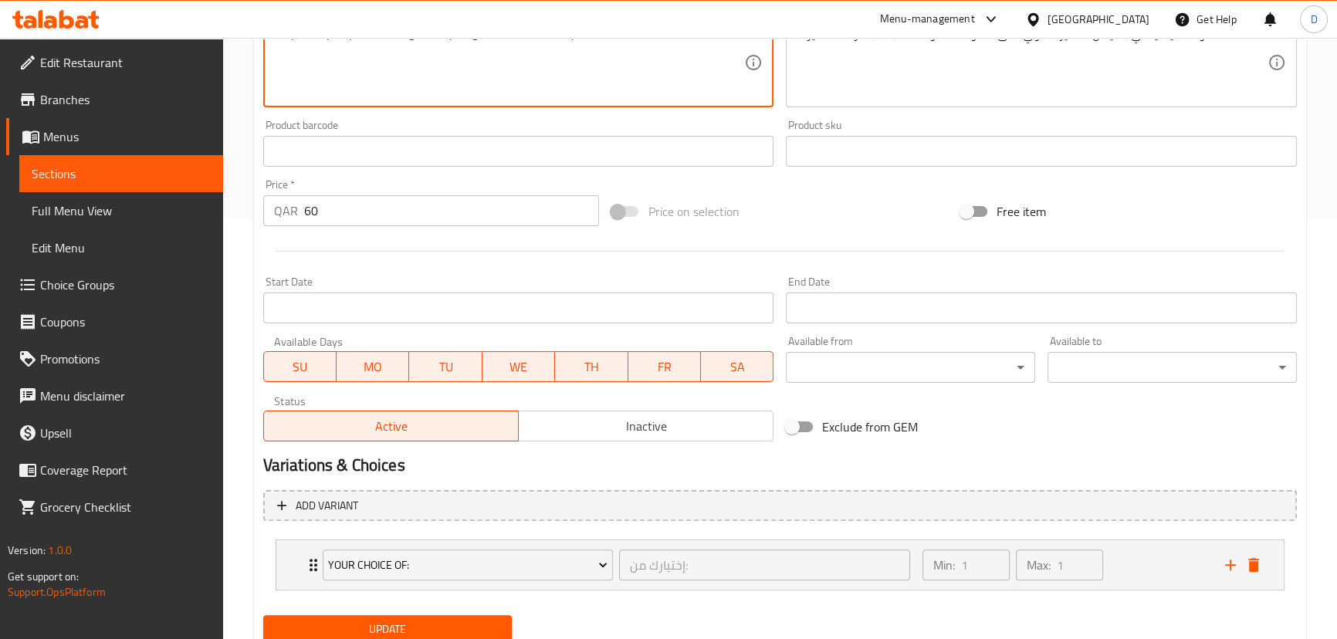
scroll to position [475, 0]
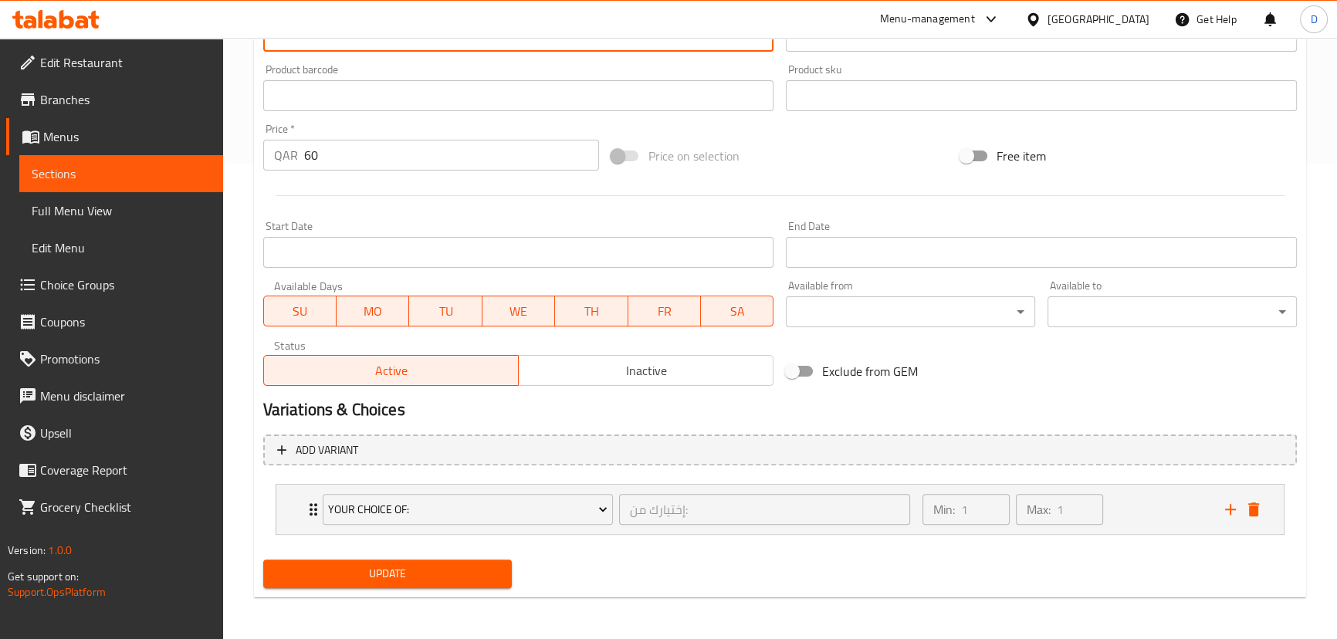
type textarea "5 Specialty Drip Coffee Bags with pre-ground coffee ready to brew"
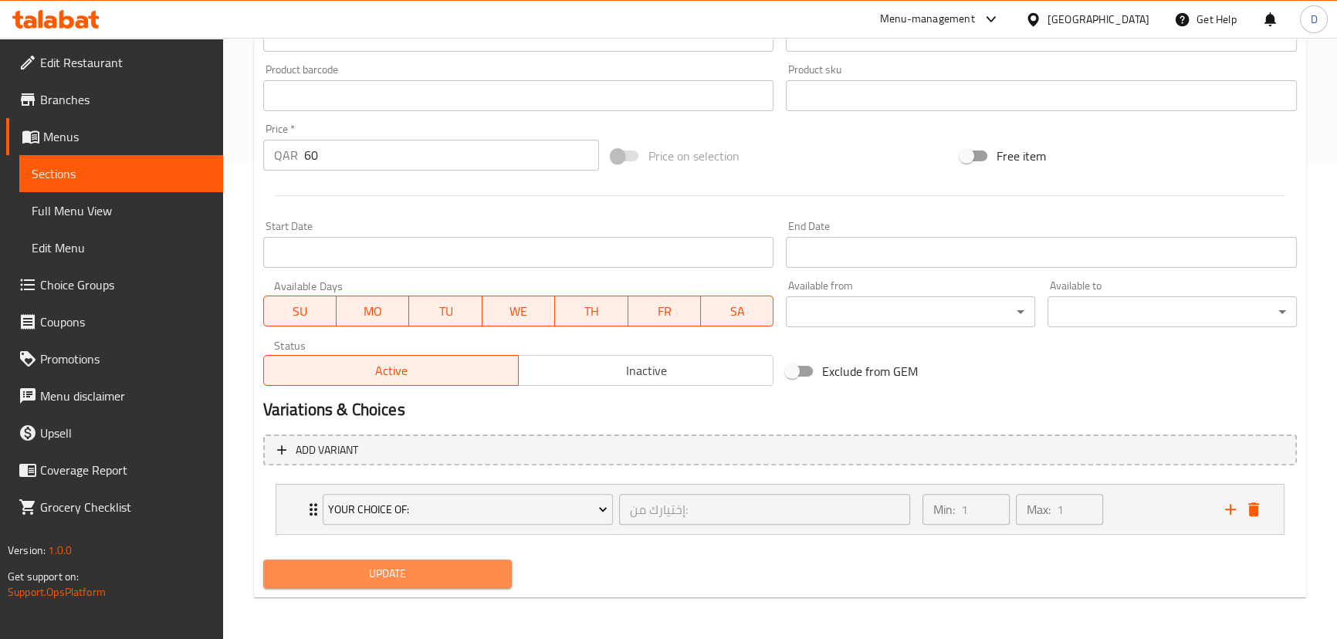
click at [446, 571] on span "Update" at bounding box center [388, 573] width 225 height 19
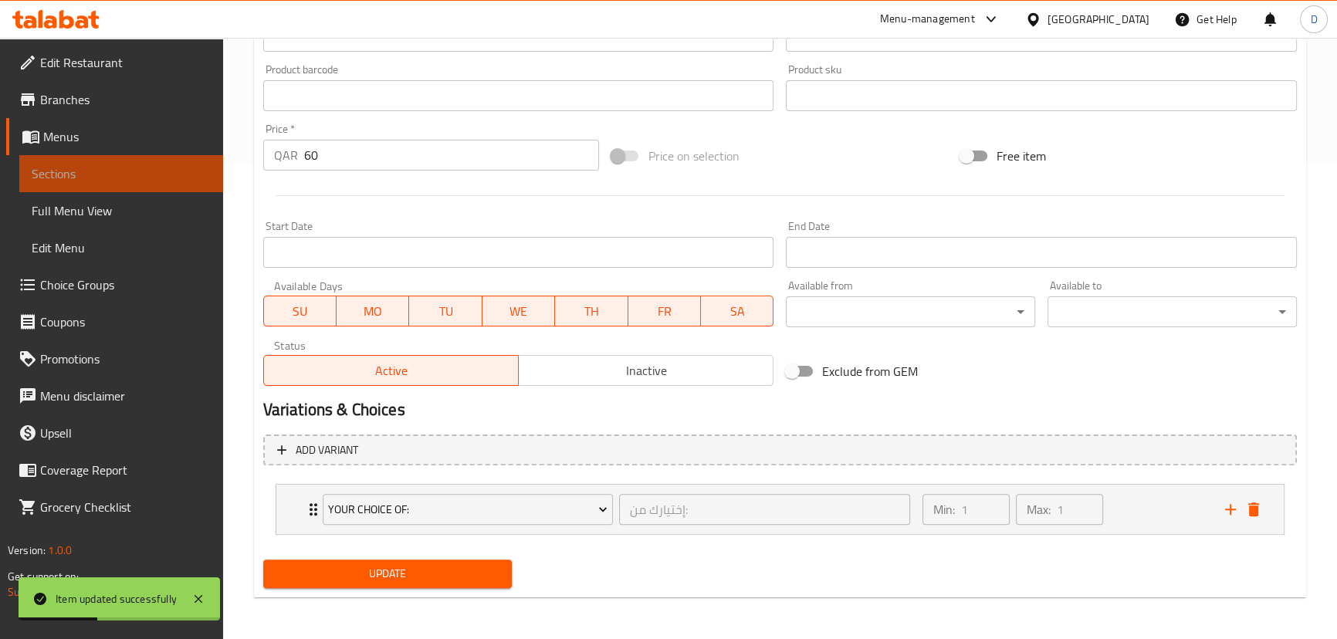
click at [199, 174] on span "Sections" at bounding box center [121, 173] width 179 height 19
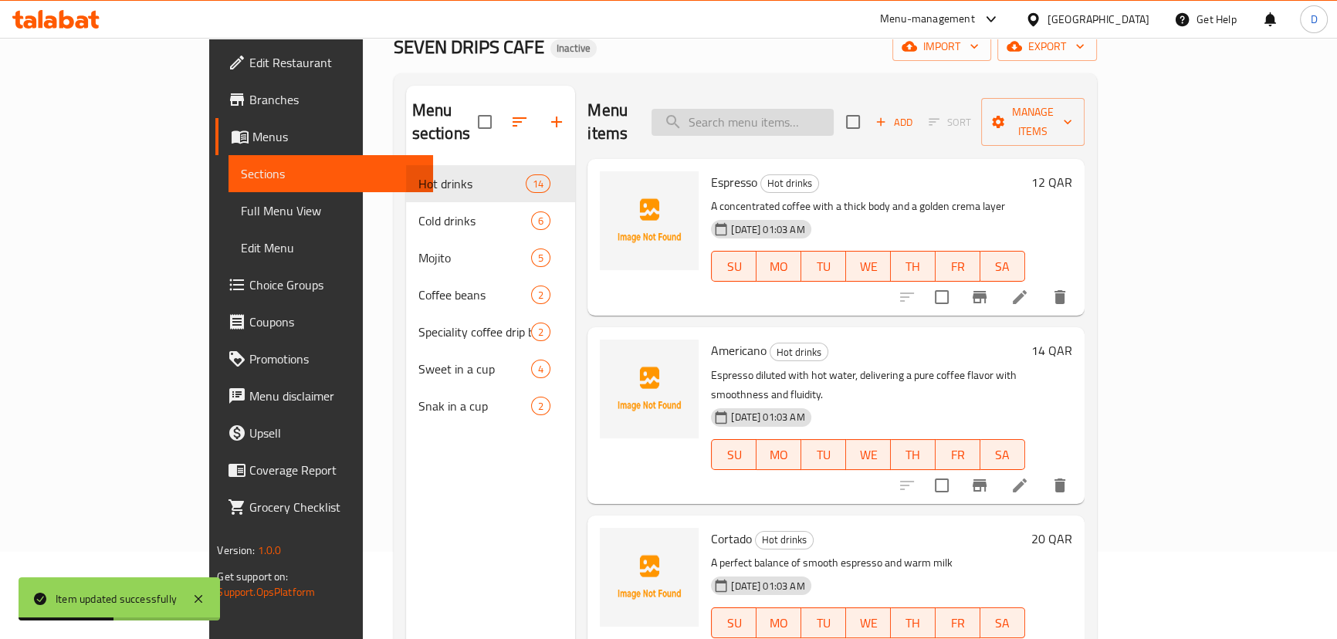
scroll to position [76, 0]
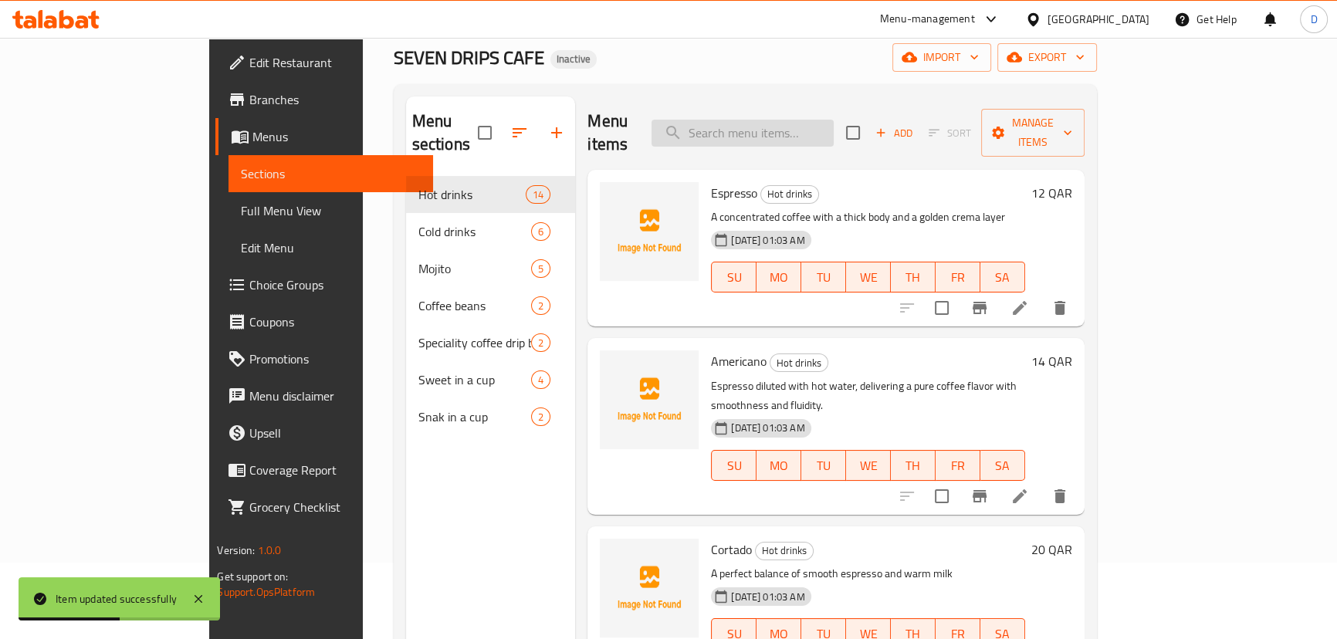
click at [834, 123] on input "search" at bounding box center [742, 133] width 182 height 27
paste input "5 Specialty Drip Coffee Bags with delicious pre-ground coffee ready to brew"
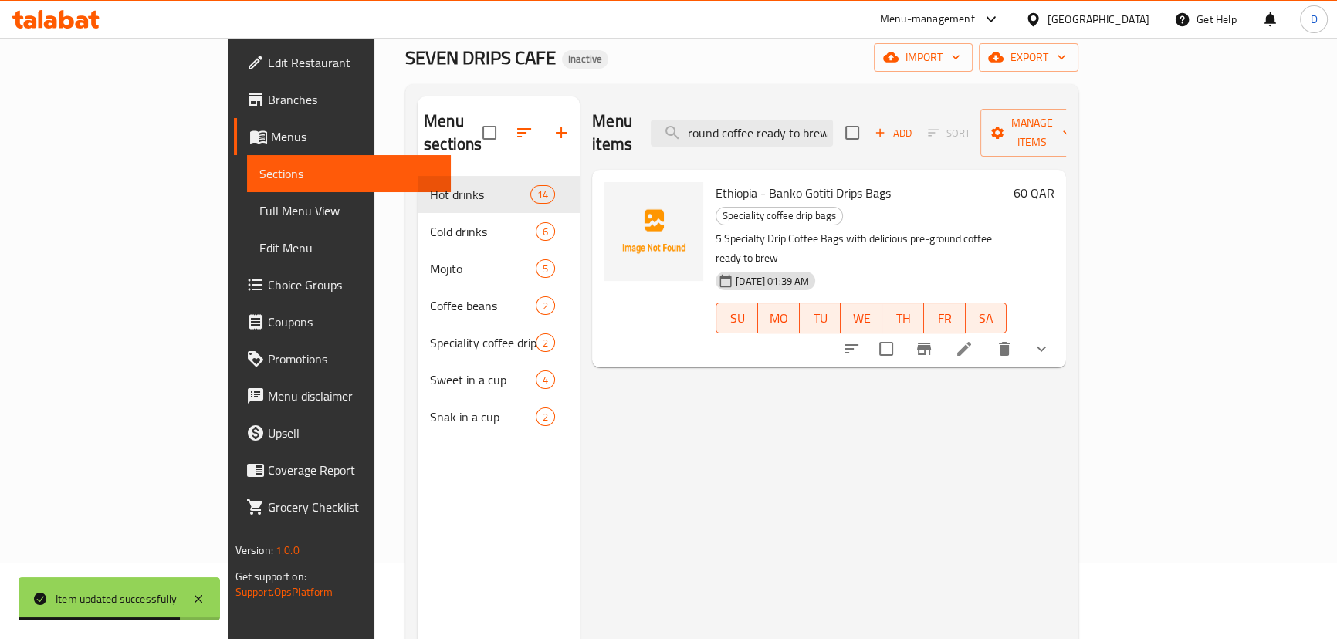
type input "5 Specialty Drip Coffee Bags with delicious pre-ground coffee ready to brew"
click at [986, 335] on li at bounding box center [963, 349] width 43 height 28
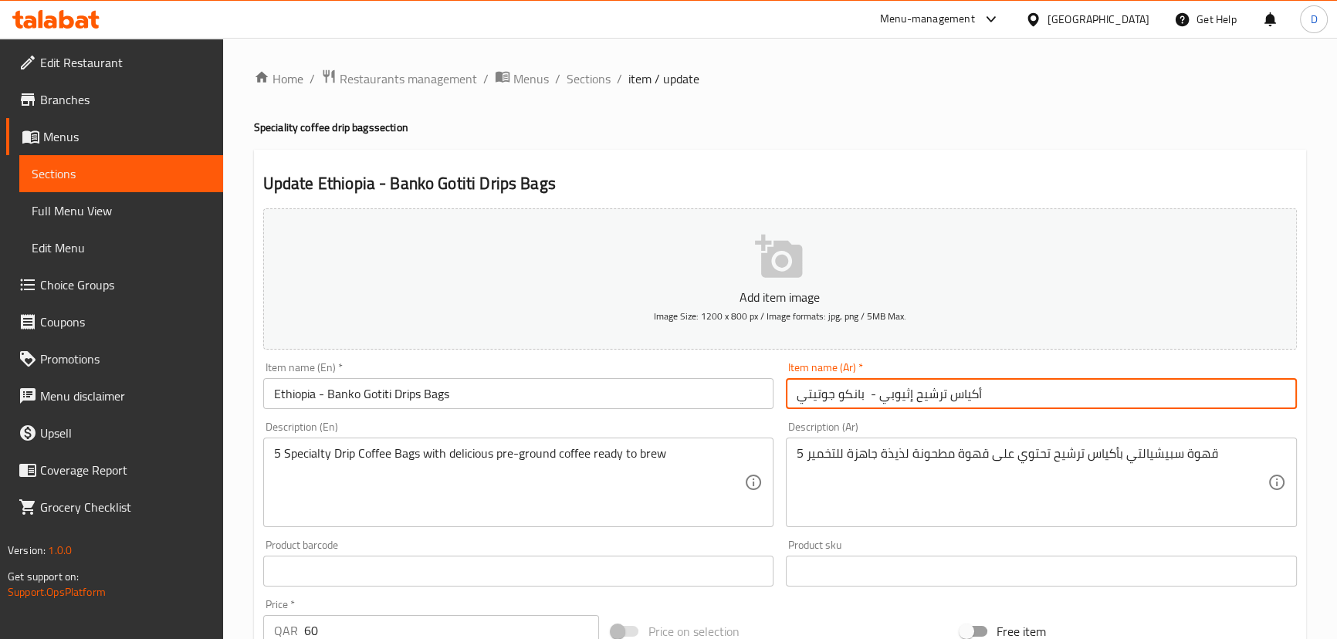
drag, startPoint x: 938, startPoint y: 397, endPoint x: 916, endPoint y: 397, distance: 21.6
click at [916, 397] on input "أكياس ترشيح إثيوبي - بانكو جوتيتي" at bounding box center [1041, 393] width 511 height 31
click at [940, 393] on input "أكياس تقطير إثيوبي - بانكو جوتيتي" at bounding box center [1041, 393] width 511 height 31
click at [942, 393] on input "أكياس تقطير إثيوبي - بانكو جوتيتي" at bounding box center [1041, 393] width 511 height 31
type input "أكياس تقطير إثيوبي - بانكو جوتيتي"
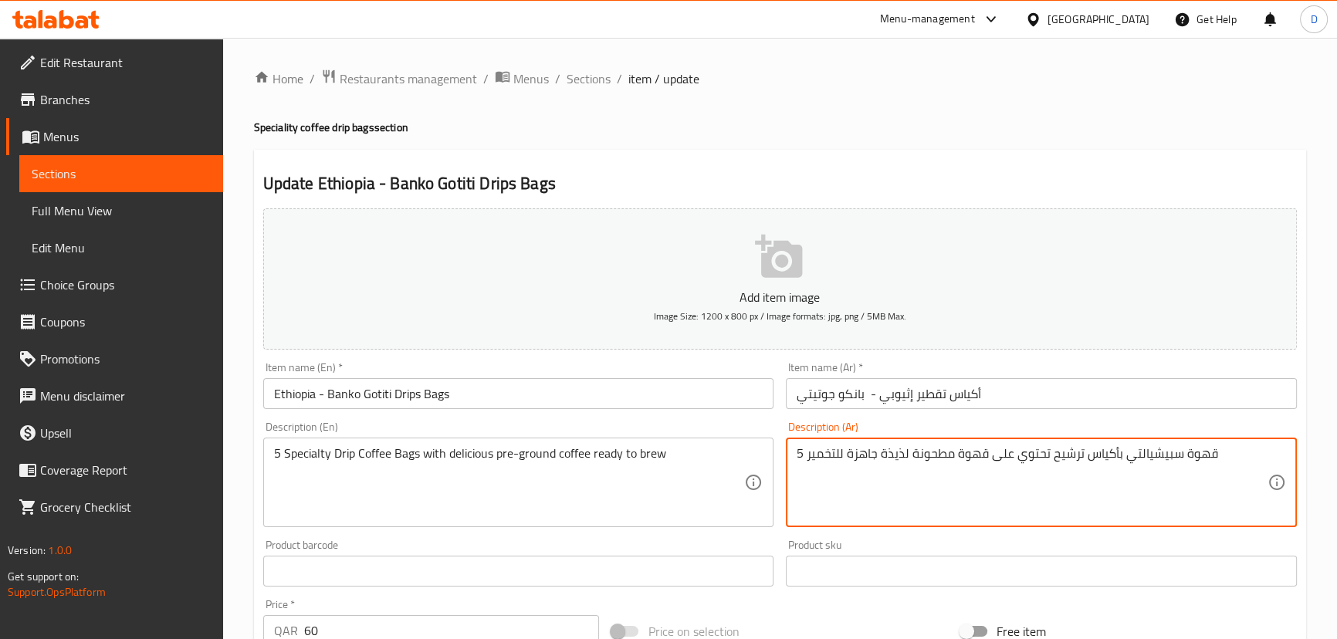
click at [1070, 457] on textarea "5 قهوة سبيشيالتي بأكياس ترشيح تحتوي على قهوة مطحونة لذيذة جاهزة للتخمير" at bounding box center [1031, 482] width 471 height 73
paste textarea "قطير"
click at [900, 458] on textarea "5 قهوة سبيشيالتي بأكياس تقطير تحتوي على قهوة مطحونة لذيذة جاهزة للتخمير" at bounding box center [1031, 482] width 471 height 73
click at [867, 469] on textarea "5 قهوة سبيشيالتي بأكياس تقطير تحتوي على قهوة مطحونة جاهزة للتخمير" at bounding box center [1031, 482] width 471 height 73
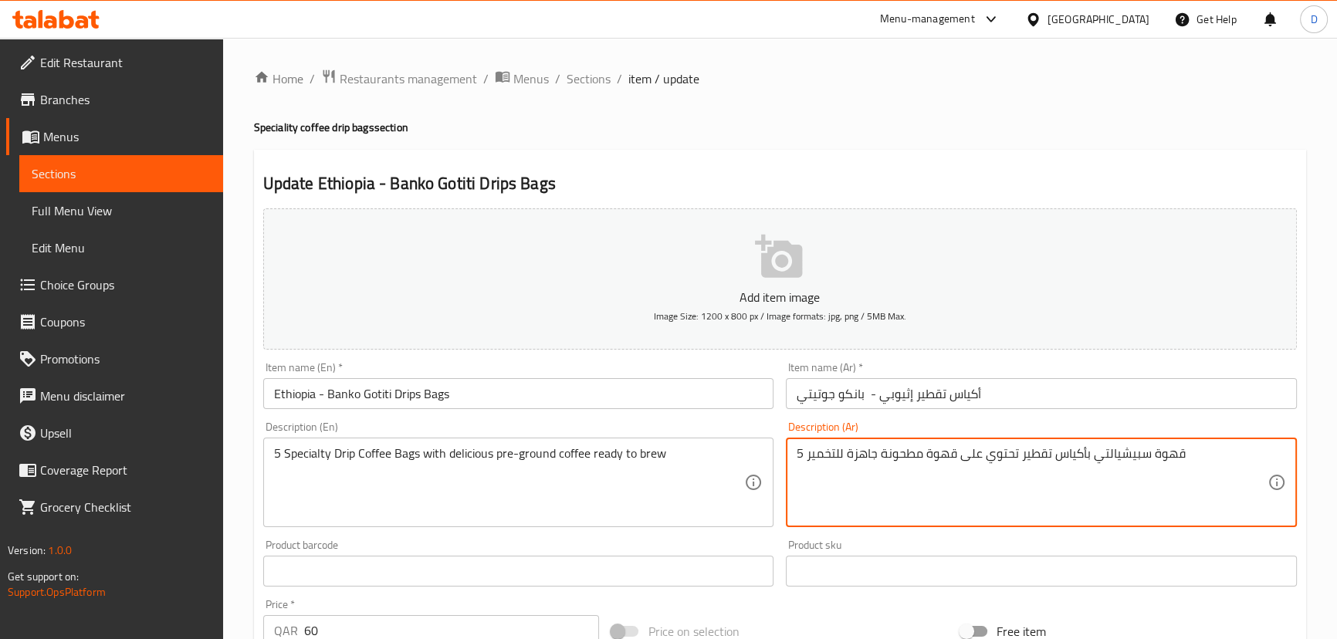
click at [875, 452] on textarea "5 قهوة سبيشيالتي بأكياس تقطير تحتوي على قهوة مطحونة جاهزة للتخمير" at bounding box center [1031, 482] width 471 height 73
type textarea "5 قهوة سبيشيالتي بأكياس تقطير تحتوي على قهوة مطحونة مسبقا جاهزة للتخمير"
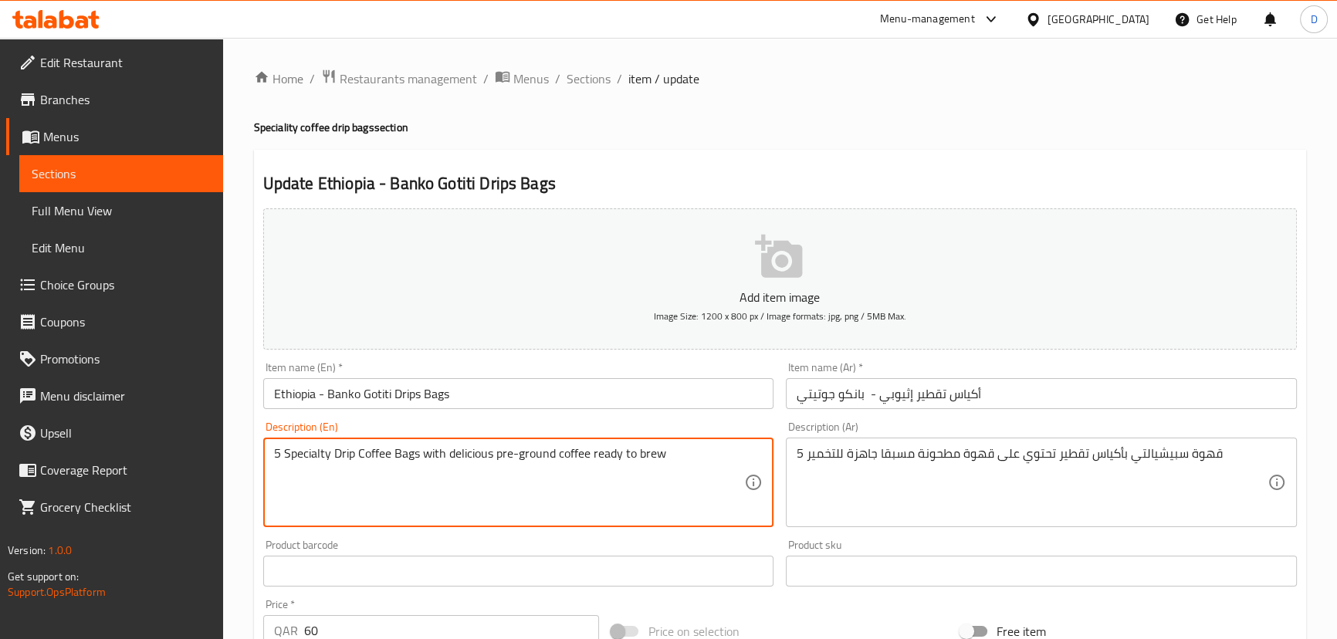
click at [485, 454] on textarea "5 Specialty Drip Coffee Bags with delicious pre-ground coffee ready to brew" at bounding box center [509, 482] width 471 height 73
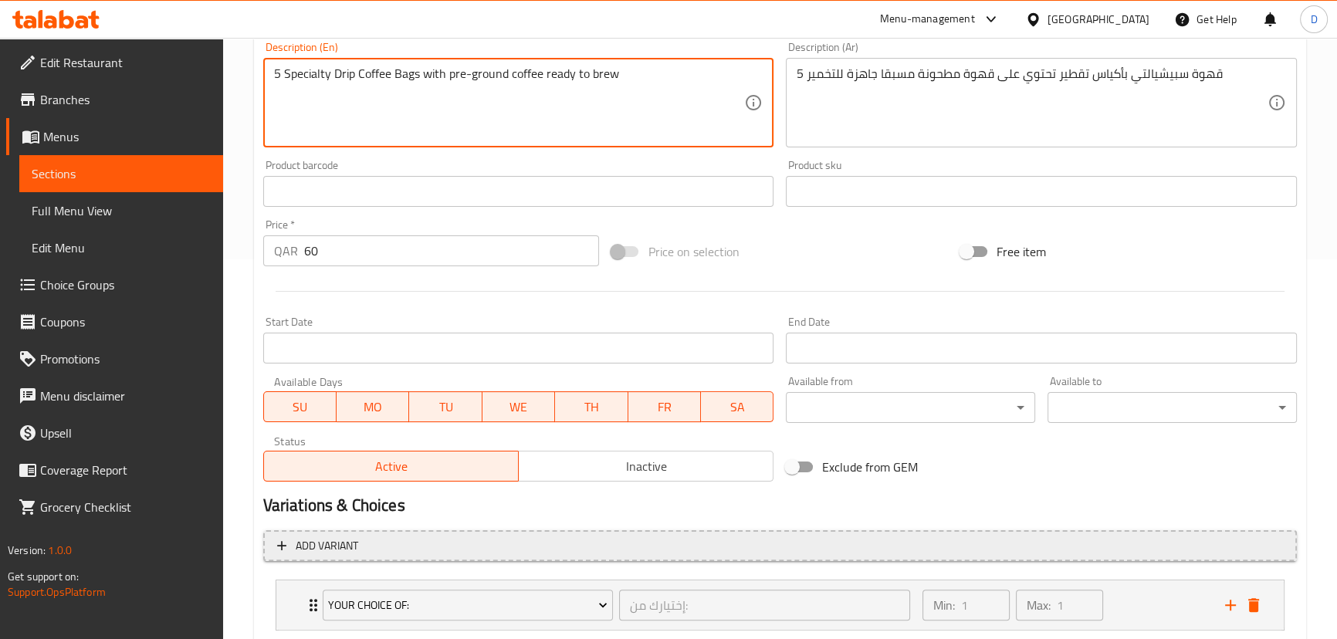
scroll to position [475, 0]
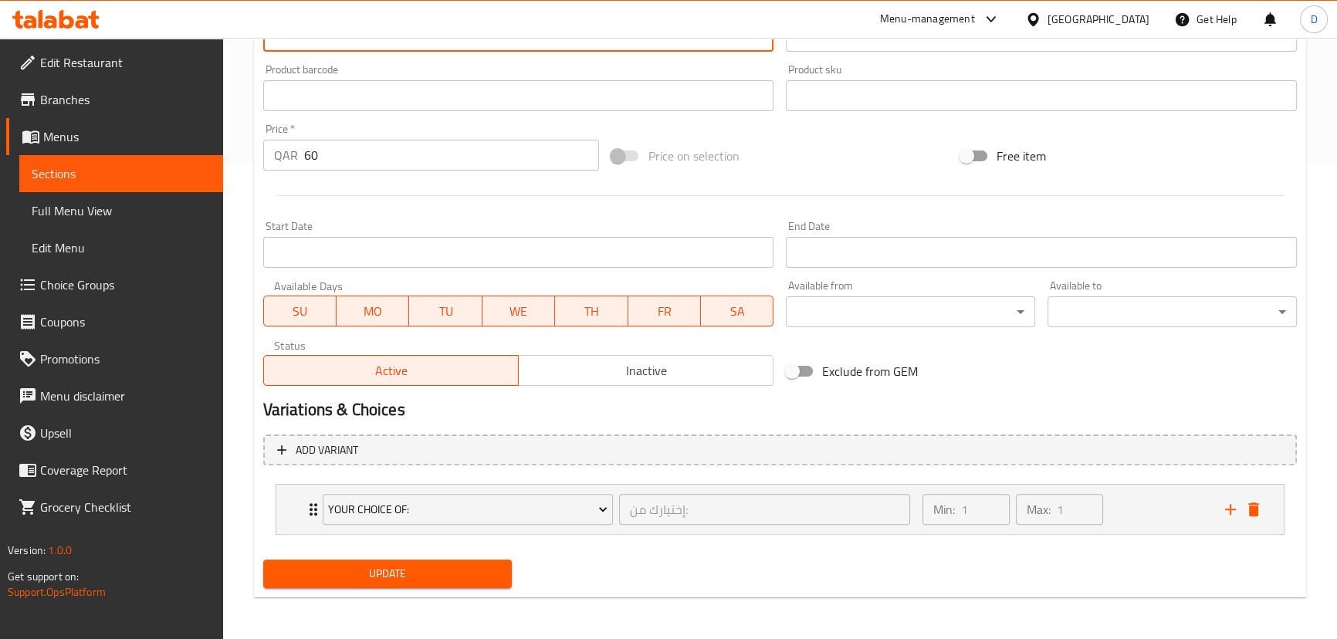
type textarea "5 Specialty Drip Coffee Bags with pre-ground coffee ready to brew"
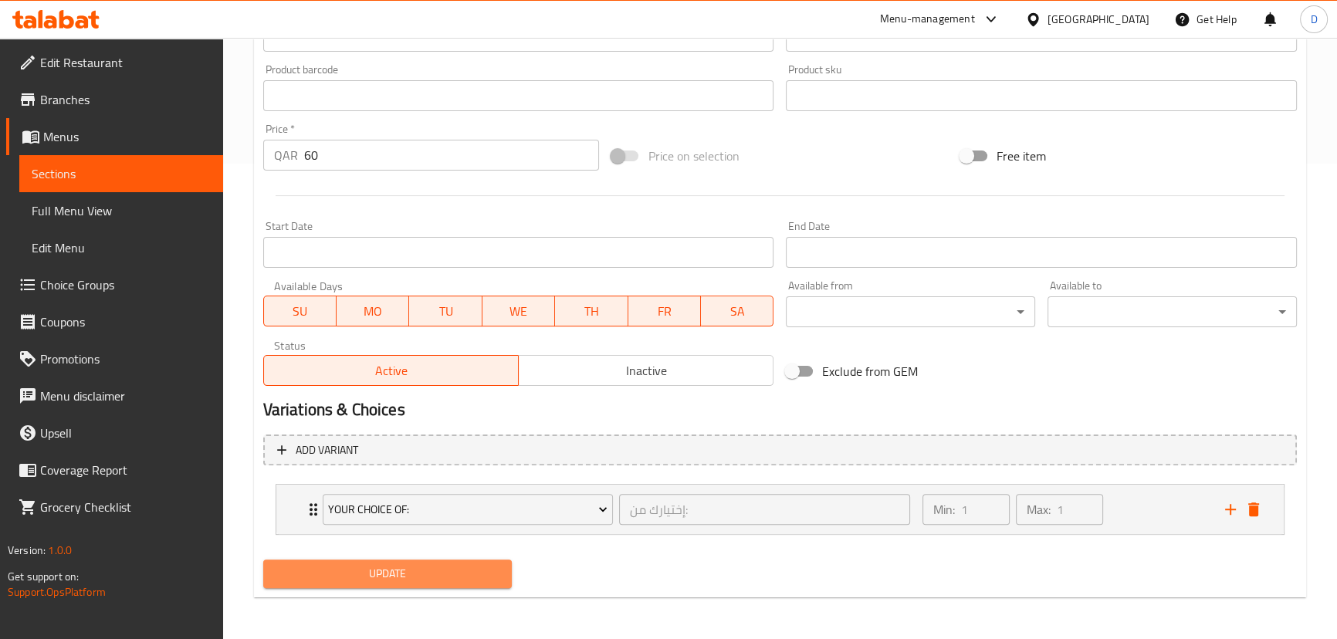
click at [494, 570] on span "Update" at bounding box center [388, 573] width 225 height 19
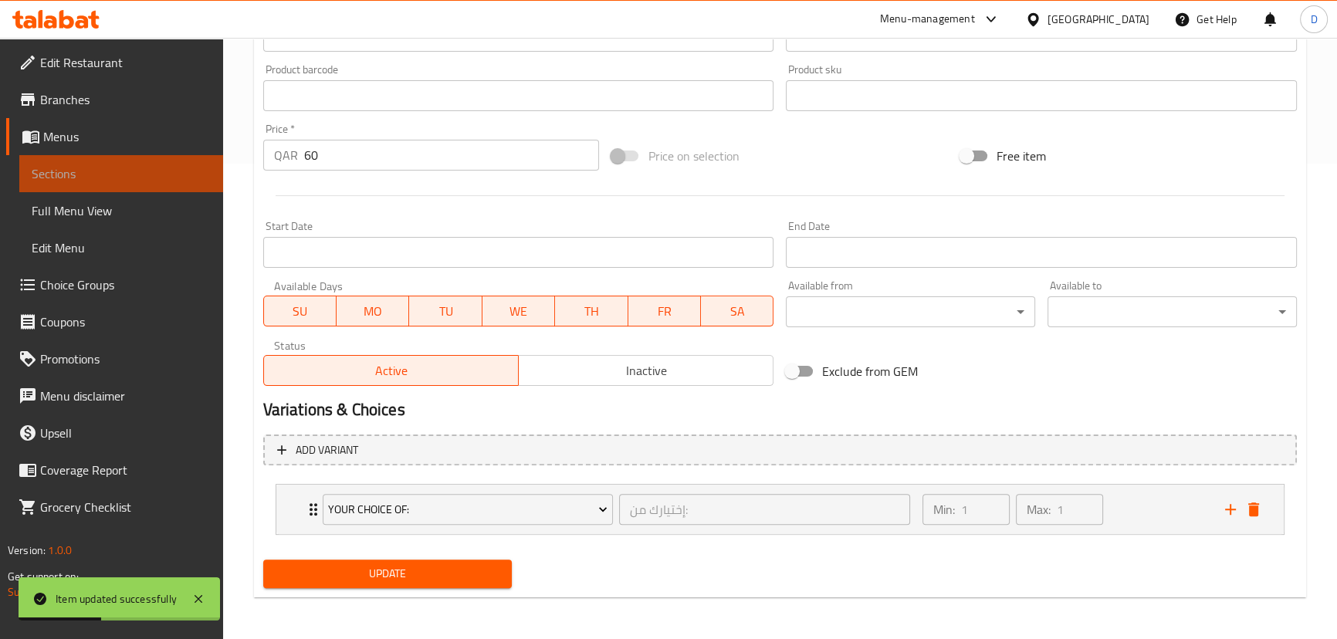
click at [180, 169] on span "Sections" at bounding box center [121, 173] width 179 height 19
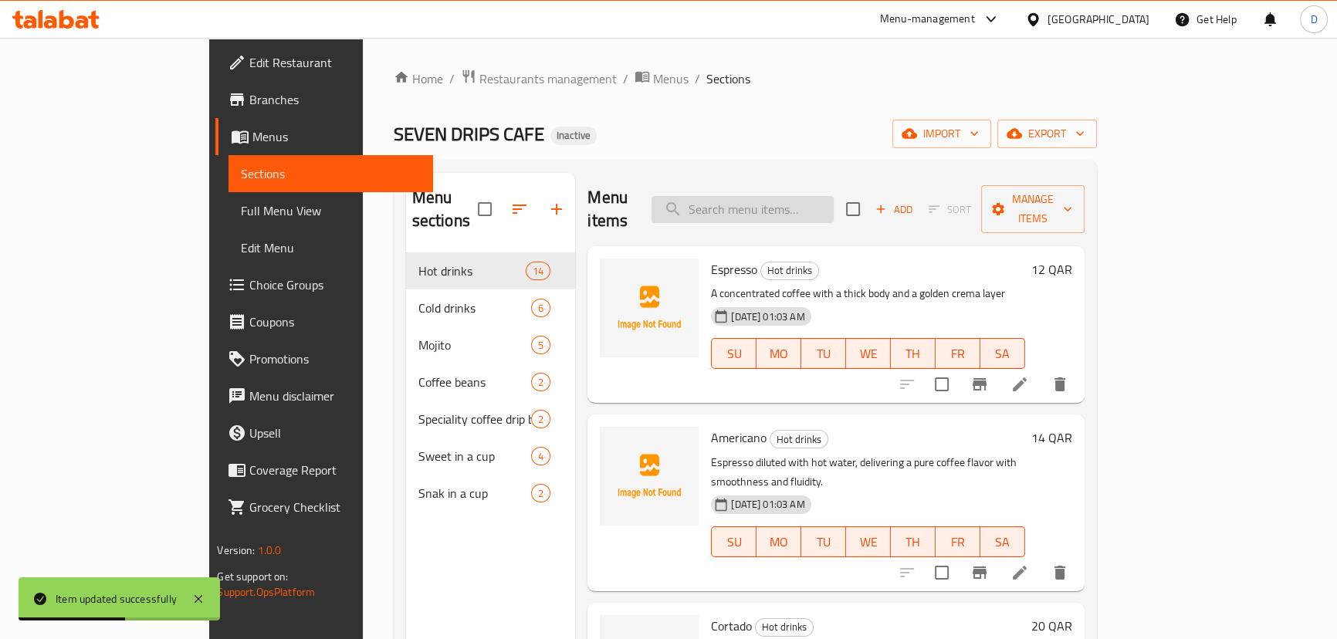
click at [778, 196] on input "search" at bounding box center [742, 209] width 182 height 27
paste input "Lotus Caramel with Dates and Butter - Smooth as a Dream"
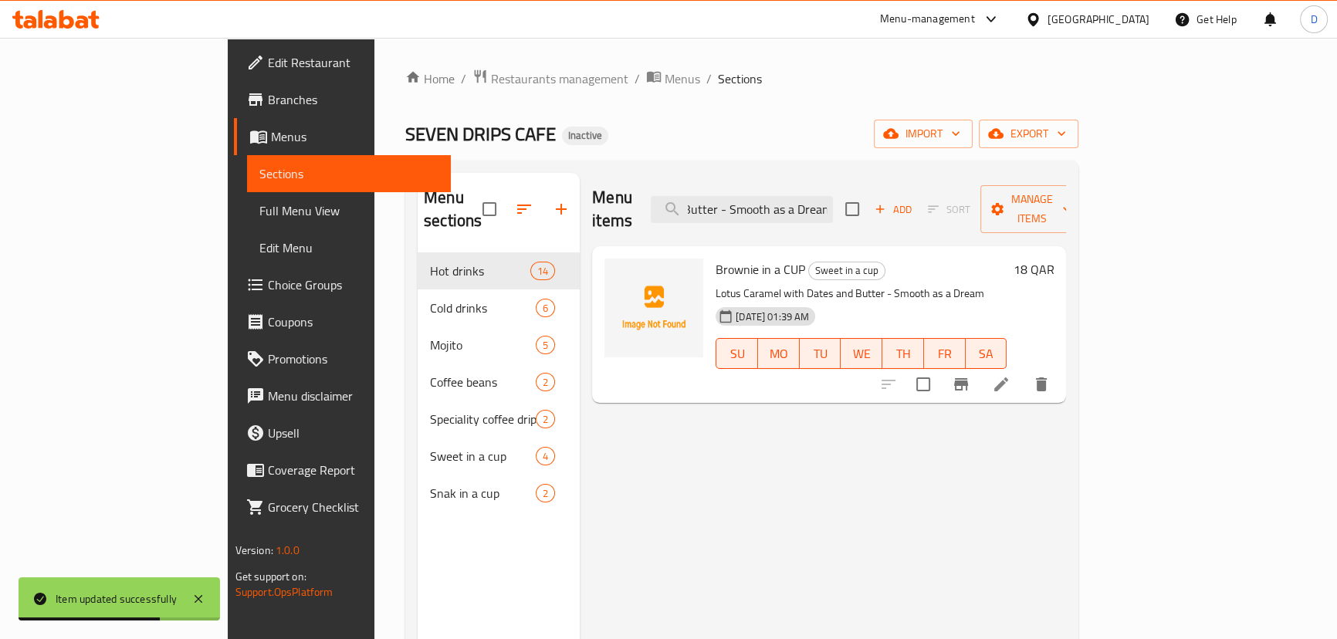
type input "Lotus Caramel with Dates and Butter - Smooth as a Dream"
click at [1008, 377] on icon at bounding box center [1001, 384] width 14 height 14
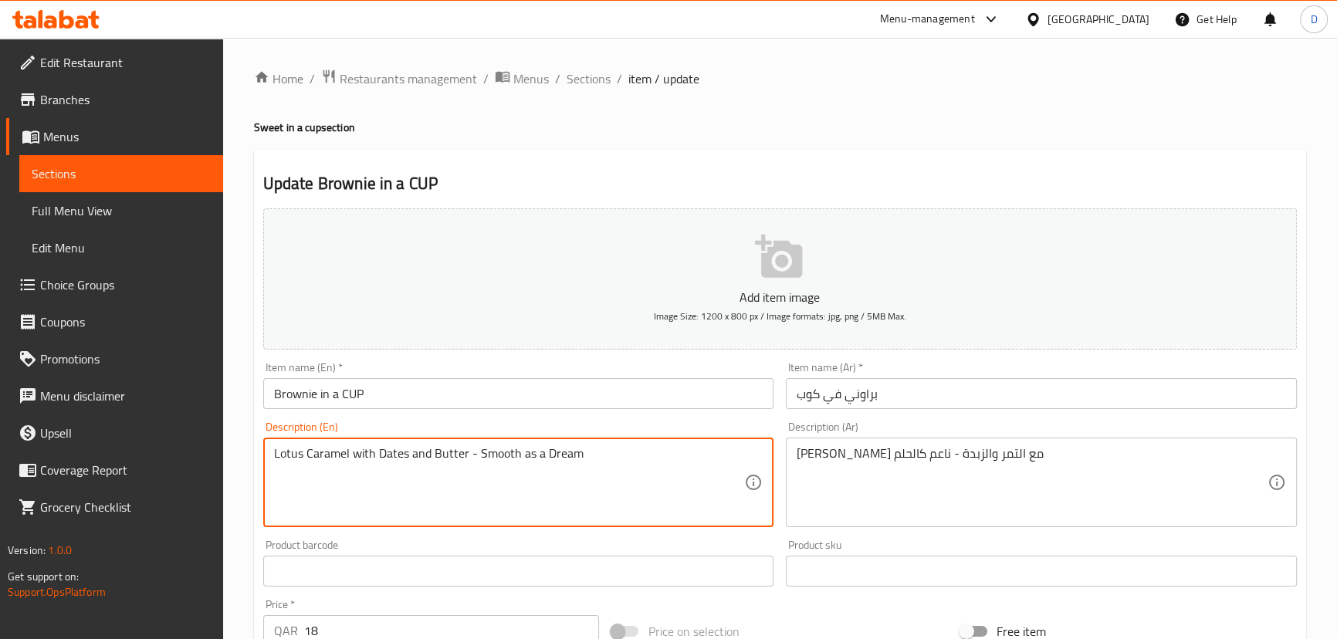
drag, startPoint x: 525, startPoint y: 454, endPoint x: 610, endPoint y: 452, distance: 84.9
type textarea "Lotus Caramel with Dates and Butter - Smooth"
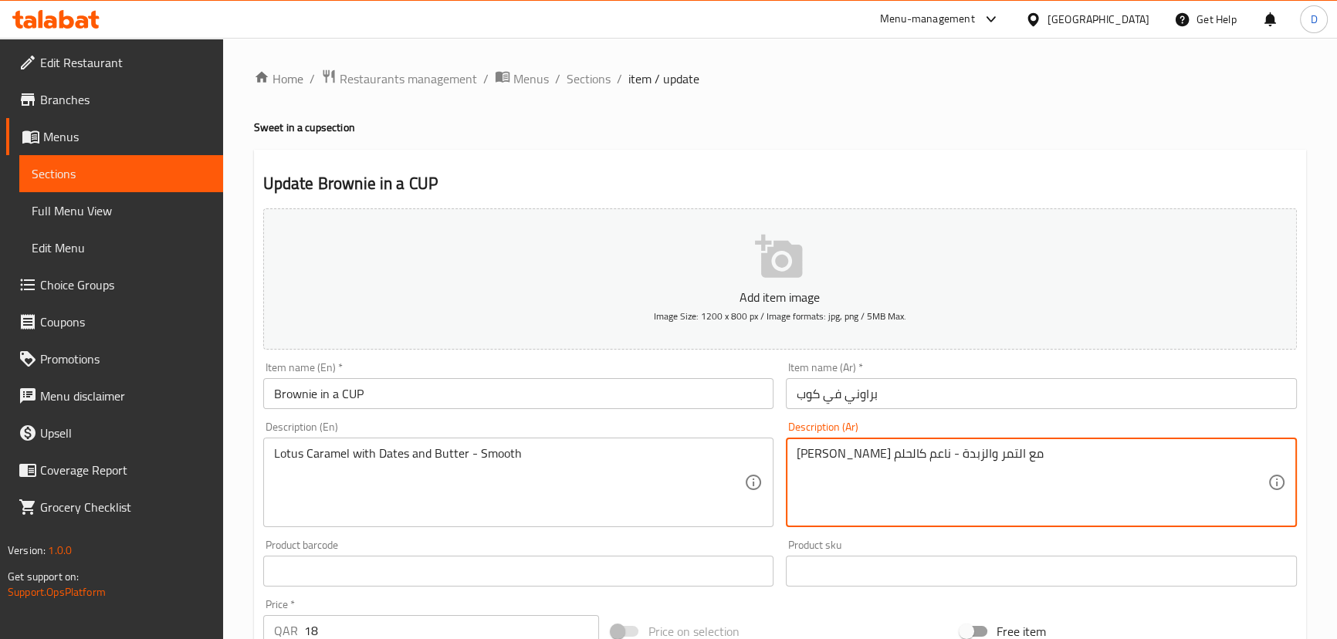
drag, startPoint x: 833, startPoint y: 455, endPoint x: 793, endPoint y: 455, distance: 39.4
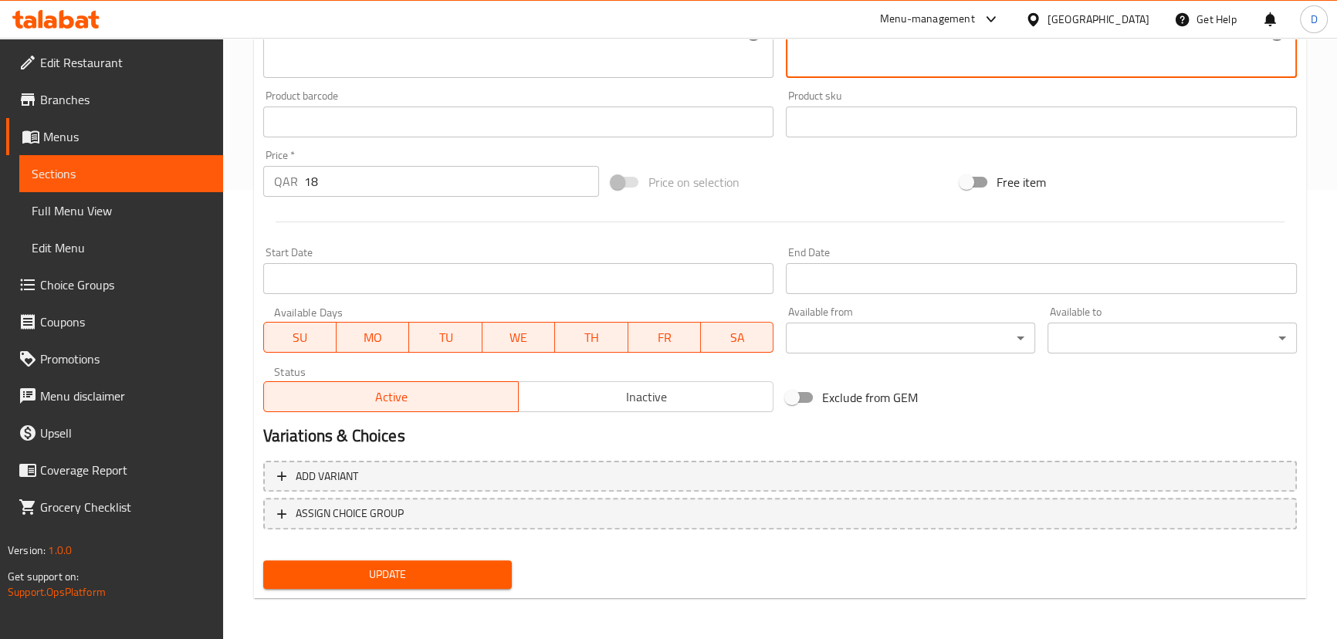
scroll to position [450, 0]
type textarea "لوتس كراميل مع التمر والزبدة - ناعم"
click at [401, 578] on span "Update" at bounding box center [388, 573] width 225 height 19
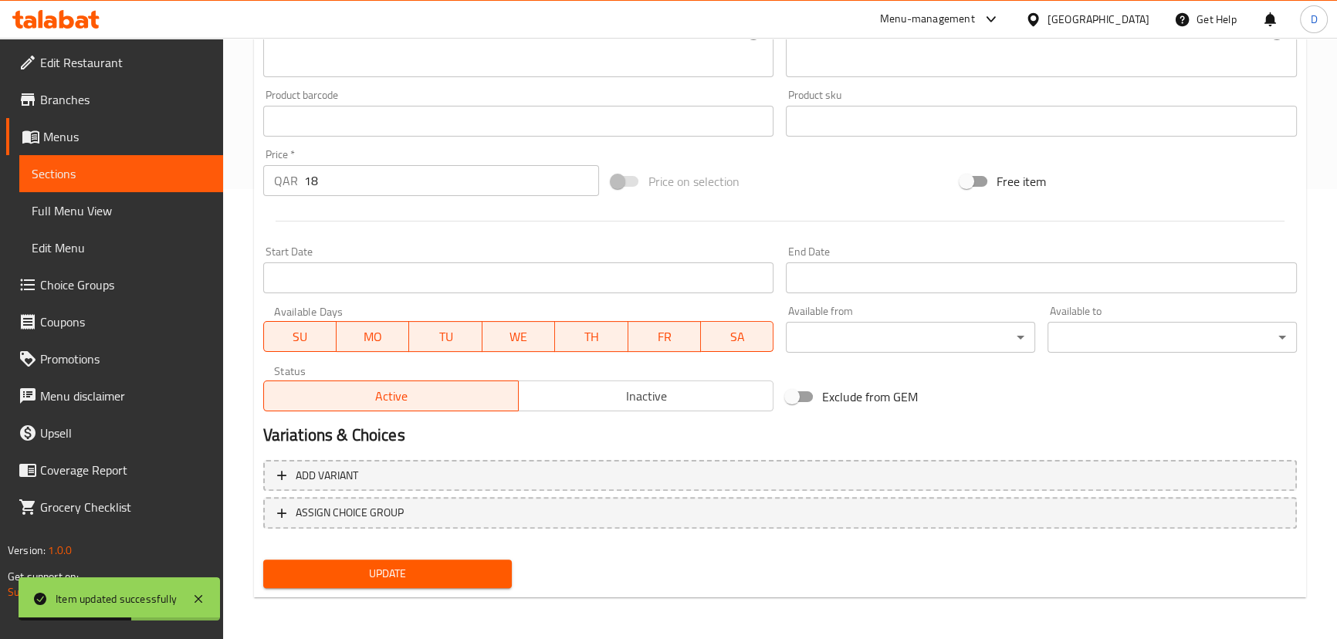
click at [205, 166] on span "Sections" at bounding box center [121, 173] width 179 height 19
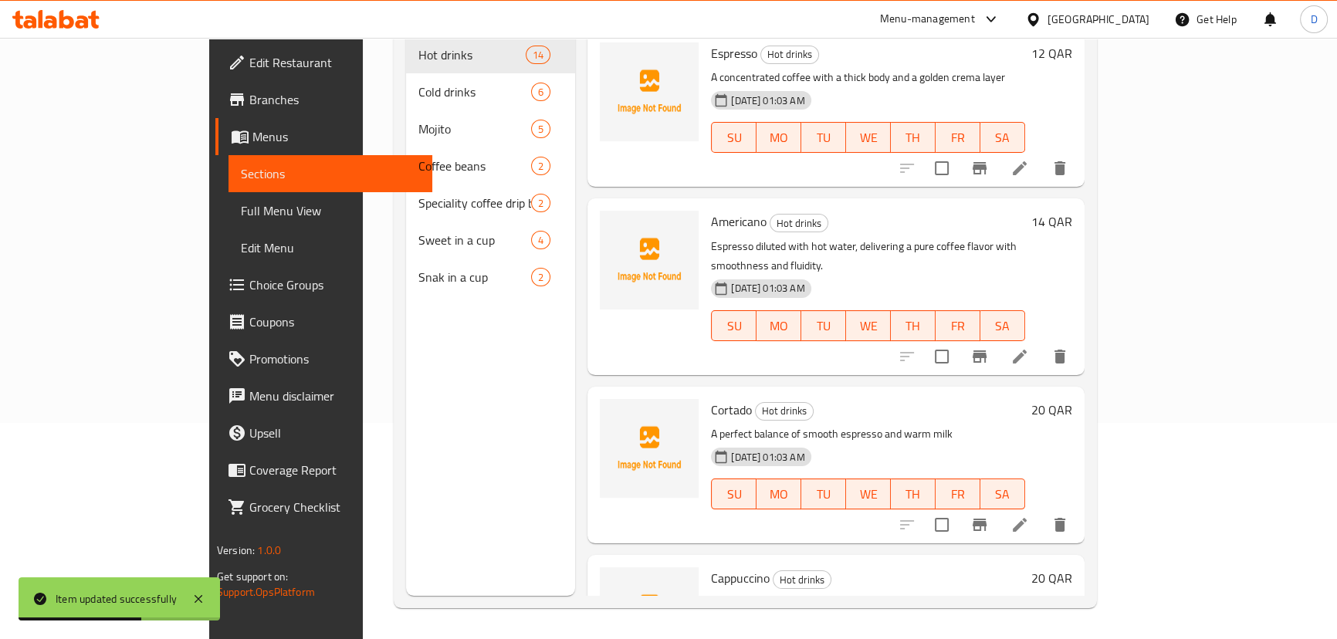
scroll to position [6, 0]
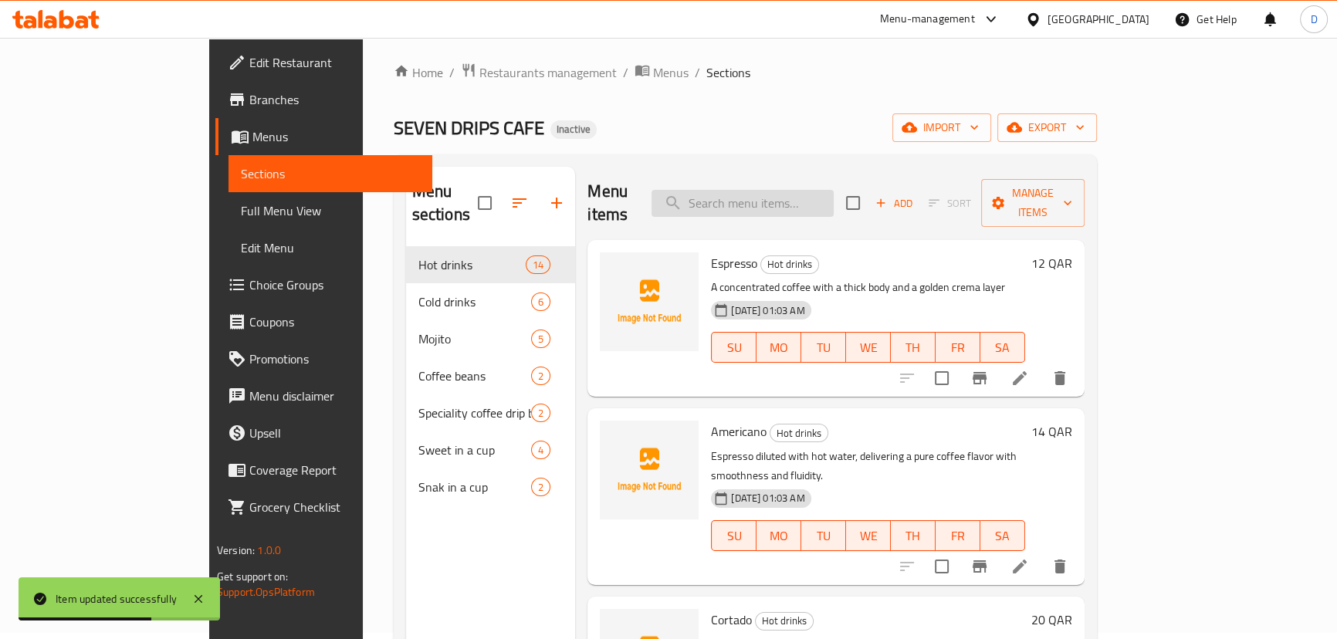
click at [817, 190] on input "search" at bounding box center [742, 203] width 182 height 27
paste input "Golden Basbousa with Golden Sauce - Melt-in-the-Mouth Delight"
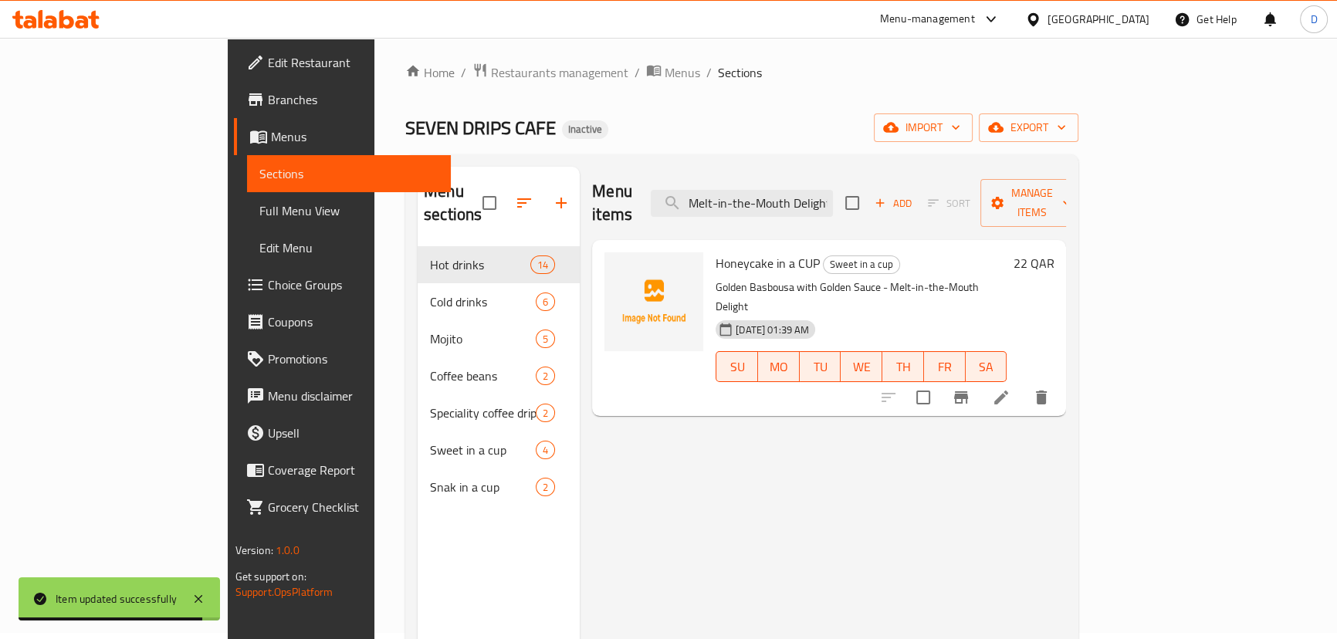
type input "Golden Basbousa with Golden Sauce - Melt-in-the-Mouth Delight"
click at [1023, 384] on li at bounding box center [1000, 398] width 43 height 28
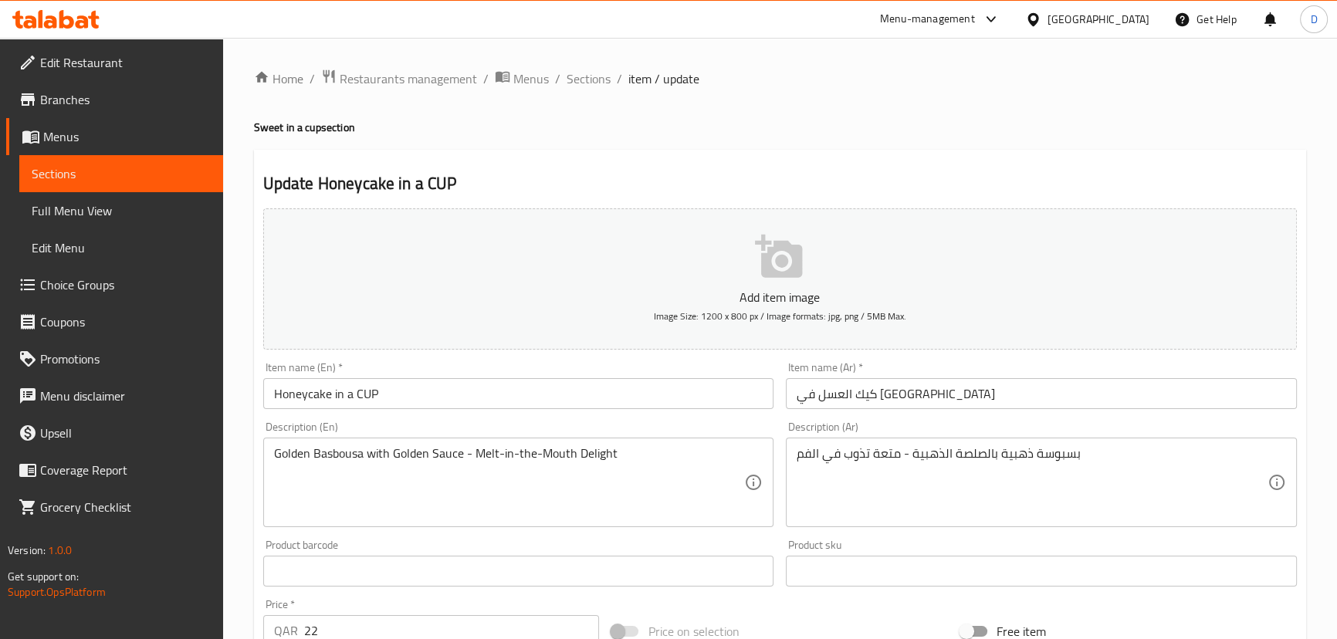
click at [312, 399] on input "Honeycake in a CUP" at bounding box center [518, 393] width 511 height 31
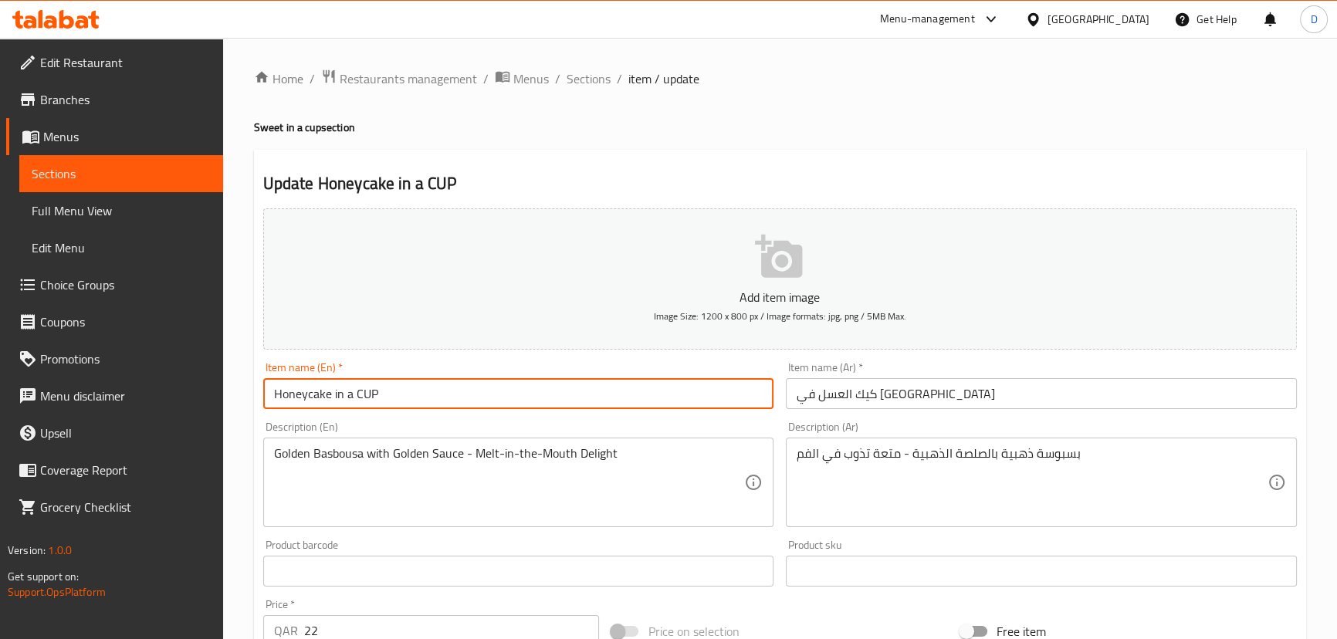
click at [312, 399] on input "Honeycake in a CUP" at bounding box center [518, 393] width 511 height 31
click at [310, 402] on input "Honeycake in a CUP" at bounding box center [518, 393] width 511 height 31
click at [197, 164] on span "Sections" at bounding box center [121, 173] width 179 height 19
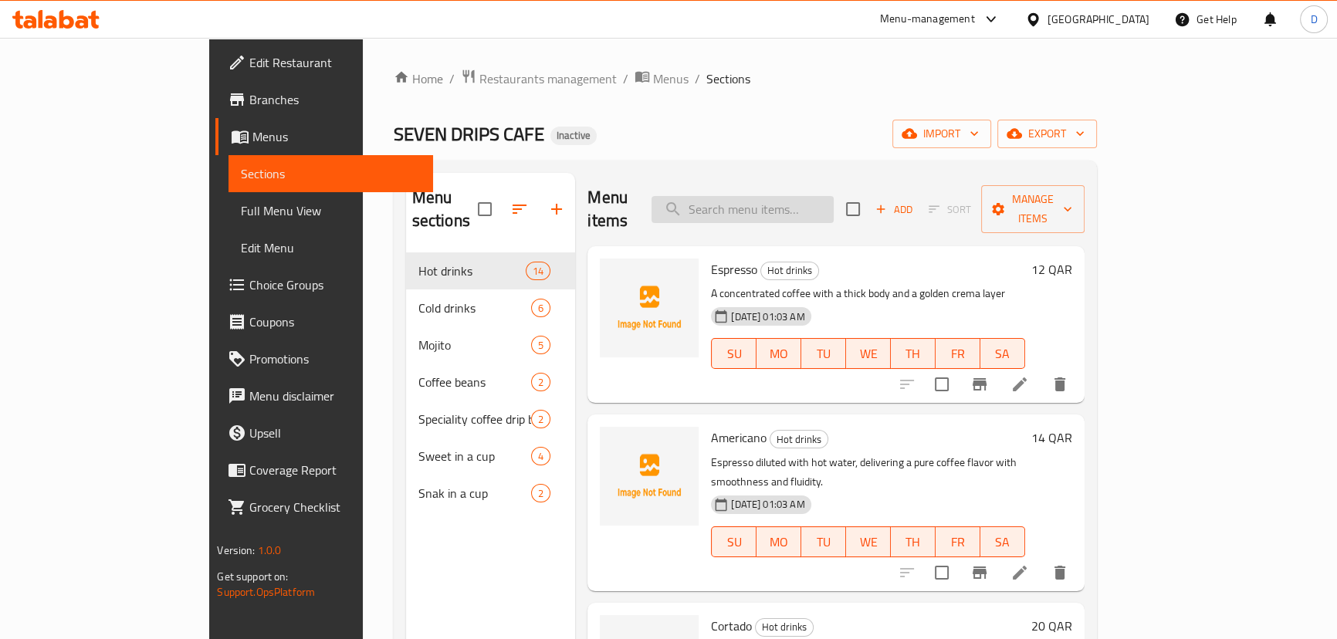
click at [834, 196] on input "search" at bounding box center [742, 209] width 182 height 27
paste input "Honeycake in a CUP"
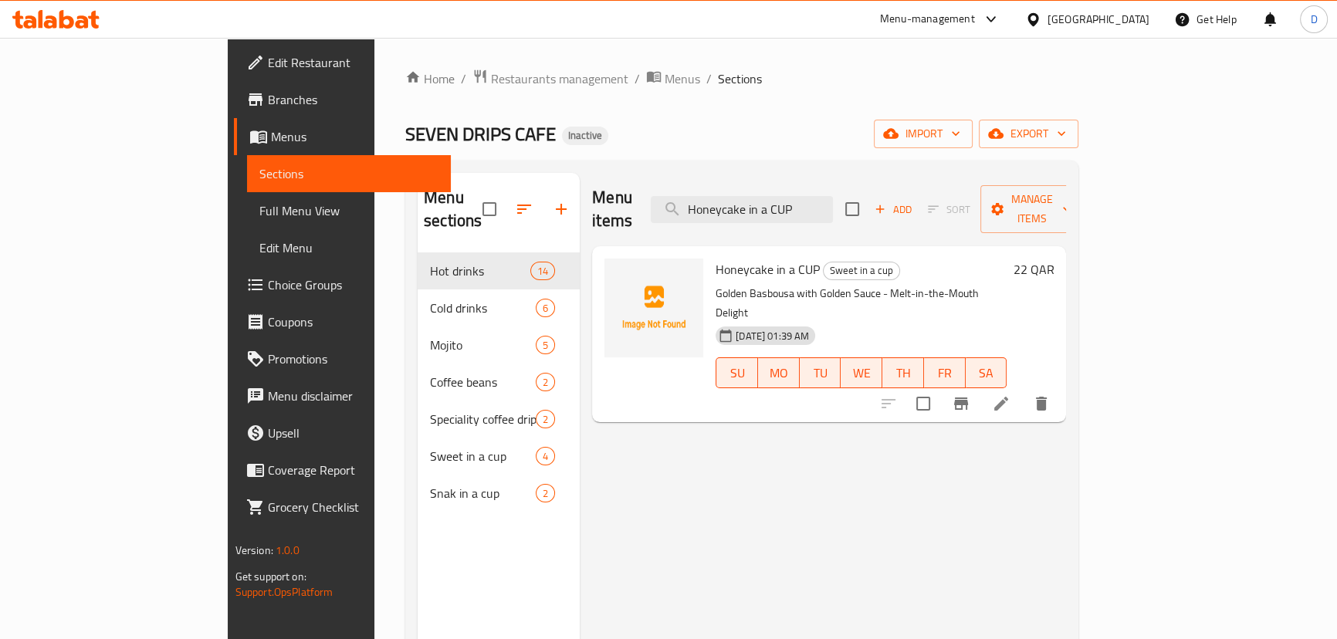
type input "Honeycake in a CUP"
click at [1047, 397] on icon "delete" at bounding box center [1041, 404] width 11 height 14
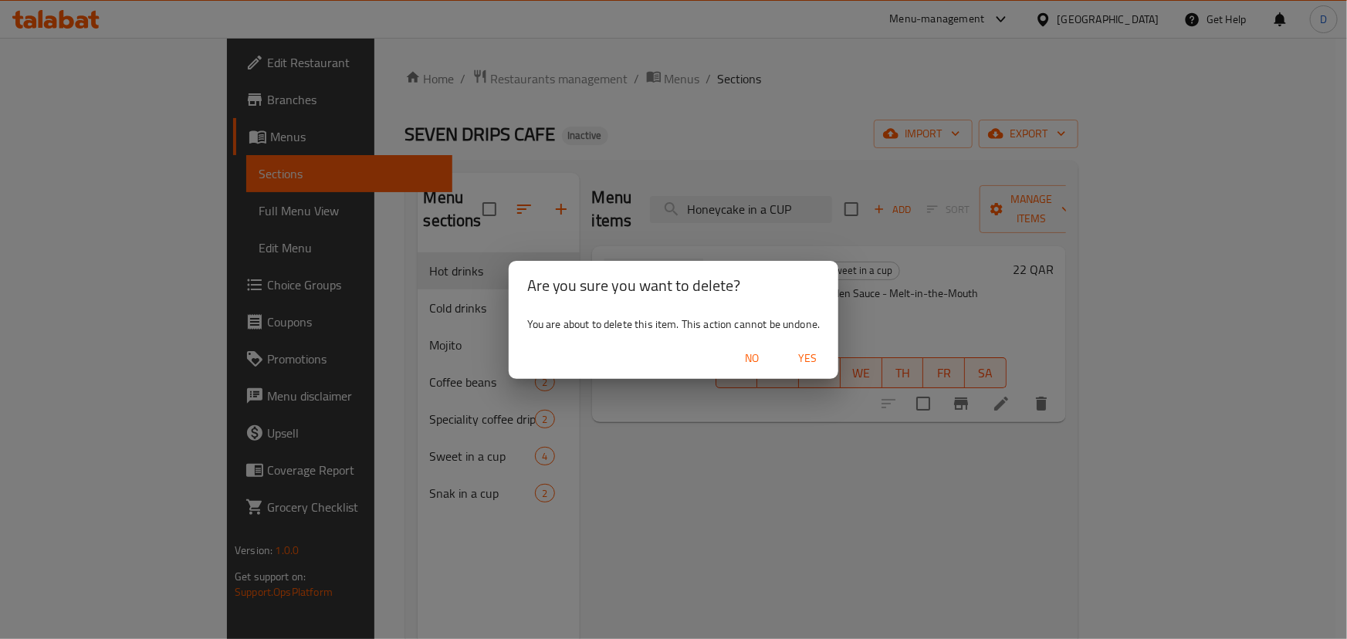
click at [815, 360] on span "Yes" at bounding box center [807, 358] width 37 height 19
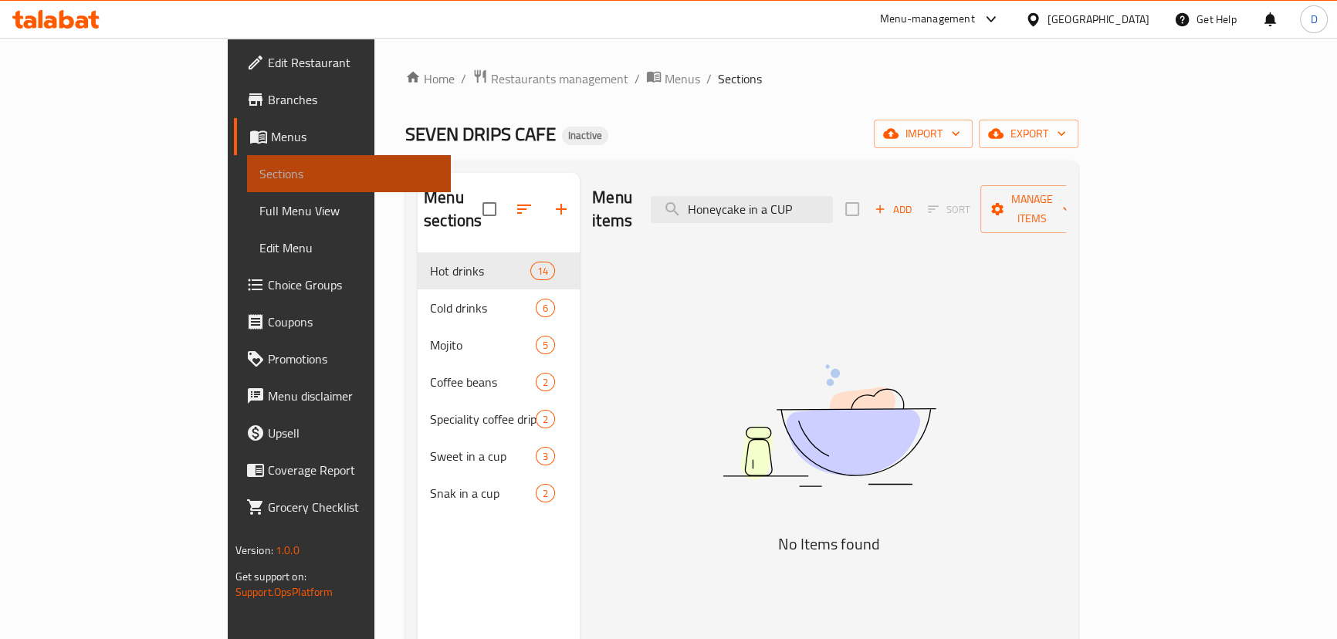
click at [259, 171] on span "Sections" at bounding box center [348, 173] width 179 height 19
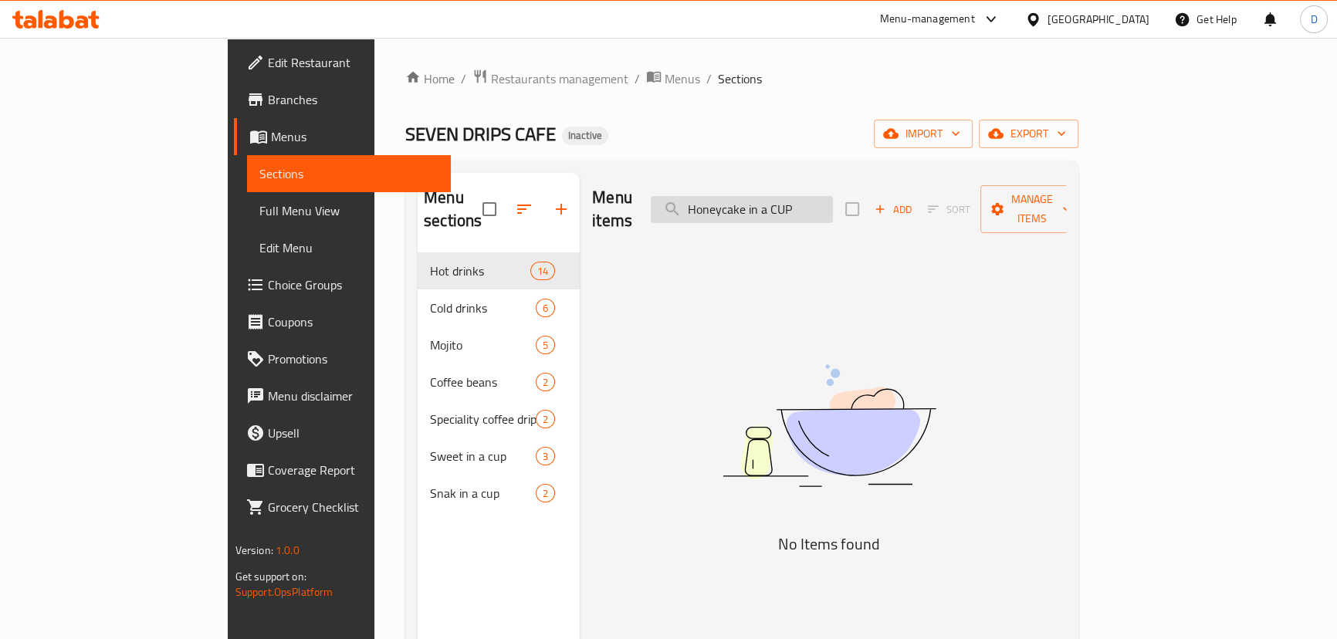
click at [833, 196] on input "Honeycake in a CUP" at bounding box center [742, 209] width 182 height 27
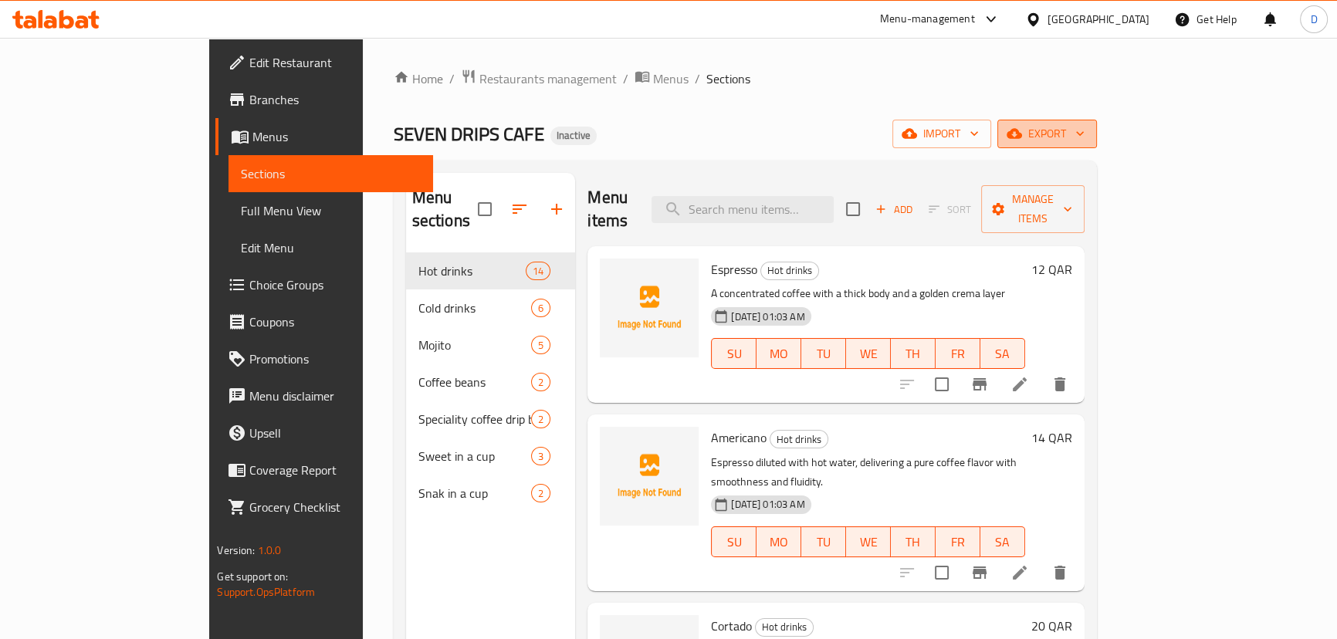
click at [1084, 135] on span "export" at bounding box center [1047, 133] width 75 height 19
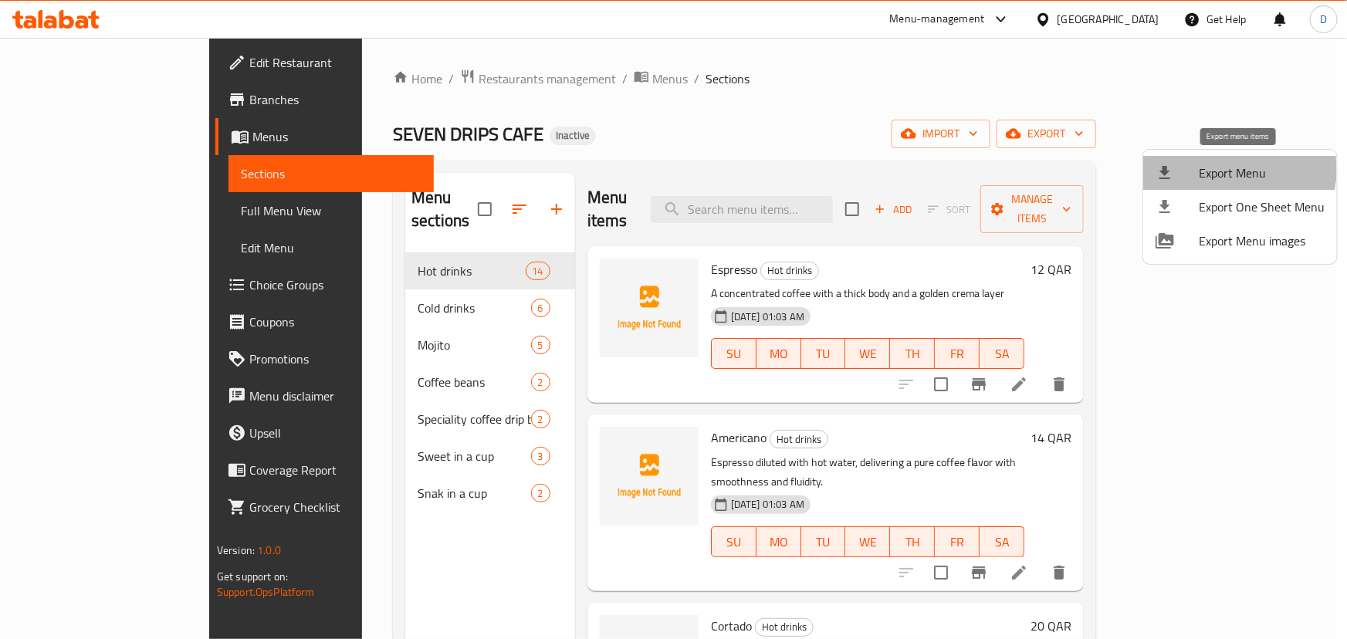
click at [1229, 170] on span "Export Menu" at bounding box center [1262, 173] width 126 height 19
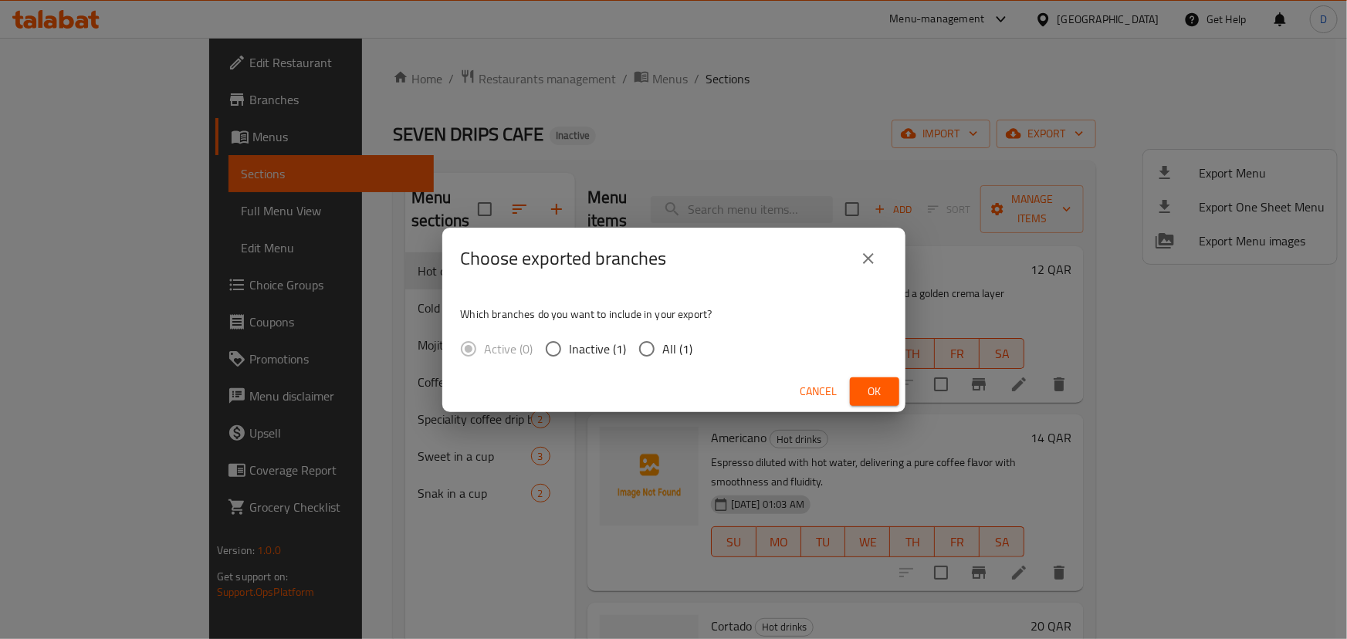
click at [664, 358] on span "All (1)" at bounding box center [678, 349] width 30 height 19
click at [663, 358] on input "All (1)" at bounding box center [647, 349] width 32 height 32
radio input "true"
drag, startPoint x: 861, startPoint y: 380, endPoint x: 798, endPoint y: 332, distance: 79.2
click at [858, 377] on button "Ok" at bounding box center [874, 391] width 49 height 29
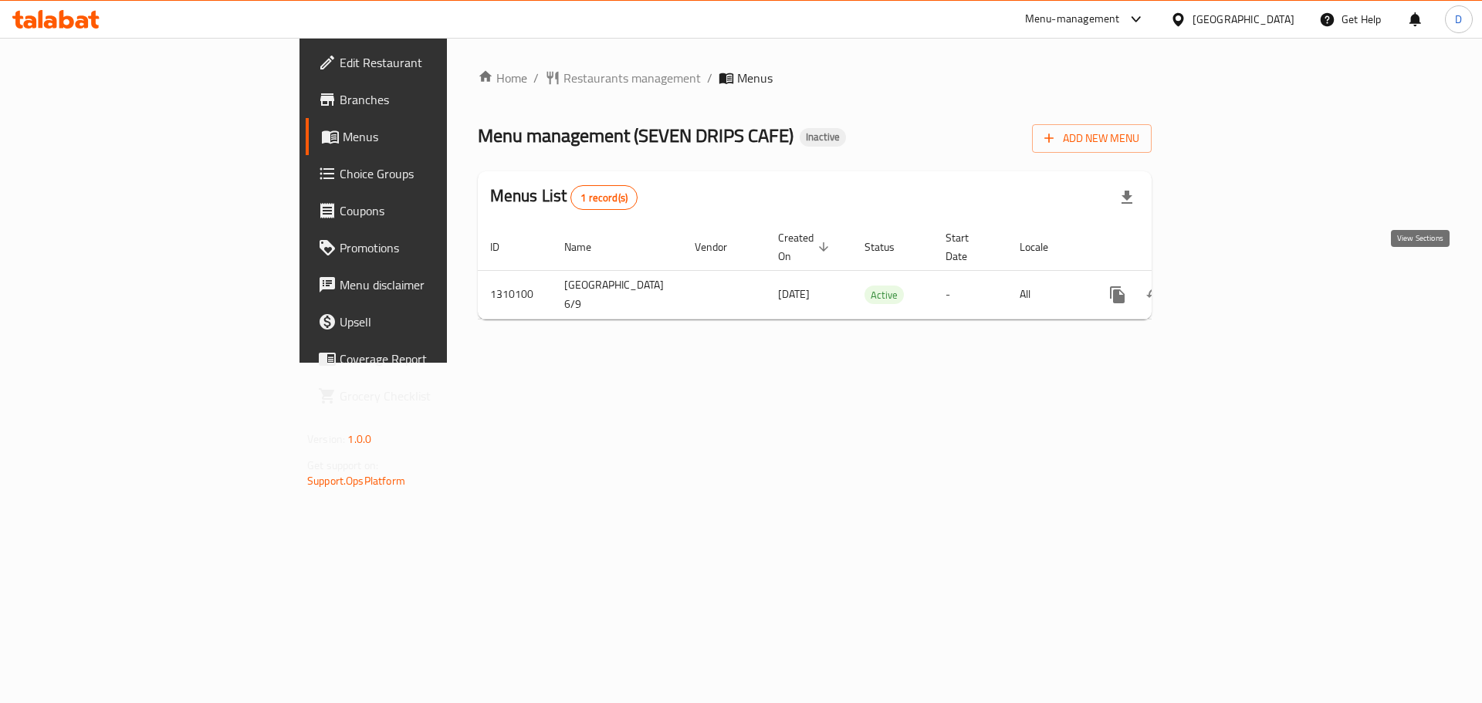
click at [1238, 286] on icon "enhanced table" at bounding box center [1228, 295] width 19 height 19
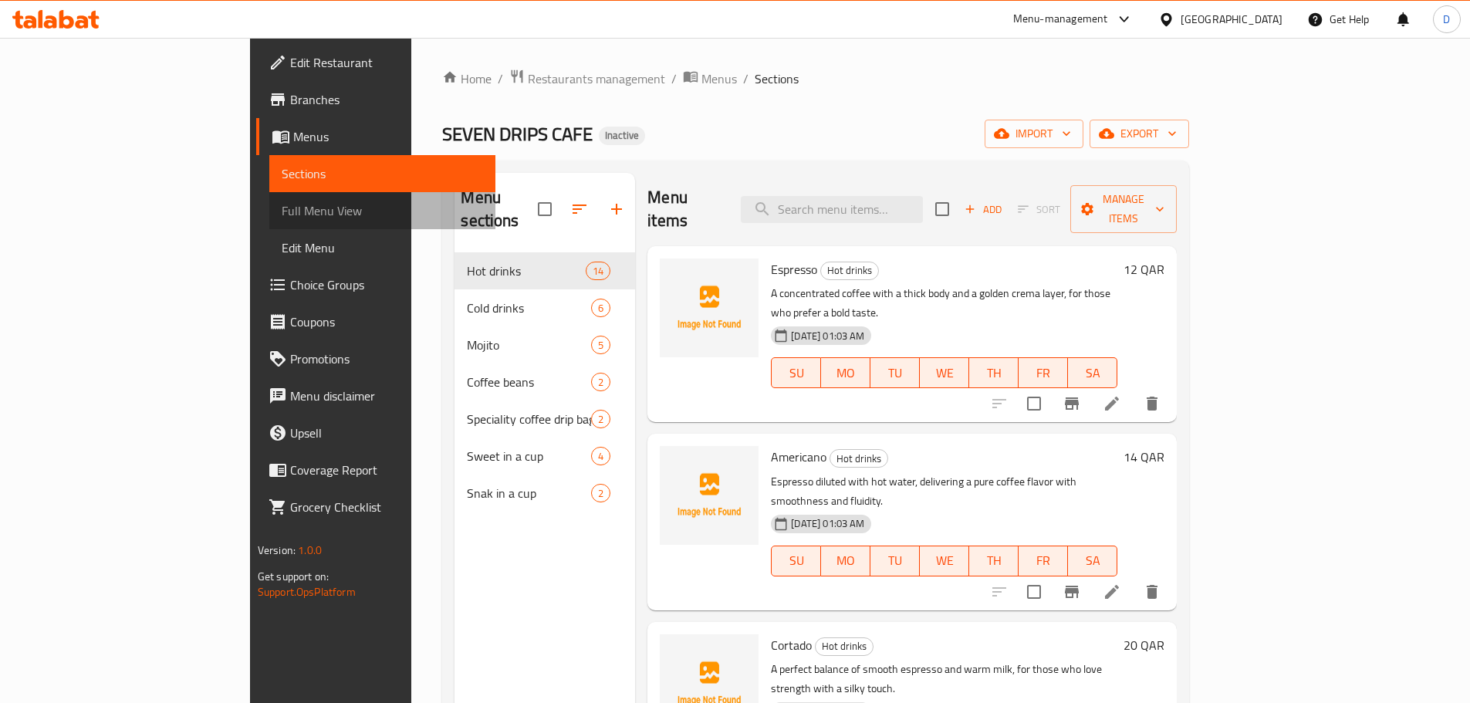
click at [282, 211] on span "Full Menu View" at bounding box center [382, 210] width 201 height 19
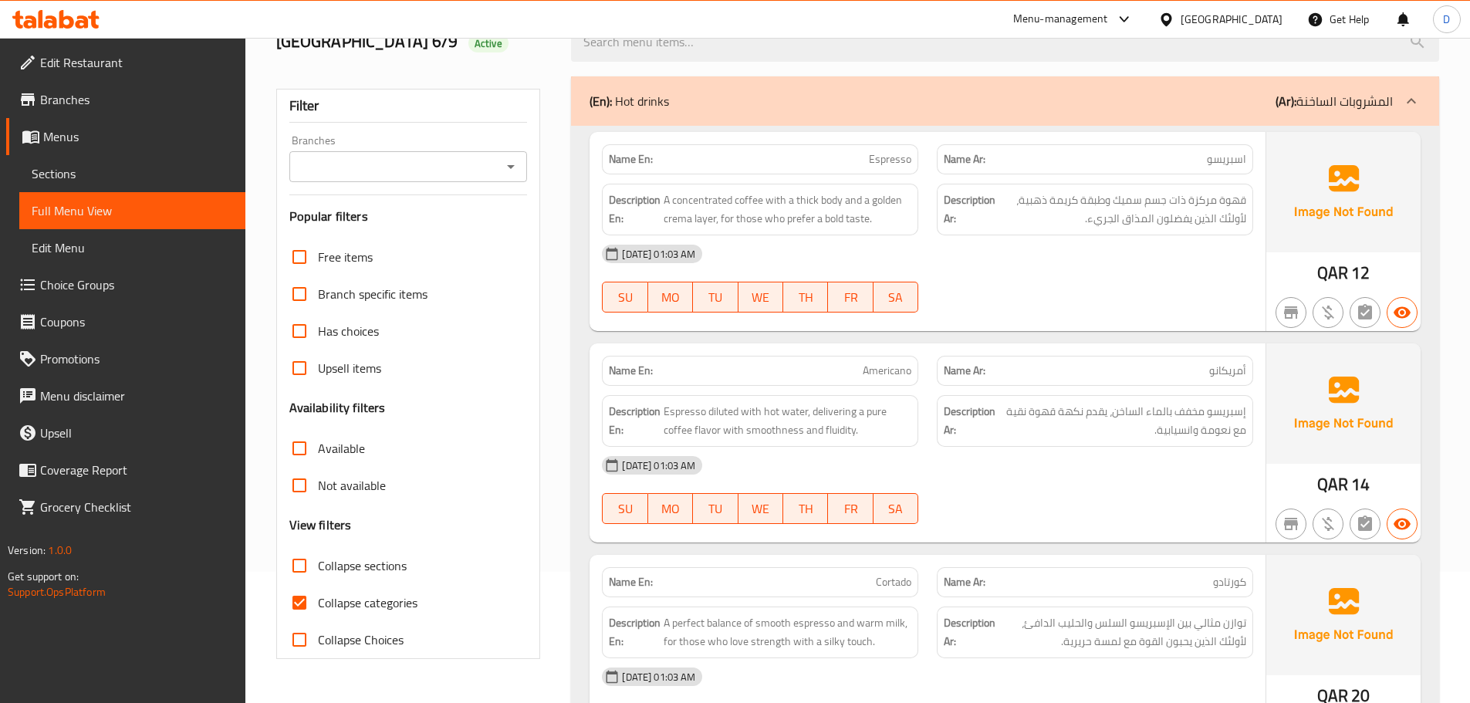
scroll to position [309, 0]
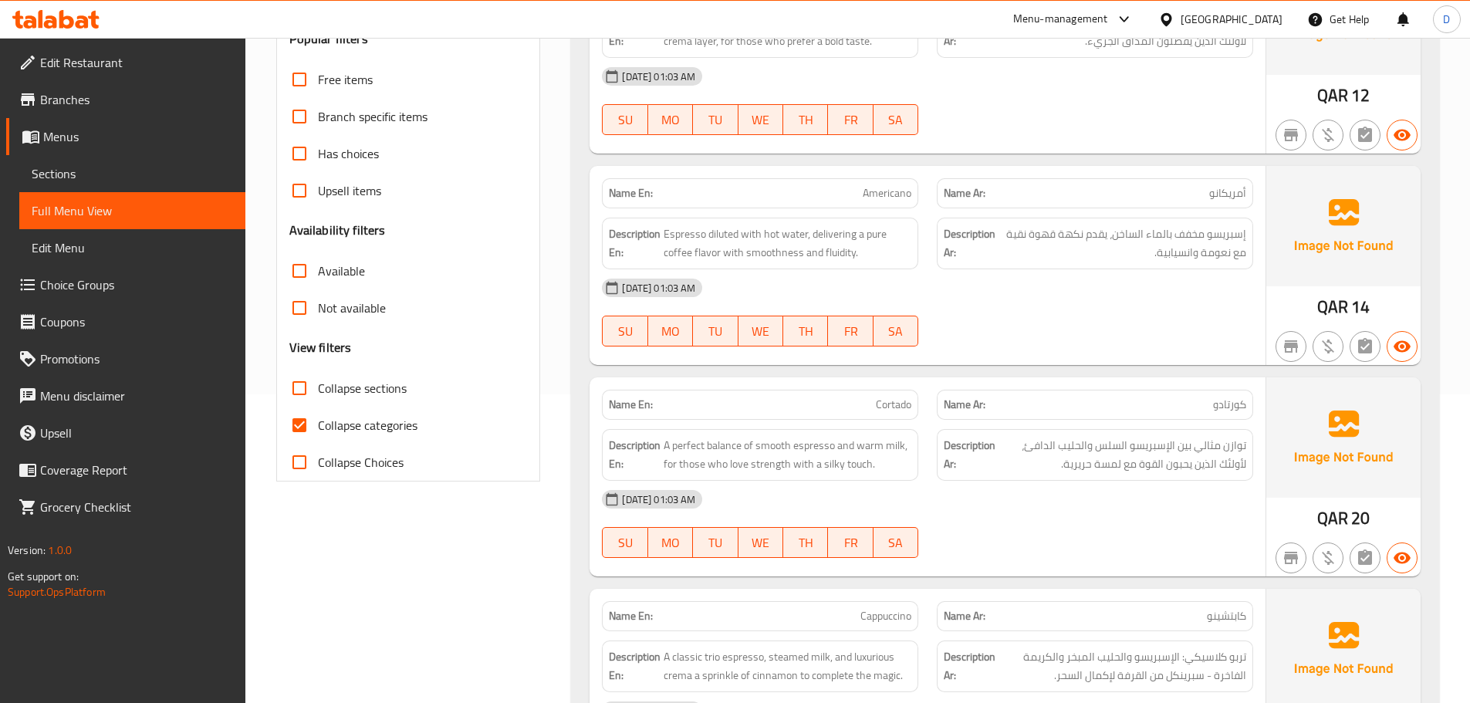
click at [366, 424] on span "Collapse categories" at bounding box center [368, 425] width 100 height 19
click at [318, 424] on input "Collapse categories" at bounding box center [299, 425] width 37 height 37
checkbox input "false"
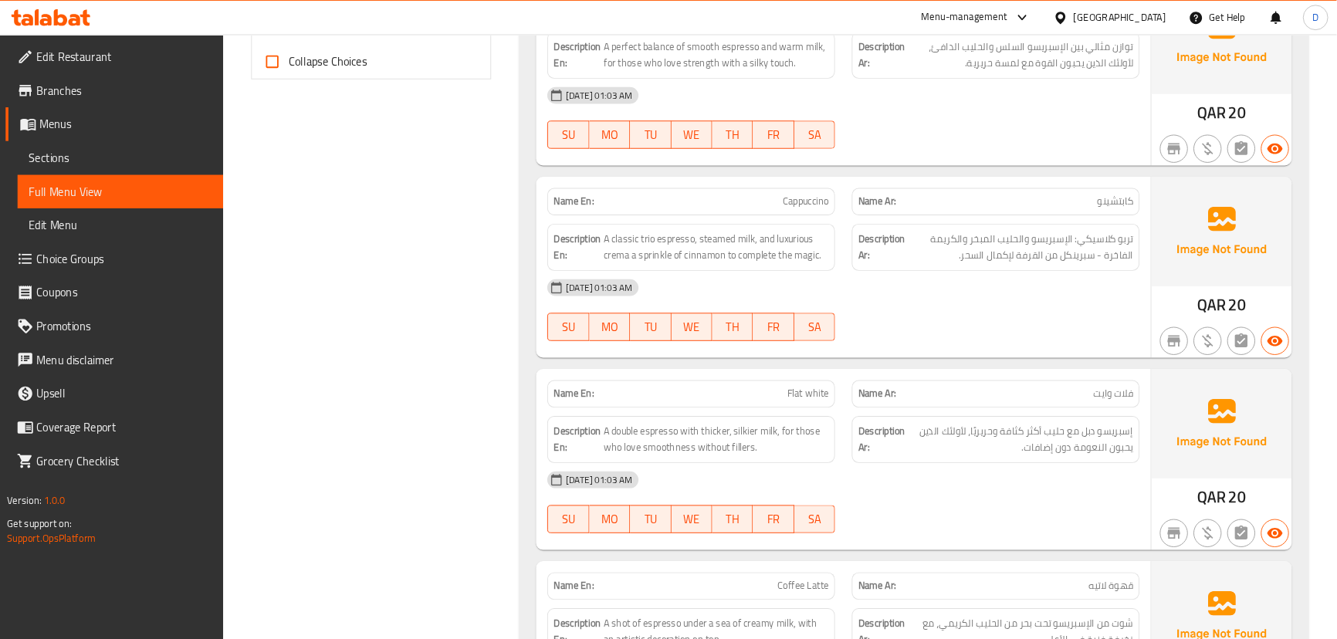
scroll to position [702, 0]
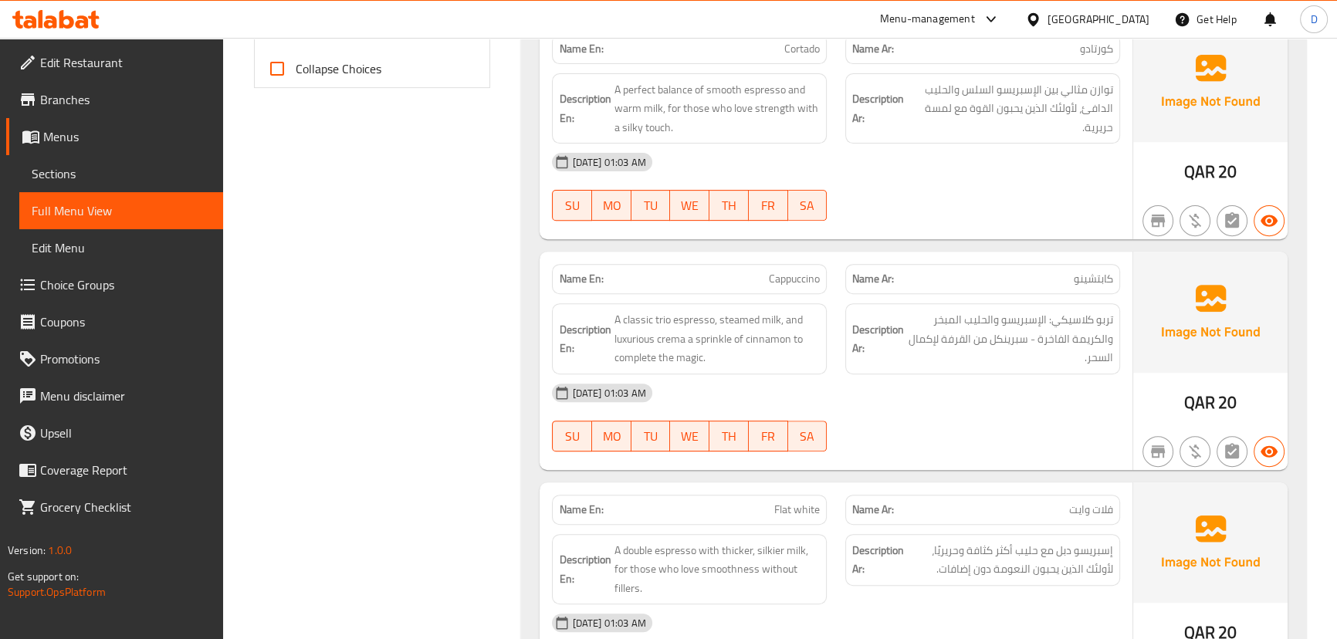
click at [803, 274] on span "Cappuccino" at bounding box center [794, 279] width 51 height 16
copy span "Cappuccino"
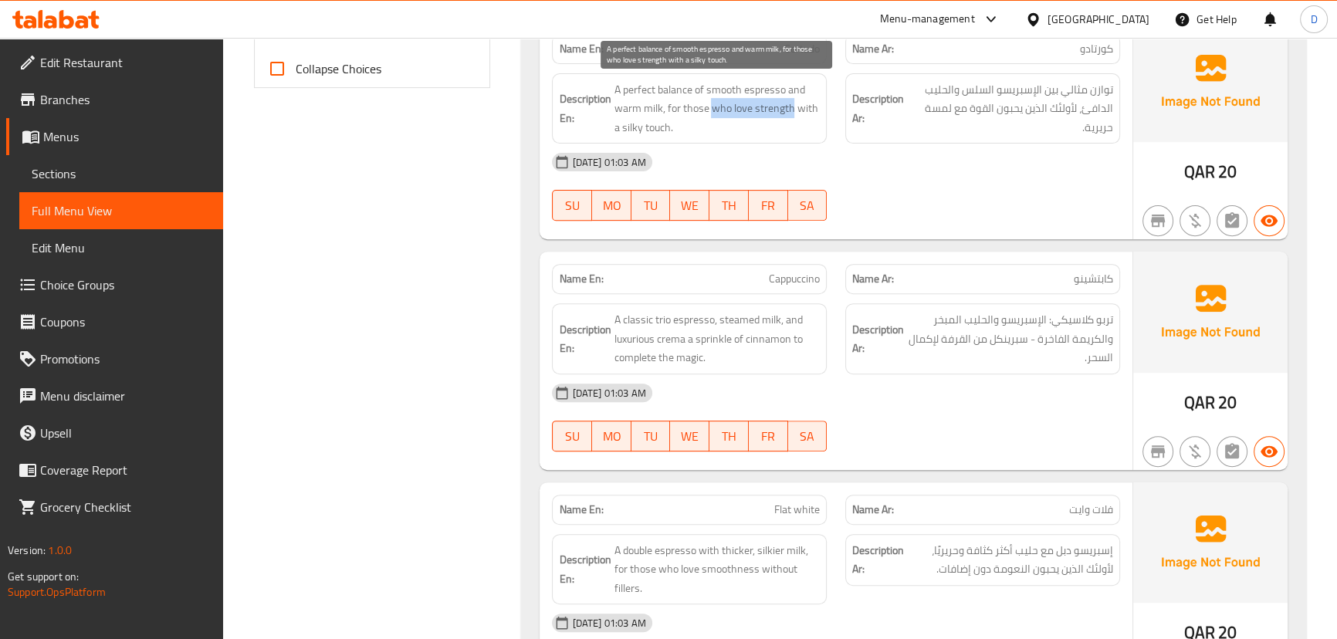
drag, startPoint x: 709, startPoint y: 107, endPoint x: 790, endPoint y: 110, distance: 80.3
click at [790, 110] on span "A perfect balance of smooth espresso and warm milk, for those who love strength…" at bounding box center [717, 108] width 206 height 57
copy span "who love strength"
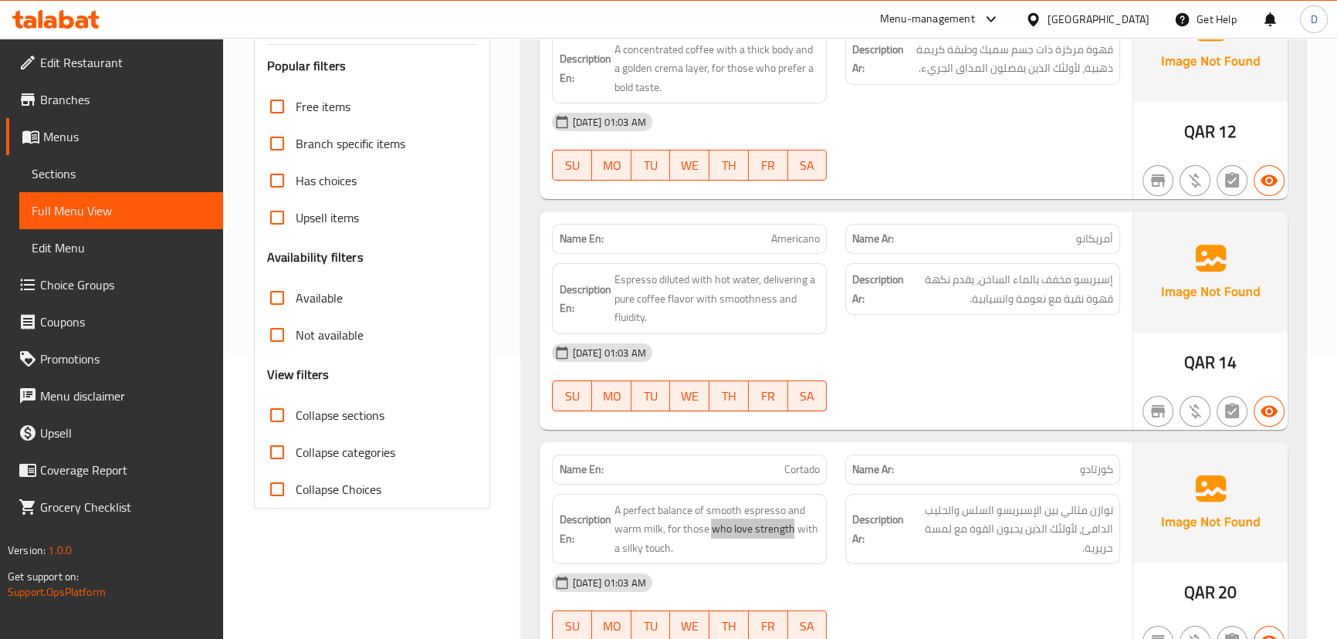
scroll to position [211, 0]
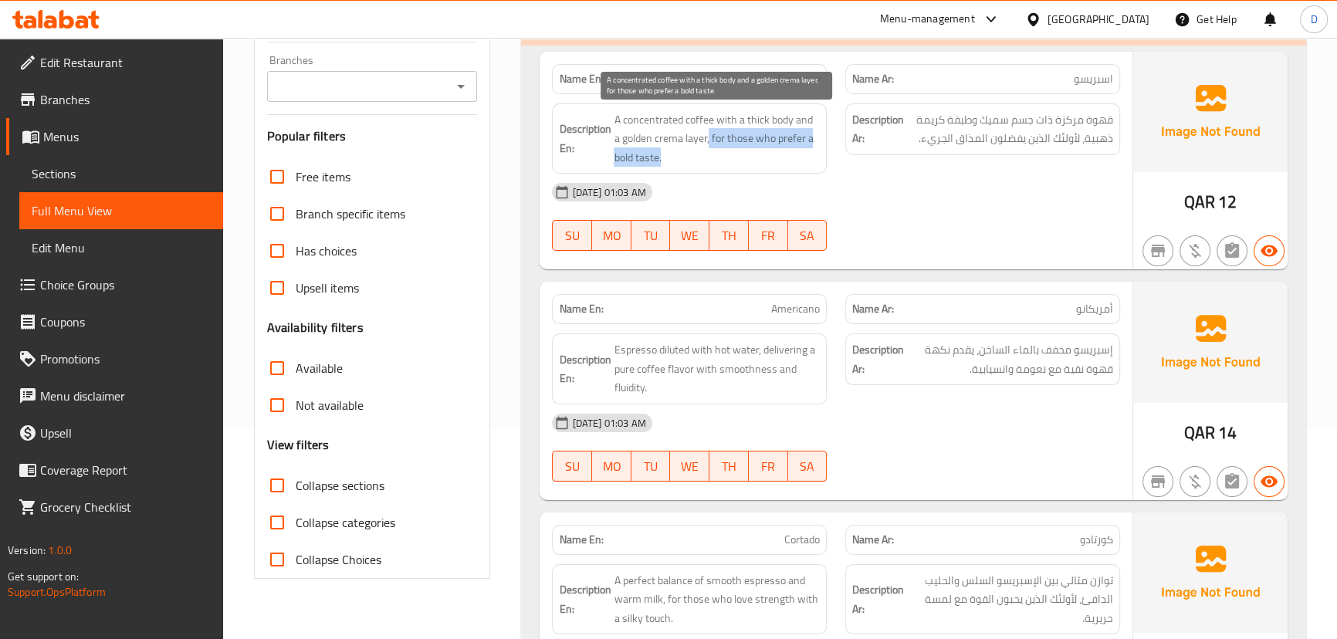
drag, startPoint x: 702, startPoint y: 140, endPoint x: 717, endPoint y: 154, distance: 21.3
click at [717, 154] on span "A concentrated coffee with a thick body and a golden crema layer, for those who…" at bounding box center [717, 138] width 206 height 57
copy span "for those who prefer a bold taste."
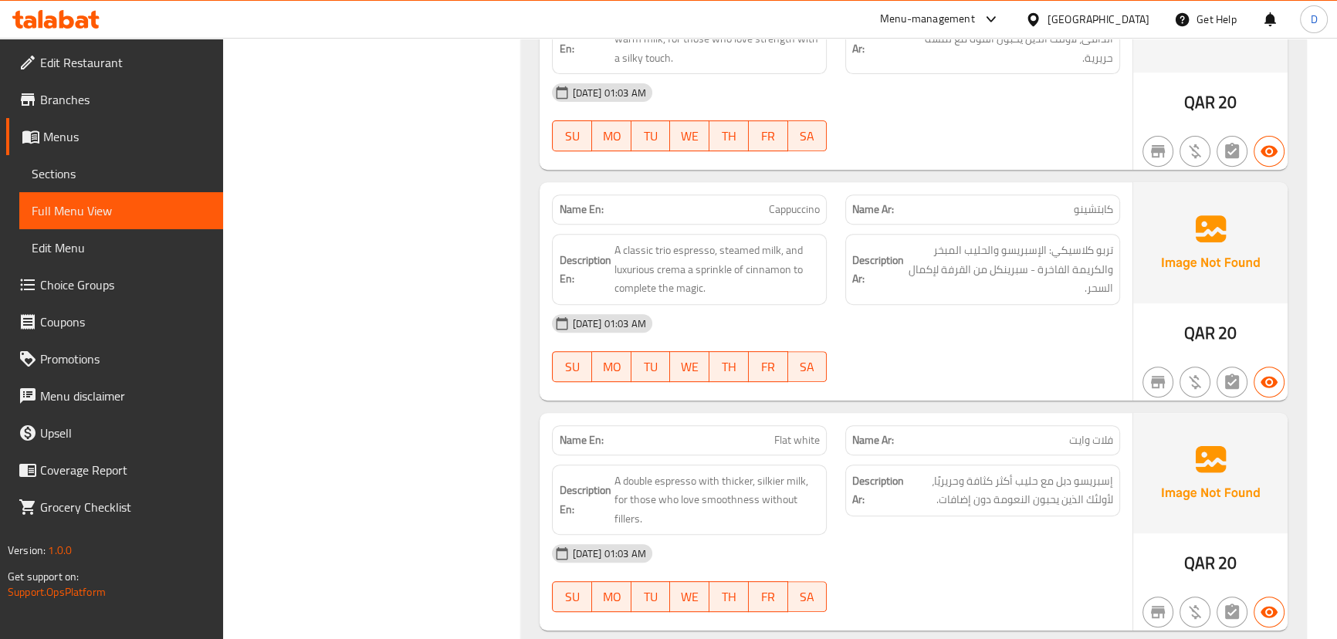
scroll to position [773, 0]
click at [817, 366] on span "SA" at bounding box center [807, 366] width 27 height 22
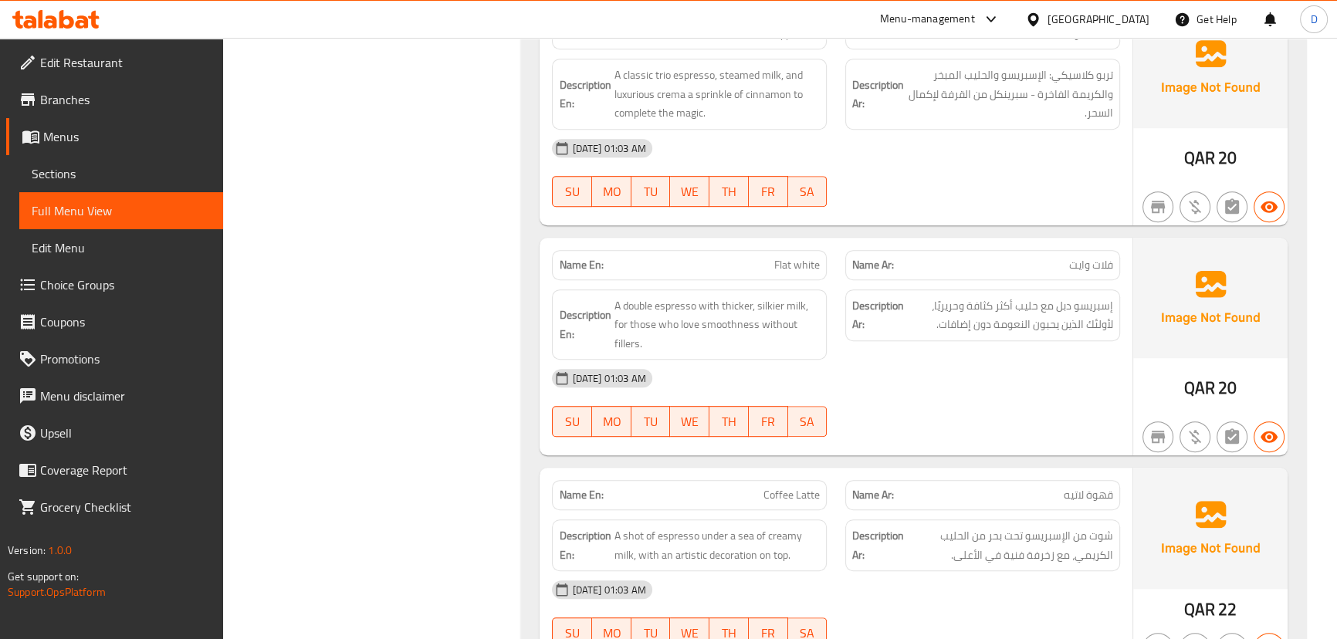
scroll to position [983, 0]
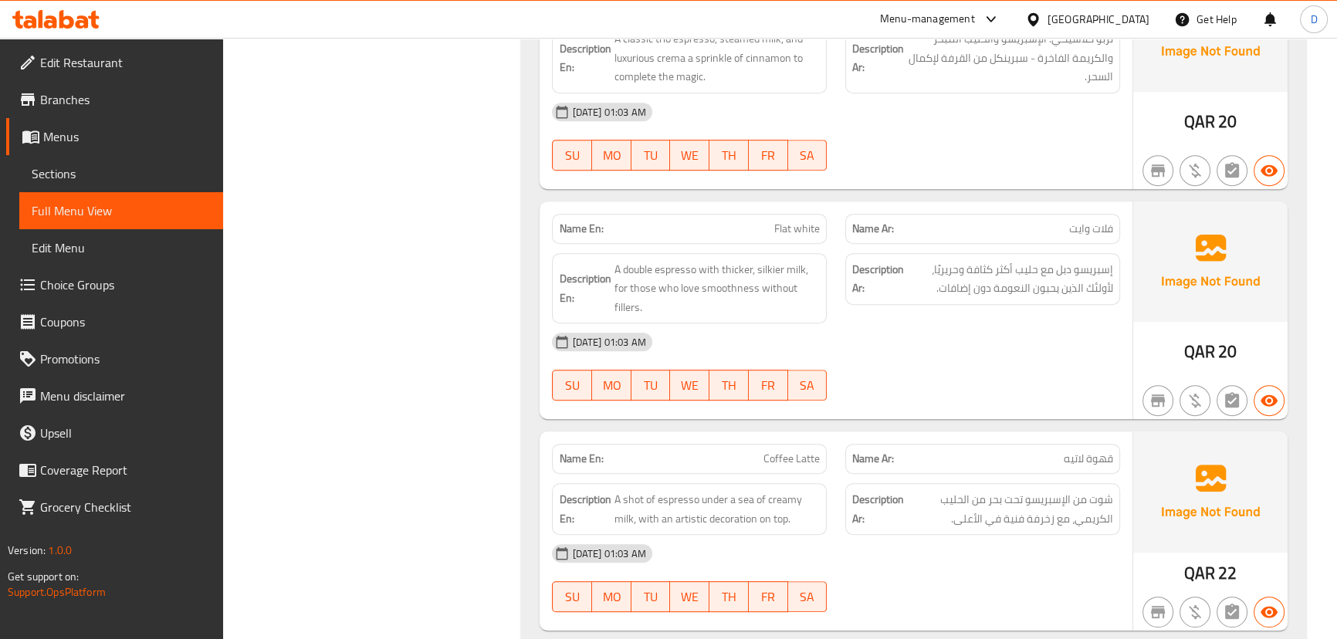
type button "6"
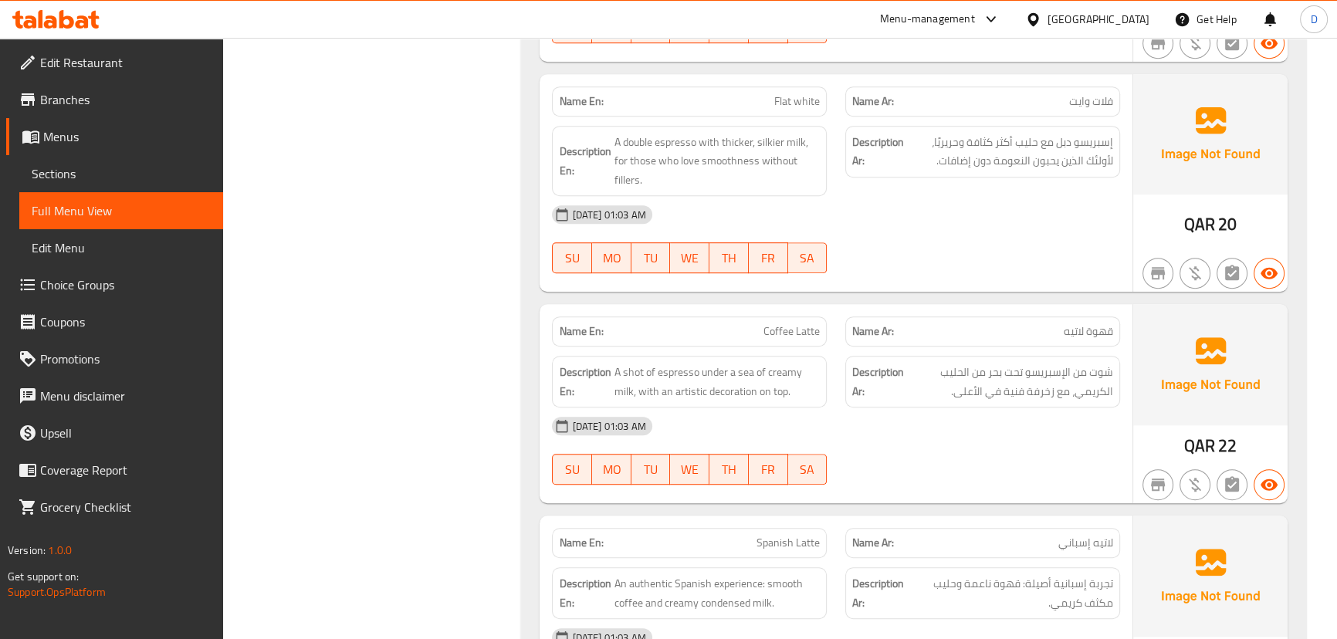
scroll to position [1124, 0]
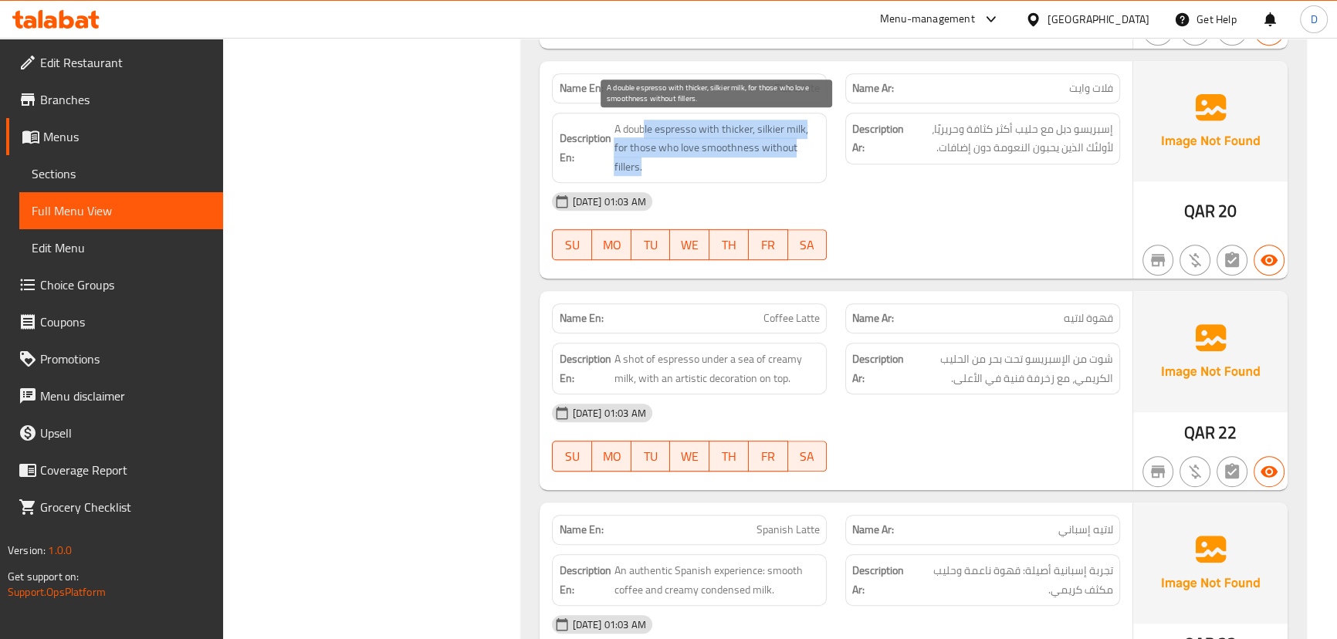
drag, startPoint x: 647, startPoint y: 127, endPoint x: 722, endPoint y: 158, distance: 81.7
click at [722, 158] on span "A double espresso with thicker, silkier milk, for those who love smoothness wit…" at bounding box center [717, 148] width 206 height 57
click at [722, 161] on span "A double espresso with thicker, silkier milk, for those who love smoothness wit…" at bounding box center [717, 148] width 206 height 57
click at [633, 167] on span "A double espresso with thicker, silkier milk, for those who love smoothness wit…" at bounding box center [717, 148] width 206 height 57
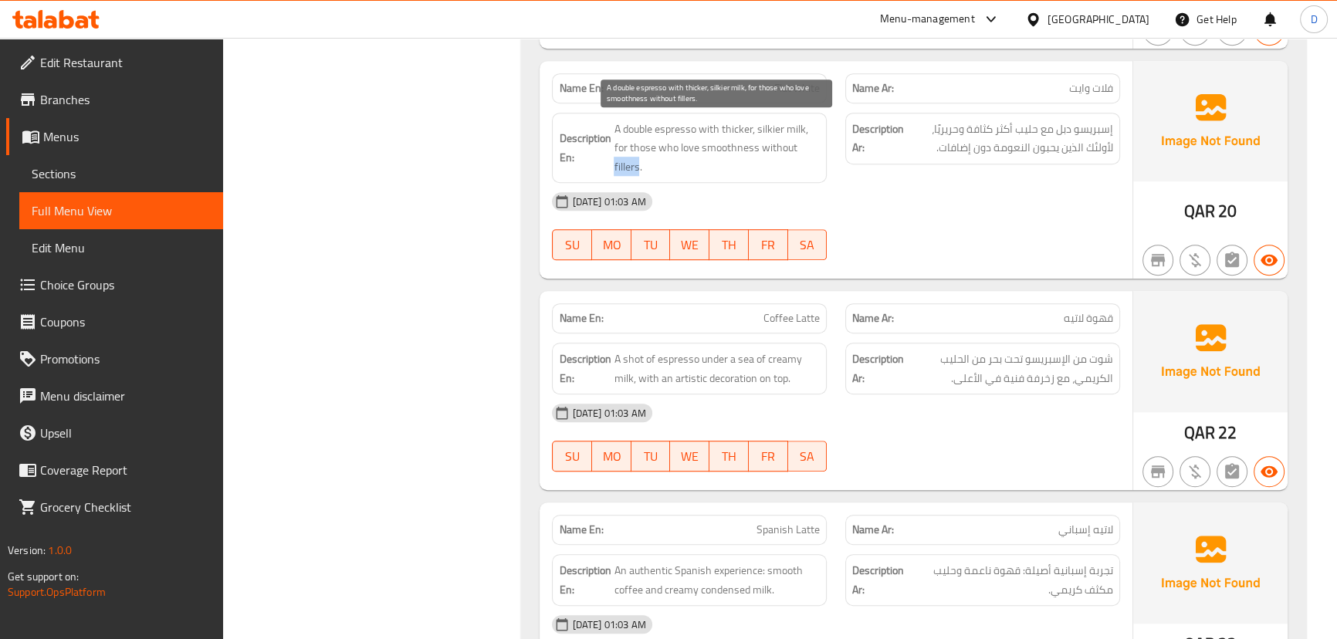
copy span "fillers"
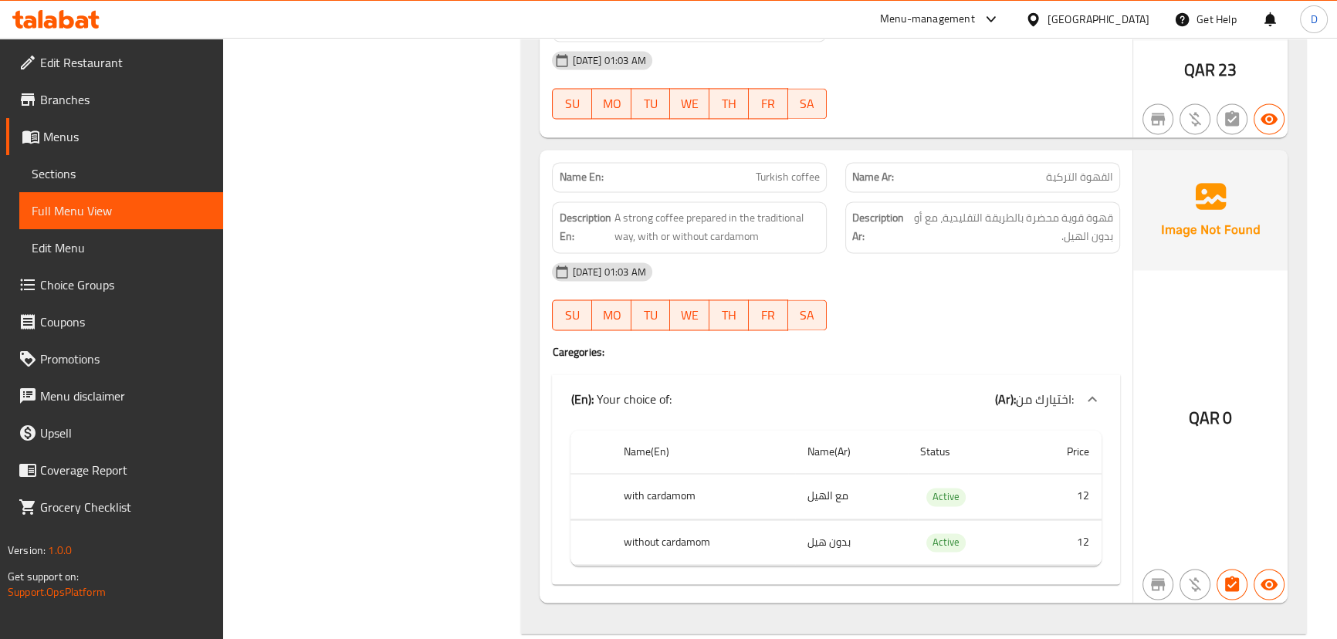
scroll to position [3018, 0]
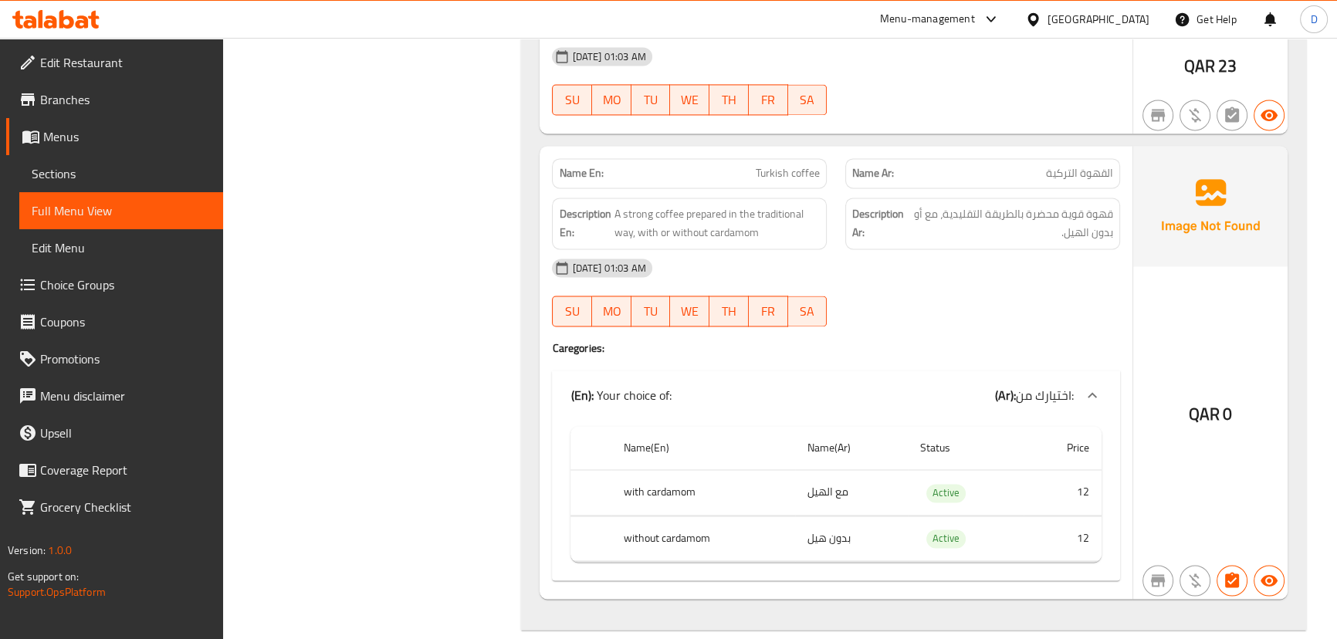
click at [807, 165] on span "Turkish coffee" at bounding box center [788, 173] width 64 height 16
copy span "Turkish coffee"
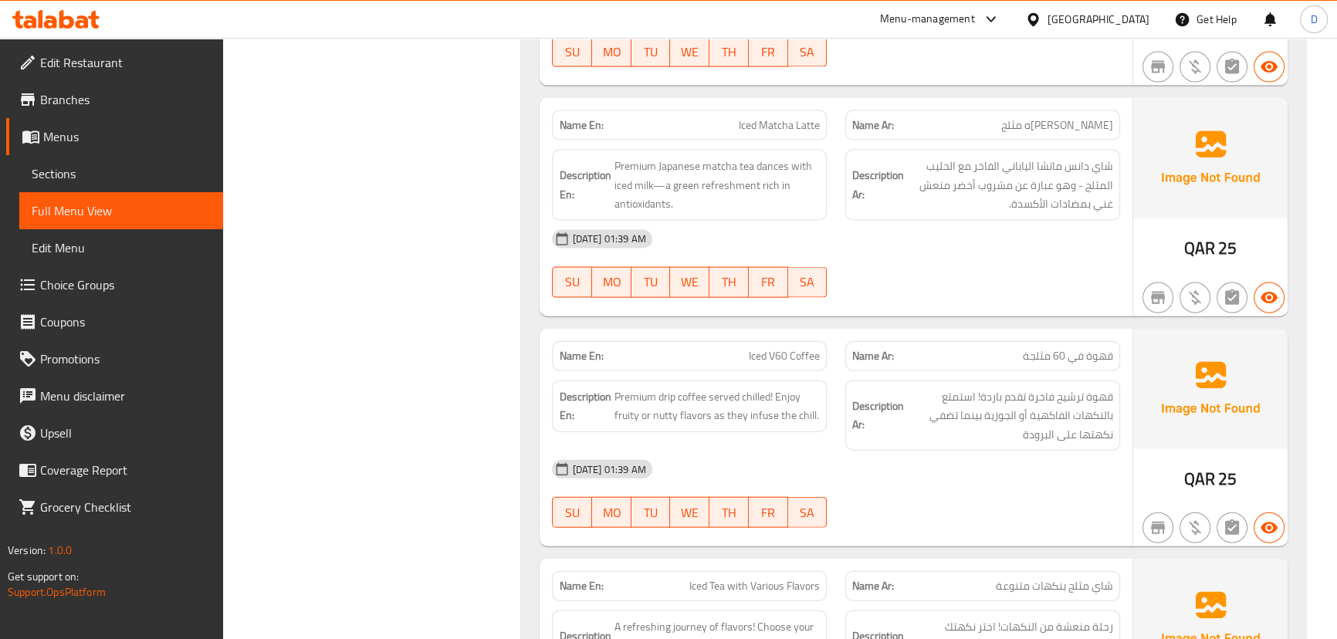
scroll to position [4422, 0]
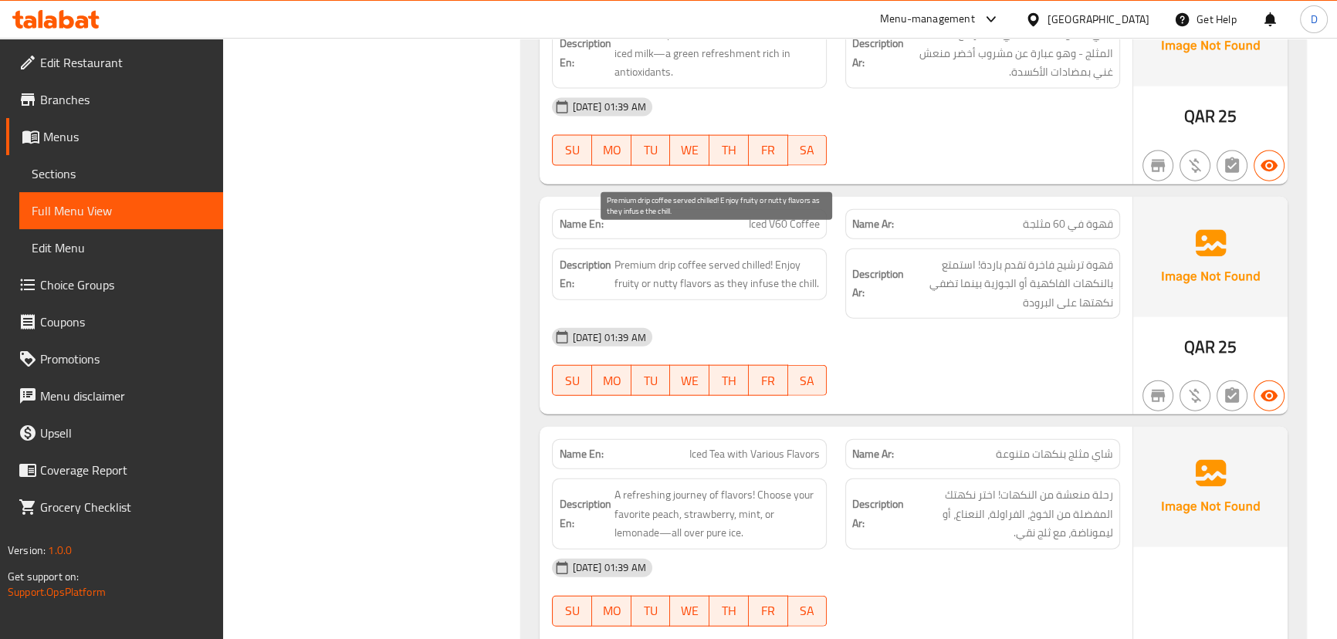
click at [671, 255] on span "Premium drip coffee served chilled! Enjoy fruity or nutty flavors as they infus…" at bounding box center [717, 274] width 206 height 38
copy span "drip"
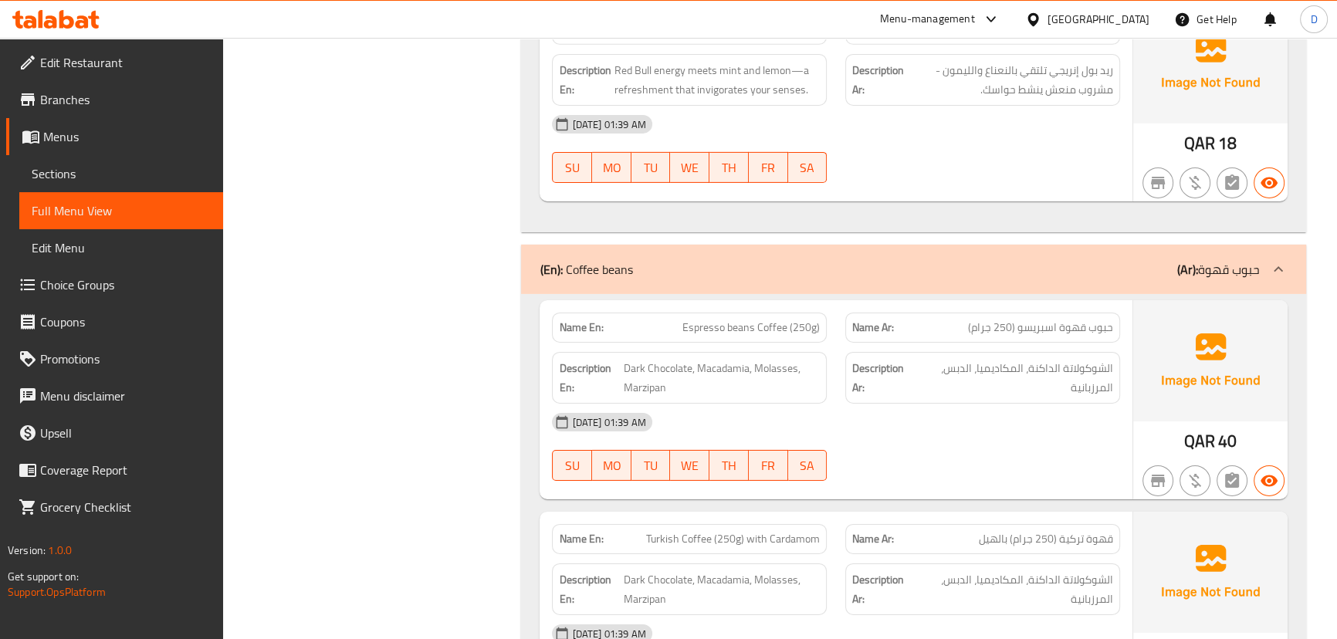
scroll to position [6387, 0]
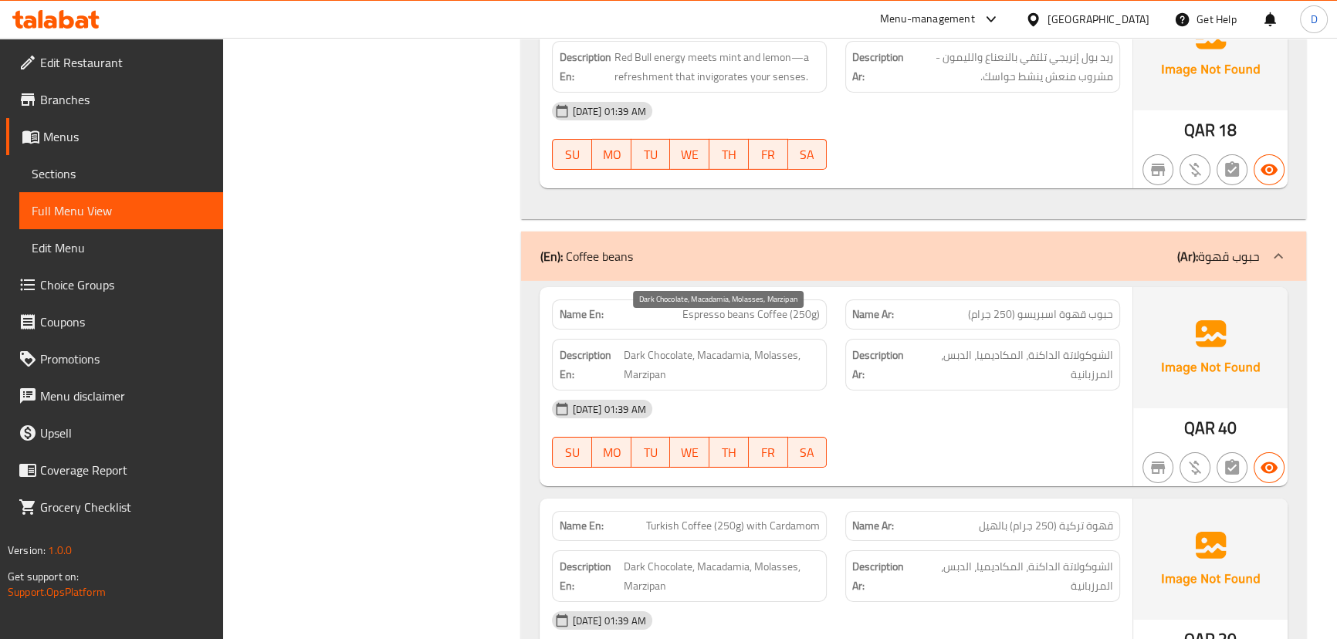
click at [647, 346] on span "Dark Chocolate, Macadamia, Molasses, Marzipan" at bounding box center [721, 365] width 197 height 38
copy span "Marzipan"
click at [776, 346] on span "Dark Chocolate, Macadamia, Molasses, Marzipan" at bounding box center [721, 365] width 197 height 38
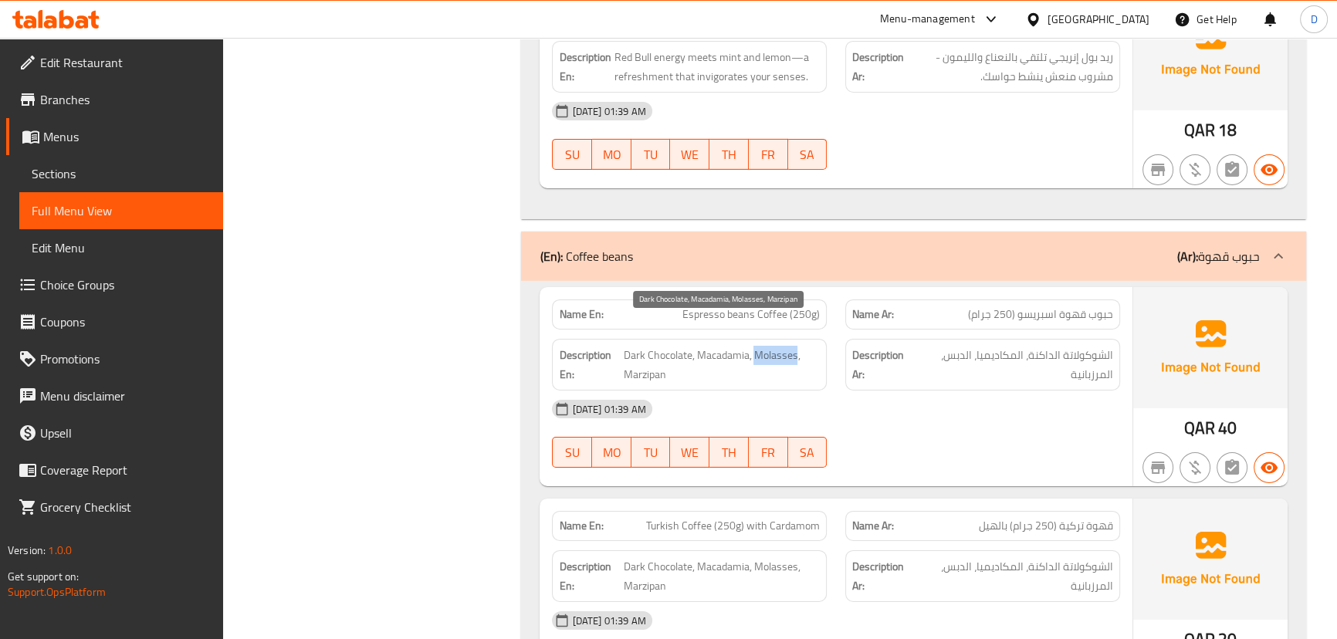
copy span "Molasses"
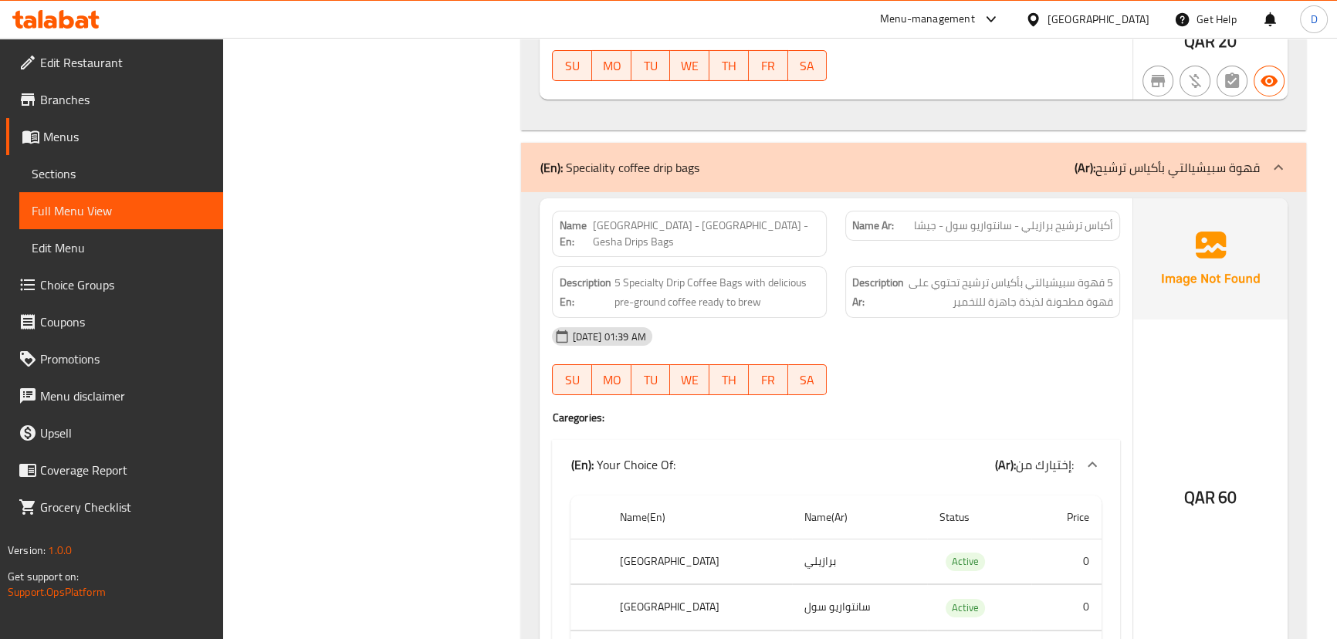
scroll to position [6984, 0]
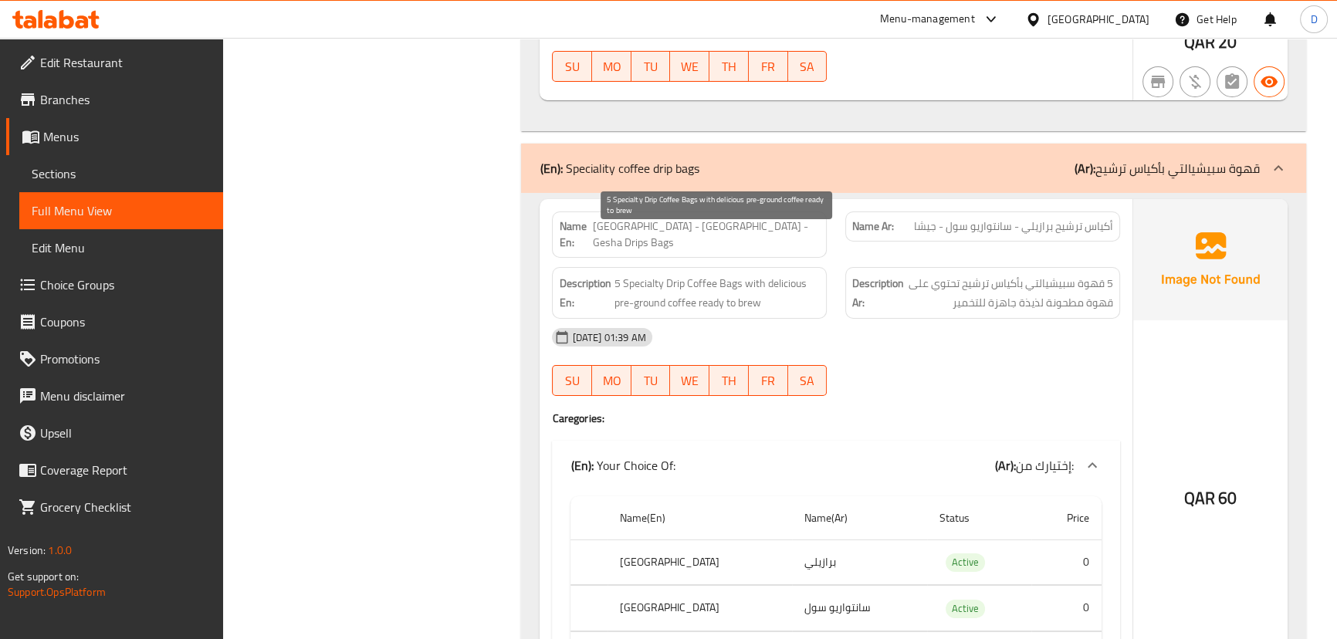
click at [667, 274] on span "5 Specialty Drip Coffee Bags with delicious pre-ground coffee ready to brew" at bounding box center [717, 293] width 206 height 38
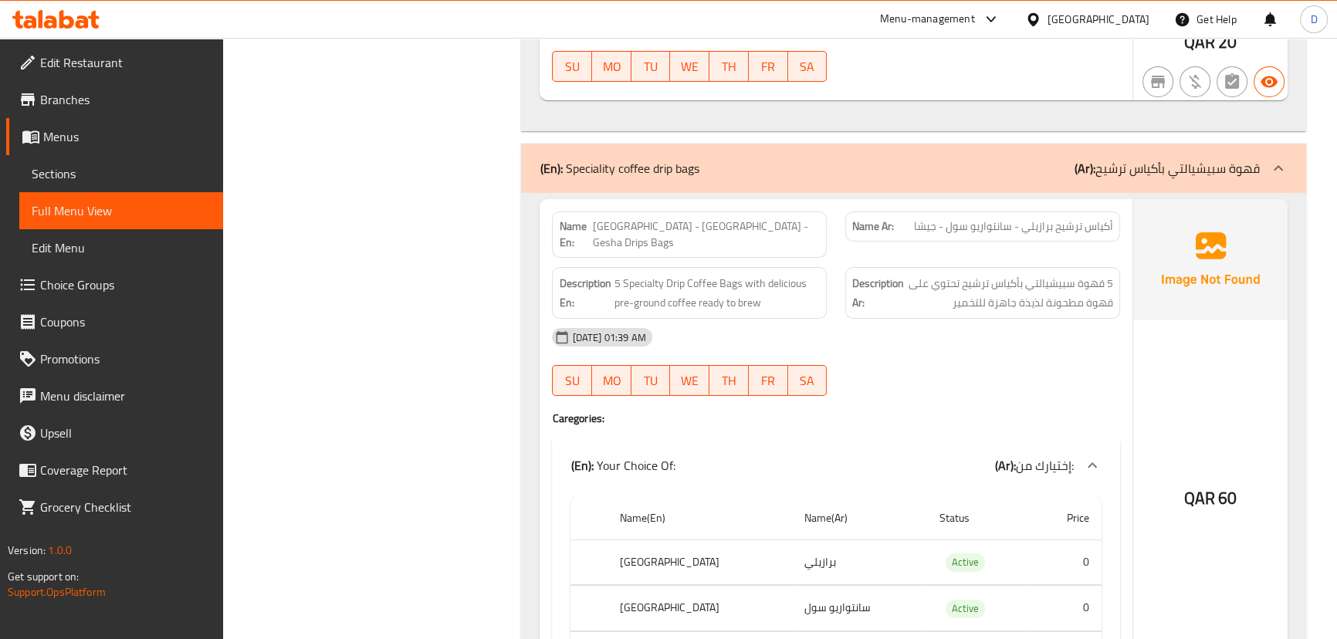
click at [709, 218] on span "[GEOGRAPHIC_DATA] - [GEOGRAPHIC_DATA] - Gesha Drips Bags" at bounding box center [706, 234] width 227 height 32
click at [702, 218] on span "[GEOGRAPHIC_DATA] - [GEOGRAPHIC_DATA] - Gesha Drips Bags" at bounding box center [706, 234] width 227 height 32
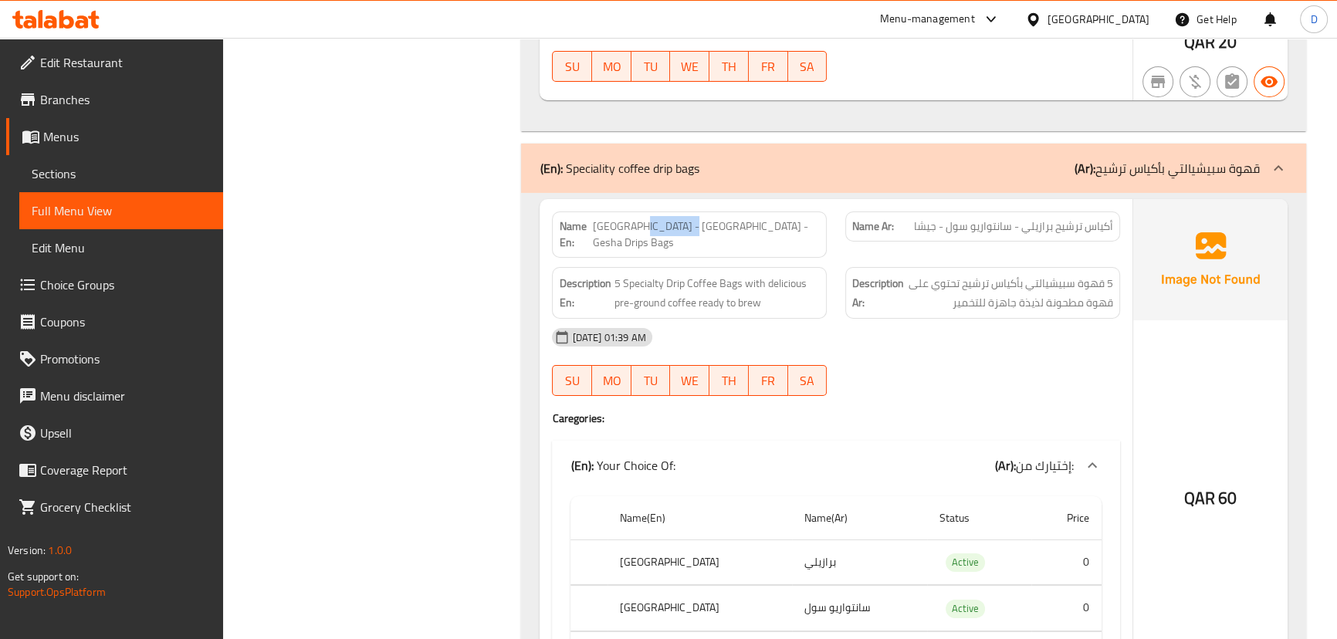
click at [700, 218] on span "[GEOGRAPHIC_DATA] - [GEOGRAPHIC_DATA] - Gesha Drips Bags" at bounding box center [706, 234] width 227 height 32
click at [698, 218] on span "[GEOGRAPHIC_DATA] - [GEOGRAPHIC_DATA] - Gesha Drips Bags" at bounding box center [706, 234] width 227 height 32
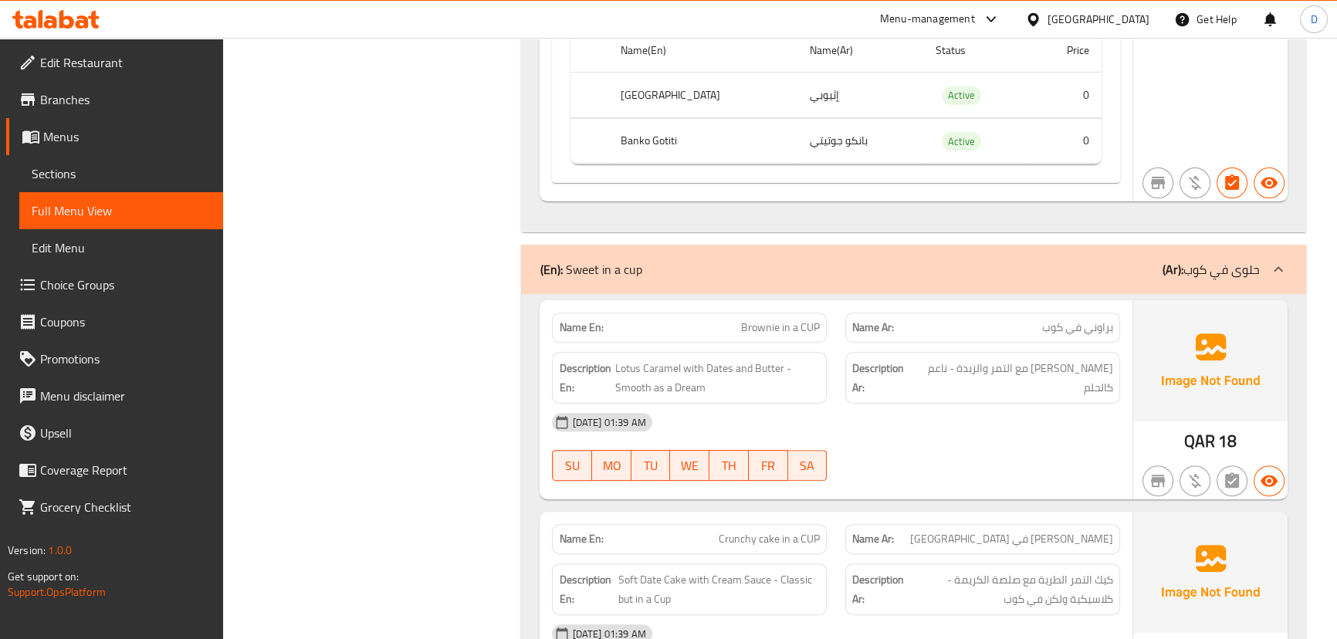
scroll to position [8036, 0]
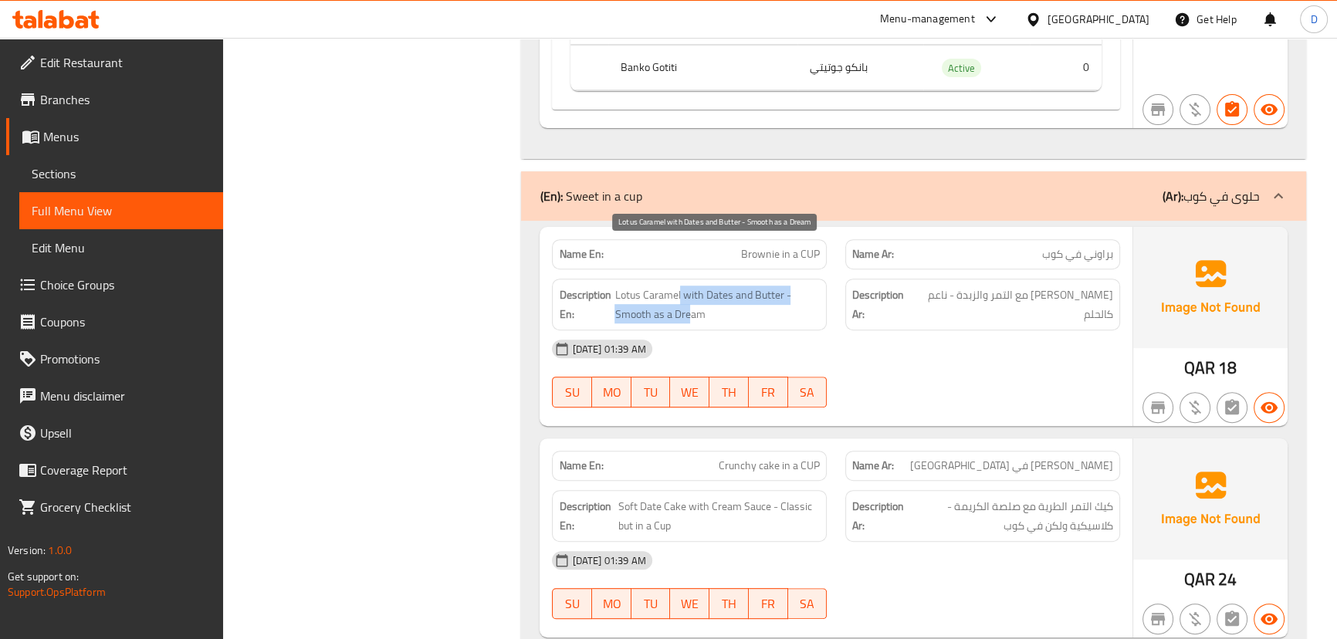
drag, startPoint x: 680, startPoint y: 250, endPoint x: 690, endPoint y: 263, distance: 16.5
click at [690, 286] on span "Lotus Caramel with Dates and Butter - Smooth as a Dream" at bounding box center [716, 305] width 205 height 38
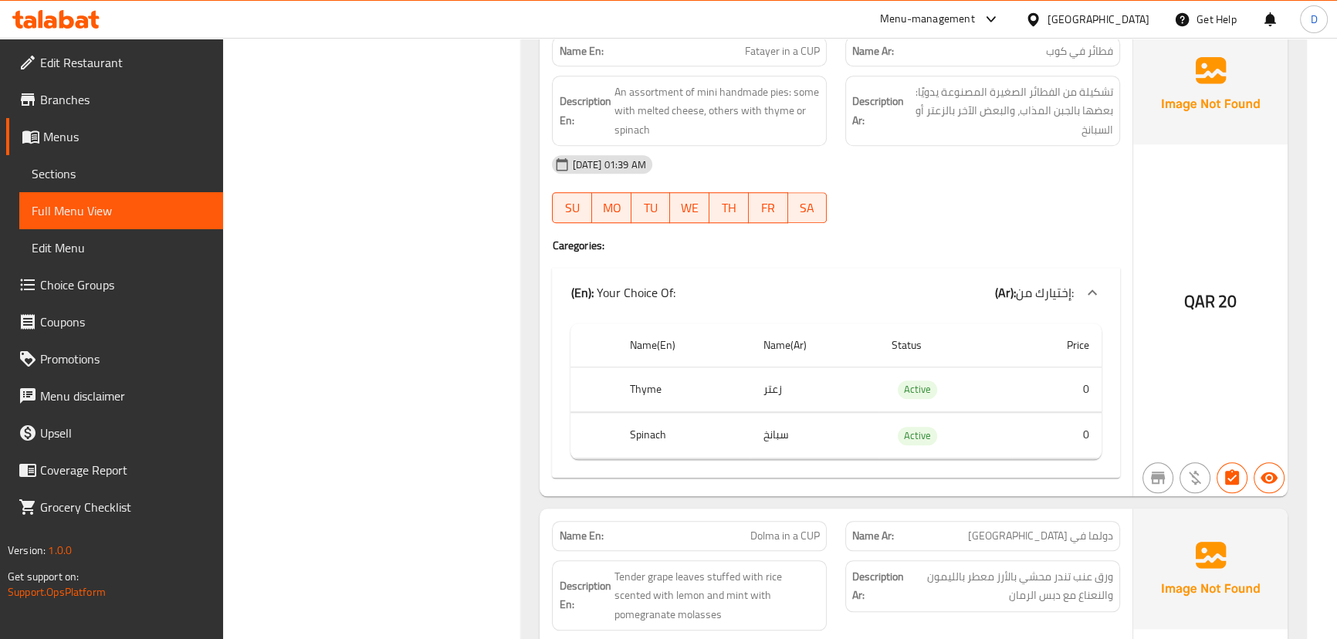
scroll to position [9028, 0]
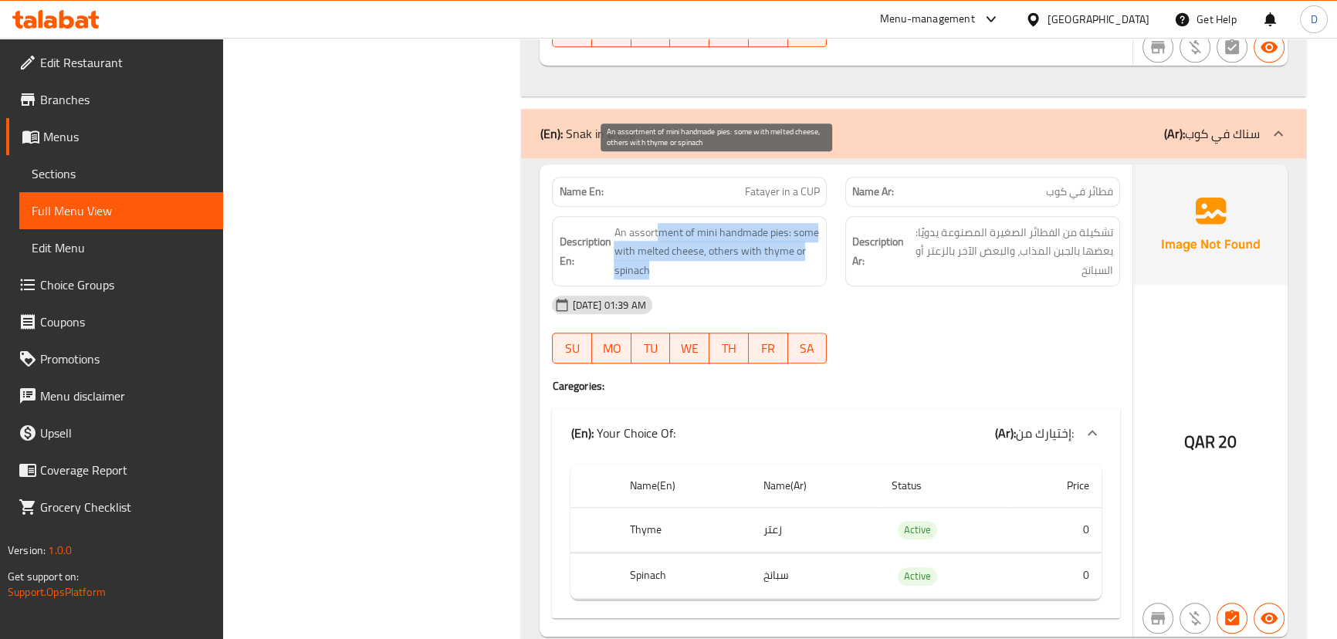
drag, startPoint x: 658, startPoint y: 178, endPoint x: 779, endPoint y: 205, distance: 123.6
click at [779, 223] on span "An assortment of mini handmade pies: some with melted cheese, others with thyme…" at bounding box center [717, 251] width 206 height 57
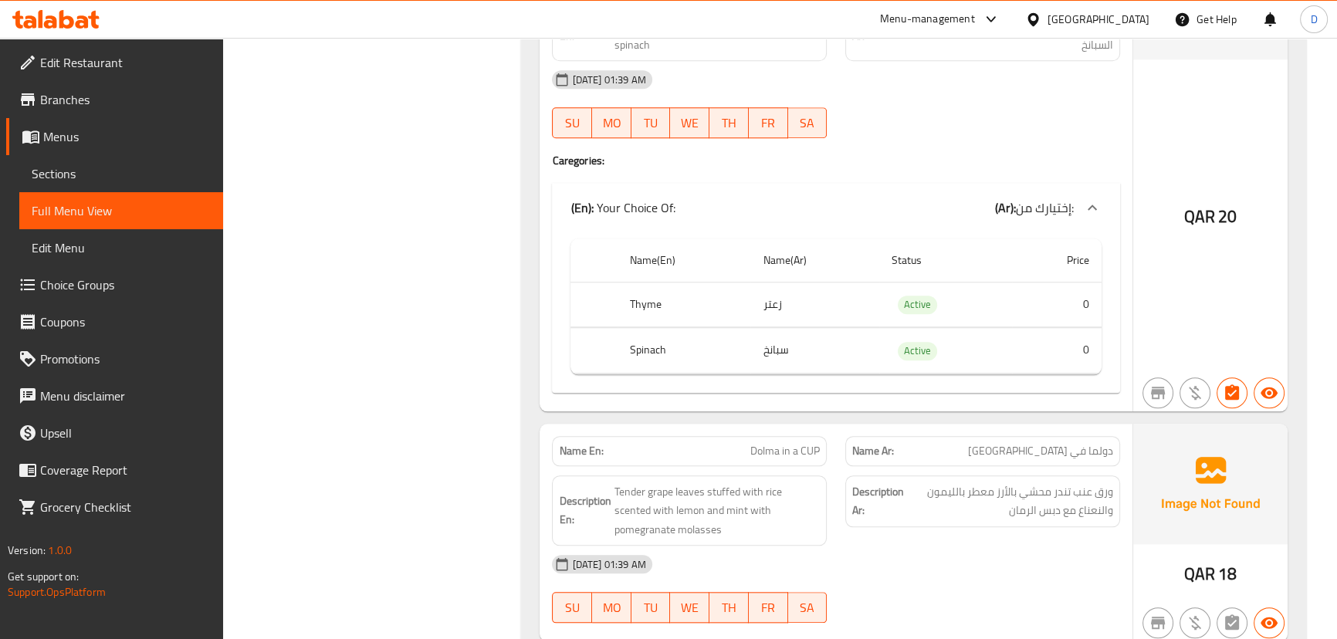
scroll to position [9255, 0]
drag, startPoint x: 706, startPoint y: 418, endPoint x: 662, endPoint y: 438, distance: 48.4
click at [670, 481] on span "Tender grape leaves stuffed with rice scented with lemon and mint with pomegran…" at bounding box center [717, 509] width 206 height 57
click at [661, 481] on span "Tender grape leaves stuffed with rice scented with lemon and mint with pomegran…" at bounding box center [717, 509] width 206 height 57
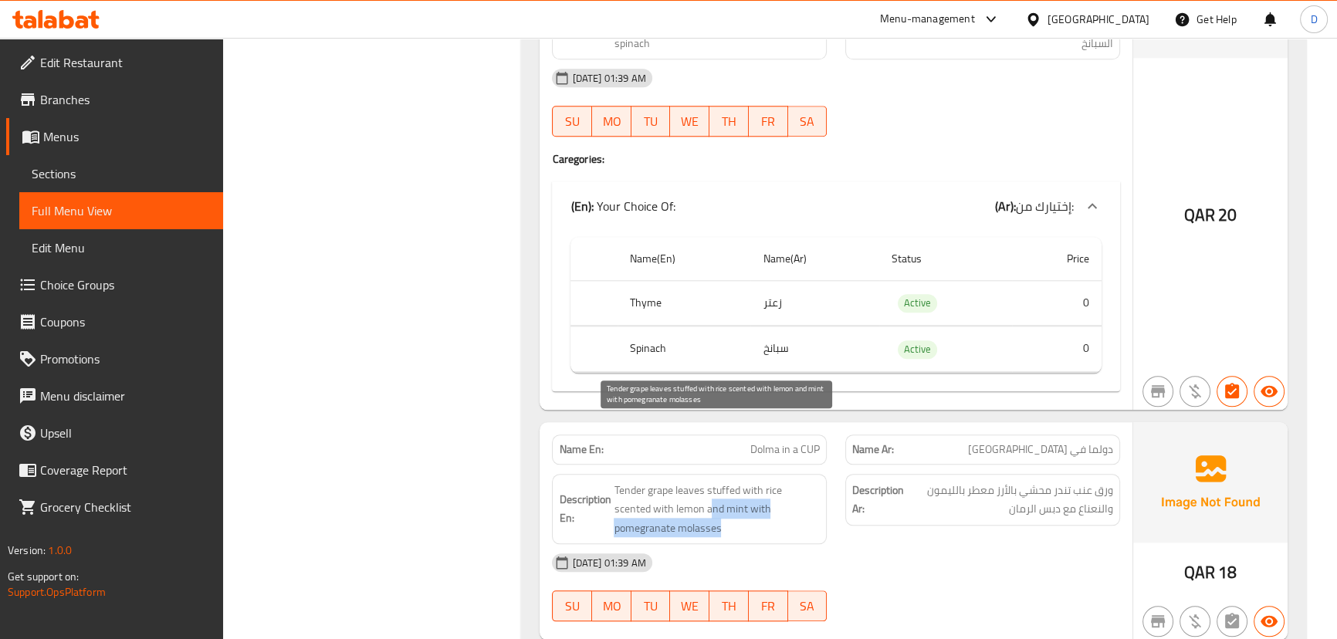
drag, startPoint x: 671, startPoint y: 445, endPoint x: 752, endPoint y: 460, distance: 81.6
click at [752, 481] on span "Tender grape leaves stuffed with rice scented with lemon and mint with pomegran…" at bounding box center [717, 509] width 206 height 57
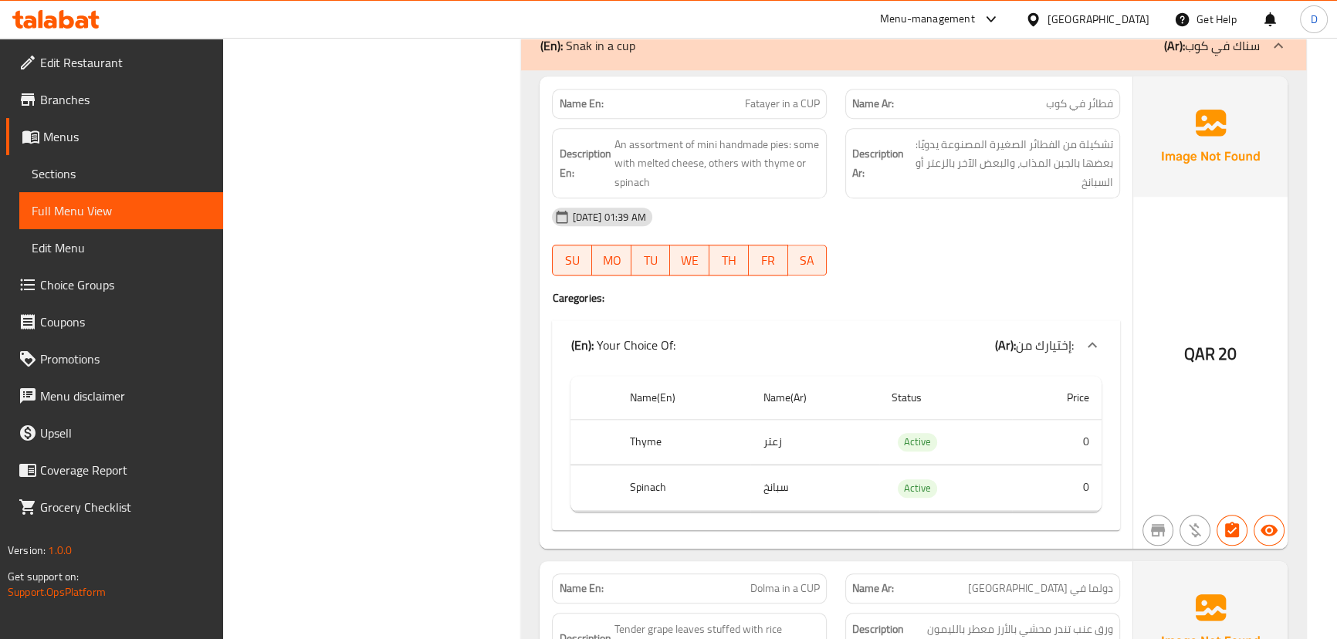
scroll to position [9115, 0]
